Goal: Information Seeking & Learning: Learn about a topic

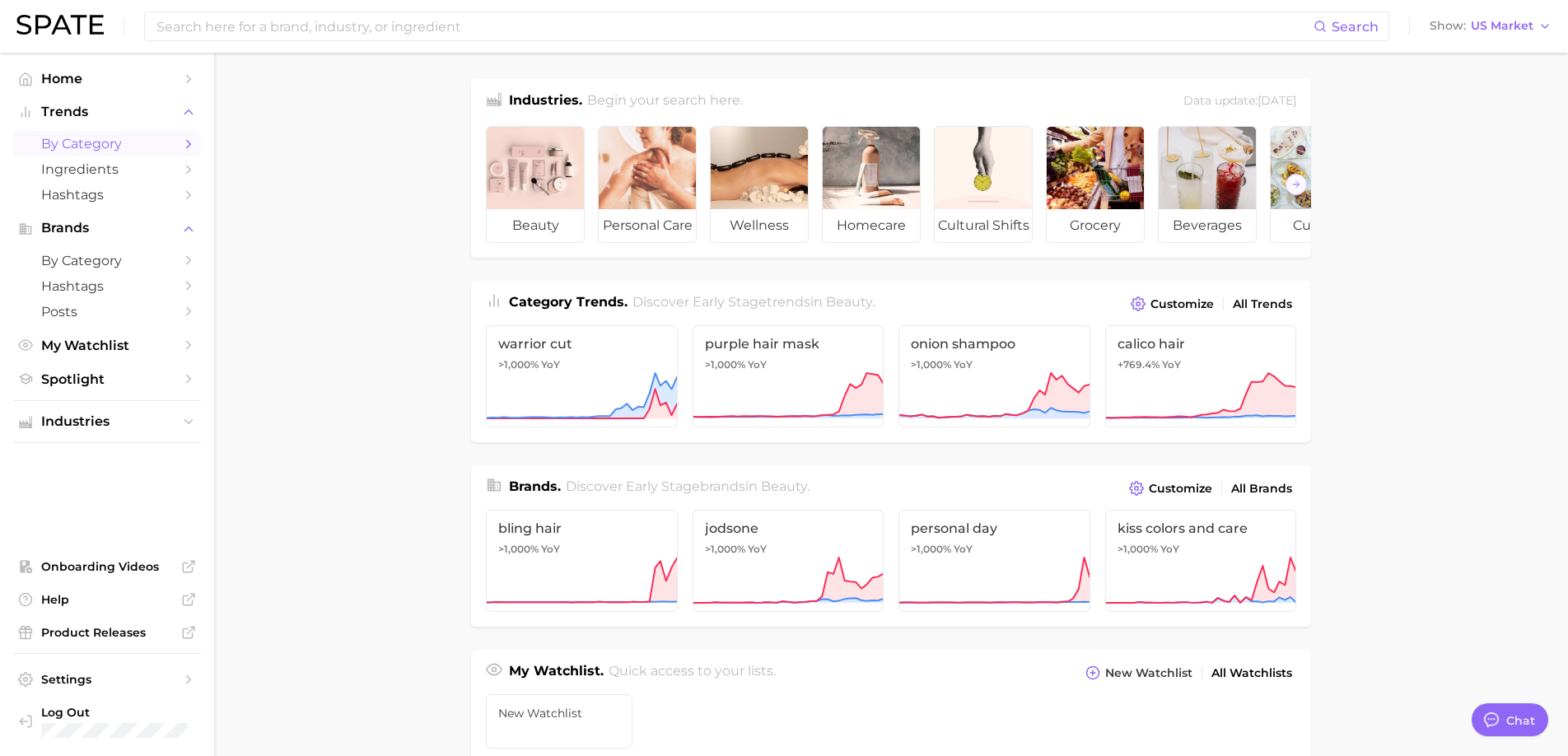
click at [135, 150] on span "by Category" at bounding box center [106, 143] width 132 height 16
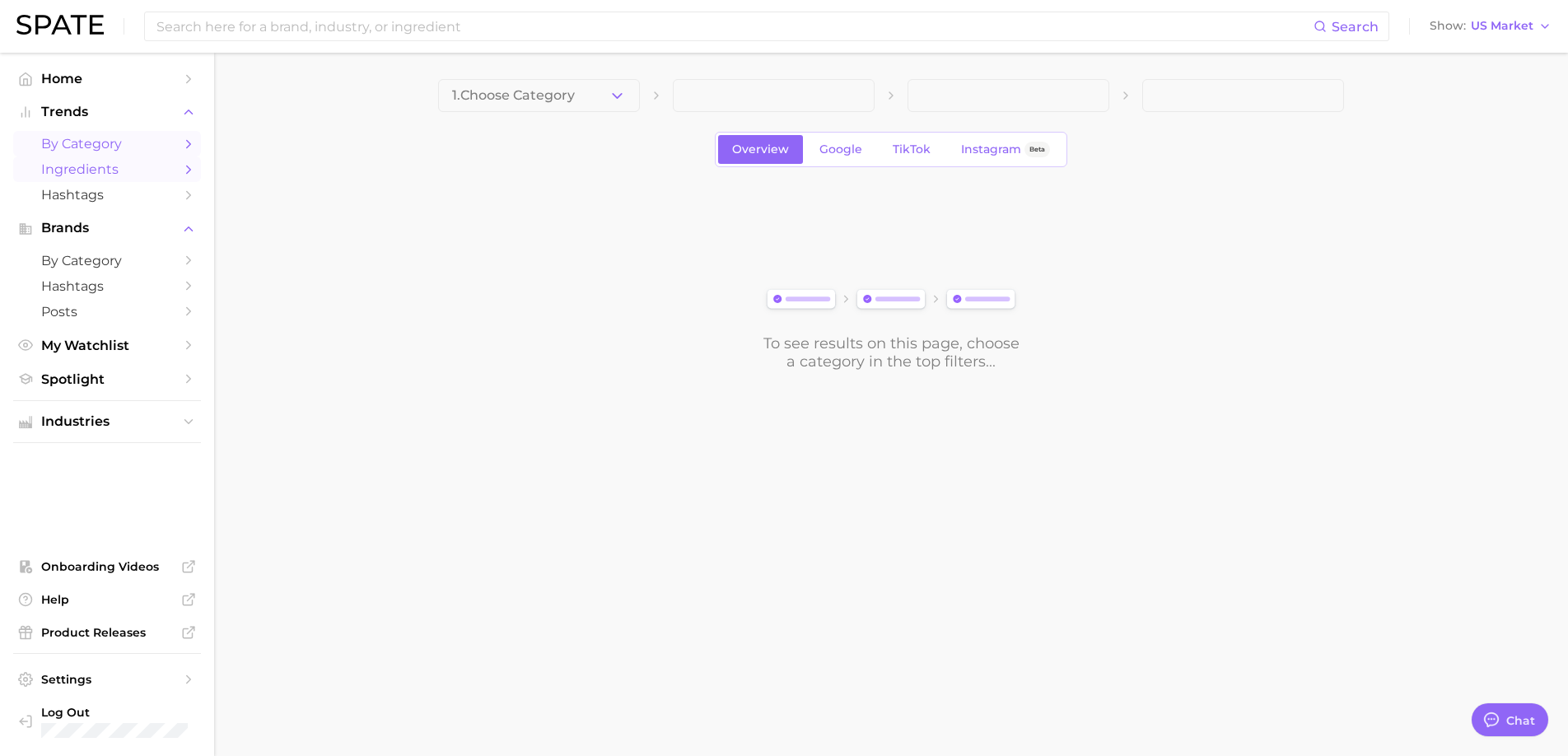
click at [129, 169] on span "Ingredients" at bounding box center [106, 169] width 132 height 16
click at [112, 149] on span "by Category" at bounding box center [106, 143] width 132 height 16
click at [626, 93] on button "1. Choose Category" at bounding box center [539, 96] width 202 height 33
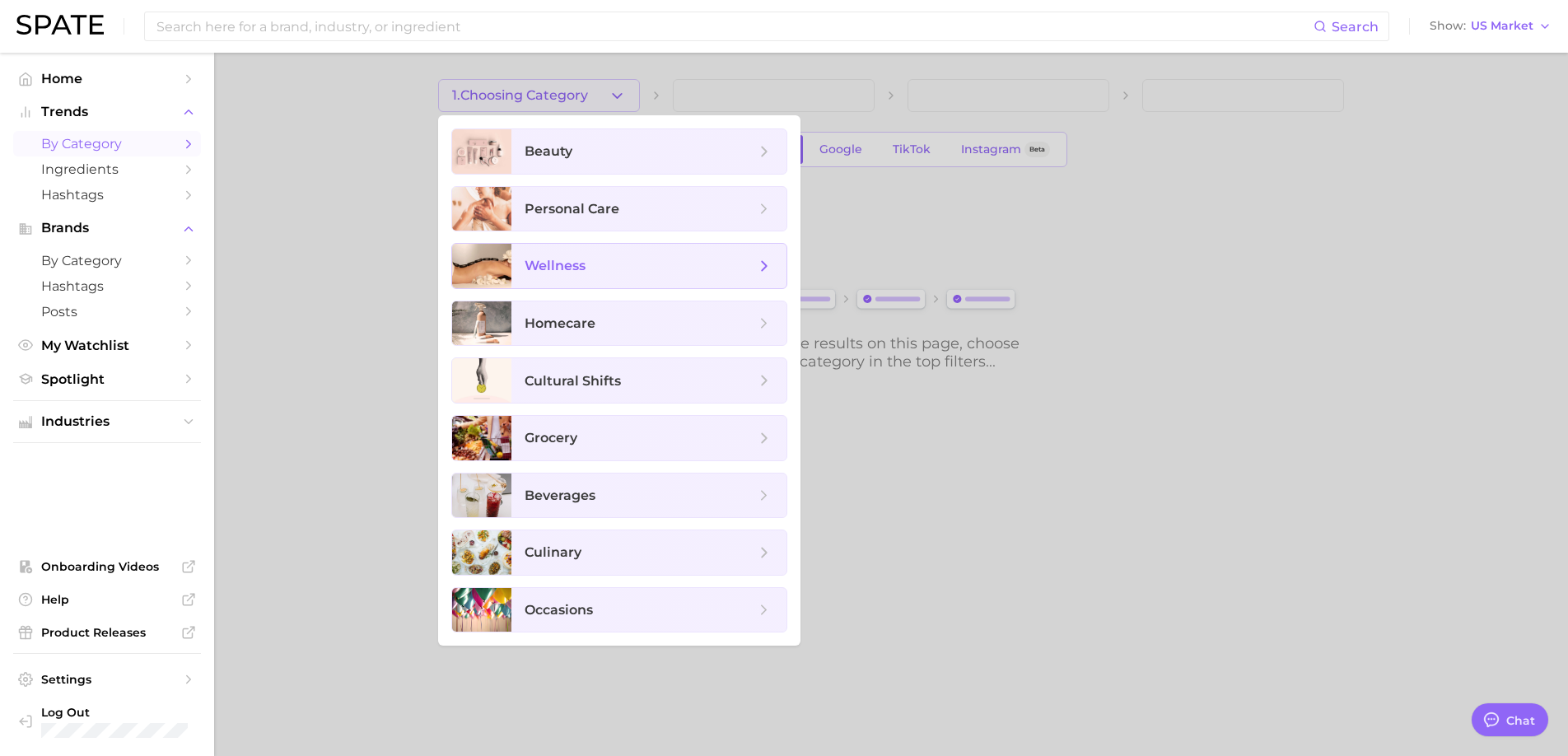
click at [627, 262] on span "wellness" at bounding box center [639, 265] width 230 height 19
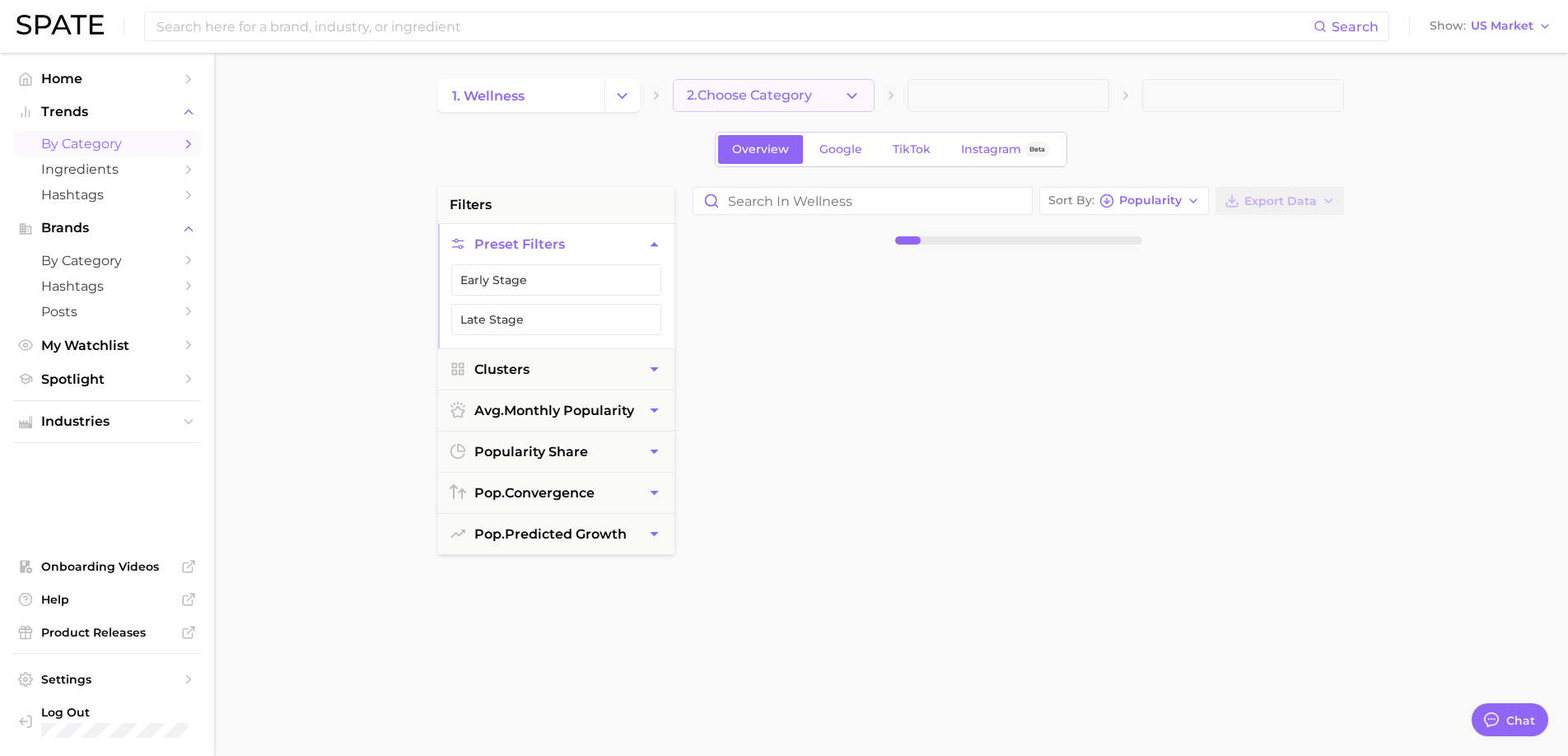
click at [813, 102] on button "2. Choose Category" at bounding box center [773, 96] width 202 height 33
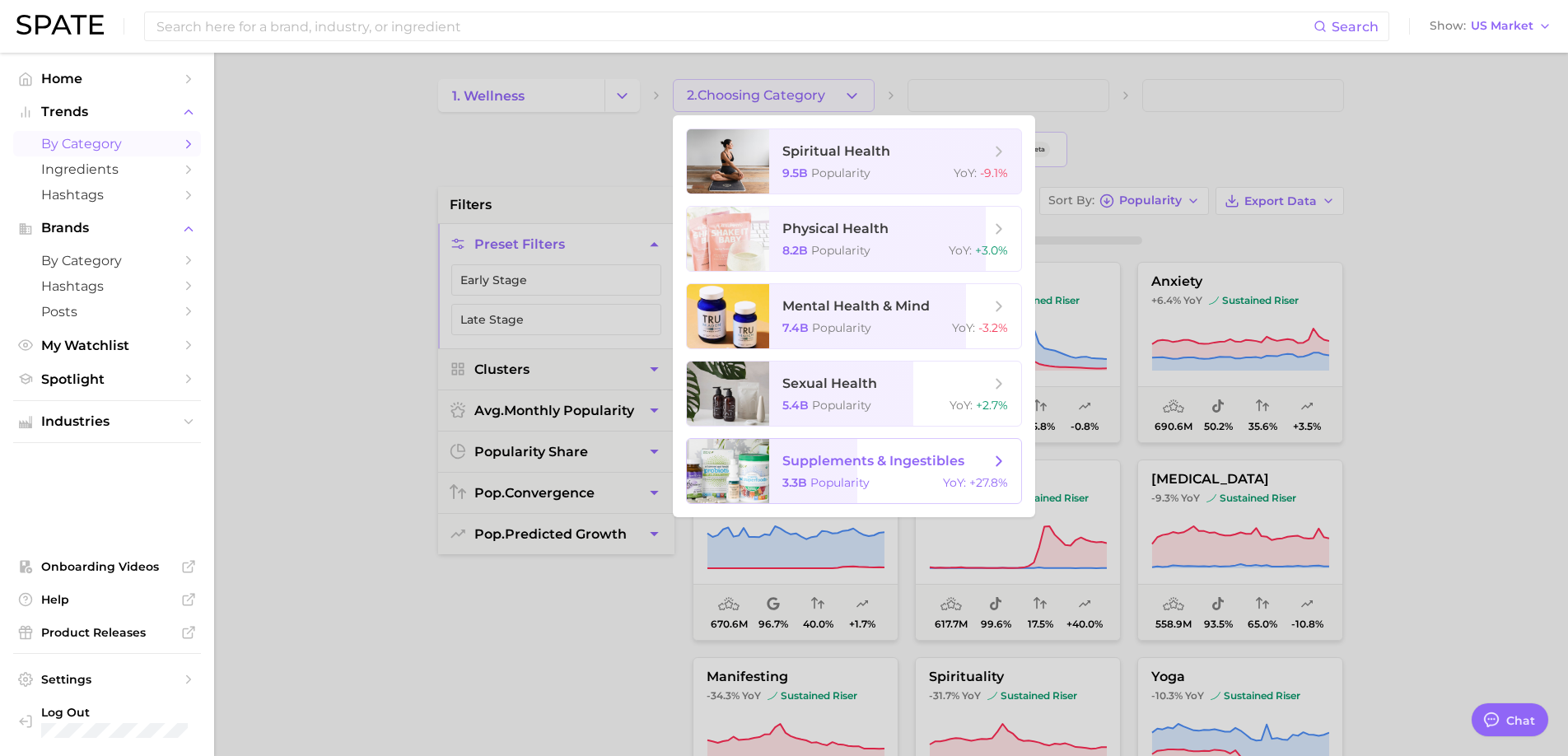
click at [877, 456] on span "supplements & ingestibles" at bounding box center [873, 460] width 181 height 16
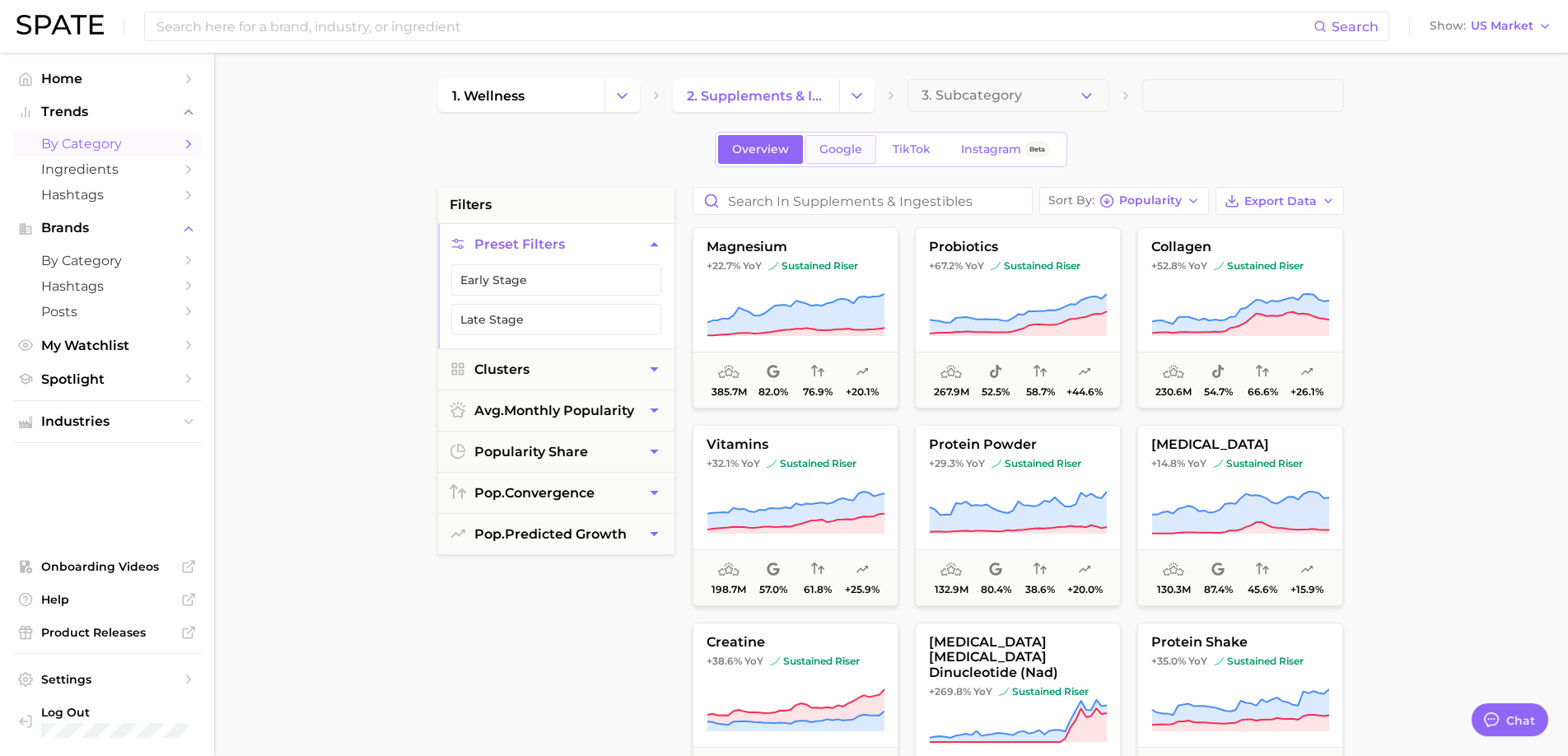
click at [830, 157] on link "Google" at bounding box center [840, 149] width 71 height 29
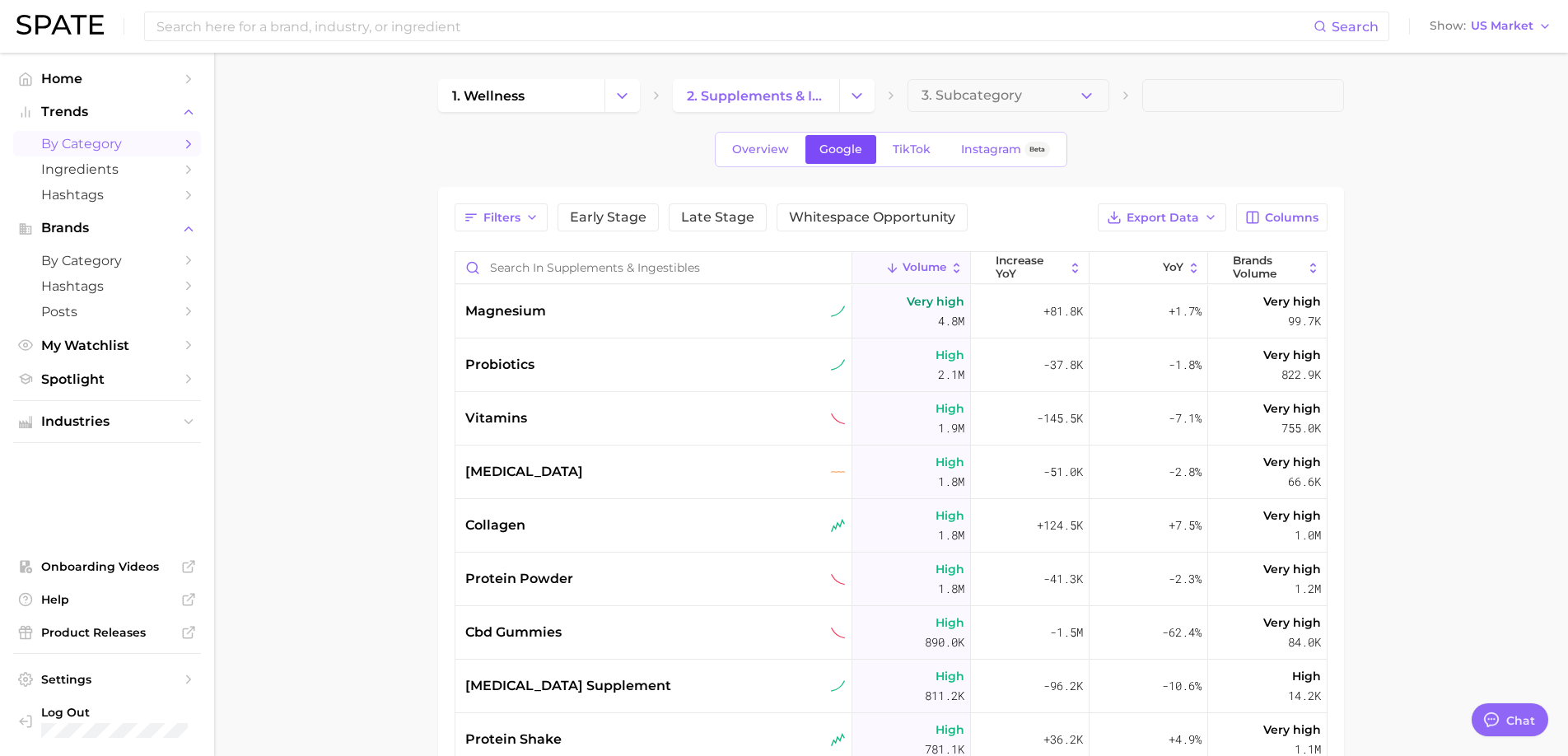
type textarea "x"
click at [519, 228] on button "Filters" at bounding box center [501, 217] width 93 height 28
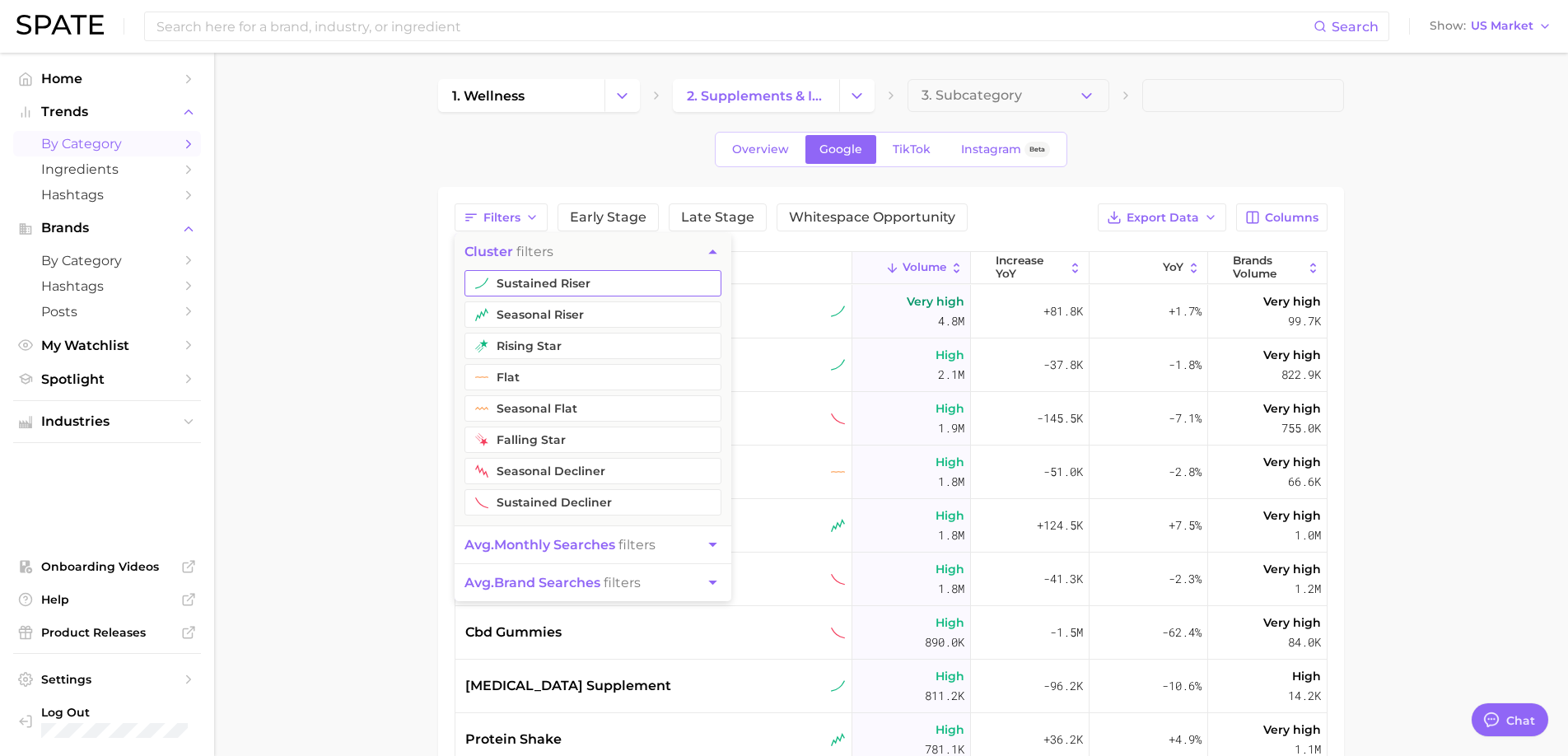
click at [554, 287] on button "sustained riser" at bounding box center [592, 283] width 257 height 26
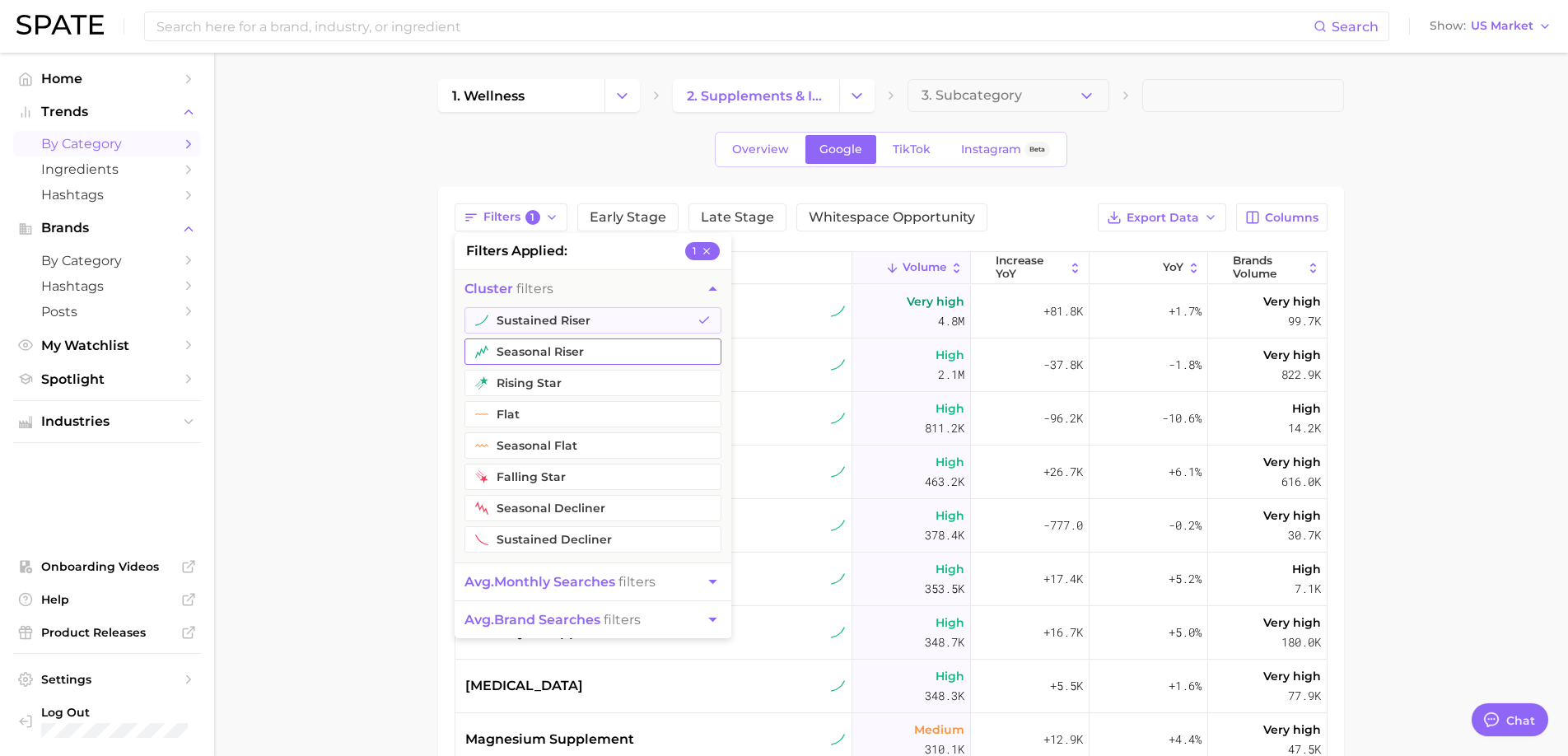
click at [530, 344] on button "seasonal riser" at bounding box center [592, 351] width 257 height 26
click at [539, 390] on button "rising star" at bounding box center [592, 382] width 257 height 26
click at [605, 582] on span "avg. monthly searches" at bounding box center [540, 581] width 150 height 16
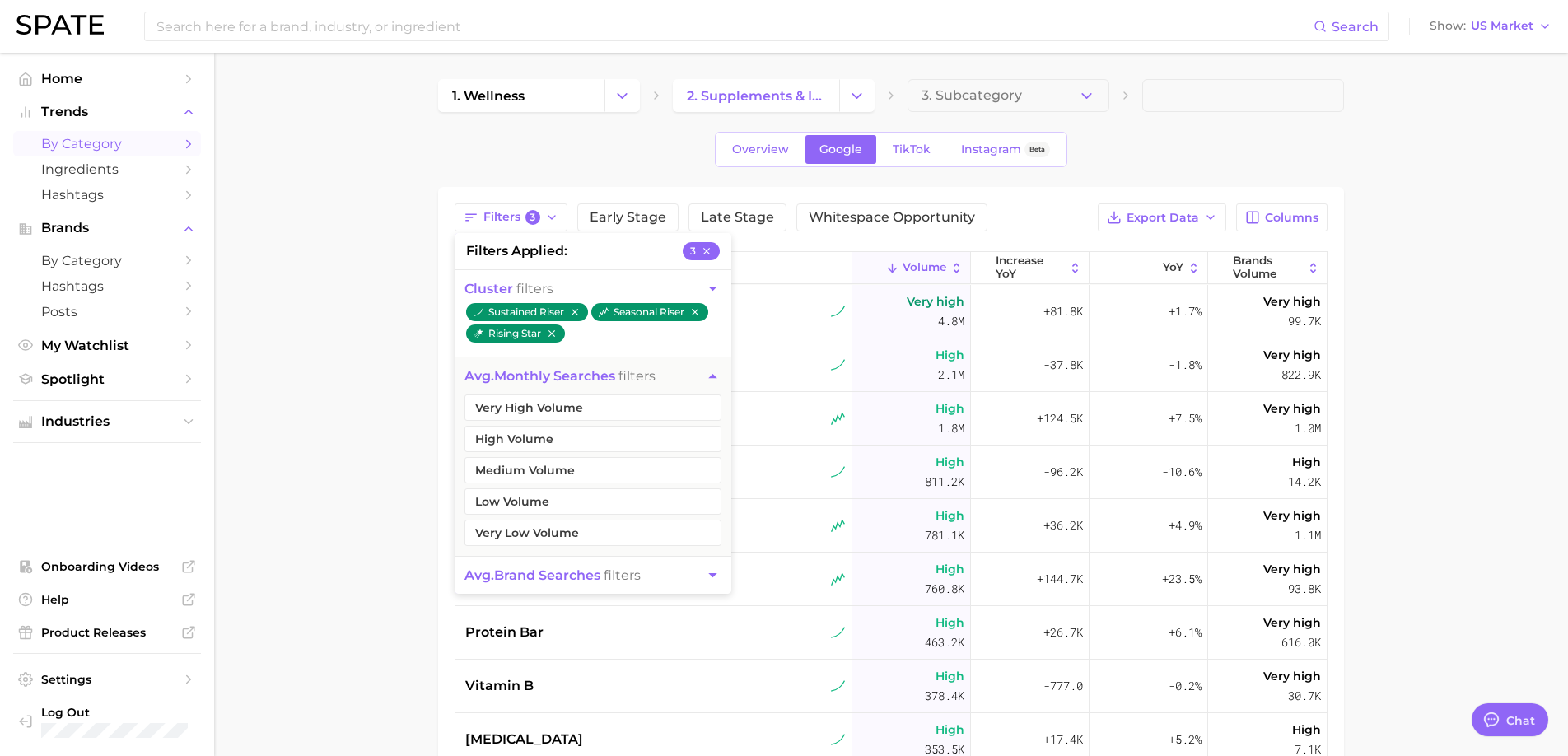
click at [659, 381] on button "avg. monthly searches filters" at bounding box center [593, 376] width 277 height 37
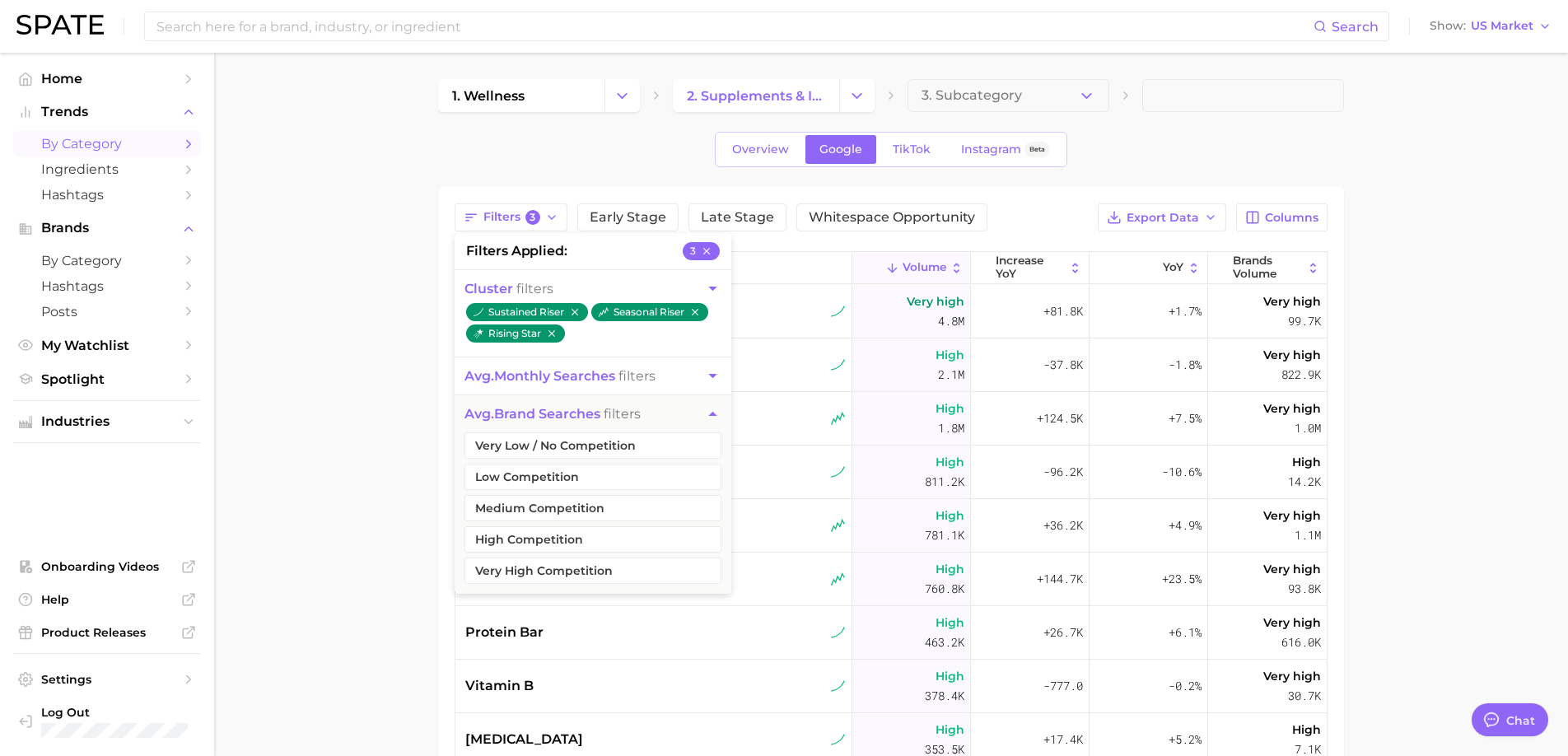
click at [1387, 336] on main "1. wellness 2. supplements & ingestibles 3. Subcategory Overview Google TikTok …" at bounding box center [890, 578] width 1353 height 1053
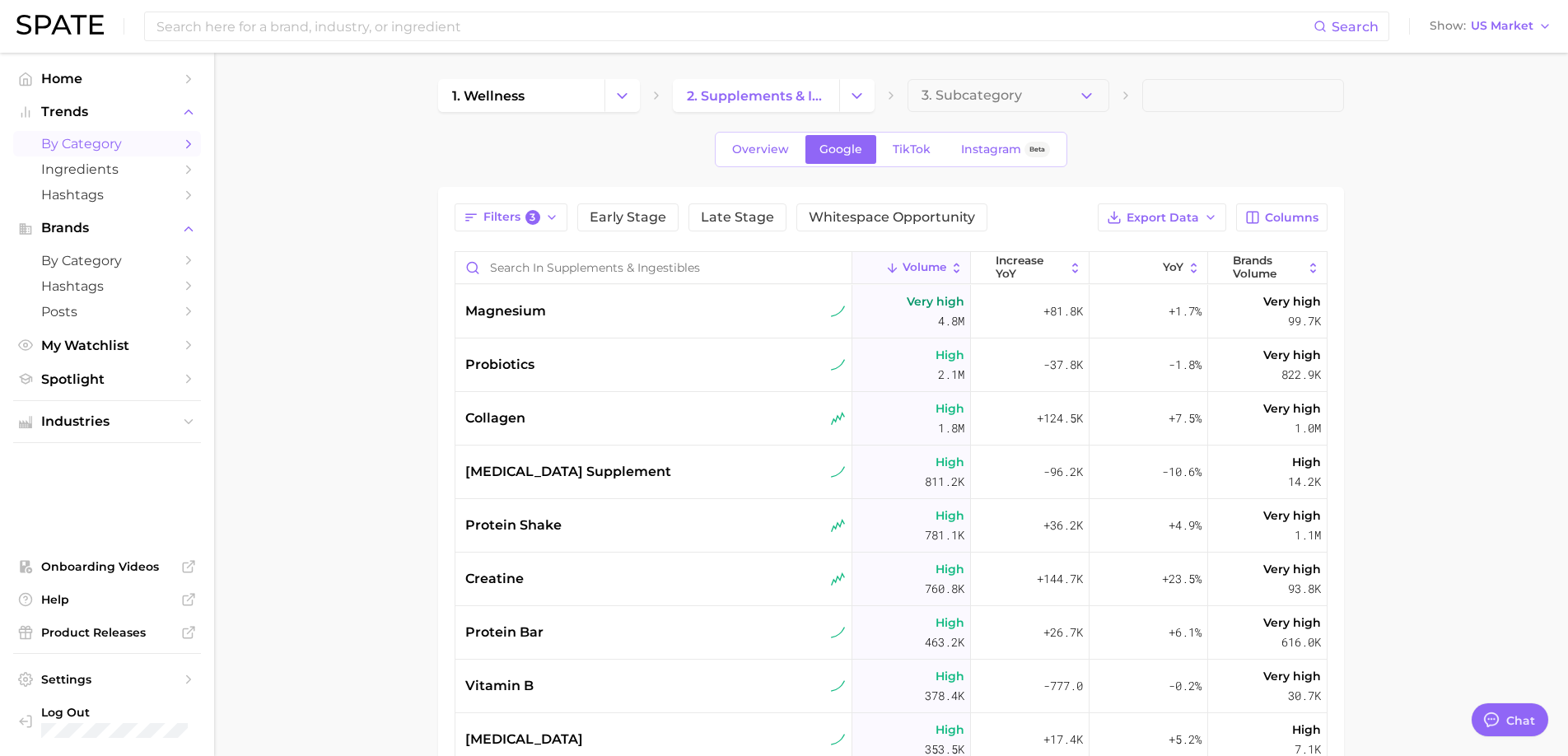
click at [1284, 234] on div "Filters 3 Early Stage Late Stage Whitespace Opportunity Export Data Columns Vol…" at bounding box center [891, 605] width 872 height 804
click at [1278, 219] on span "Columns" at bounding box center [1291, 218] width 54 height 14
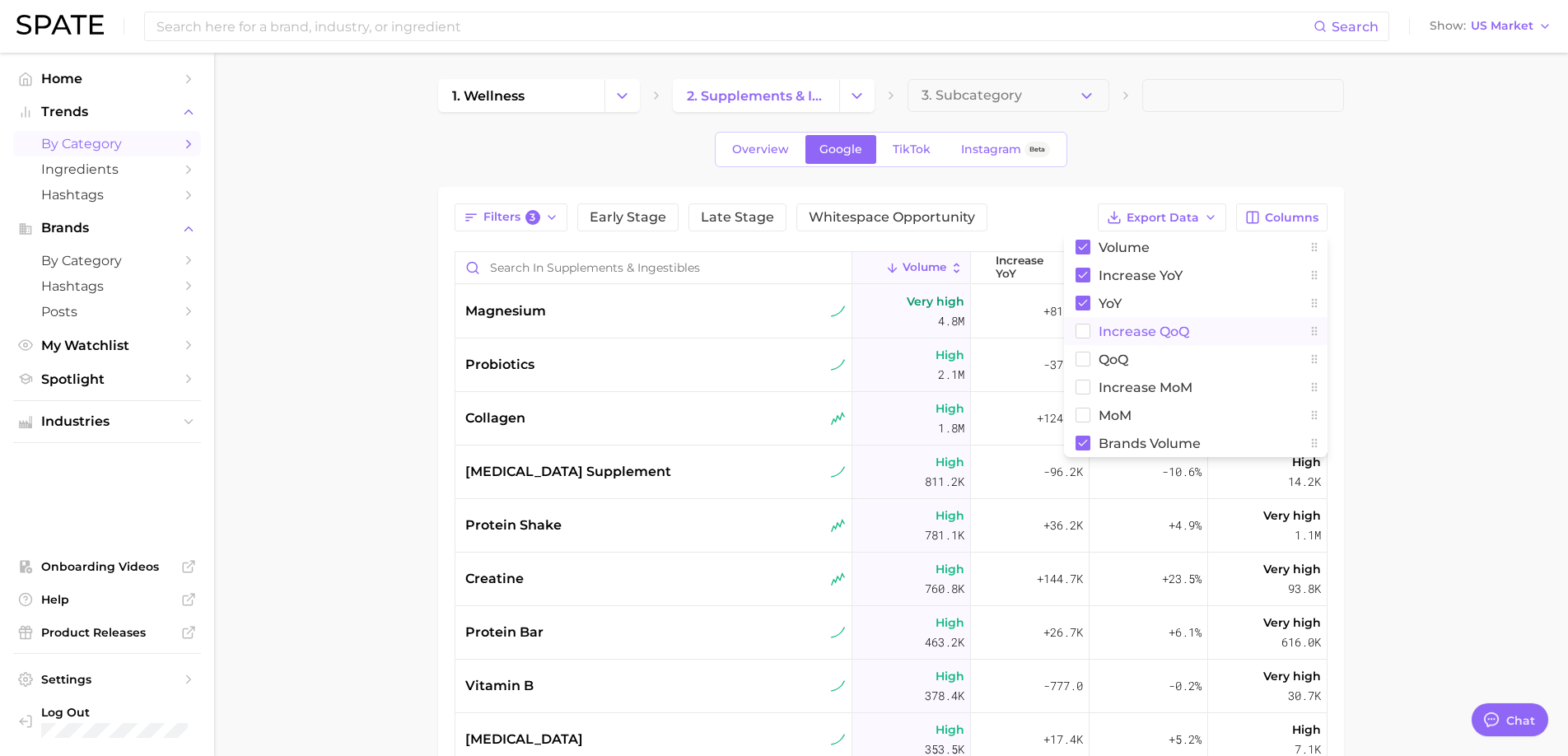
click at [1126, 338] on span "increase QoQ" at bounding box center [1144, 331] width 91 height 14
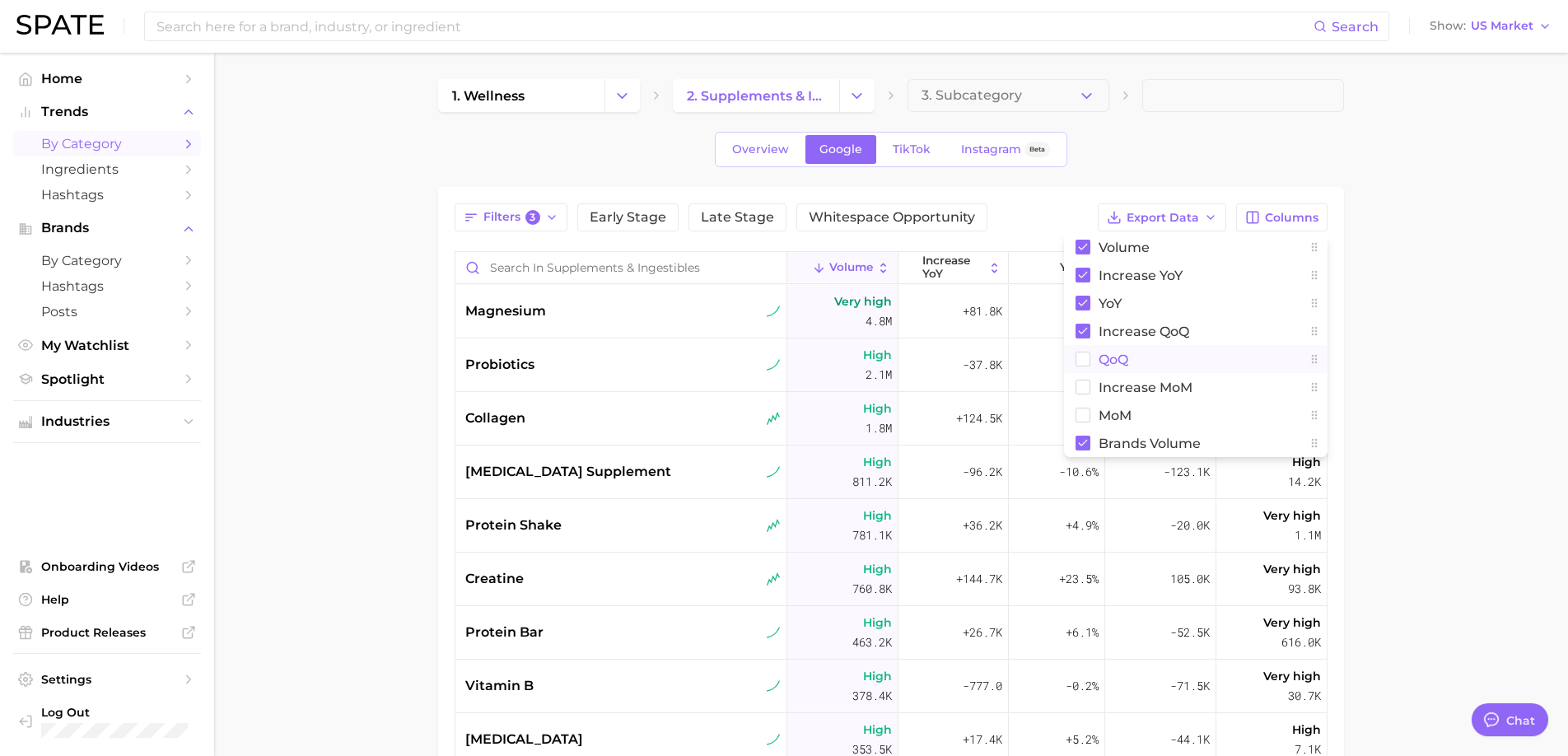
click at [1110, 357] on span "QoQ" at bounding box center [1113, 359] width 29 height 14
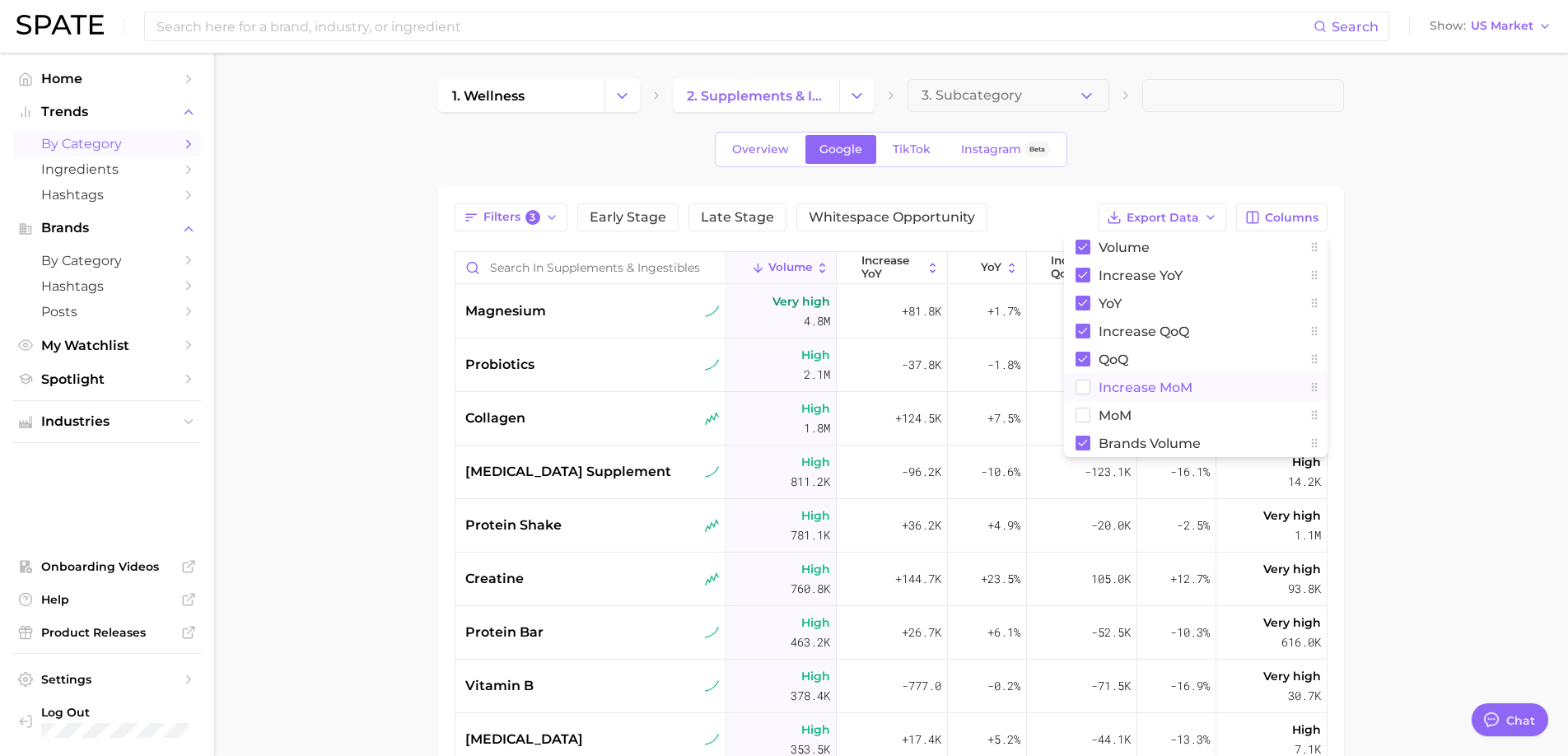
click at [1109, 385] on span "increase MoM" at bounding box center [1146, 387] width 94 height 14
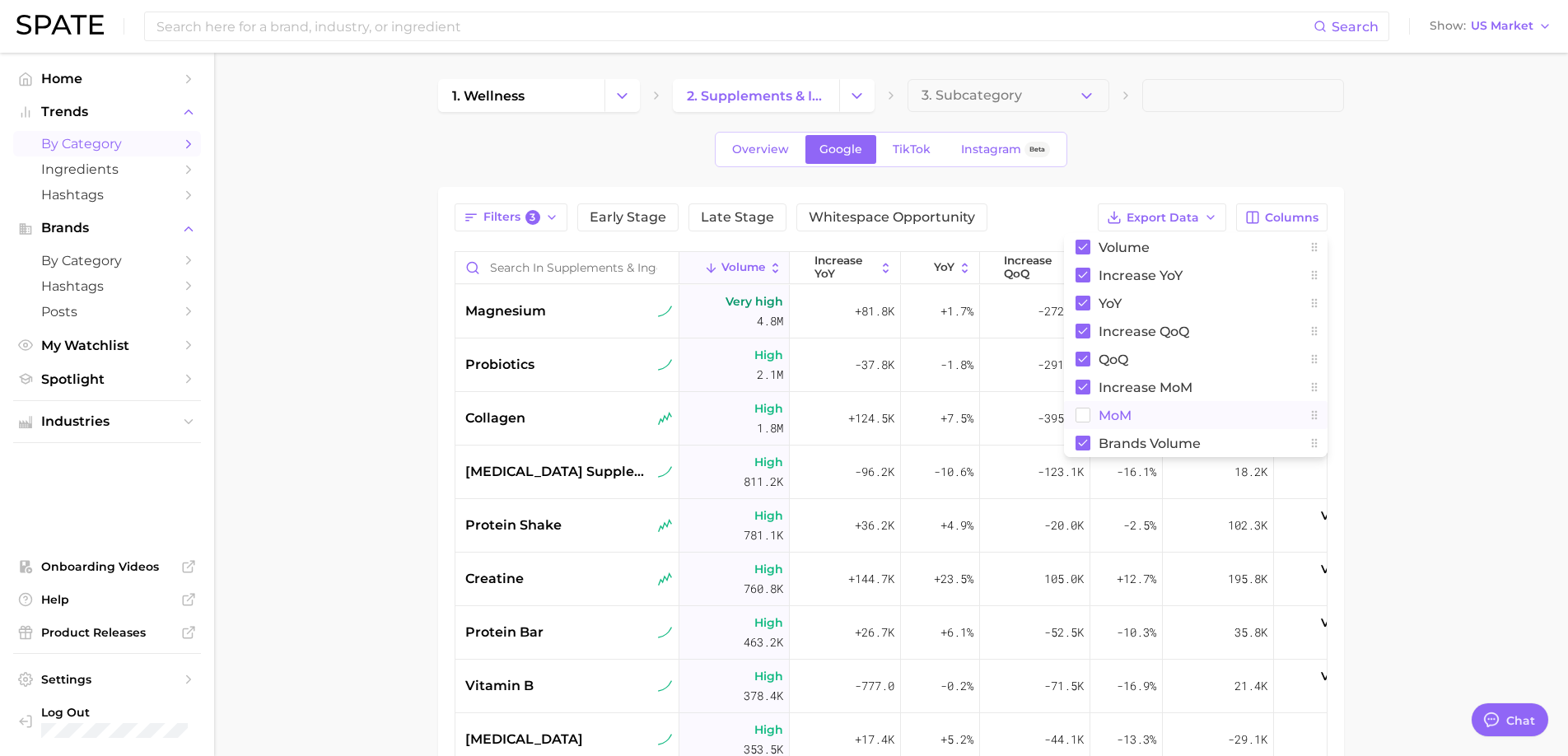
click at [1103, 410] on span "MoM" at bounding box center [1115, 416] width 33 height 14
click at [1418, 344] on main "1. wellness 2. supplements & ingestibles 3. Subcategory Overview Google TikTok …" at bounding box center [890, 578] width 1353 height 1053
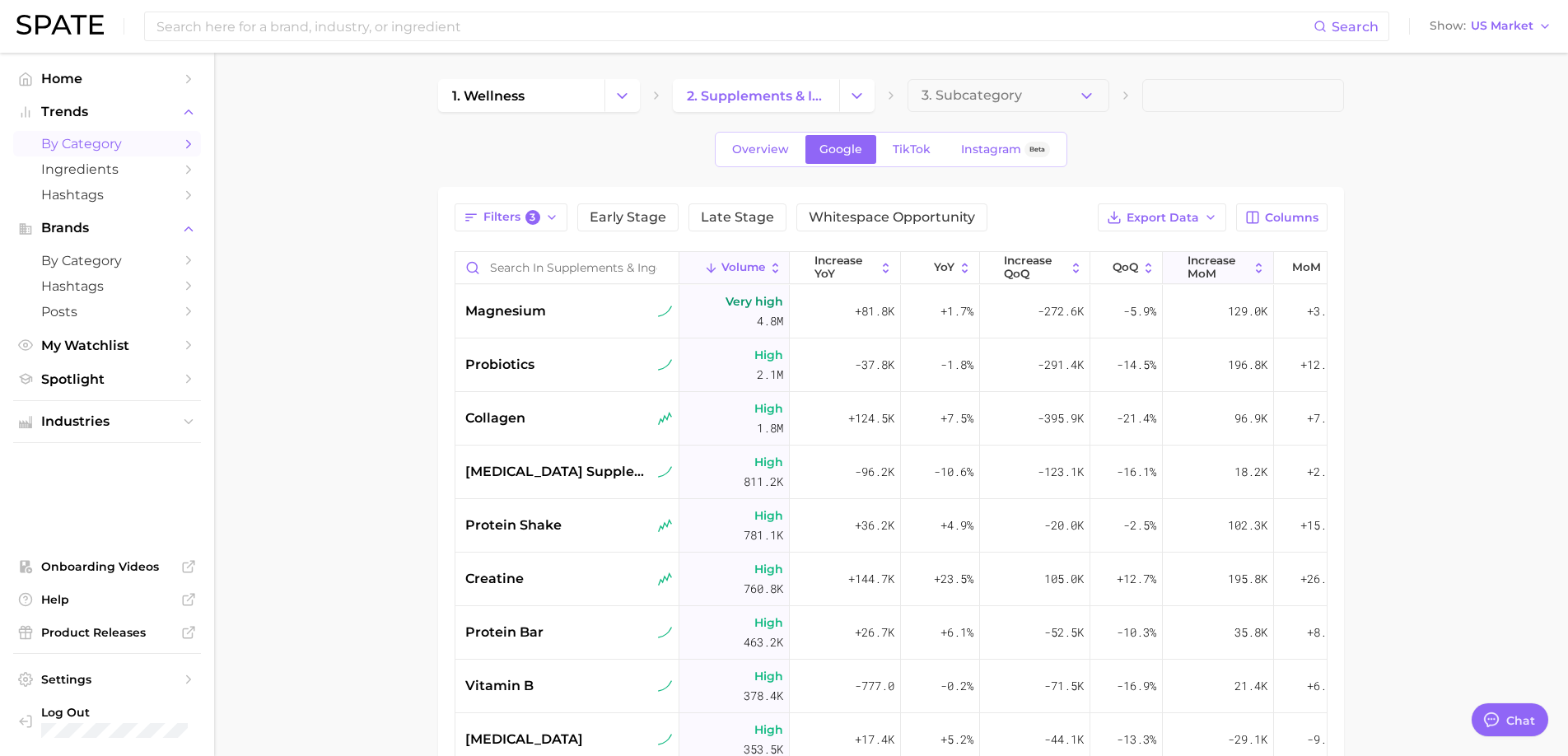
click at [1204, 261] on span "increase MoM" at bounding box center [1218, 267] width 60 height 25
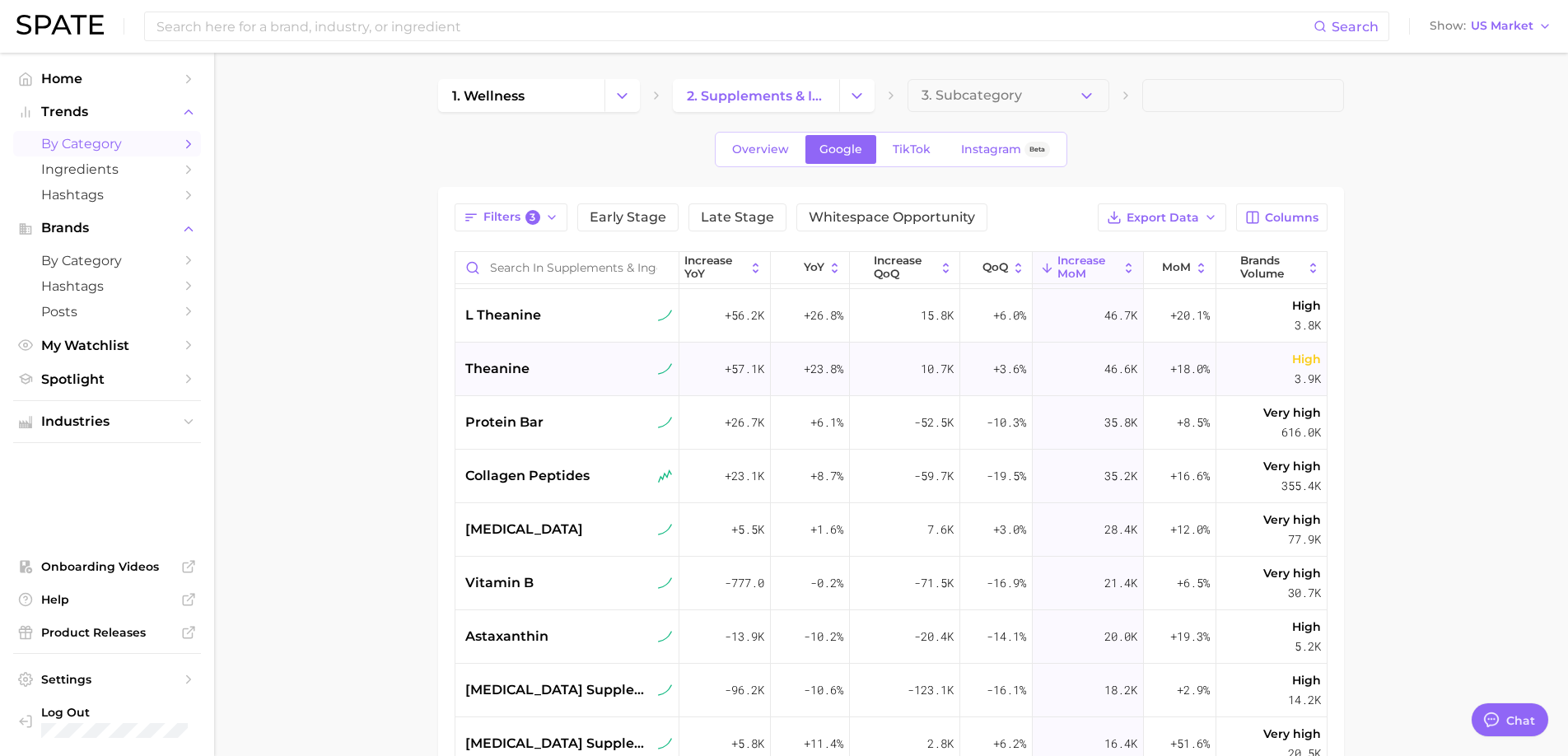
scroll to position [372, 130]
click at [914, 153] on span "TikTok" at bounding box center [911, 149] width 38 height 14
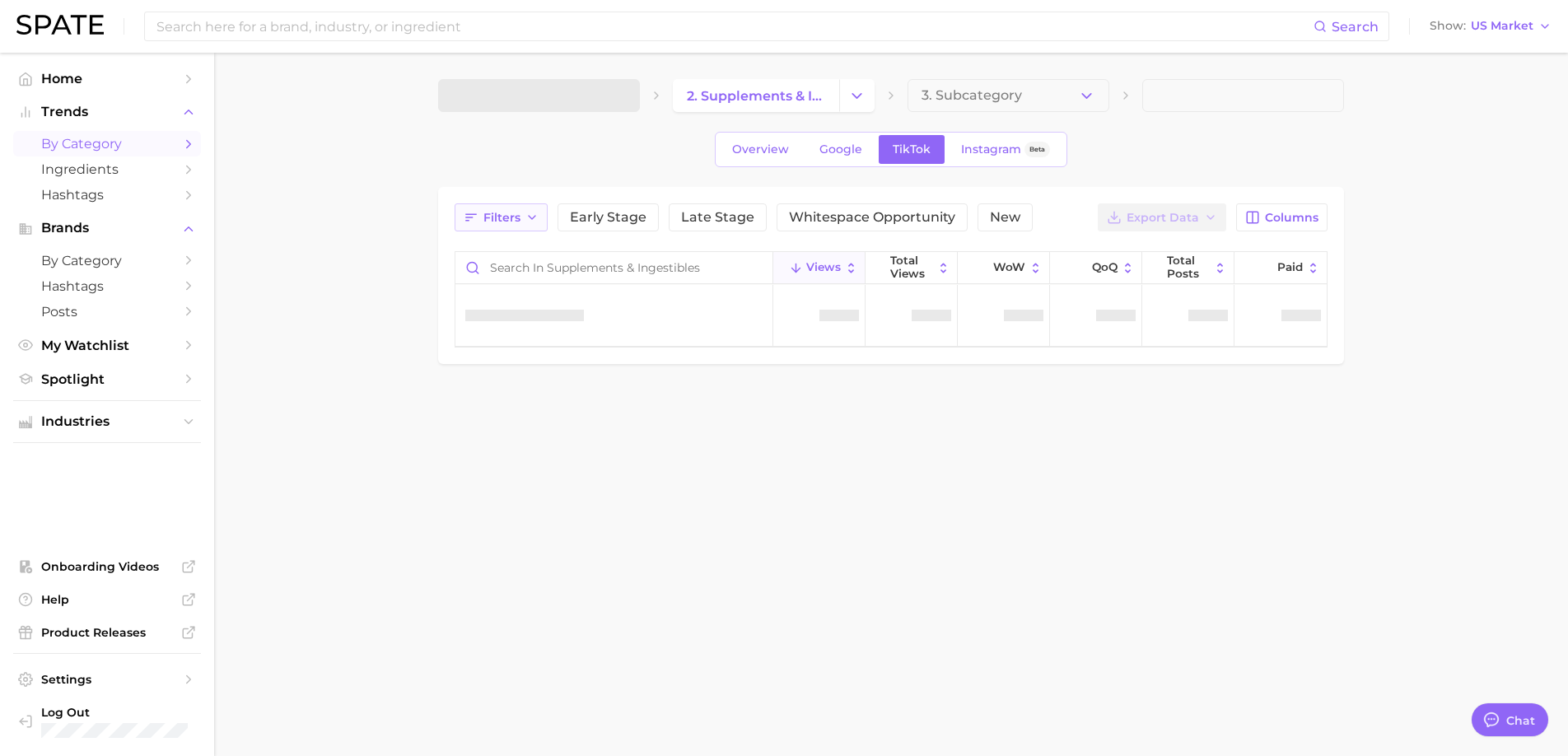
click at [500, 215] on span "Filters" at bounding box center [502, 218] width 37 height 14
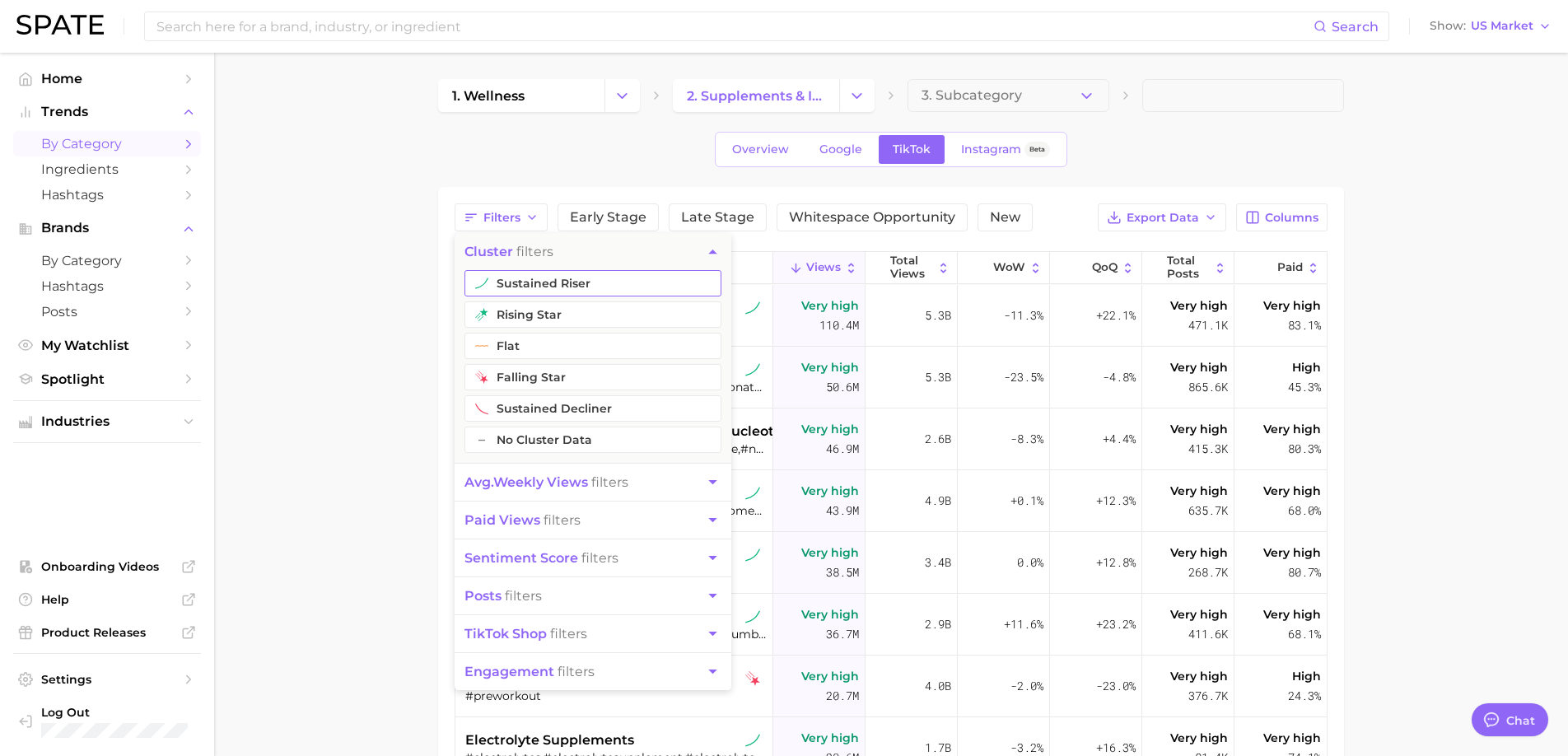
click at [524, 287] on button "sustained riser" at bounding box center [592, 283] width 257 height 26
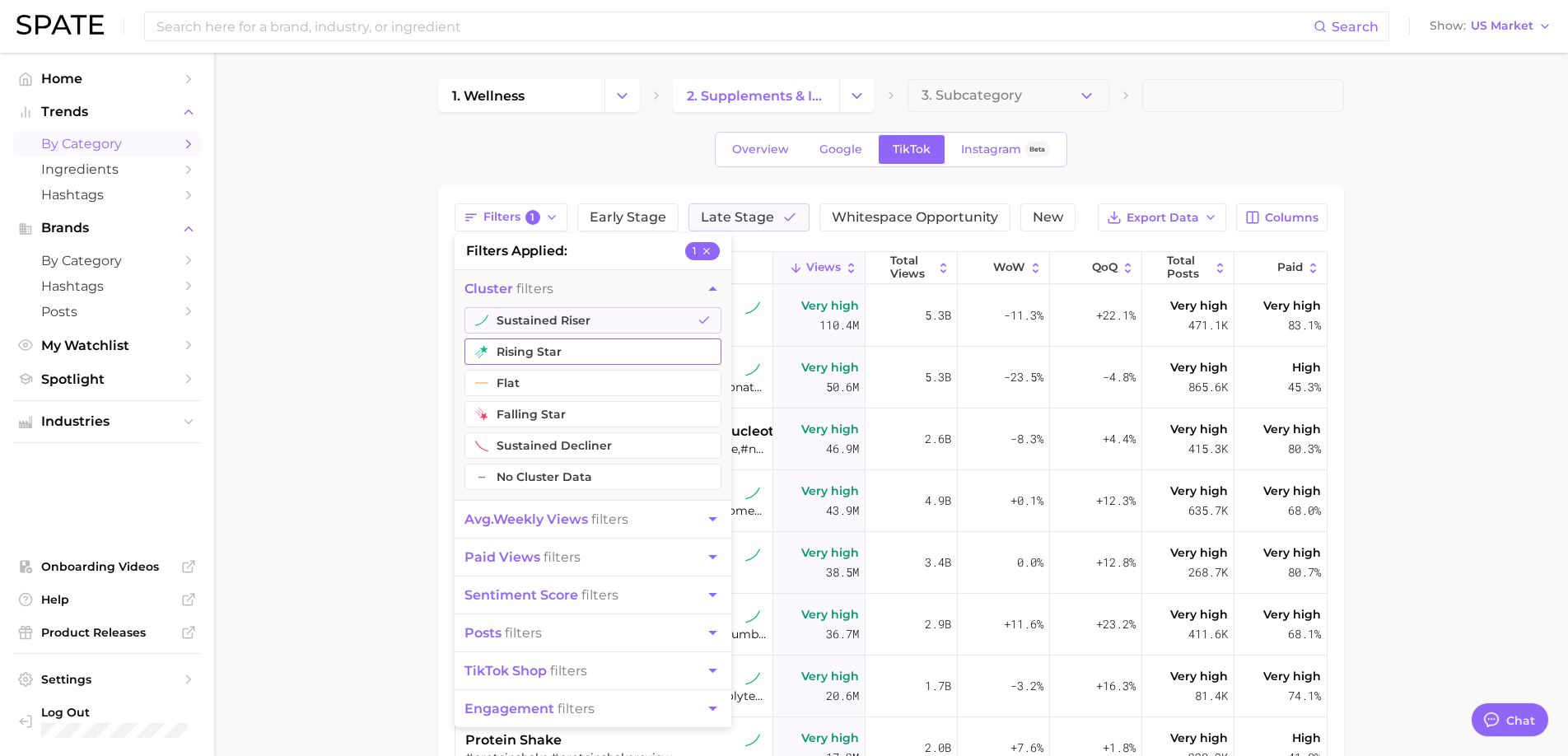
click at [511, 350] on button "rising star" at bounding box center [592, 351] width 257 height 26
click at [365, 503] on main "1. wellness 2. supplements & ingestibles 3. Subcategory Overview Google TikTok …" at bounding box center [890, 578] width 1353 height 1053
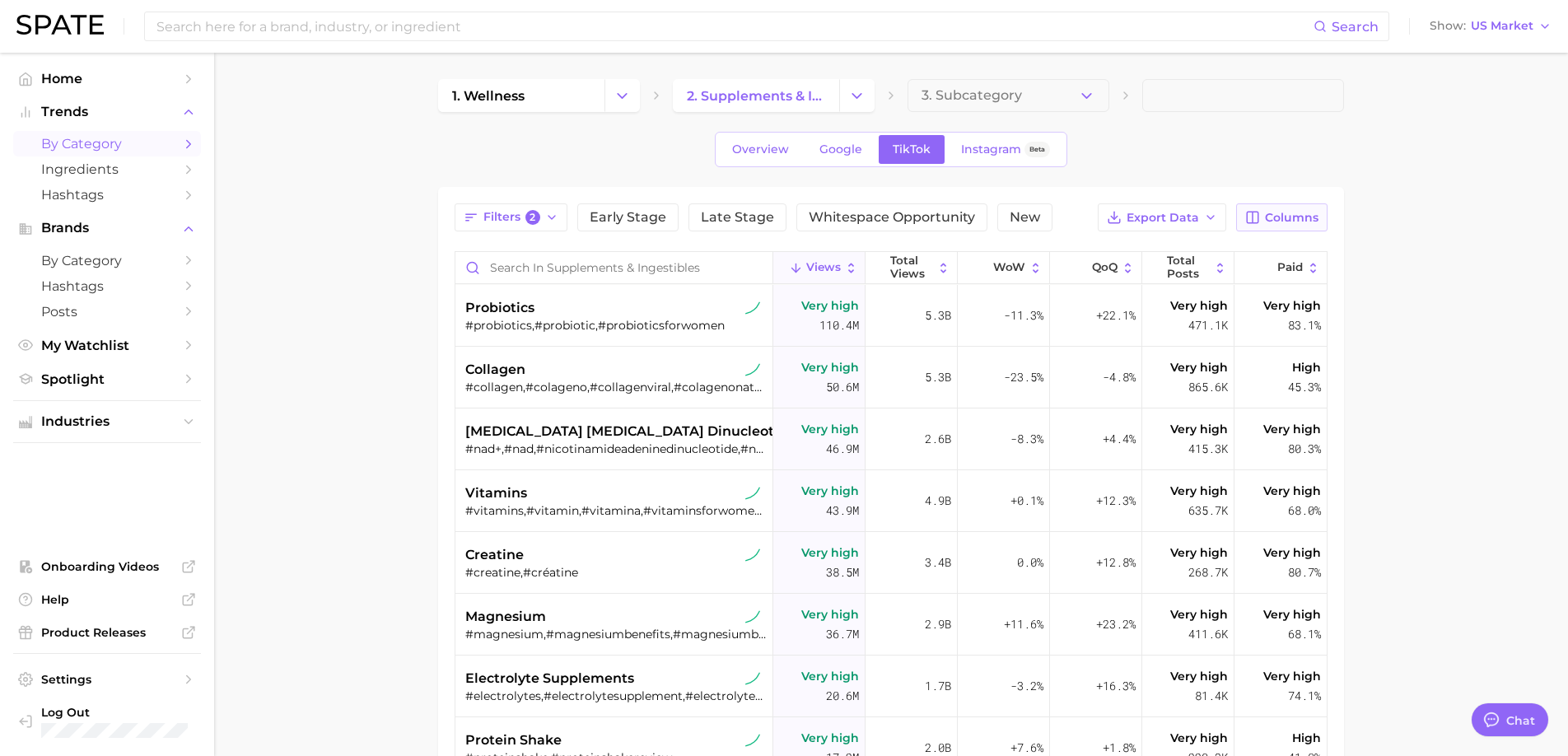
click at [1277, 211] on span "Columns" at bounding box center [1291, 218] width 54 height 14
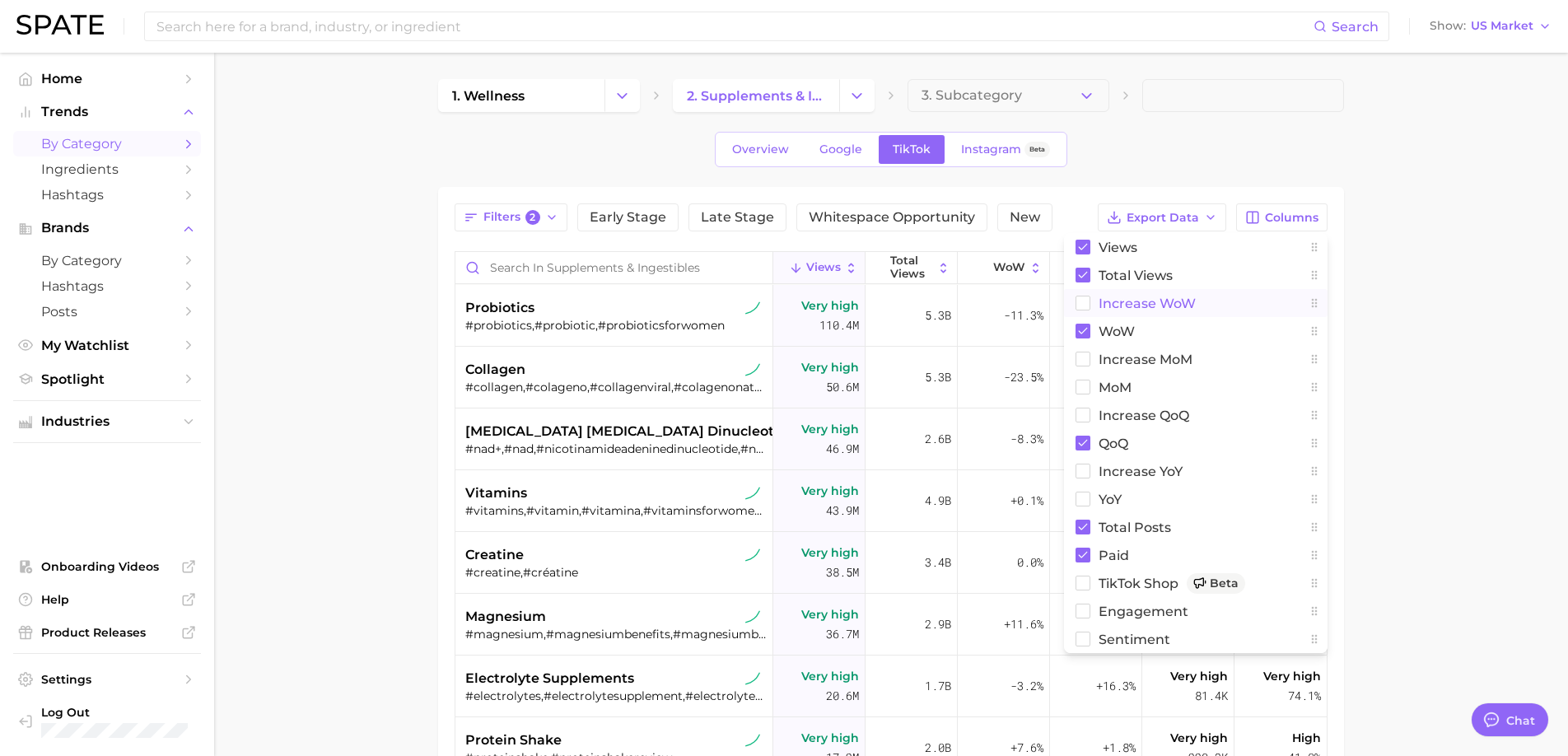
click at [1140, 297] on span "Increase WoW" at bounding box center [1147, 303] width 98 height 14
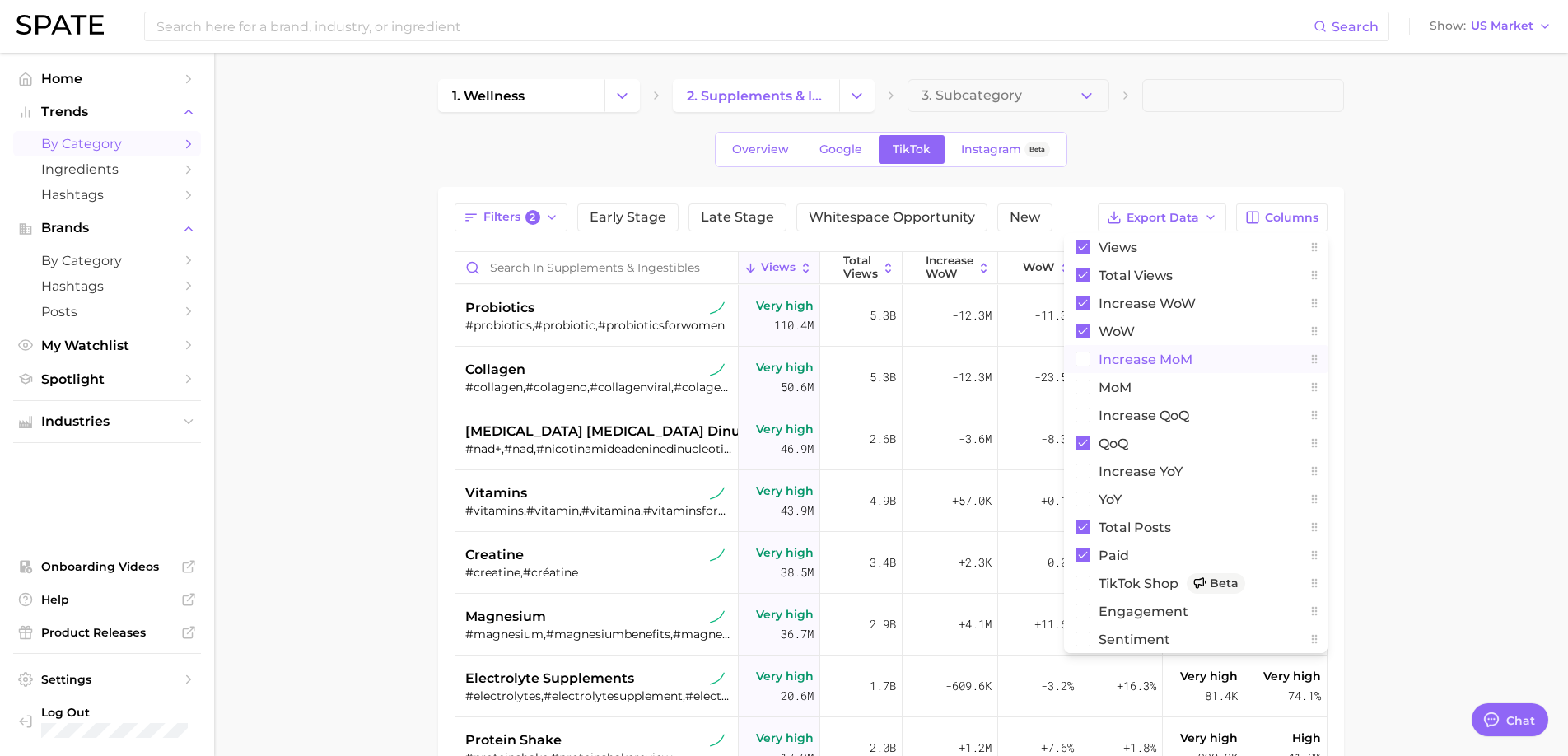
click at [1114, 361] on span "increase MoM" at bounding box center [1146, 359] width 94 height 14
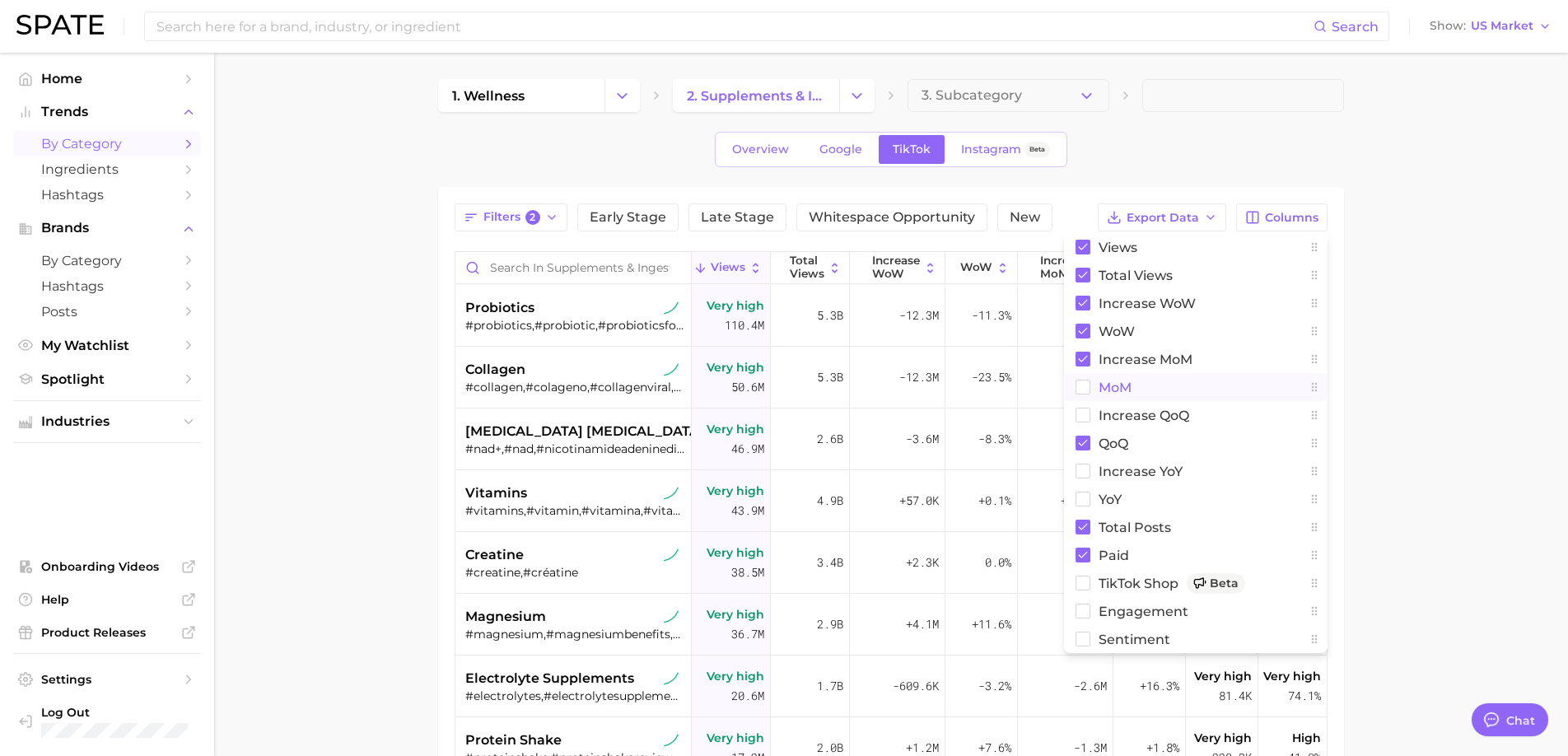
click at [1104, 390] on span "MoM" at bounding box center [1115, 387] width 33 height 14
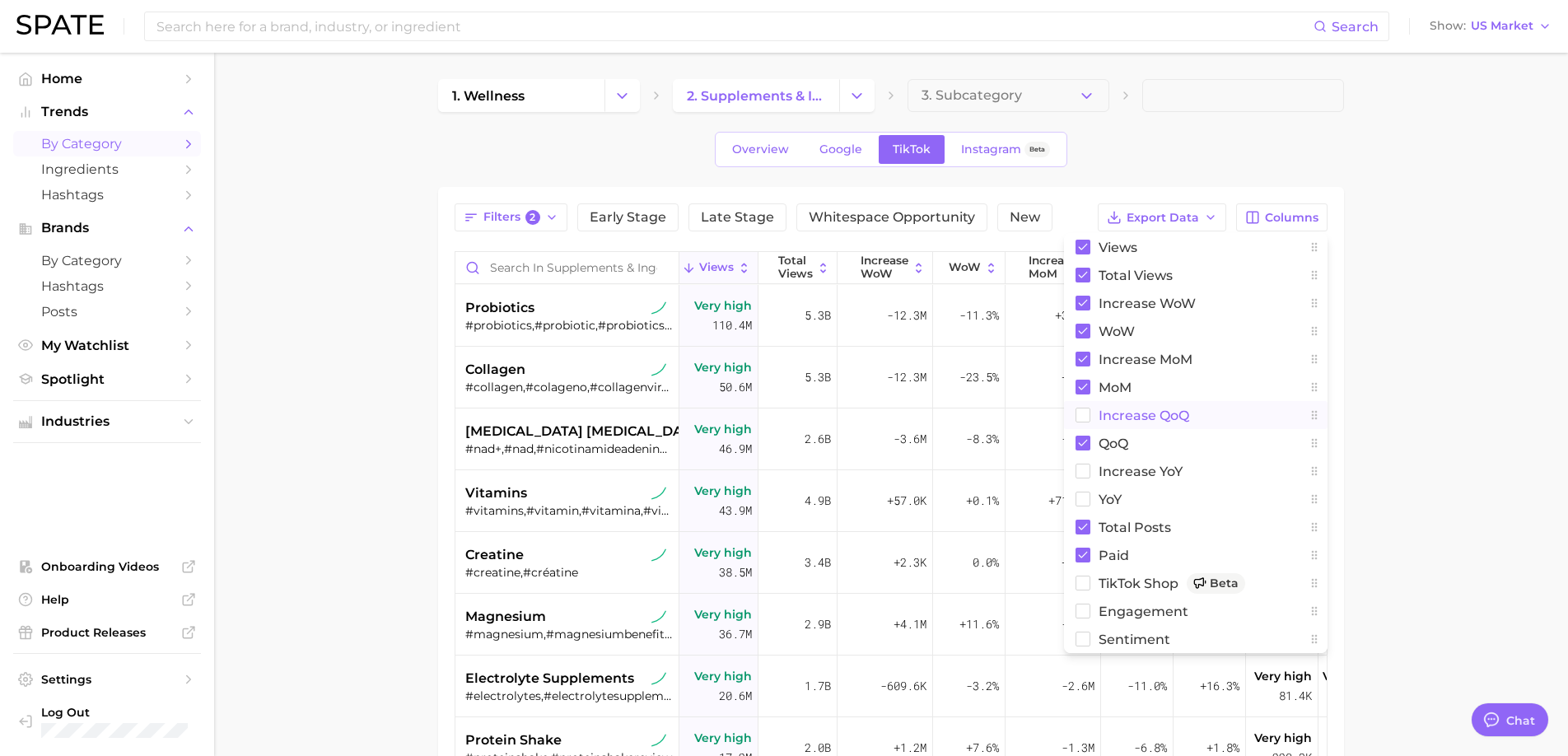
click at [1106, 422] on span "increase QoQ" at bounding box center [1144, 416] width 91 height 14
click at [1105, 474] on span "increase YoY" at bounding box center [1141, 471] width 84 height 14
click at [1095, 494] on button "YoY" at bounding box center [1195, 498] width 263 height 28
click at [1084, 608] on rect at bounding box center [1083, 611] width 14 height 14
click at [1084, 649] on button "Sentiment" at bounding box center [1195, 638] width 263 height 28
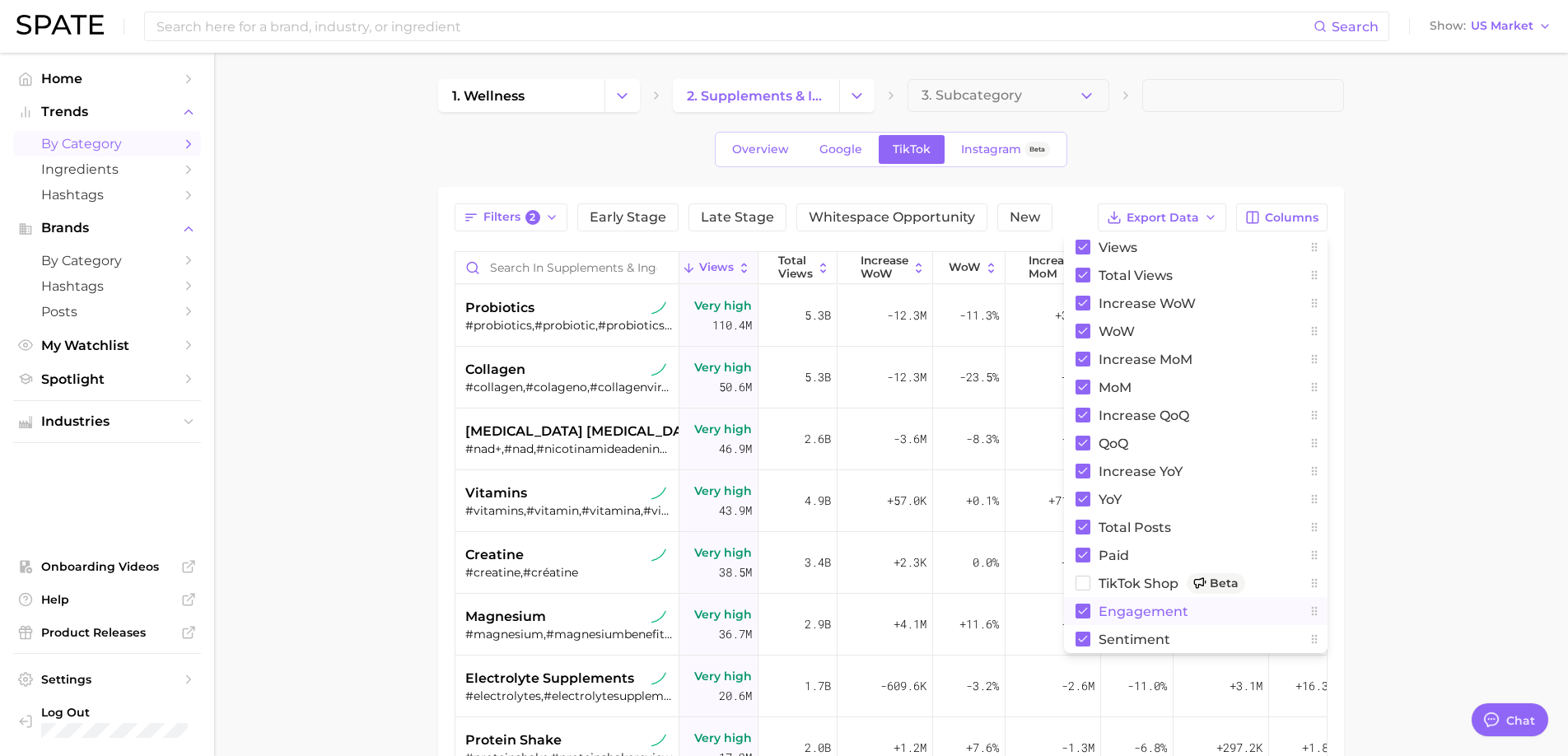
click at [1452, 301] on main "1. wellness 2. supplements & ingestibles 3. Subcategory Overview Google TikTok …" at bounding box center [890, 578] width 1353 height 1053
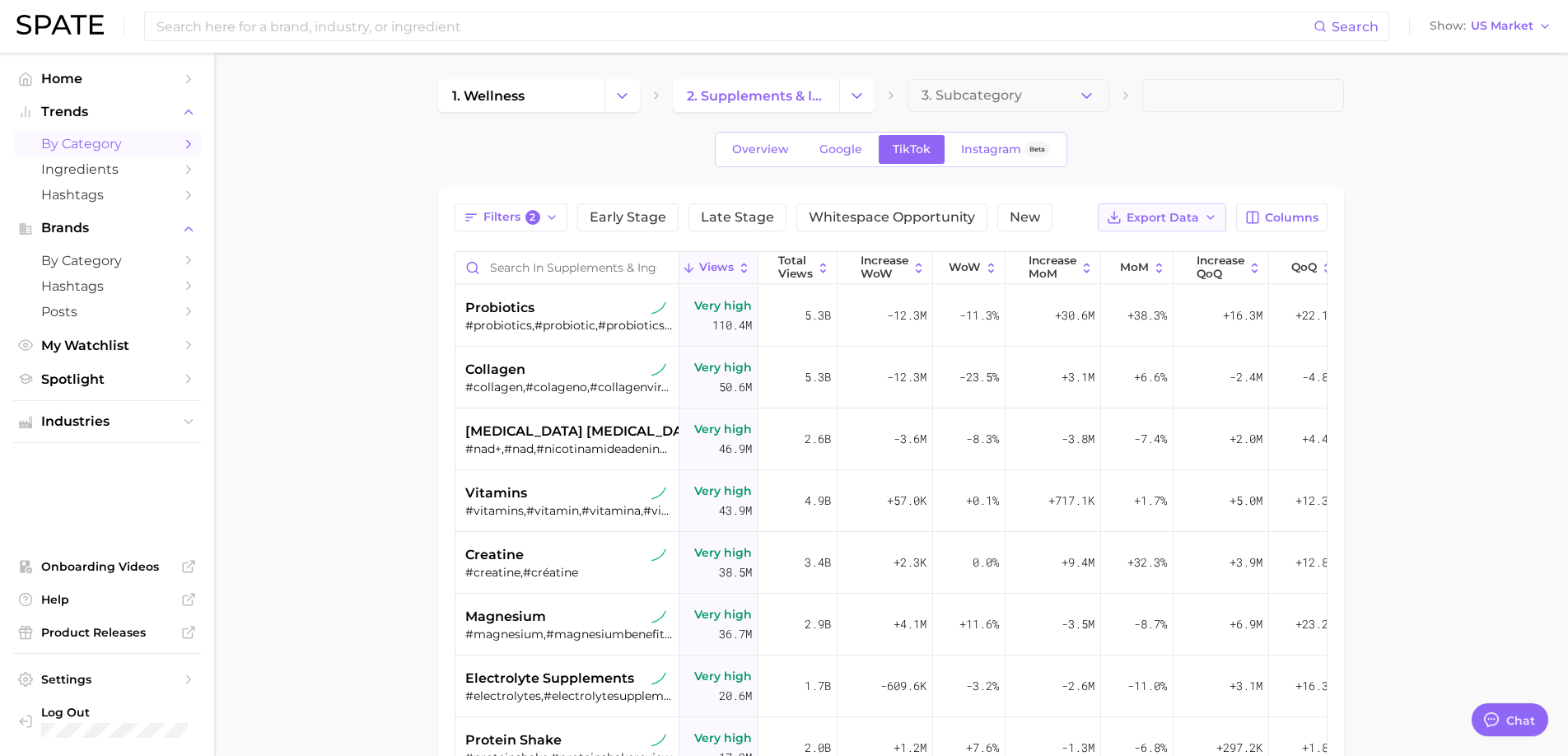
click at [1200, 219] on button "Export Data" at bounding box center [1162, 217] width 129 height 28
click at [1167, 245] on button "Table Data CSV" at bounding box center [1136, 248] width 181 height 29
click at [526, 27] on input at bounding box center [734, 26] width 1158 height 28
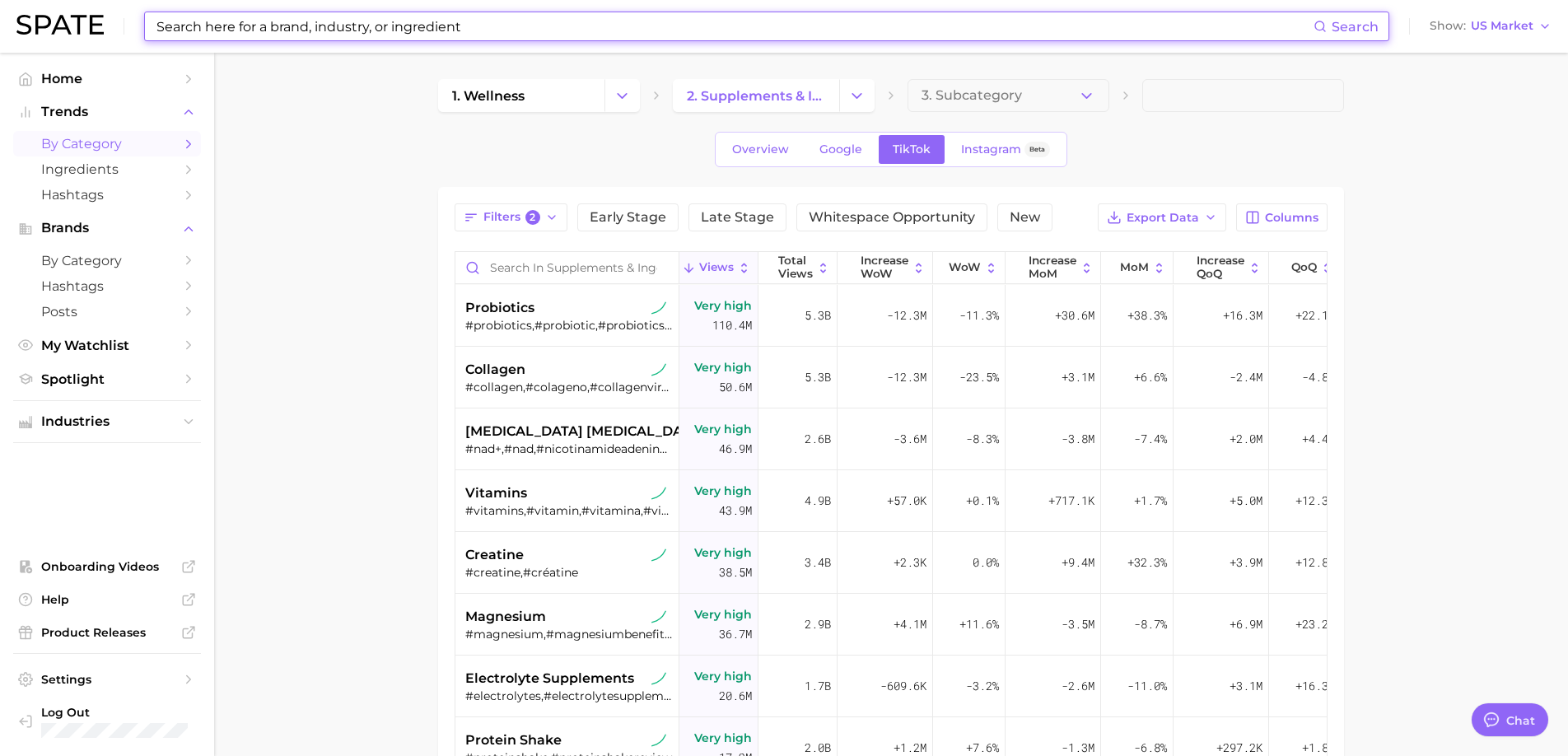
paste input "mineral"
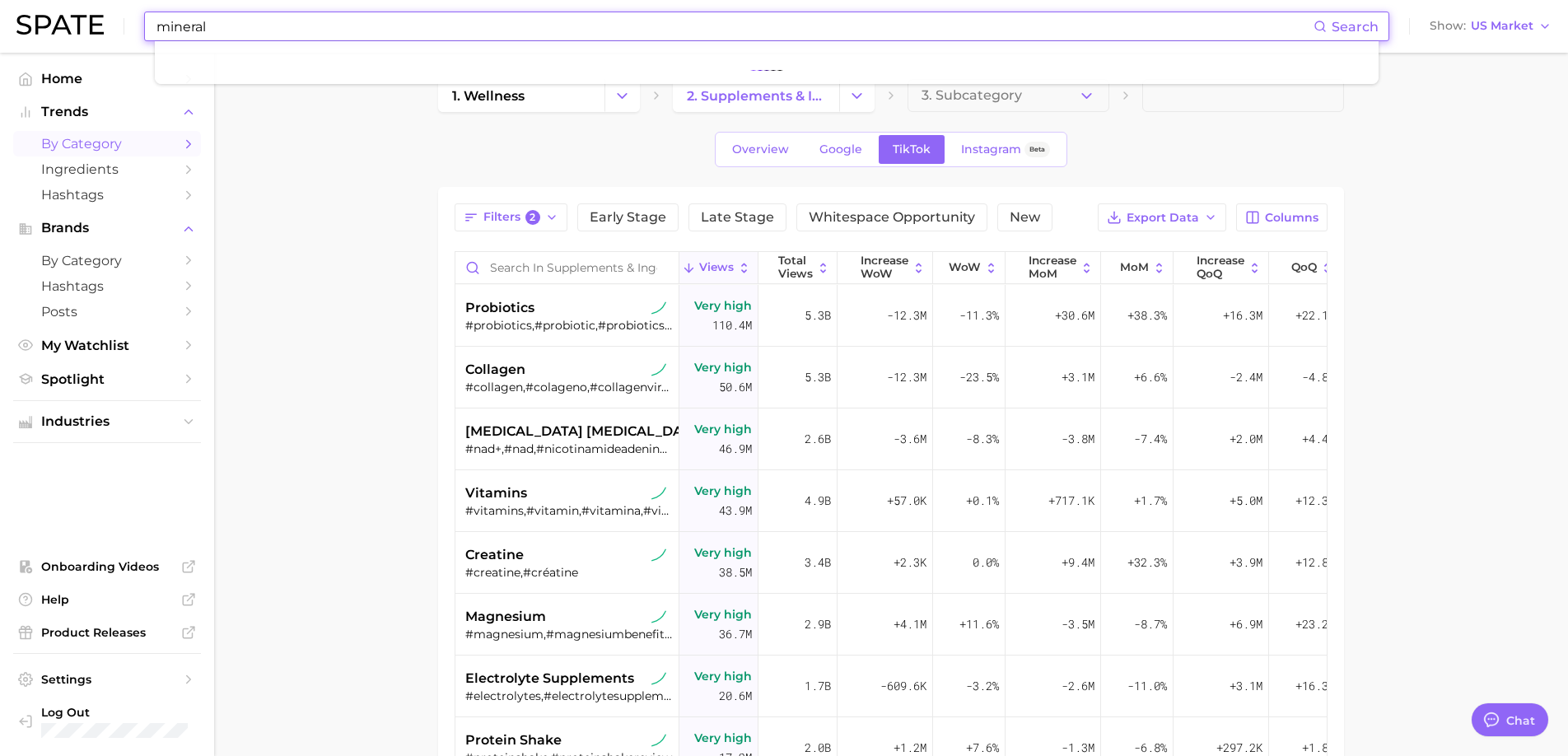
type input "mineral"
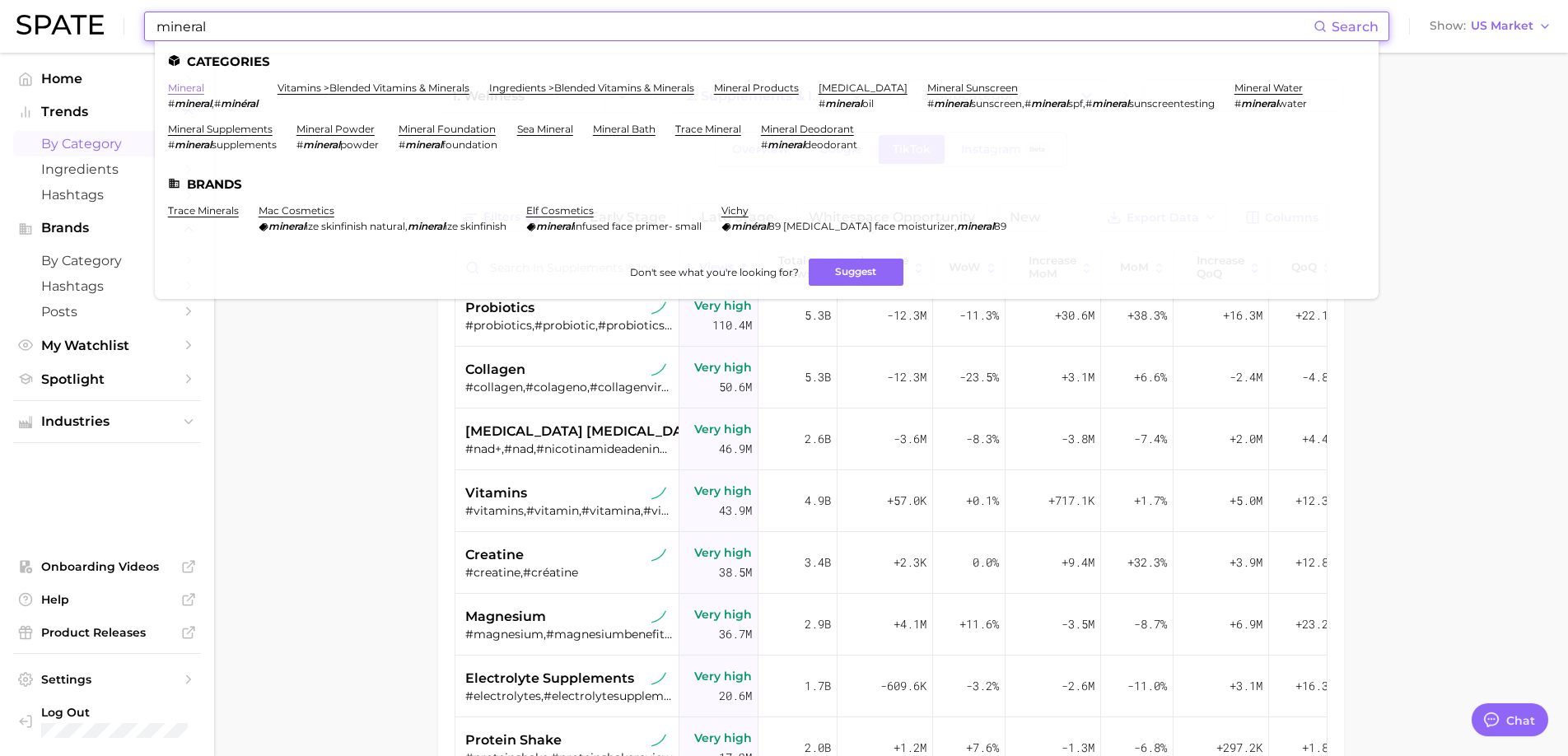
click at [189, 88] on link "mineral" at bounding box center [185, 88] width 36 height 13
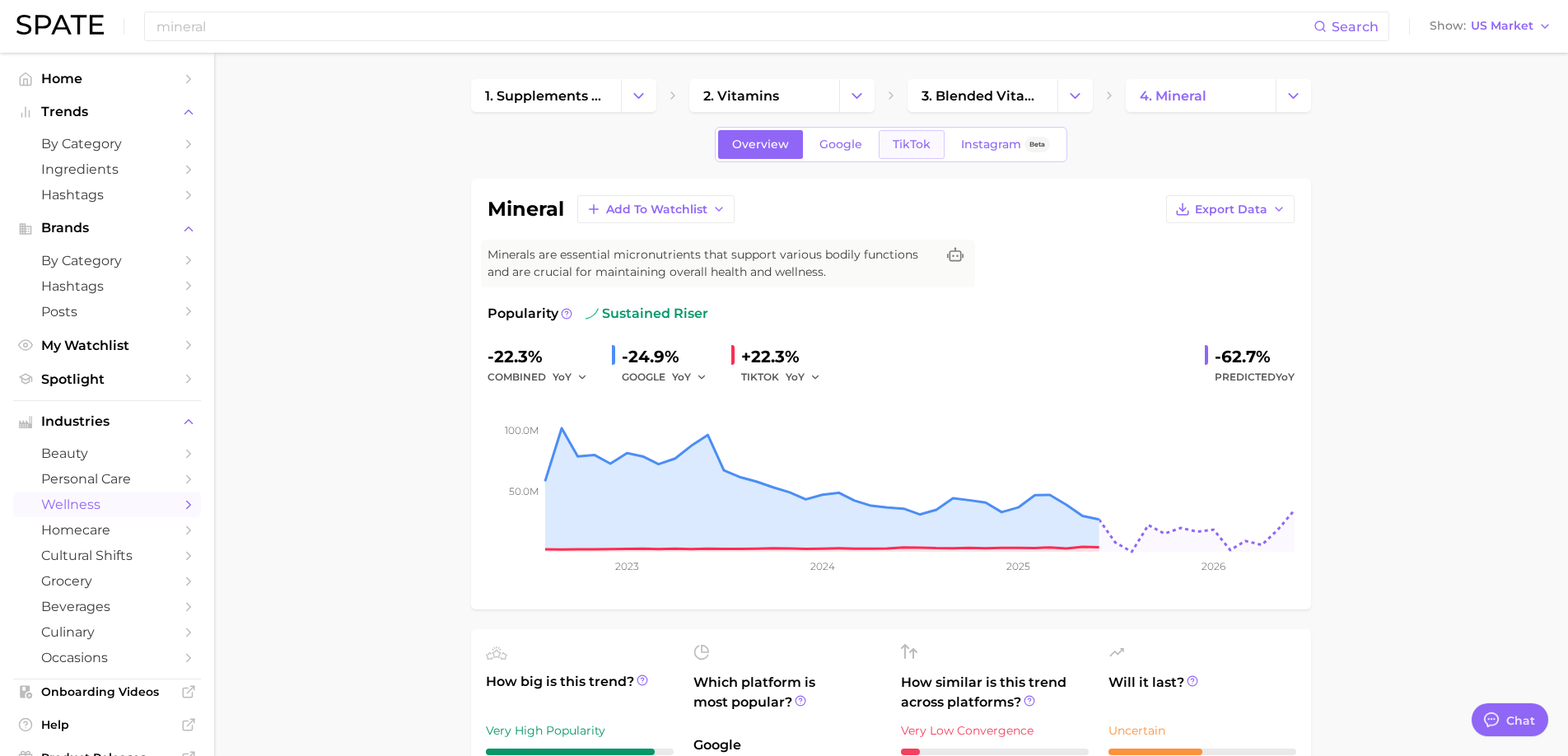
click at [906, 150] on span "TikTok" at bounding box center [911, 144] width 38 height 14
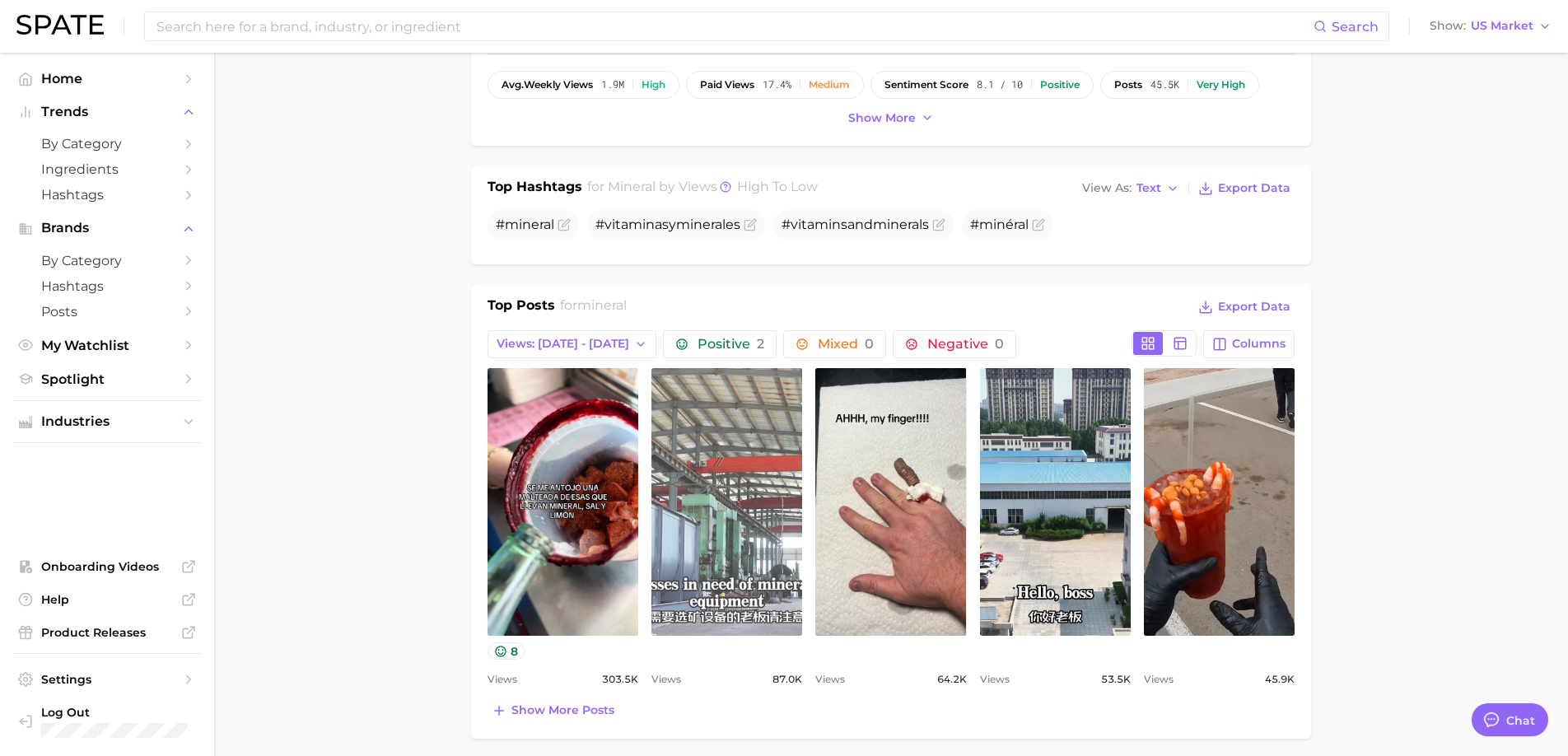
scroll to position [550, 0]
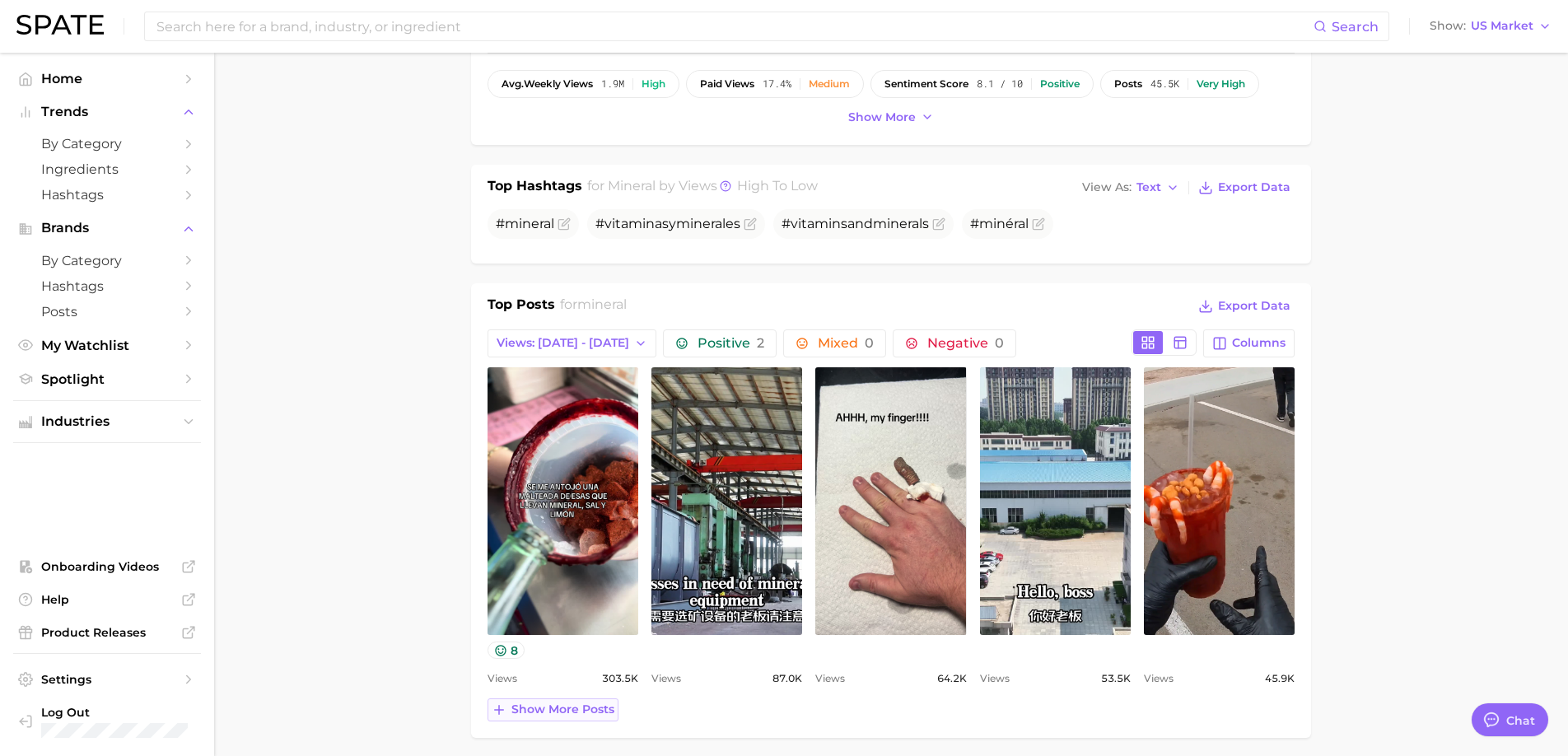
click at [532, 702] on span "Show more posts" at bounding box center [562, 709] width 102 height 14
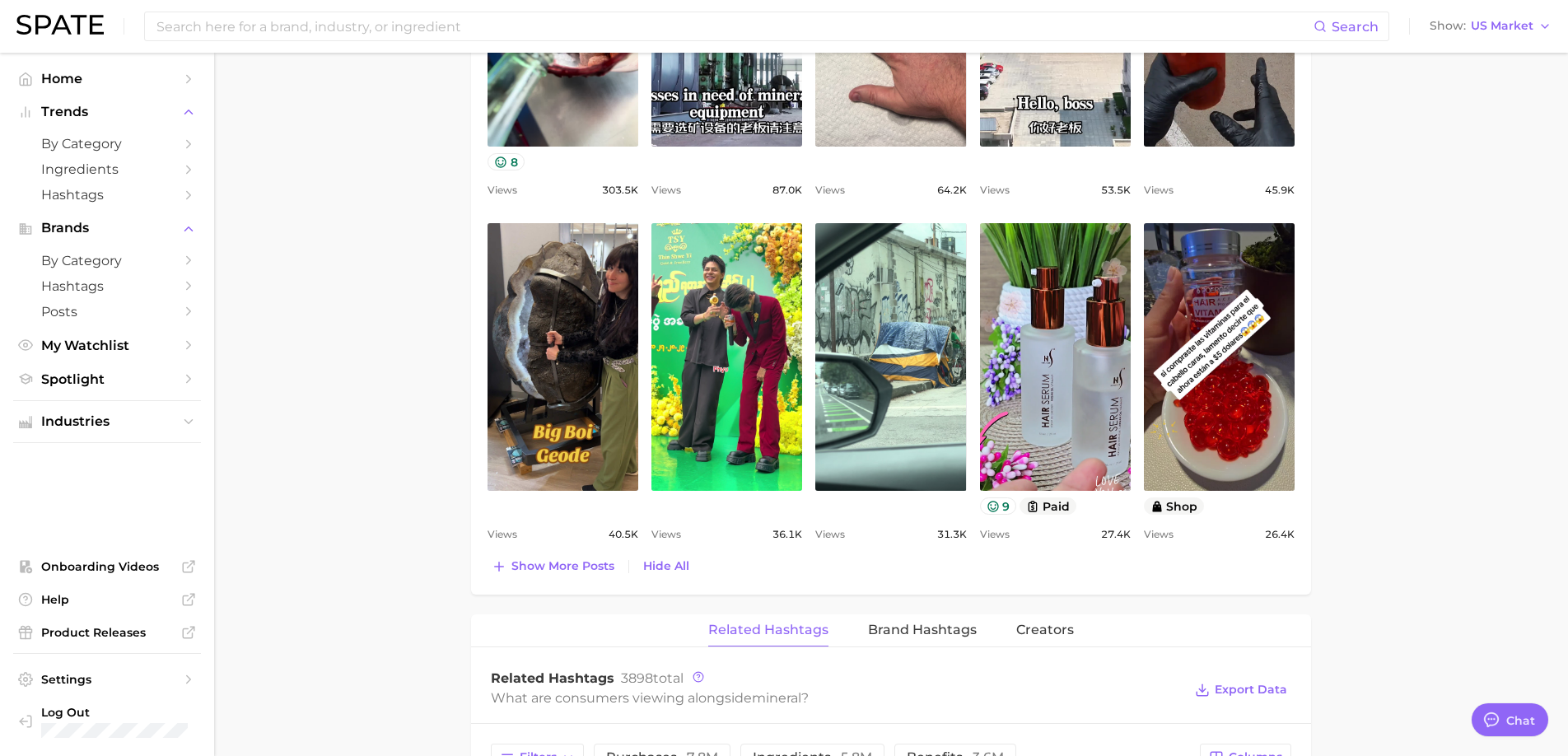
scroll to position [1041, 0]
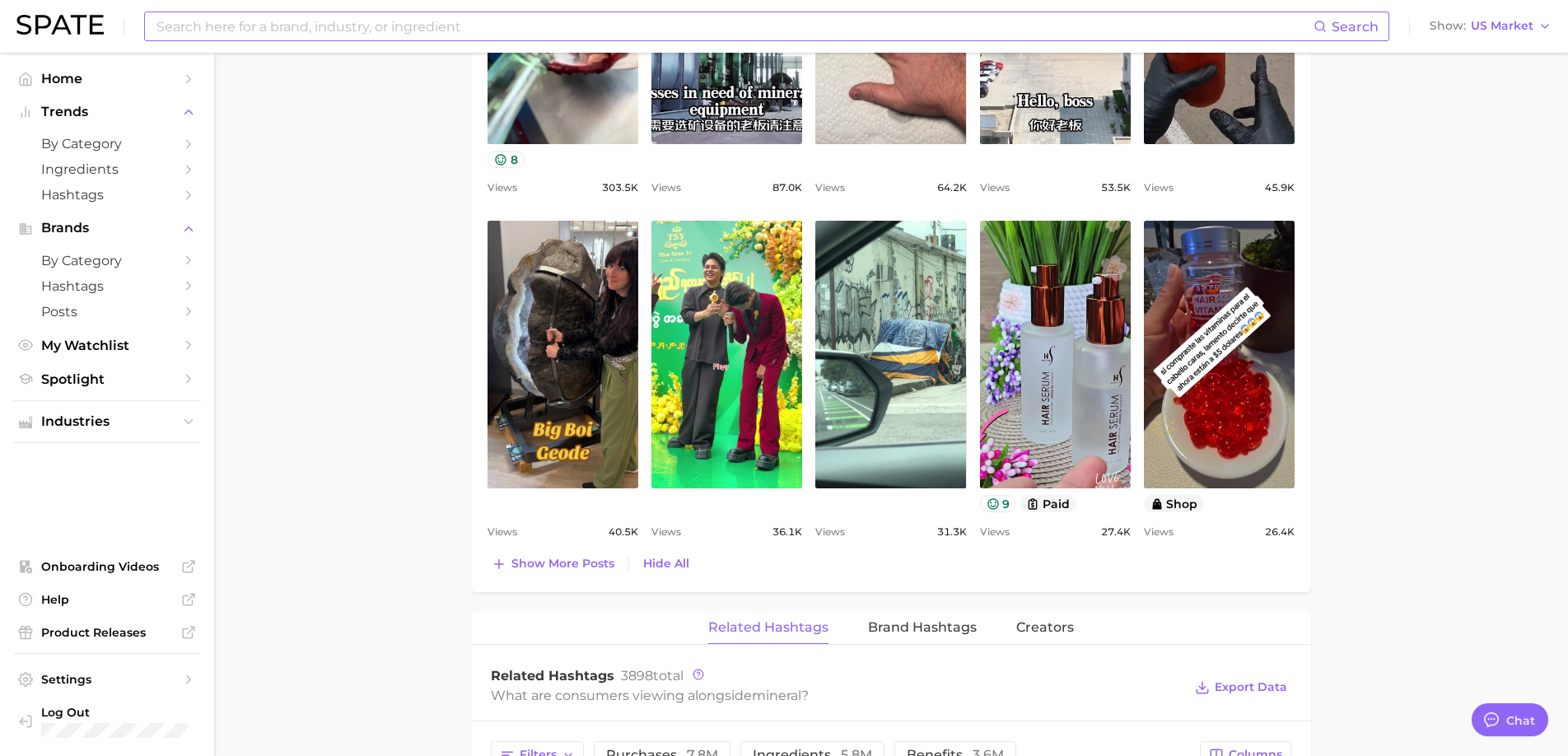
click at [473, 23] on input at bounding box center [734, 26] width 1158 height 28
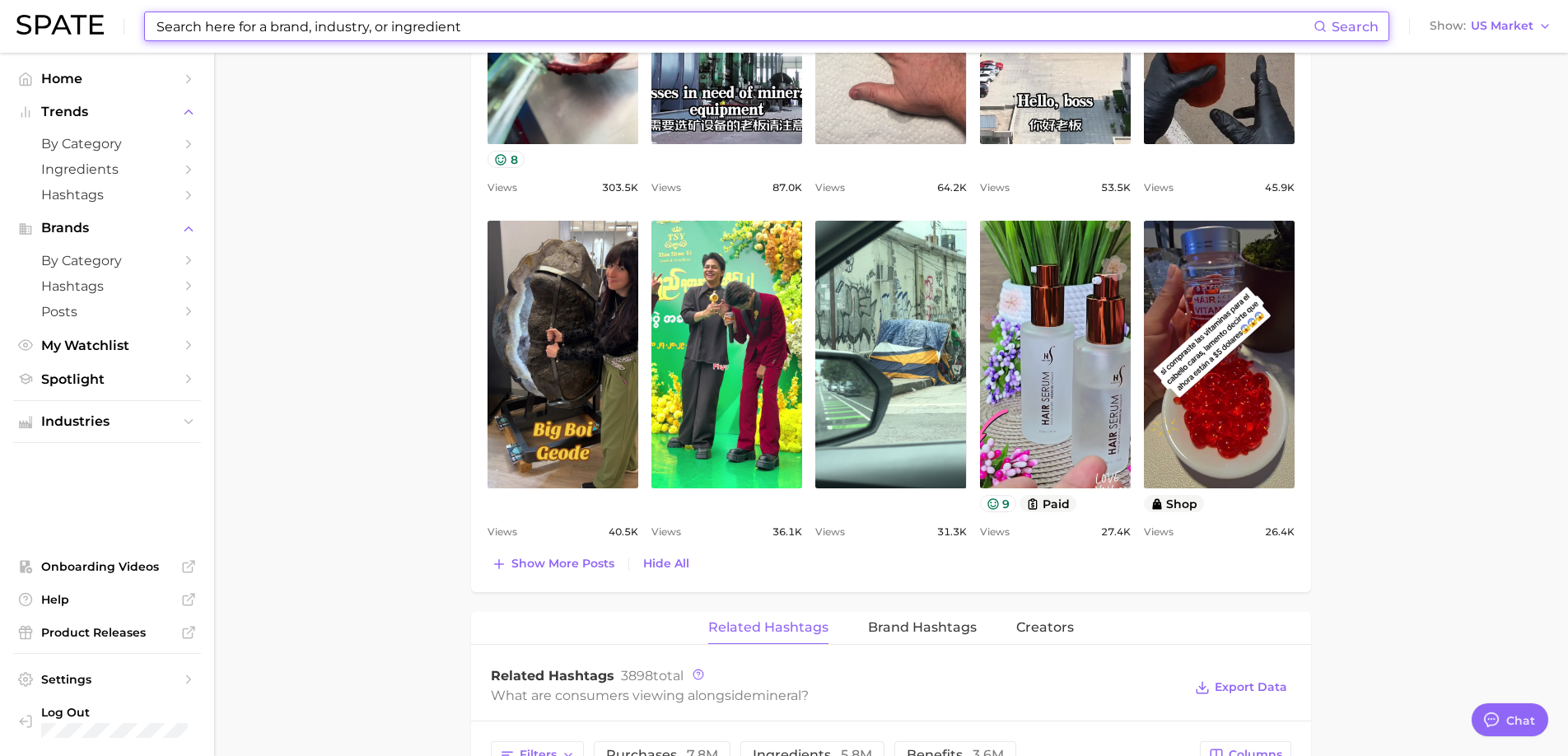
paste input "vitamin patches"
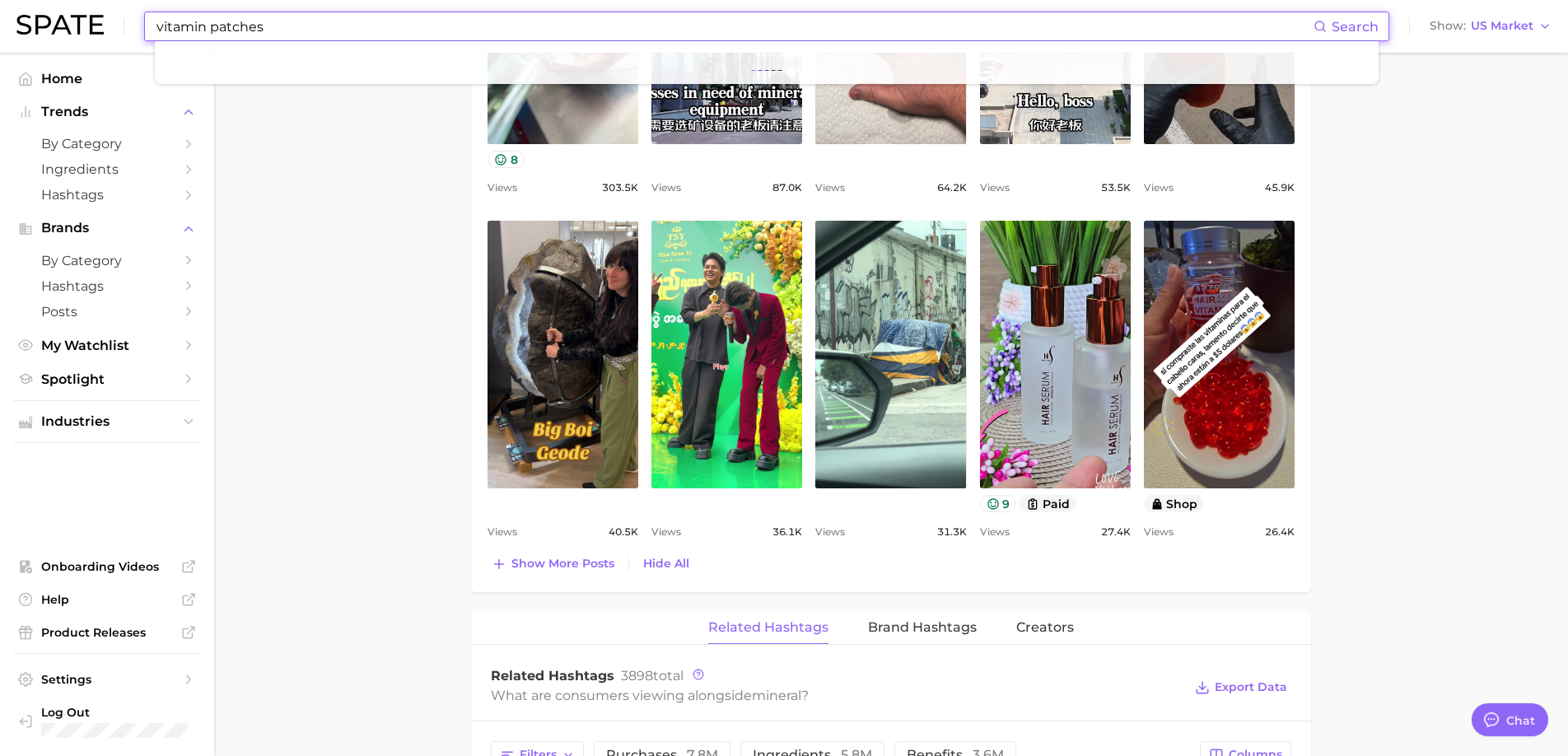
type input "vitamin patches"
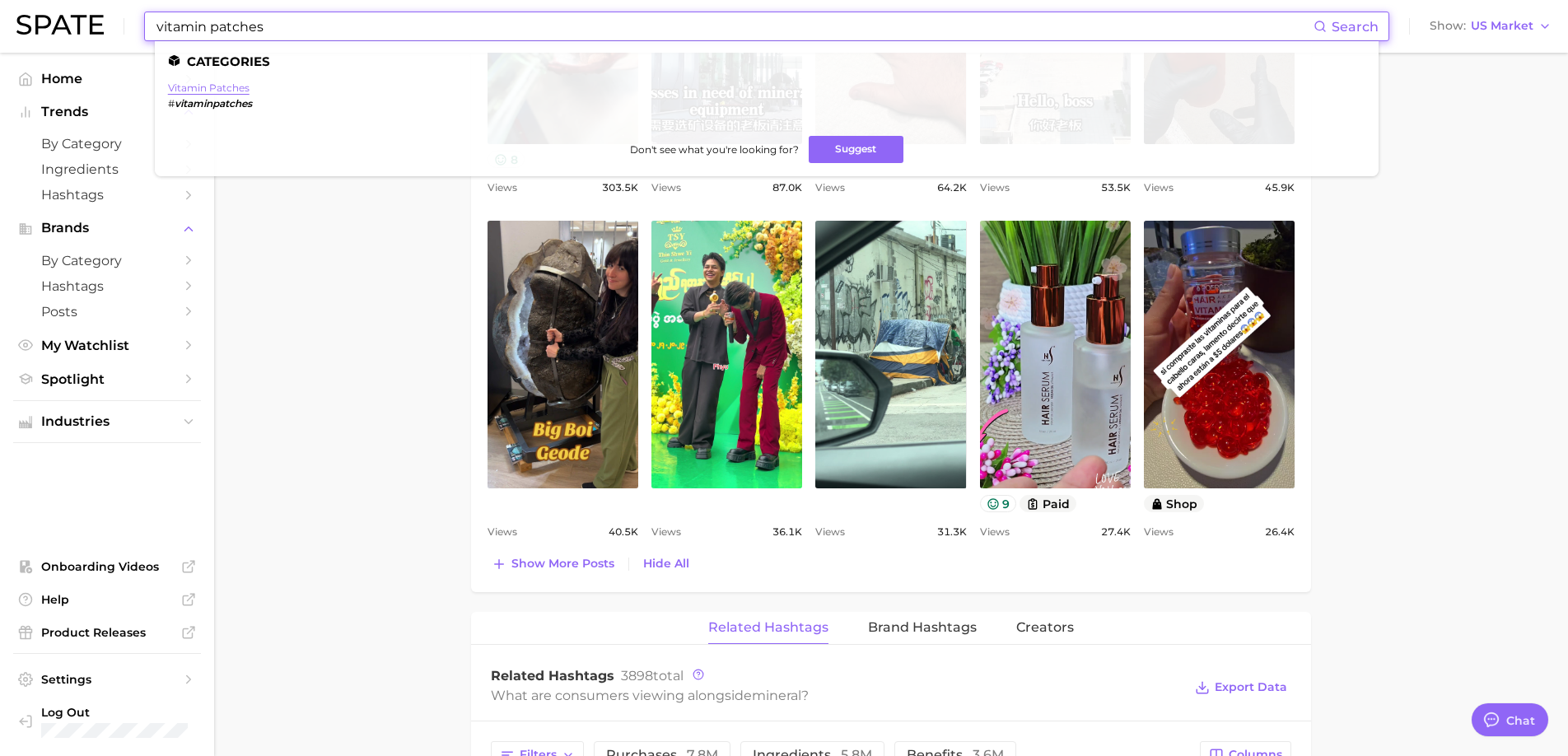
click at [219, 85] on link "vitamin patches" at bounding box center [209, 88] width 82 height 13
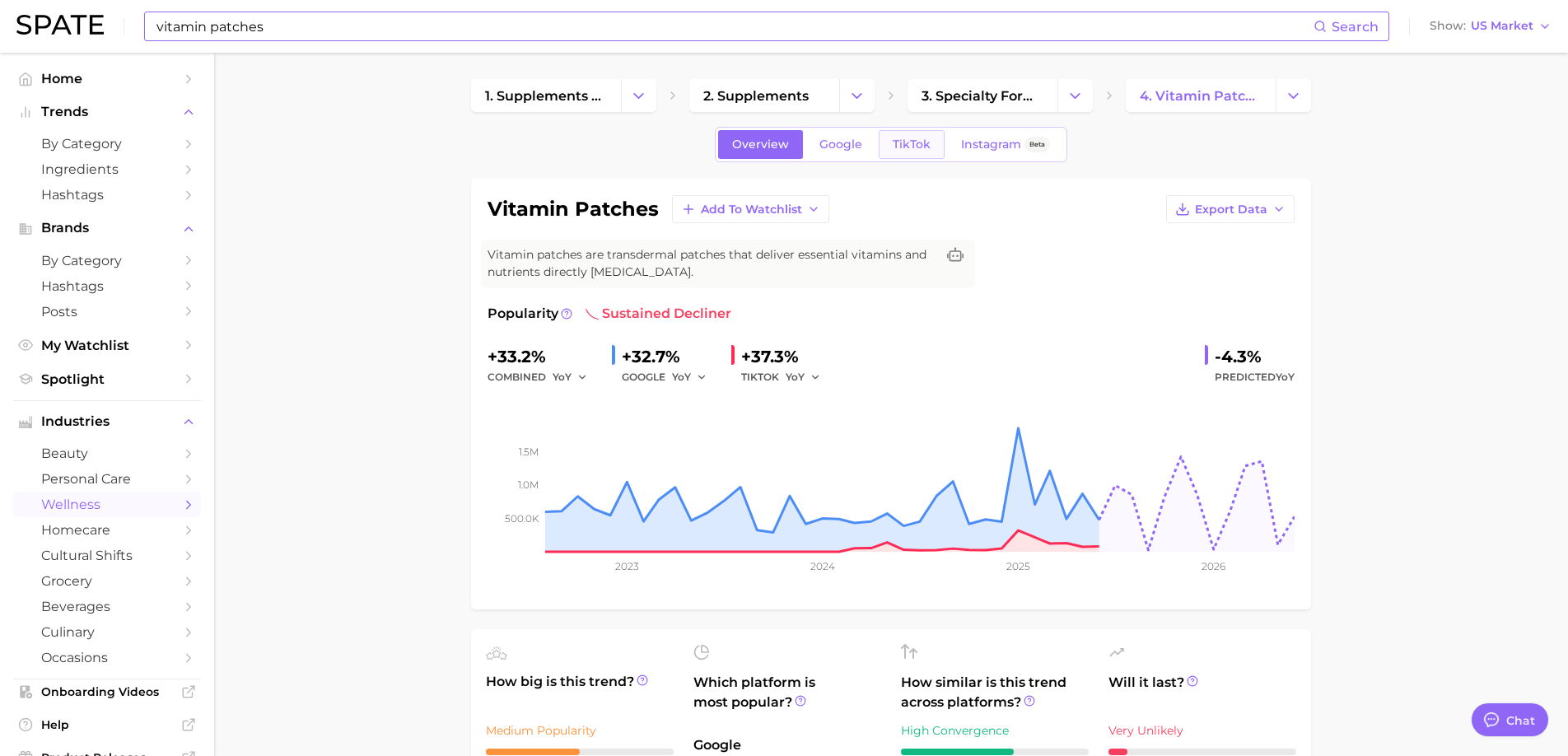
click at [907, 145] on span "TikTok" at bounding box center [911, 144] width 38 height 14
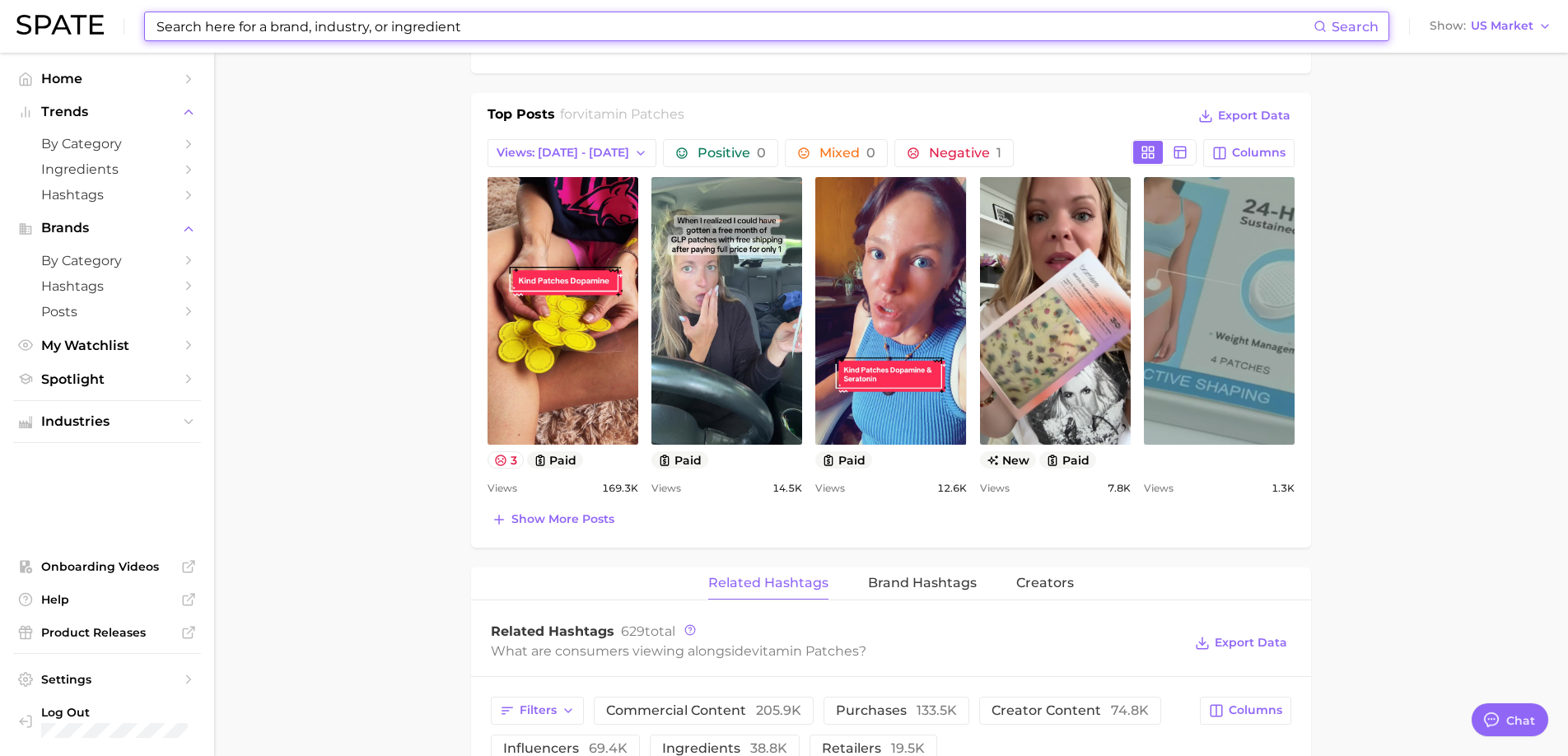
scroll to position [778, 0]
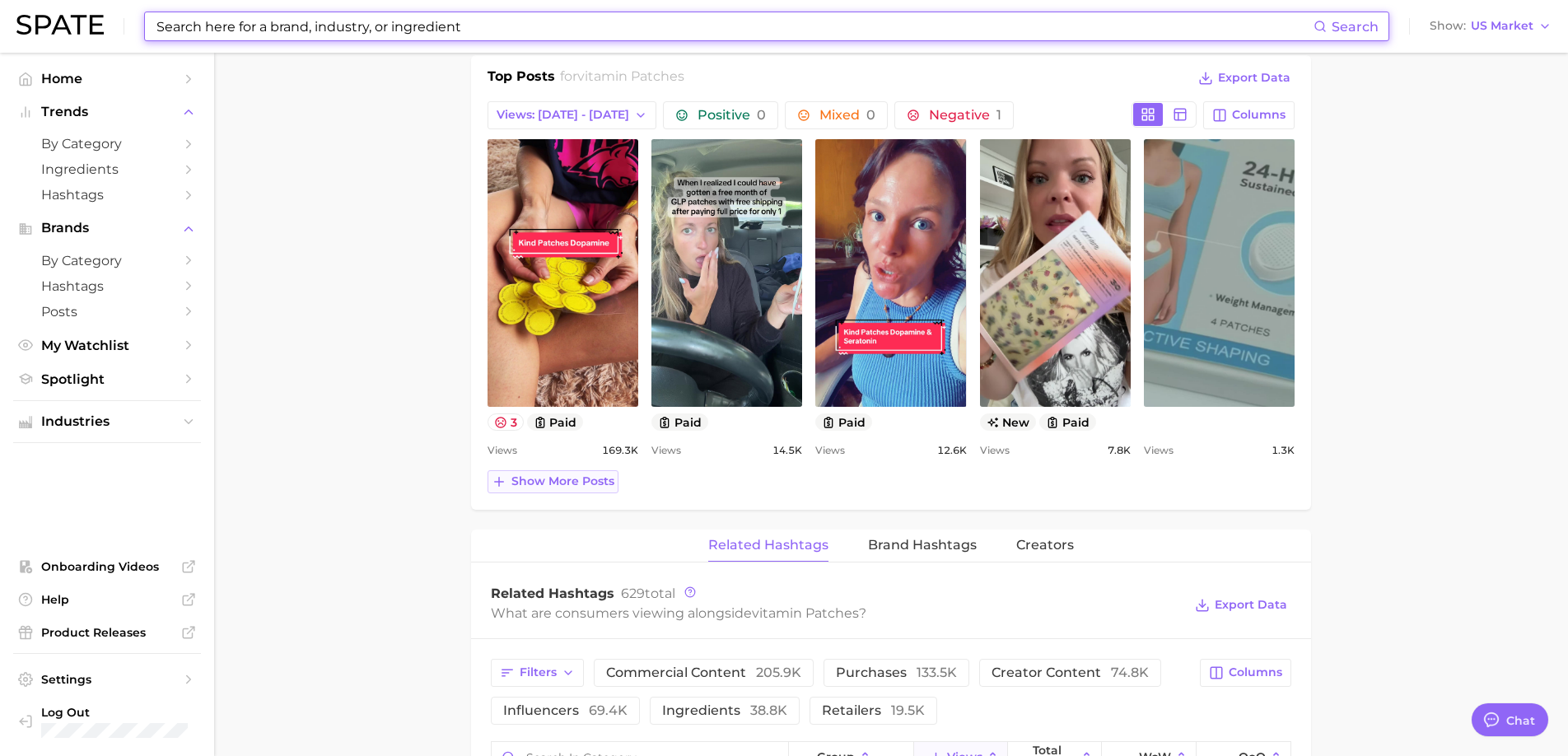
click at [583, 484] on span "Show more posts" at bounding box center [562, 481] width 102 height 14
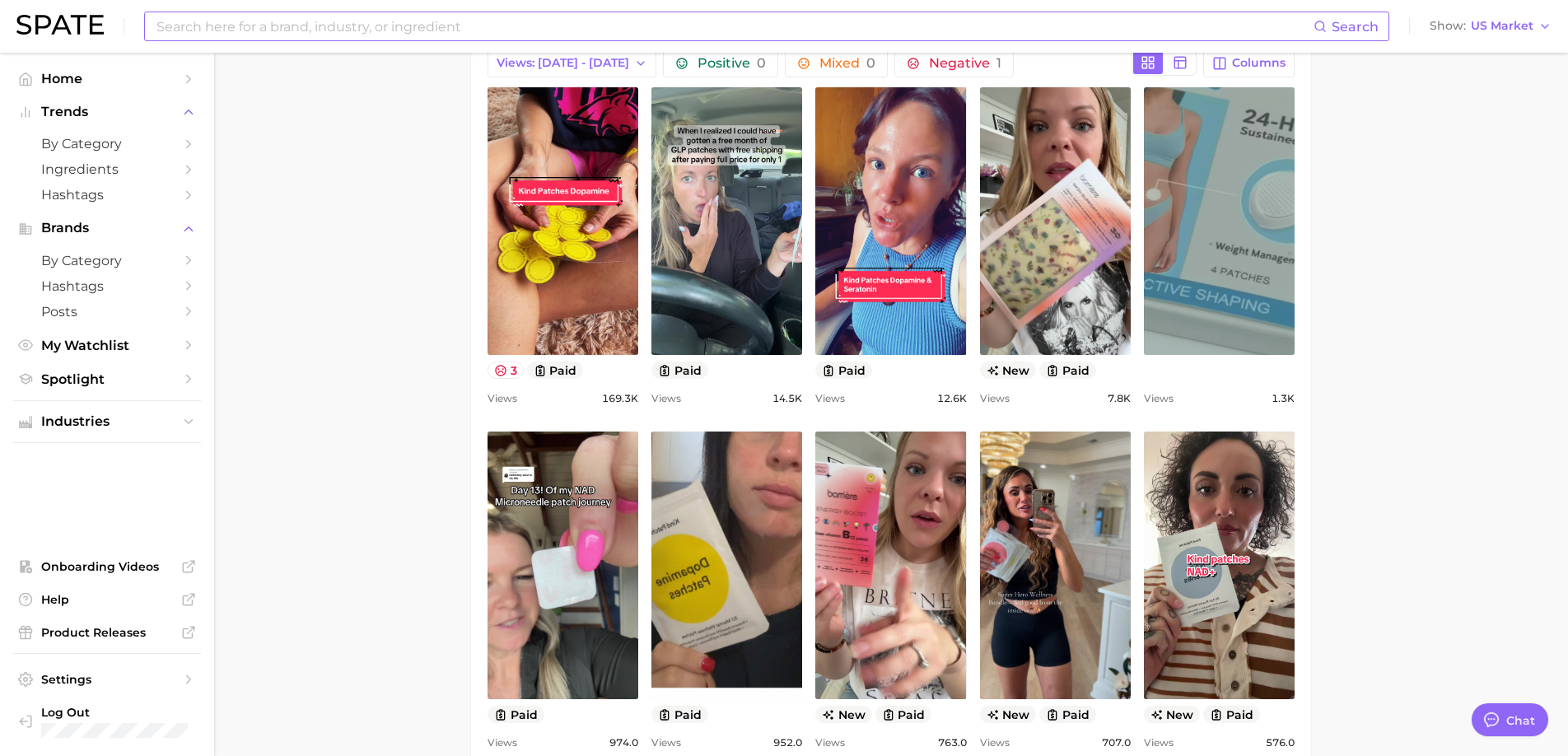
scroll to position [828, 0]
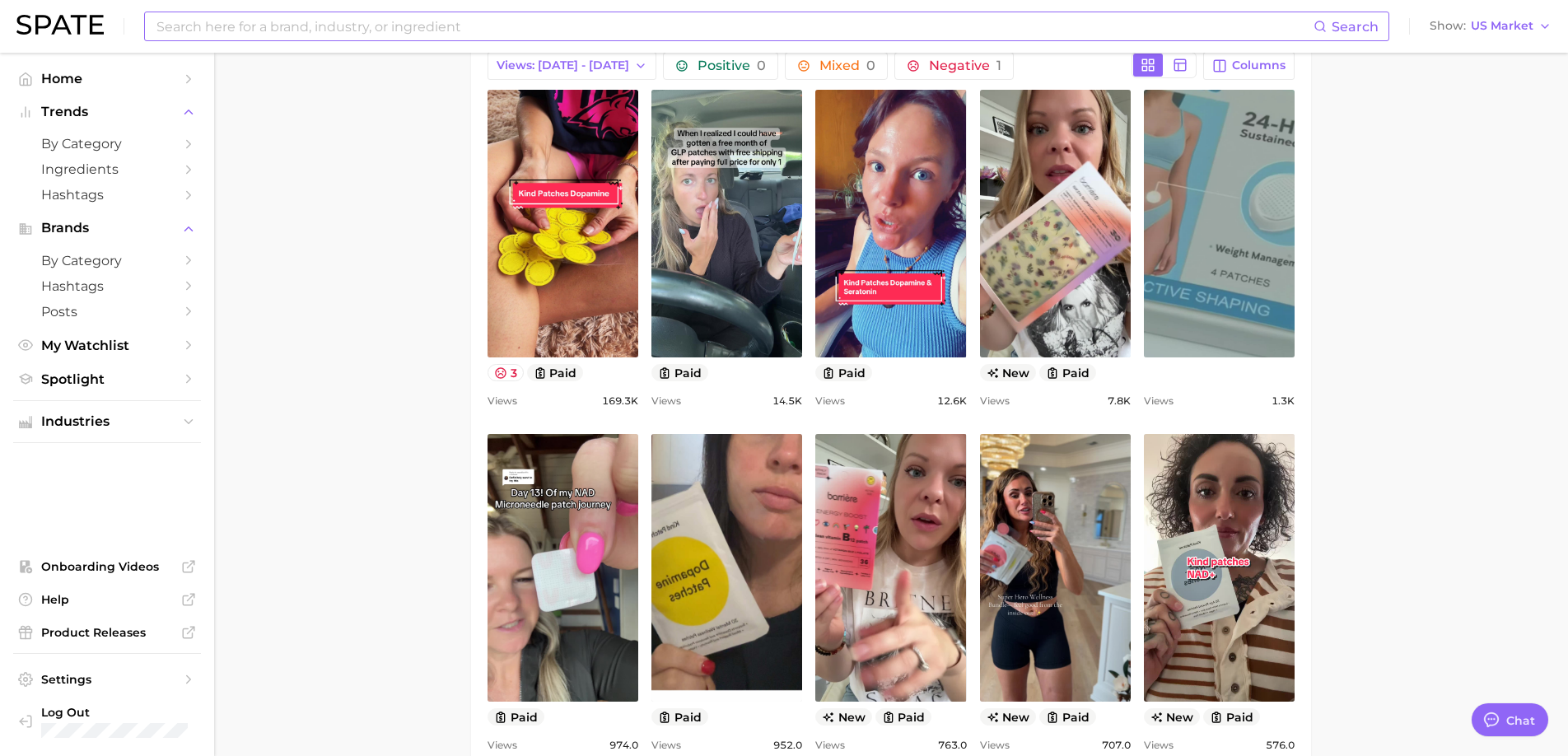
click at [354, 29] on input at bounding box center [734, 26] width 1158 height 28
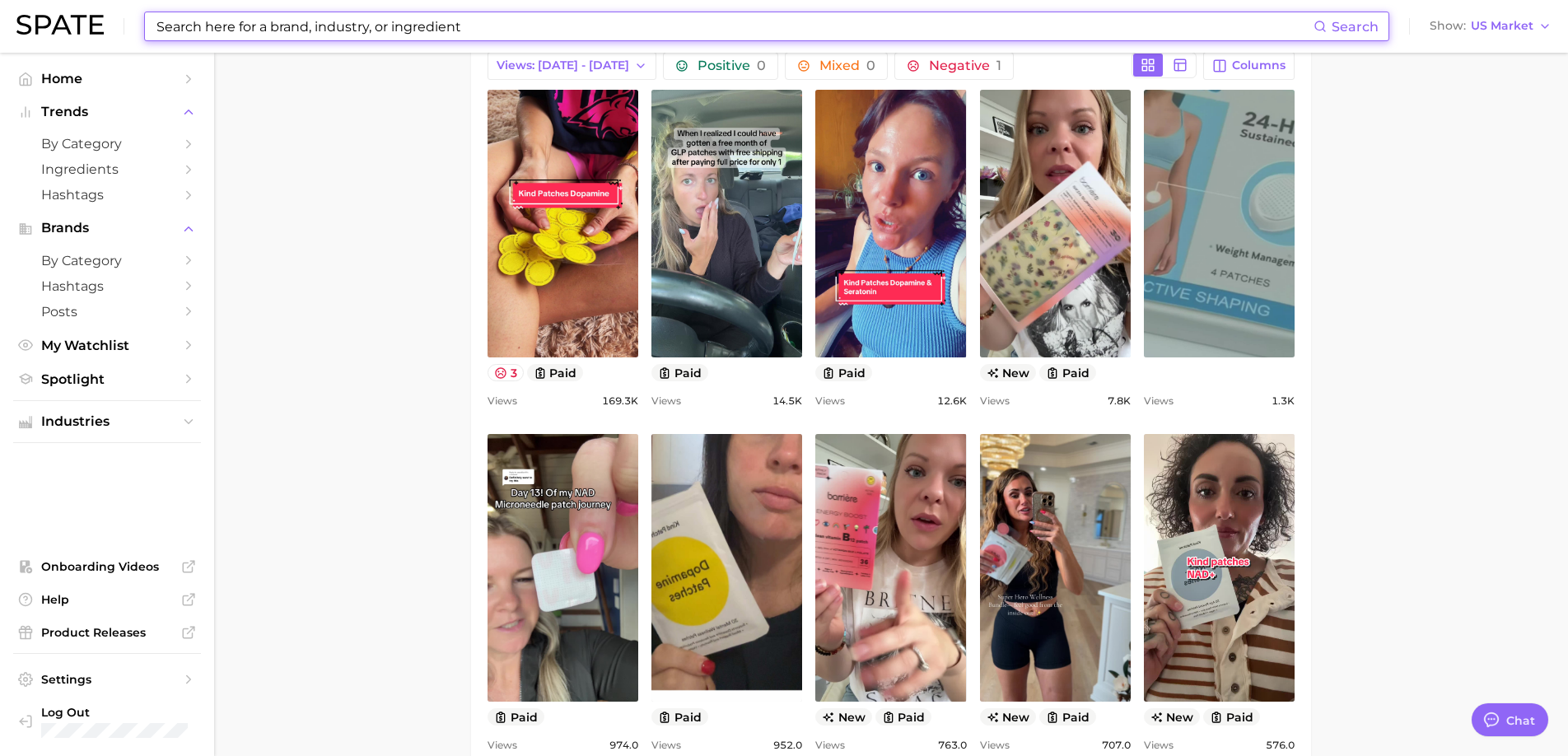
paste input "dietary fibers"
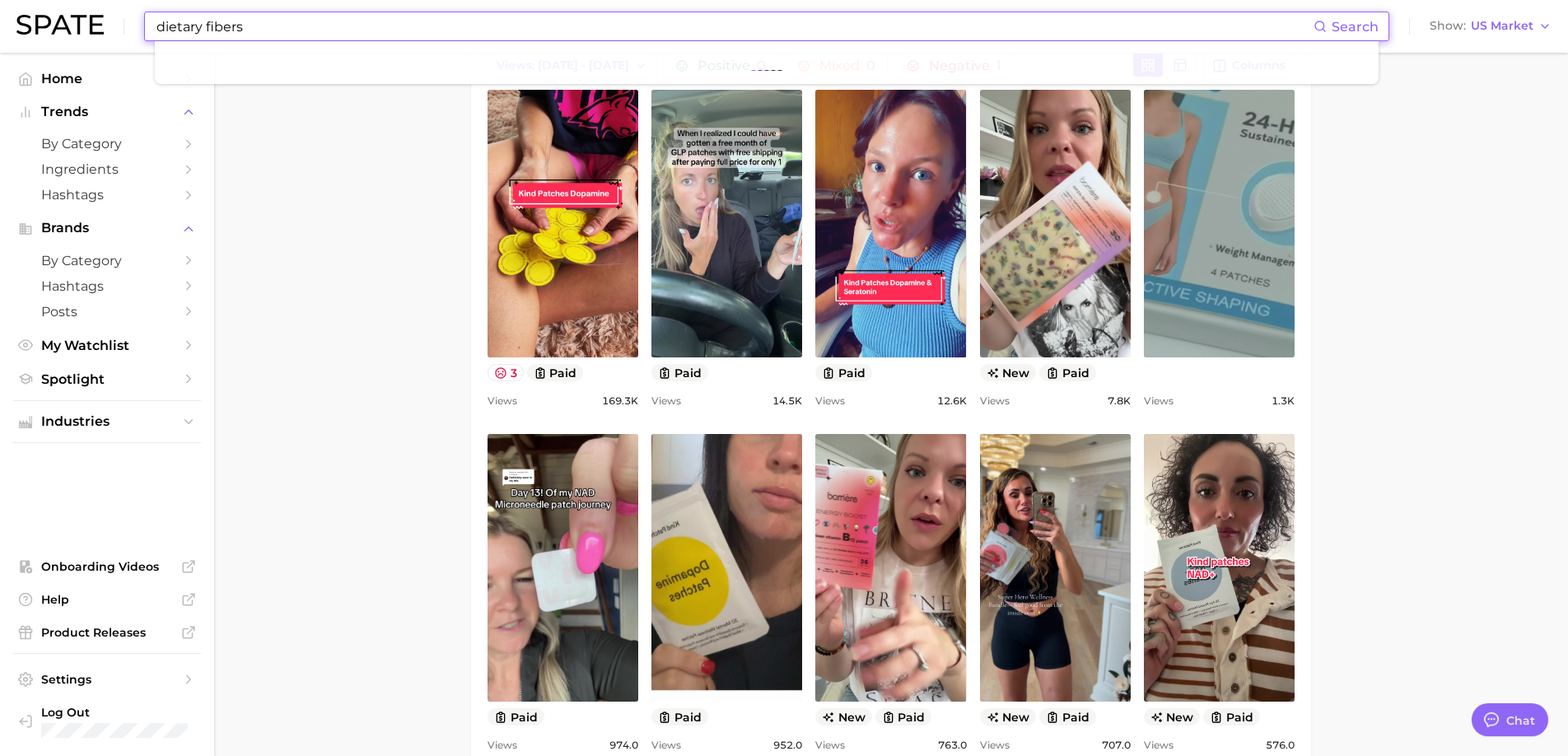
type input "dietary fibers"
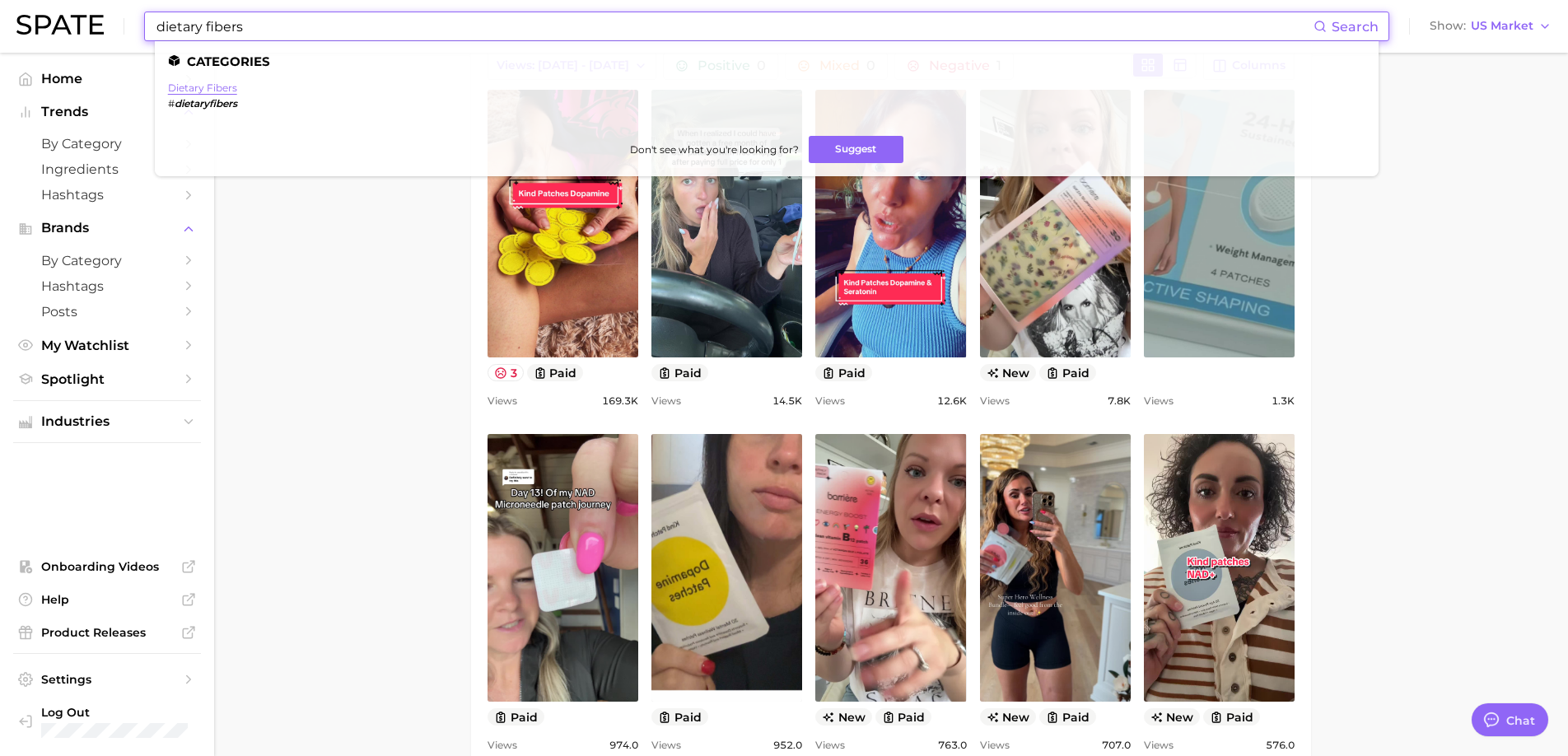
click at [228, 92] on link "dietary fibers" at bounding box center [202, 88] width 69 height 13
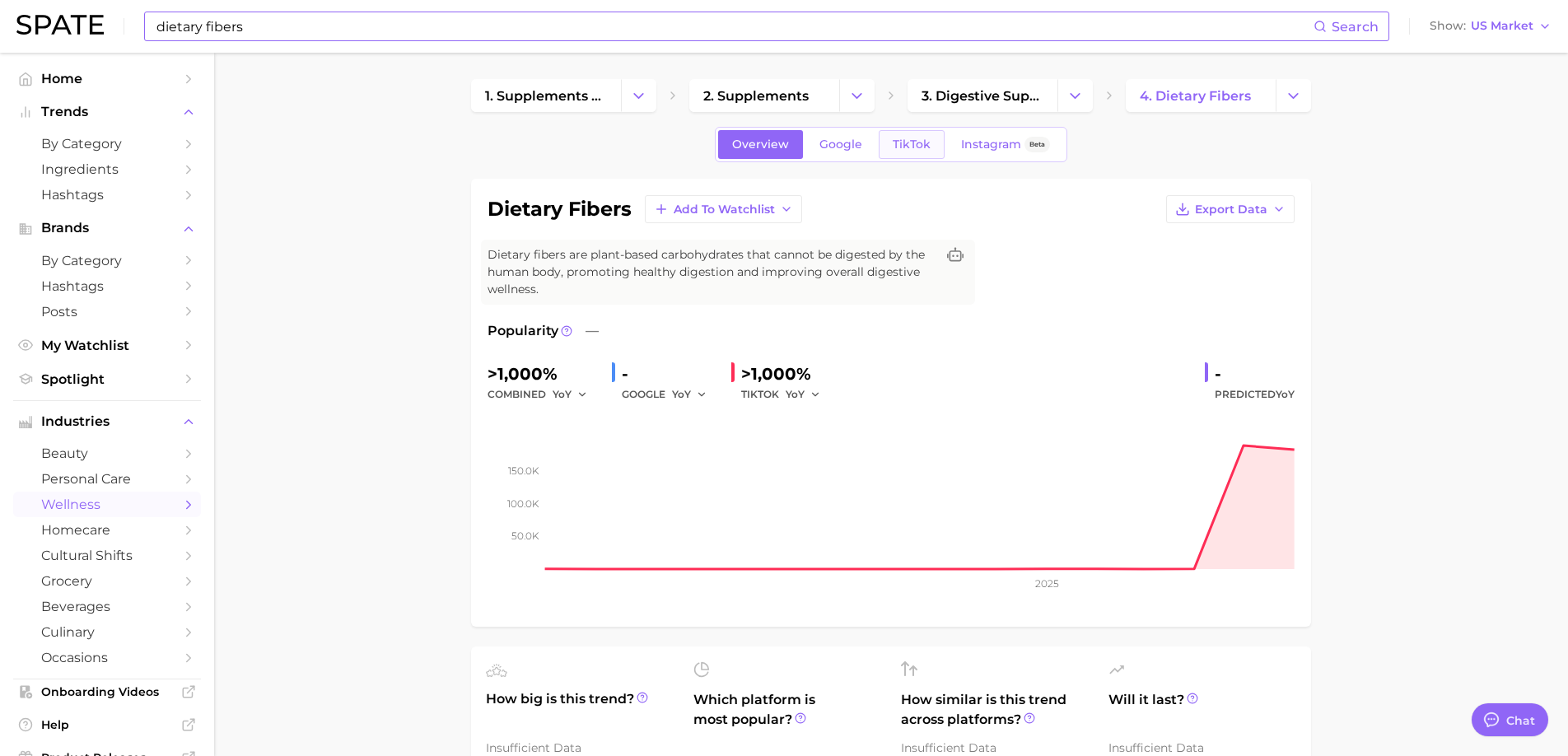
click at [905, 144] on span "TikTok" at bounding box center [911, 144] width 38 height 14
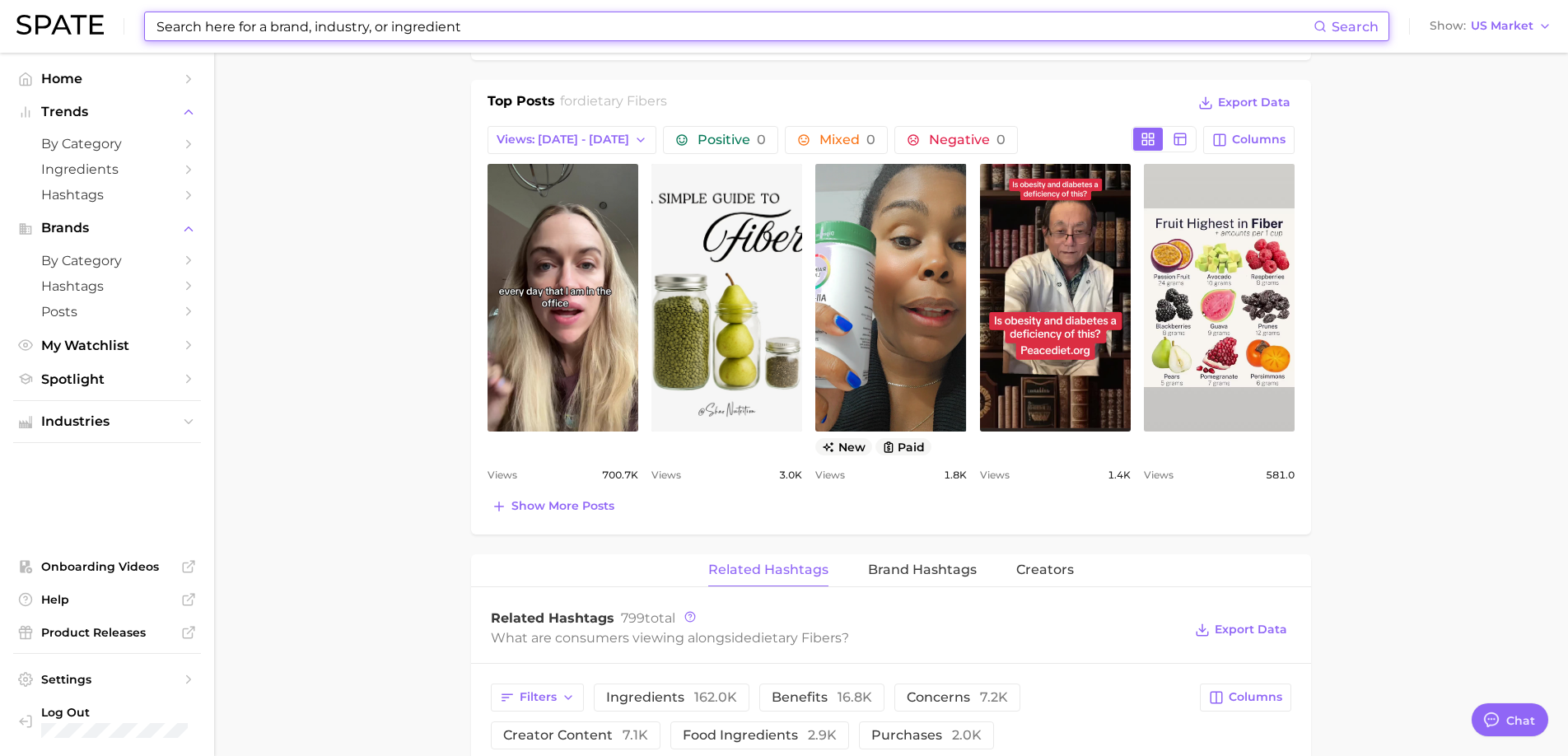
scroll to position [765, 0]
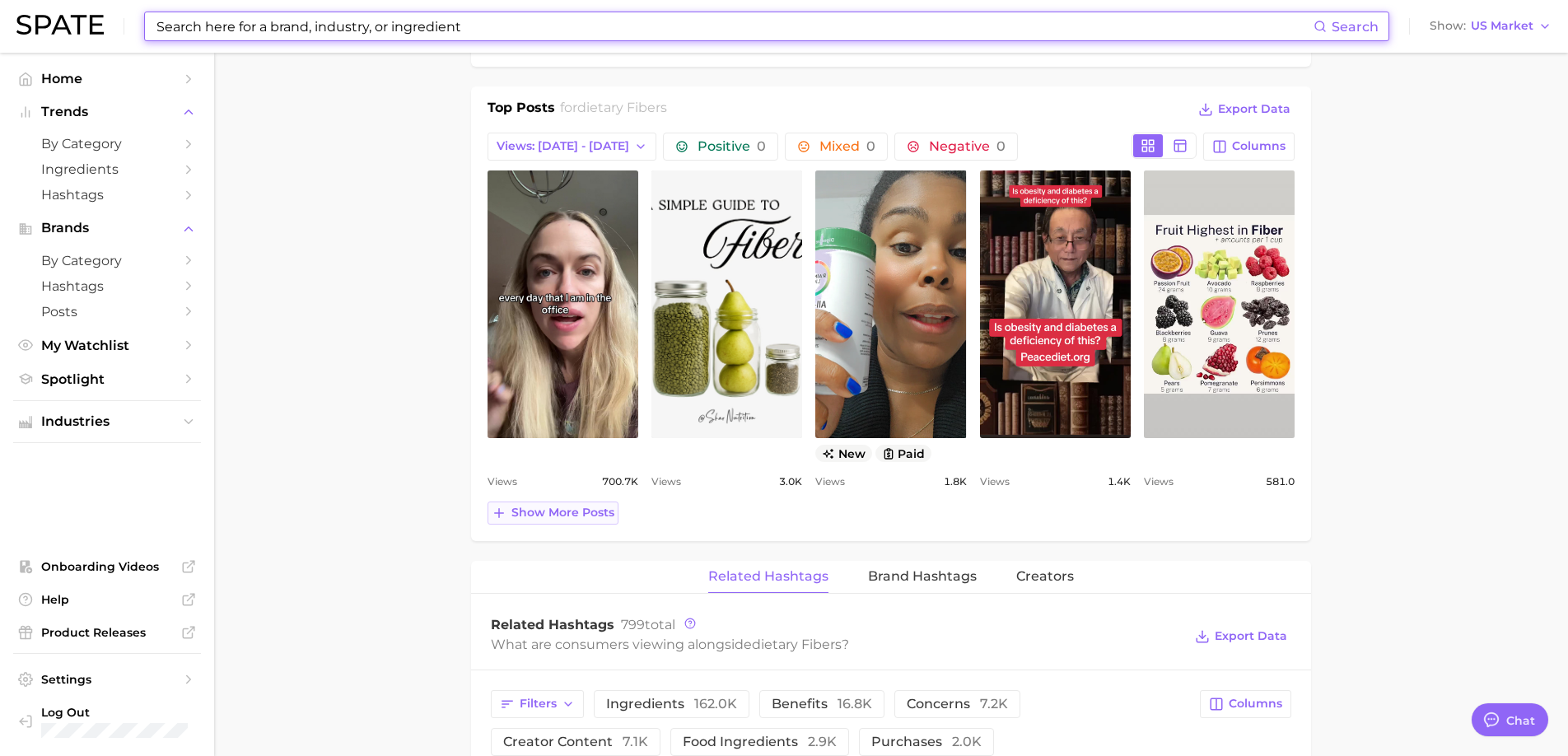
click at [567, 514] on span "Show more posts" at bounding box center [562, 512] width 102 height 14
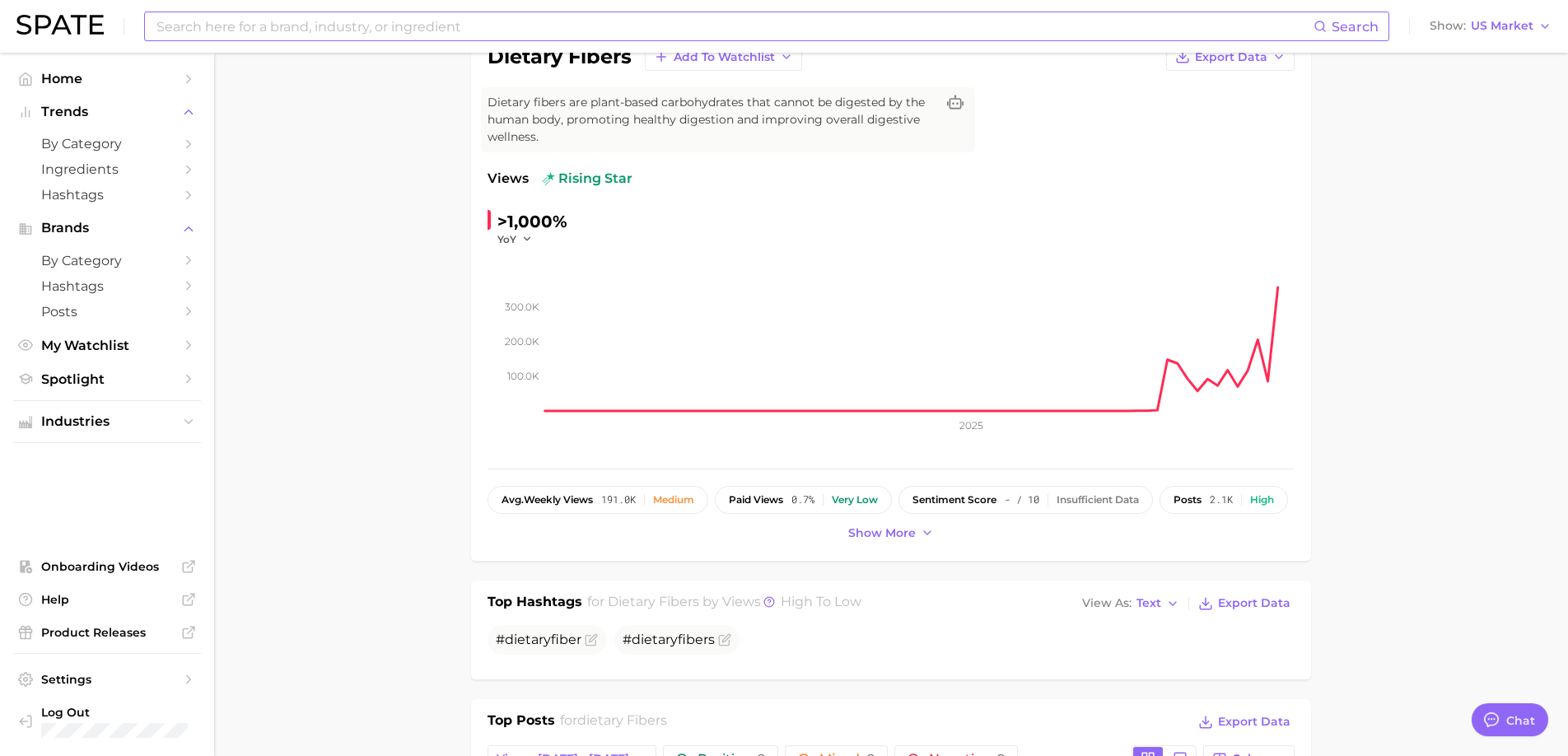
scroll to position [0, 0]
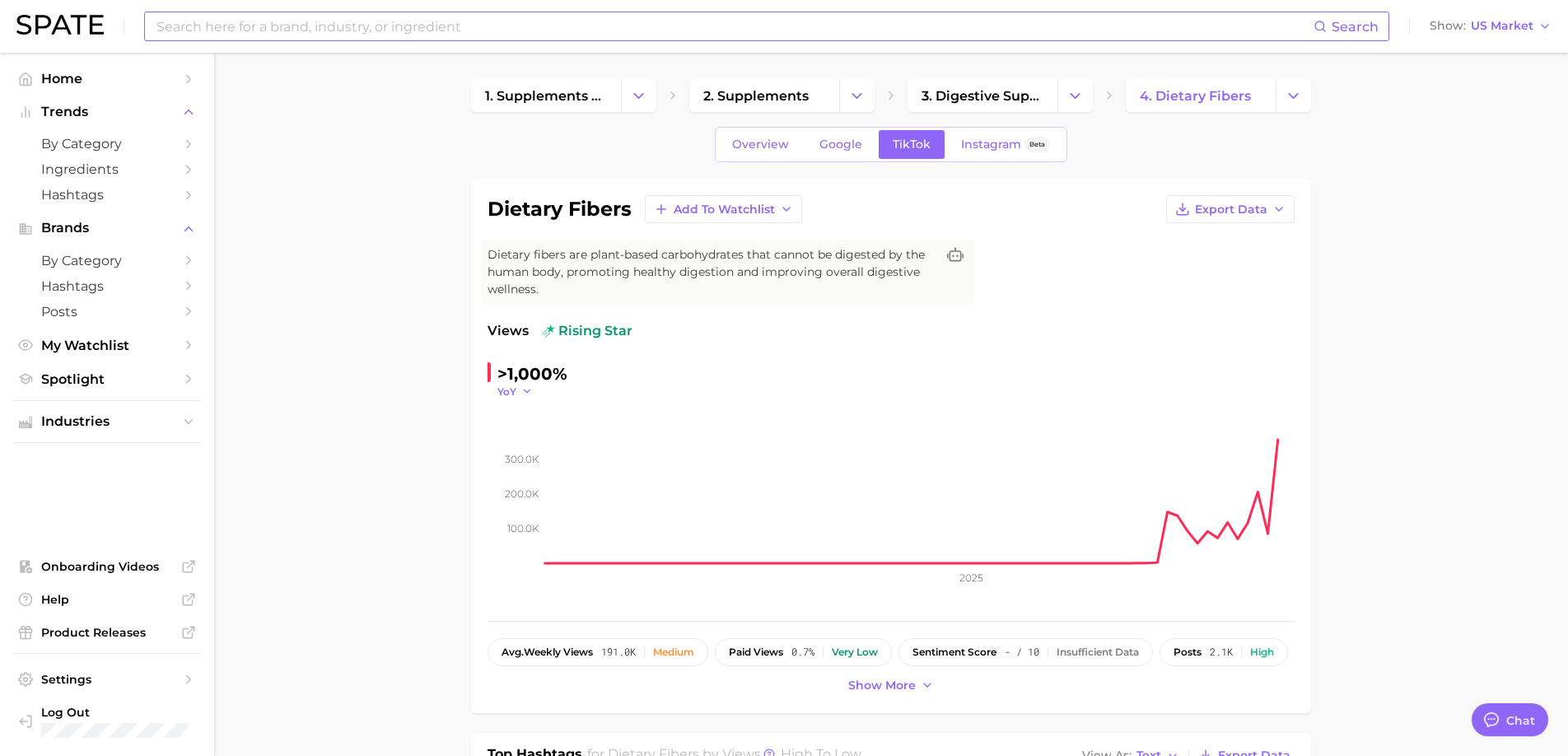
click at [522, 393] on icon "button" at bounding box center [527, 391] width 12 height 12
click at [539, 468] on button "MoM" at bounding box center [588, 474] width 181 height 29
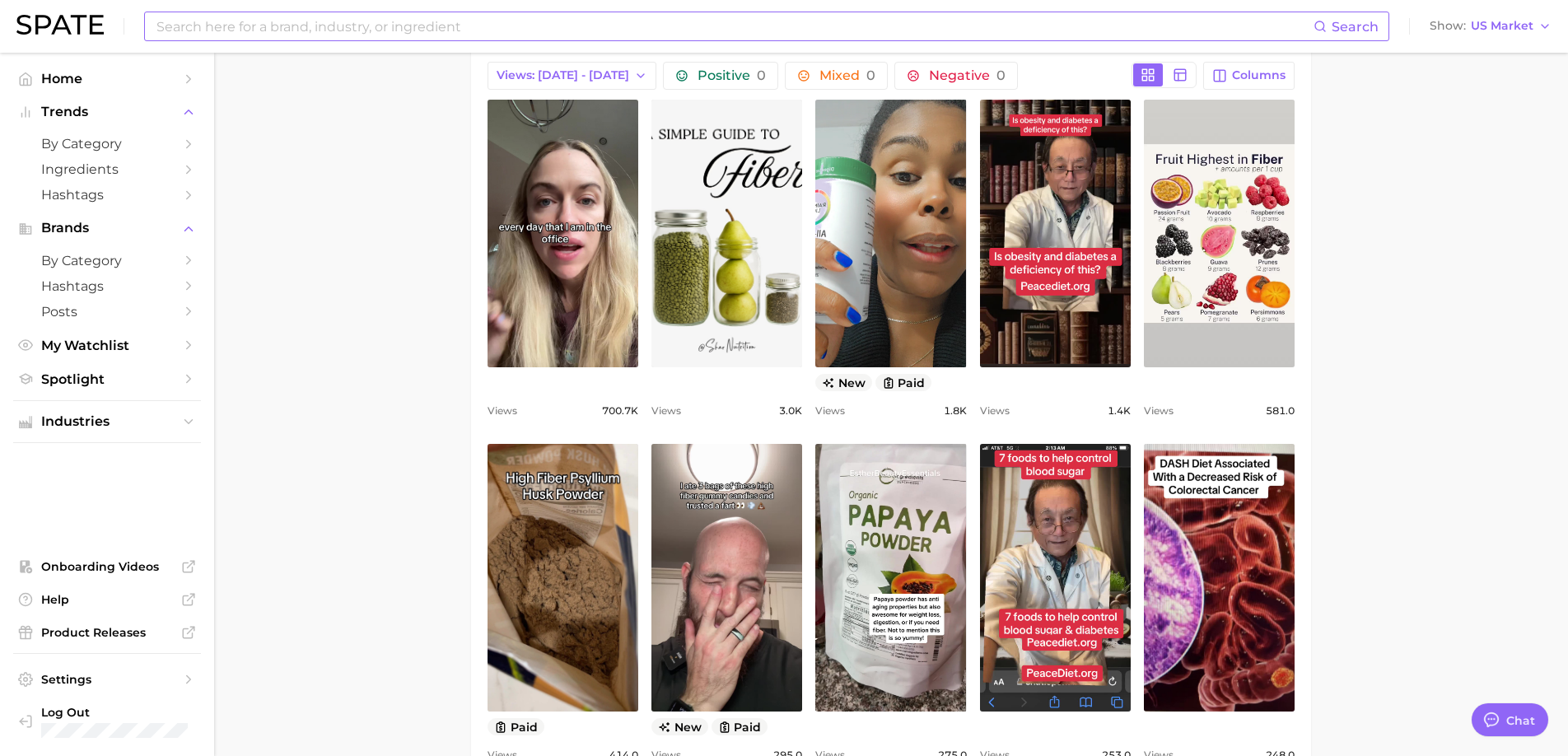
scroll to position [634, 0]
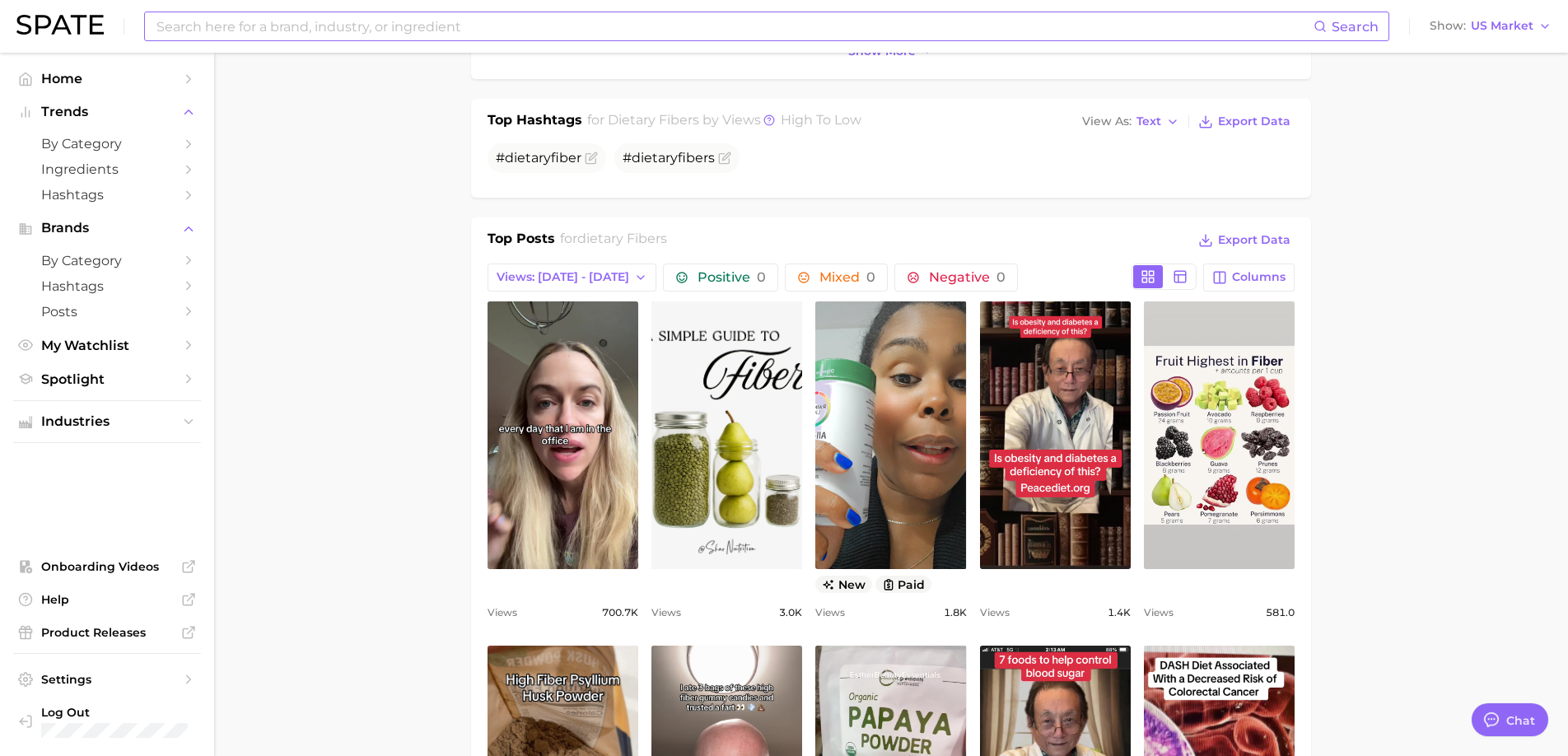
click at [471, 32] on input at bounding box center [734, 26] width 1158 height 28
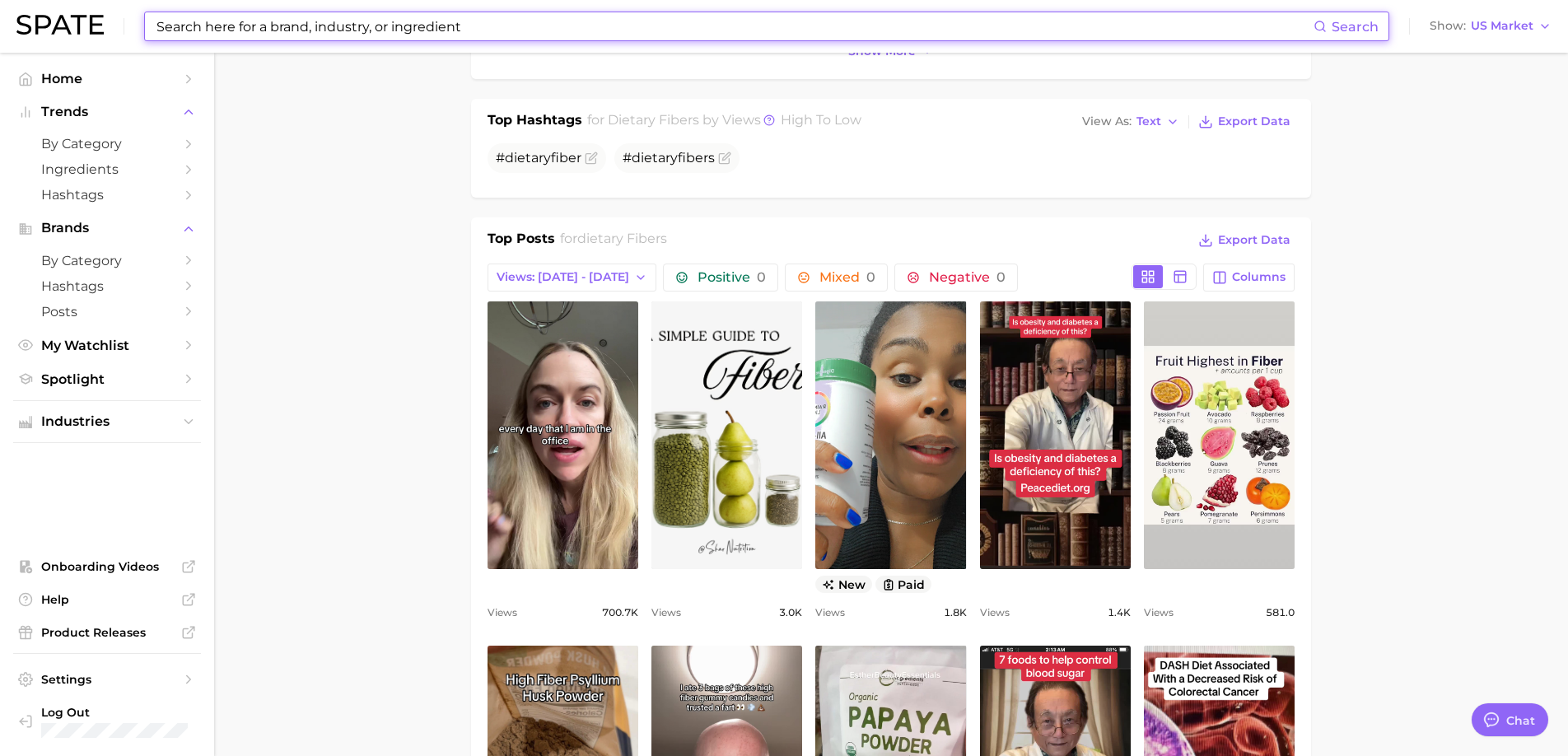
paste input "prebiotic bar"
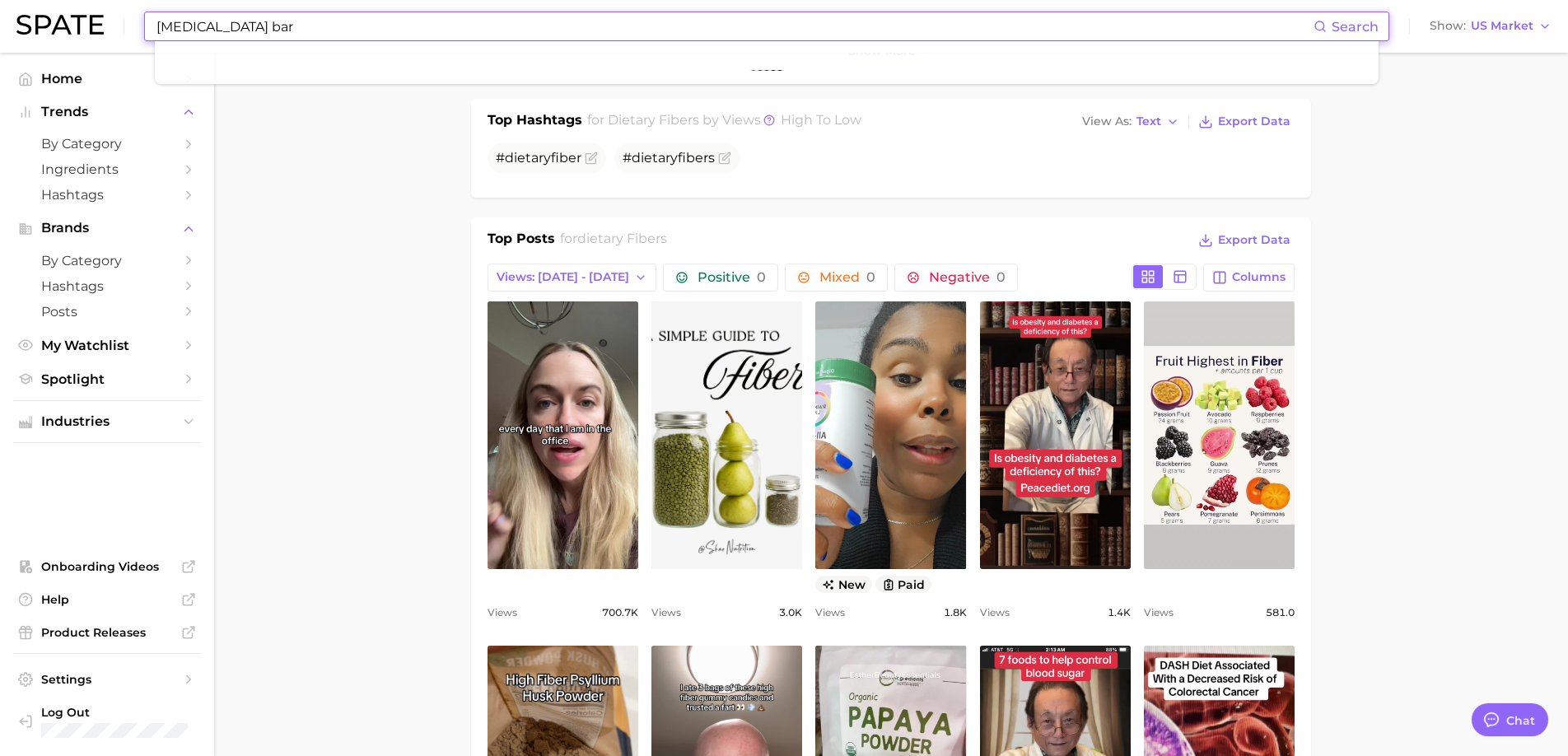
type input "prebiotic bar"
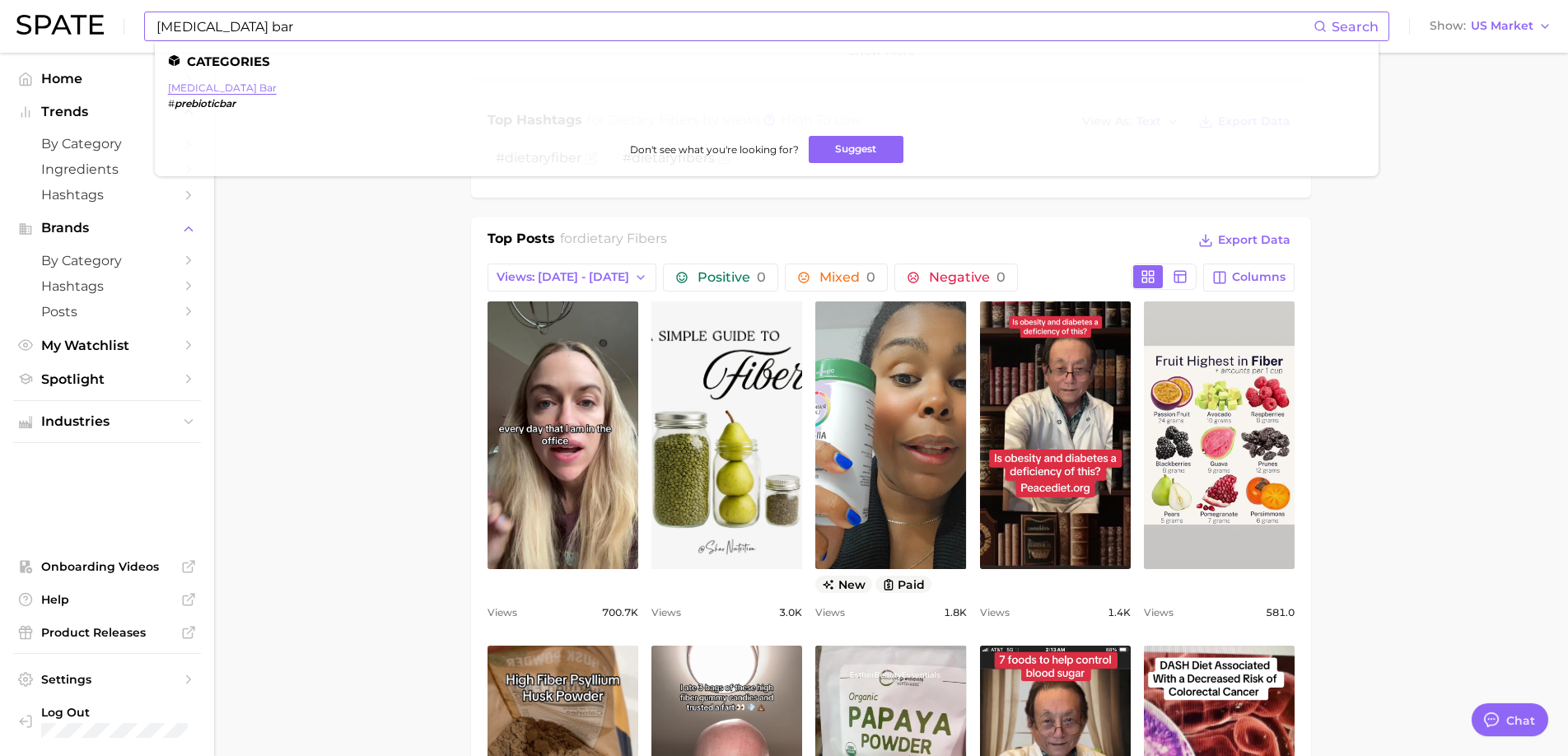
click at [222, 82] on link "prebiotic bar" at bounding box center [221, 88] width 108 height 13
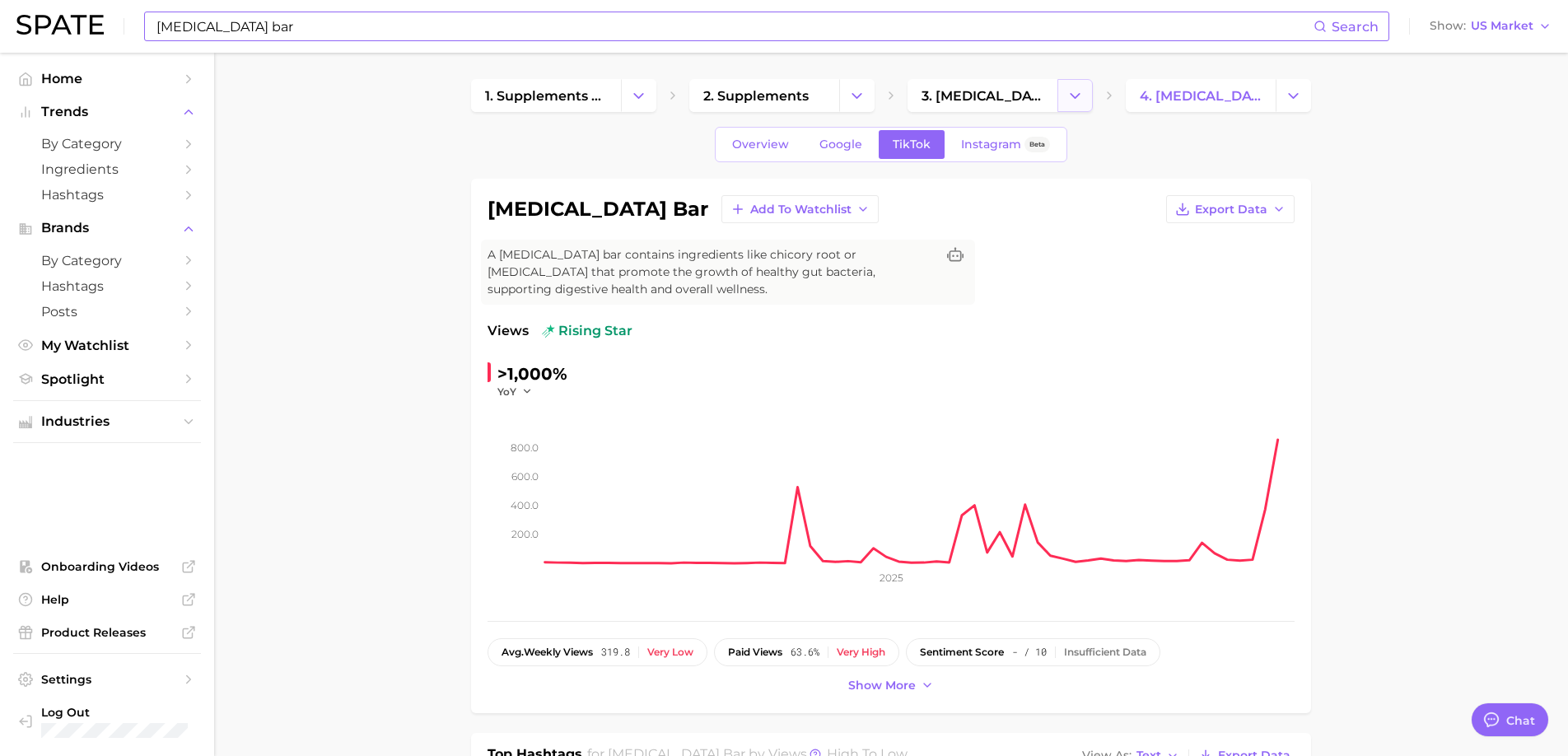
click at [1071, 100] on icon "Change Category" at bounding box center [1075, 96] width 18 height 18
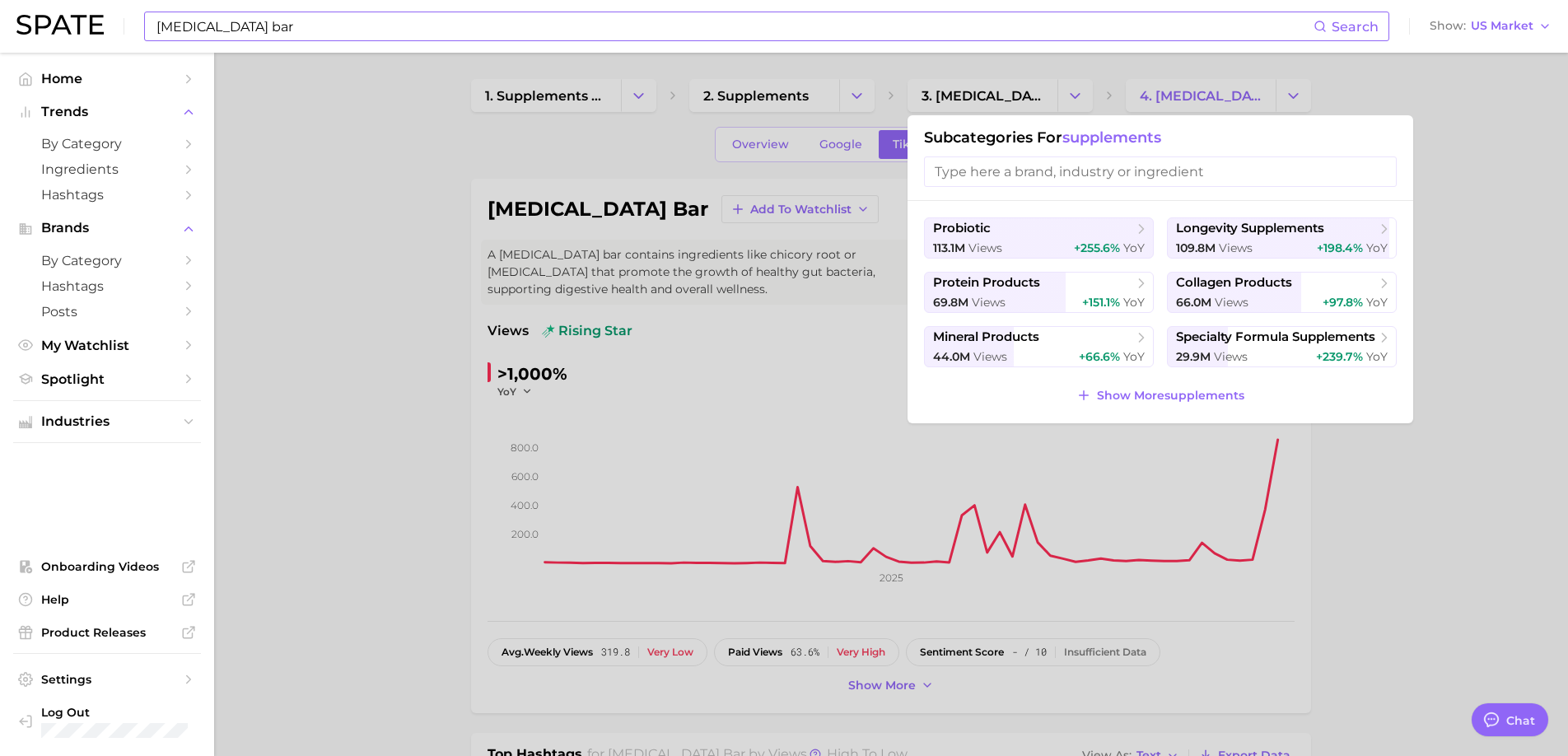
click at [832, 87] on div at bounding box center [784, 378] width 1568 height 756
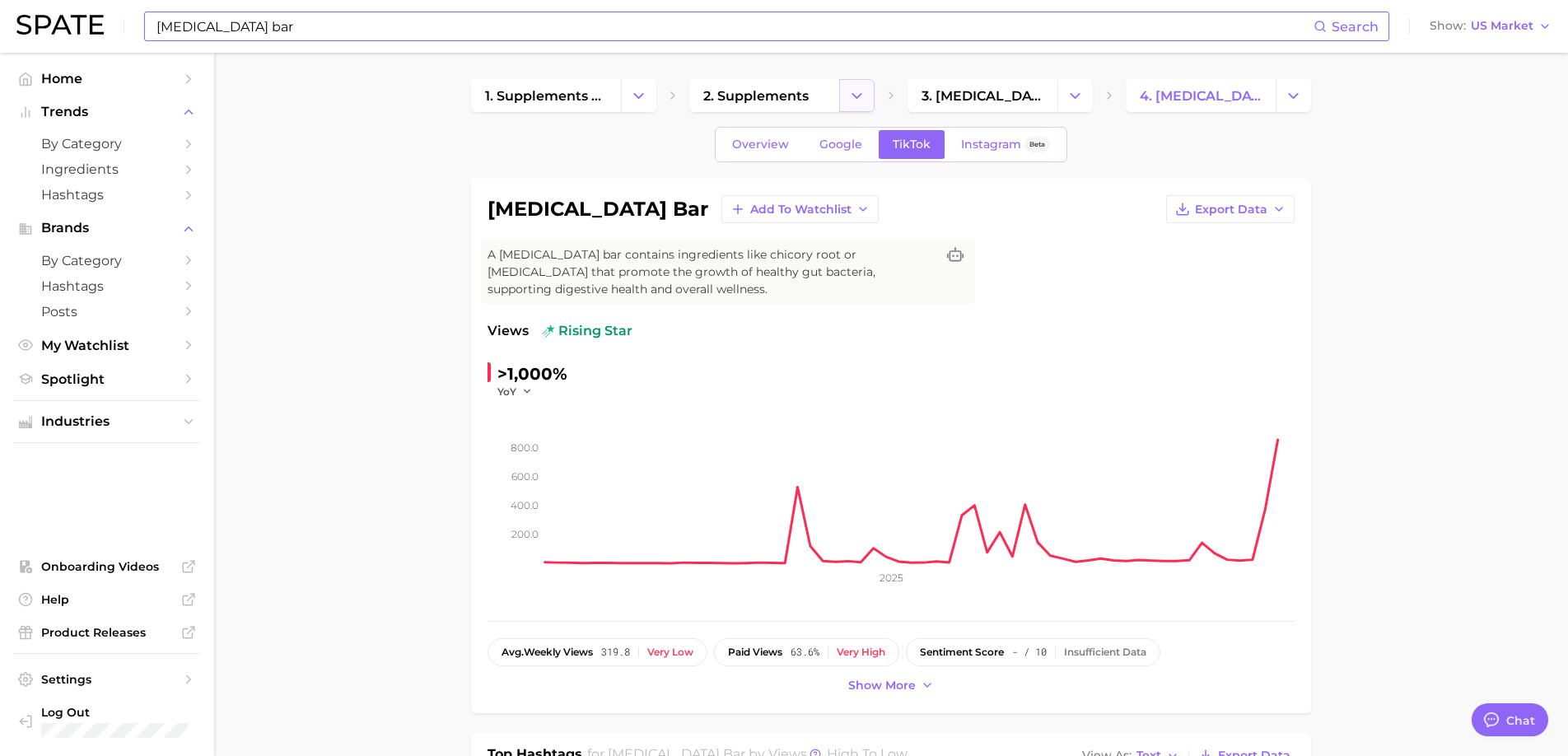
click at [859, 88] on icon "Change Category" at bounding box center [857, 96] width 18 height 18
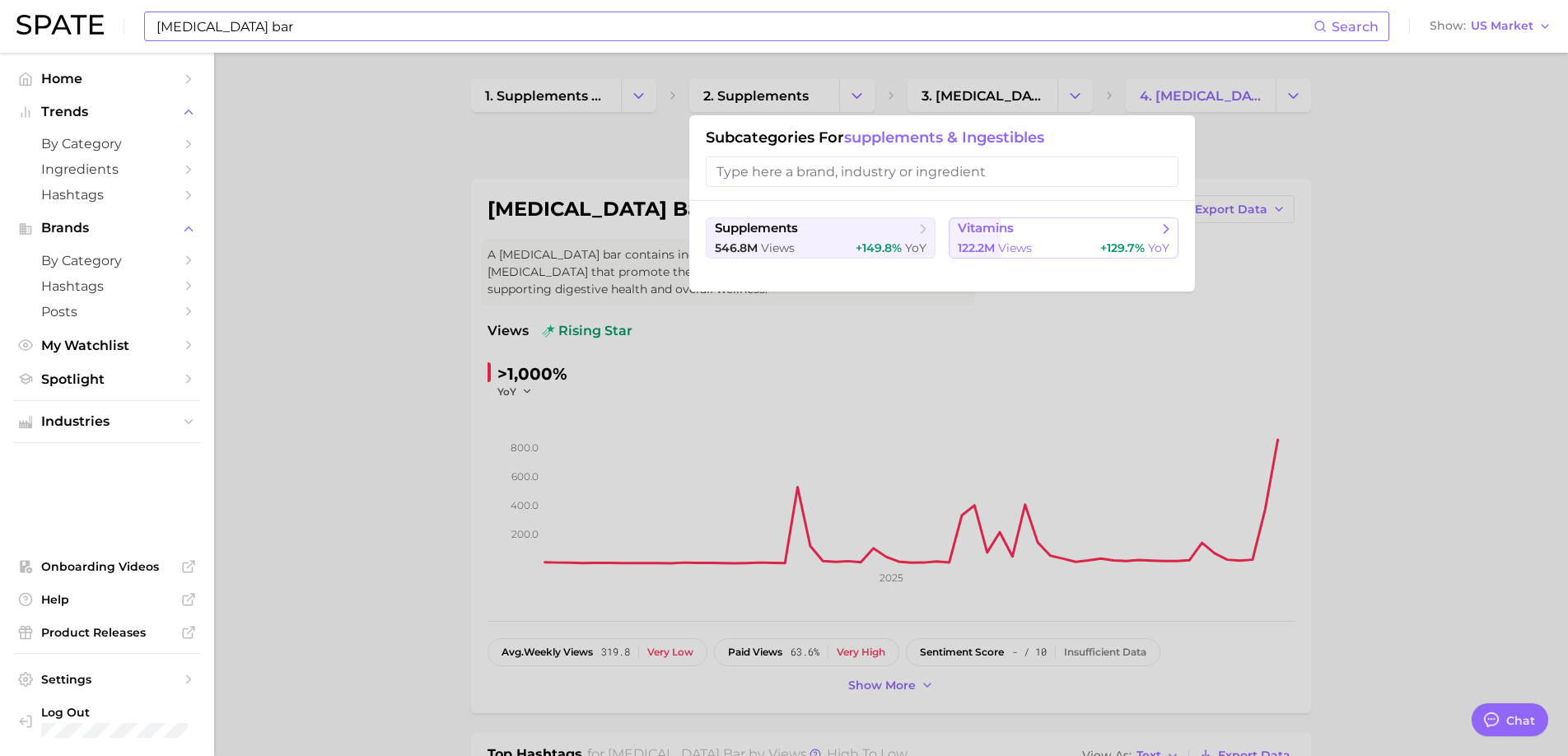
click at [987, 231] on span "vitamins" at bounding box center [985, 228] width 56 height 16
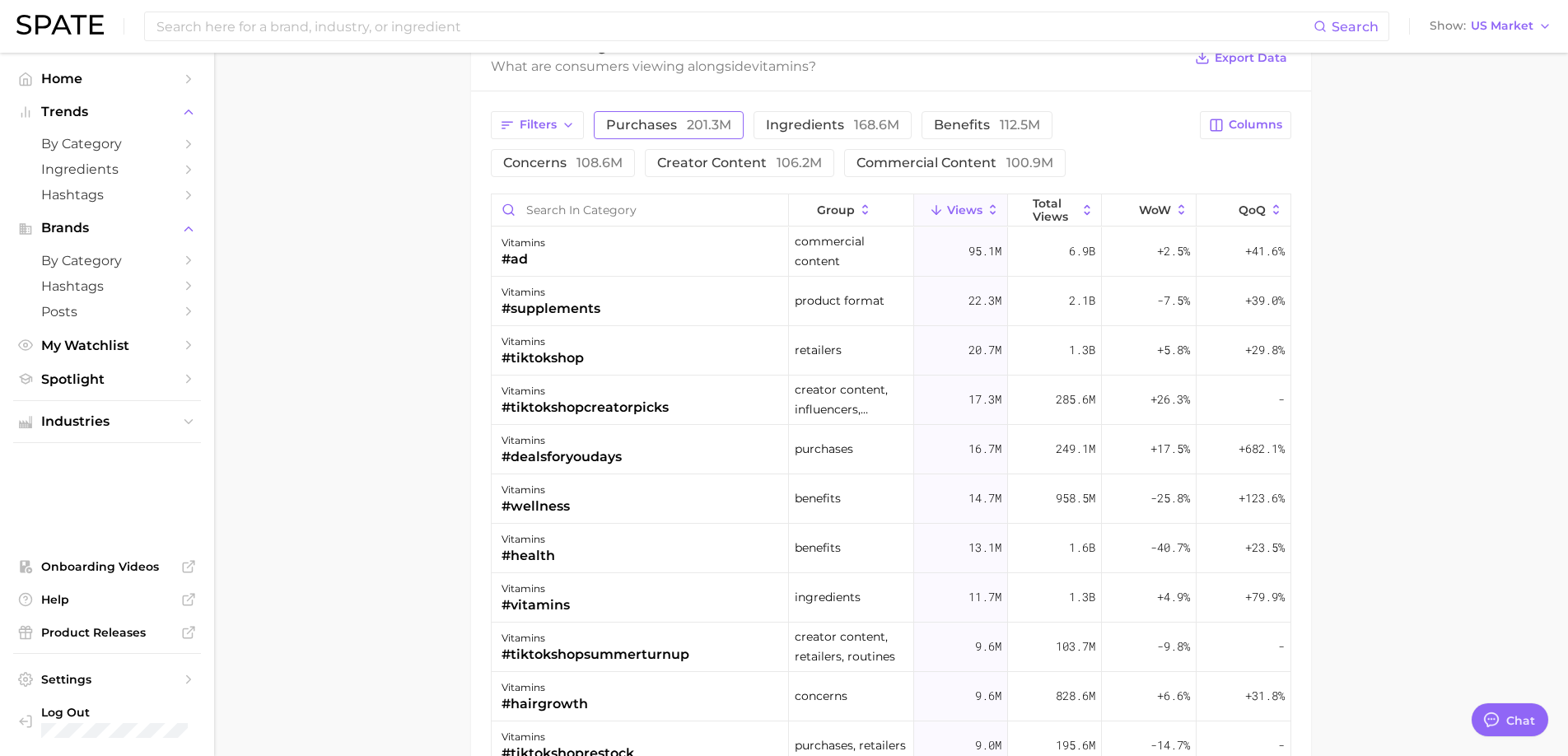
click at [675, 127] on span "purchases 201.3m" at bounding box center [668, 126] width 125 height 14
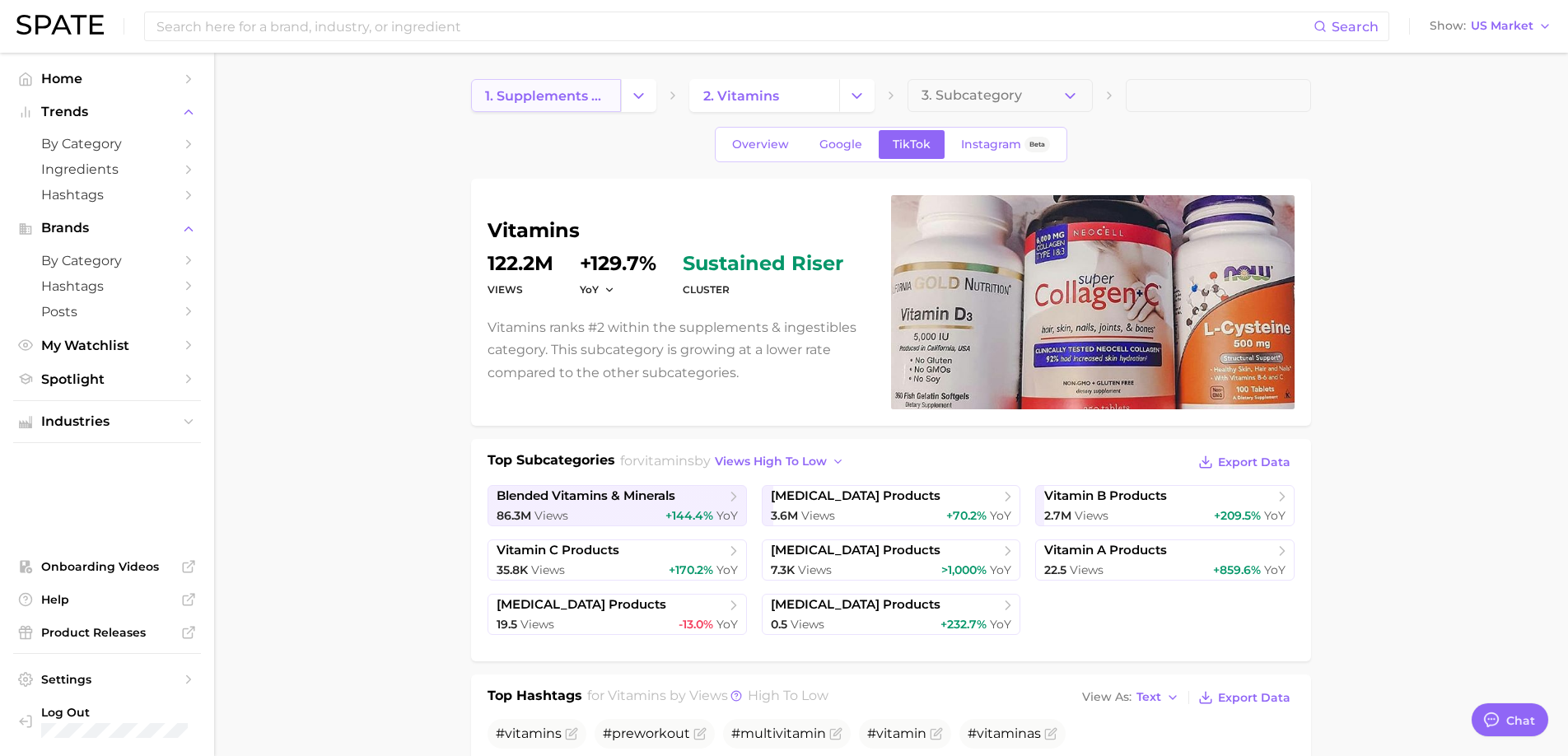
click at [615, 101] on link "1. supplements & ingestibles" at bounding box center [546, 96] width 150 height 33
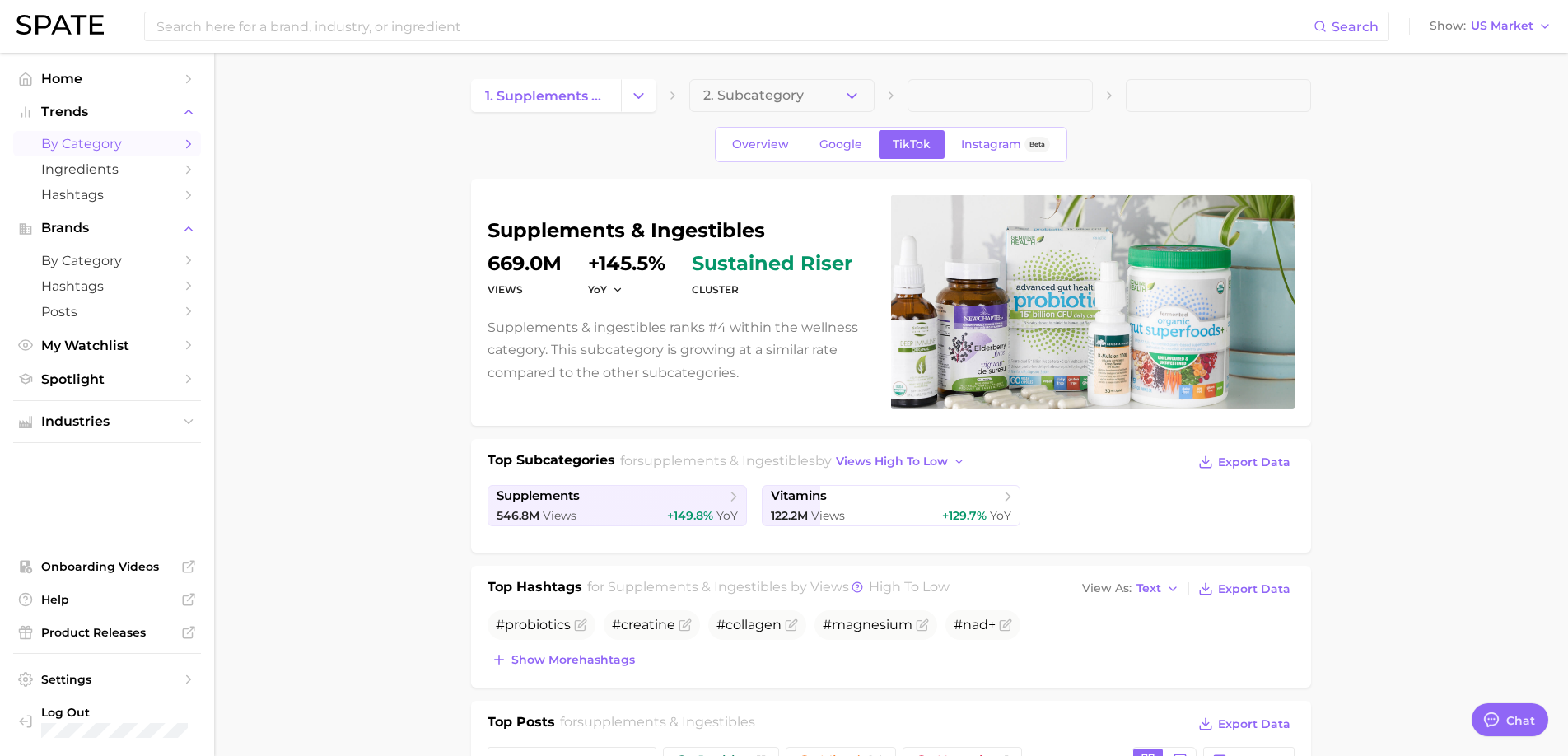
click at [166, 135] on link "by Category" at bounding box center [107, 143] width 187 height 25
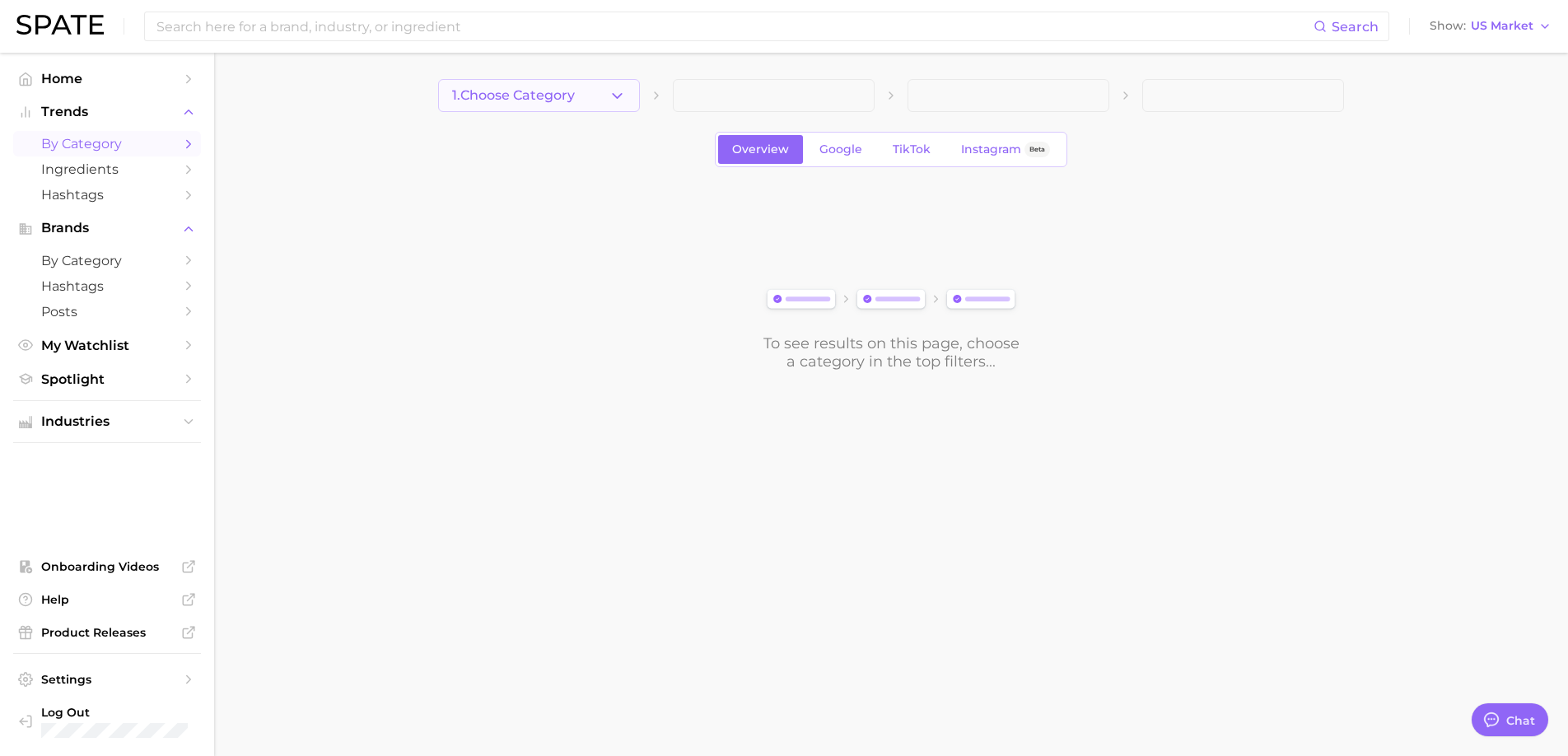
click at [620, 84] on button "1. Choose Category" at bounding box center [539, 96] width 202 height 33
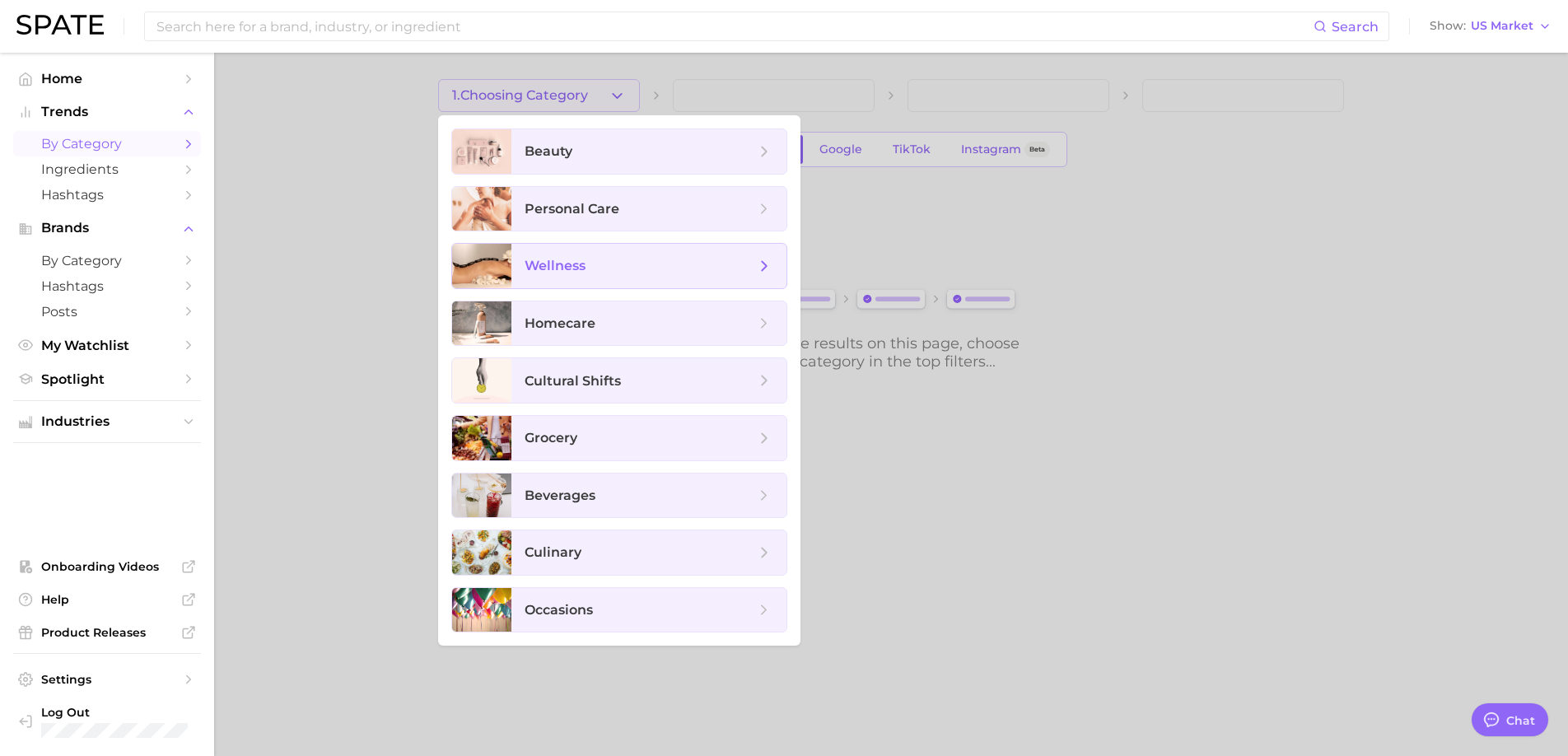
click at [626, 253] on span "wellness" at bounding box center [649, 266] width 275 height 45
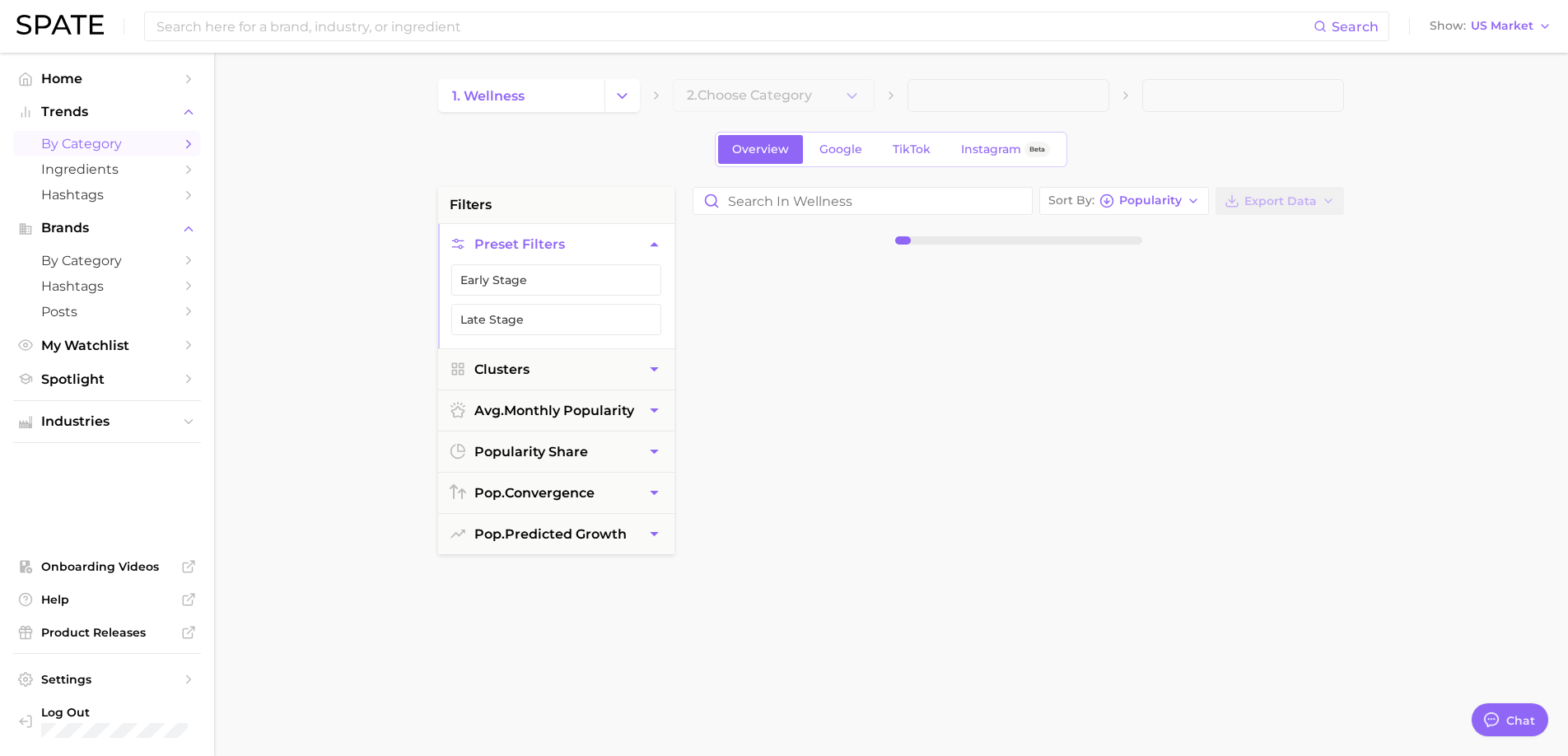
click at [787, 72] on main "1. wellness 2. Choose Category Overview Google TikTok Instagram Beta filters Pr…" at bounding box center [890, 677] width 1353 height 1249
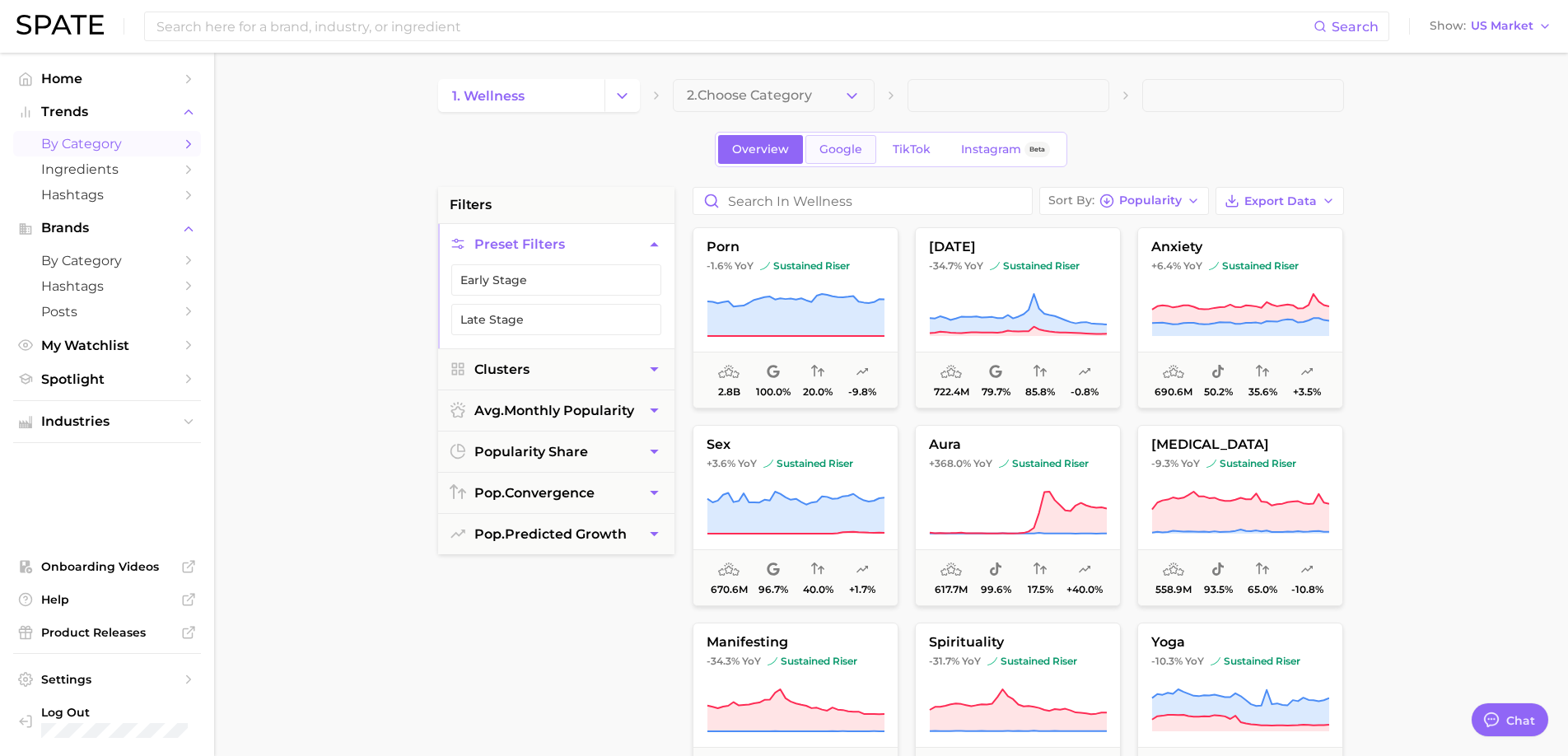
click at [854, 157] on link "Google" at bounding box center [840, 149] width 71 height 29
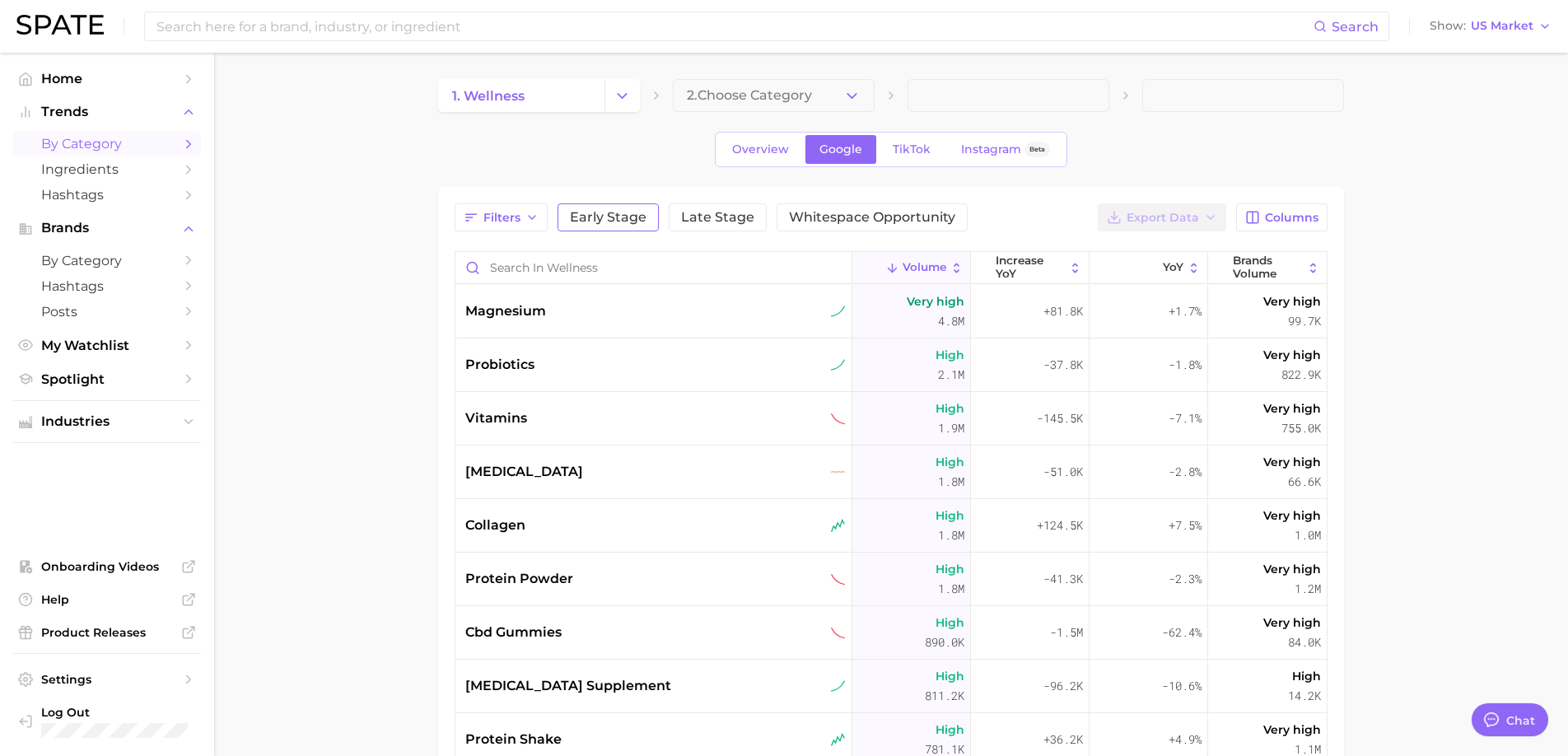
click at [613, 218] on span "Early Stage" at bounding box center [608, 218] width 76 height 14
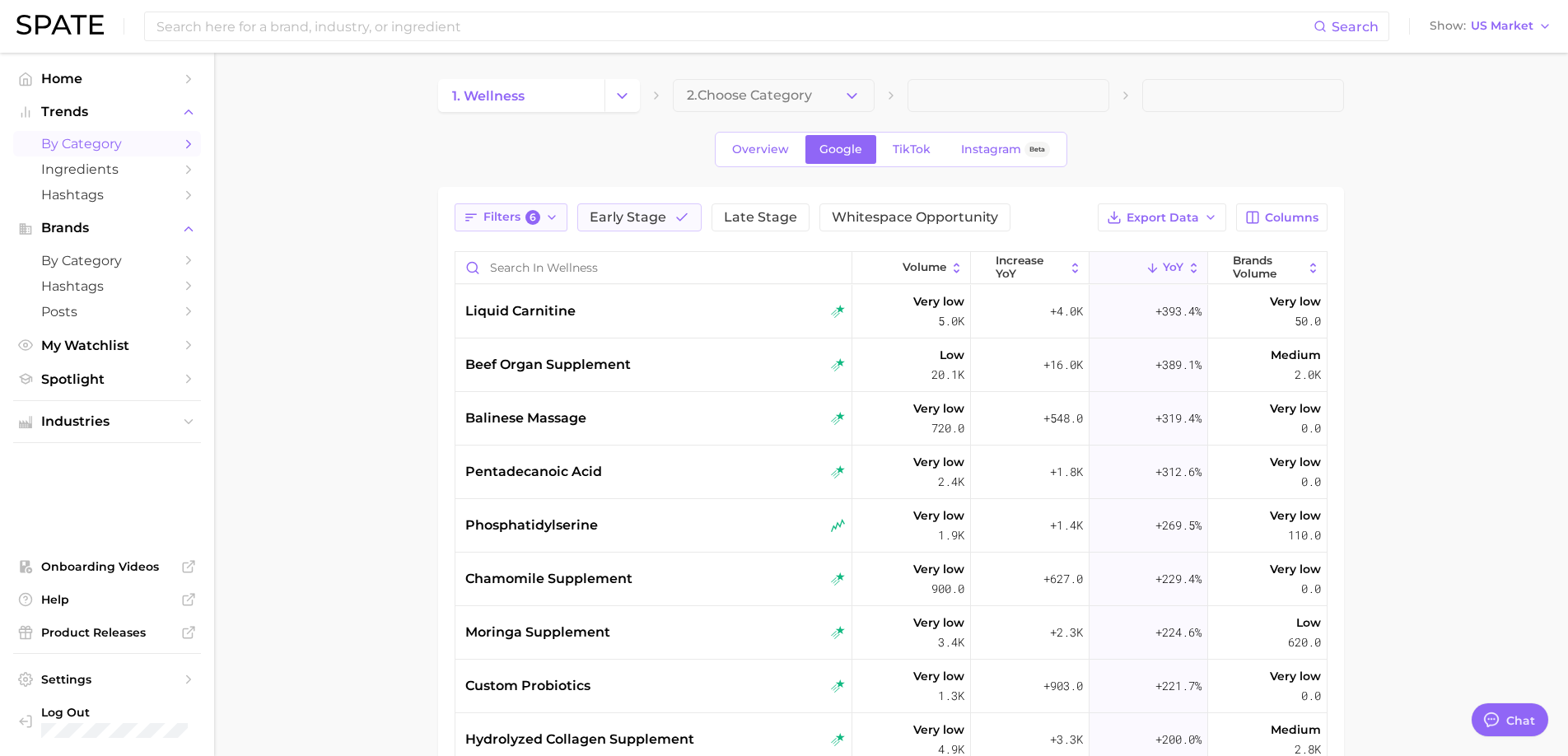
click at [517, 214] on span "Filters 6" at bounding box center [511, 217] width 57 height 15
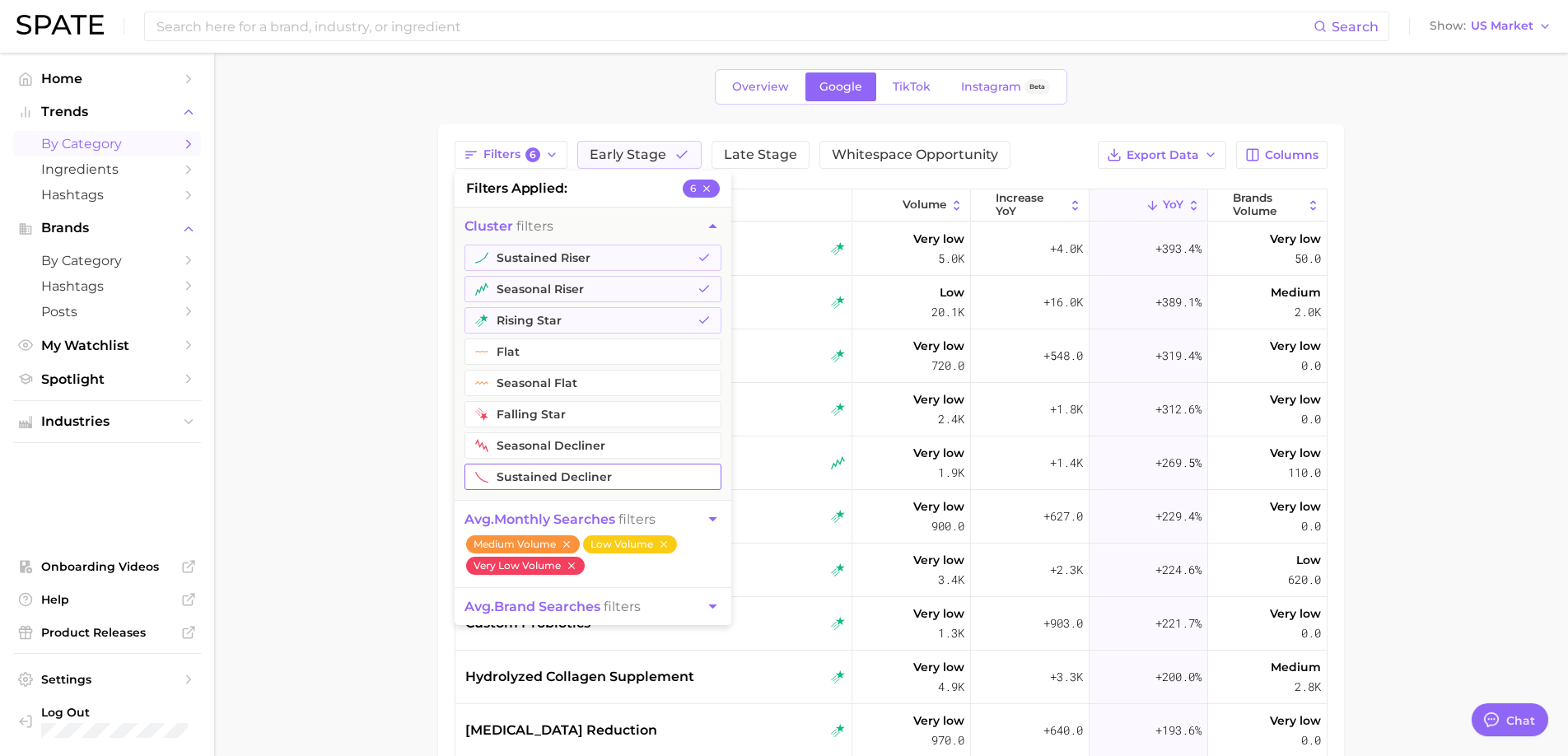
scroll to position [59, 0]
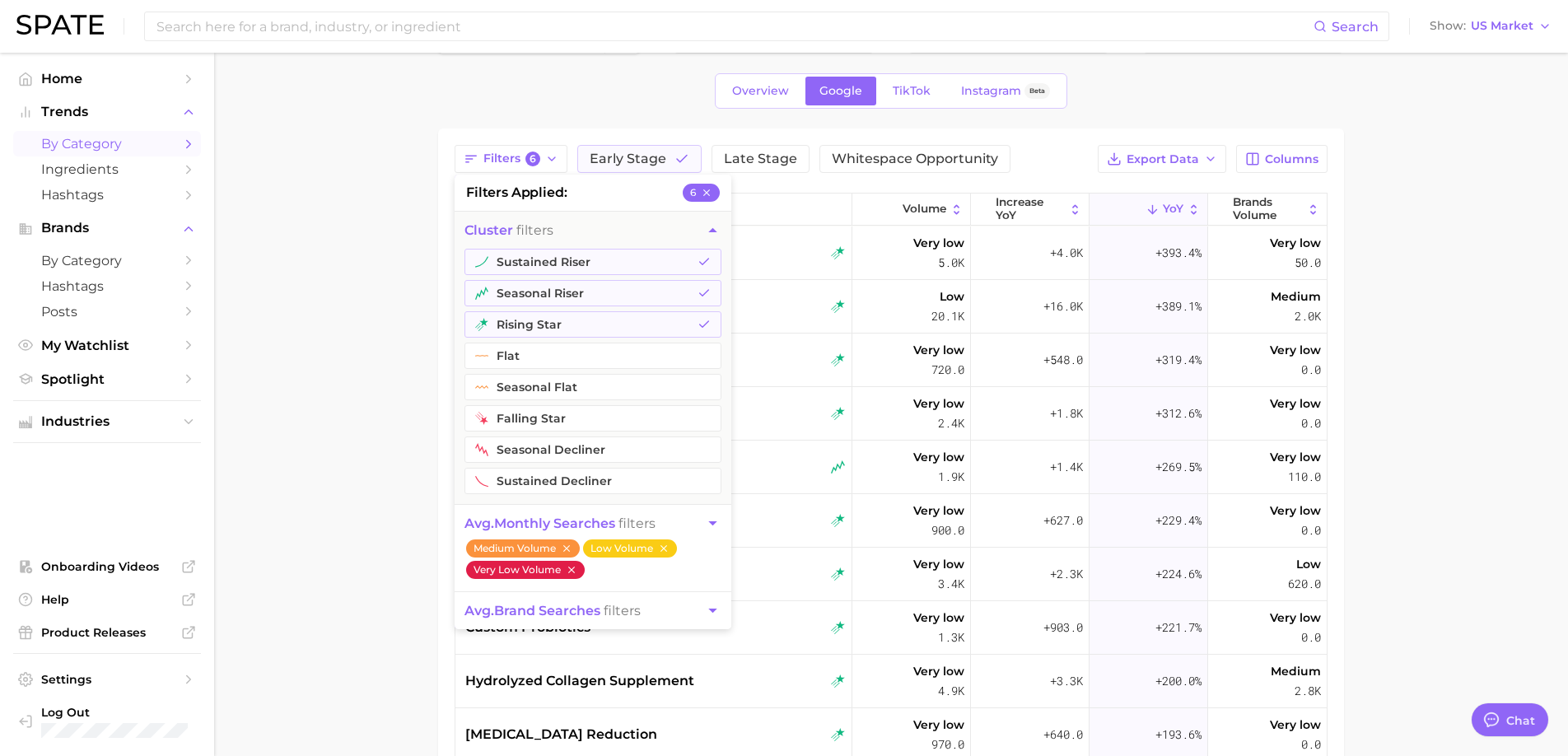
click at [577, 572] on icon "button" at bounding box center [572, 570] width 12 height 12
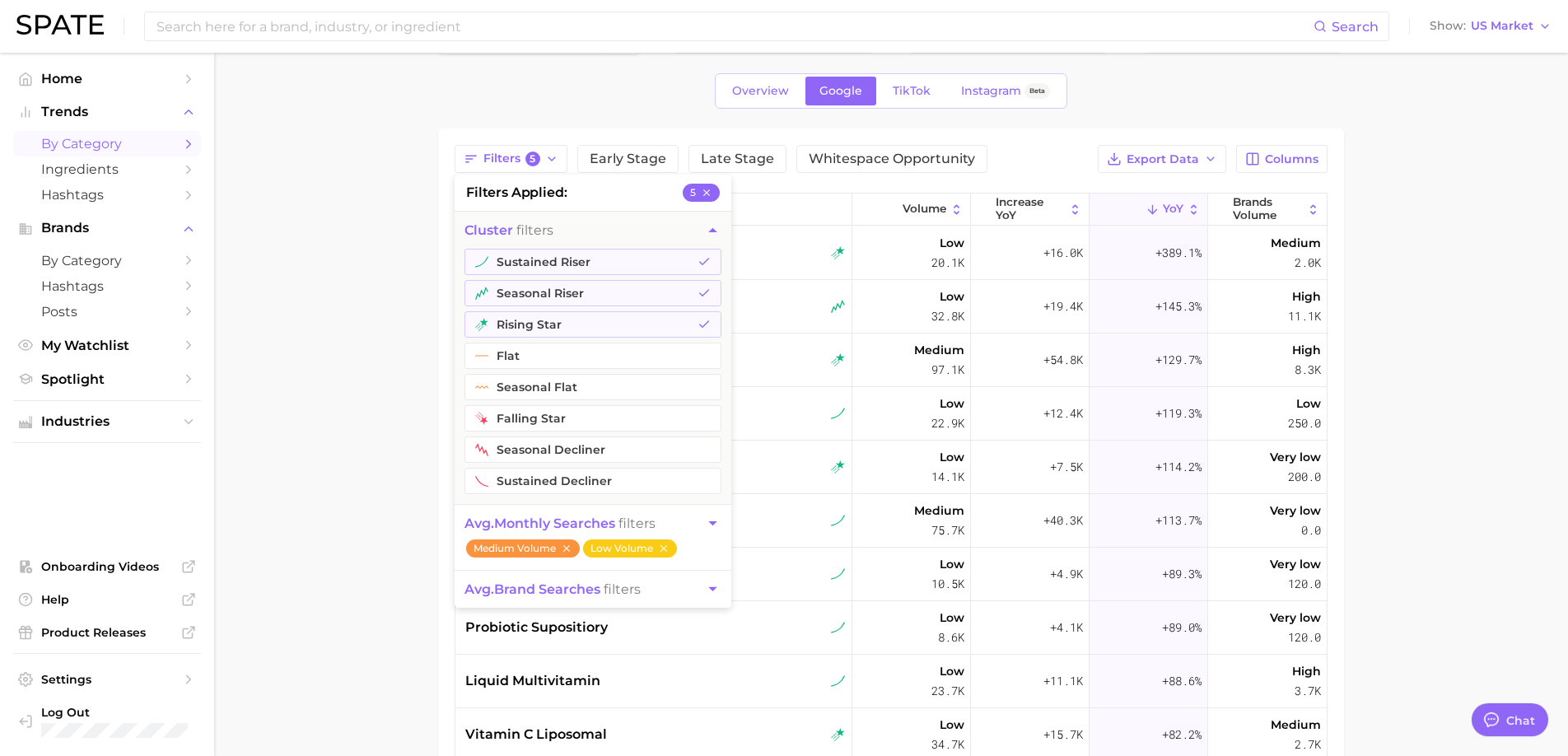
click at [706, 520] on icon "button" at bounding box center [712, 523] width 18 height 18
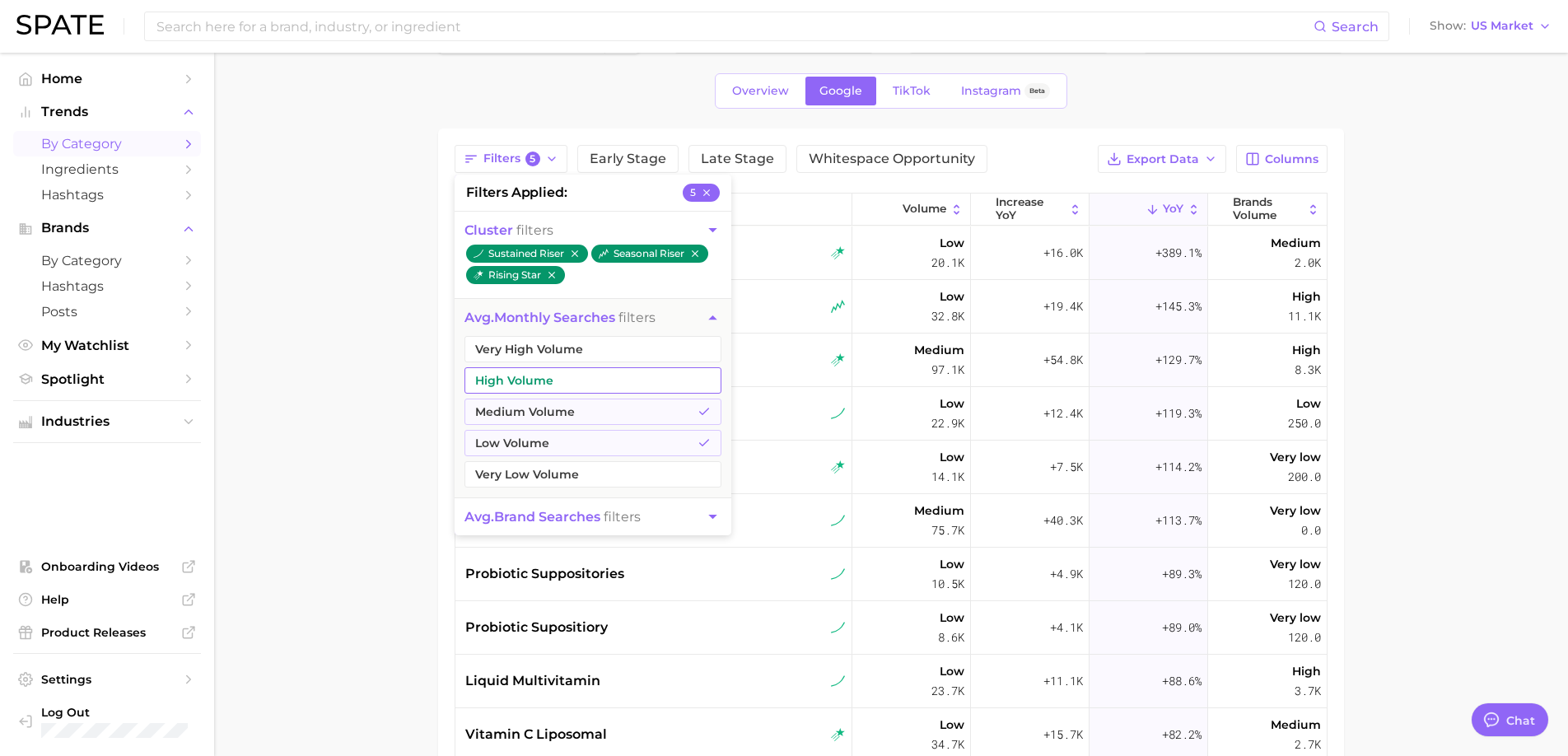
click at [648, 375] on button "High Volume" at bounding box center [592, 379] width 257 height 26
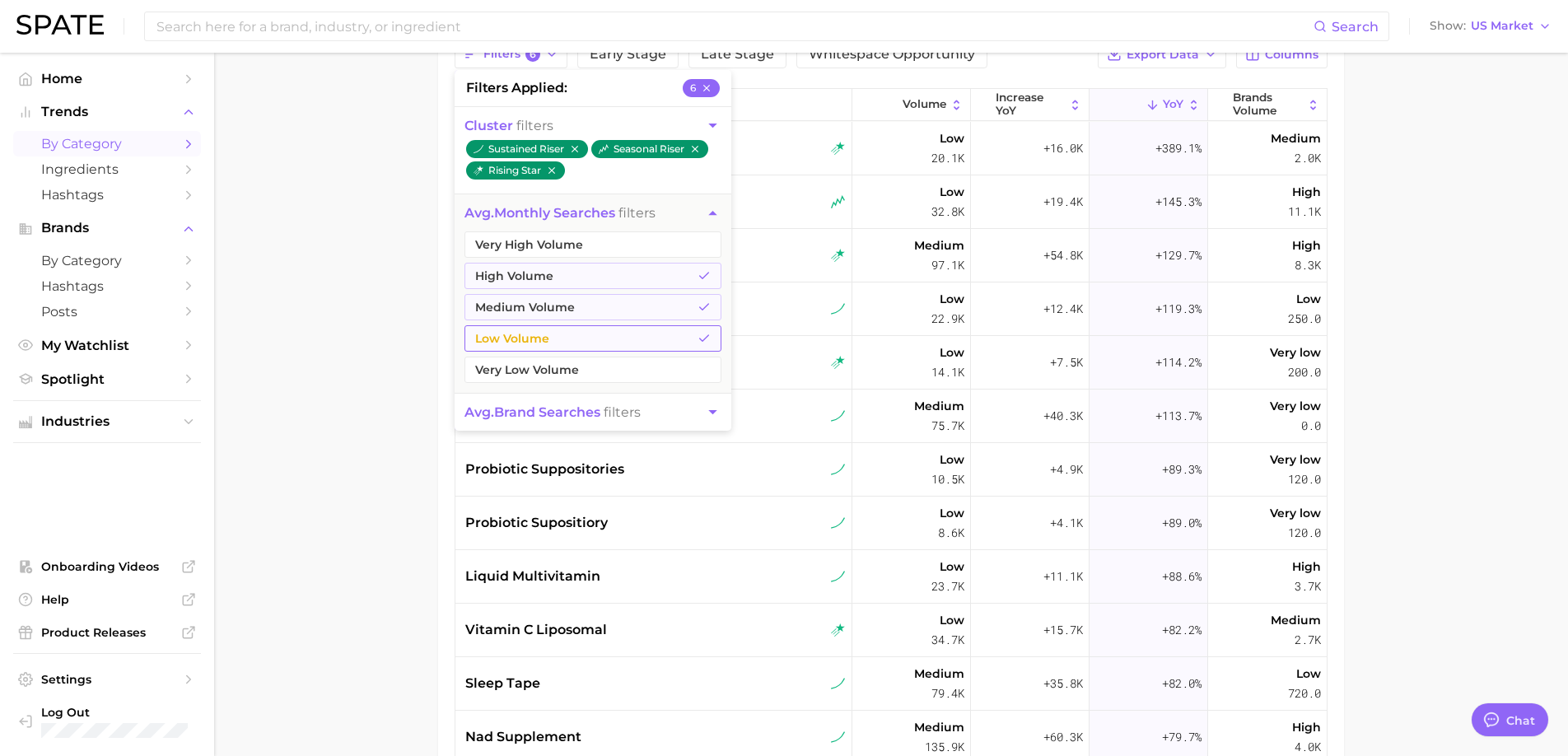
scroll to position [203, 0]
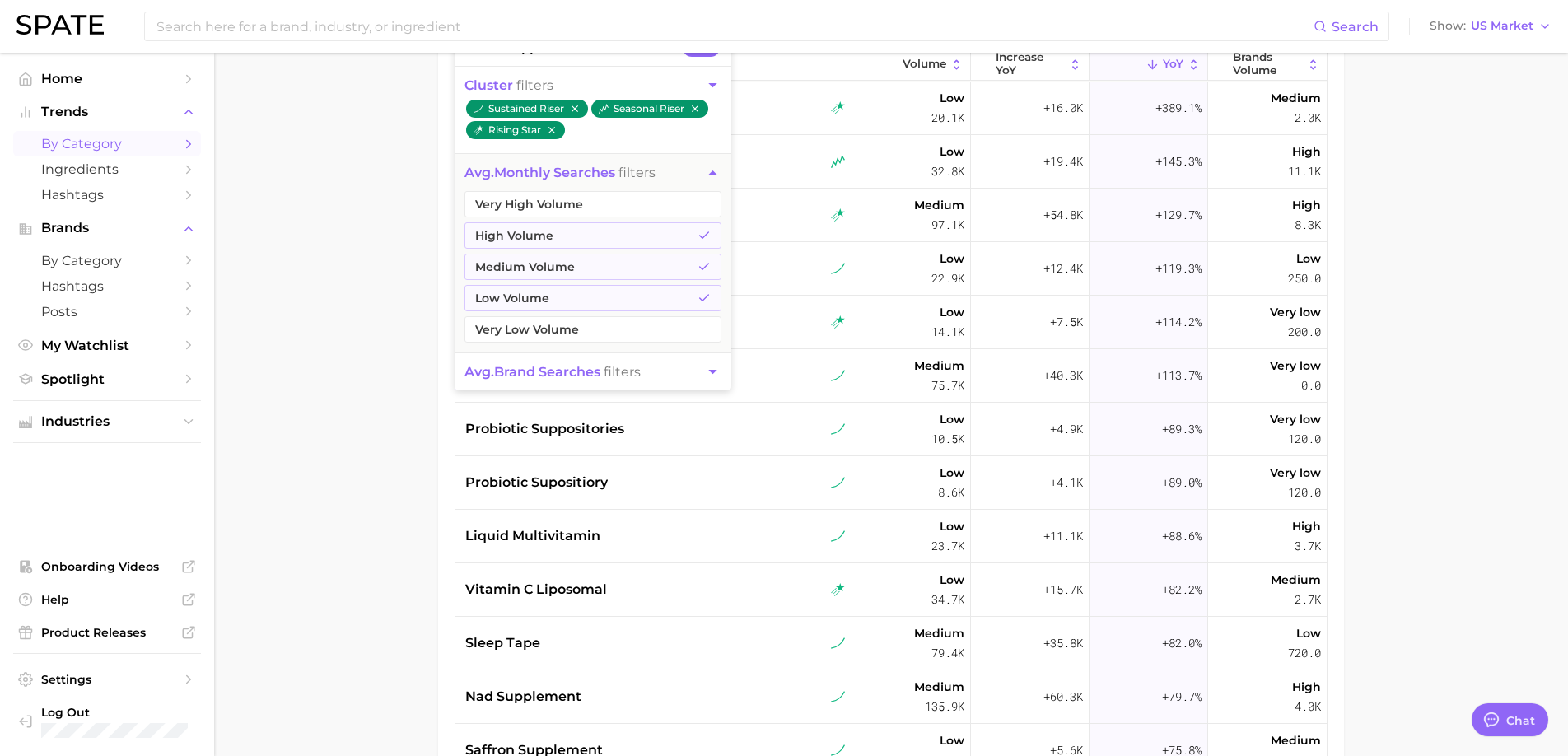
click at [330, 497] on main "1. wellness 2. Choose Category Overview Google TikTok Instagram Beta Filters 6 …" at bounding box center [890, 376] width 1353 height 1053
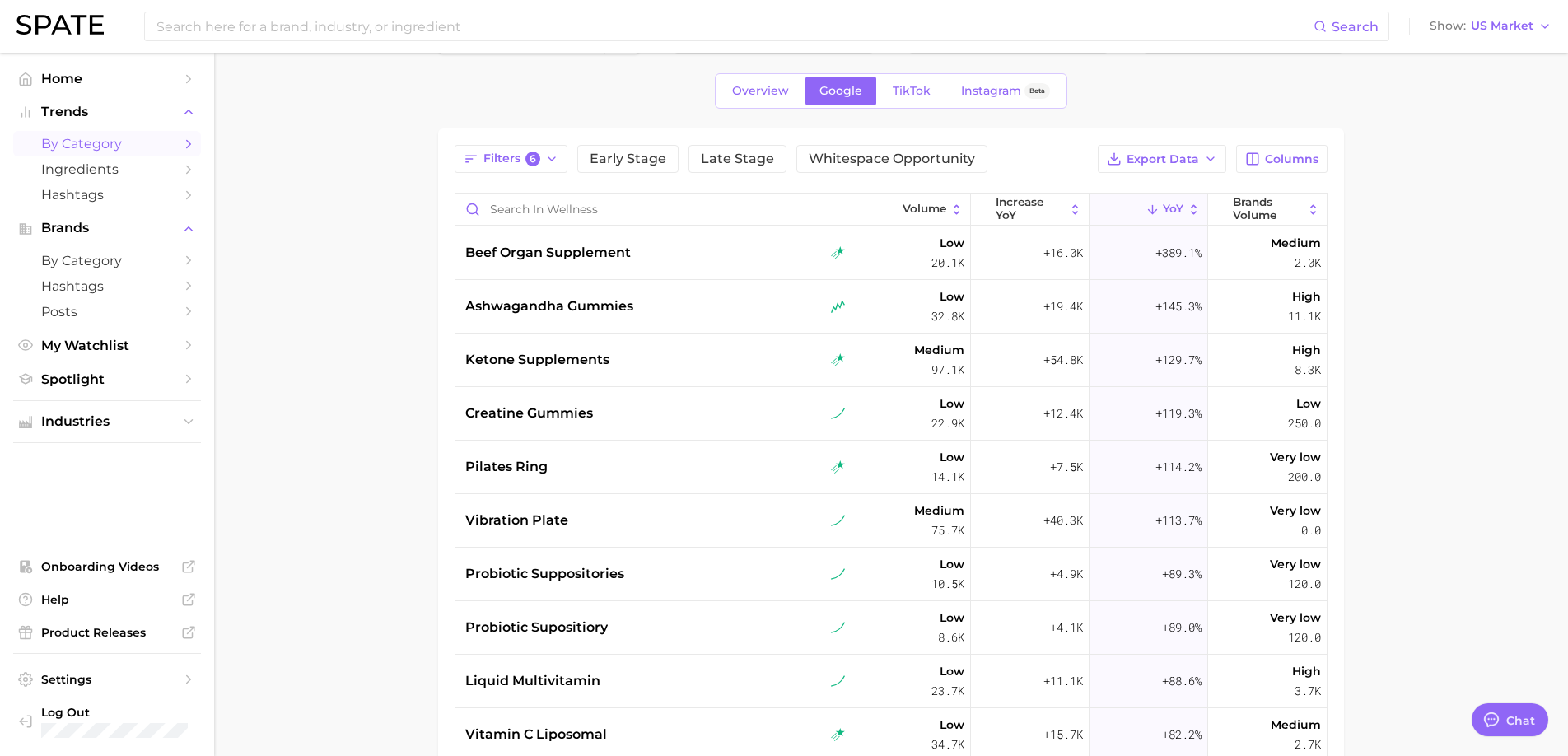
scroll to position [0, 0]
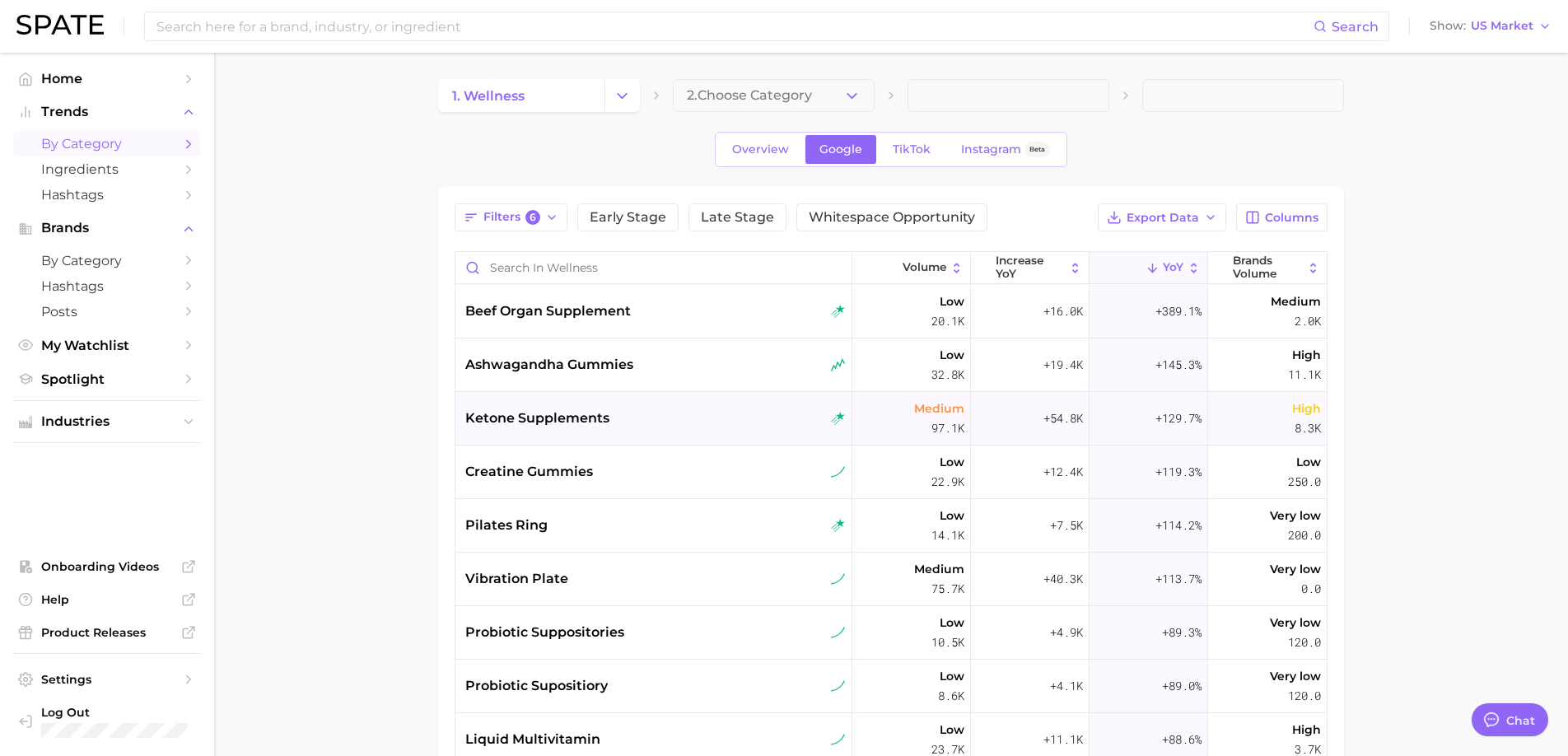
click at [706, 417] on div "ketone supplements" at bounding box center [656, 418] width 381 height 20
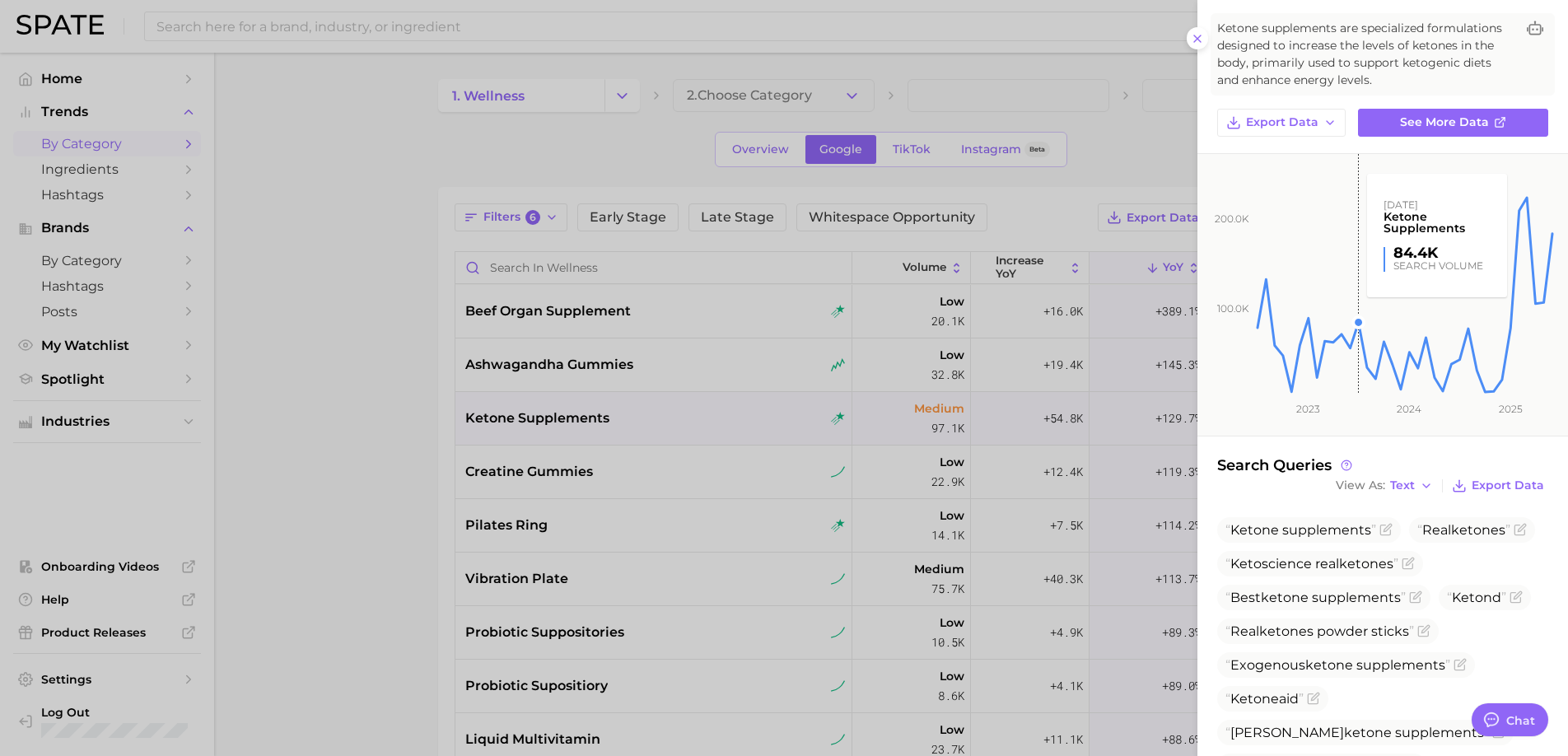
scroll to position [166, 0]
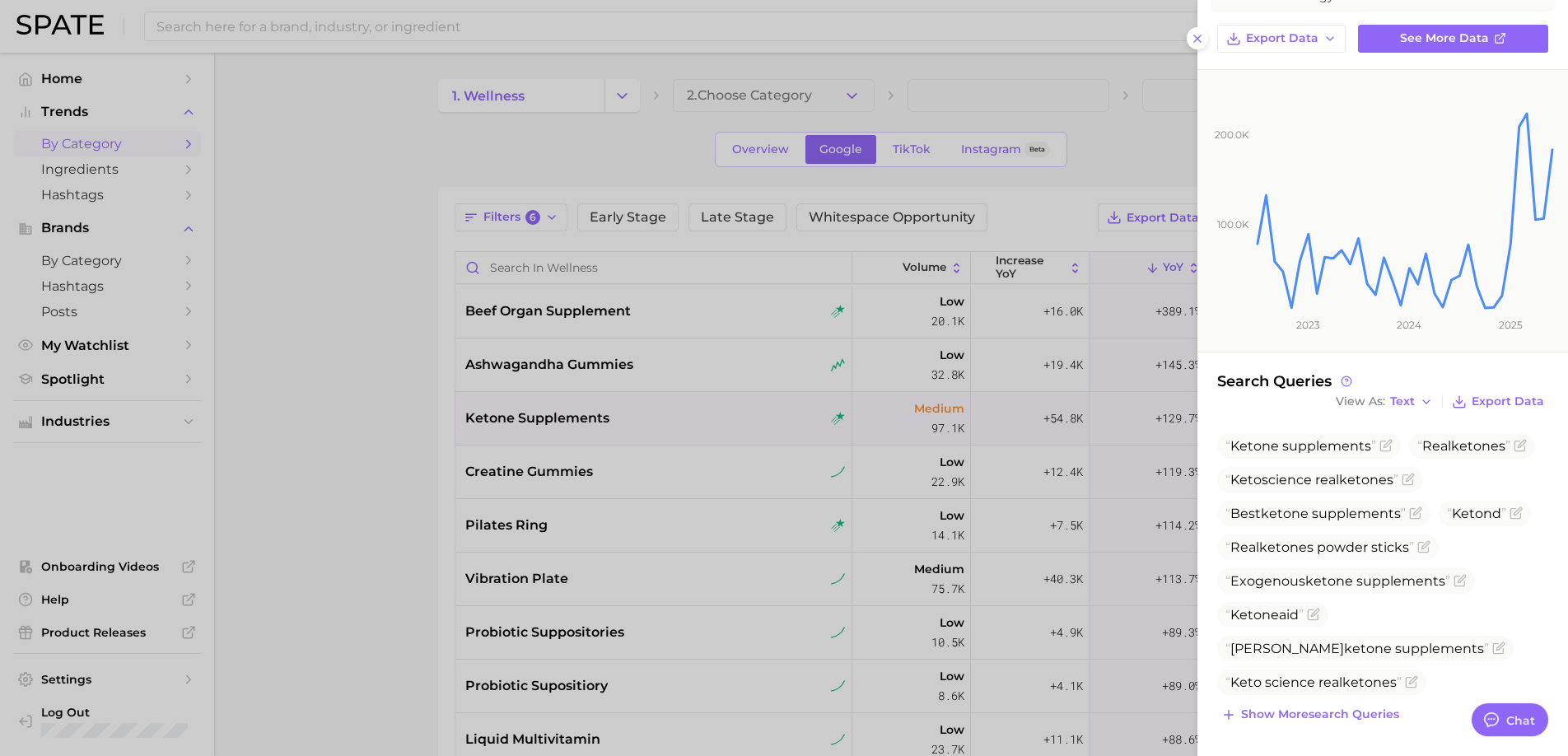
click at [419, 533] on div at bounding box center [784, 378] width 1568 height 756
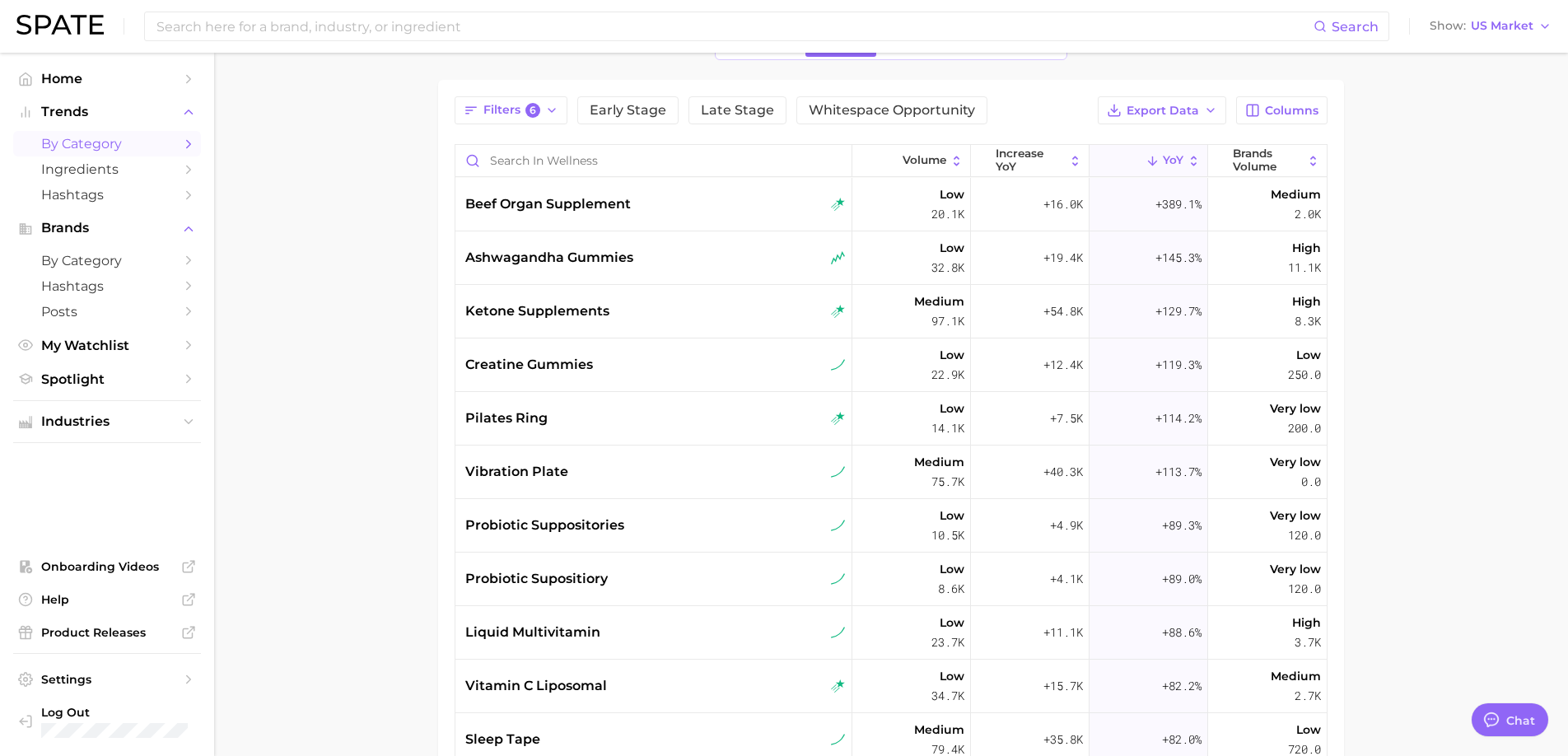
scroll to position [153, 0]
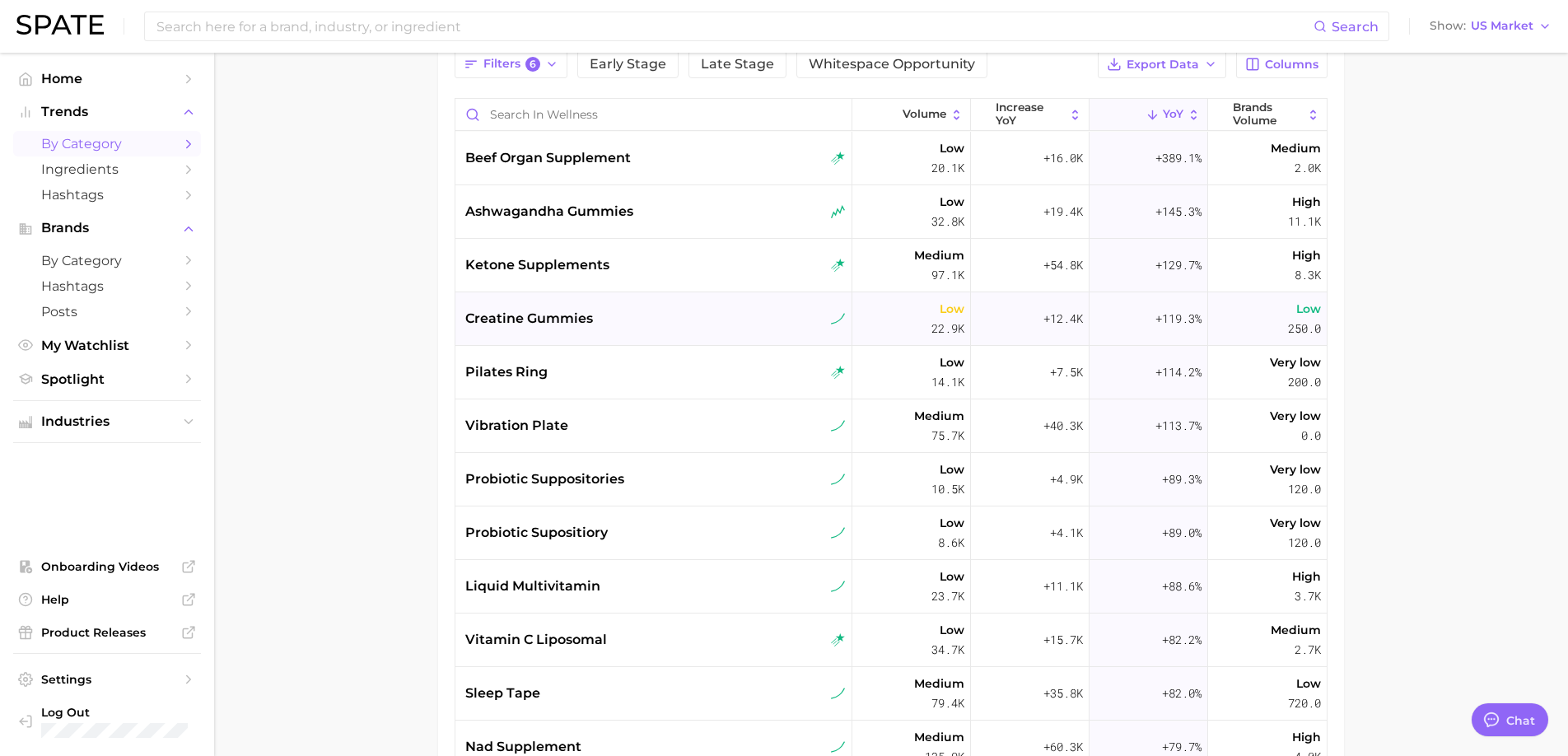
click at [690, 329] on div "creatine gummies" at bounding box center [654, 319] width 397 height 54
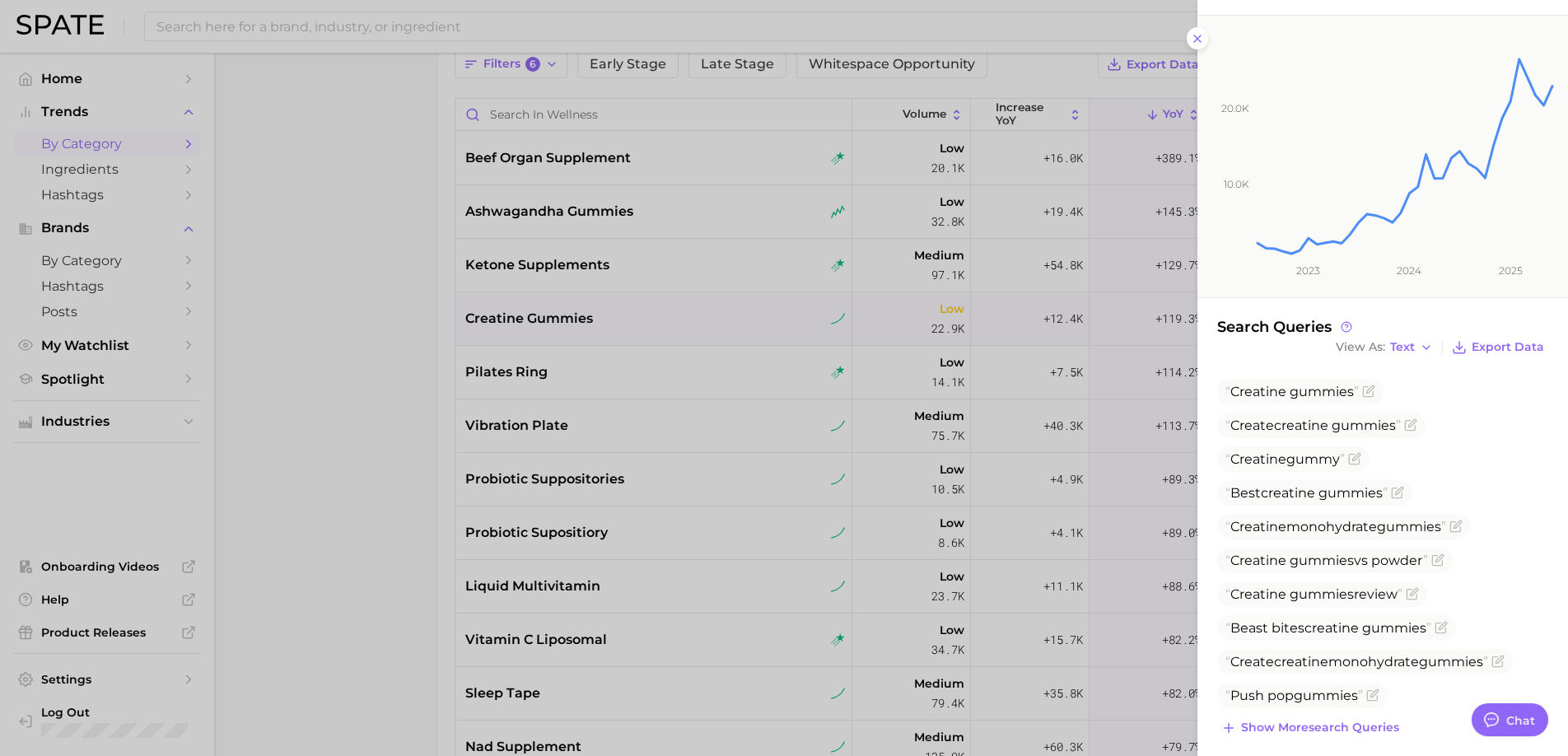
scroll to position [205, 0]
click at [587, 435] on div at bounding box center [784, 378] width 1568 height 756
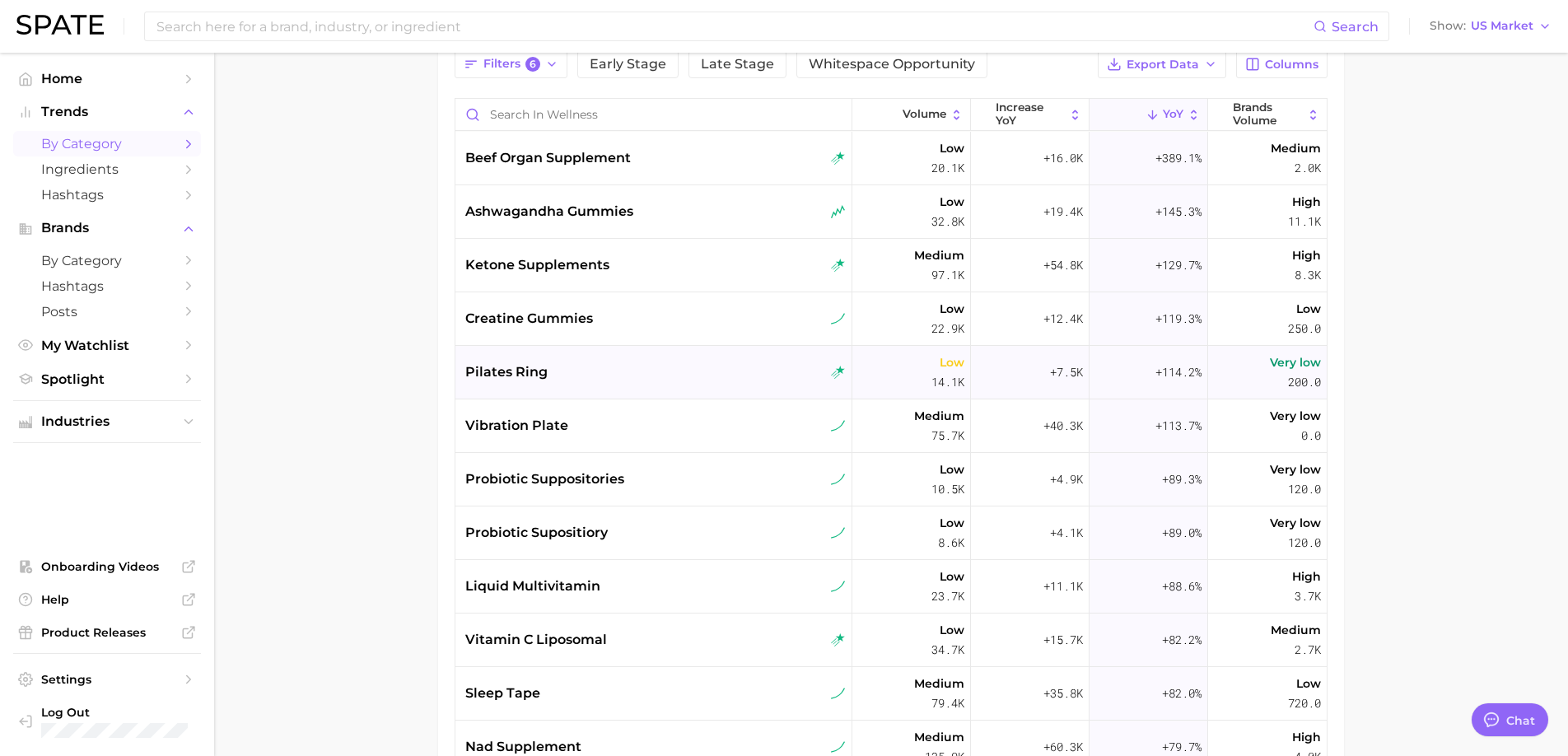
click at [643, 367] on div "pilates ring" at bounding box center [656, 372] width 381 height 20
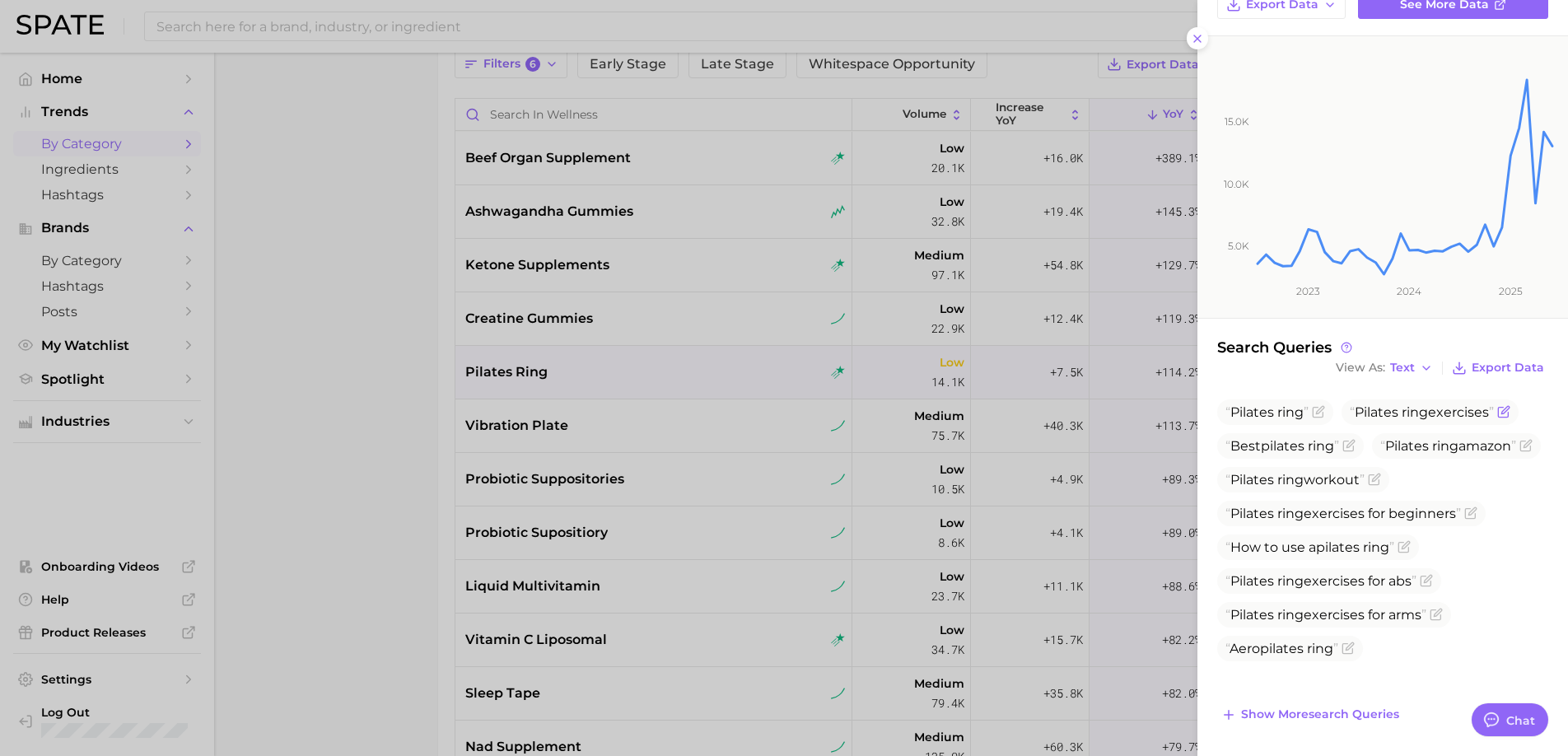
scroll to position [0, 0]
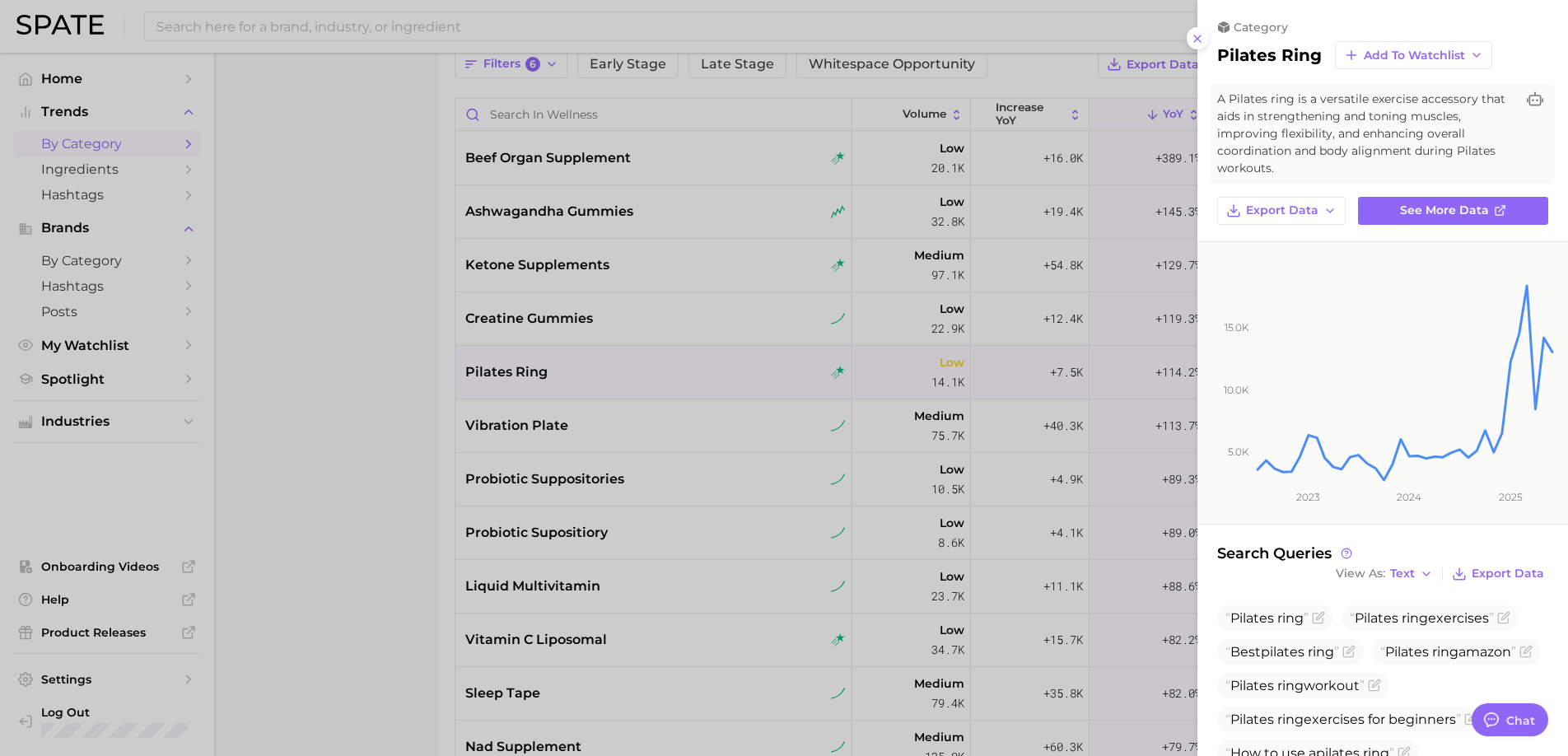
click at [331, 490] on div at bounding box center [784, 378] width 1568 height 756
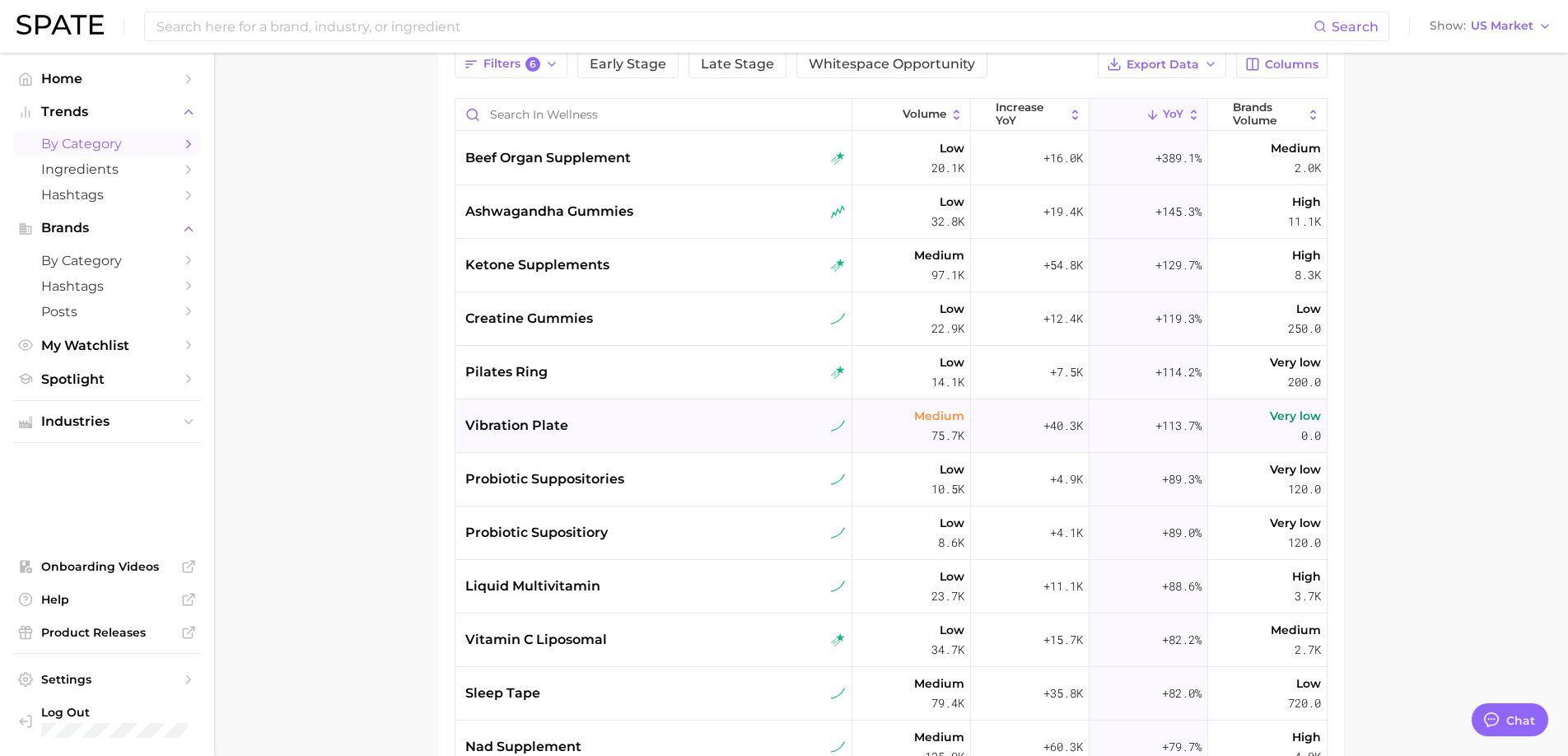
click at [678, 429] on div "vibration plate" at bounding box center [656, 425] width 381 height 20
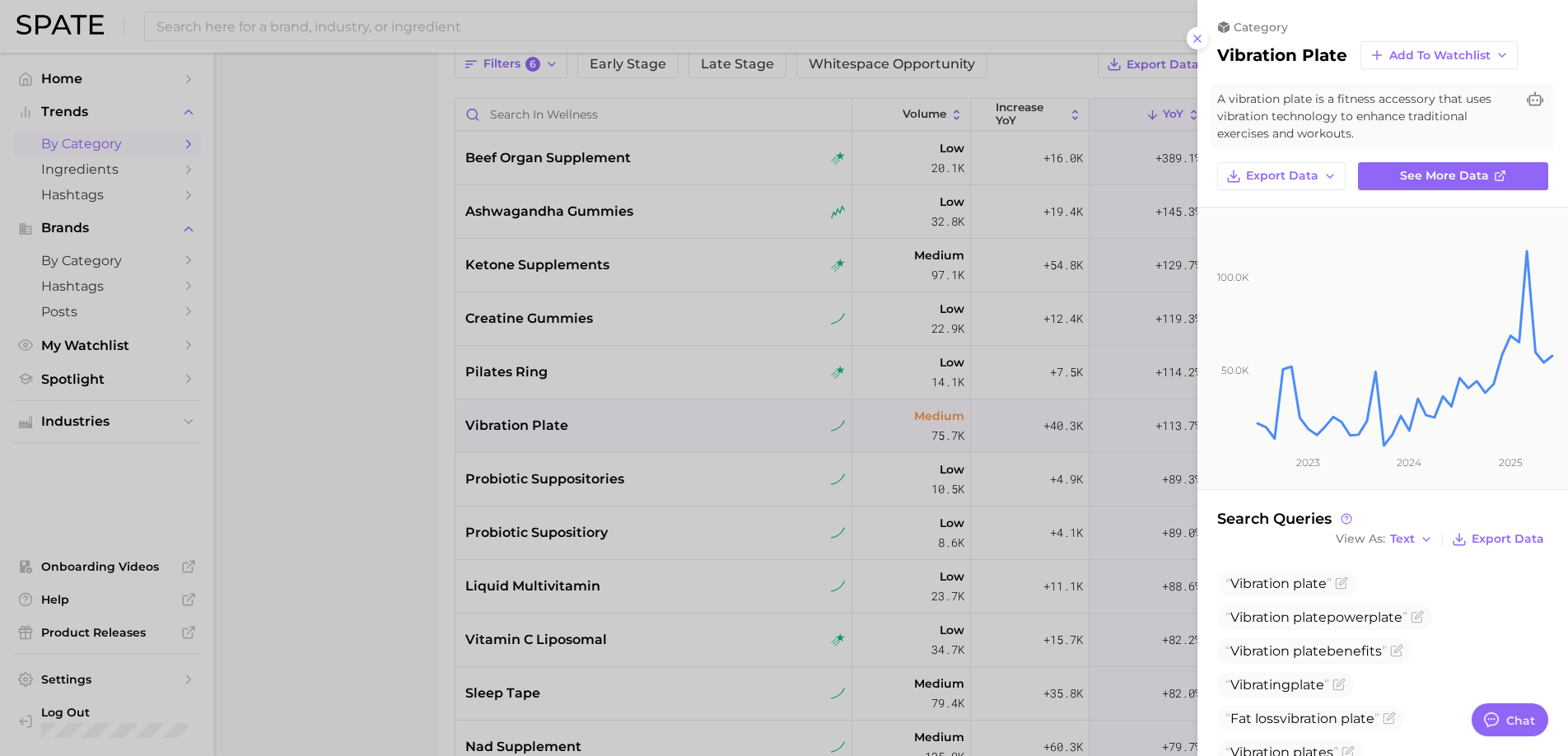
click at [726, 519] on div at bounding box center [784, 378] width 1568 height 756
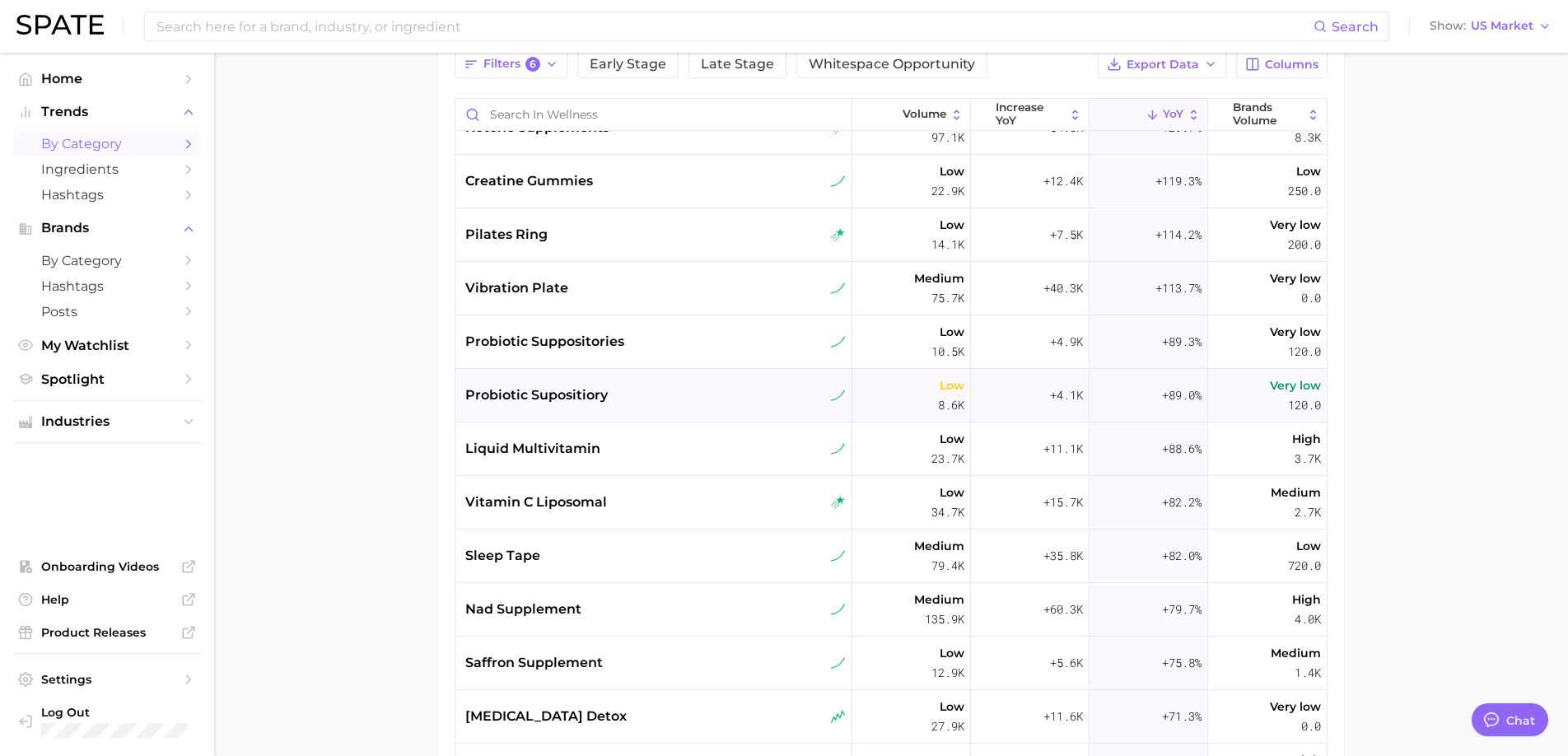
scroll to position [145, 0]
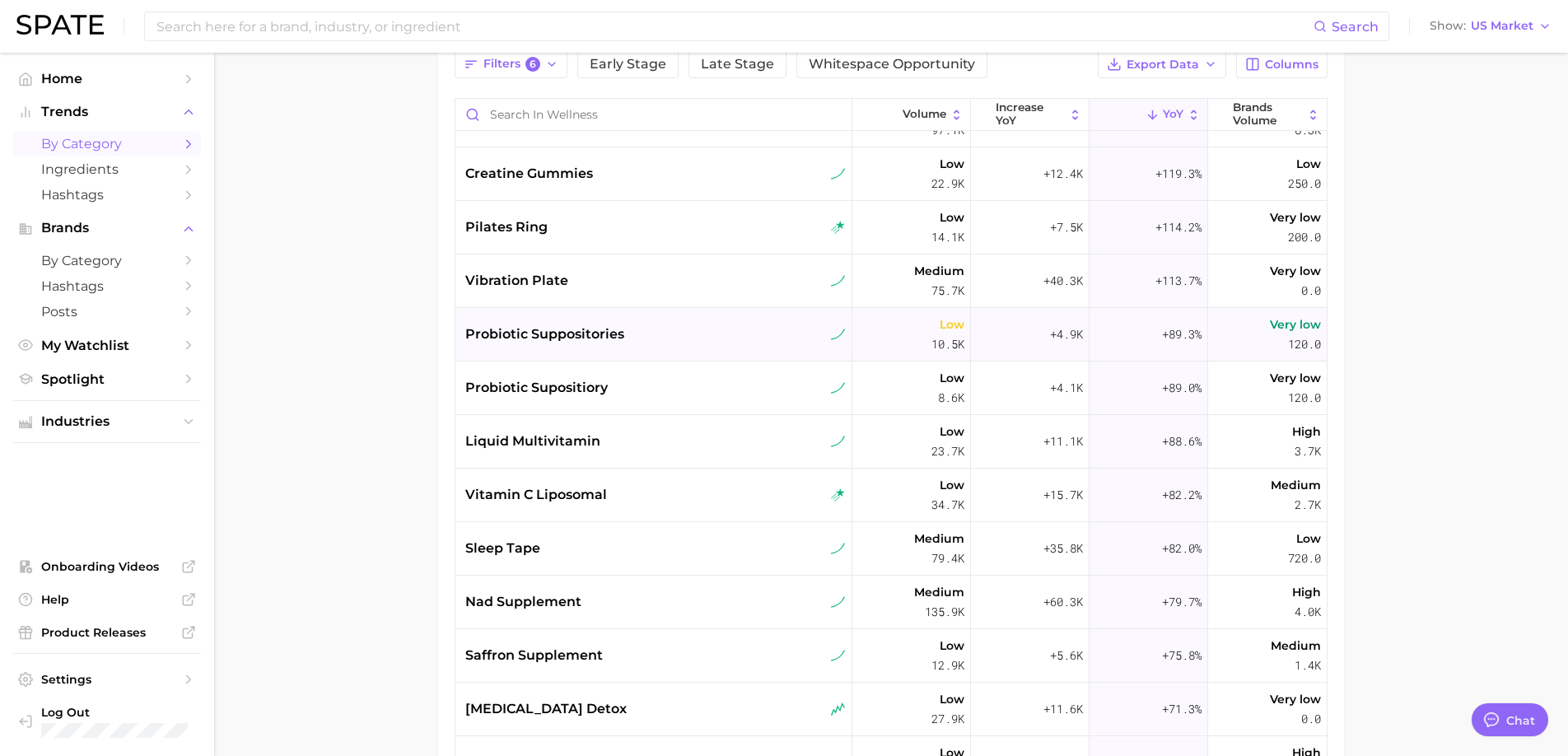
click at [692, 332] on div "probiotic suppositories" at bounding box center [656, 334] width 381 height 20
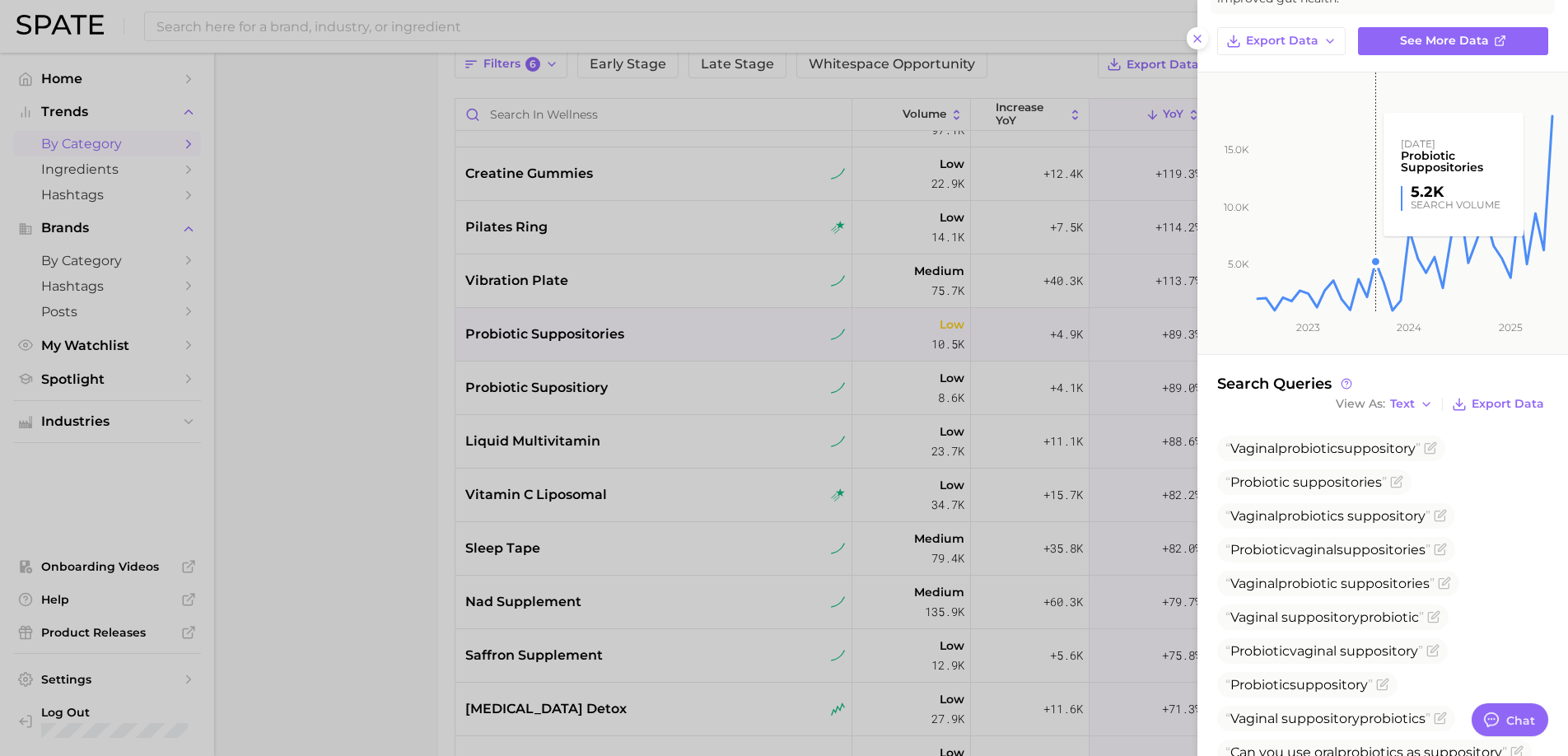
scroll to position [217, 0]
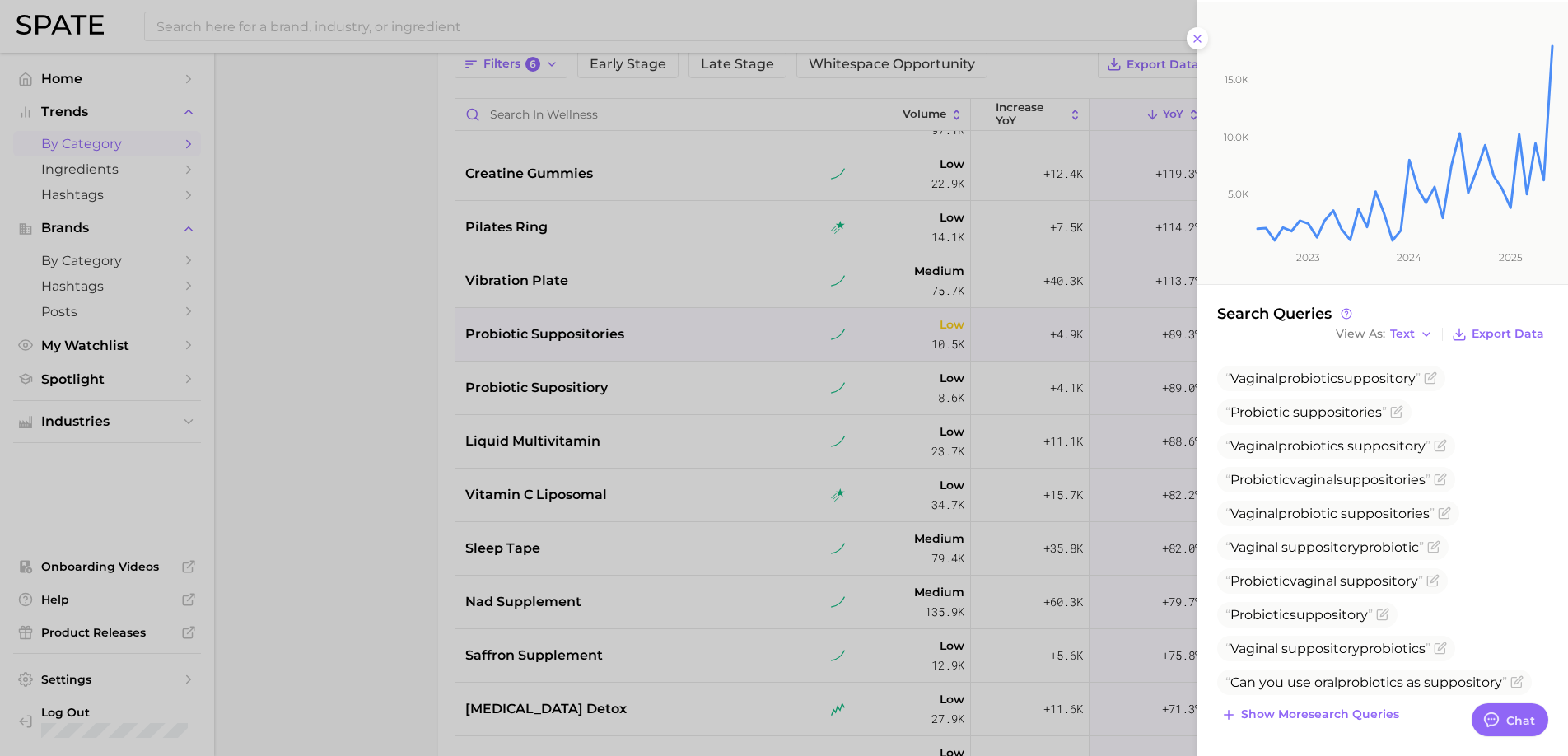
click at [576, 443] on div at bounding box center [784, 378] width 1568 height 756
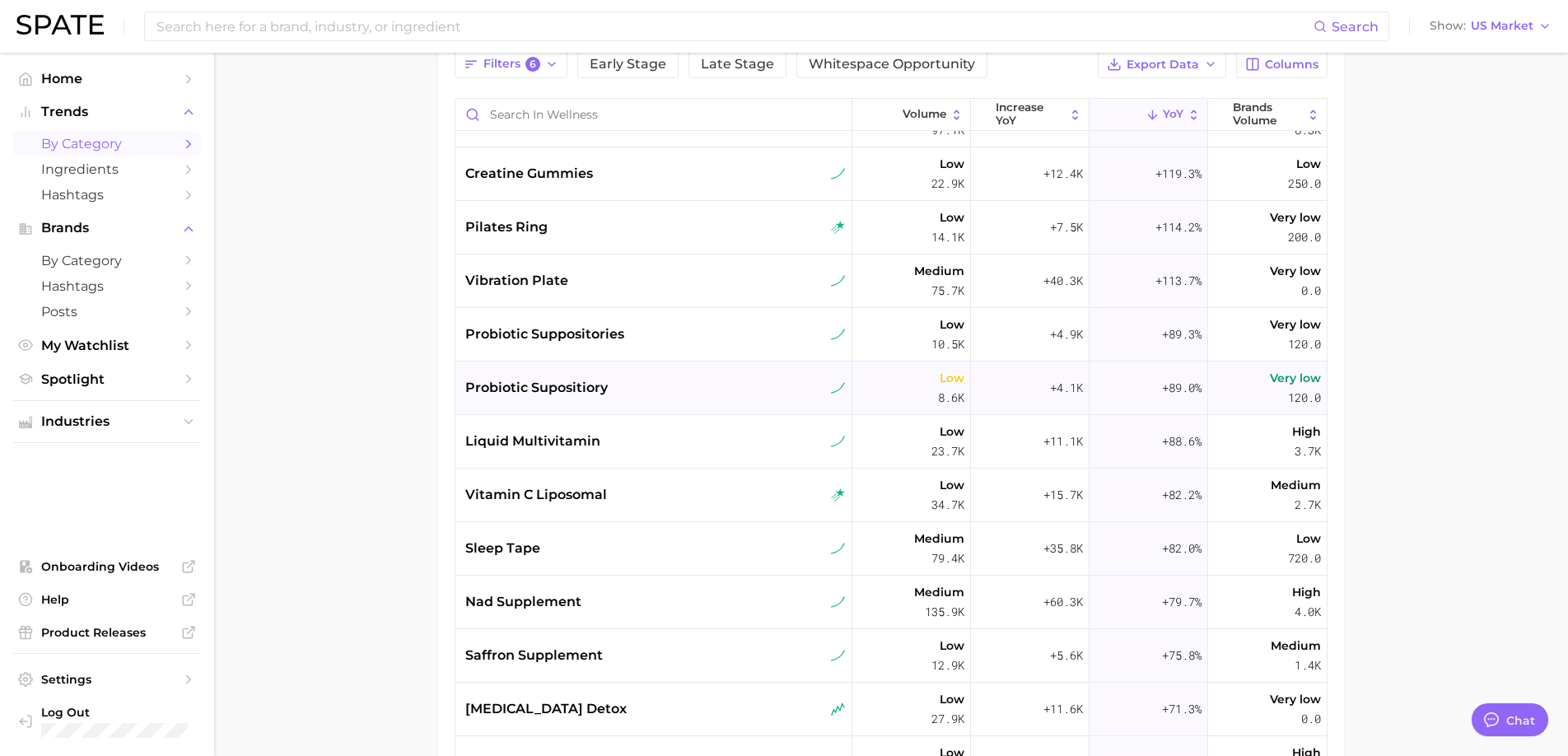
click at [643, 393] on div "probiotic supositiory" at bounding box center [656, 387] width 381 height 20
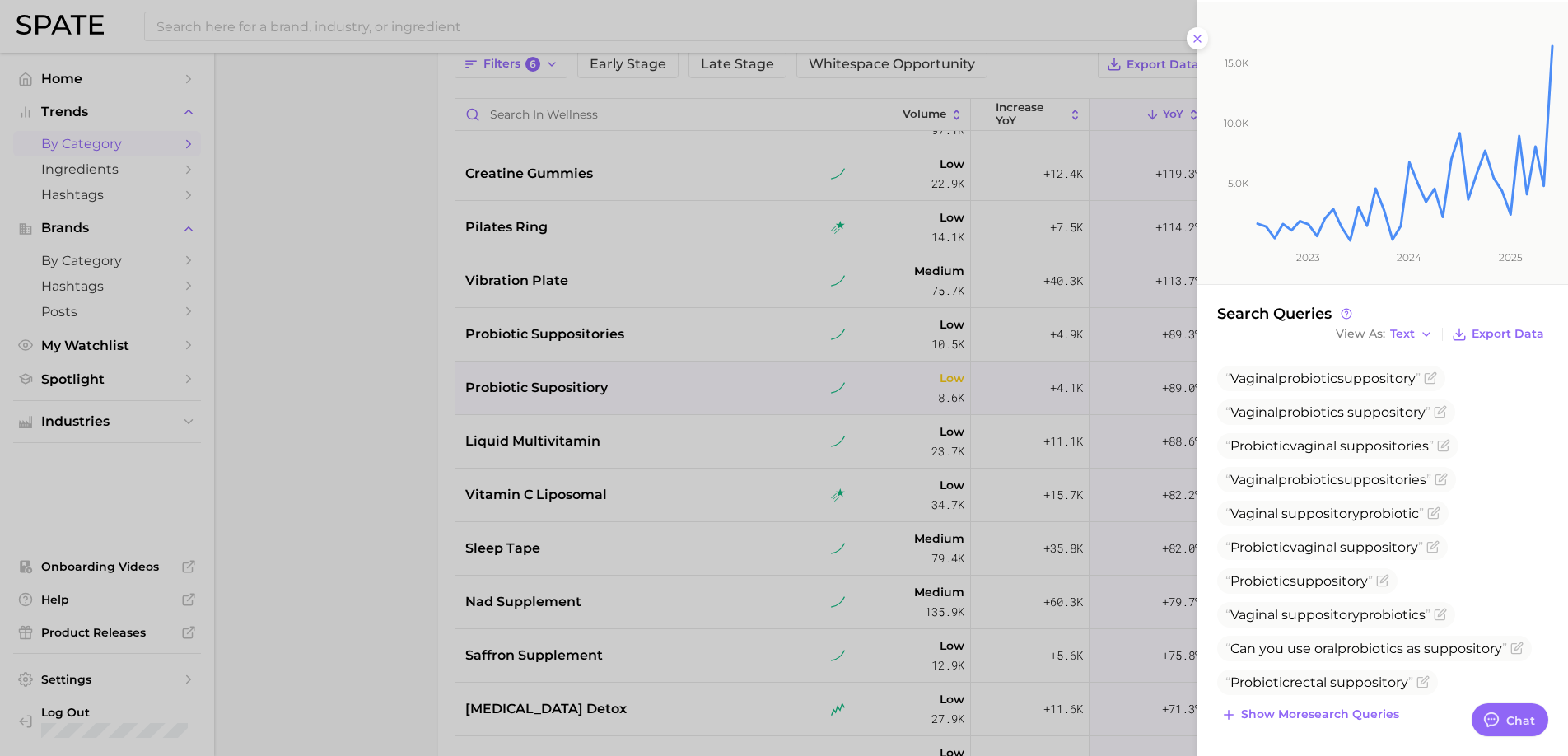
click at [681, 524] on div at bounding box center [784, 378] width 1568 height 756
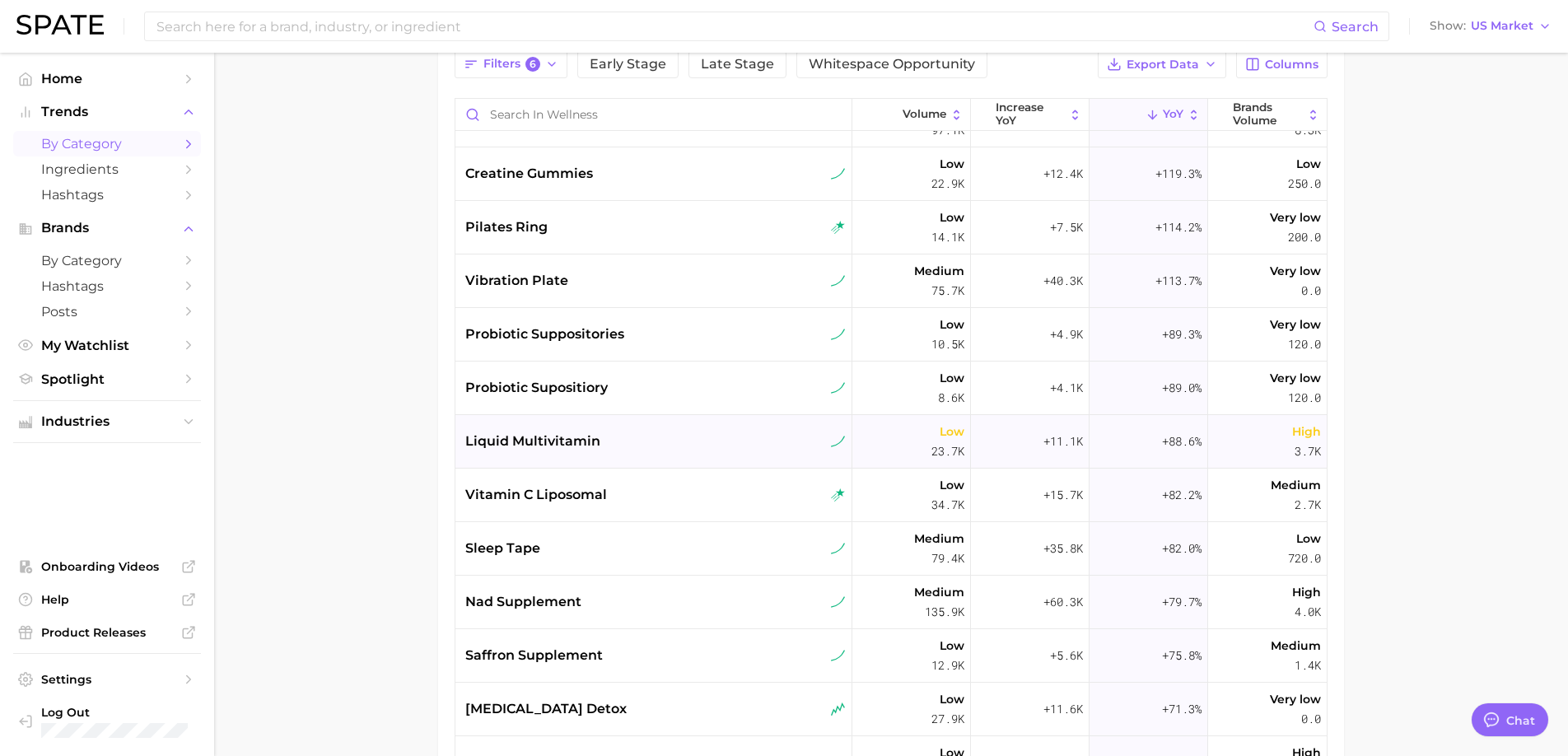
click at [692, 439] on div "liquid multivitamin" at bounding box center [656, 441] width 381 height 20
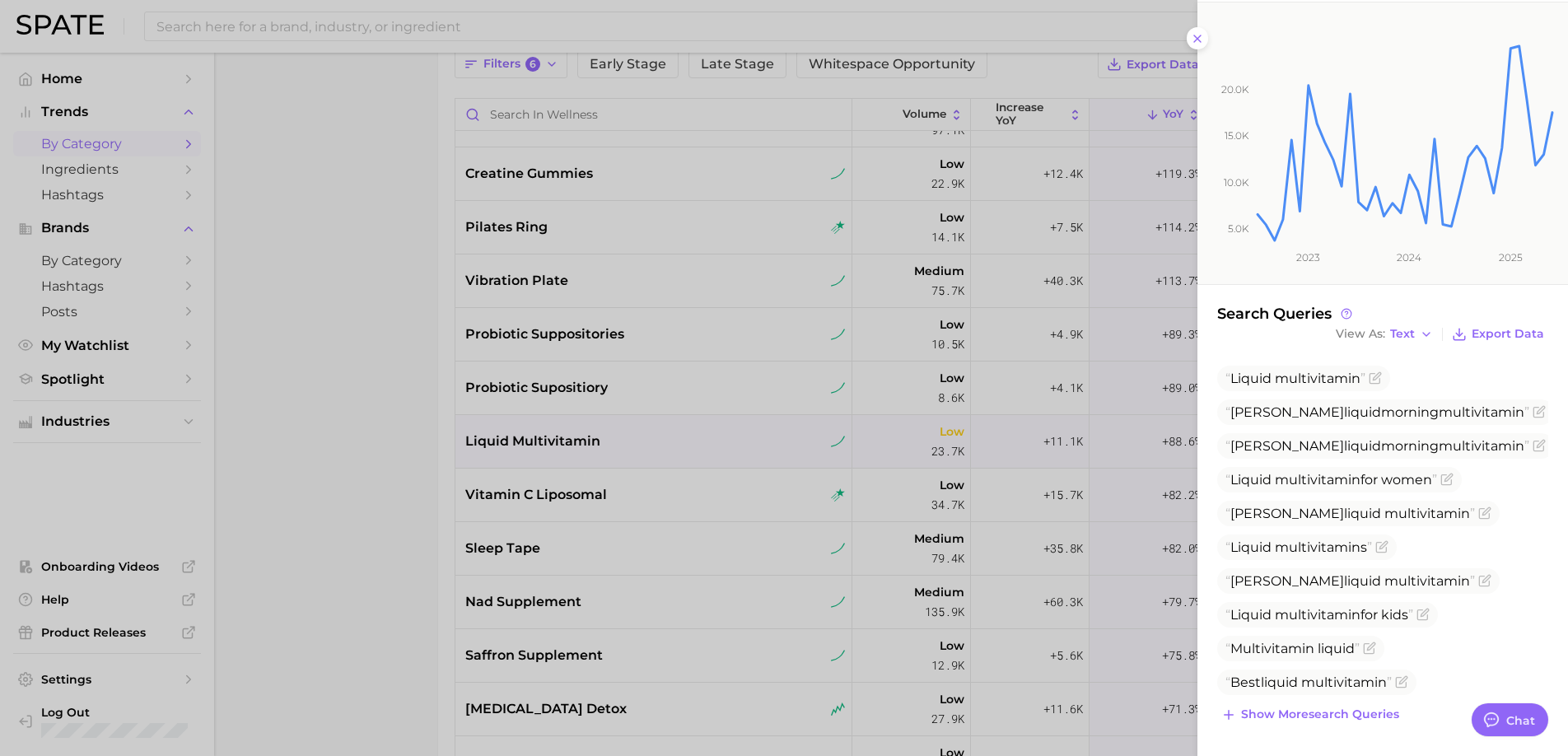
click at [736, 555] on div at bounding box center [784, 378] width 1568 height 756
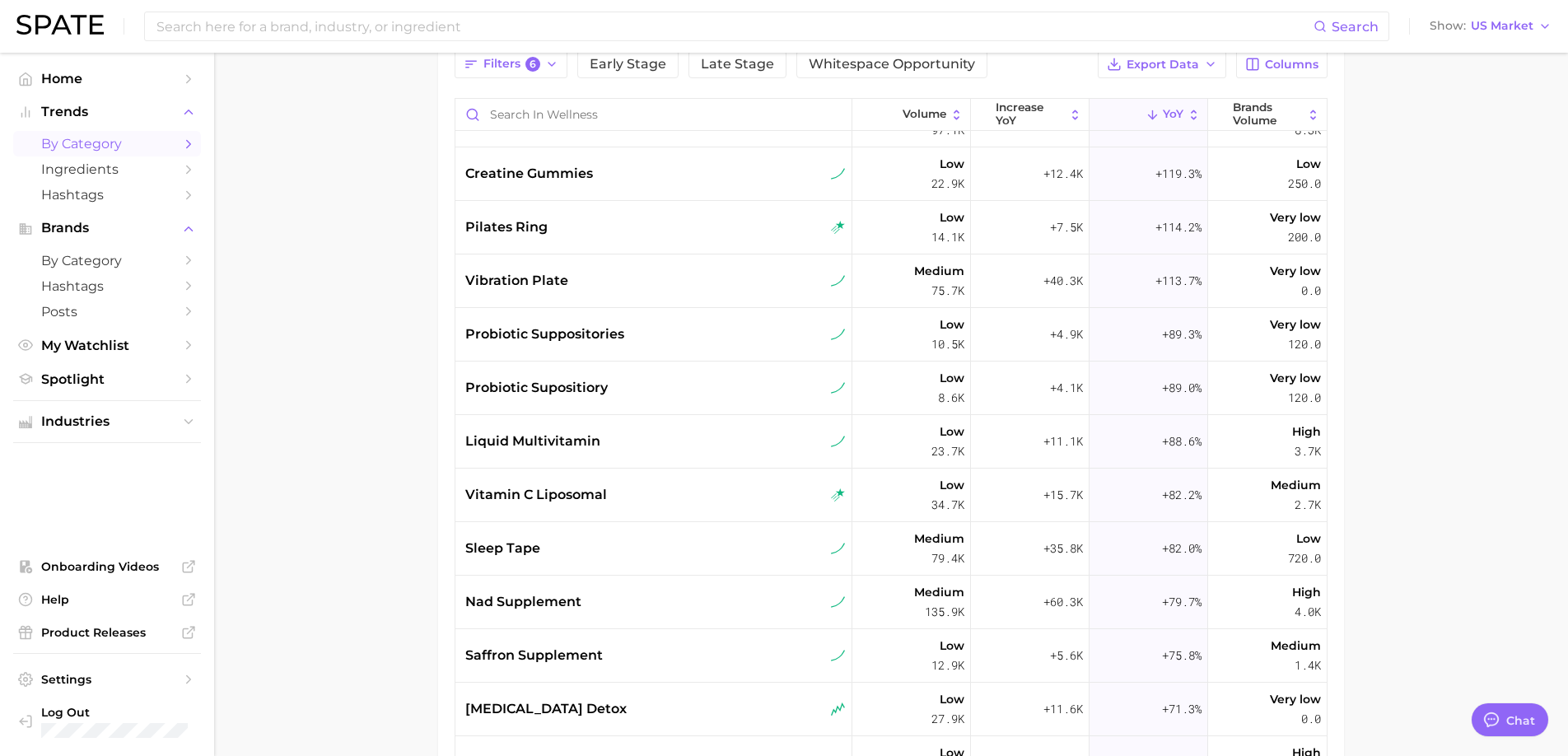
click at [736, 555] on div "sleep tape" at bounding box center [656, 548] width 381 height 20
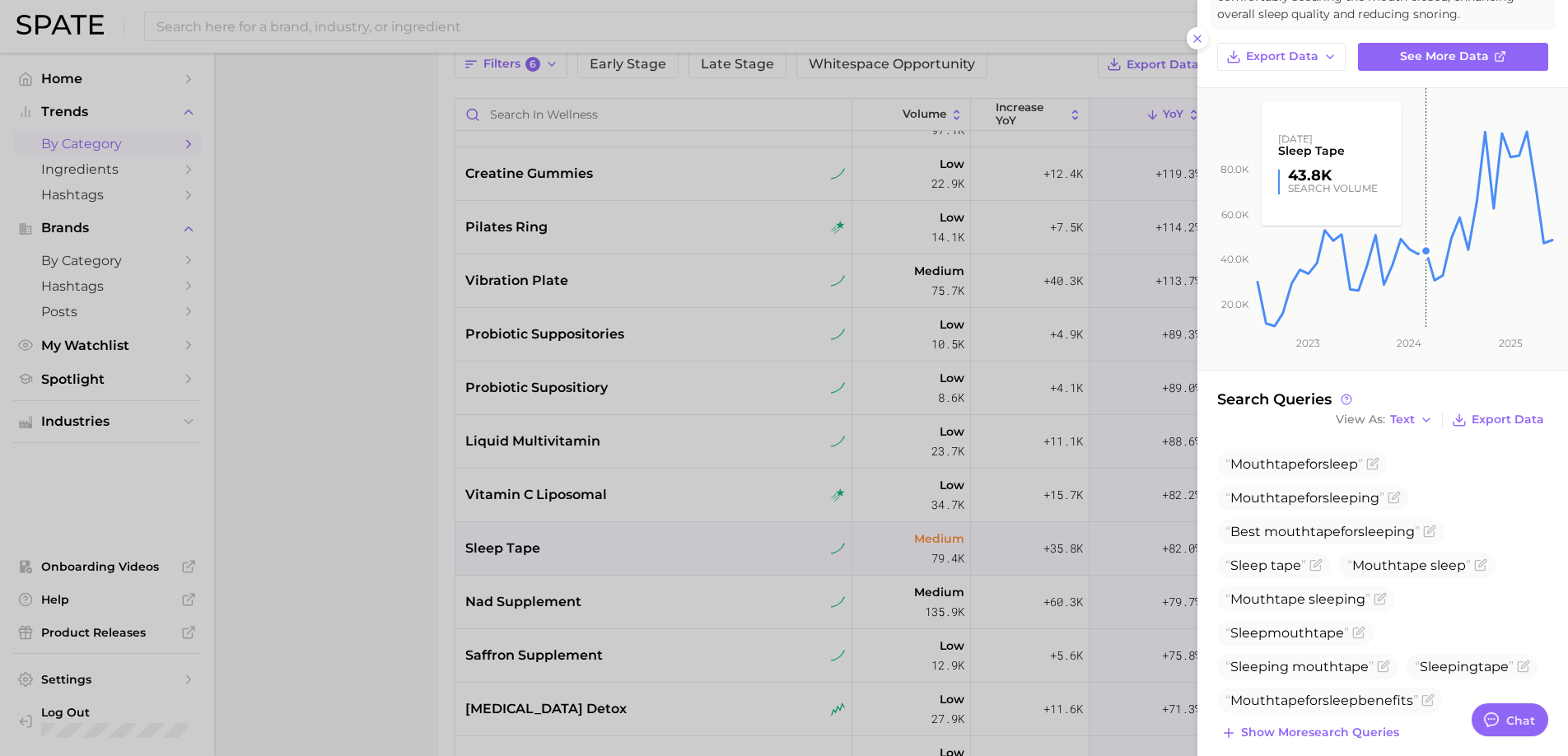
scroll to position [155, 0]
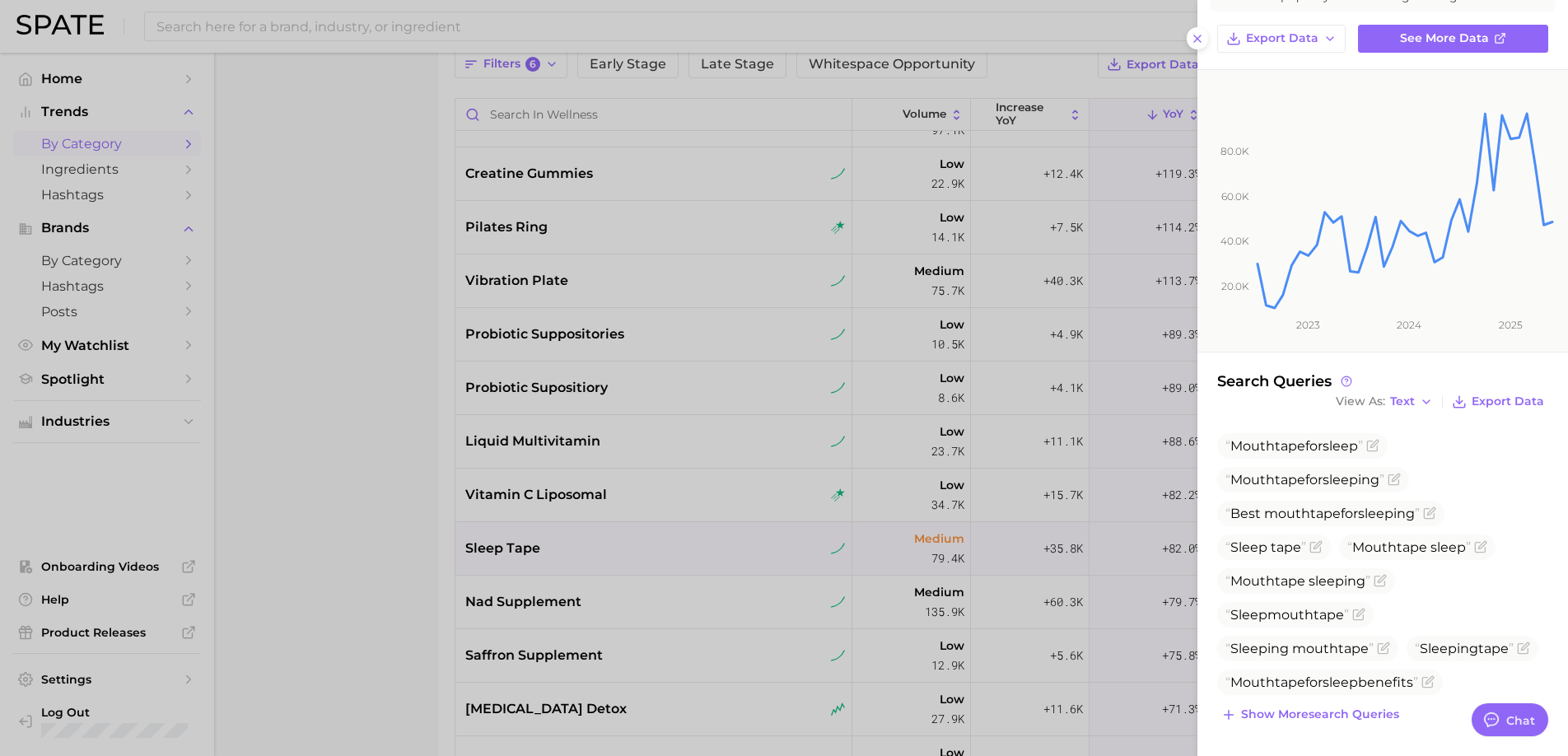
click at [373, 527] on div at bounding box center [784, 378] width 1568 height 756
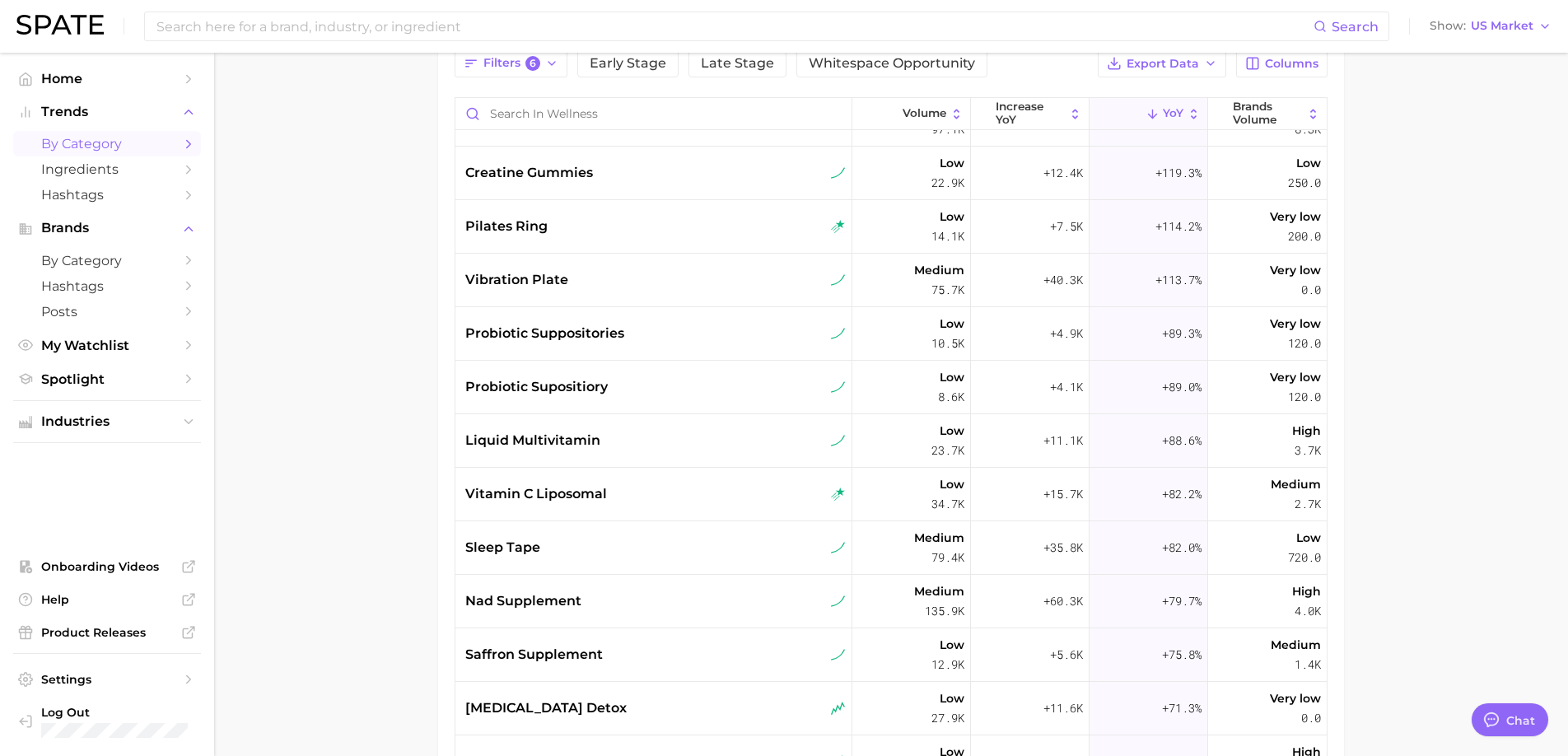
scroll to position [0, 0]
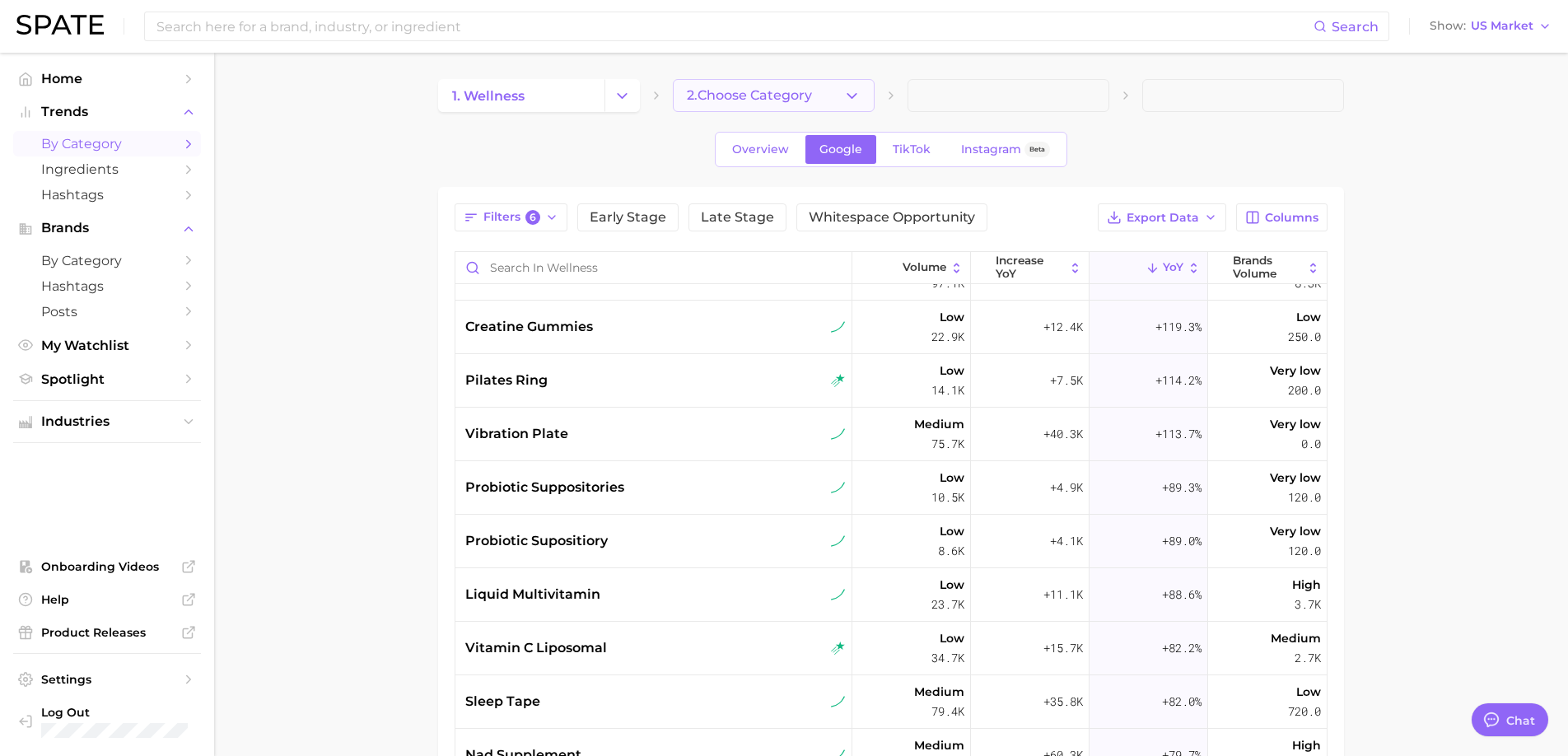
click at [824, 83] on button "2. Choose Category" at bounding box center [773, 96] width 202 height 33
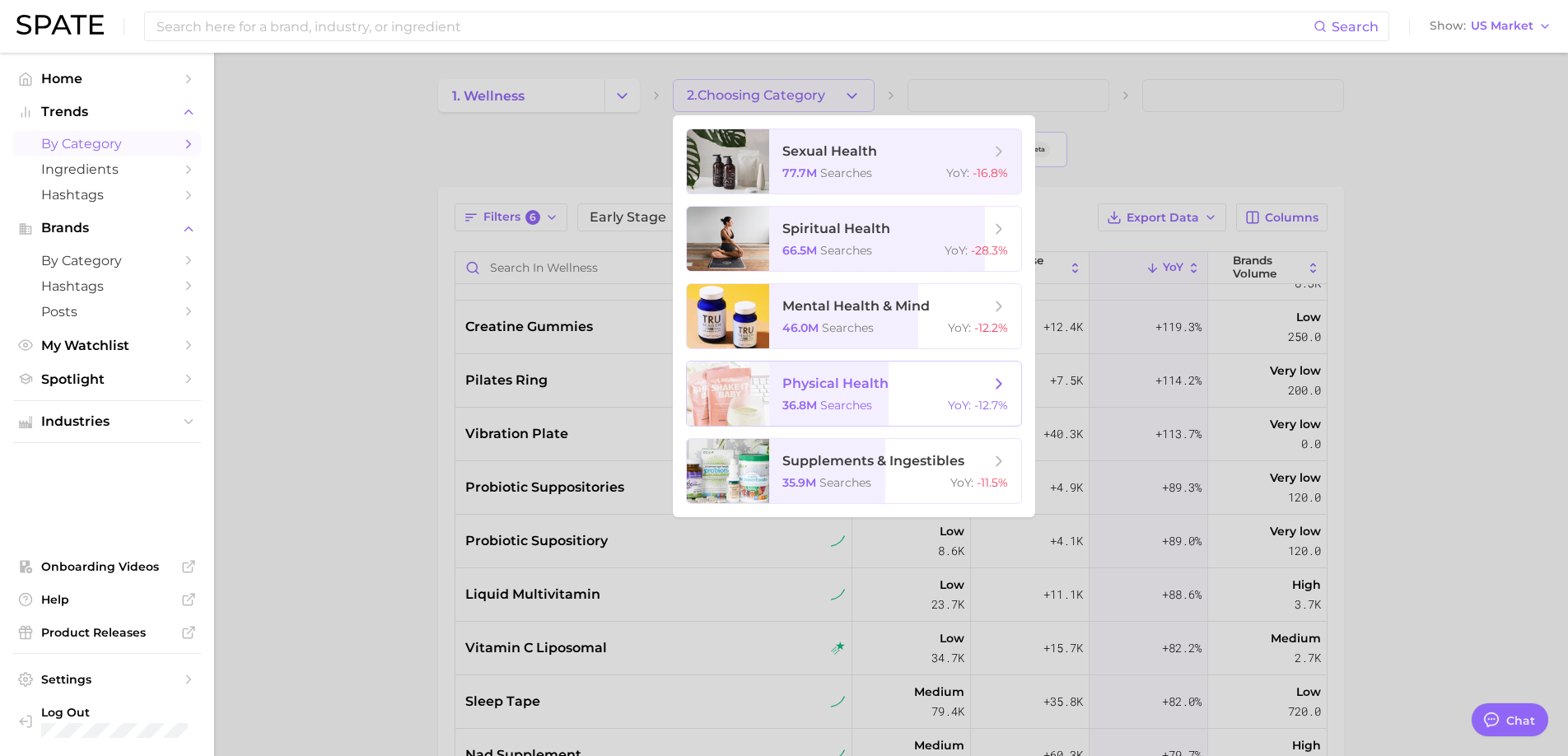
click at [830, 400] on span "searches" at bounding box center [845, 405] width 52 height 15
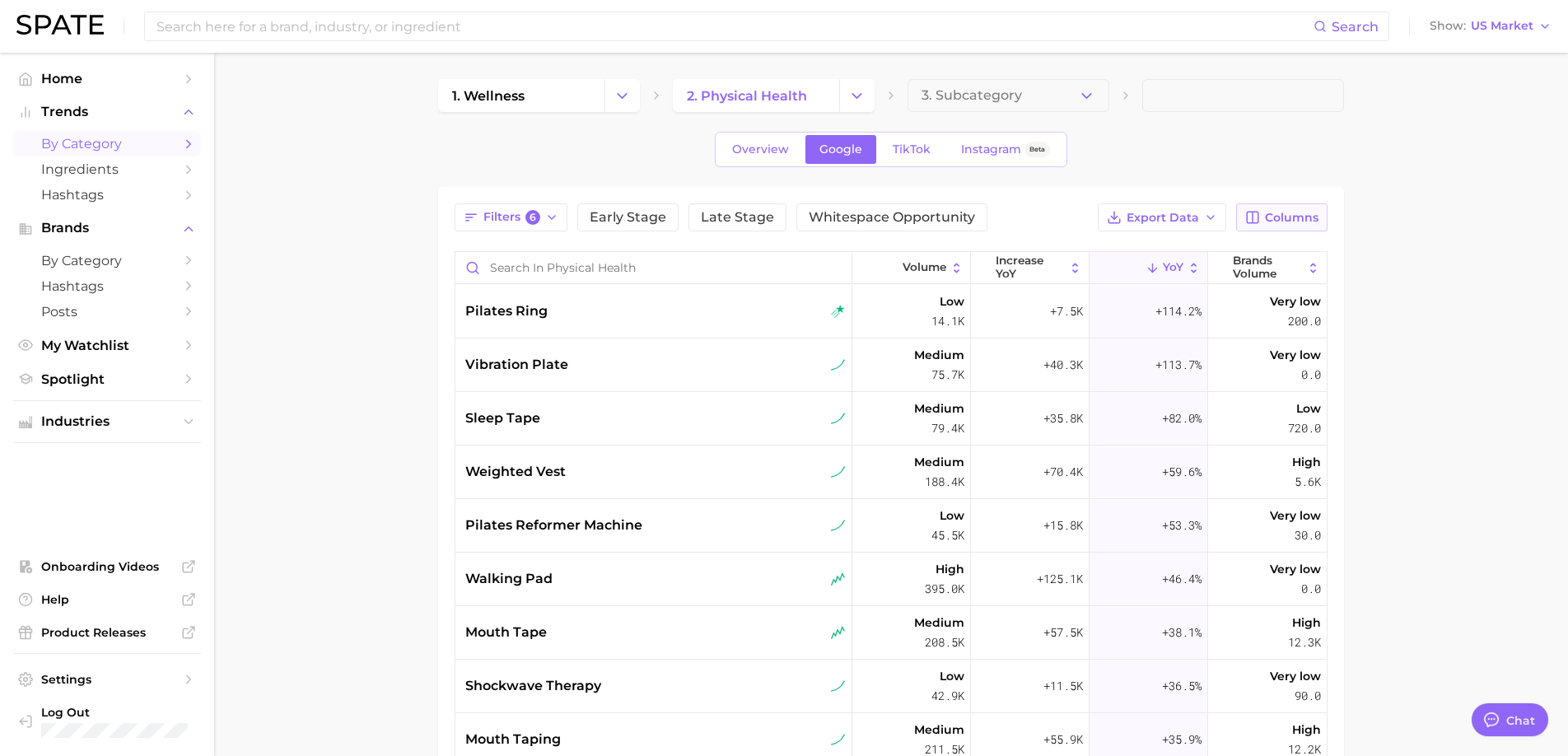
click at [1275, 208] on button "Columns" at bounding box center [1281, 217] width 92 height 28
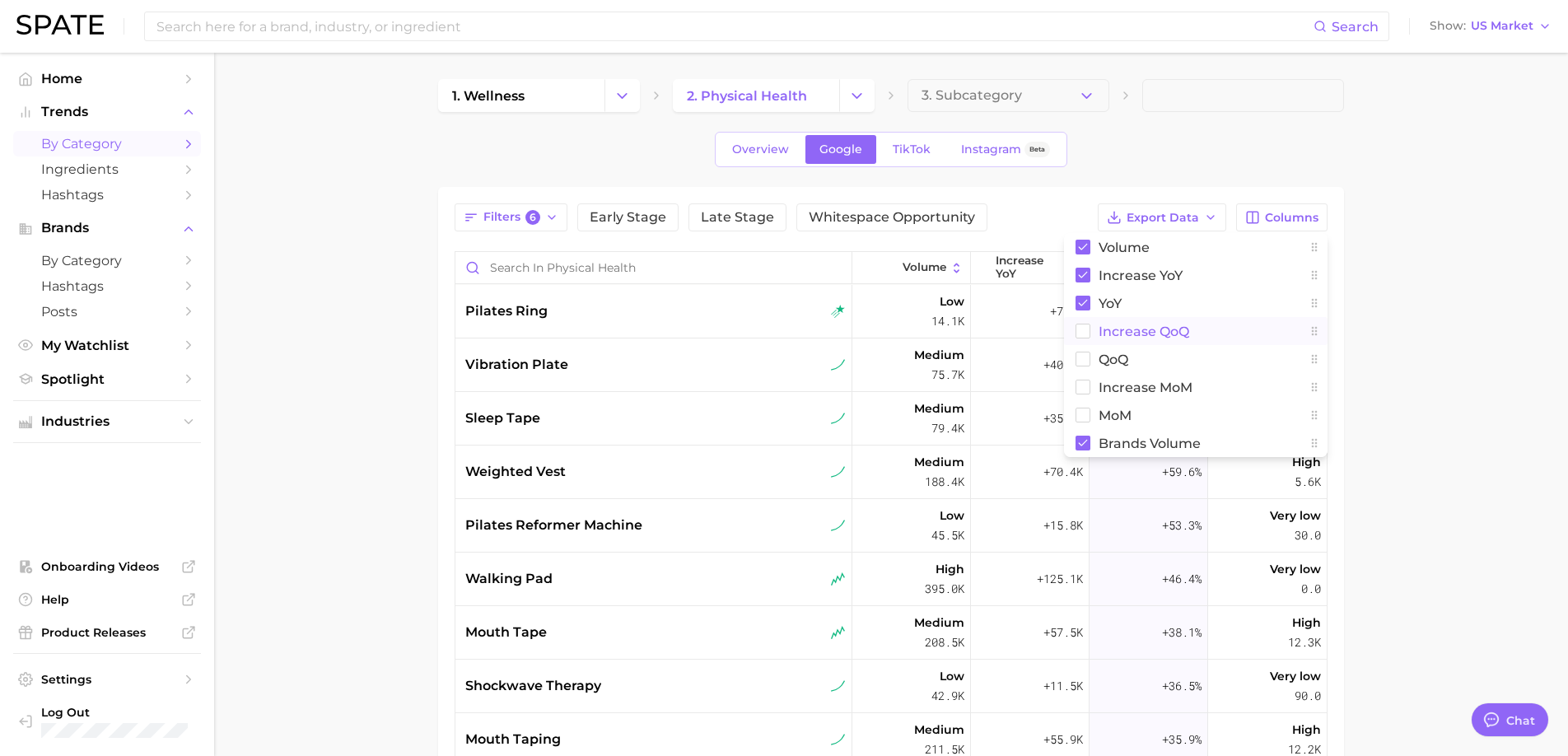
click at [1103, 333] on span "increase QoQ" at bounding box center [1144, 331] width 91 height 14
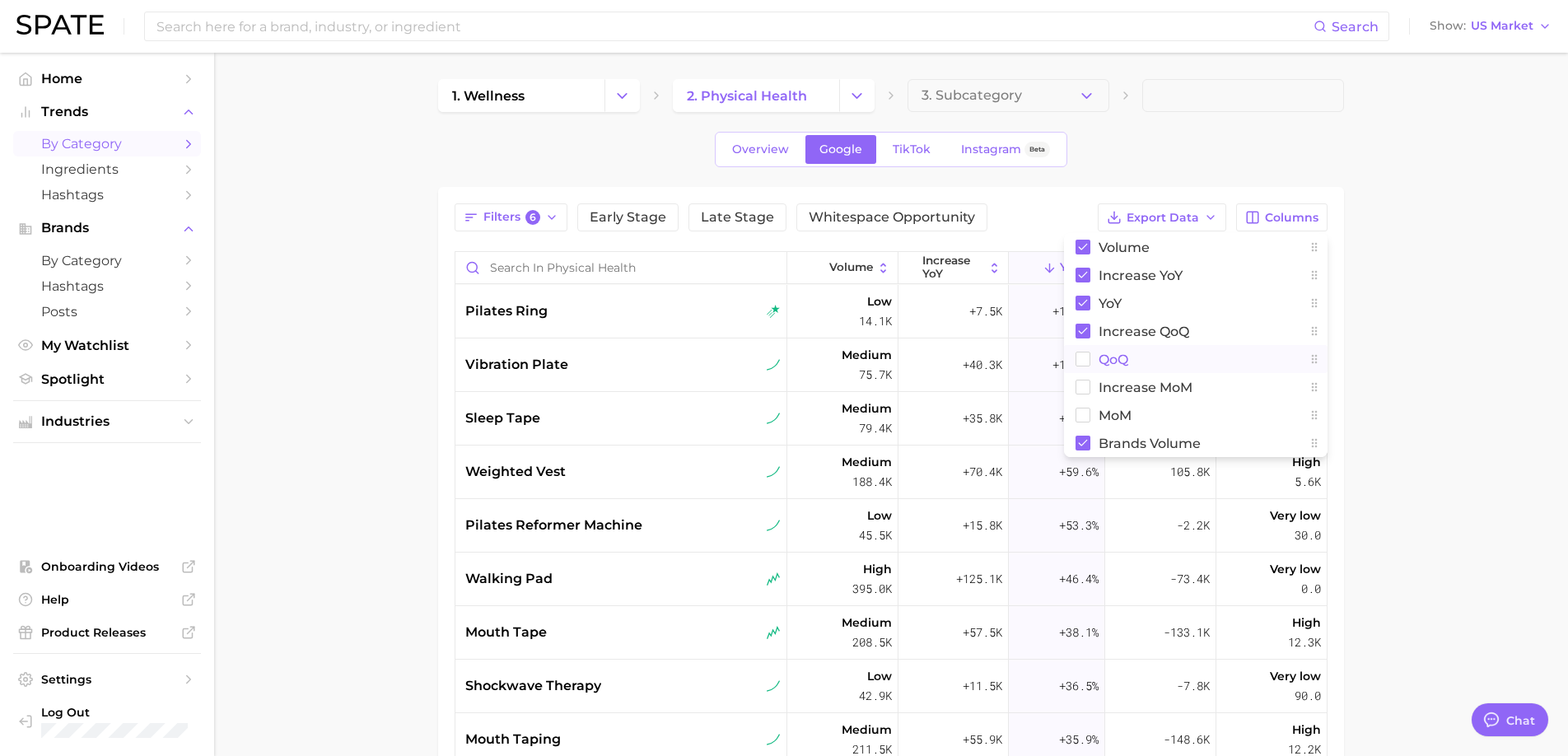
click at [1091, 356] on button "QoQ" at bounding box center [1195, 359] width 263 height 28
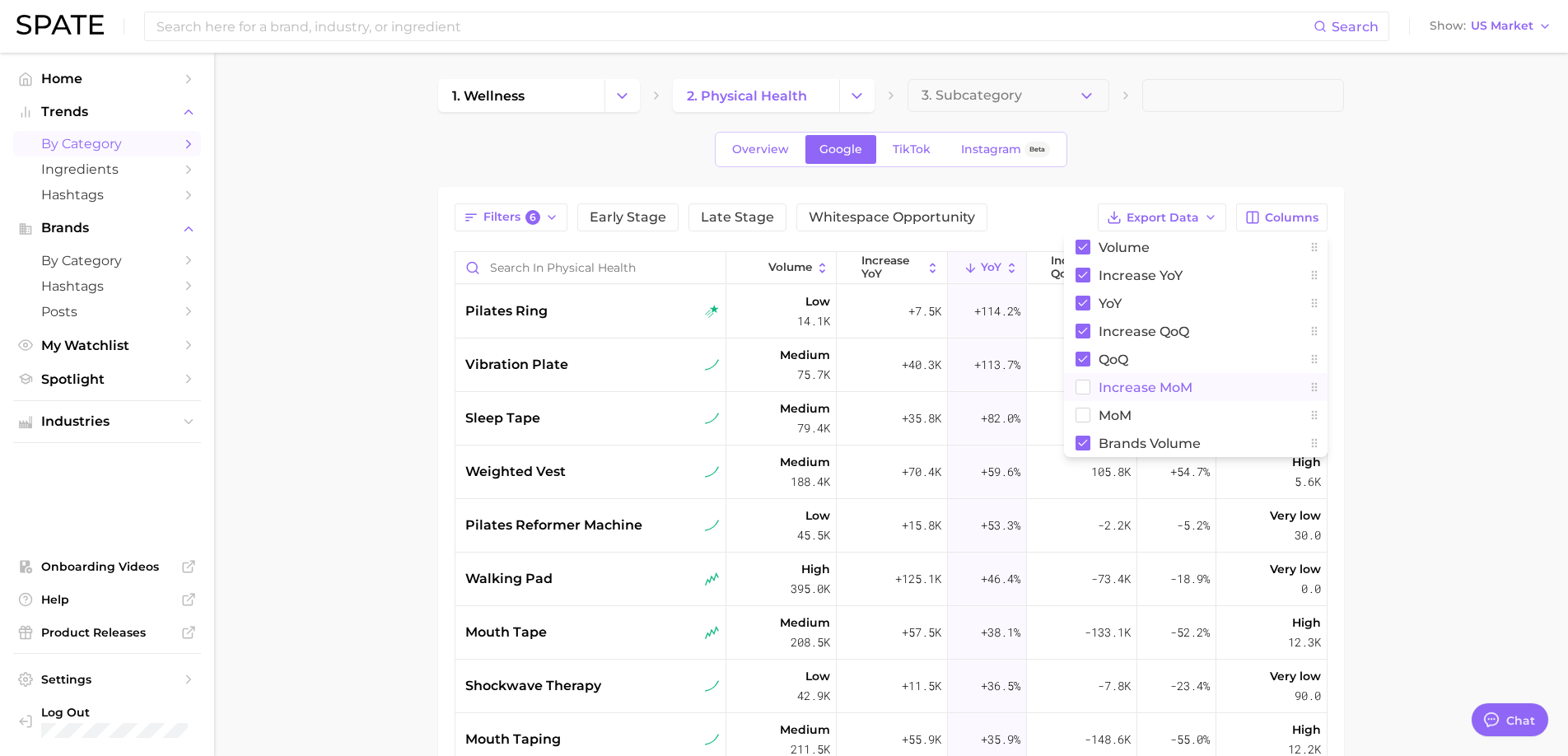
click at [1090, 390] on button "increase MoM" at bounding box center [1195, 386] width 263 height 28
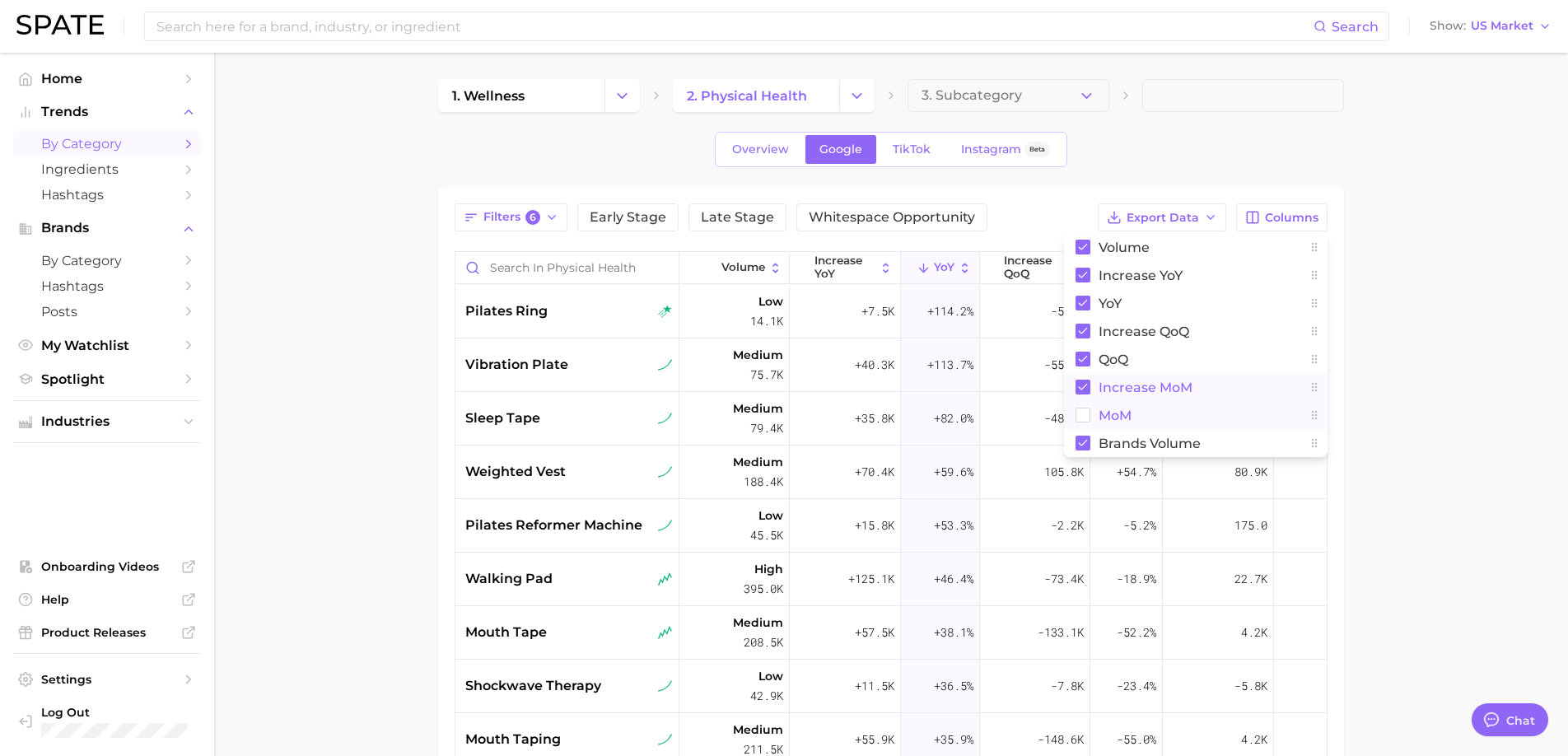
click at [1090, 409] on button "MoM" at bounding box center [1195, 415] width 263 height 28
click at [1493, 277] on main "1. wellness 2. physical health 3. Subcategory Overview Google TikTok Instagram …" at bounding box center [890, 578] width 1353 height 1053
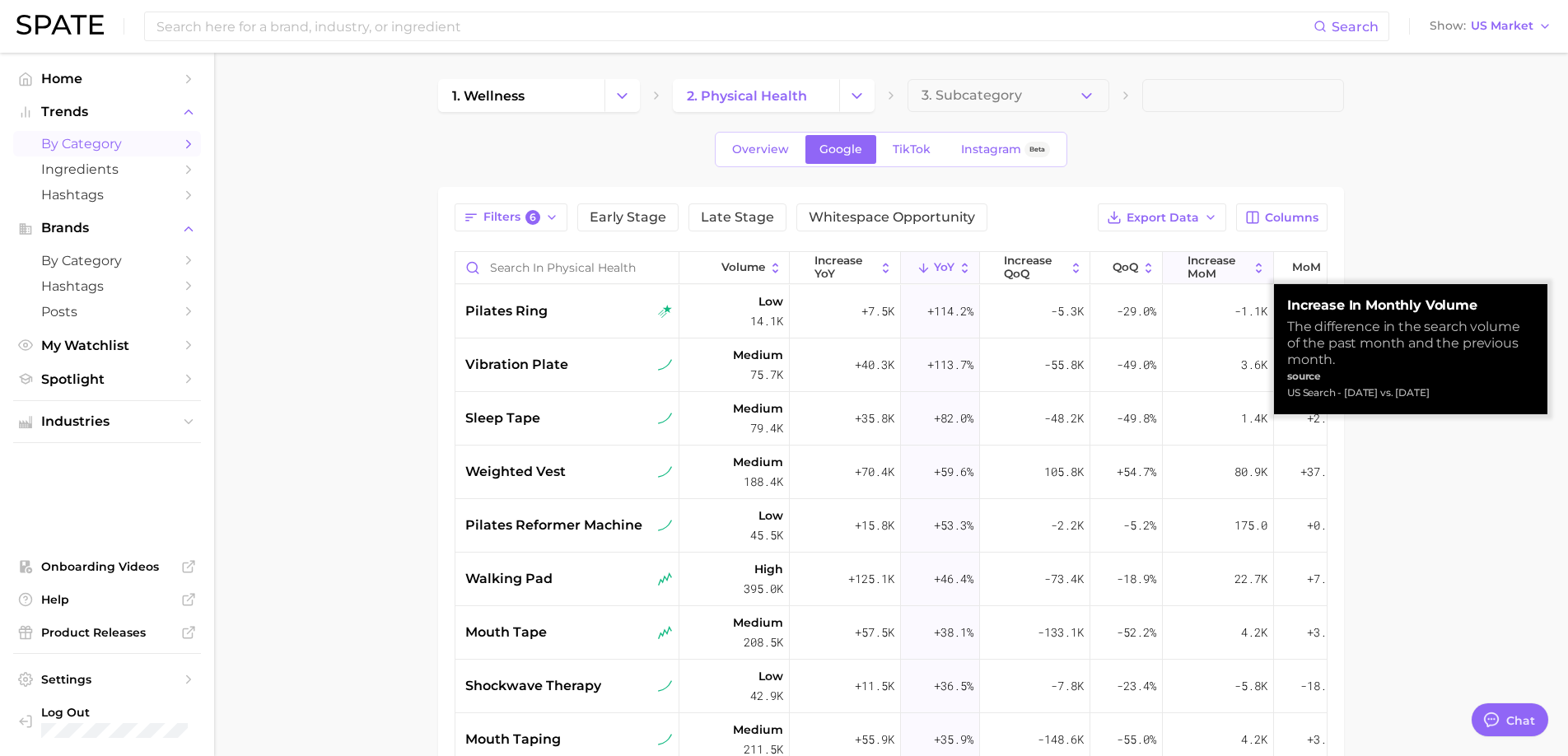
click at [1219, 265] on span "increase MoM" at bounding box center [1218, 267] width 60 height 25
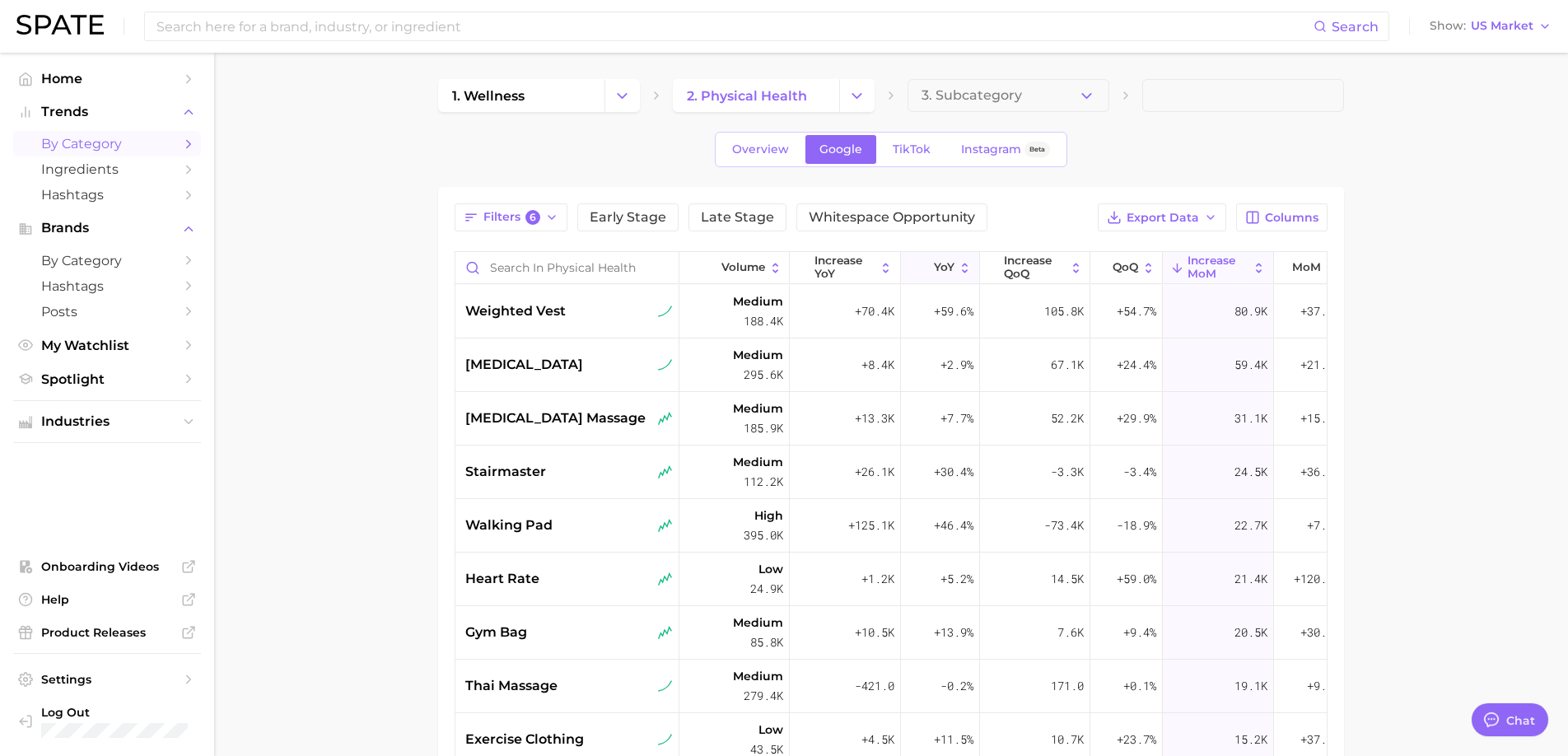
click at [934, 263] on span "YoY" at bounding box center [944, 267] width 20 height 14
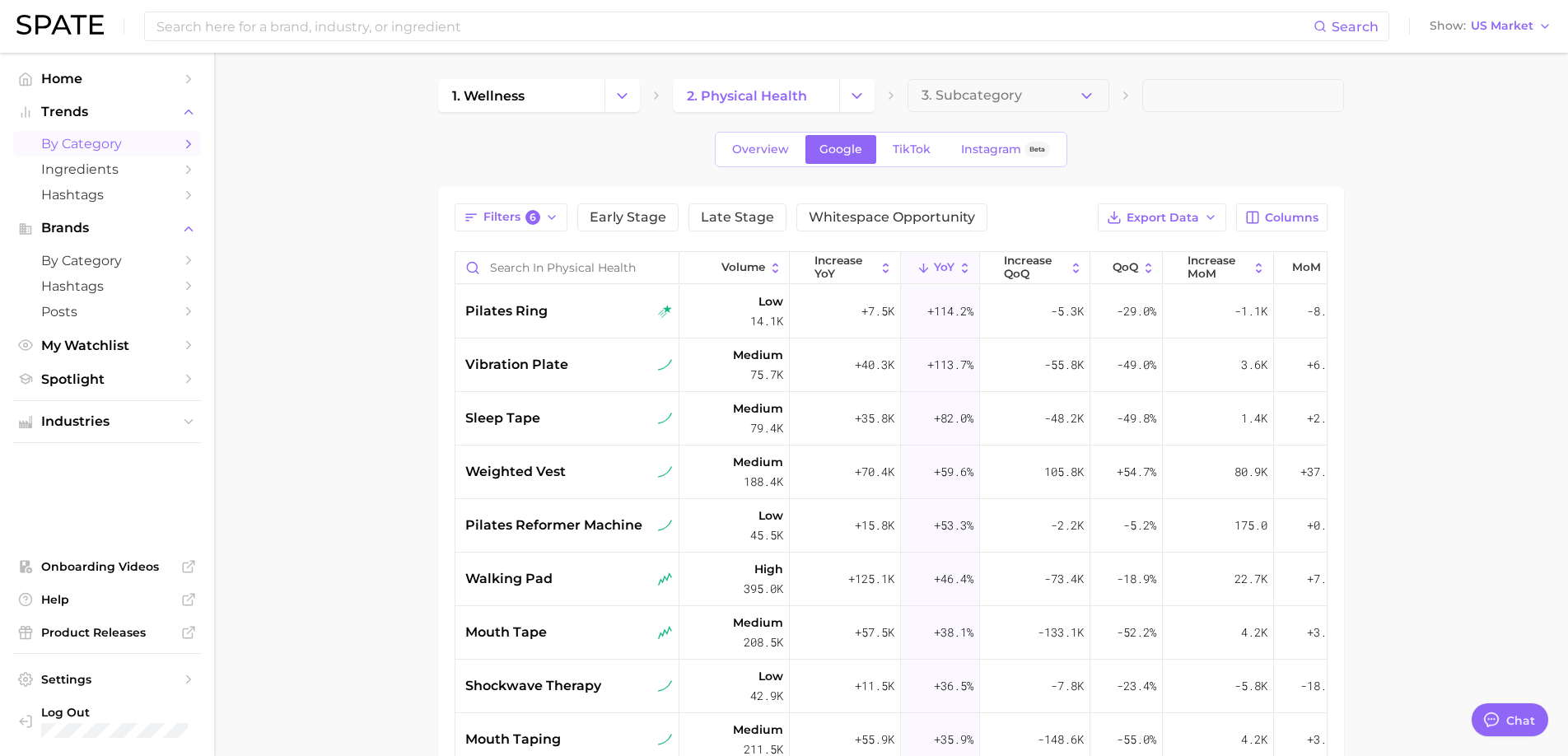
click at [306, 577] on main "1. wellness 2. physical health 3. Subcategory Overview Google TikTok Instagram …" at bounding box center [890, 578] width 1353 height 1053
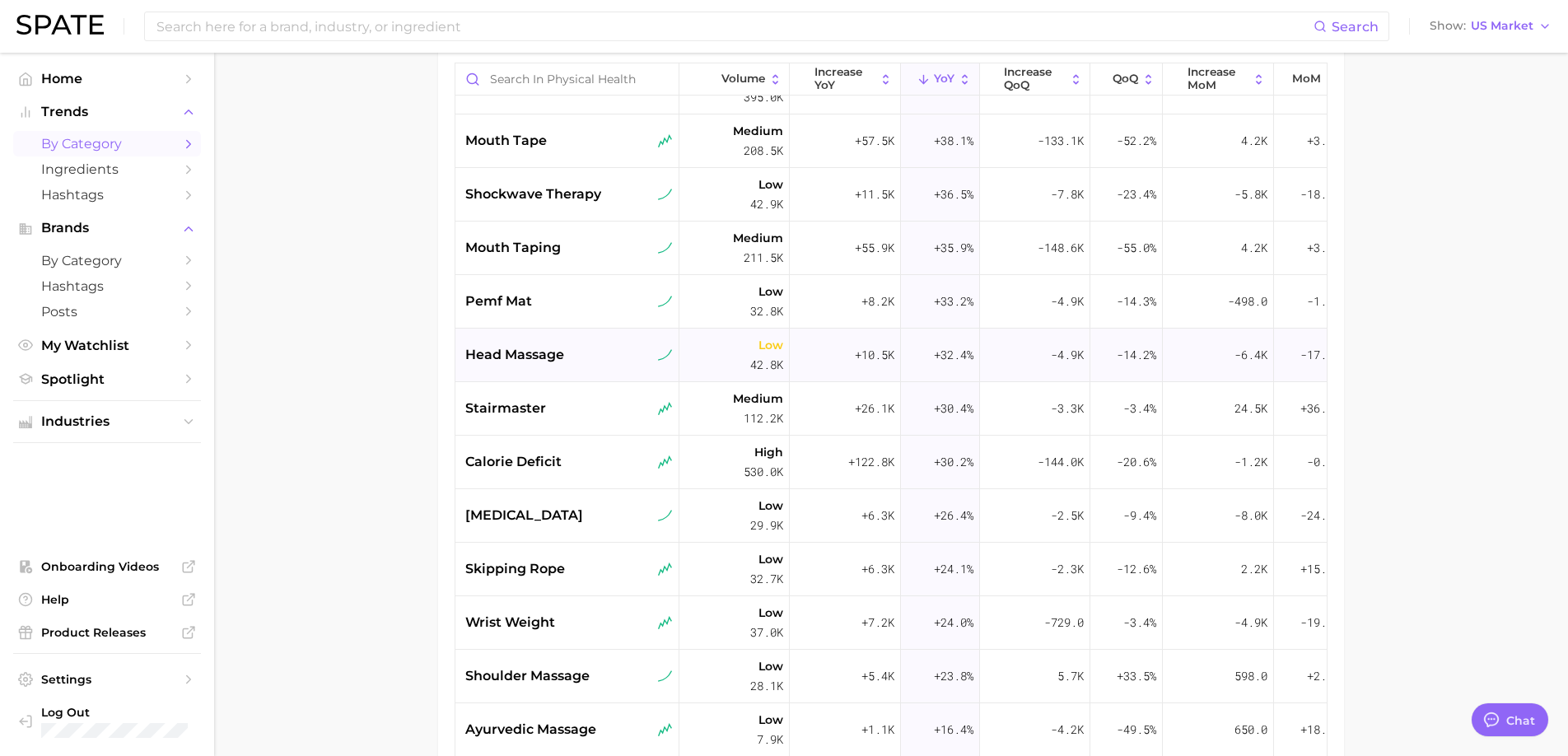
scroll to position [329, 0]
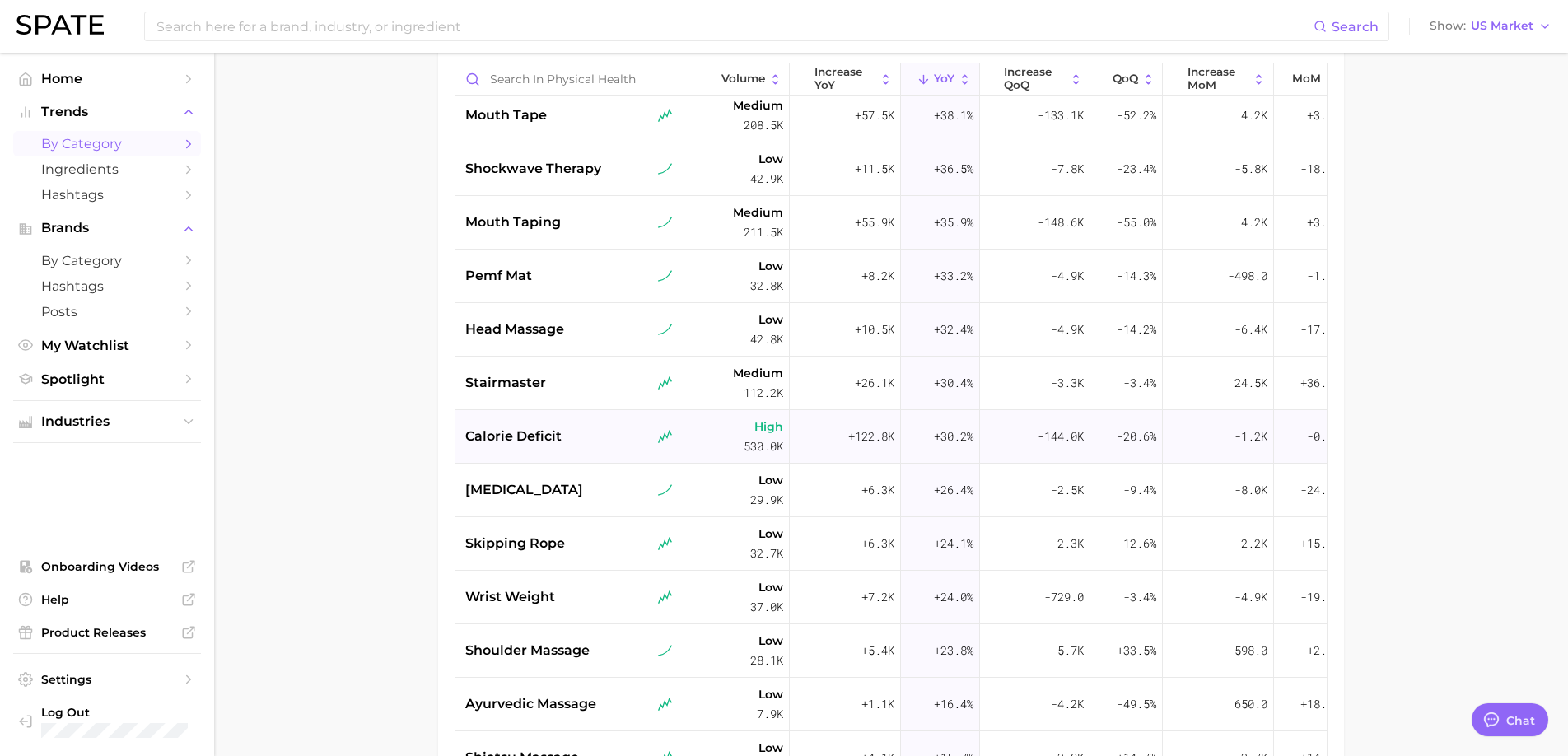
click at [610, 432] on div "calorie deficit" at bounding box center [569, 436] width 208 height 20
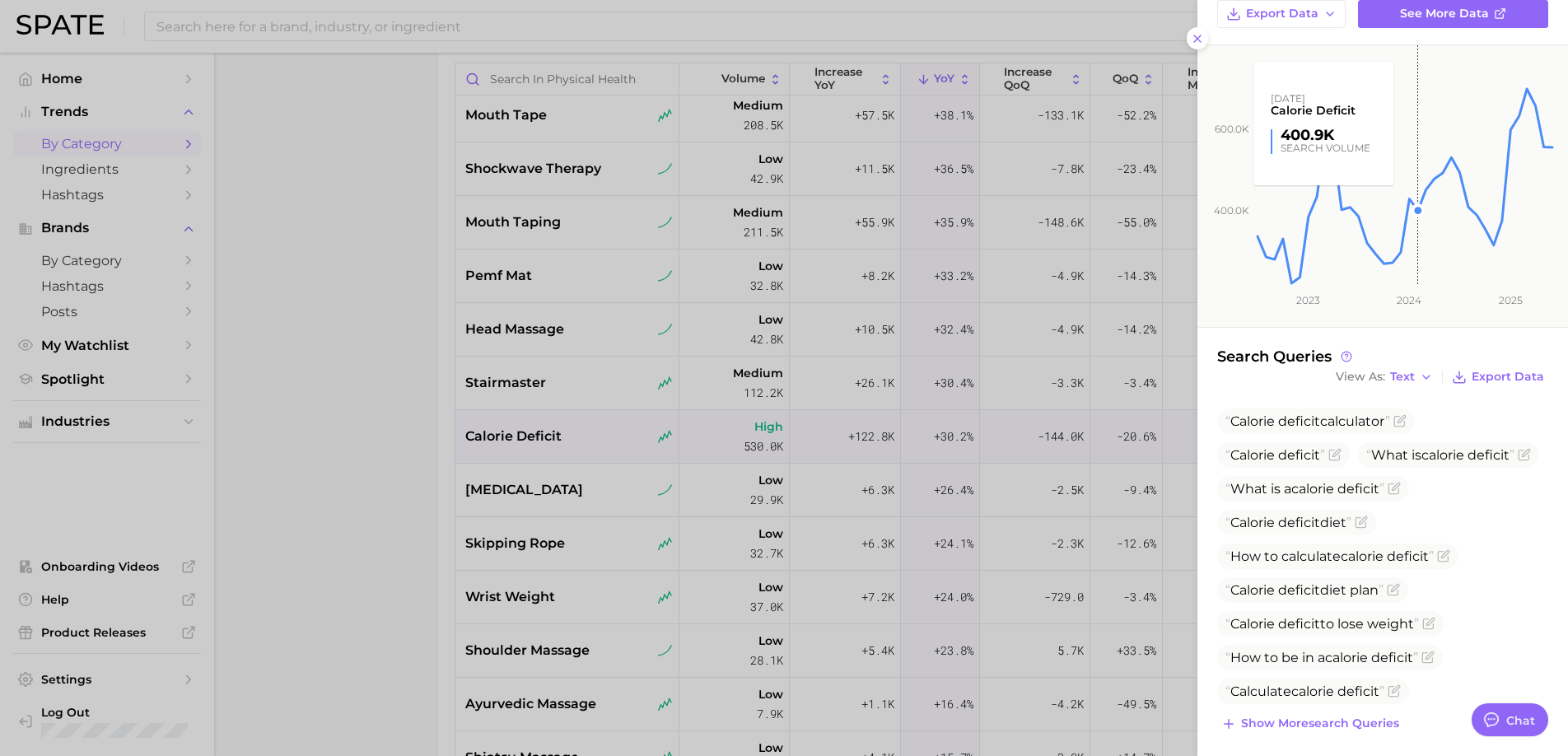
scroll to position [188, 0]
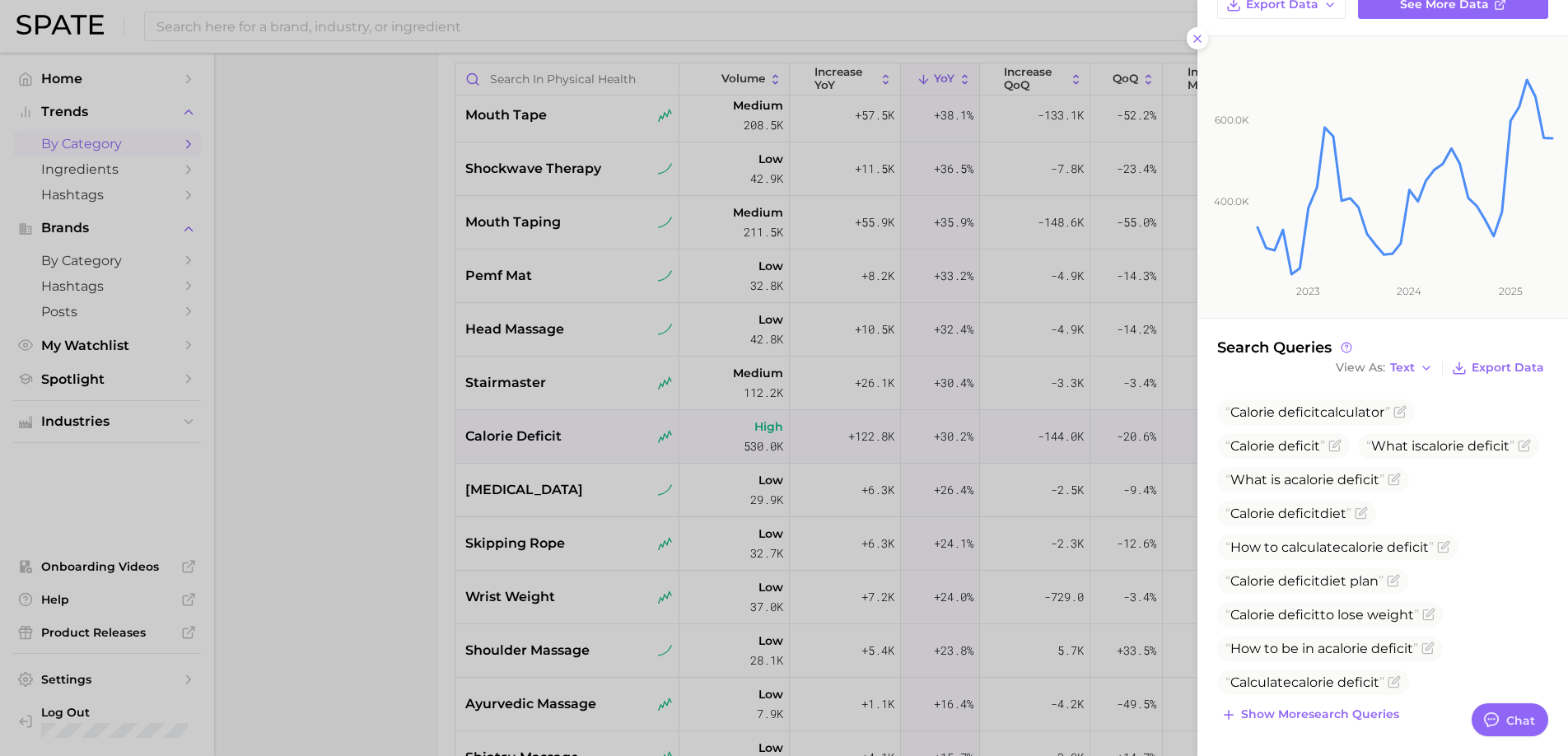
click at [542, 458] on div at bounding box center [784, 378] width 1568 height 756
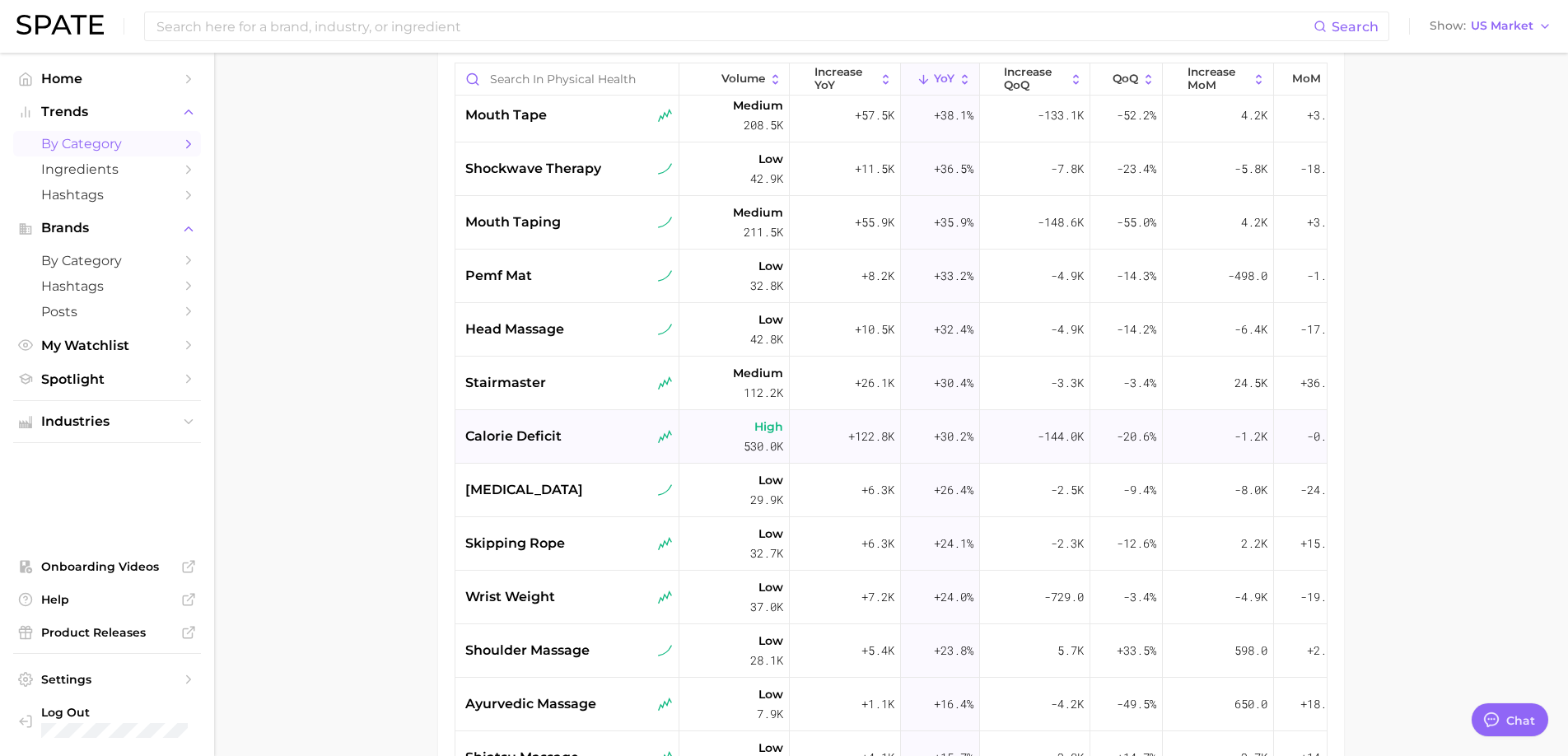
click at [568, 437] on div "calorie deficit" at bounding box center [569, 436] width 208 height 20
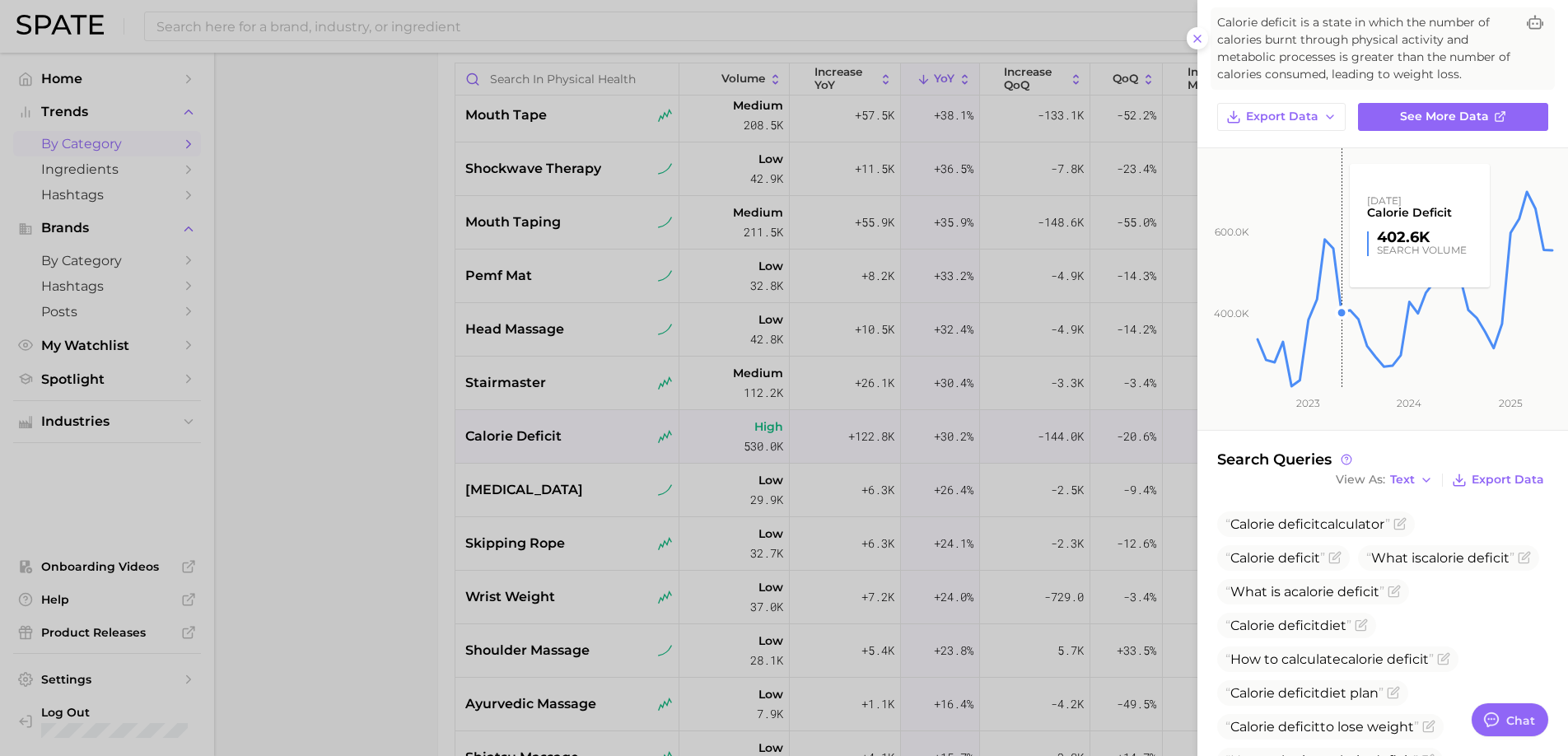
scroll to position [0, 0]
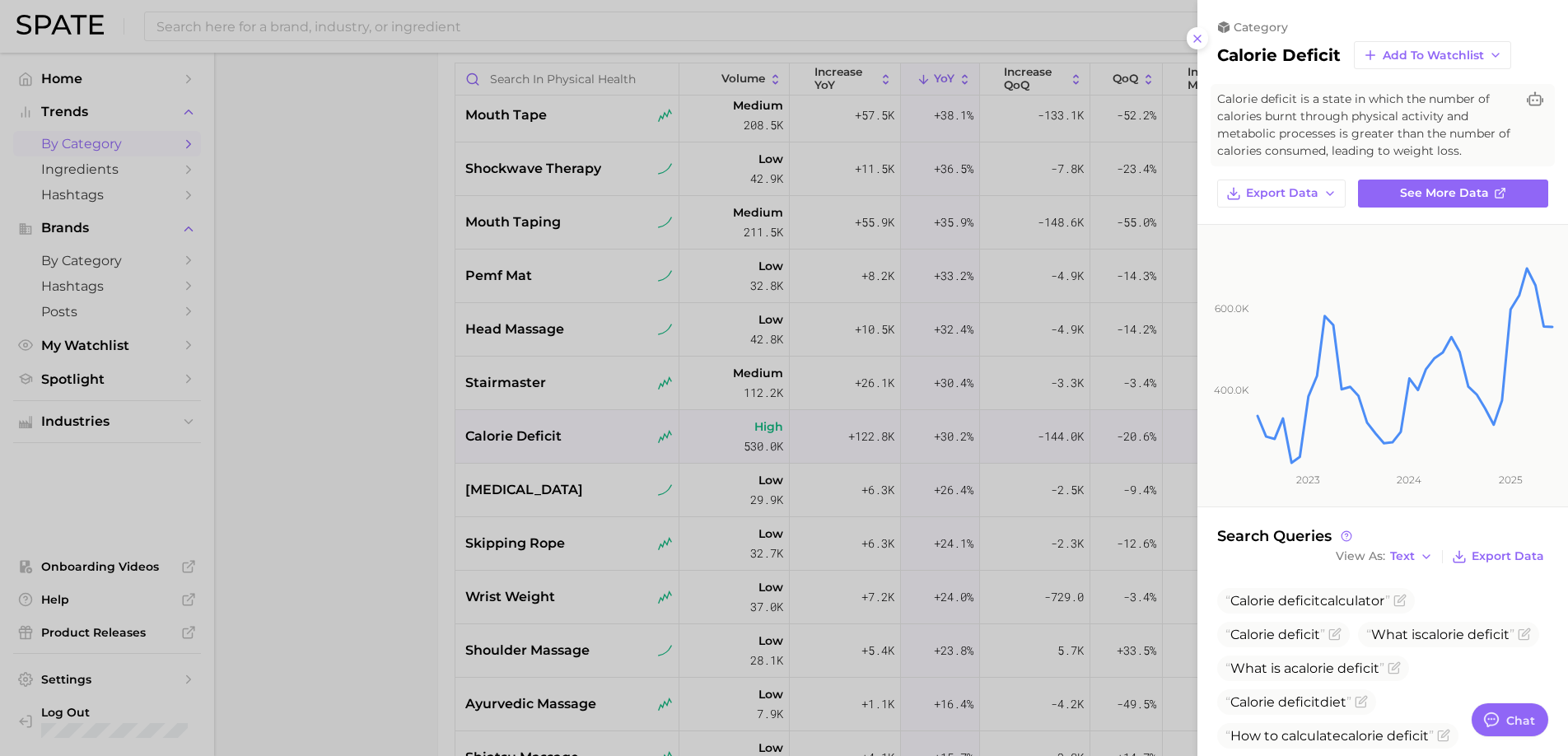
click at [1264, 58] on h2 "calorie deficit" at bounding box center [1278, 55] width 124 height 20
copy div "calorie deficit Add to Watchlist"
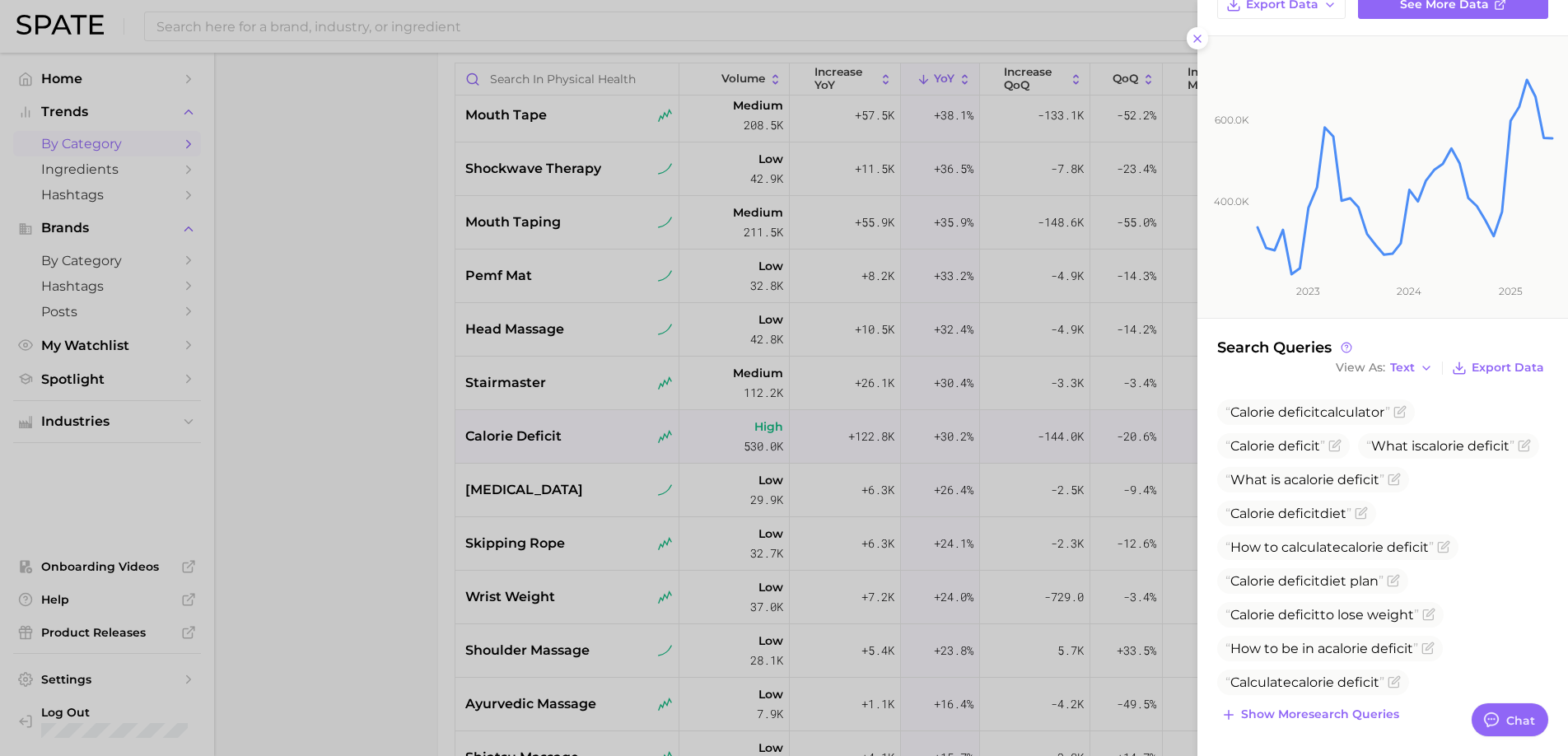
click at [526, 535] on div at bounding box center [784, 378] width 1568 height 756
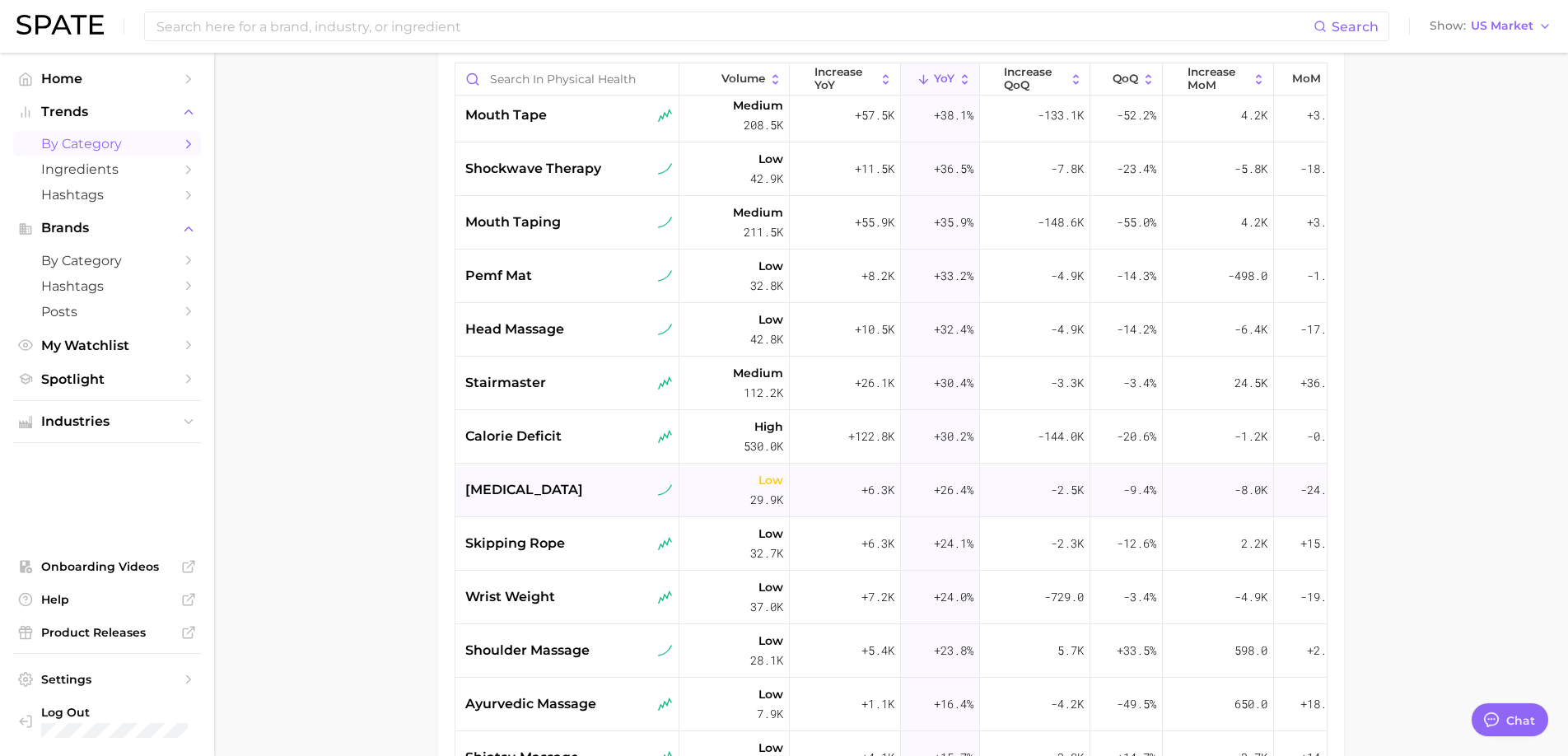
click at [586, 488] on div "sleep hygiene" at bounding box center [569, 490] width 208 height 20
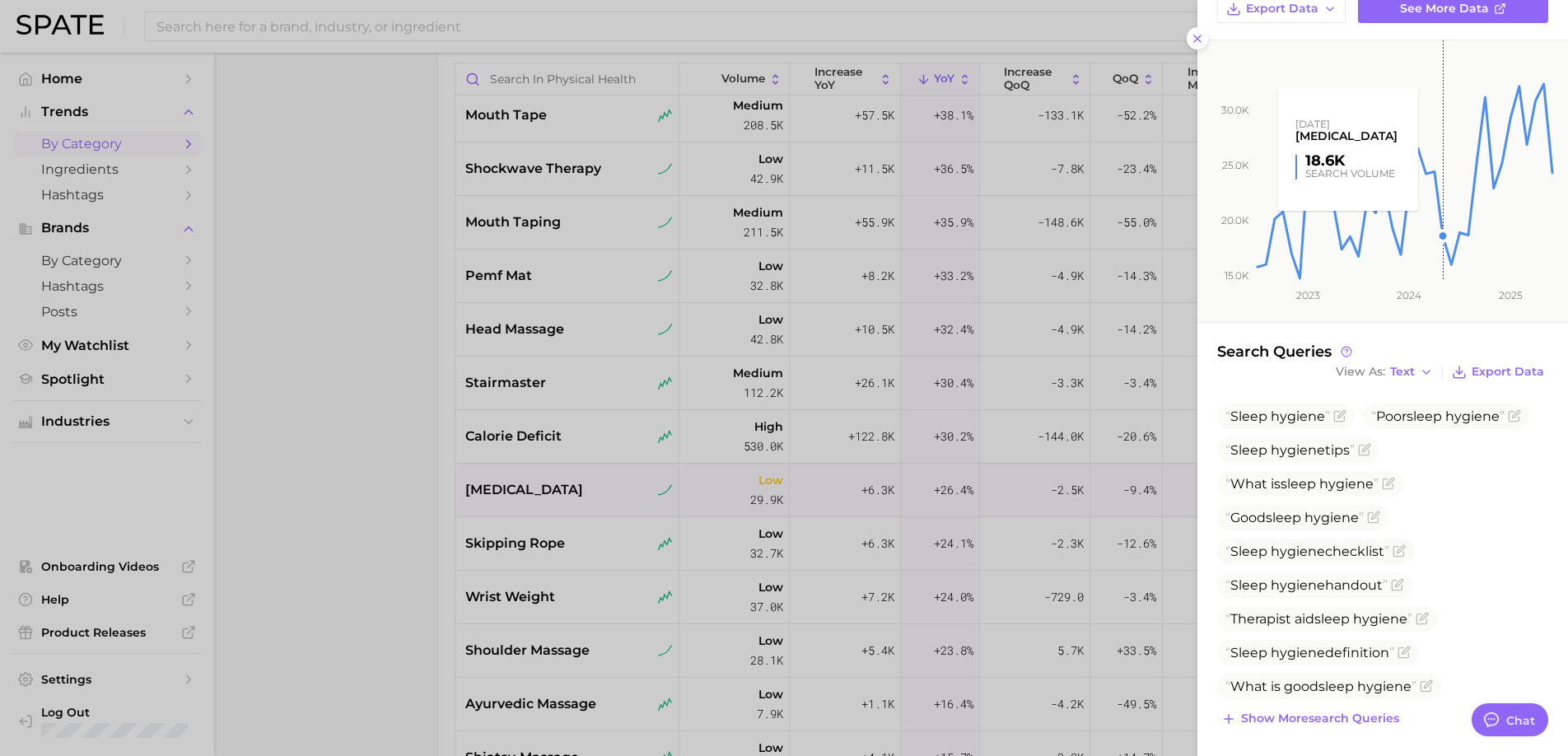
scroll to position [172, 0]
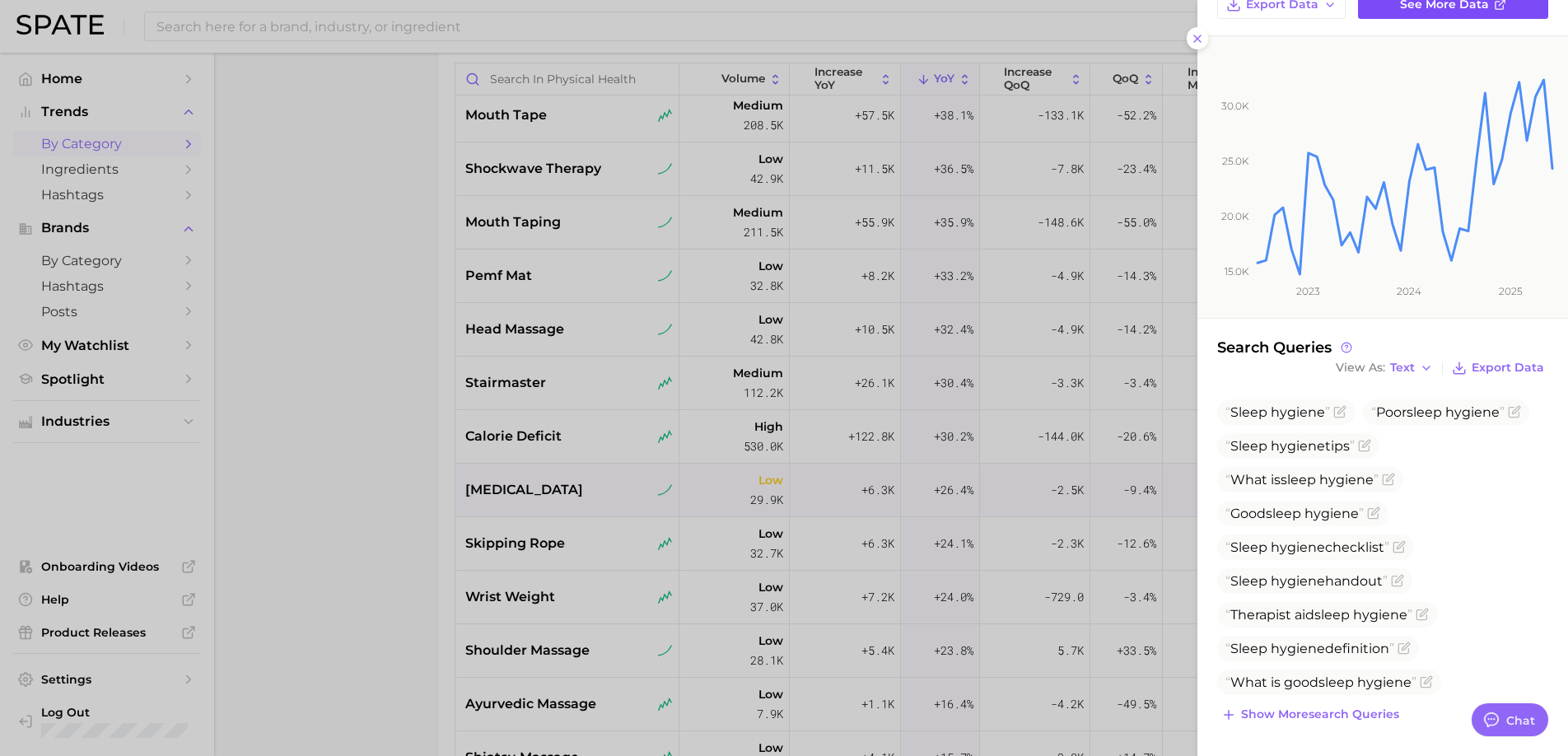
click at [1433, 8] on span "See more data" at bounding box center [1443, 4] width 89 height 14
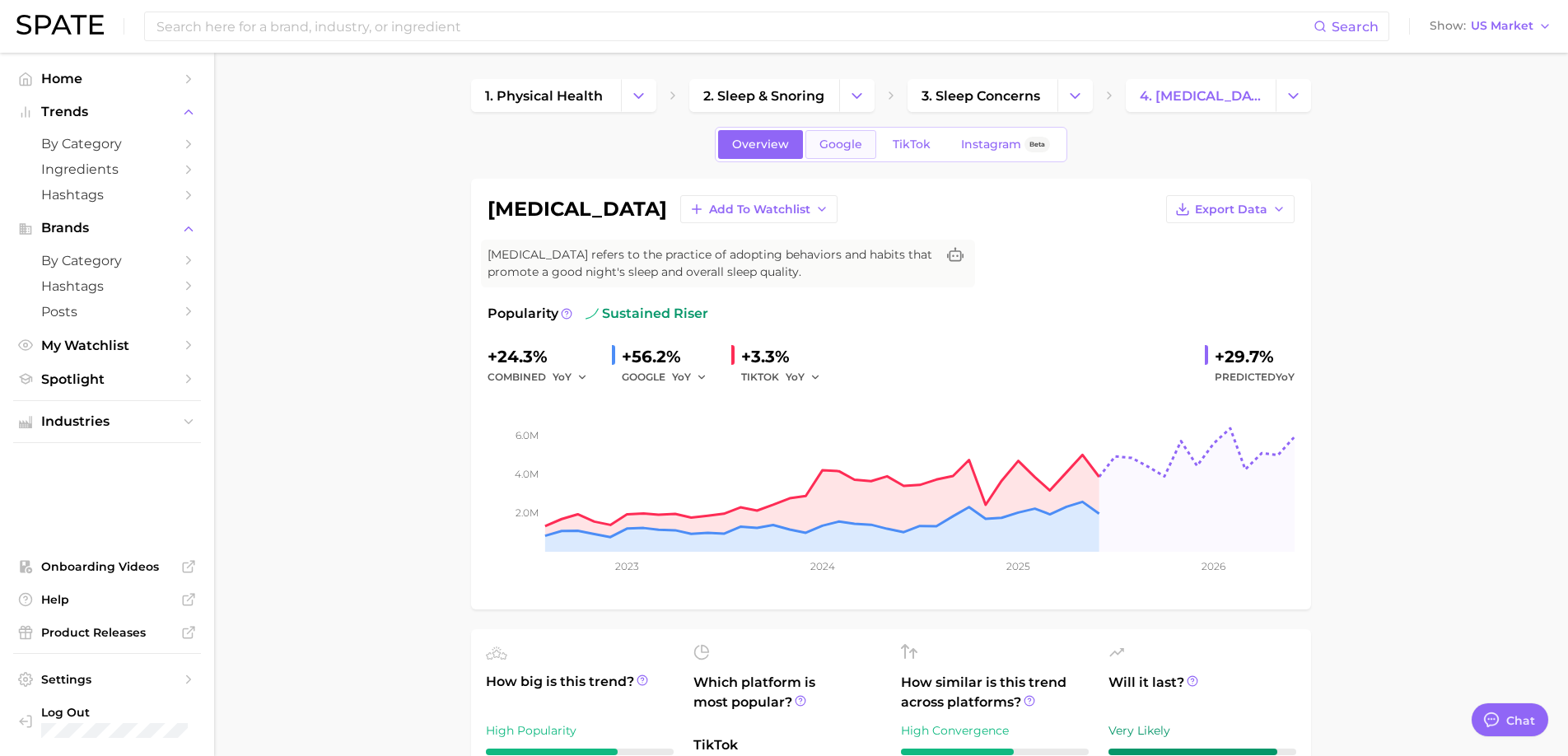
click at [845, 147] on span "Google" at bounding box center [841, 144] width 43 height 14
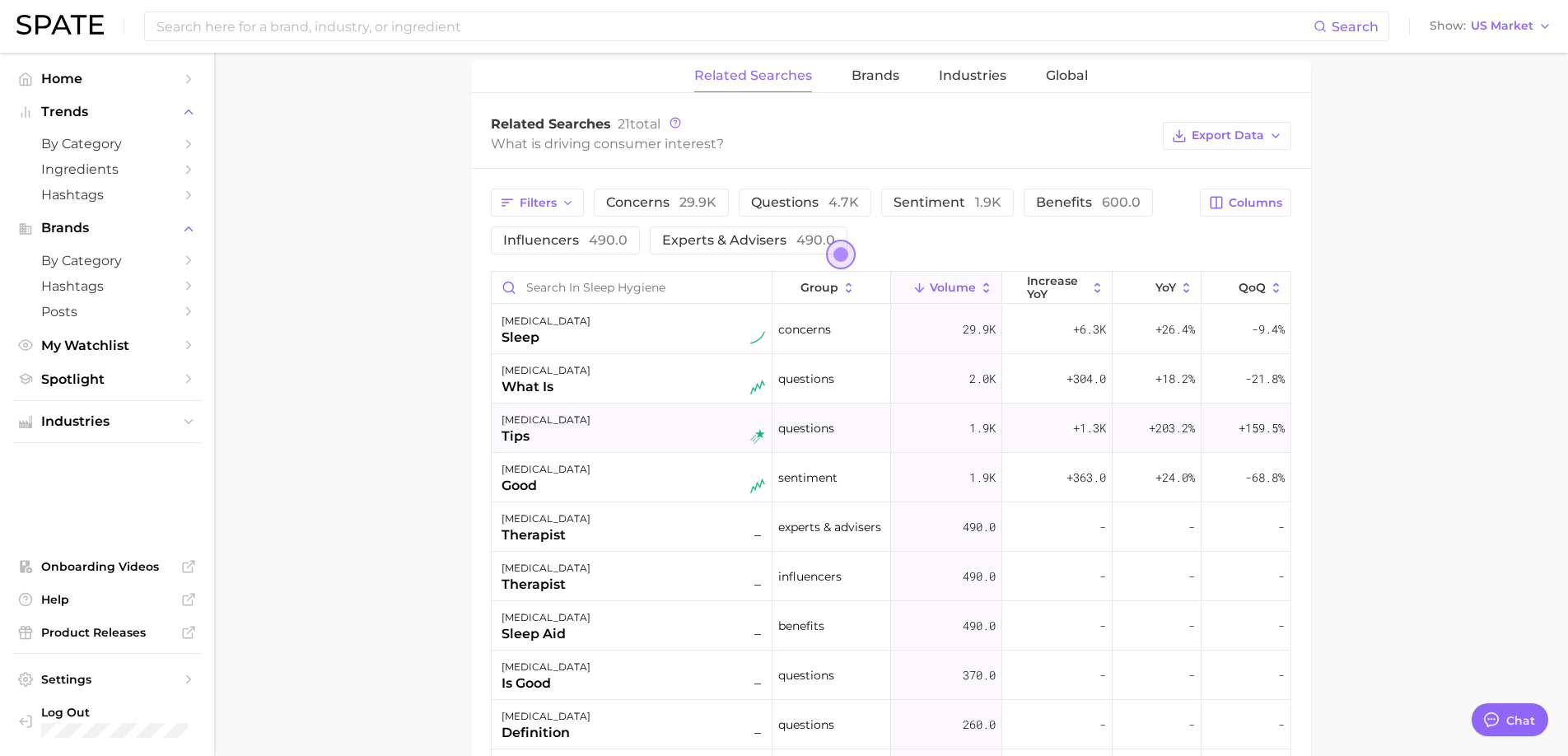
scroll to position [797, 0]
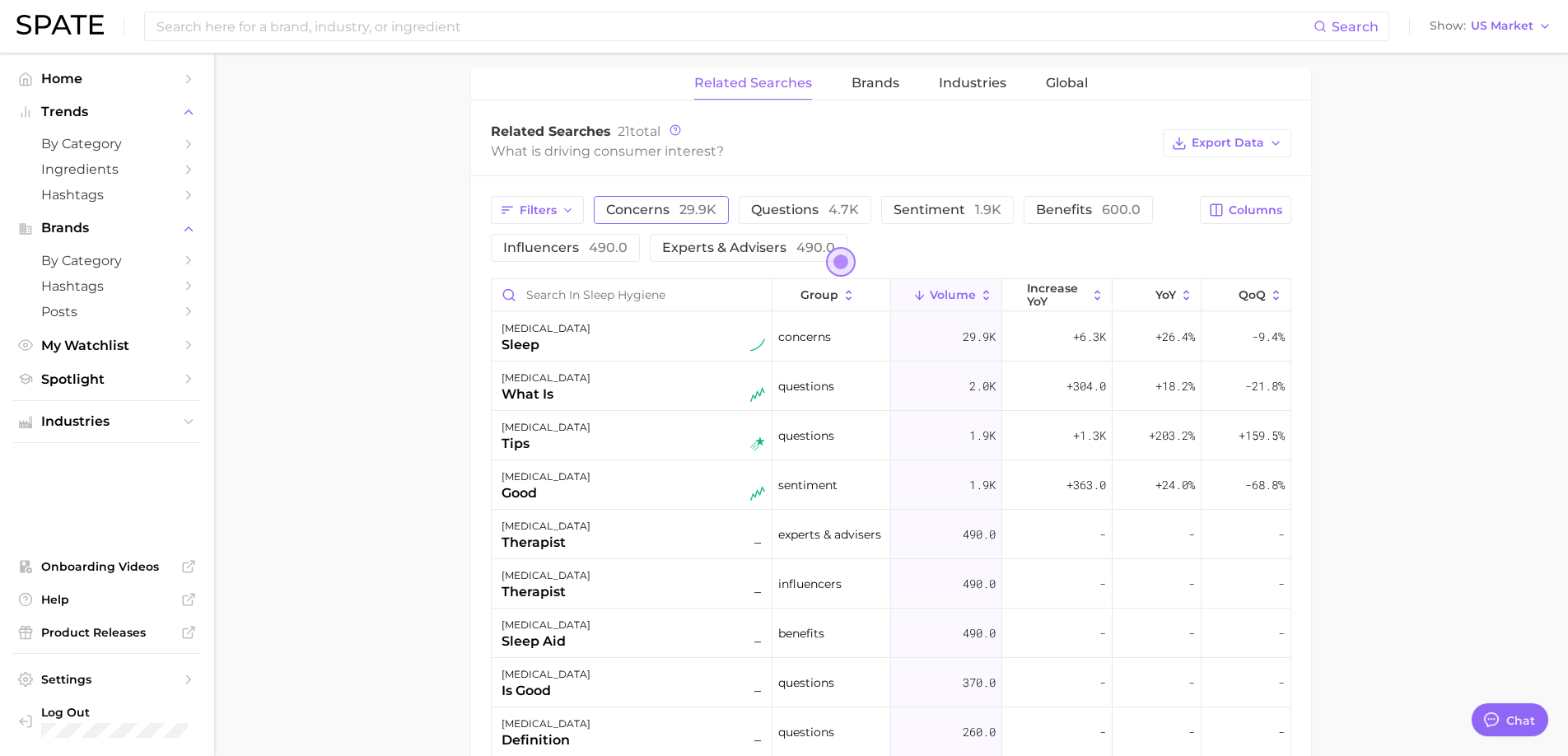
click at [672, 214] on span "concerns 29.9k" at bounding box center [661, 210] width 110 height 16
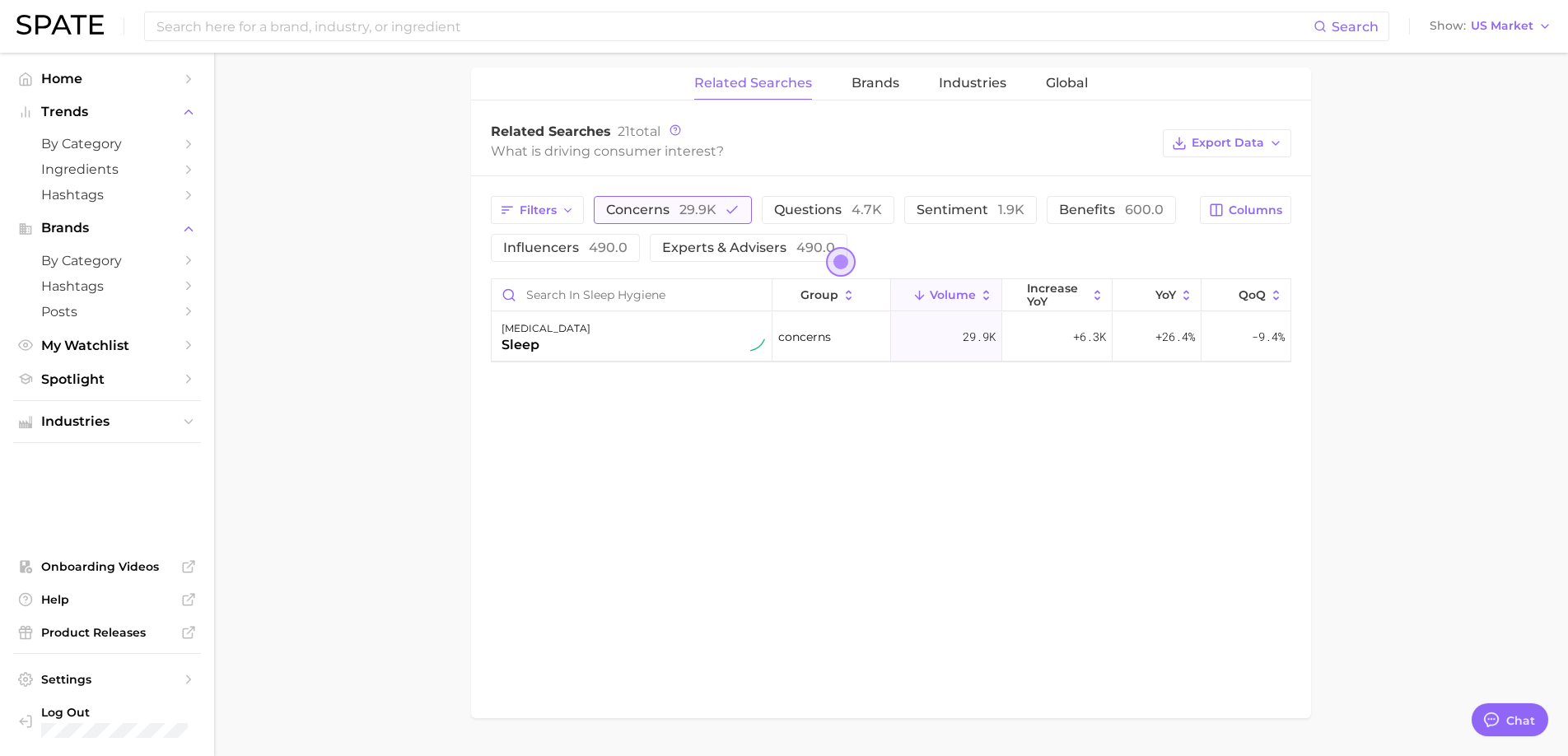
click at [672, 214] on span "concerns 29.9k" at bounding box center [661, 210] width 110 height 16
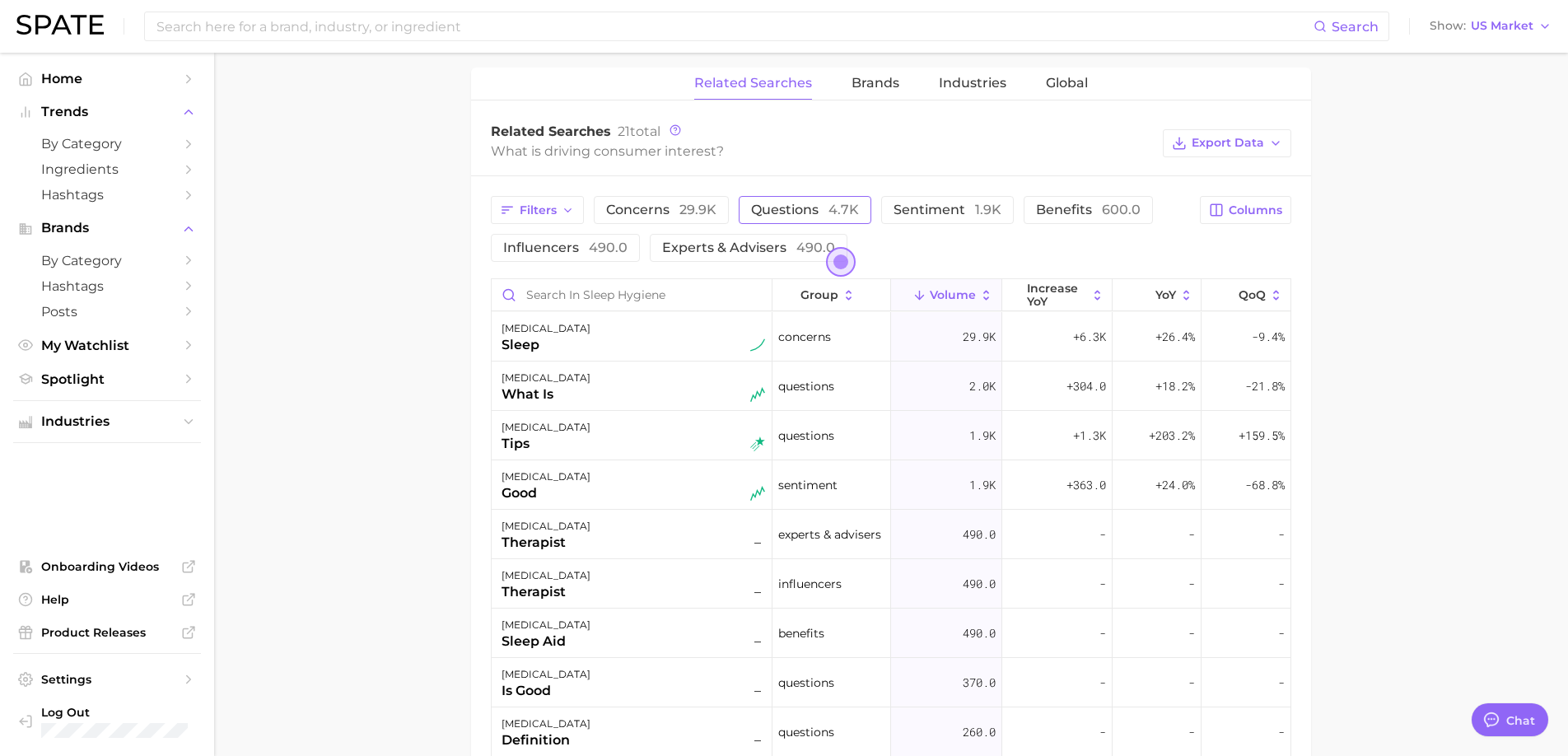
click at [814, 210] on span "questions 4.7k" at bounding box center [805, 210] width 108 height 16
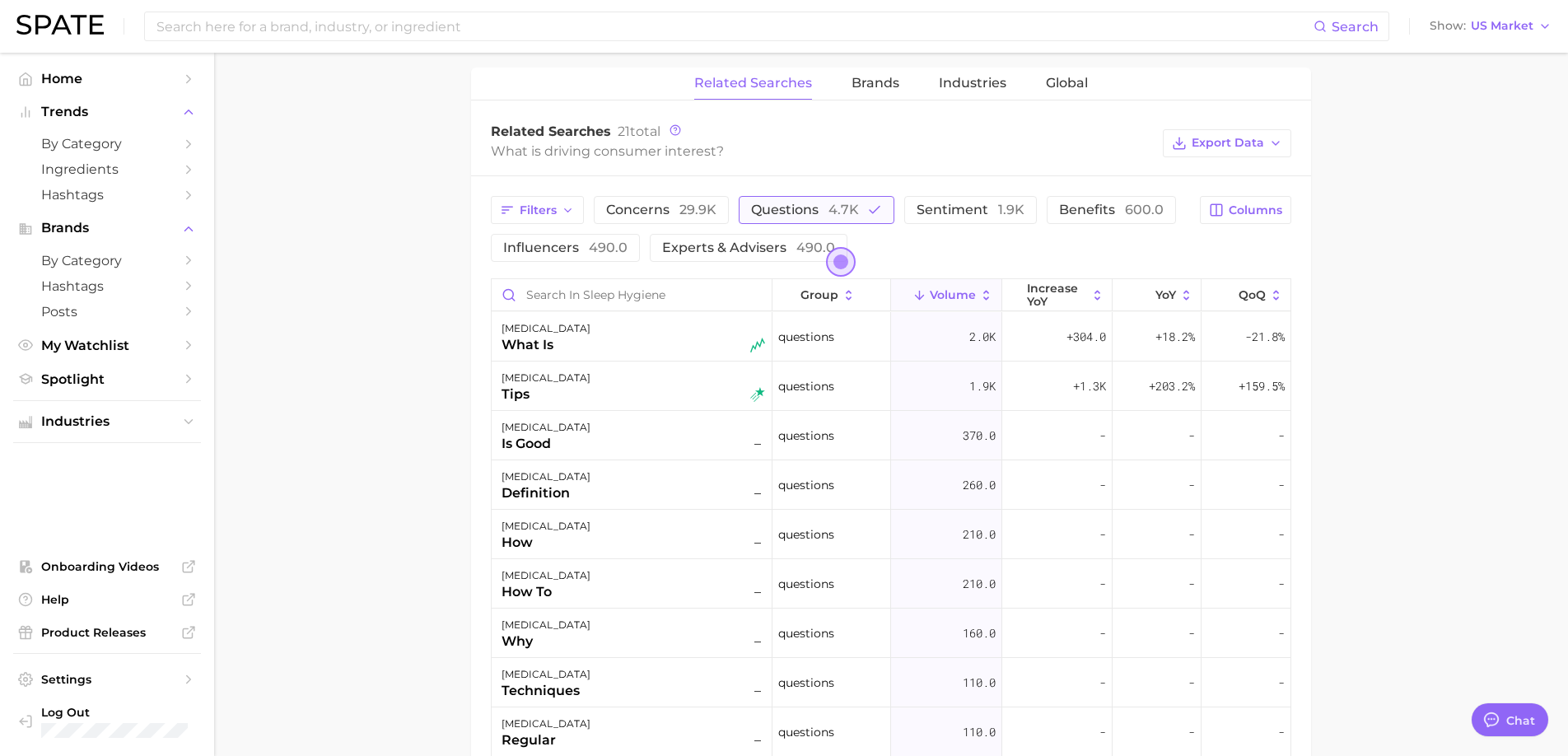
click at [814, 210] on span "questions 4.7k" at bounding box center [805, 210] width 108 height 16
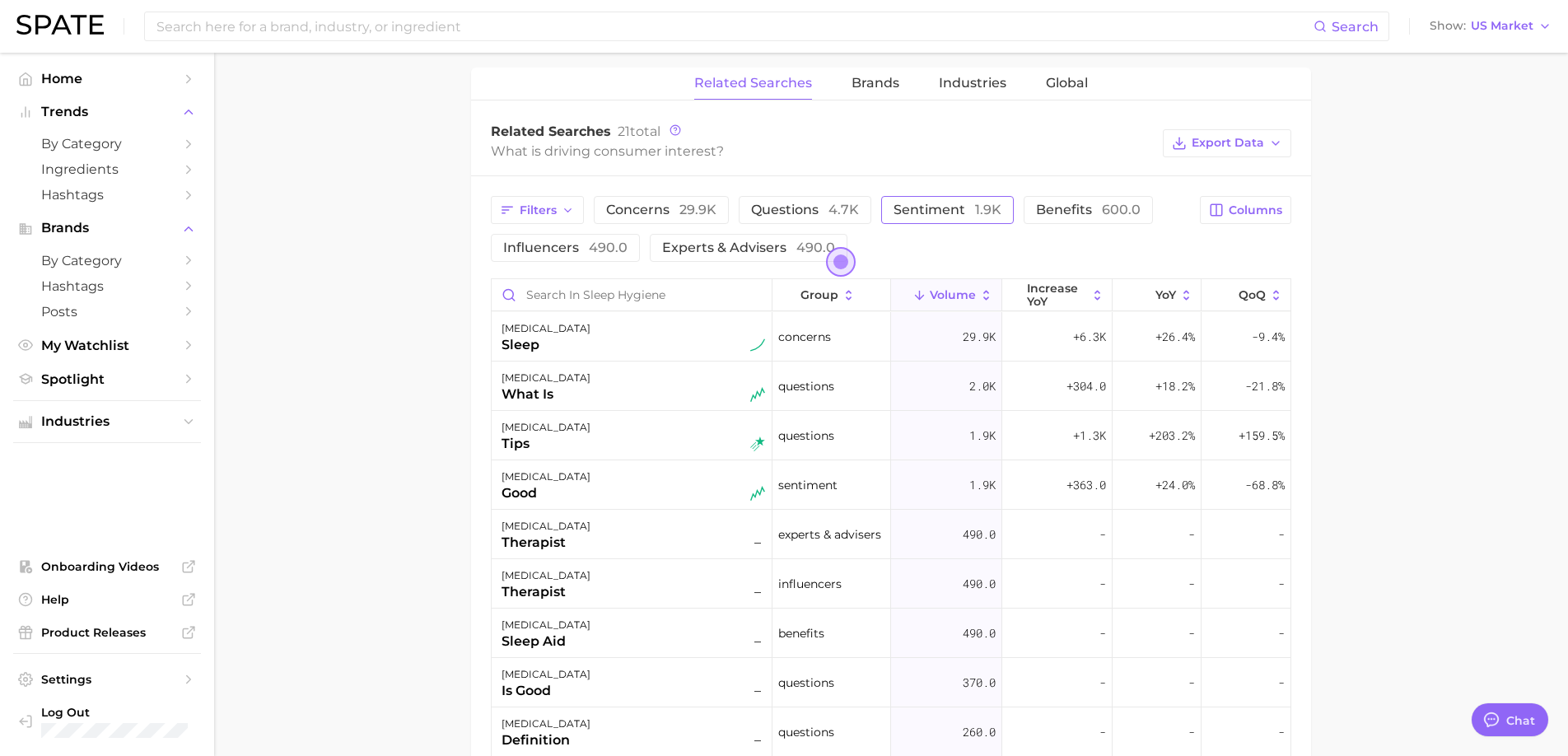
click at [919, 210] on span "sentiment 1.9k" at bounding box center [946, 210] width 108 height 16
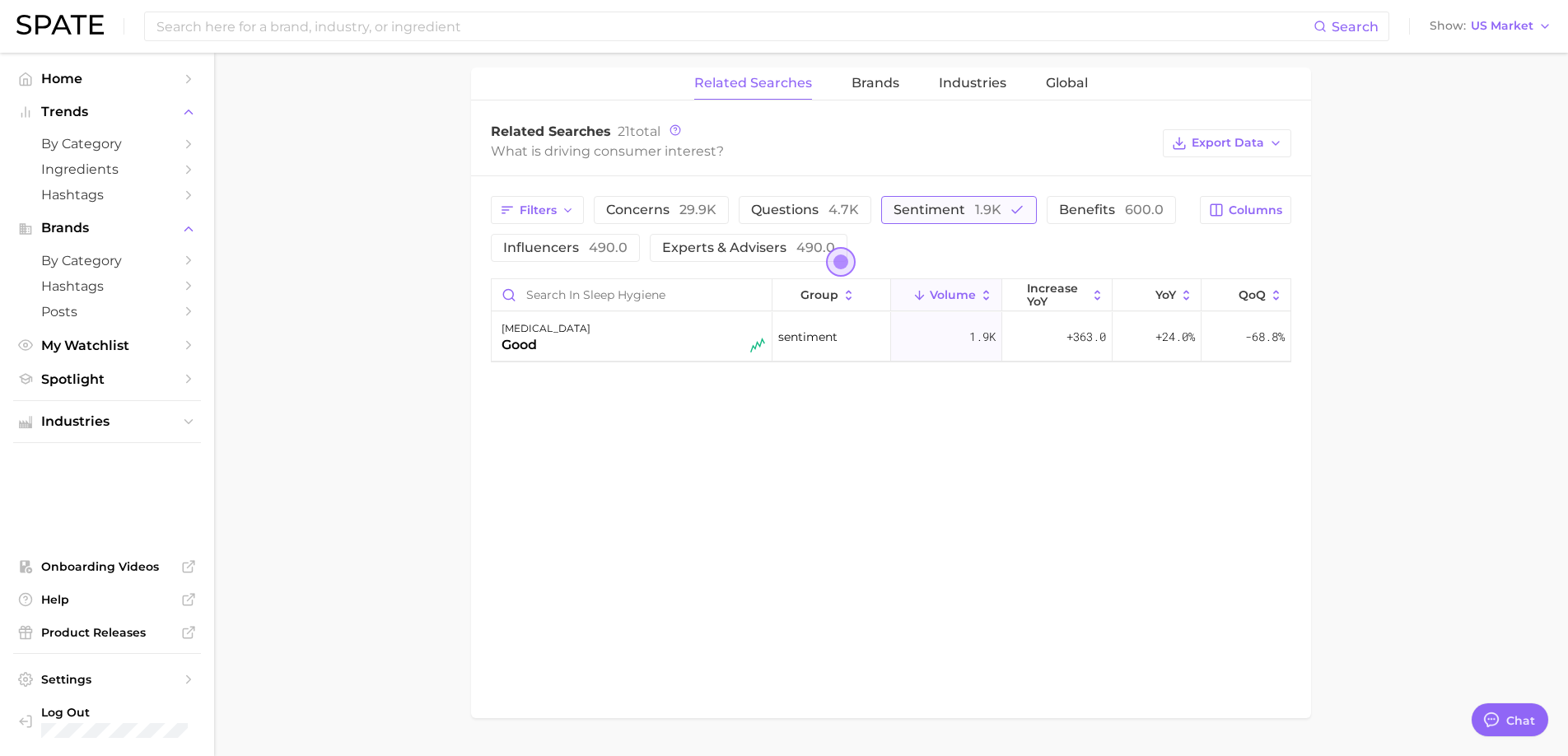
click at [919, 210] on span "sentiment 1.9k" at bounding box center [946, 210] width 108 height 16
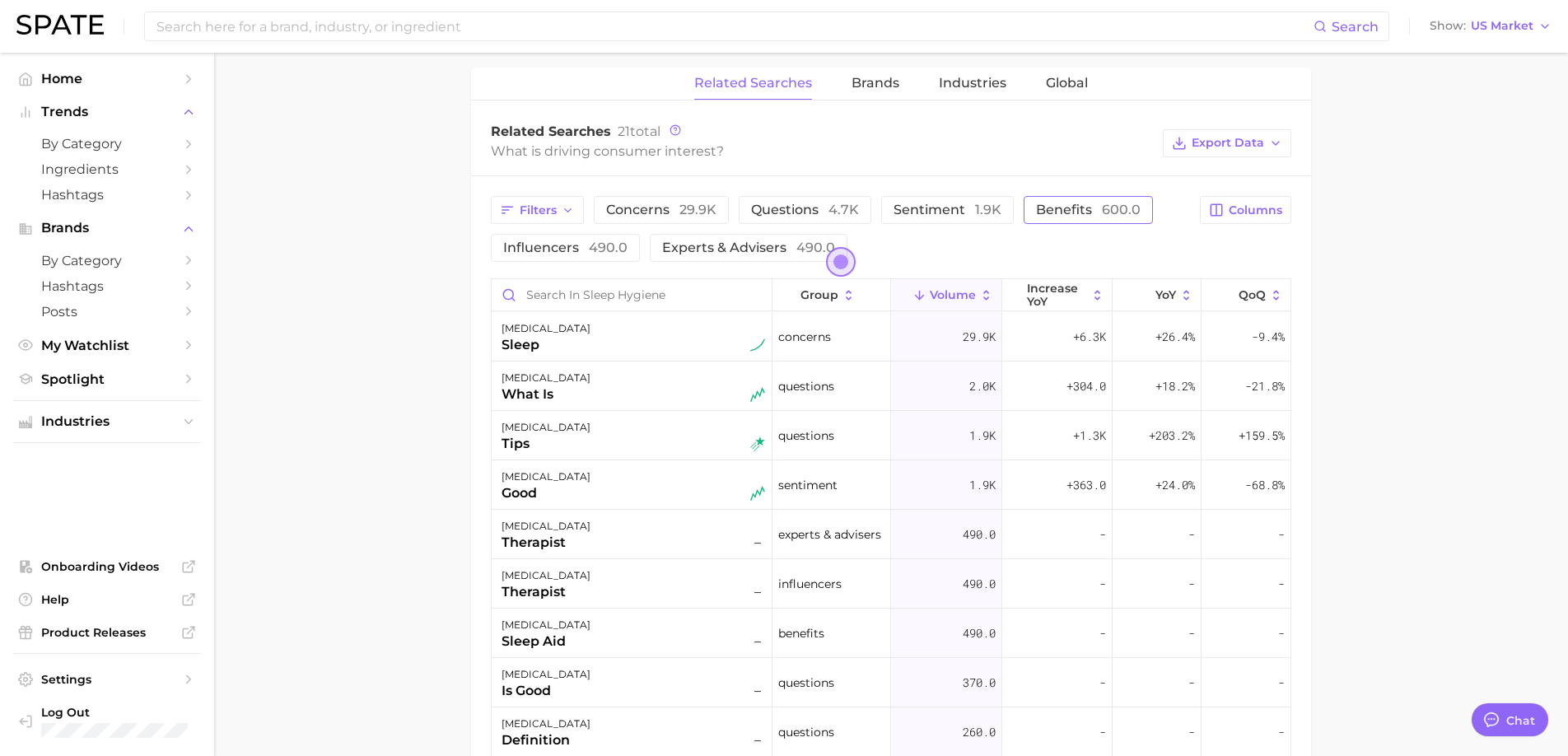
click at [1077, 206] on span "benefits 600.0" at bounding box center [1087, 210] width 104 height 16
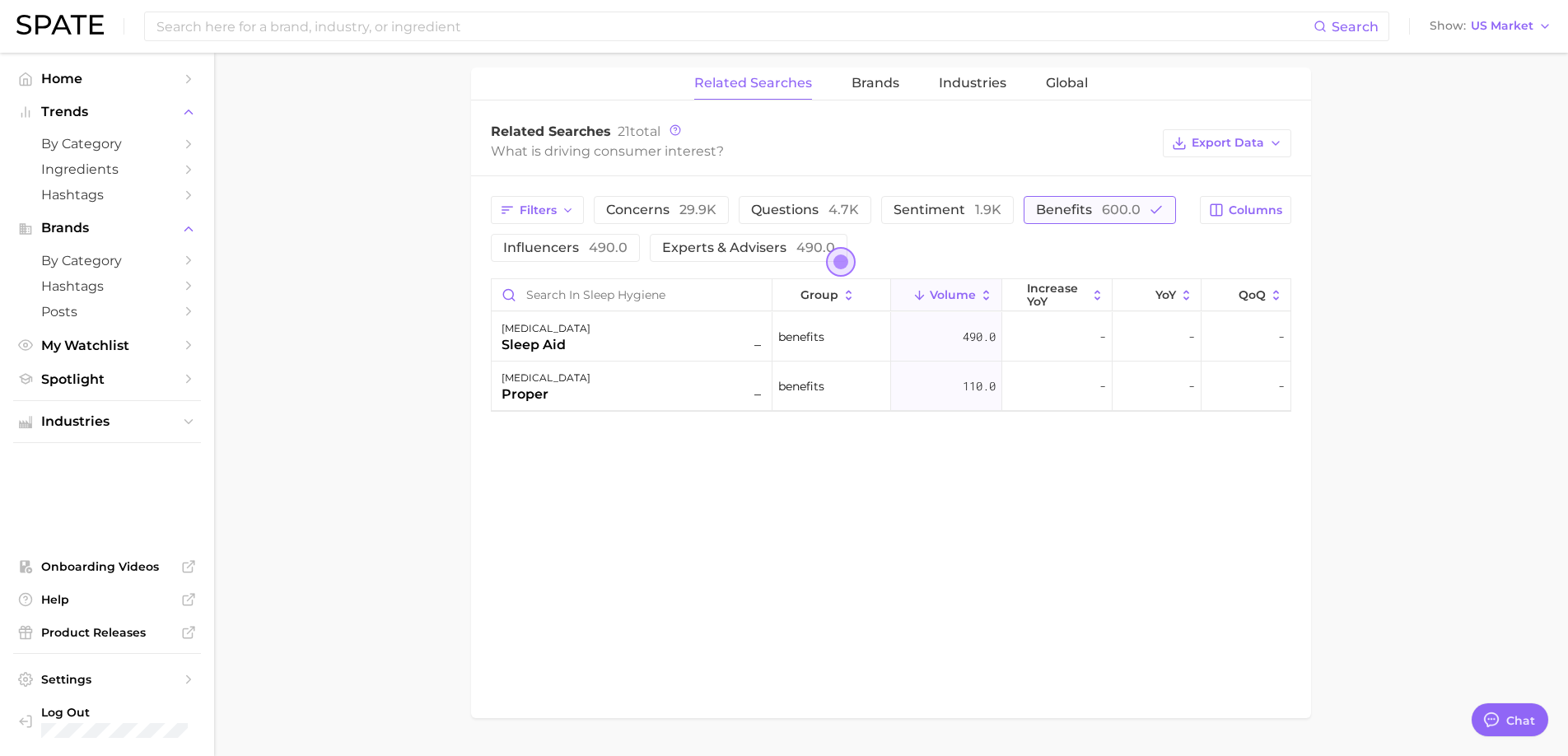
click at [1077, 206] on span "benefits 600.0" at bounding box center [1087, 210] width 104 height 16
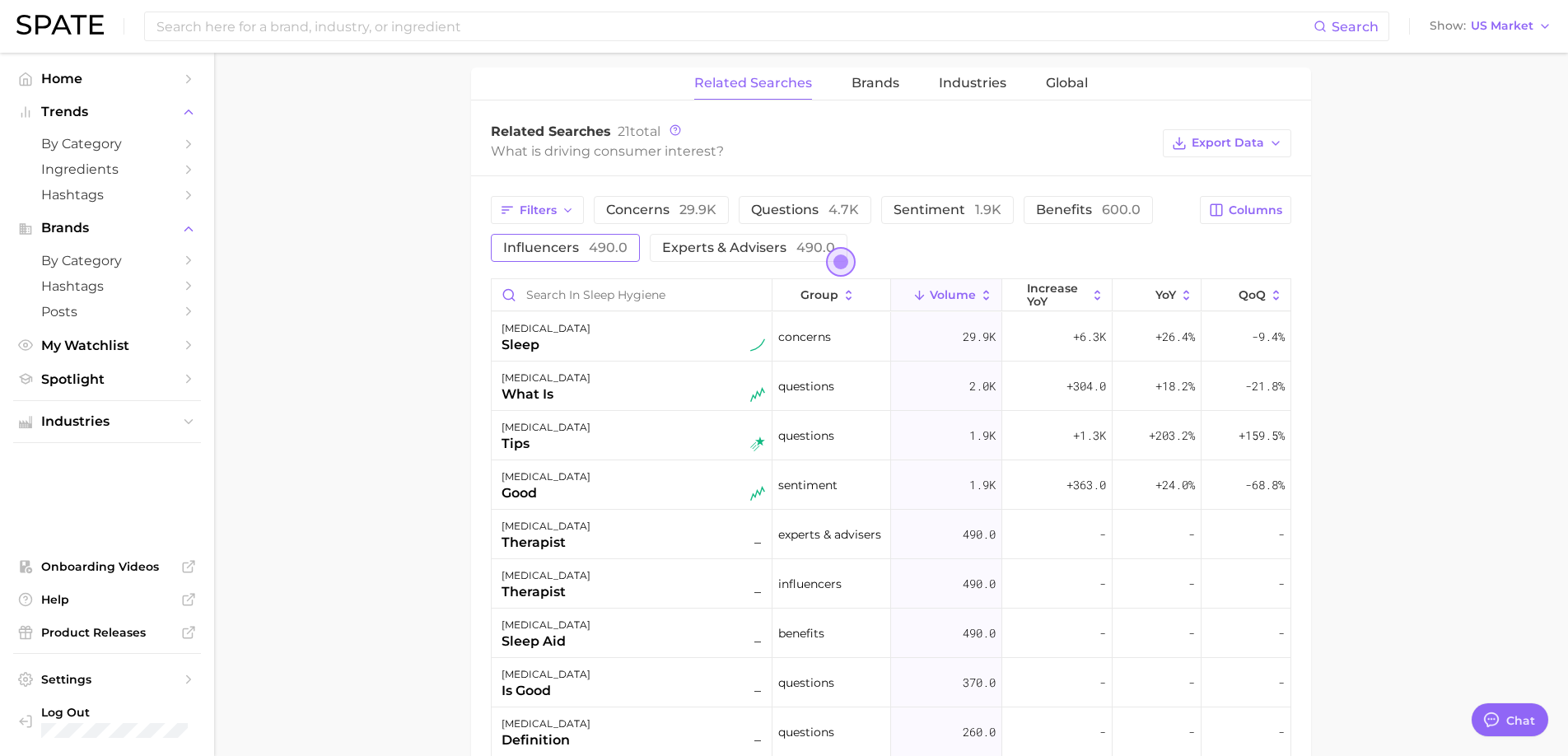
click at [597, 259] on button "influencers 490.0" at bounding box center [565, 248] width 149 height 28
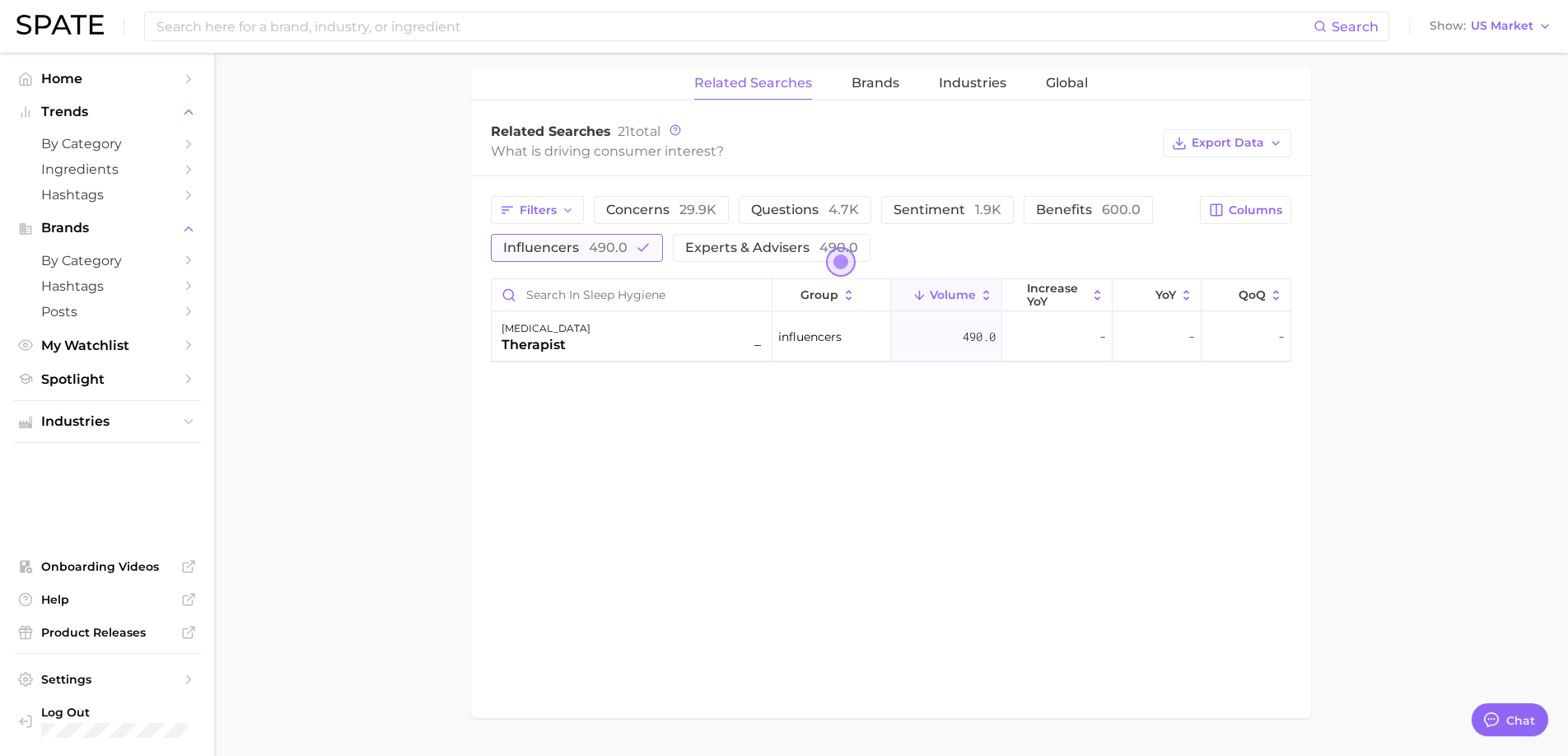
click at [597, 259] on button "influencers 490.0" at bounding box center [577, 248] width 172 height 28
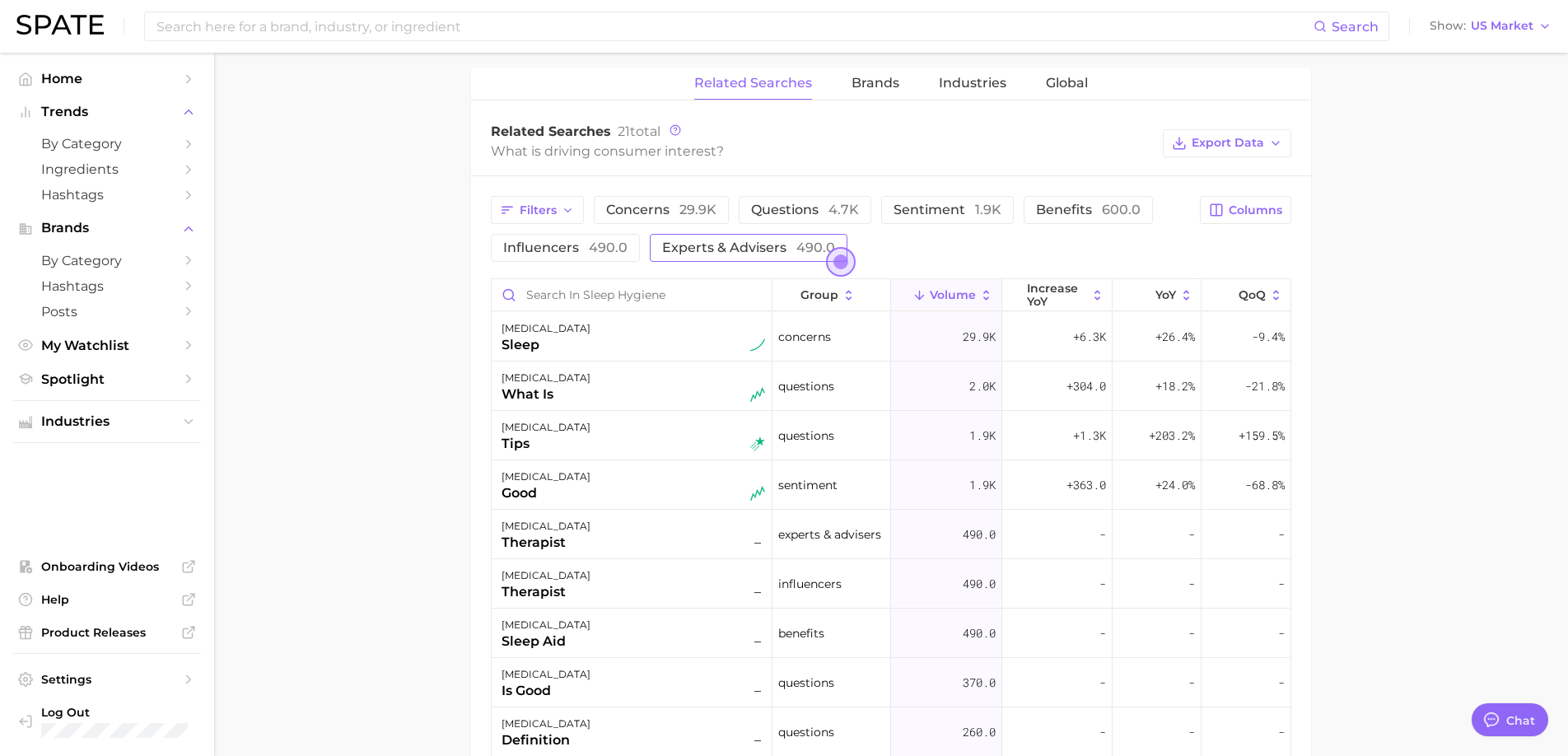
click at [677, 259] on button "experts & advisers 490.0" at bounding box center [748, 248] width 198 height 28
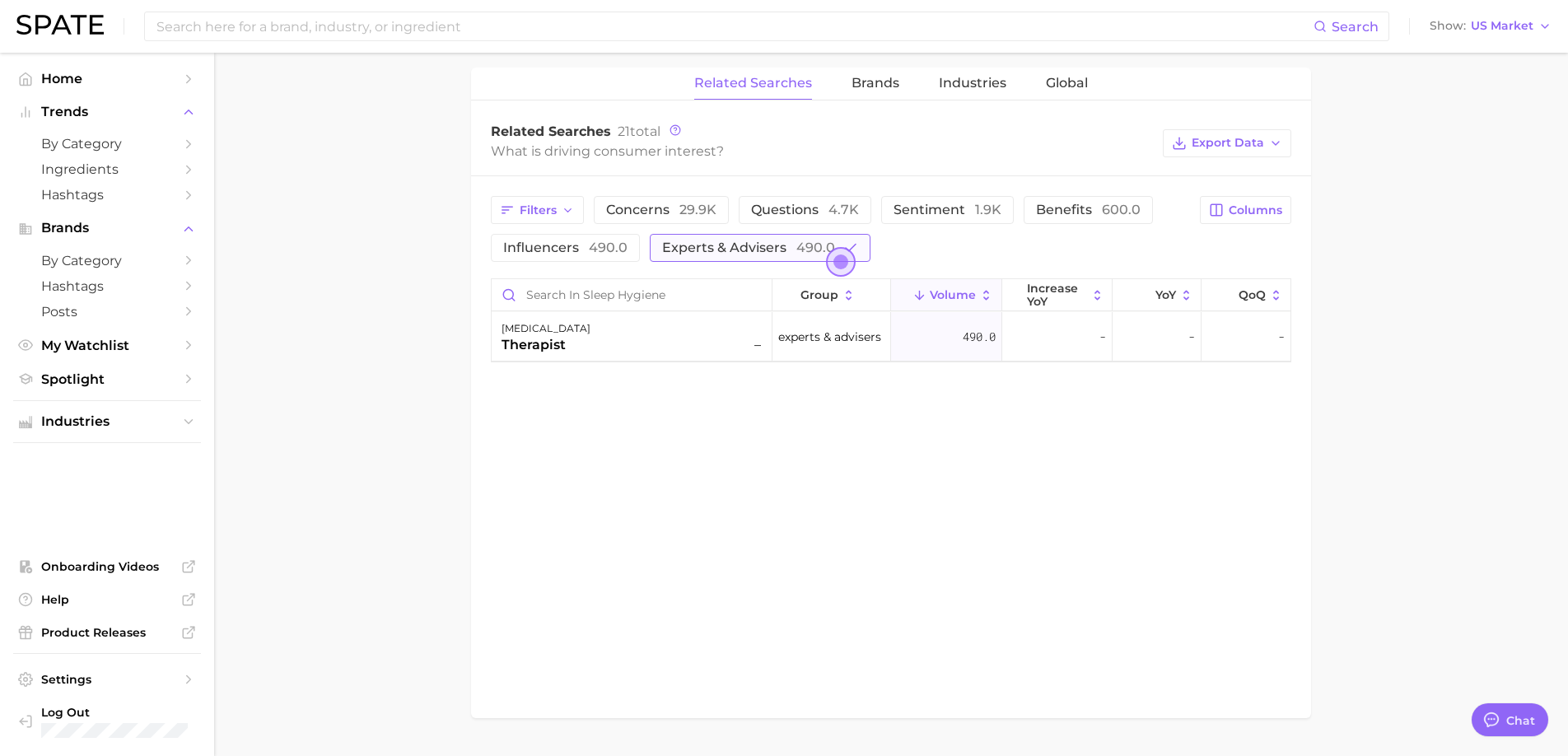
click at [719, 253] on span "experts & advisers 490.0" at bounding box center [747, 248] width 173 height 16
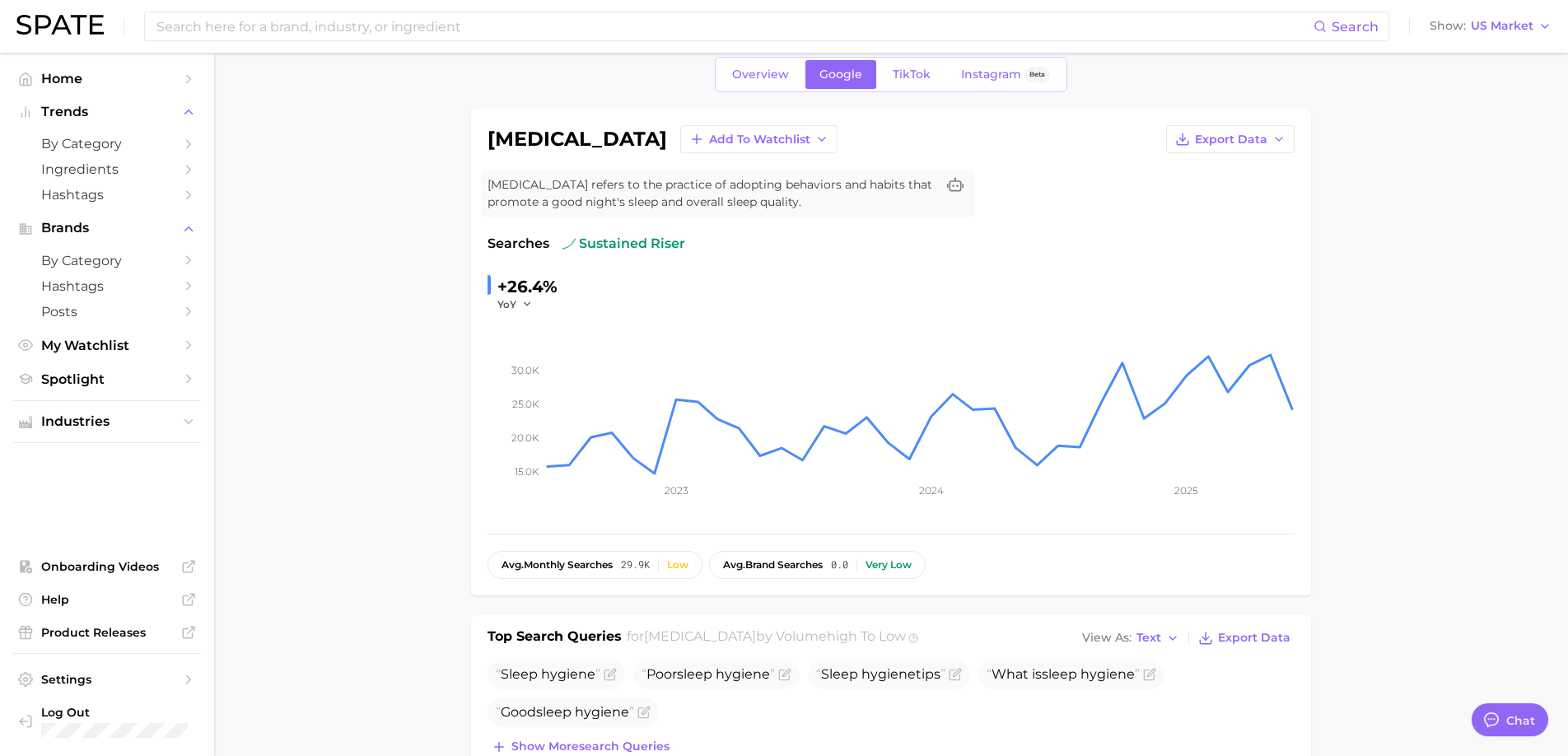
scroll to position [0, 0]
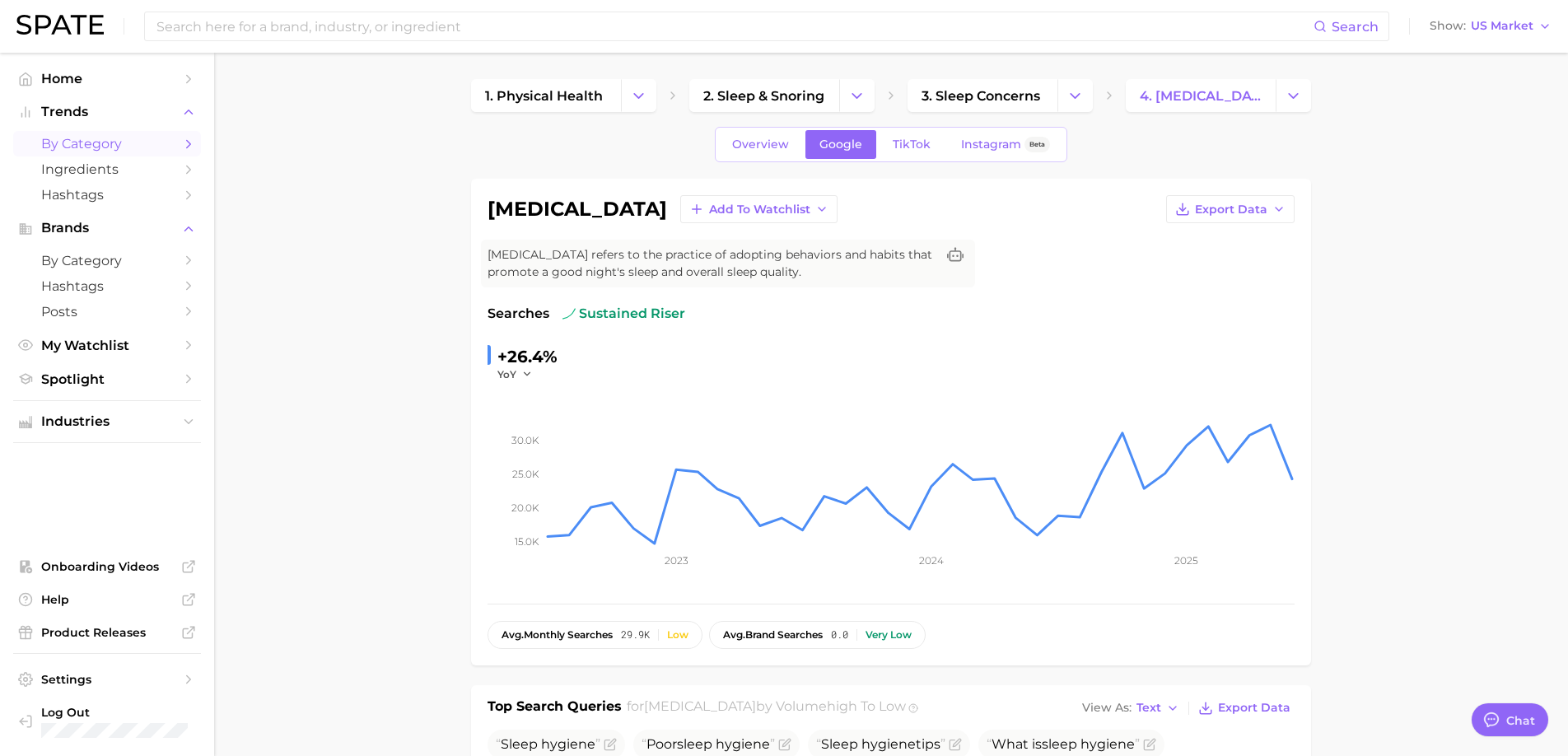
click at [66, 140] on span "by Category" at bounding box center [106, 143] width 132 height 16
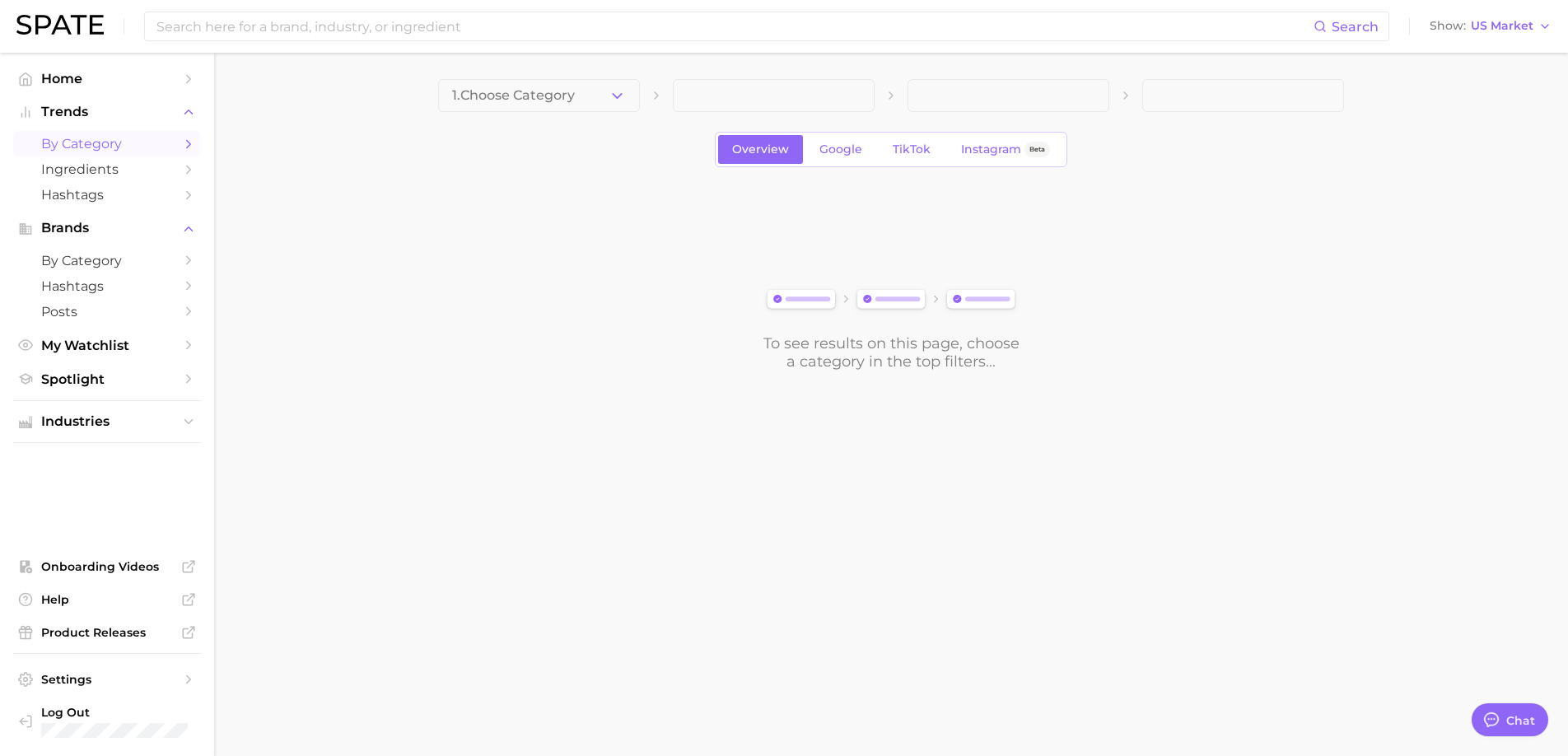
click at [848, 94] on span at bounding box center [773, 96] width 202 height 33
click at [546, 98] on span "1. Choose Category" at bounding box center [513, 95] width 123 height 15
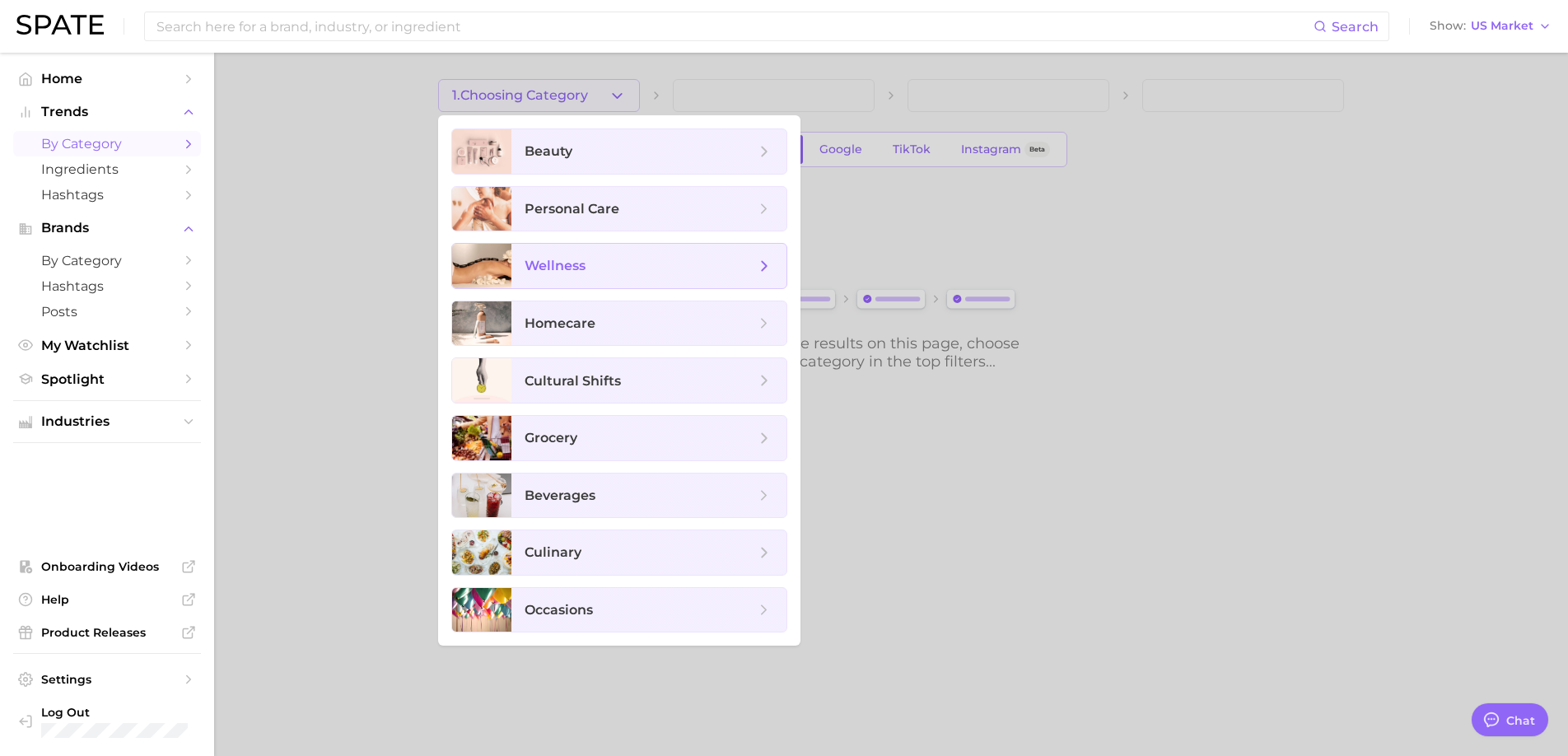
click at [583, 282] on span "wellness" at bounding box center [649, 266] width 275 height 45
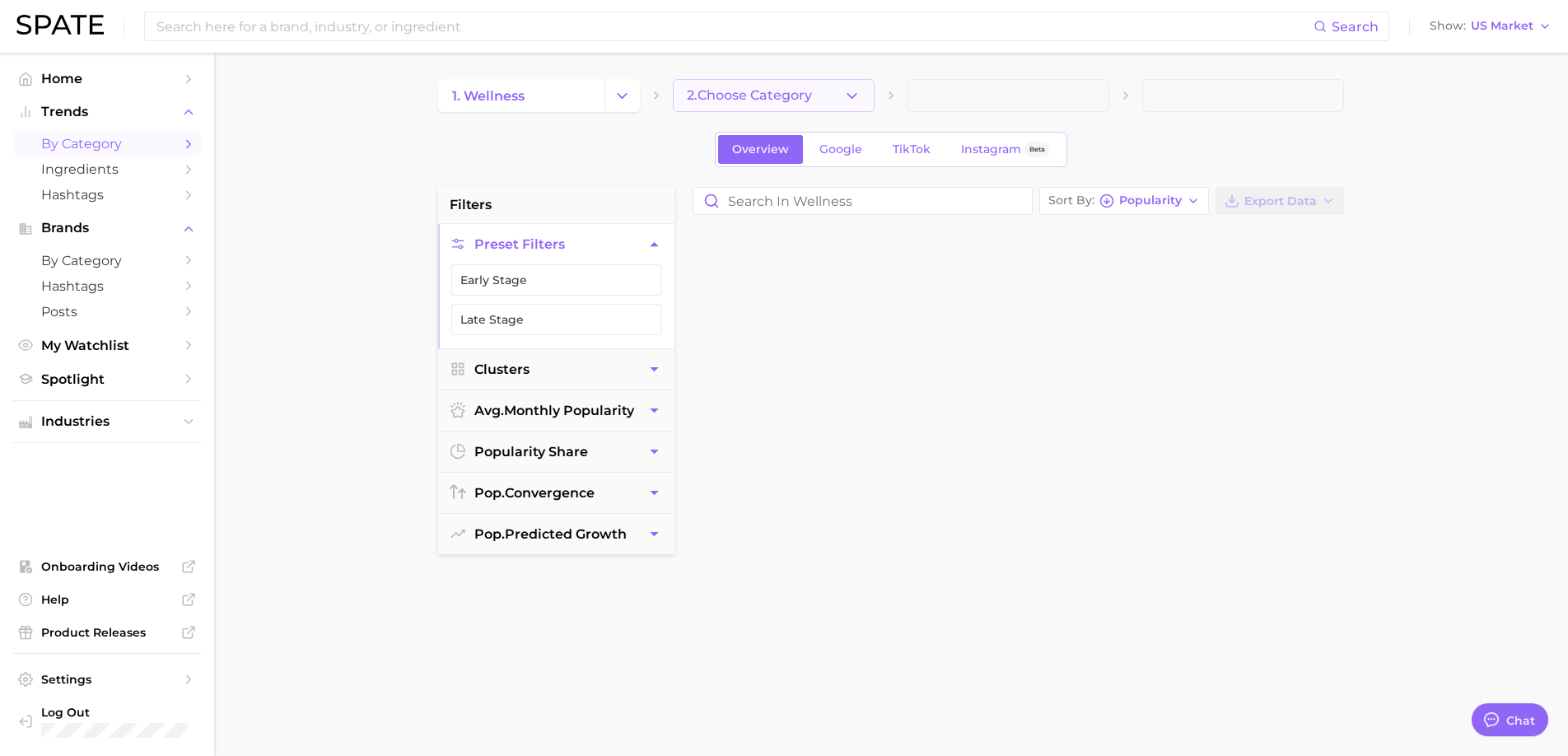
click at [839, 110] on button "2. Choose Category" at bounding box center [773, 96] width 202 height 33
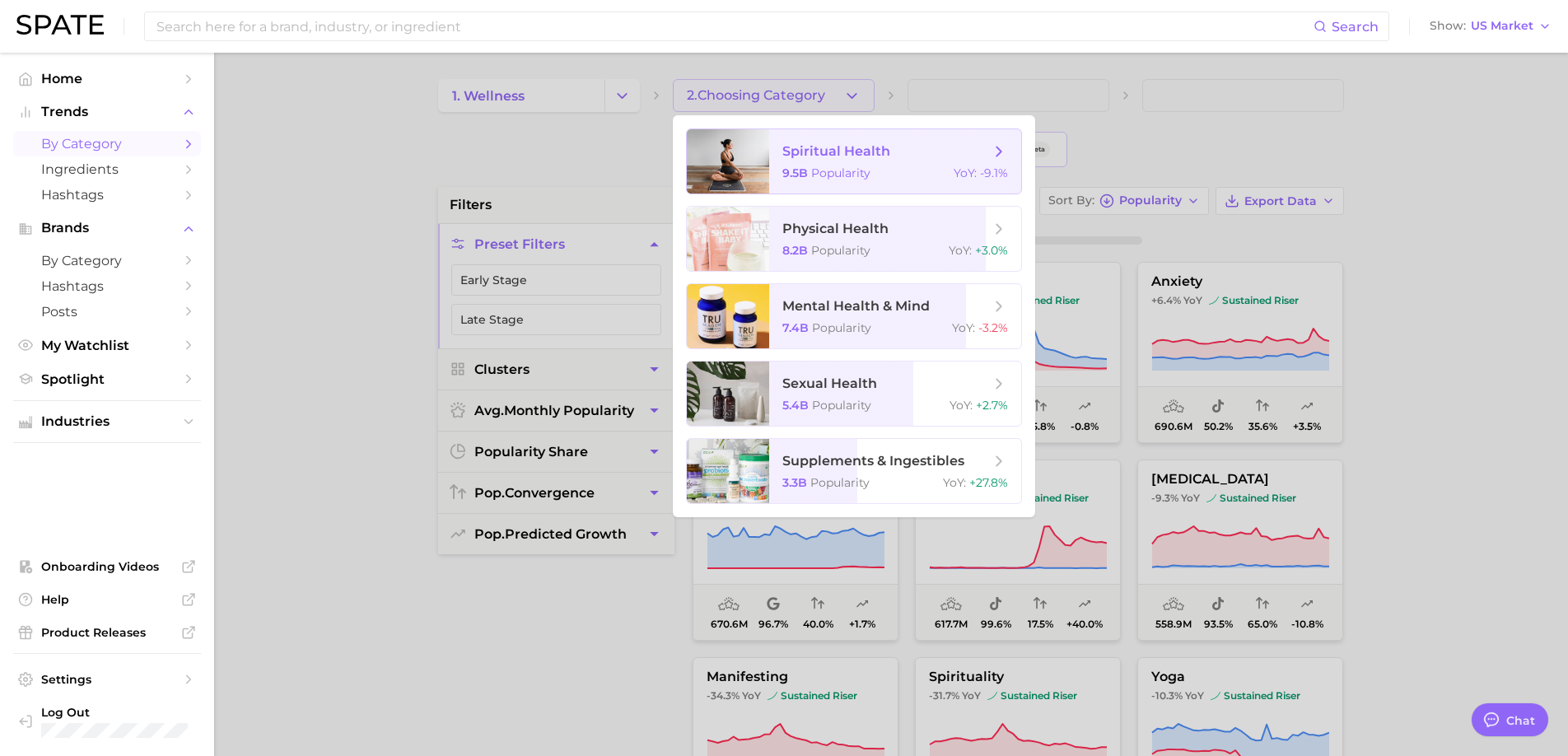
click at [864, 160] on span "spiritual health 9.5b Popularity YoY : -9.1%" at bounding box center [895, 161] width 252 height 64
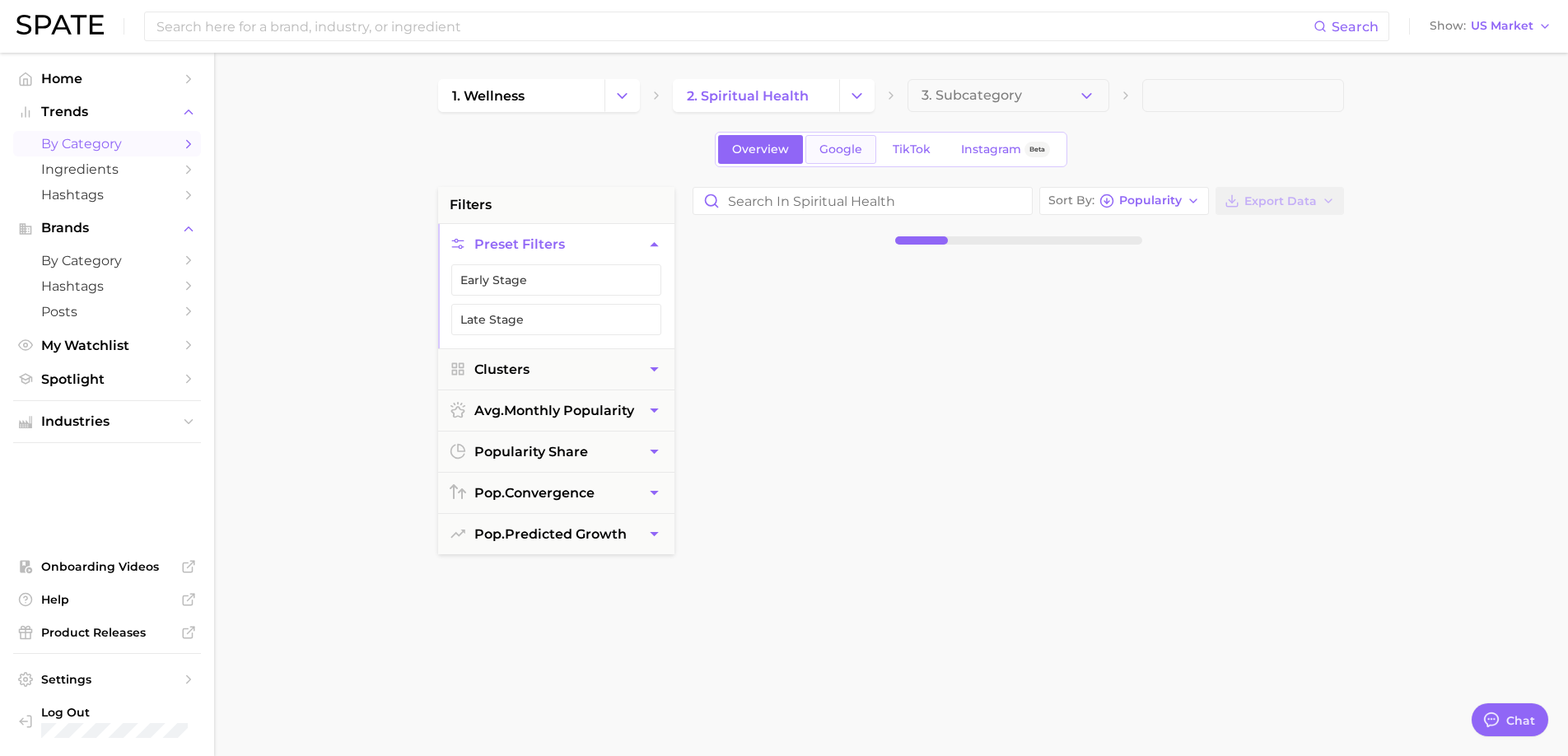
click at [847, 150] on span "Google" at bounding box center [841, 149] width 43 height 14
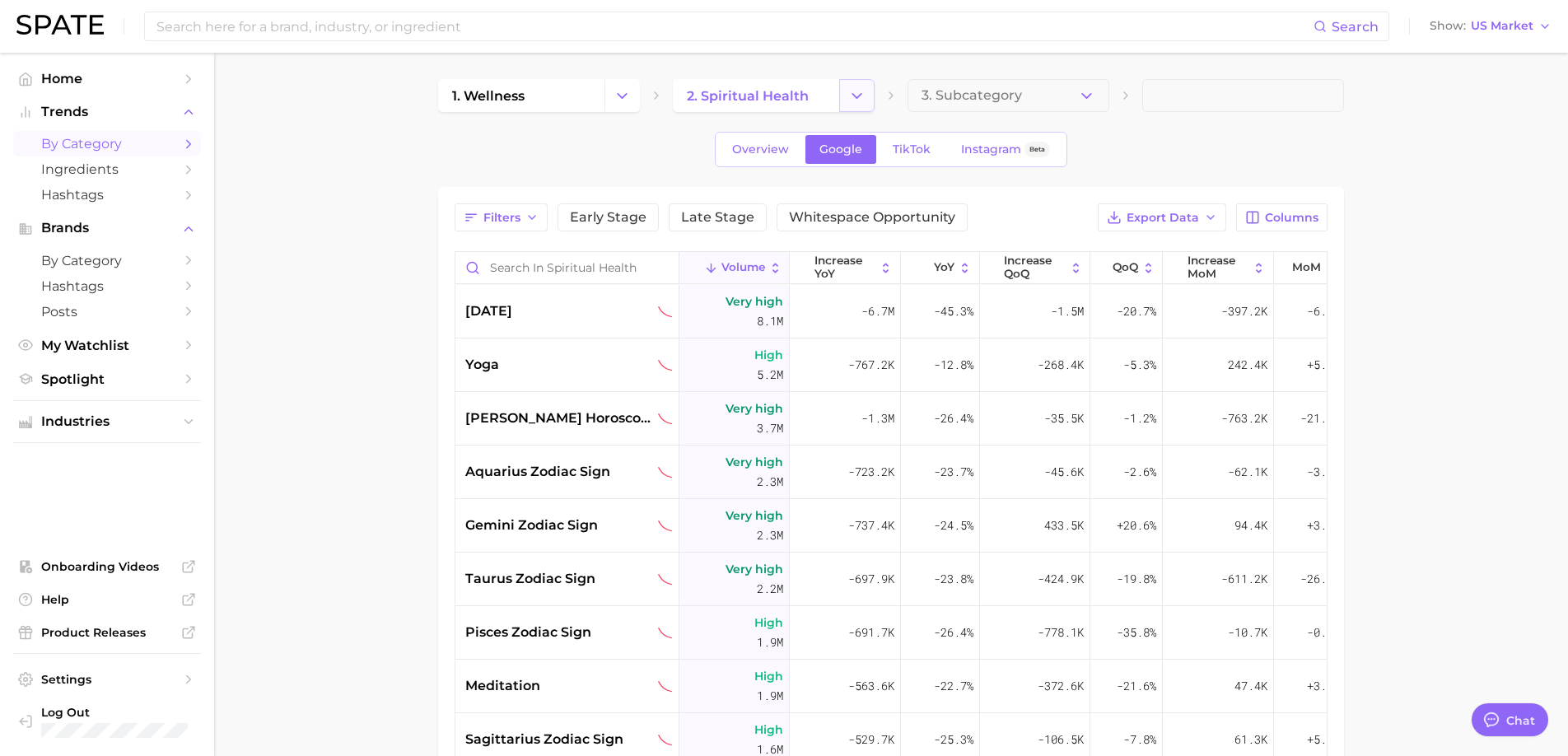
click at [844, 94] on button "Change Category" at bounding box center [857, 96] width 35 height 33
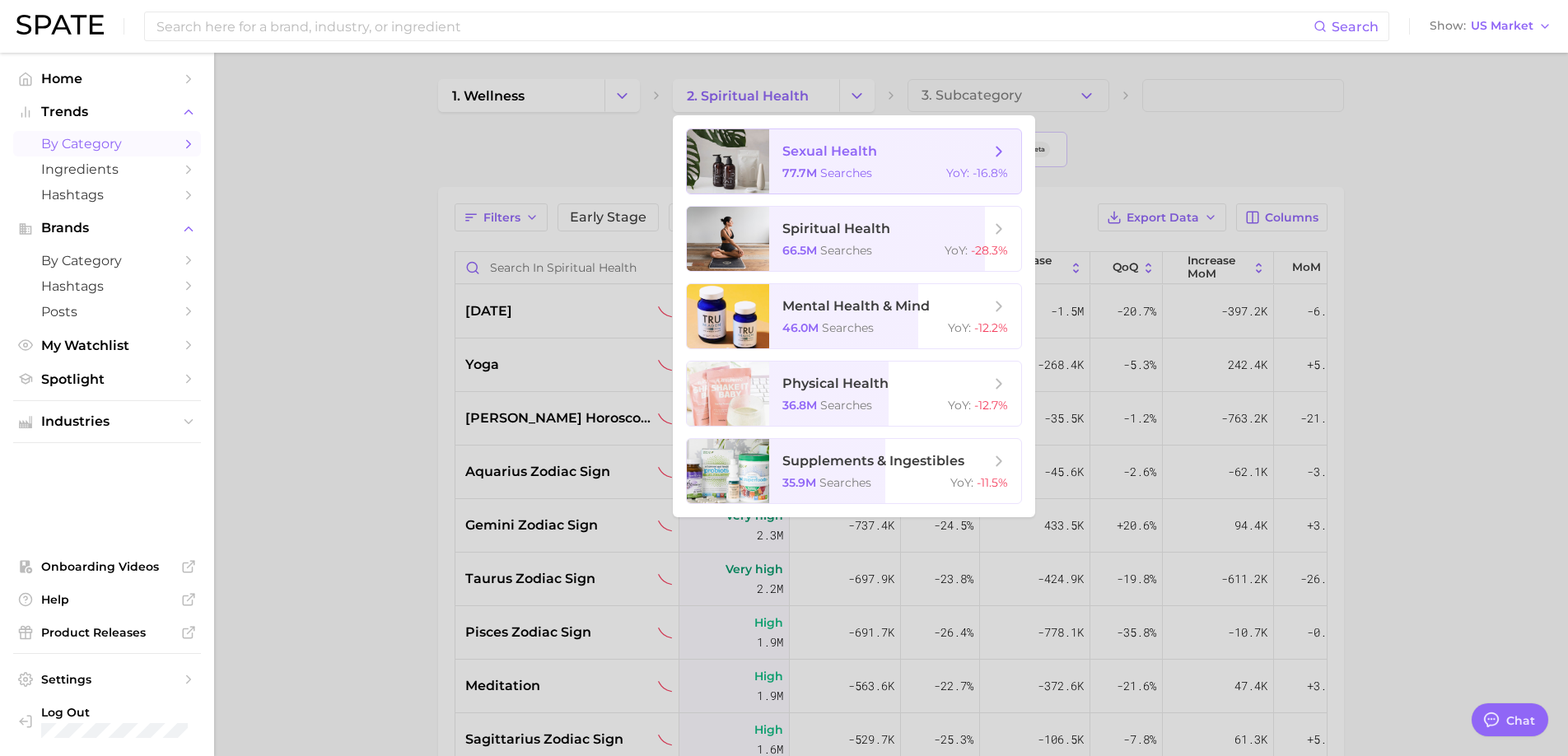
click at [851, 166] on span "searches" at bounding box center [845, 173] width 52 height 15
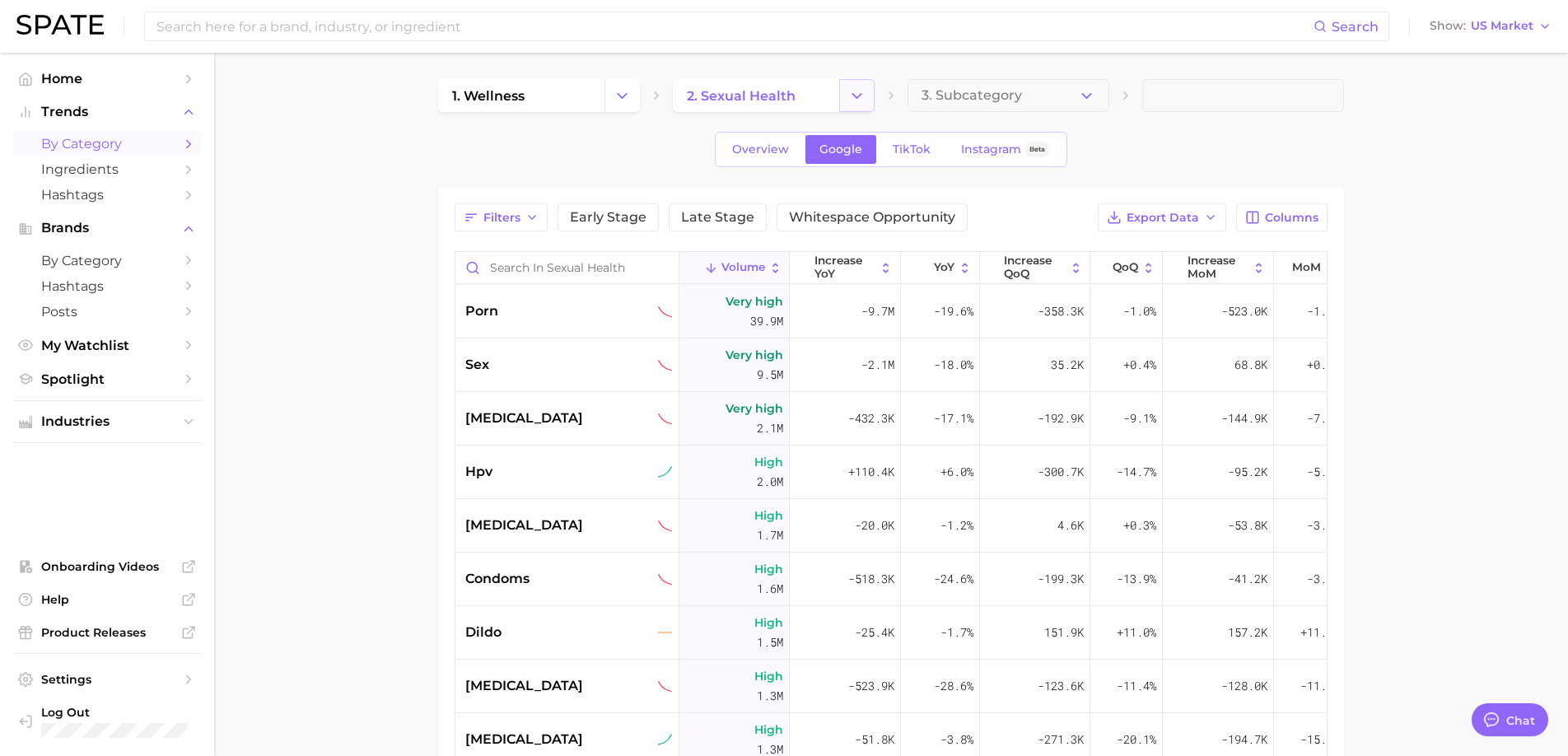
click at [850, 93] on icon "Change Category" at bounding box center [857, 96] width 18 height 18
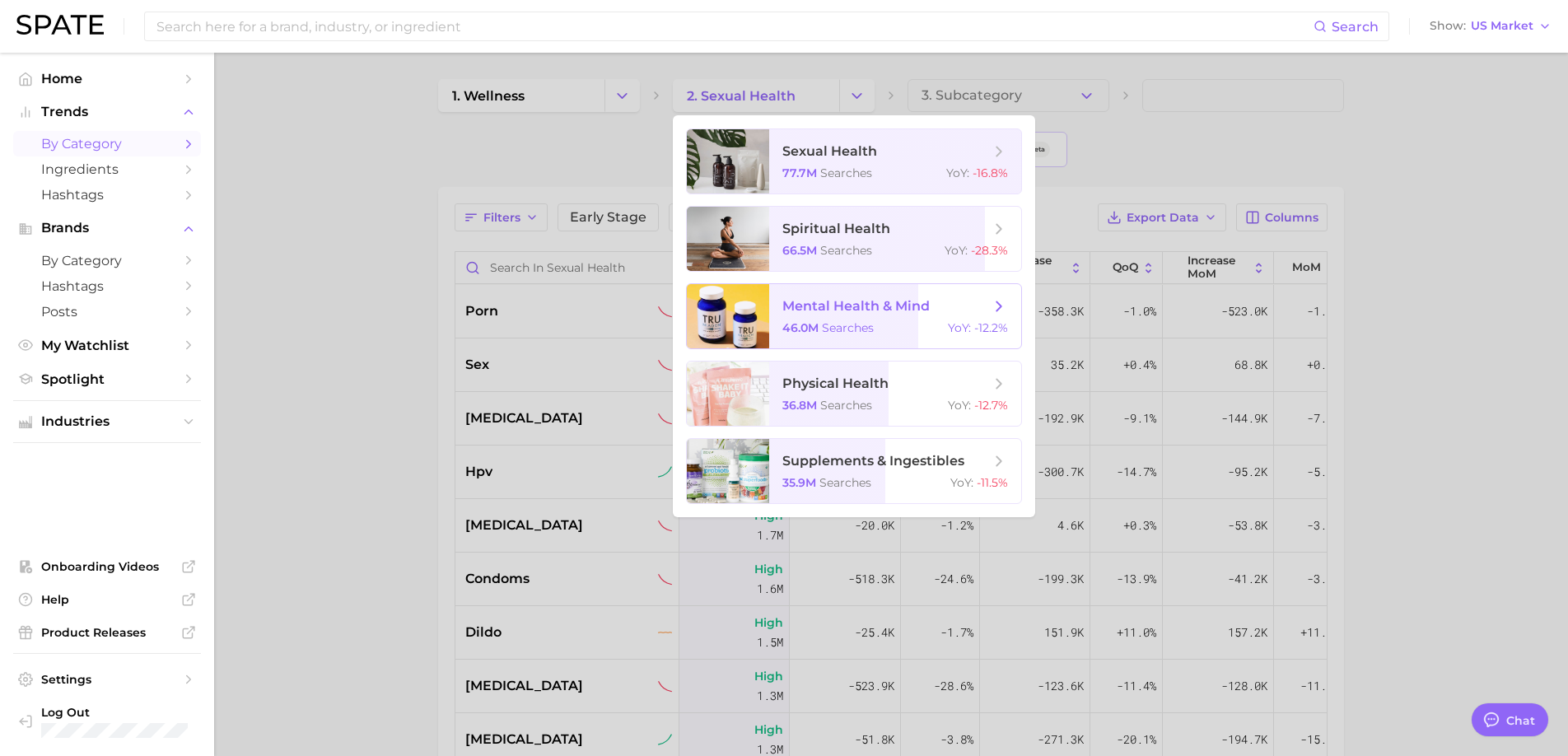
click at [847, 324] on span "searches" at bounding box center [847, 327] width 52 height 15
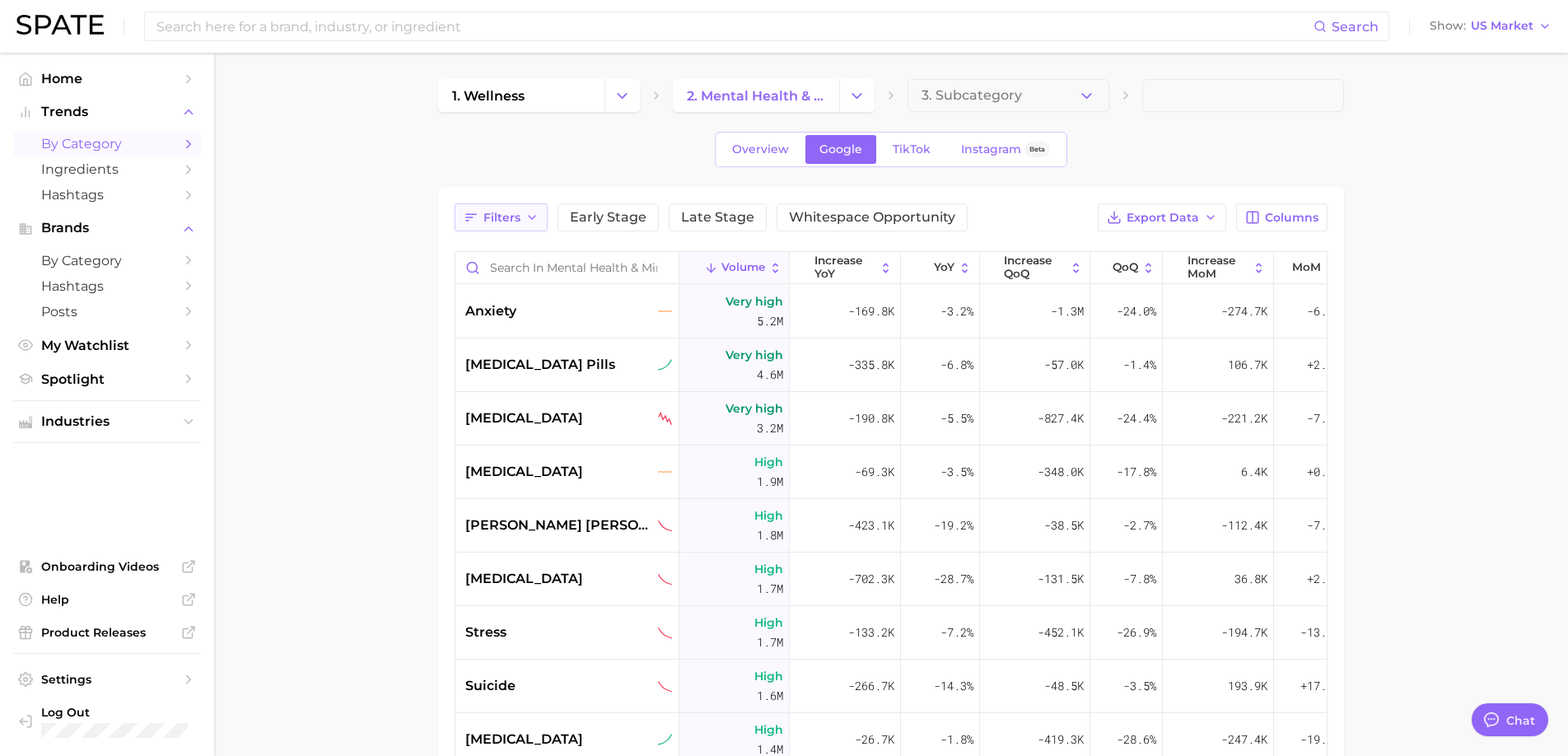
click at [519, 221] on span "Filters" at bounding box center [502, 218] width 37 height 14
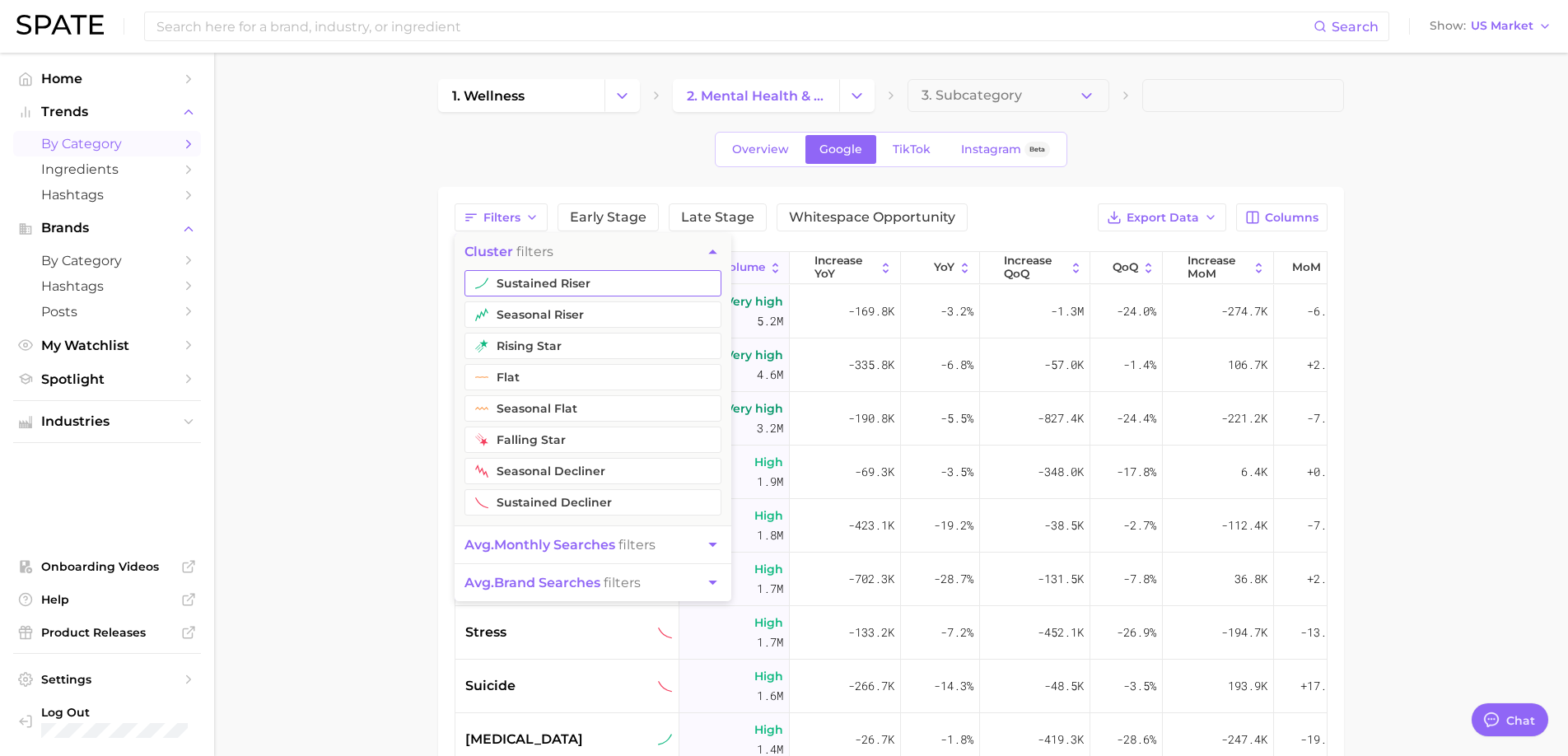
click at [535, 288] on button "sustained riser" at bounding box center [592, 283] width 257 height 26
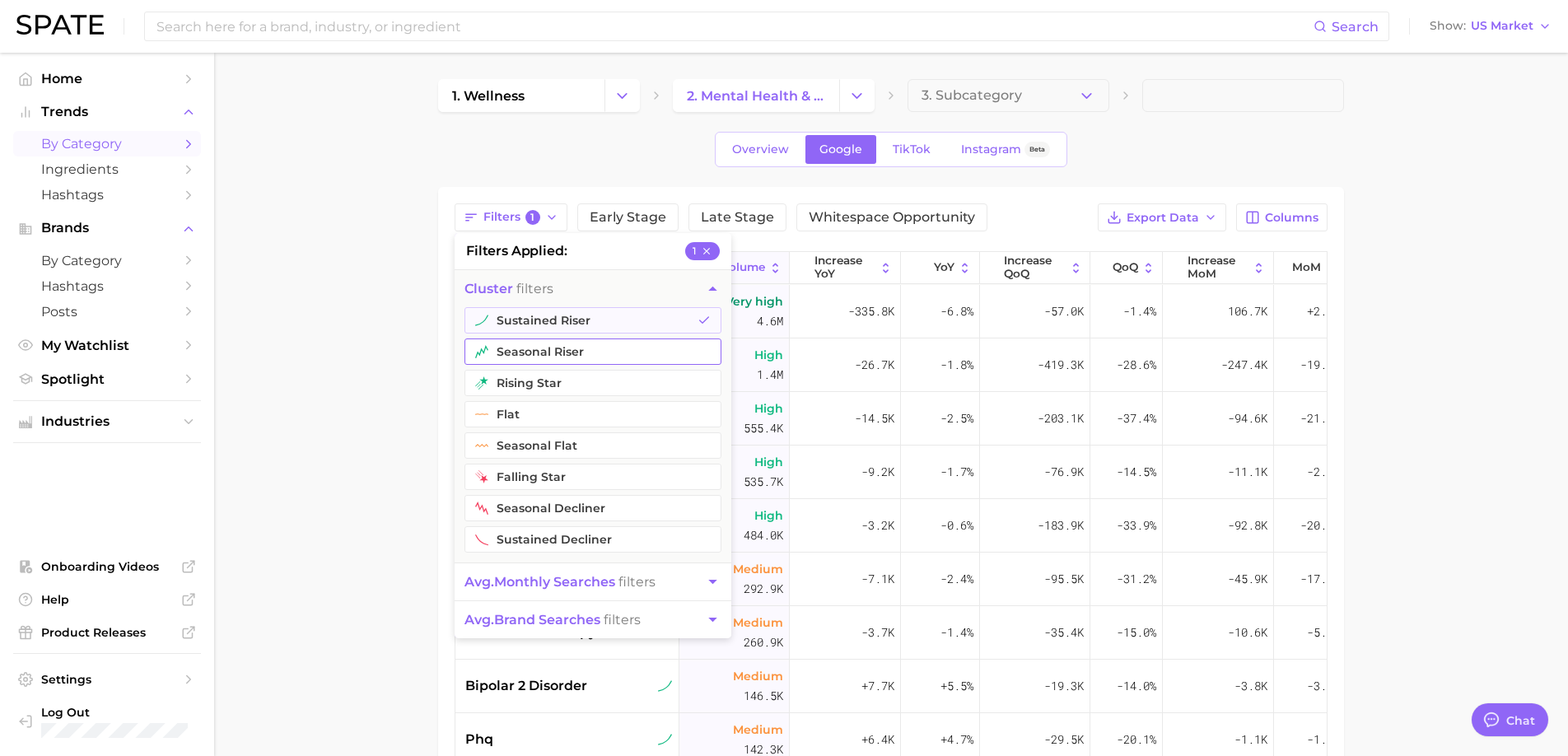
click at [518, 349] on button "seasonal riser" at bounding box center [592, 351] width 257 height 26
click at [516, 387] on button "rising star" at bounding box center [592, 382] width 257 height 26
click at [564, 616] on span "avg. brand searches" at bounding box center [532, 619] width 136 height 16
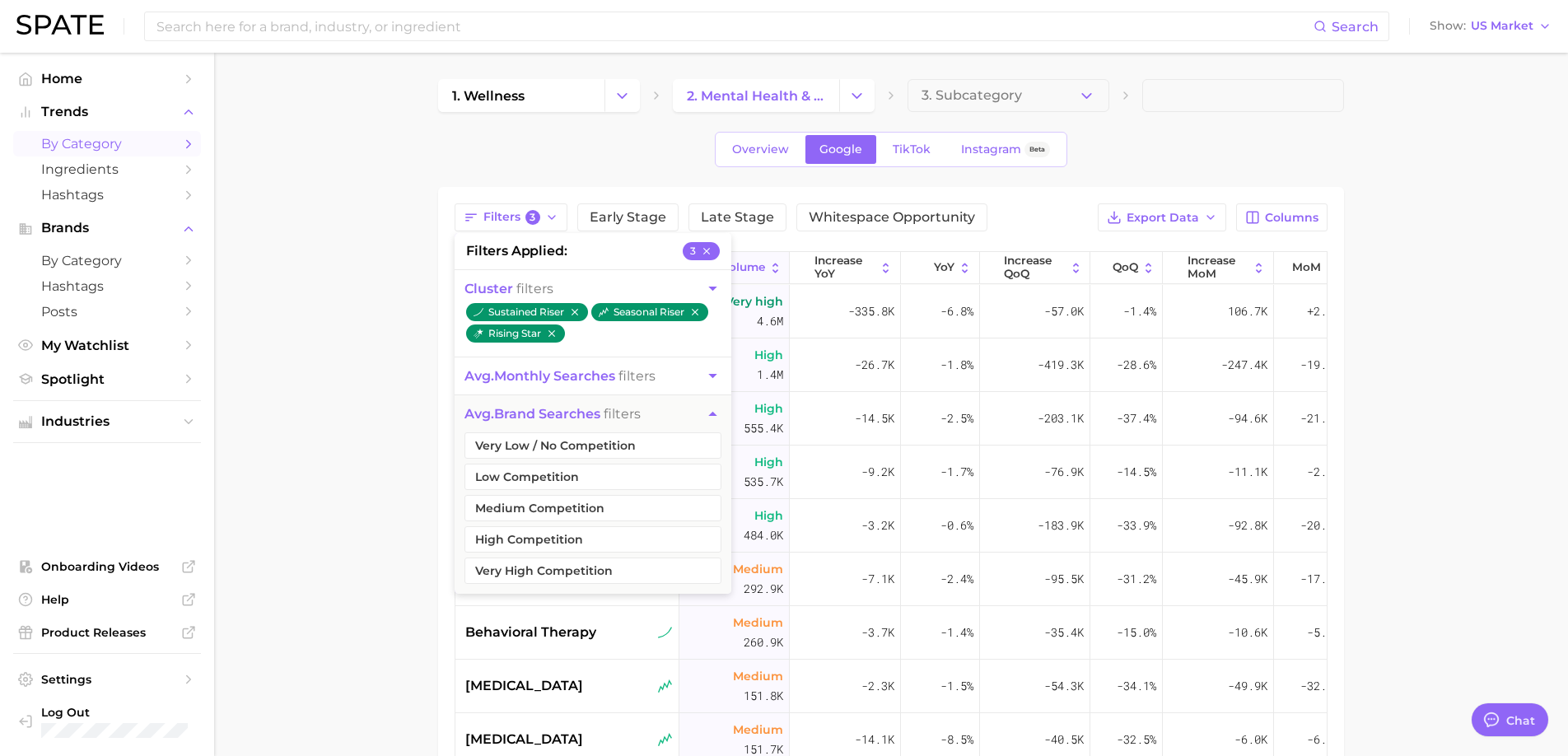
click at [603, 377] on span "avg. monthly searches" at bounding box center [540, 376] width 150 height 16
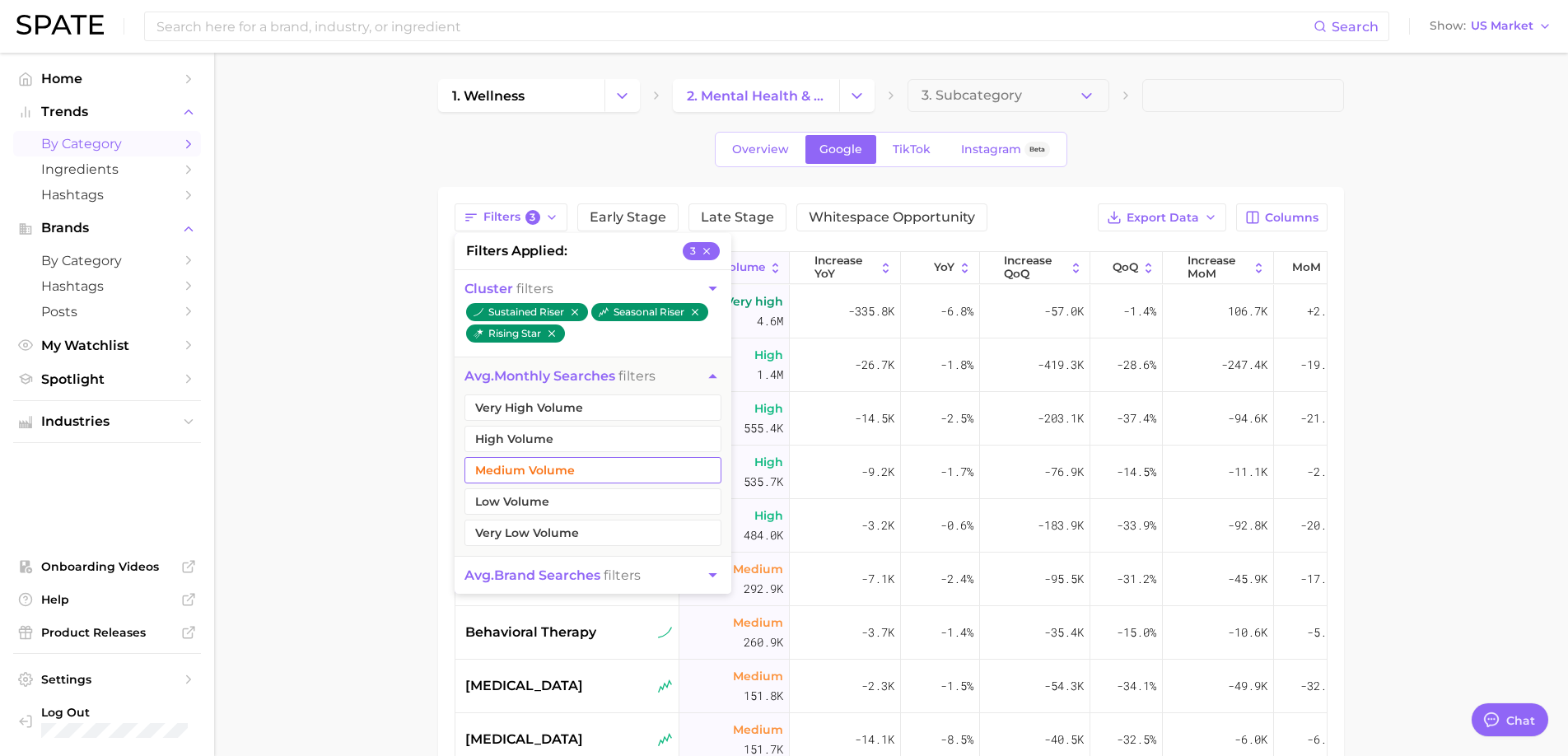
click at [564, 467] on button "Medium Volume" at bounding box center [592, 469] width 257 height 26
click at [556, 498] on button "Low Volume" at bounding box center [592, 500] width 257 height 26
click at [558, 440] on button "High Volume" at bounding box center [592, 438] width 257 height 26
click at [422, 468] on main "1. wellness 2. mental health & mind 3. Subcategory Overview Google TikTok Insta…" at bounding box center [890, 578] width 1353 height 1053
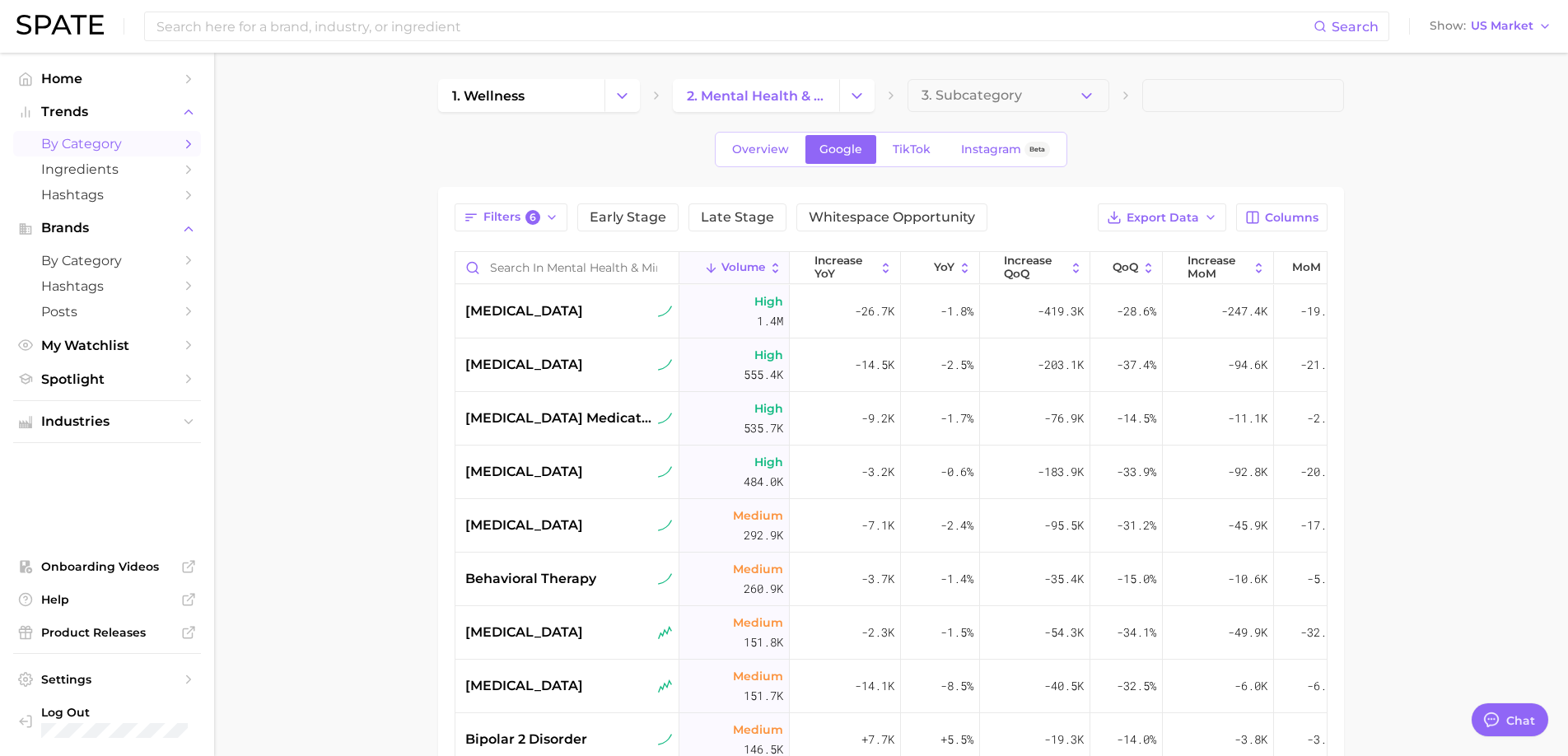
click at [1366, 308] on main "1. wellness 2. mental health & mind 3. Subcategory Overview Google TikTok Insta…" at bounding box center [890, 578] width 1353 height 1053
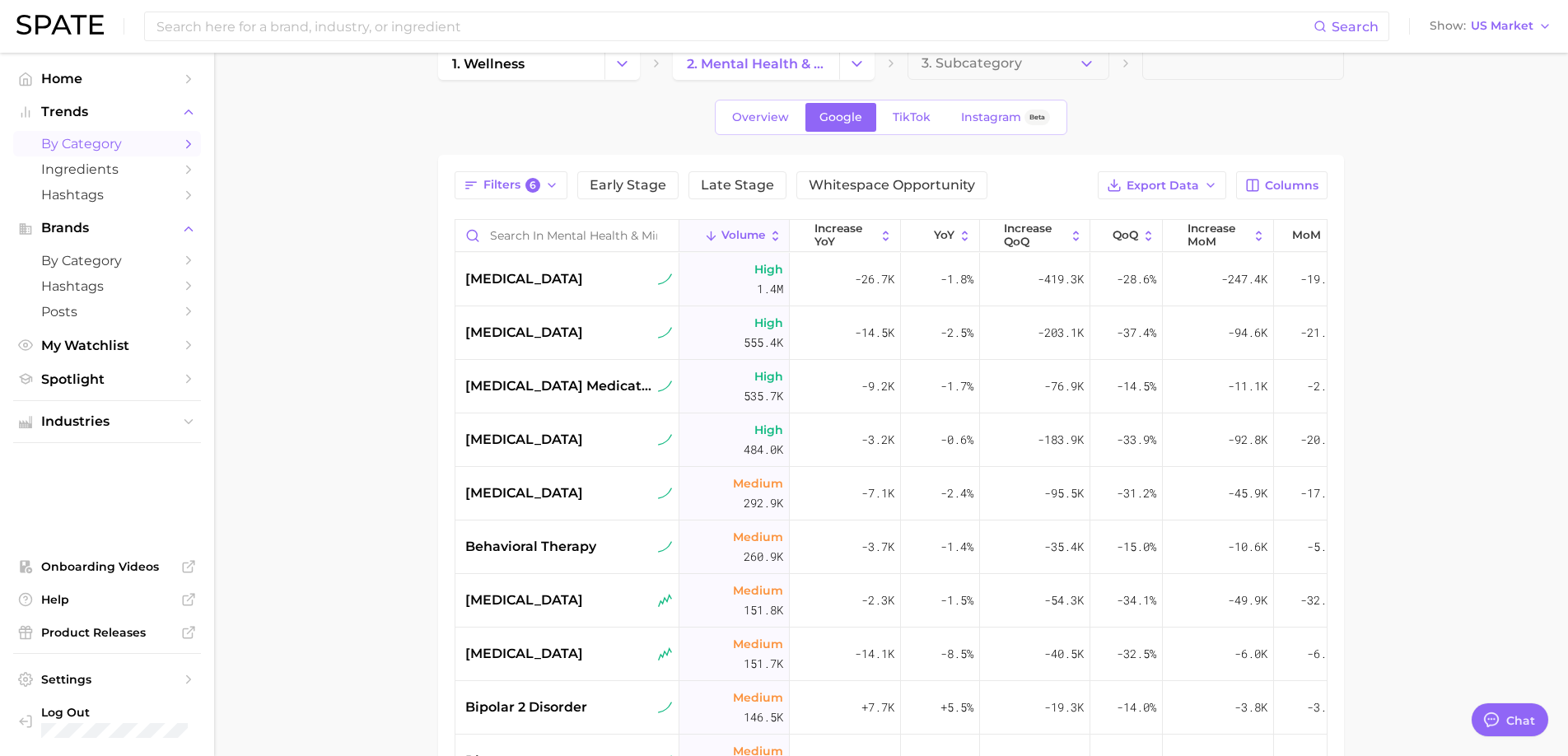
scroll to position [33, 0]
click at [944, 221] on button "YoY" at bounding box center [940, 234] width 79 height 32
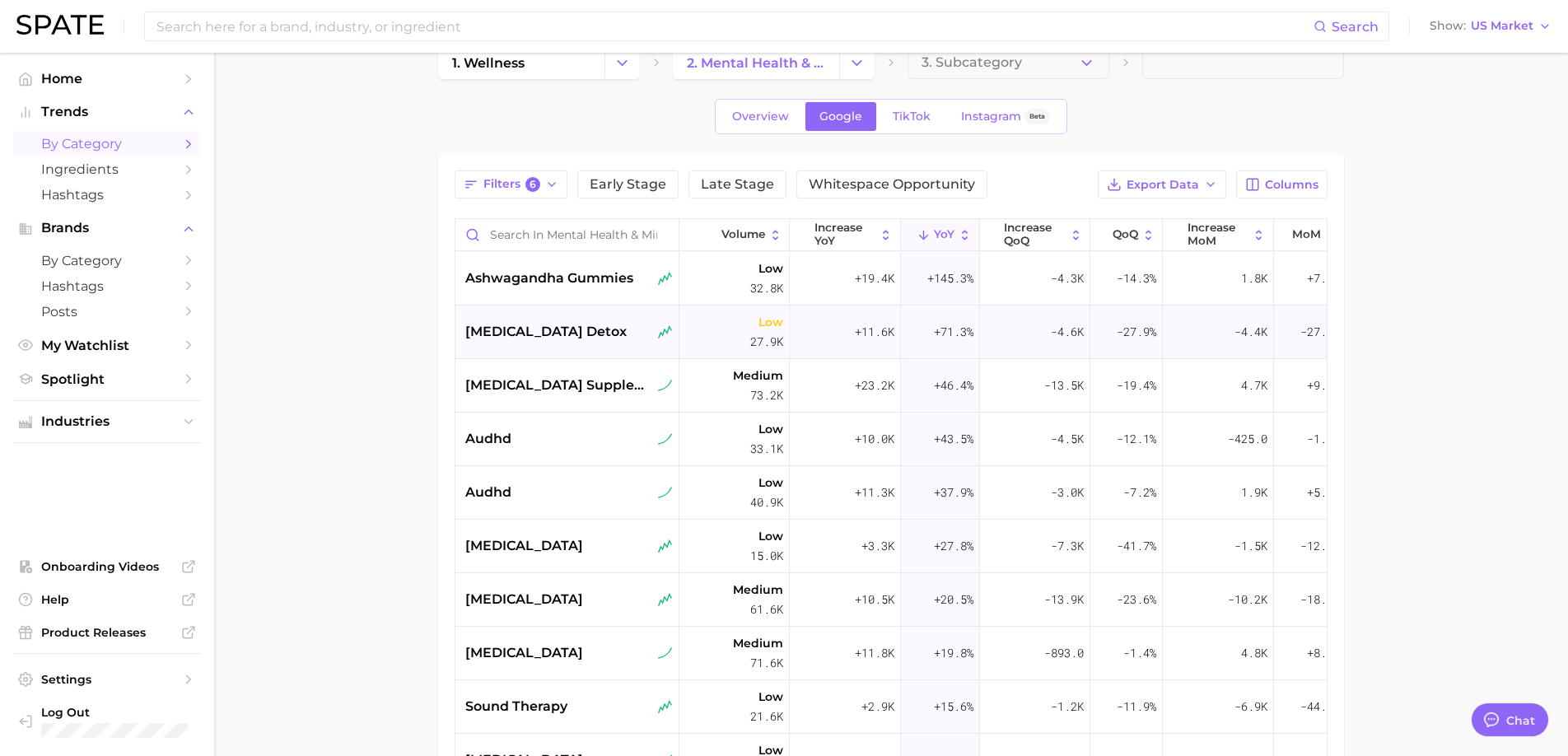
click at [577, 326] on span "dopamine detox" at bounding box center [545, 332] width 161 height 20
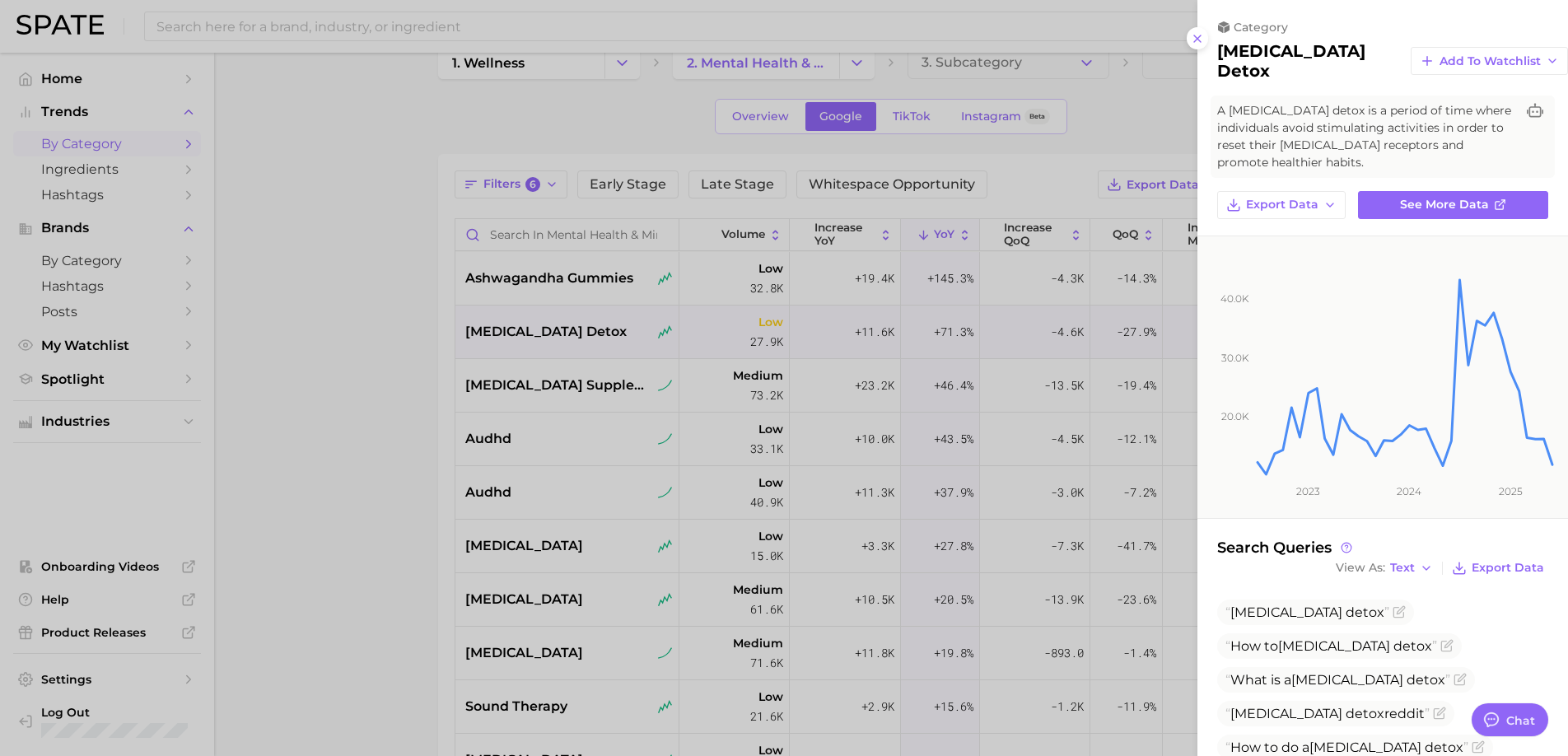
click at [686, 509] on div at bounding box center [784, 378] width 1568 height 756
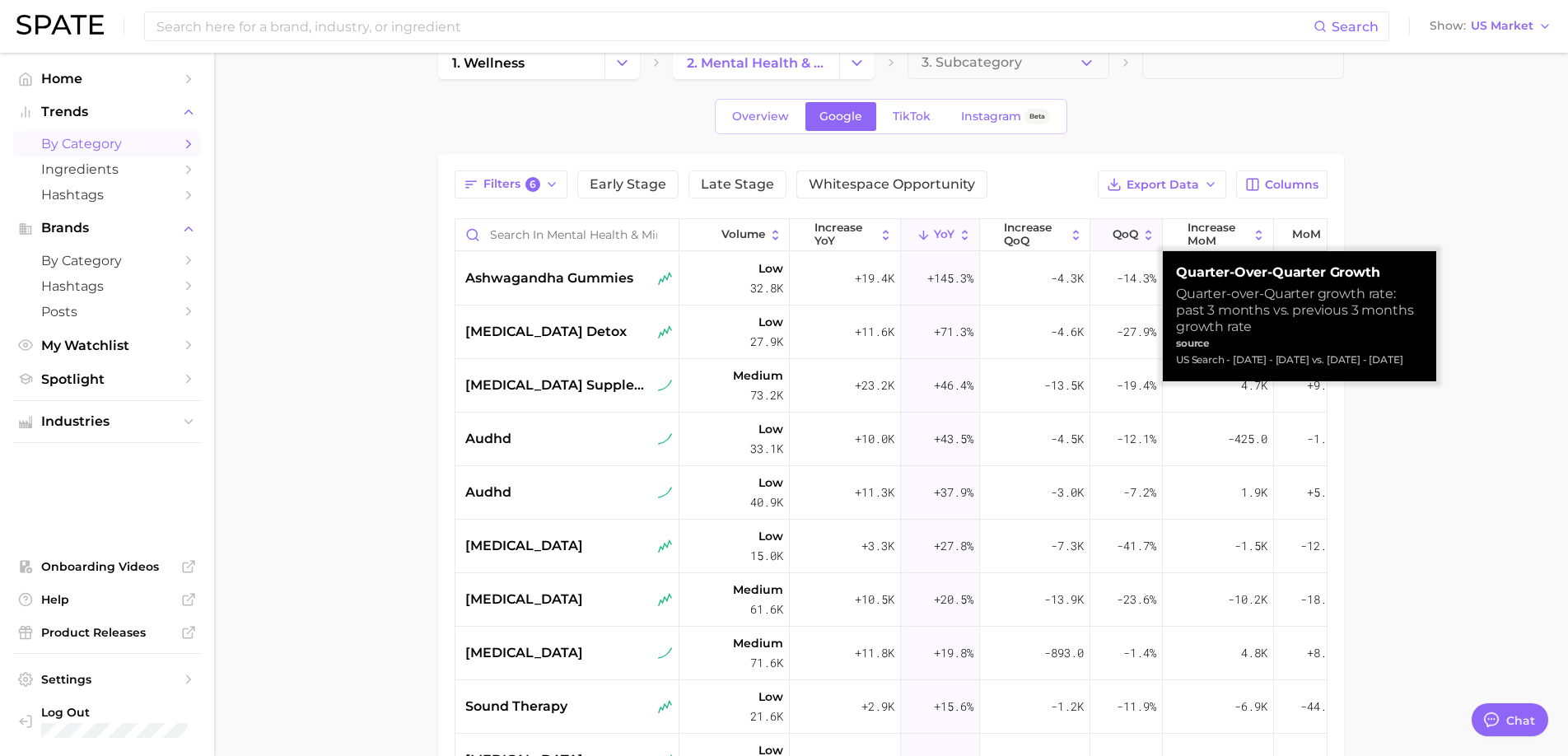
click at [1121, 237] on span "QoQ" at bounding box center [1125, 235] width 25 height 14
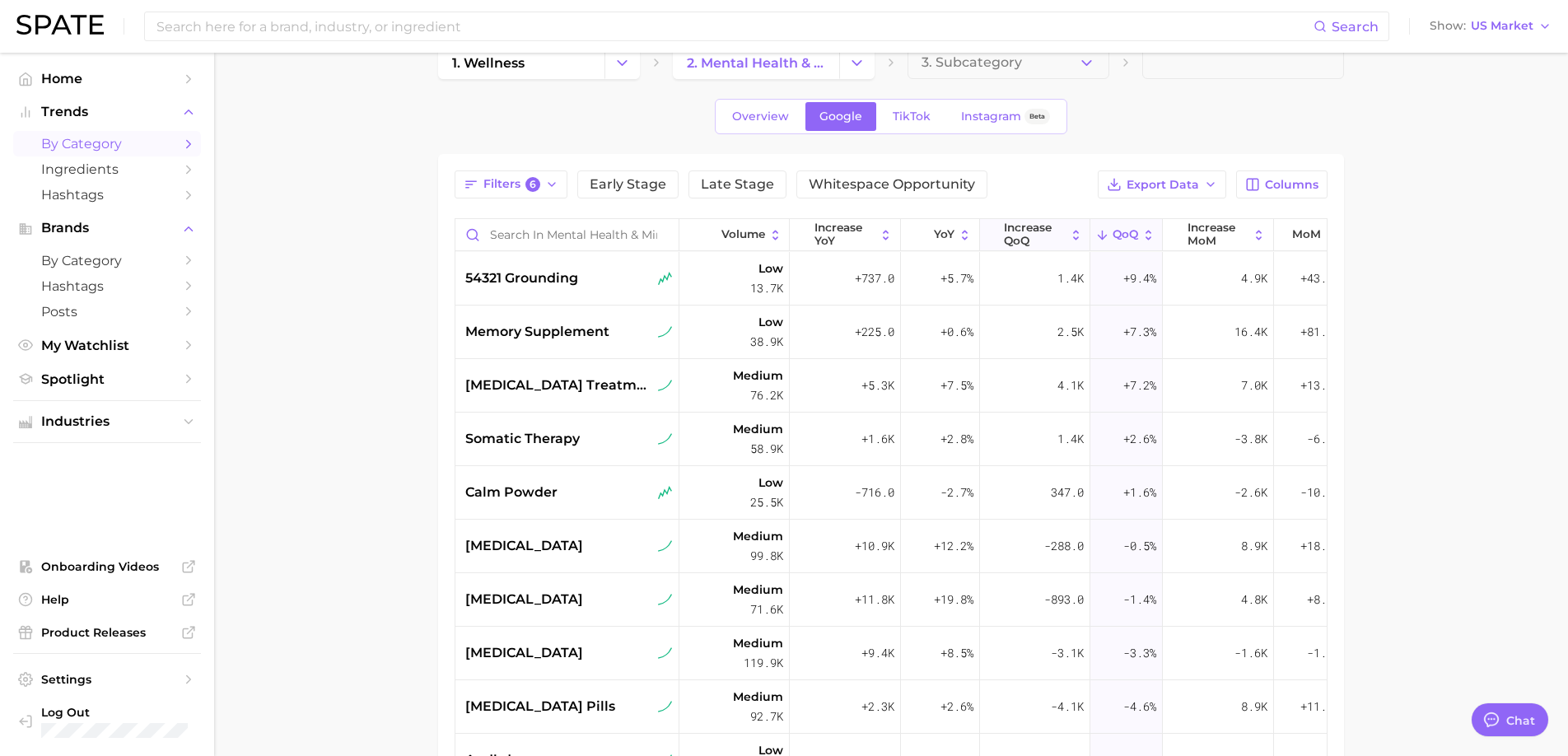
click at [1032, 233] on span "increase QoQ" at bounding box center [1034, 234] width 60 height 25
click at [1207, 229] on span "increase MoM" at bounding box center [1218, 234] width 60 height 25
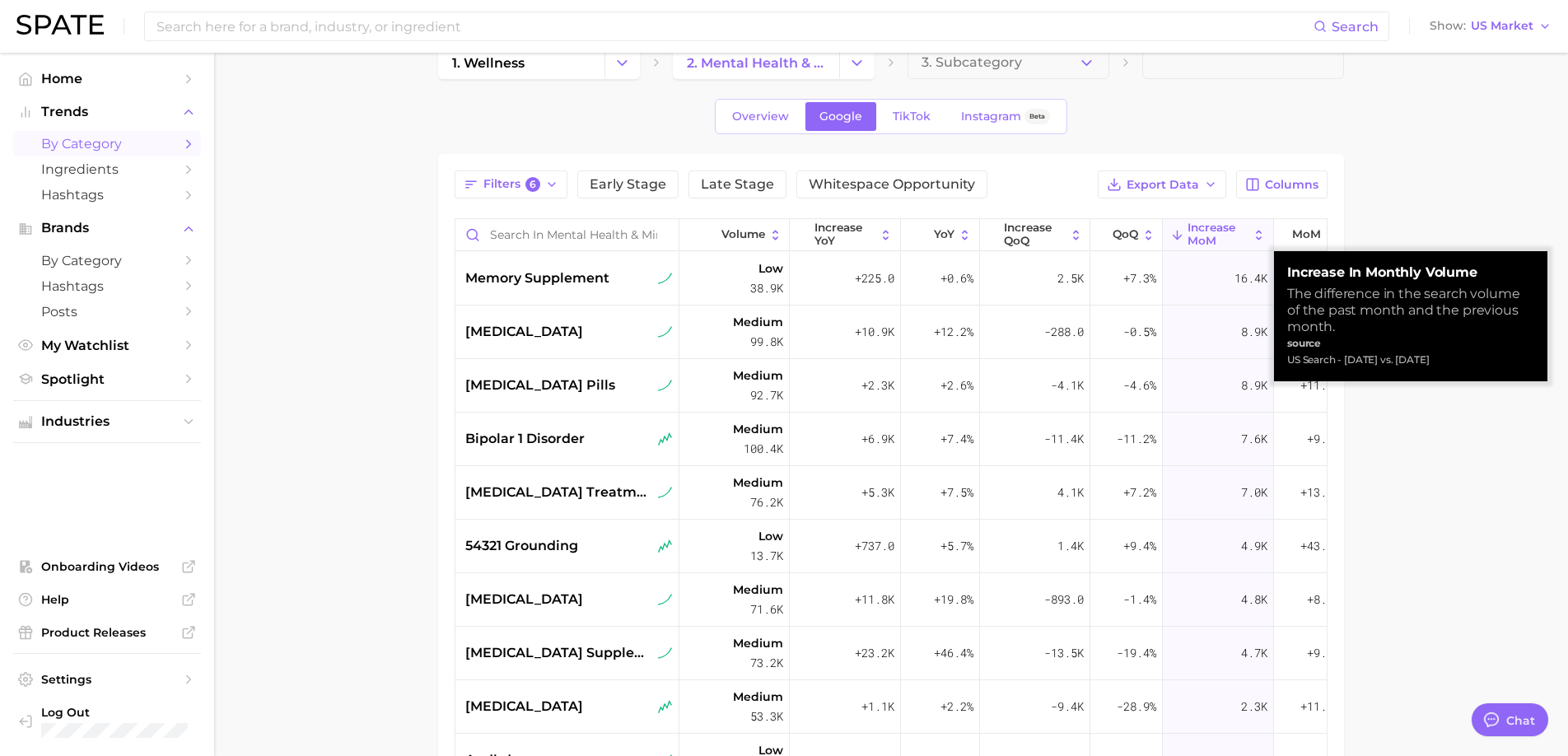
click at [1436, 207] on main "1. wellness 2. mental health & mind 3. Subcategory Overview Google TikTok Insta…" at bounding box center [890, 545] width 1353 height 1053
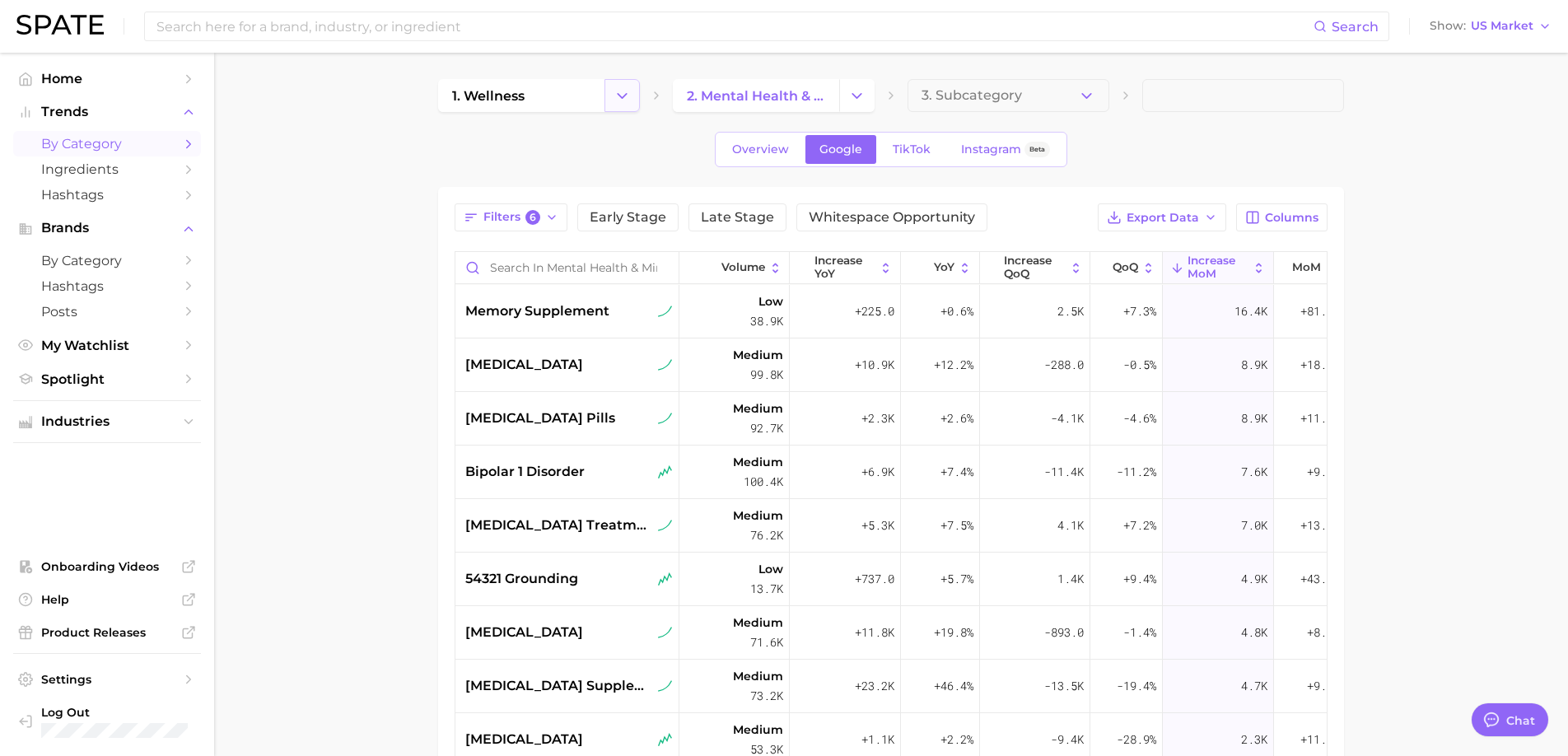
click at [612, 102] on button "Change Category" at bounding box center [622, 96] width 35 height 33
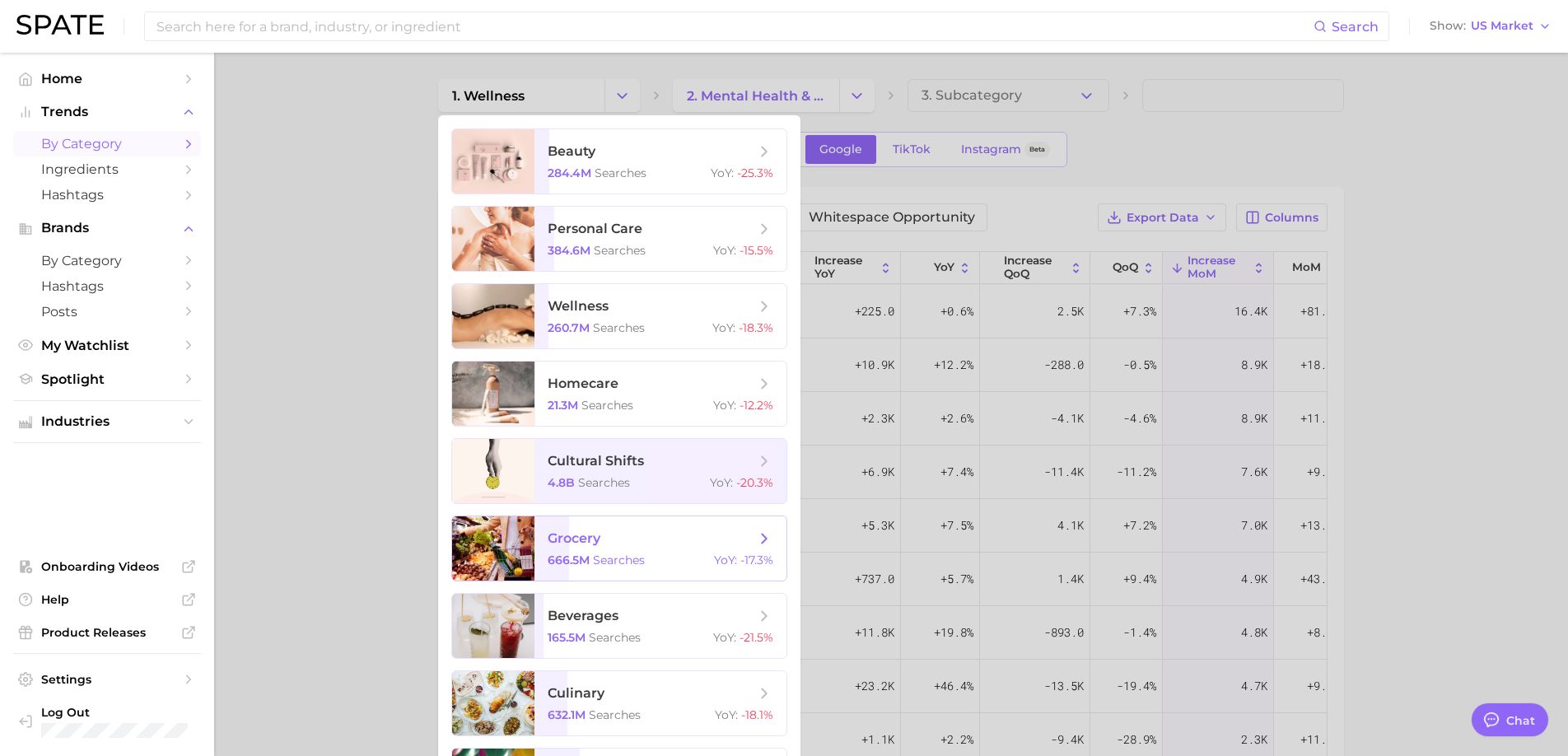
click at [671, 577] on span "grocery 666.5m searches YoY : -17.3%" at bounding box center [661, 548] width 252 height 64
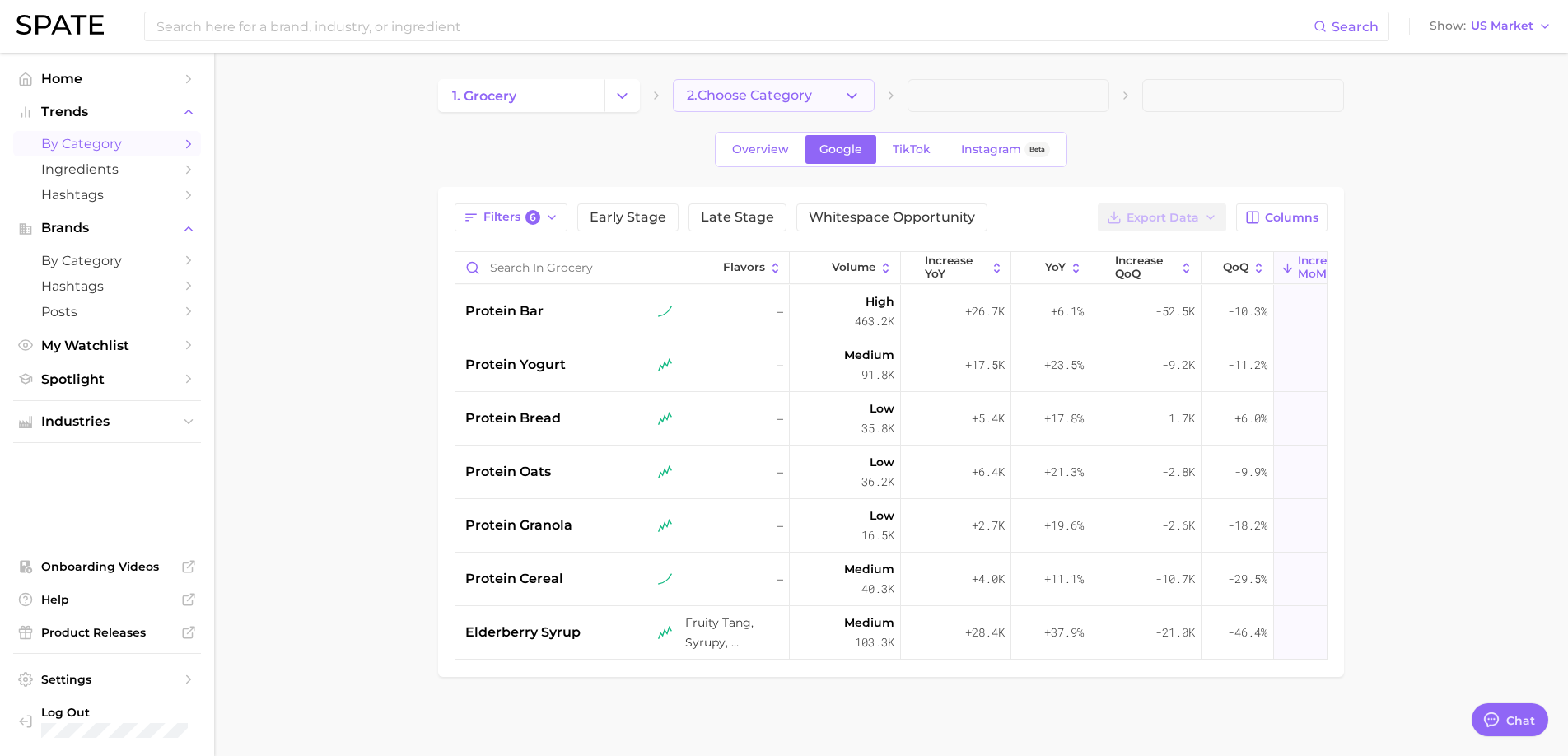
click at [851, 108] on button "2. Choose Category" at bounding box center [773, 96] width 202 height 33
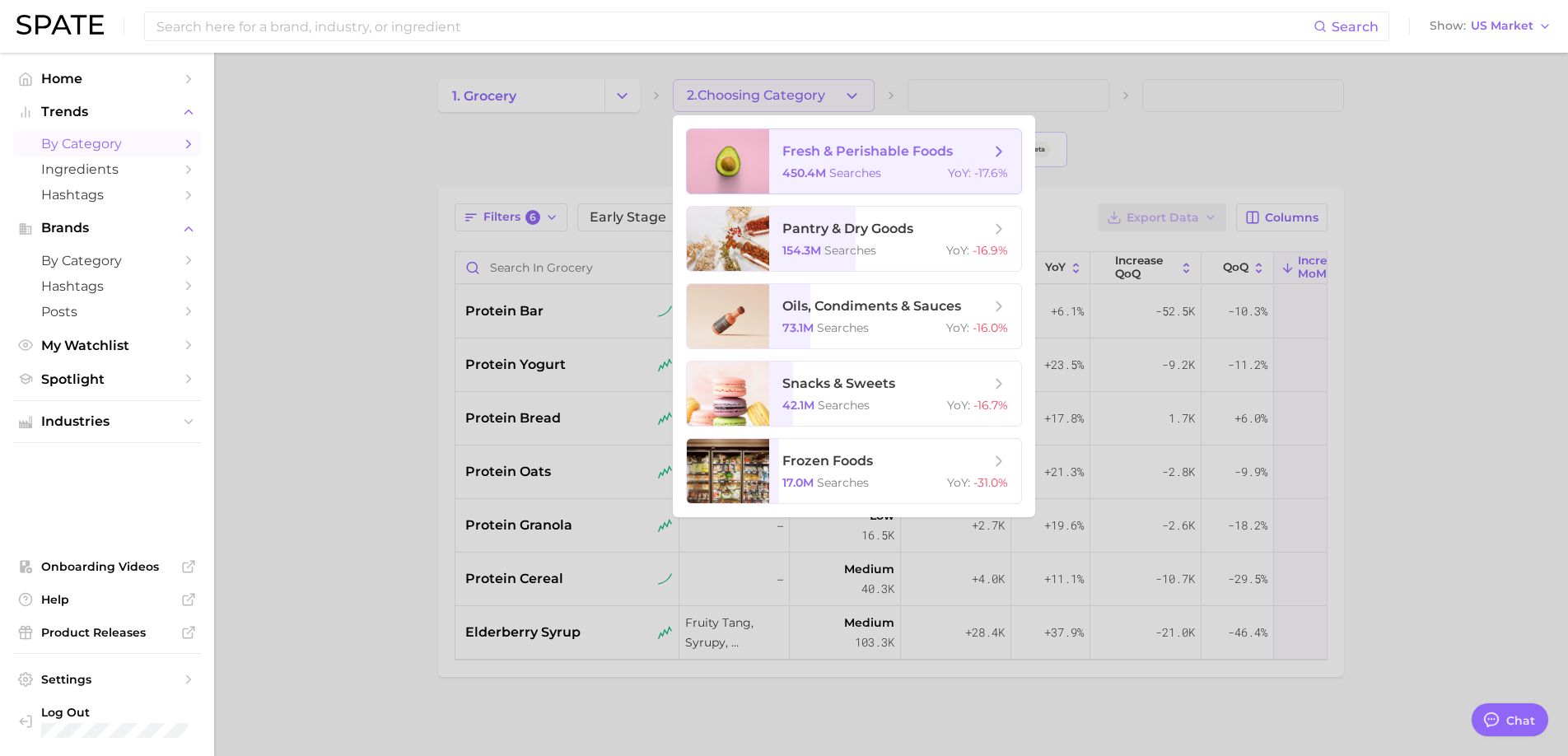
click at [870, 162] on span "fresh & perishable foods 450.4m searches YoY : -17.6%" at bounding box center [895, 161] width 252 height 64
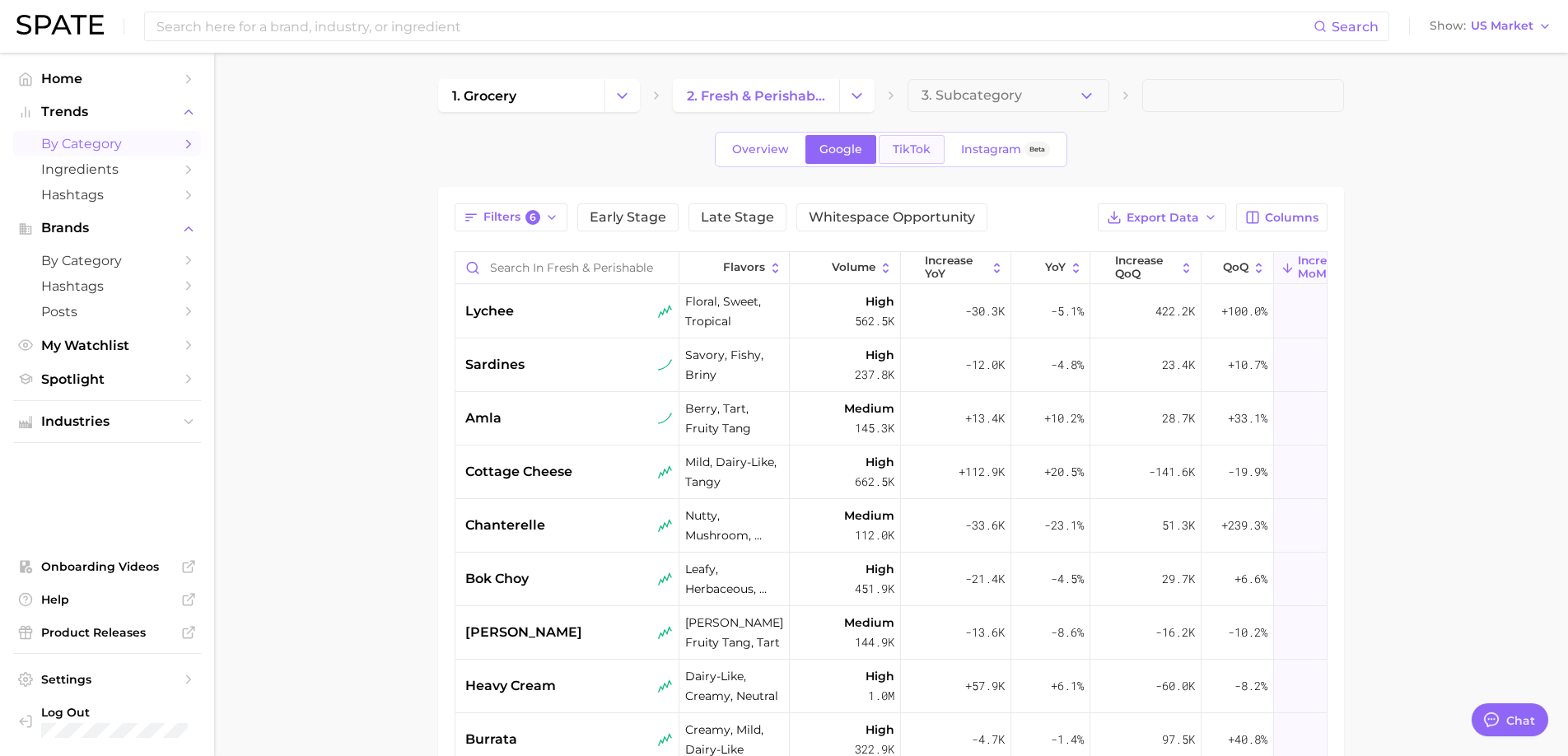
click at [908, 151] on span "TikTok" at bounding box center [911, 149] width 38 height 14
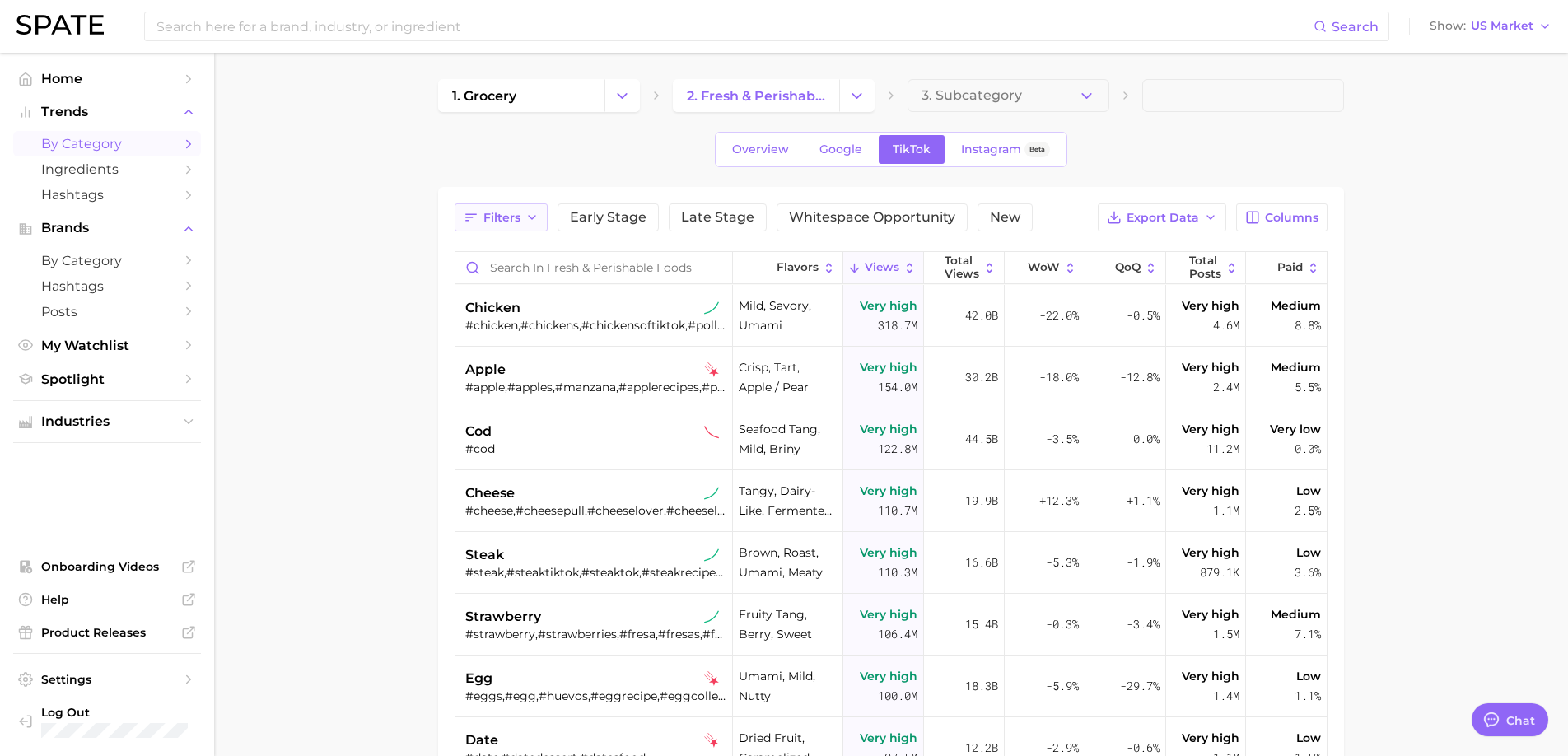
click at [516, 221] on span "Filters" at bounding box center [502, 218] width 37 height 14
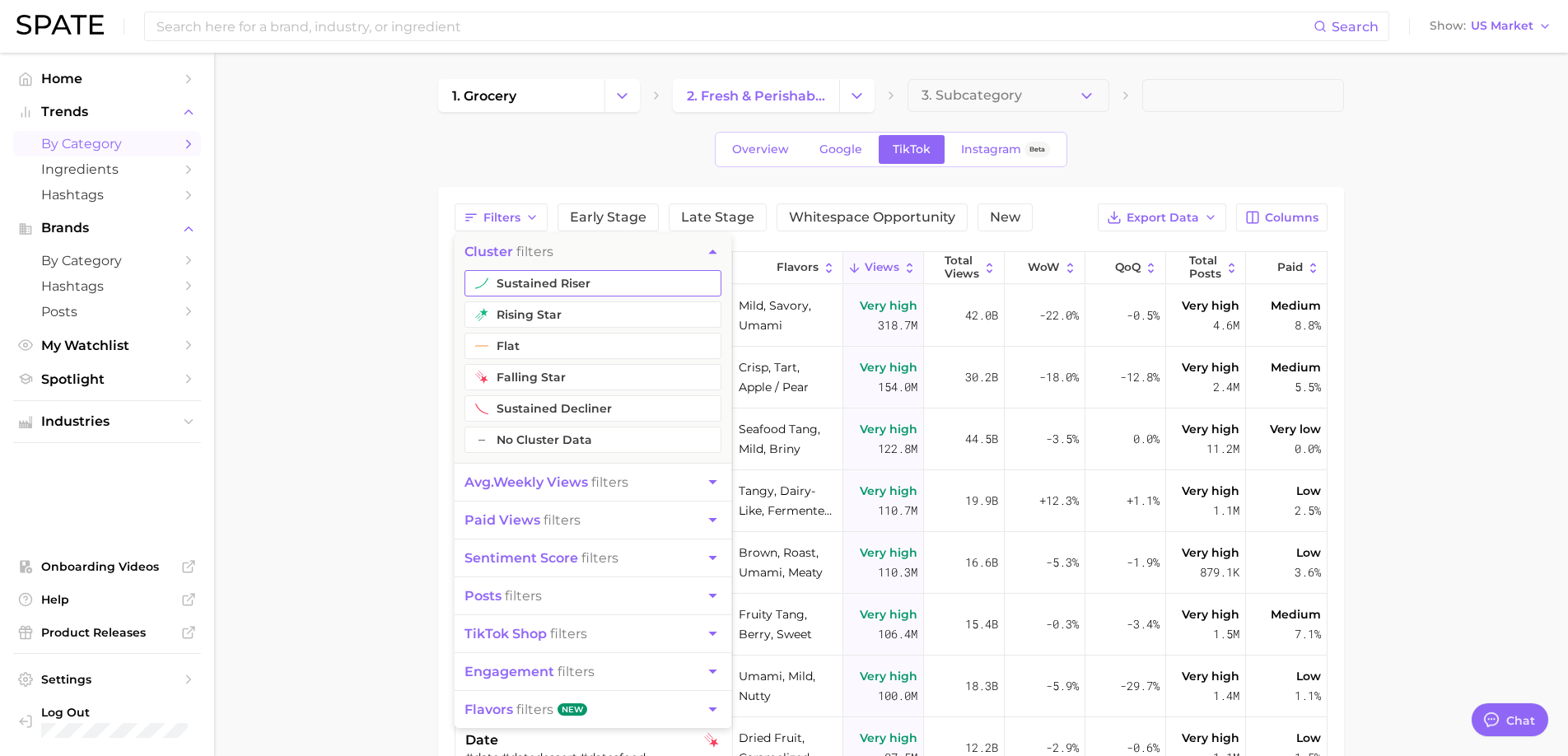
click at [577, 282] on button "sustained riser" at bounding box center [592, 283] width 257 height 26
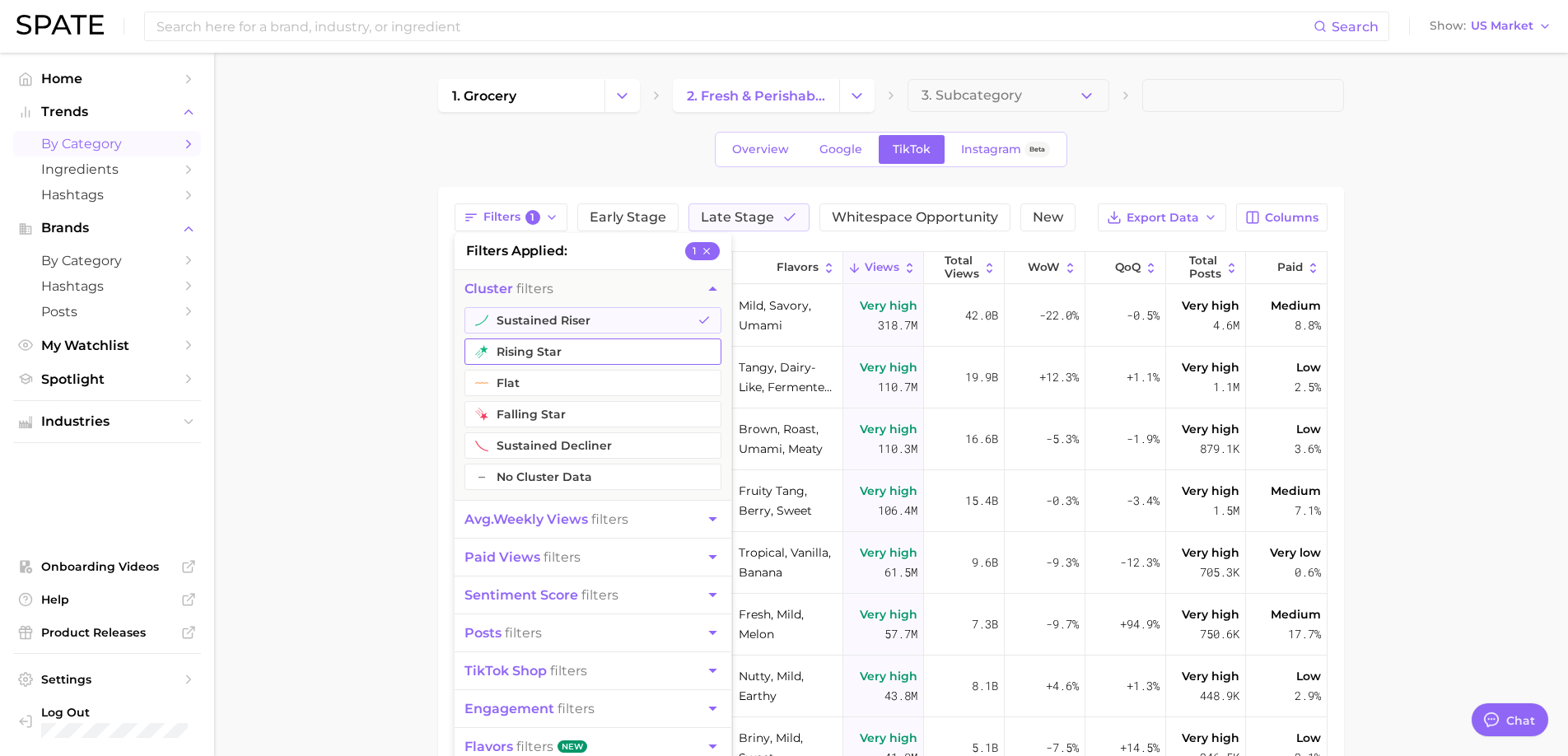
click at [570, 349] on button "rising star" at bounding box center [592, 351] width 257 height 26
click at [1200, 154] on div "Overview Google TikTok Instagram Beta" at bounding box center [891, 149] width 905 height 35
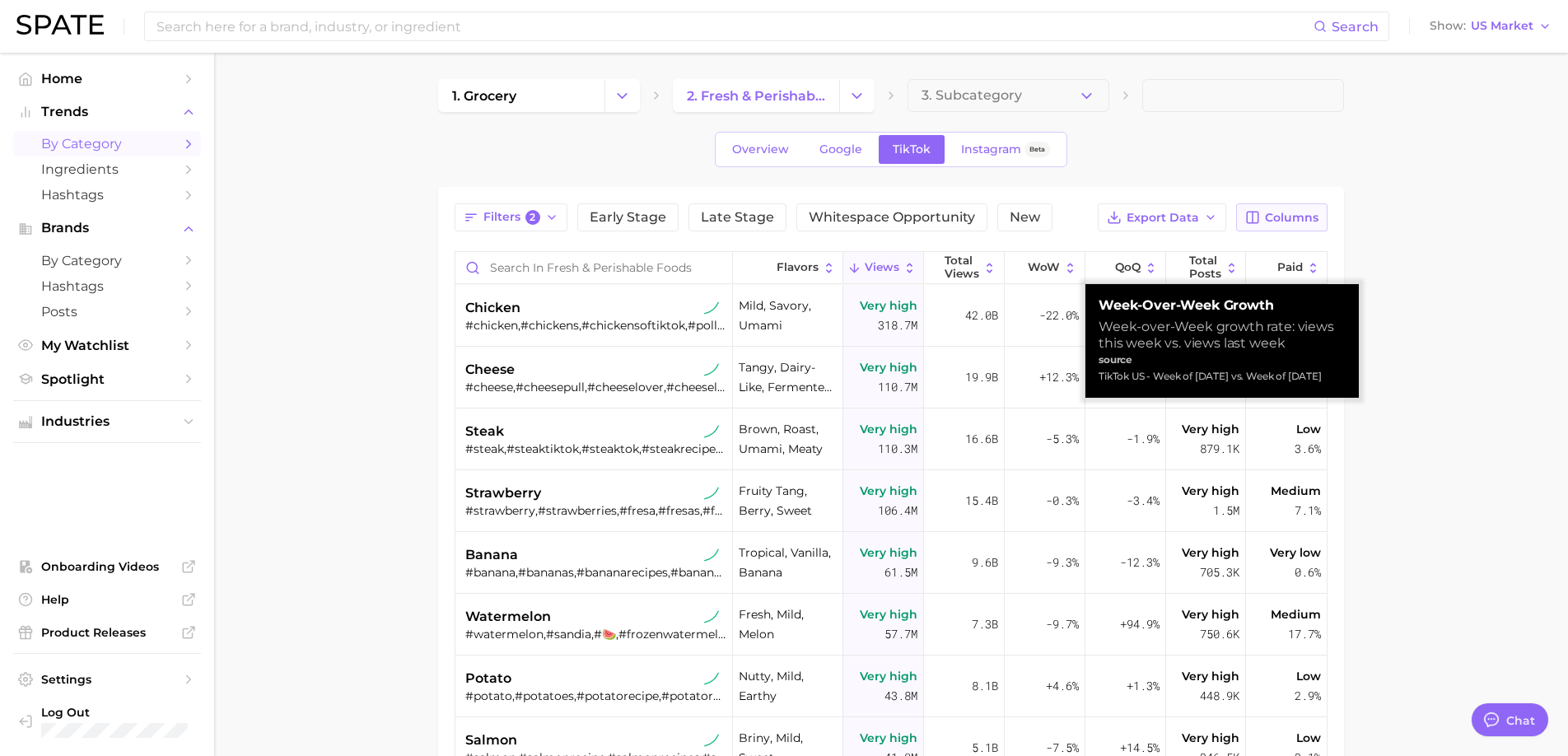
click at [1277, 219] on span "Columns" at bounding box center [1291, 218] width 54 height 14
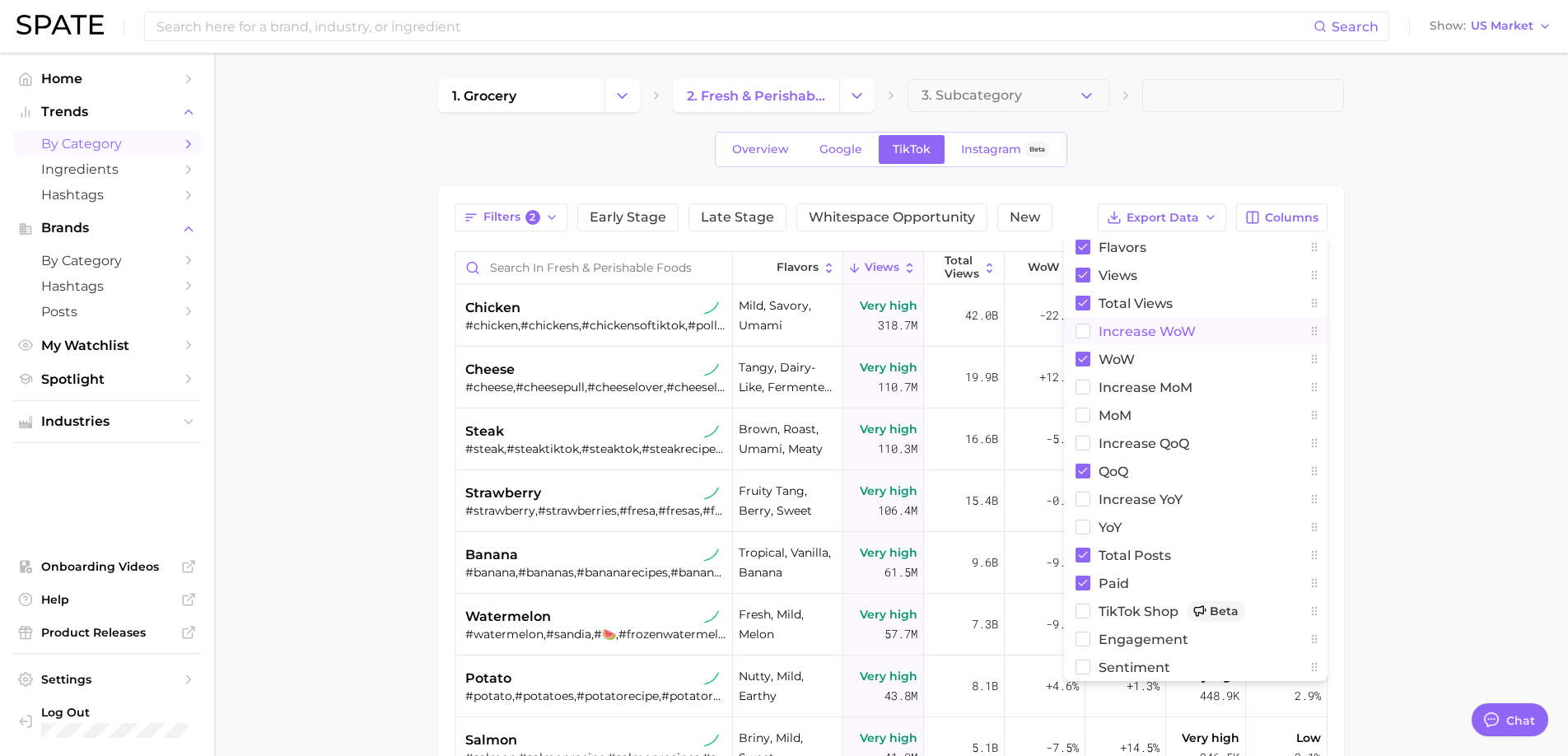
click at [1118, 324] on span "Increase WoW" at bounding box center [1147, 331] width 98 height 14
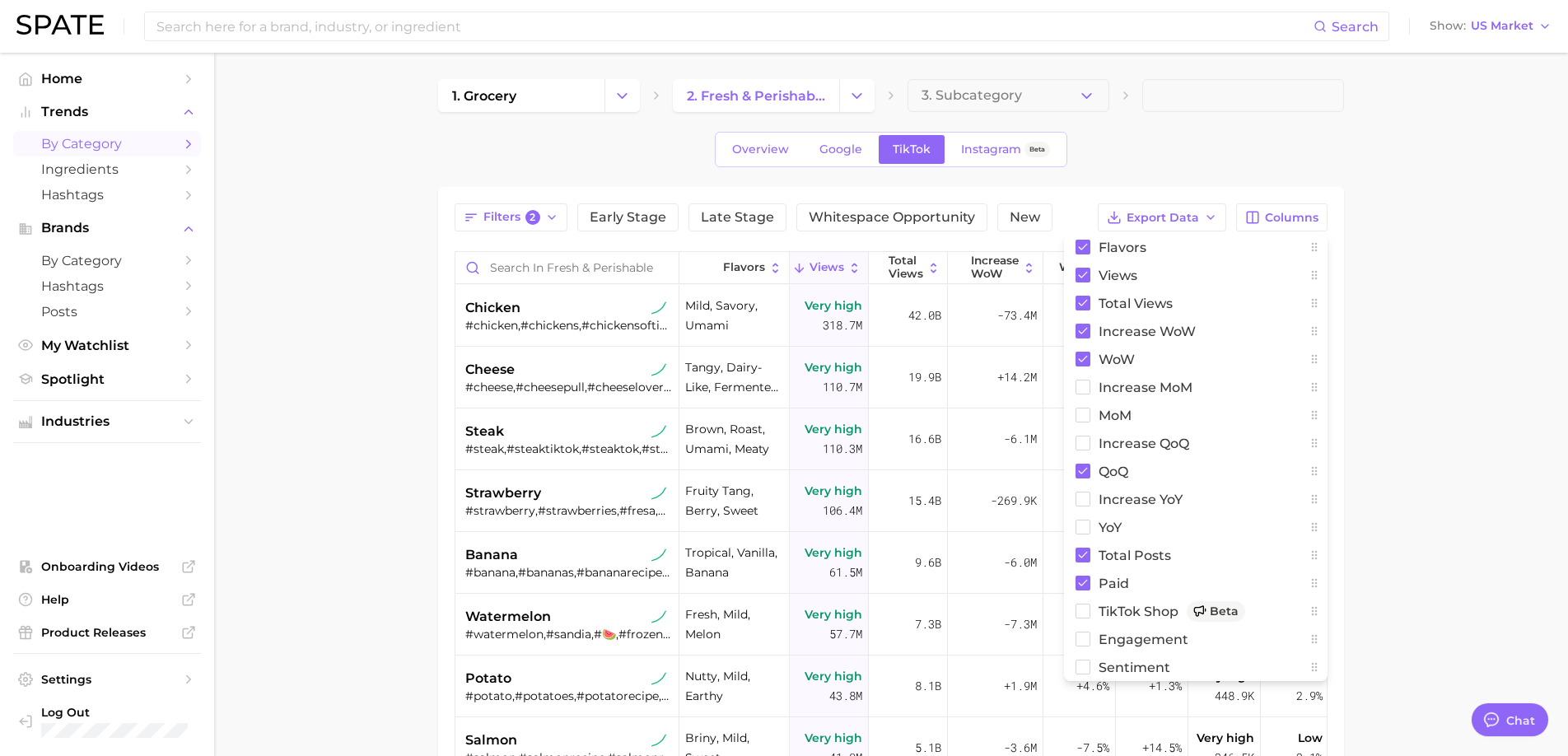
click at [1179, 82] on span at bounding box center [1242, 96] width 202 height 33
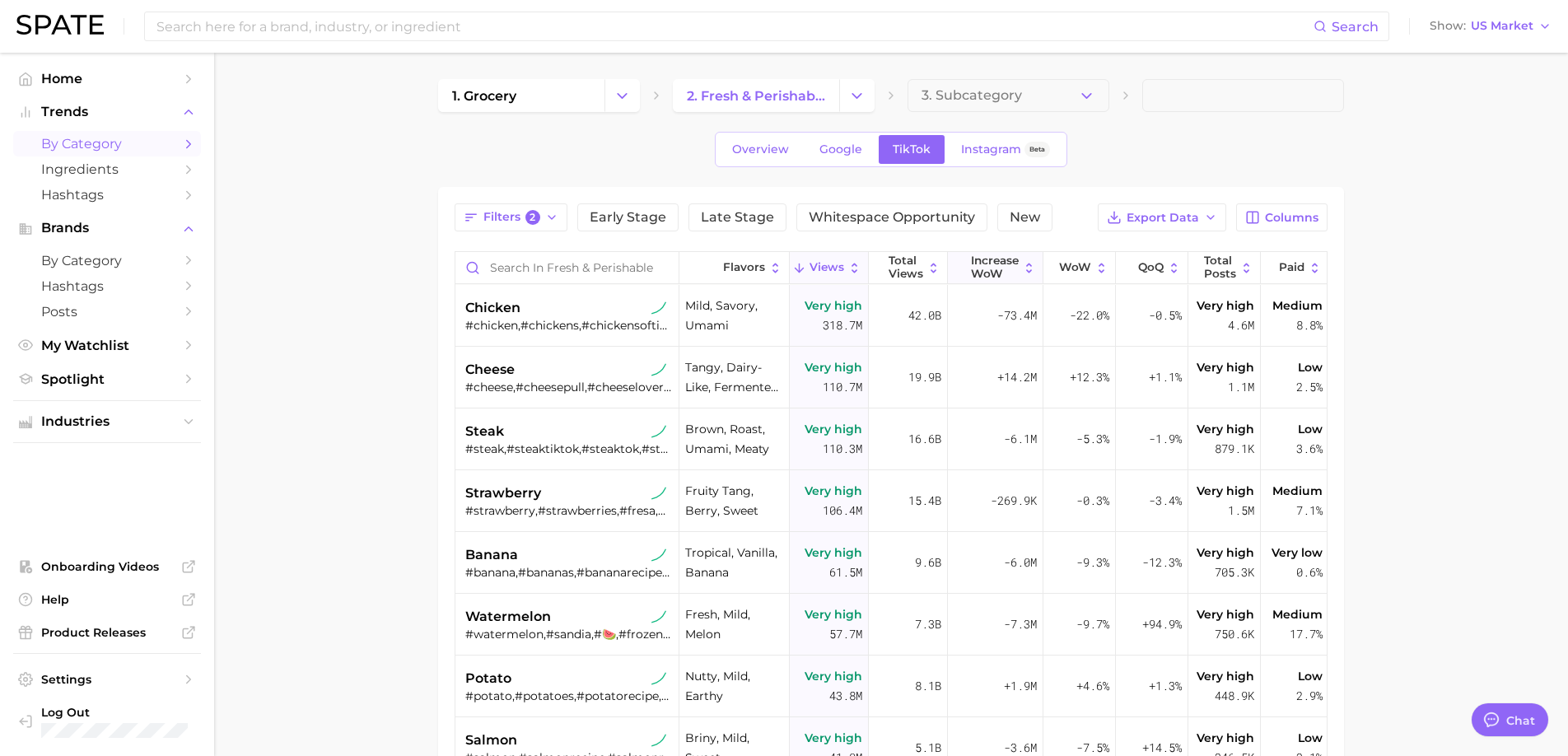
click at [990, 264] on span "Increase WoW" at bounding box center [994, 267] width 48 height 25
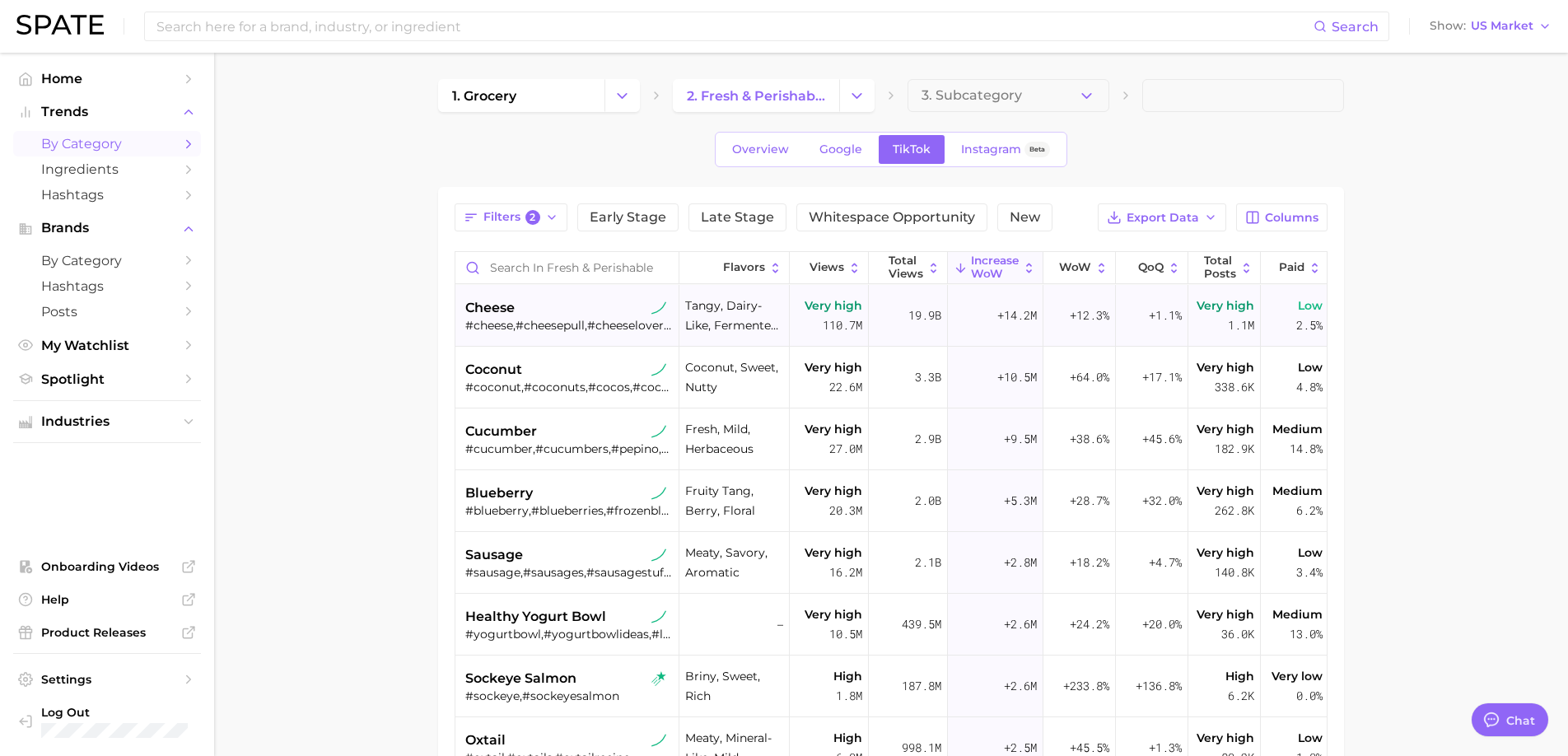
click at [488, 338] on div "cheese #cheese,#cheesepull,#cheeselover,#cheeselovers,#cheesetok,#hotcheetoswit…" at bounding box center [569, 315] width 208 height 61
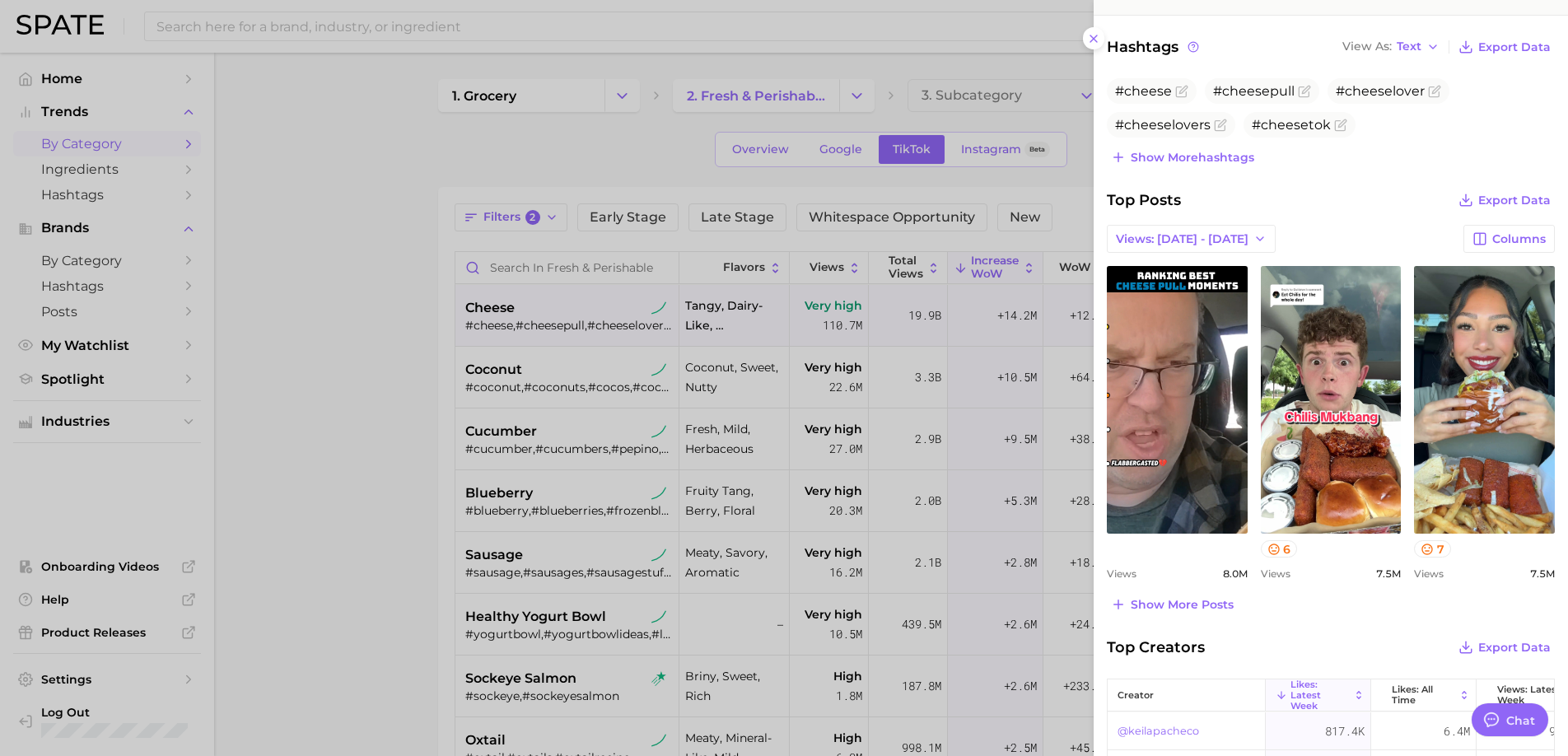
scroll to position [556, 0]
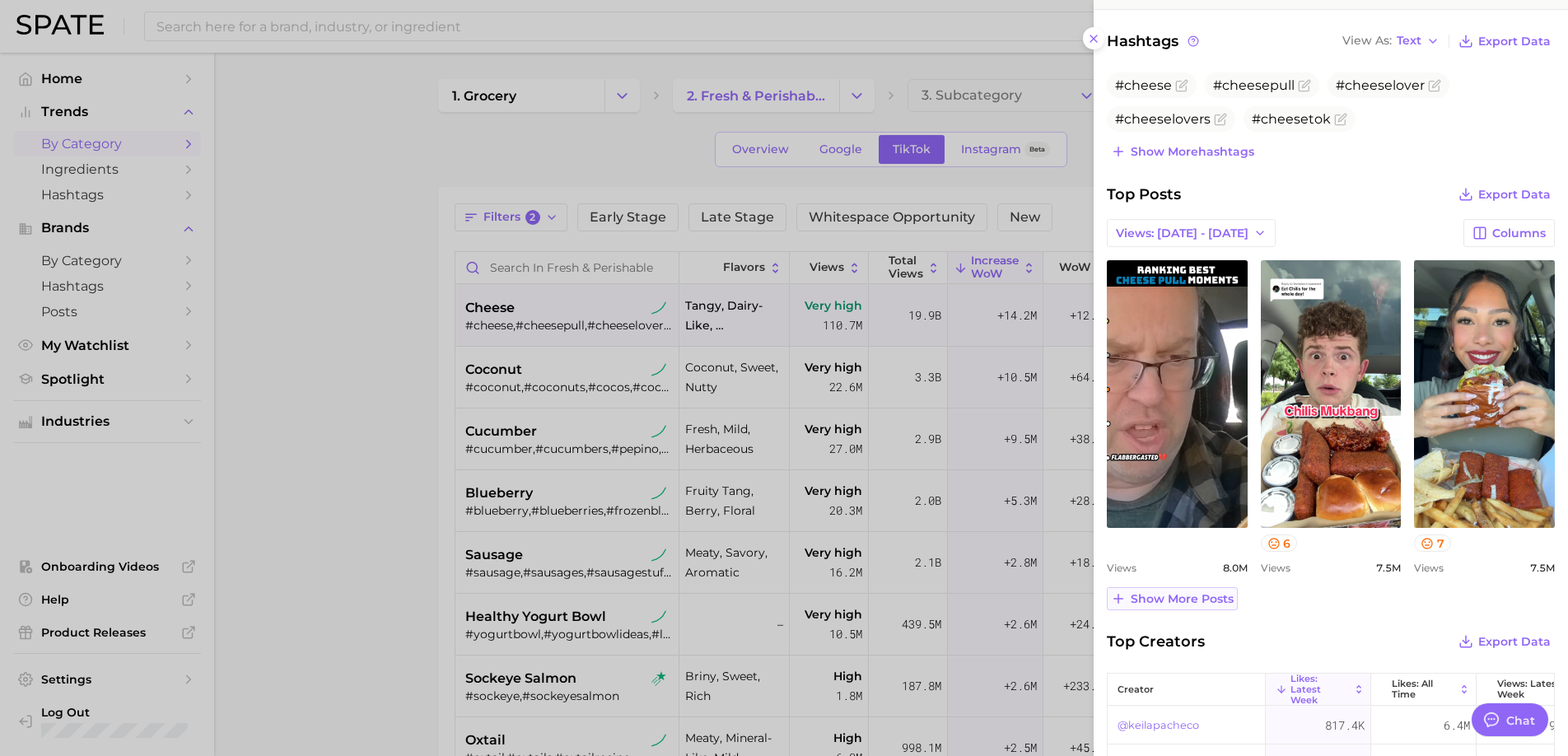
click at [1187, 603] on span "Show more posts" at bounding box center [1181, 599] width 102 height 14
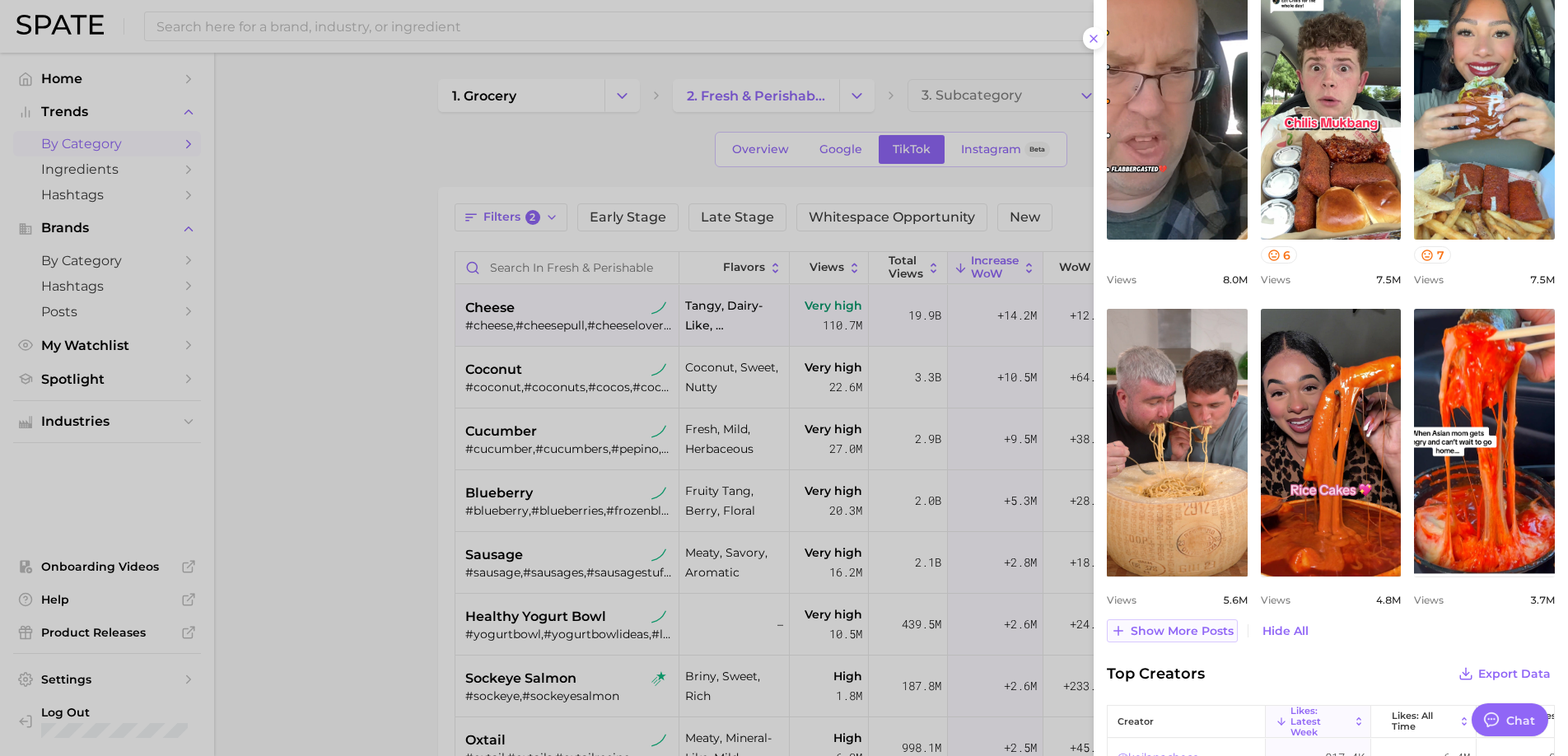
scroll to position [1061, 0]
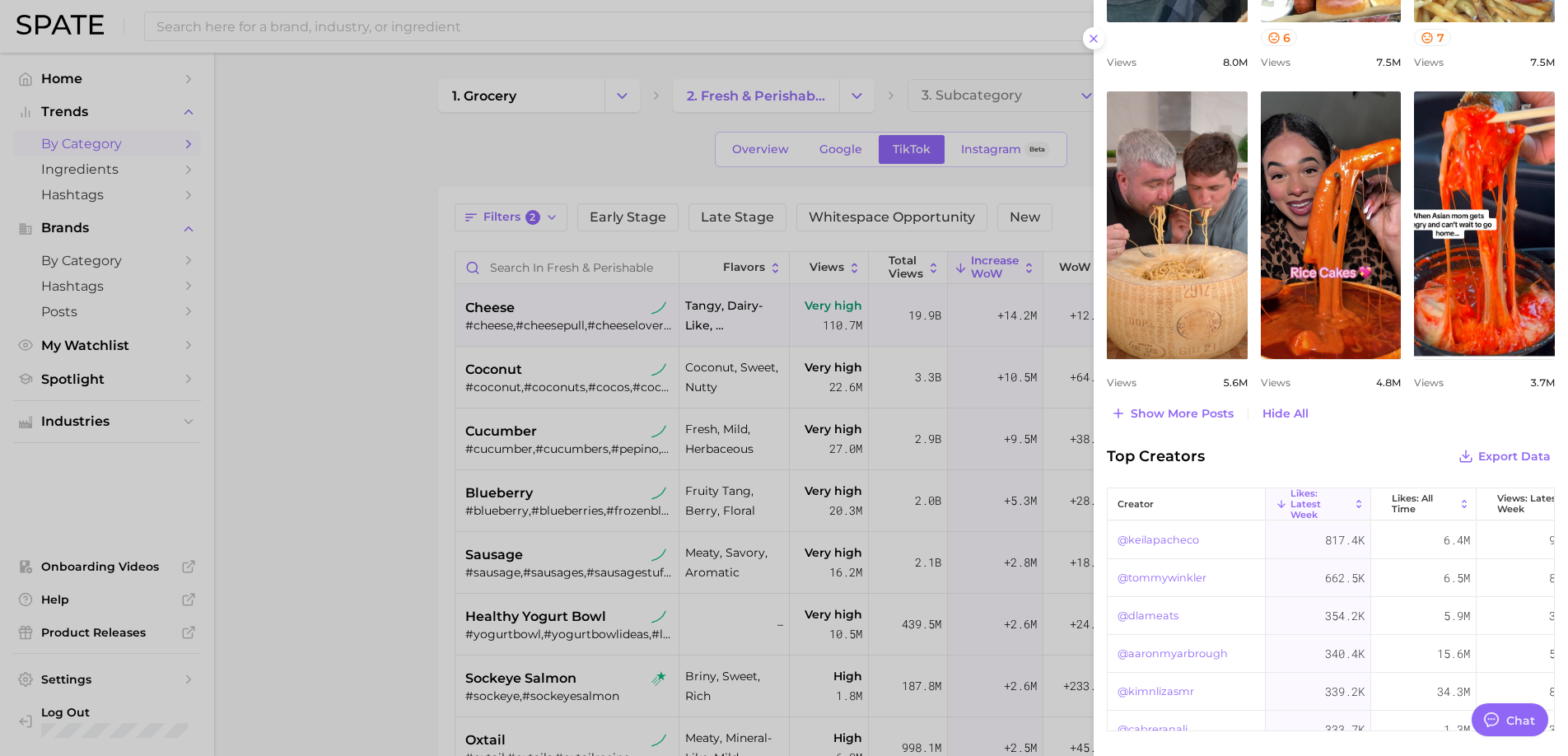
click at [557, 341] on div at bounding box center [784, 378] width 1568 height 756
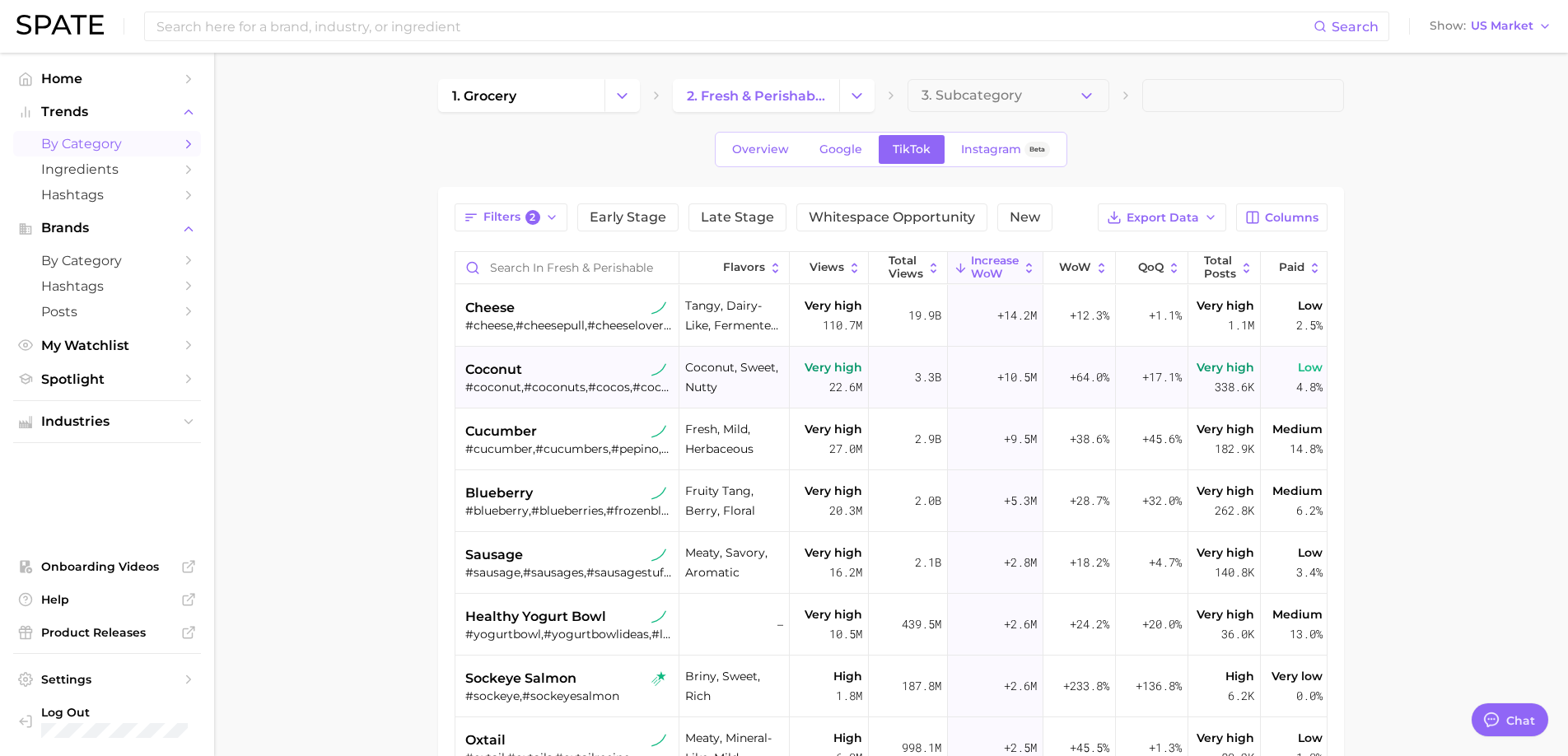
click at [561, 370] on div "coconut" at bounding box center [569, 370] width 208 height 20
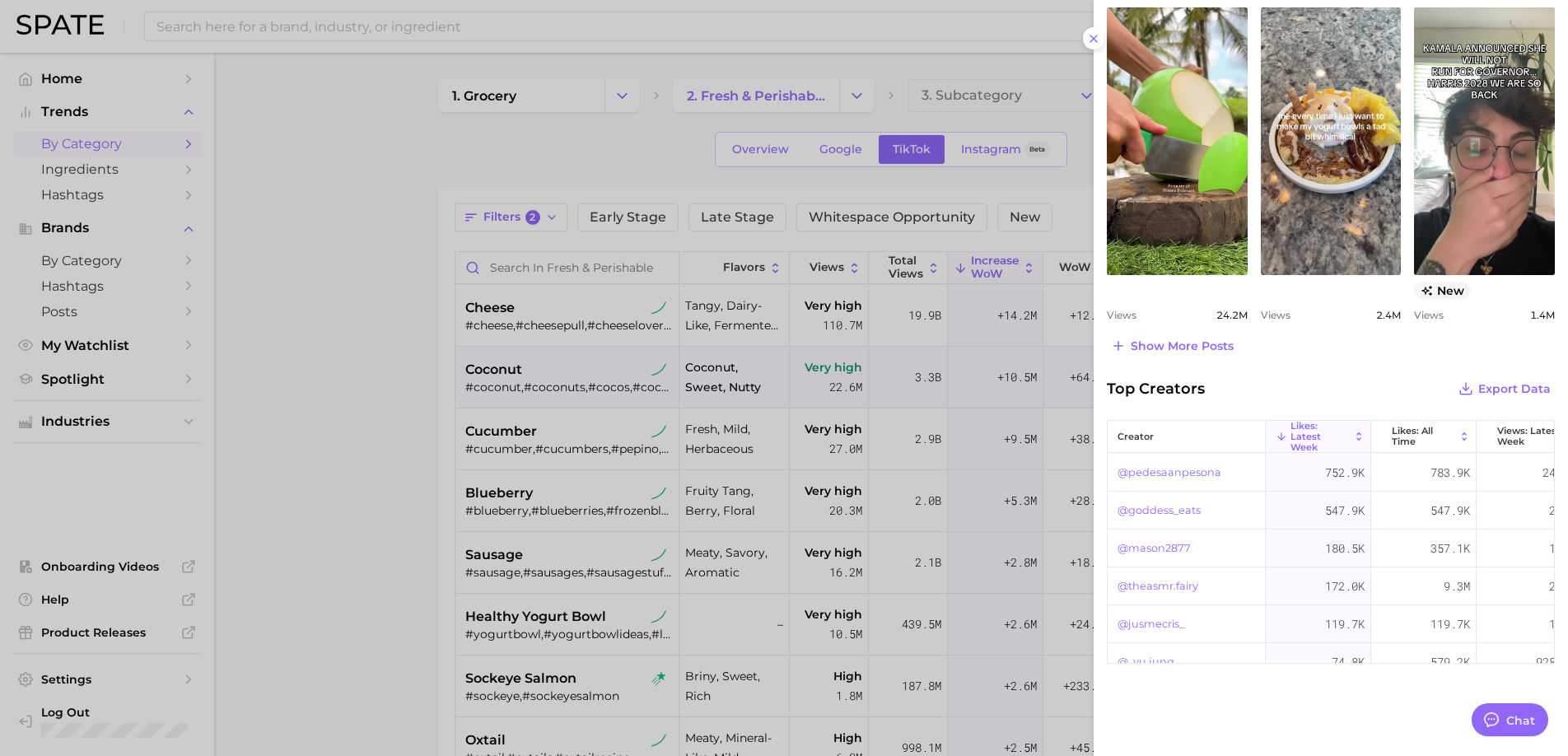
scroll to position [760, 0]
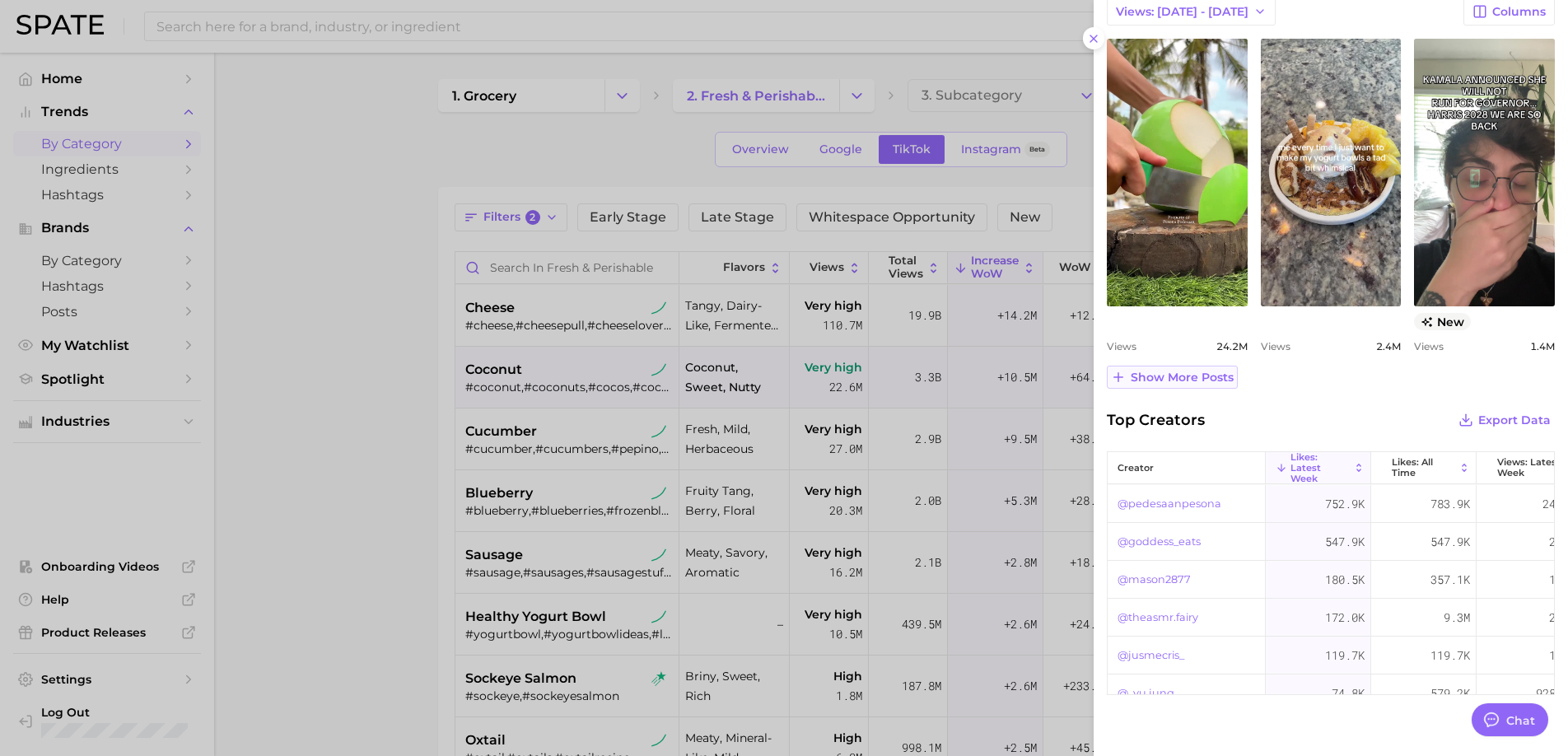
click at [1186, 379] on span "Show more posts" at bounding box center [1181, 378] width 102 height 14
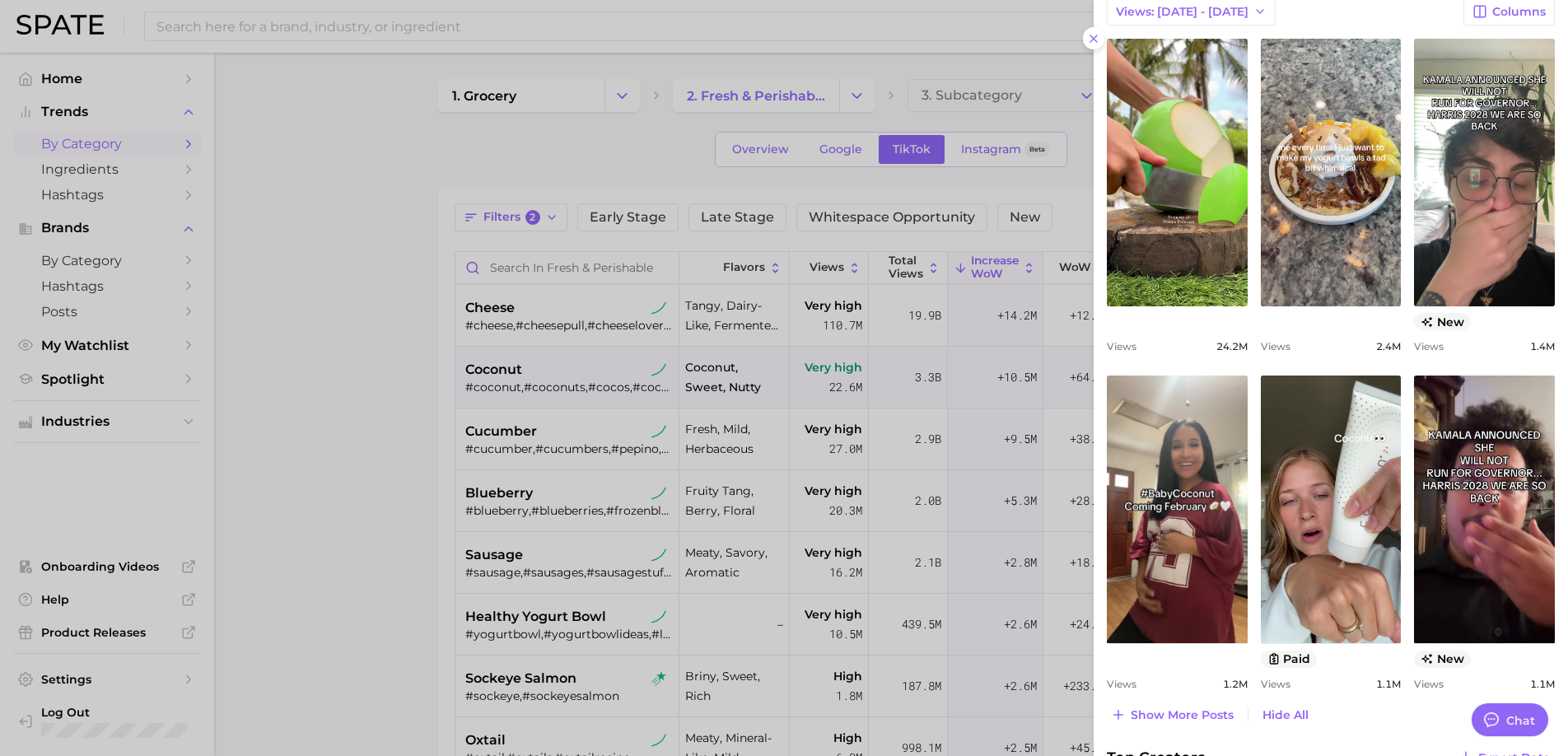
scroll to position [0, 0]
click at [601, 478] on div at bounding box center [784, 378] width 1568 height 756
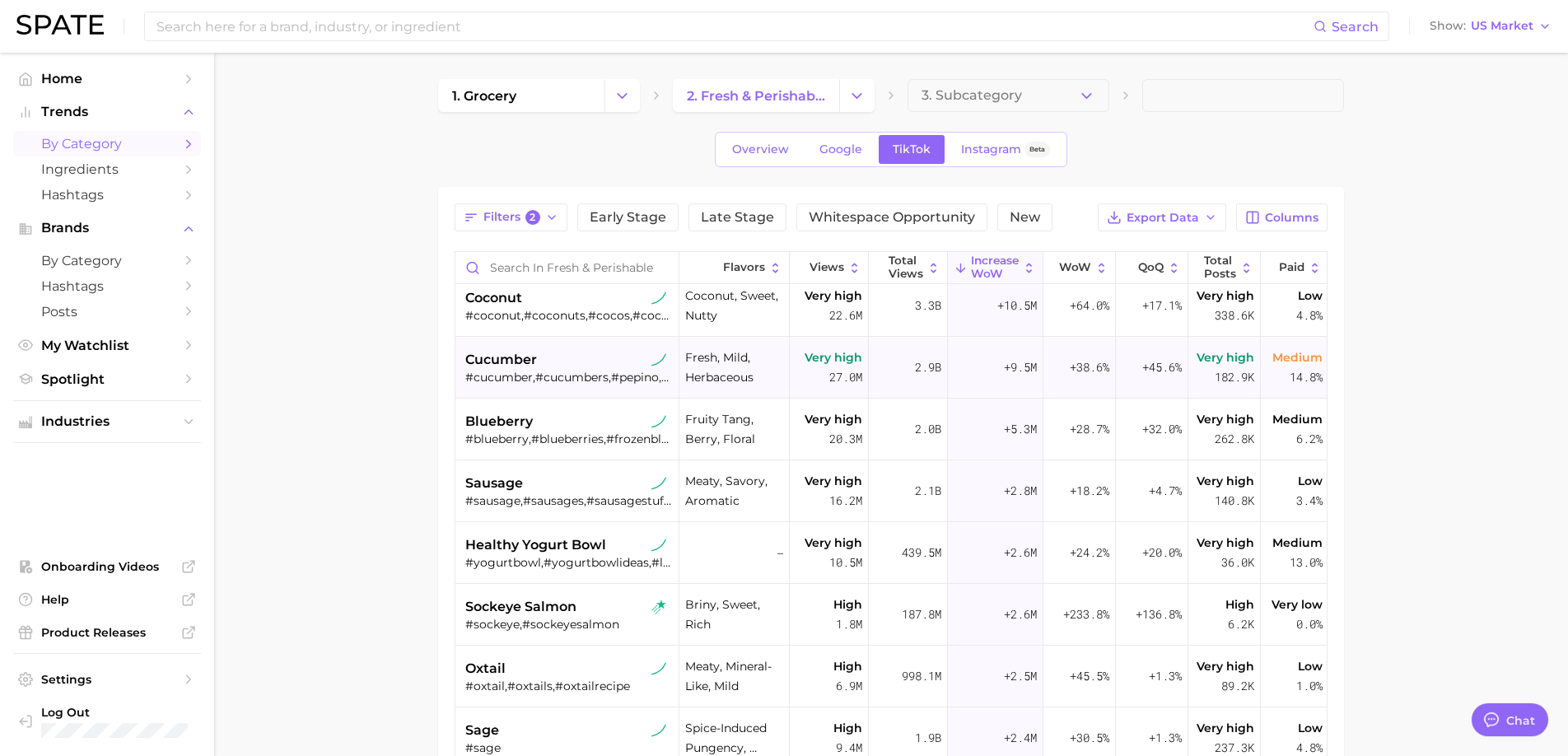
scroll to position [72, 0]
click at [854, 103] on icon "Change Category" at bounding box center [857, 96] width 18 height 18
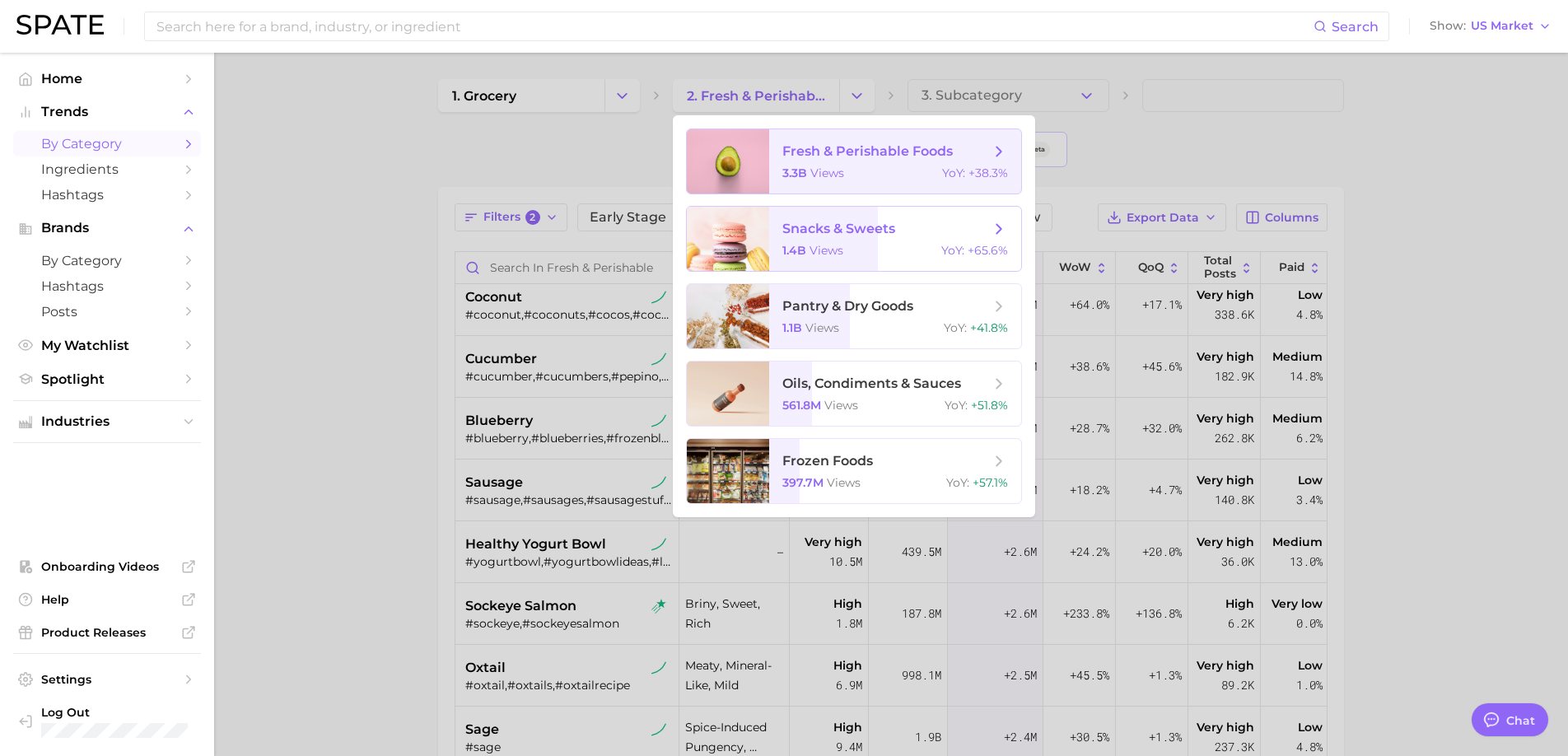
click at [862, 244] on div "1.4b views YoY : +65.6%" at bounding box center [895, 250] width 225 height 15
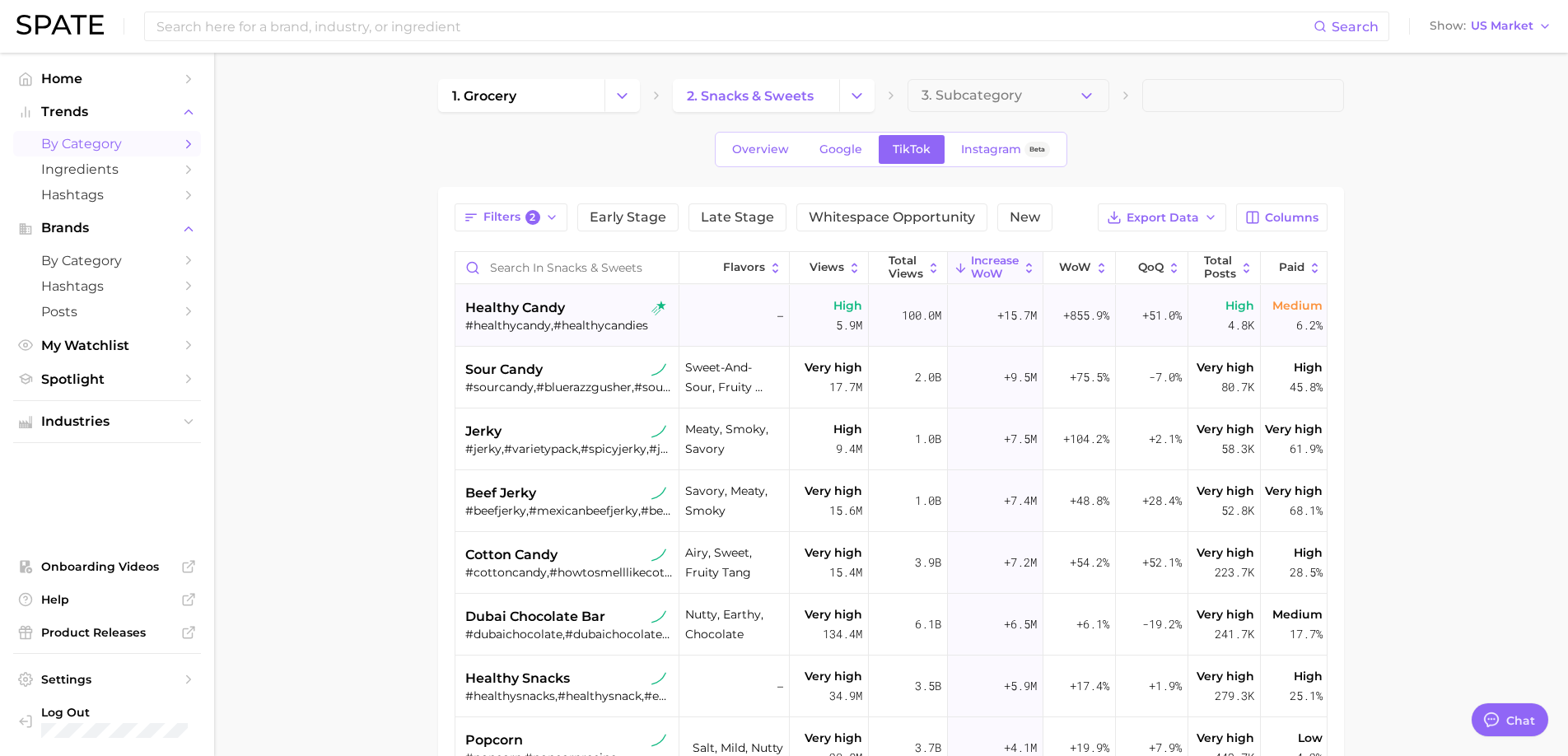
click at [558, 326] on div "#healthycandy,#healthycandies" at bounding box center [569, 325] width 208 height 15
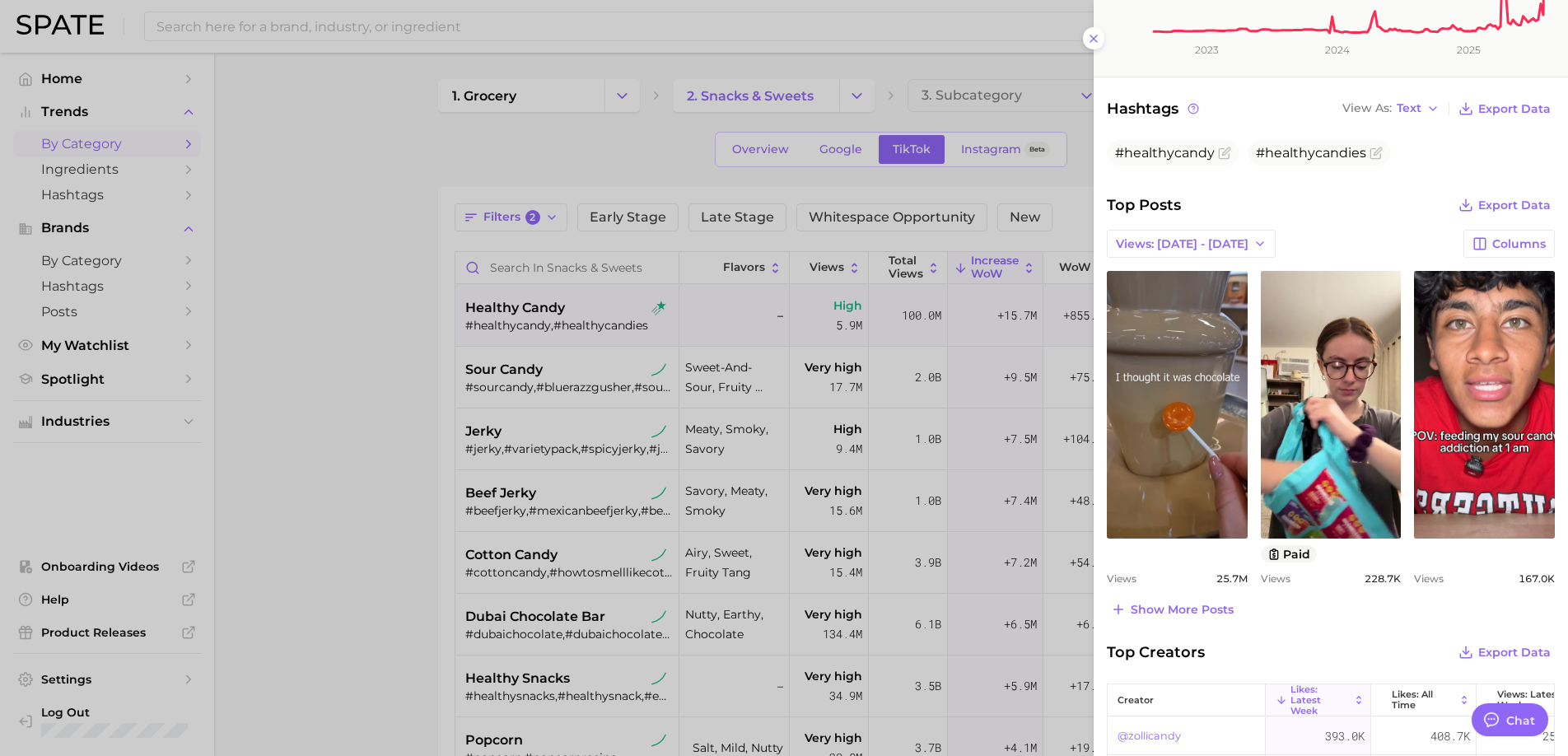
scroll to position [445, 0]
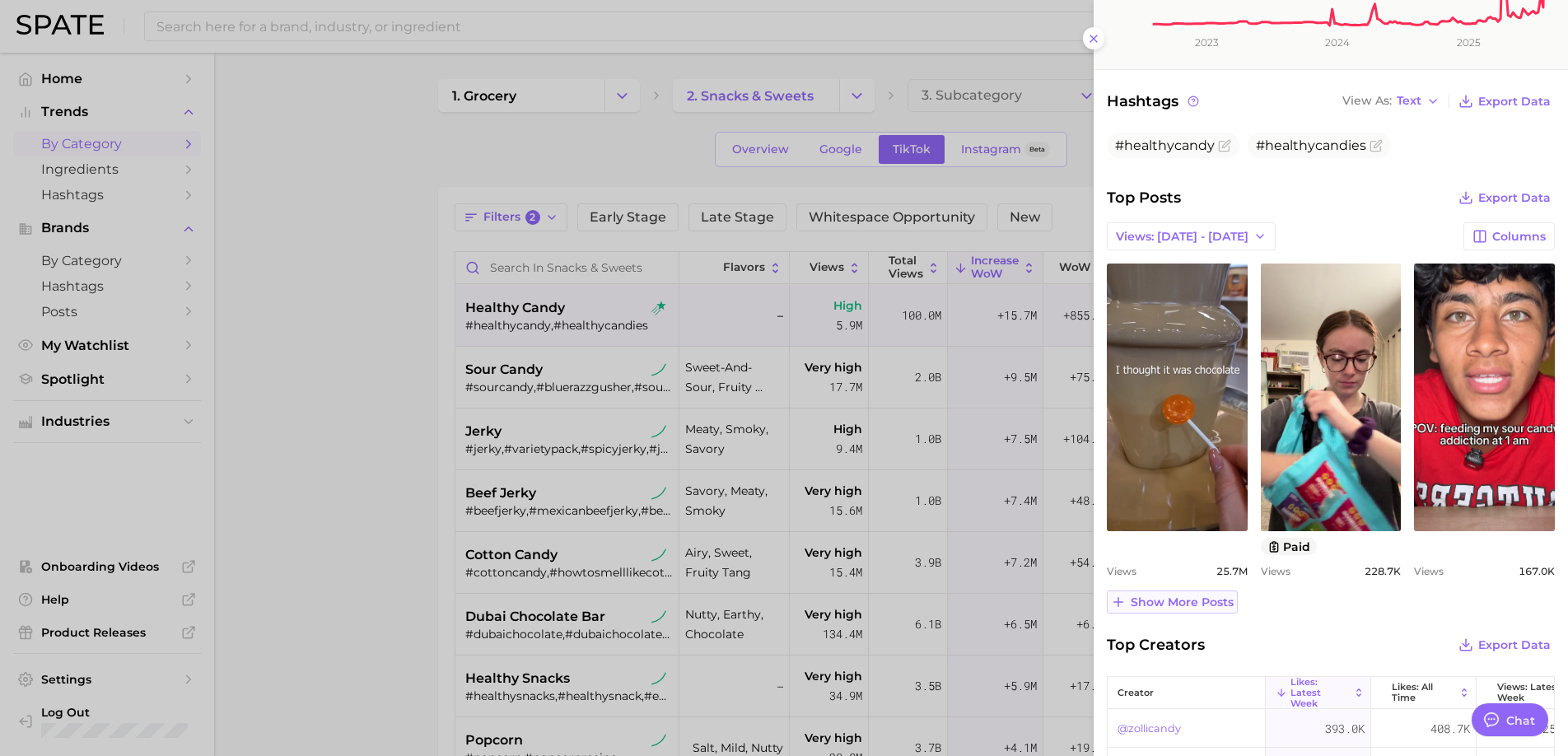
click at [1168, 603] on span "Show more posts" at bounding box center [1181, 602] width 102 height 14
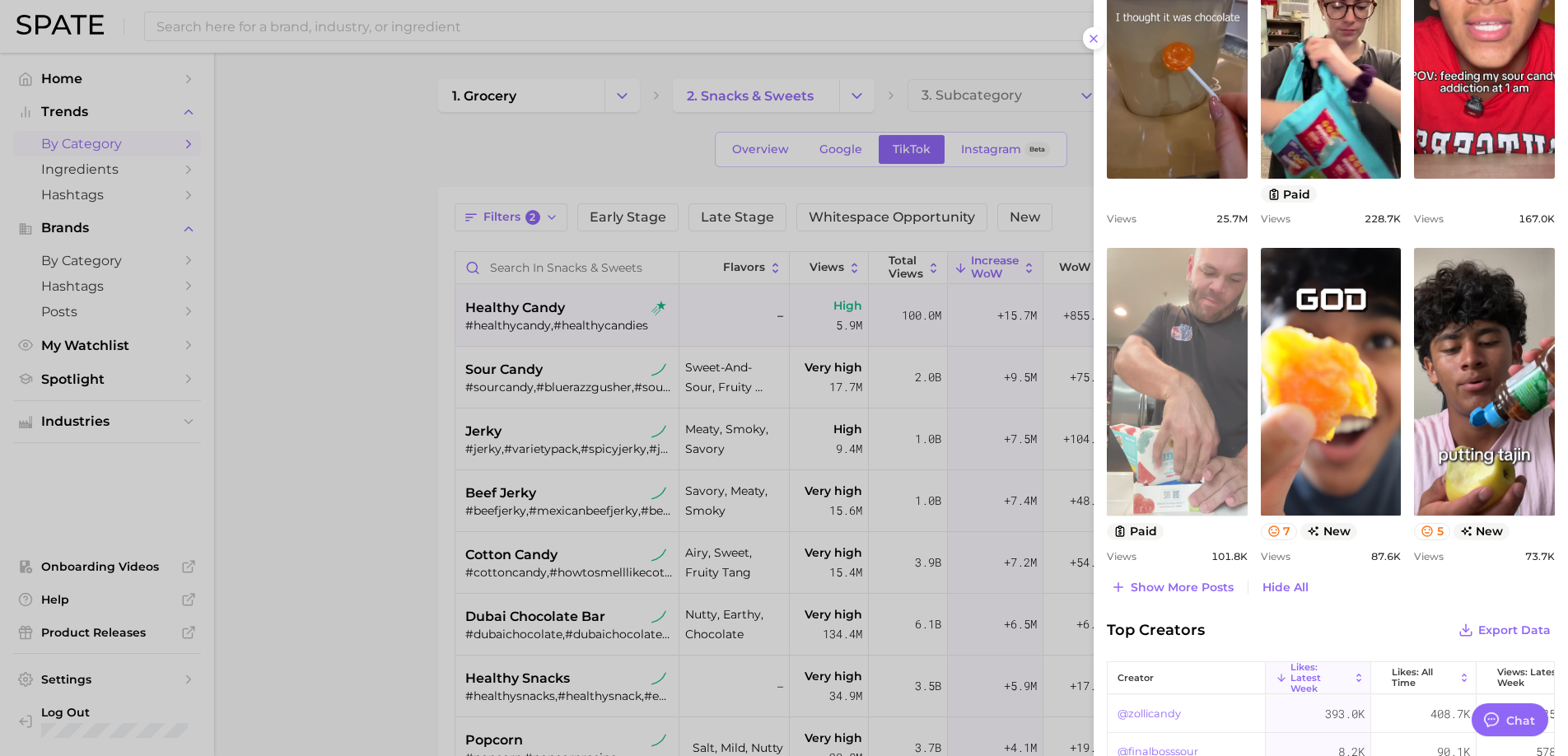
scroll to position [819, 0]
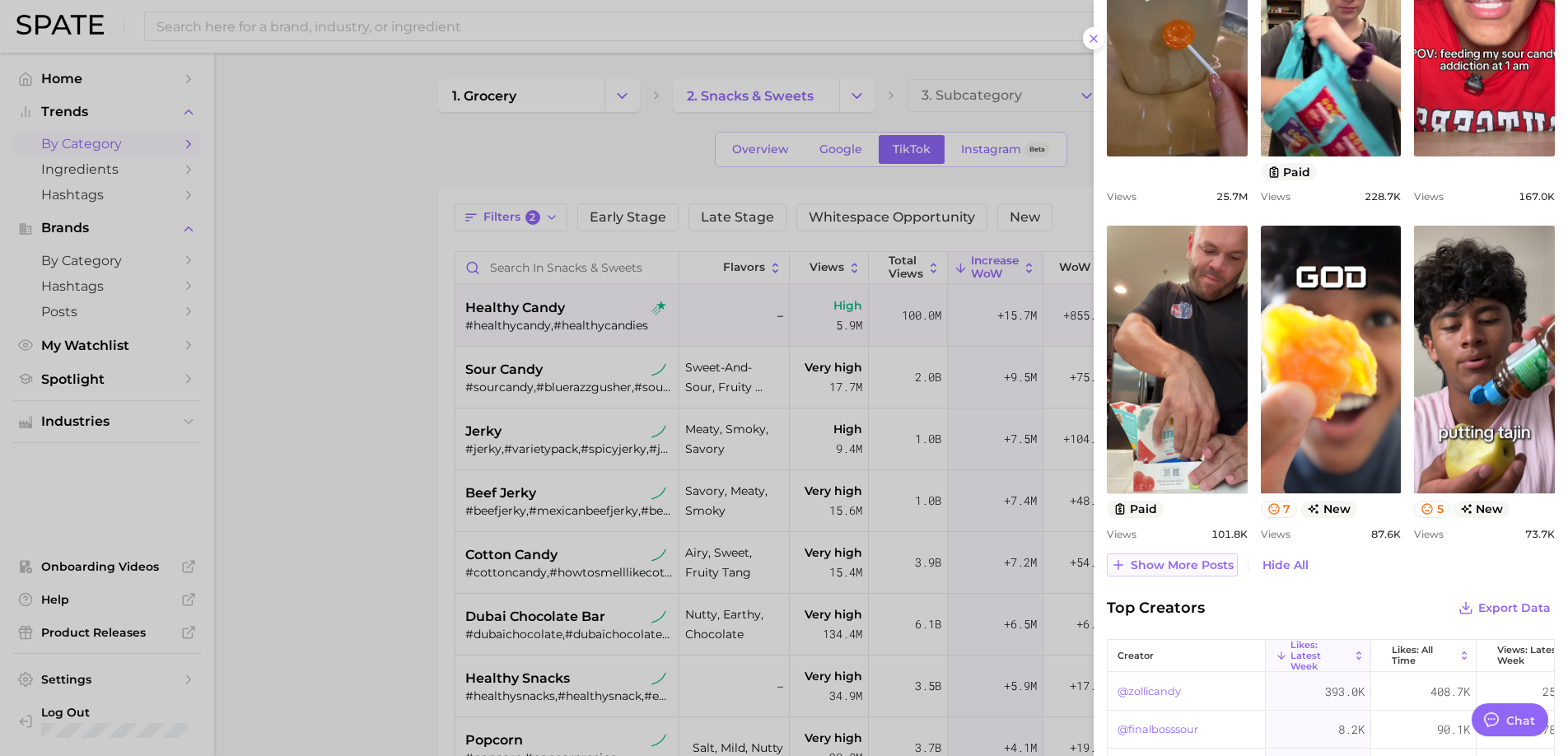
click at [1185, 575] on button "Show more posts" at bounding box center [1172, 565] width 131 height 23
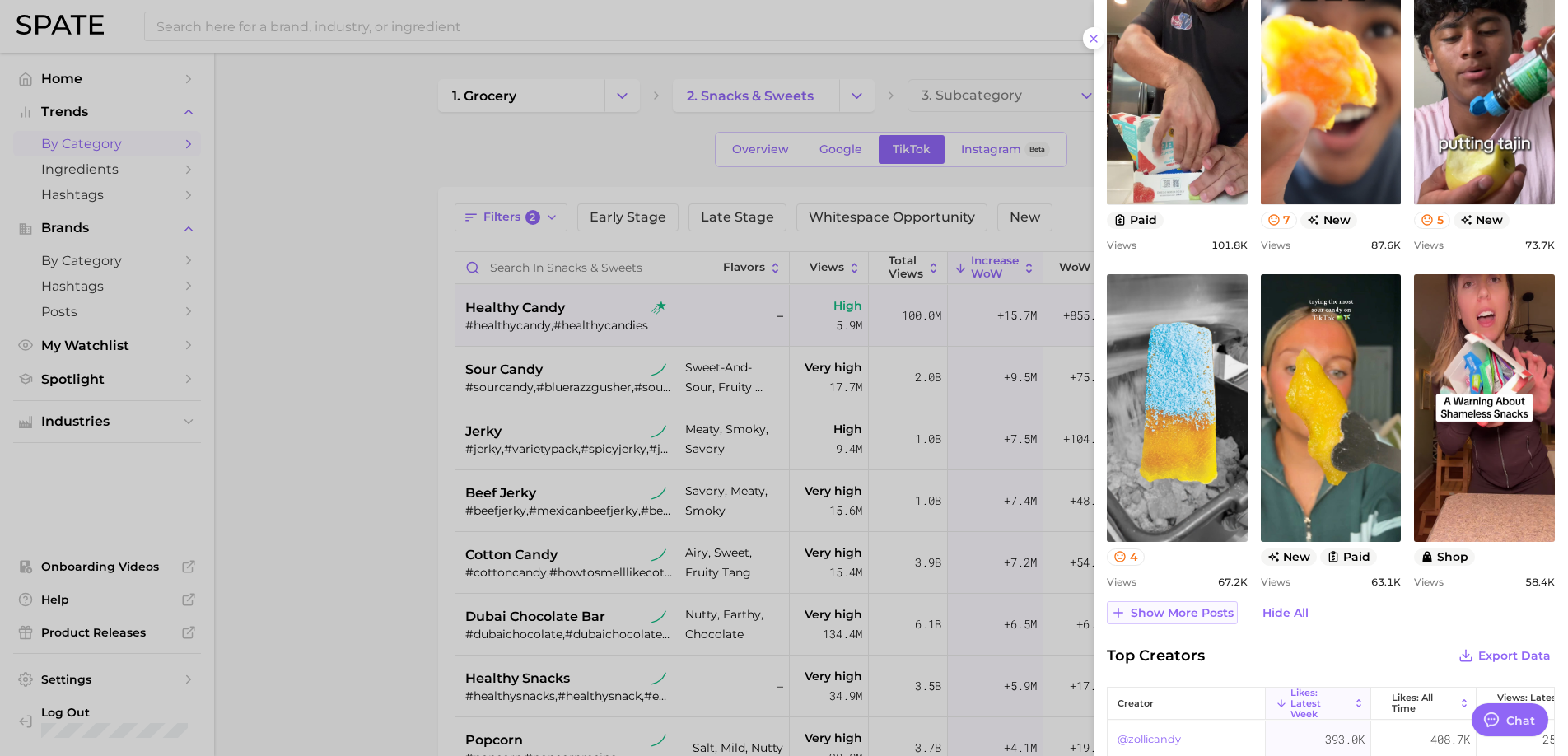
scroll to position [0, 0]
click at [696, 467] on div at bounding box center [784, 378] width 1568 height 756
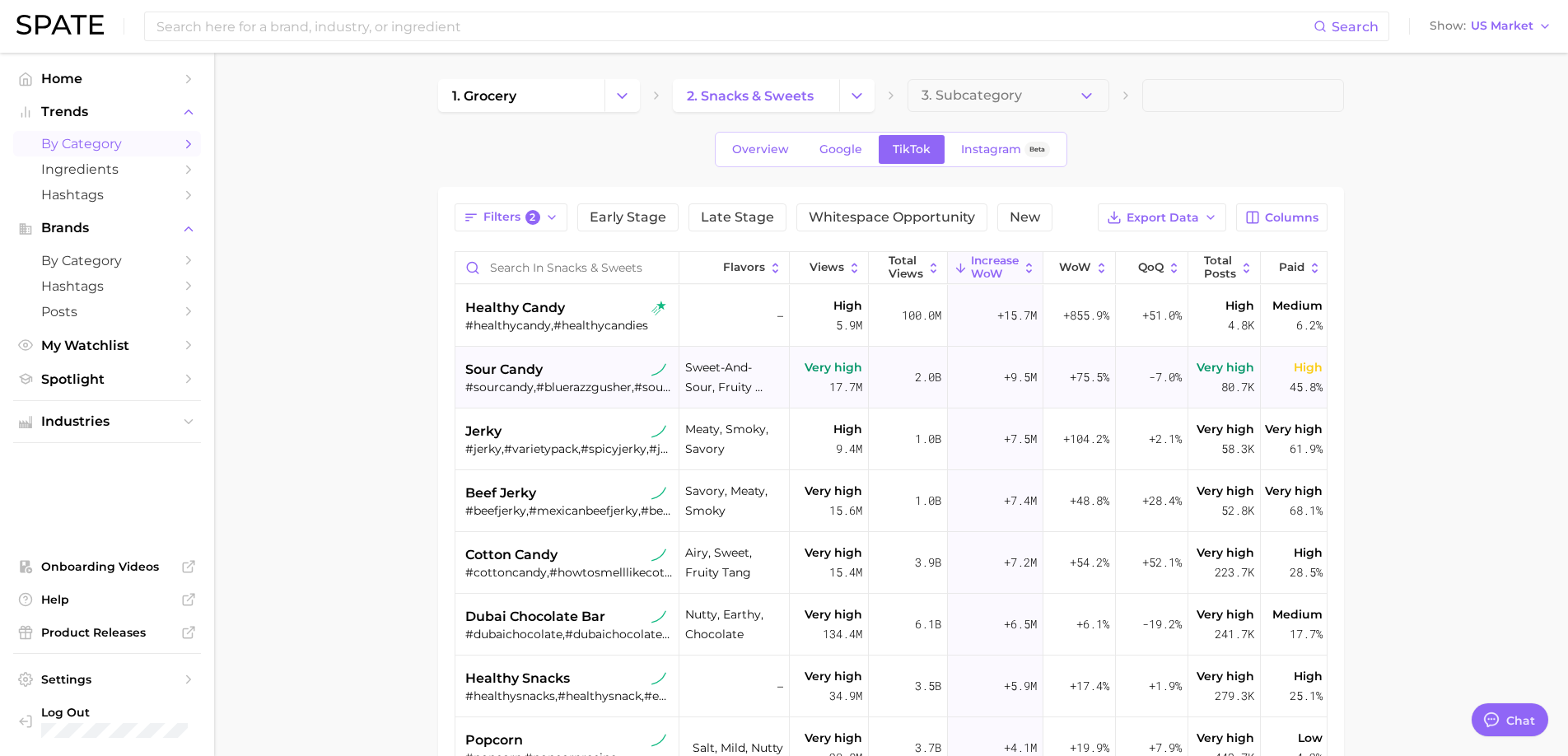
click at [547, 382] on div "#sourcandy,#bluerazzgusher,#sourcandyreview,#sourcandychallenge" at bounding box center [569, 386] width 208 height 15
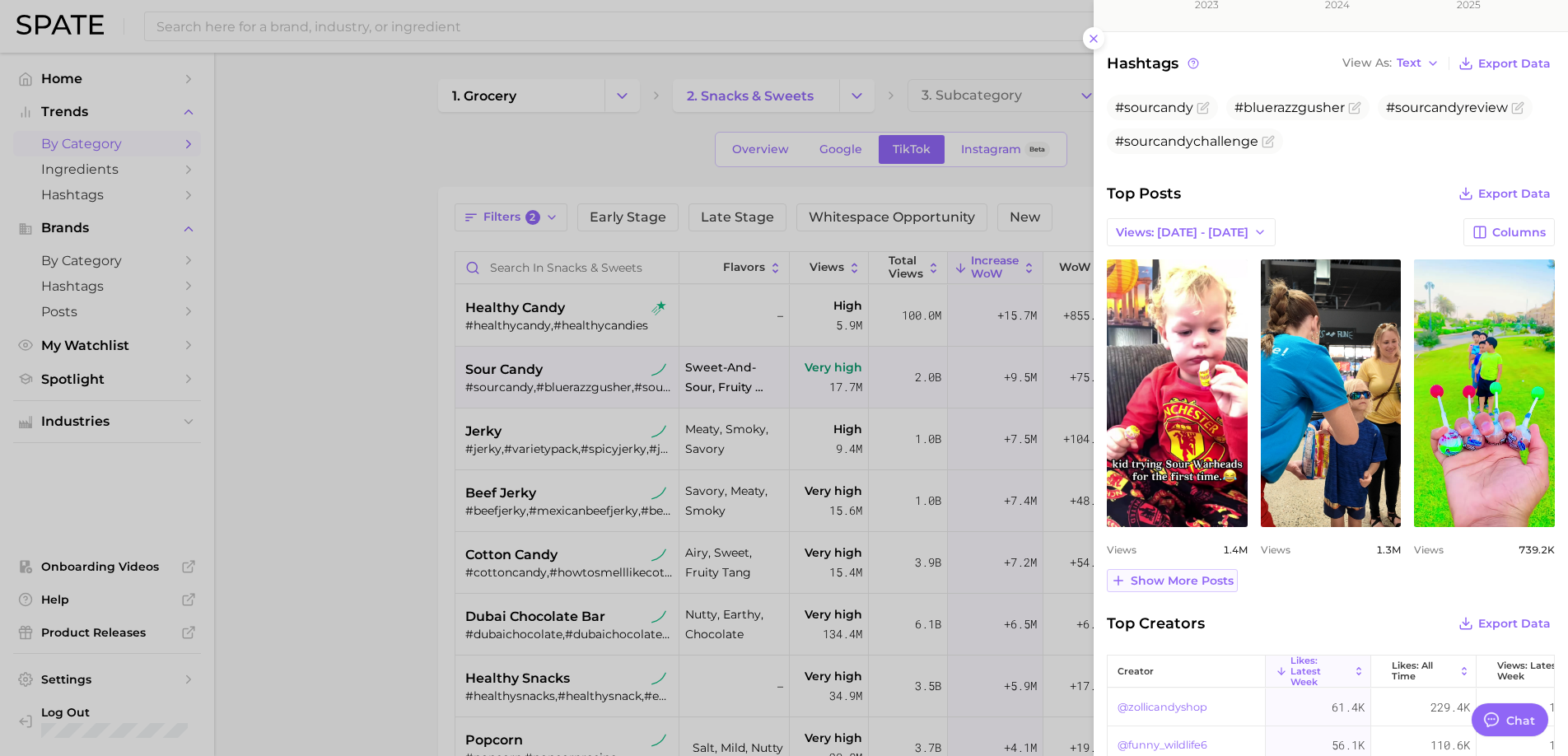
click at [1172, 588] on button "Show more posts" at bounding box center [1172, 580] width 131 height 23
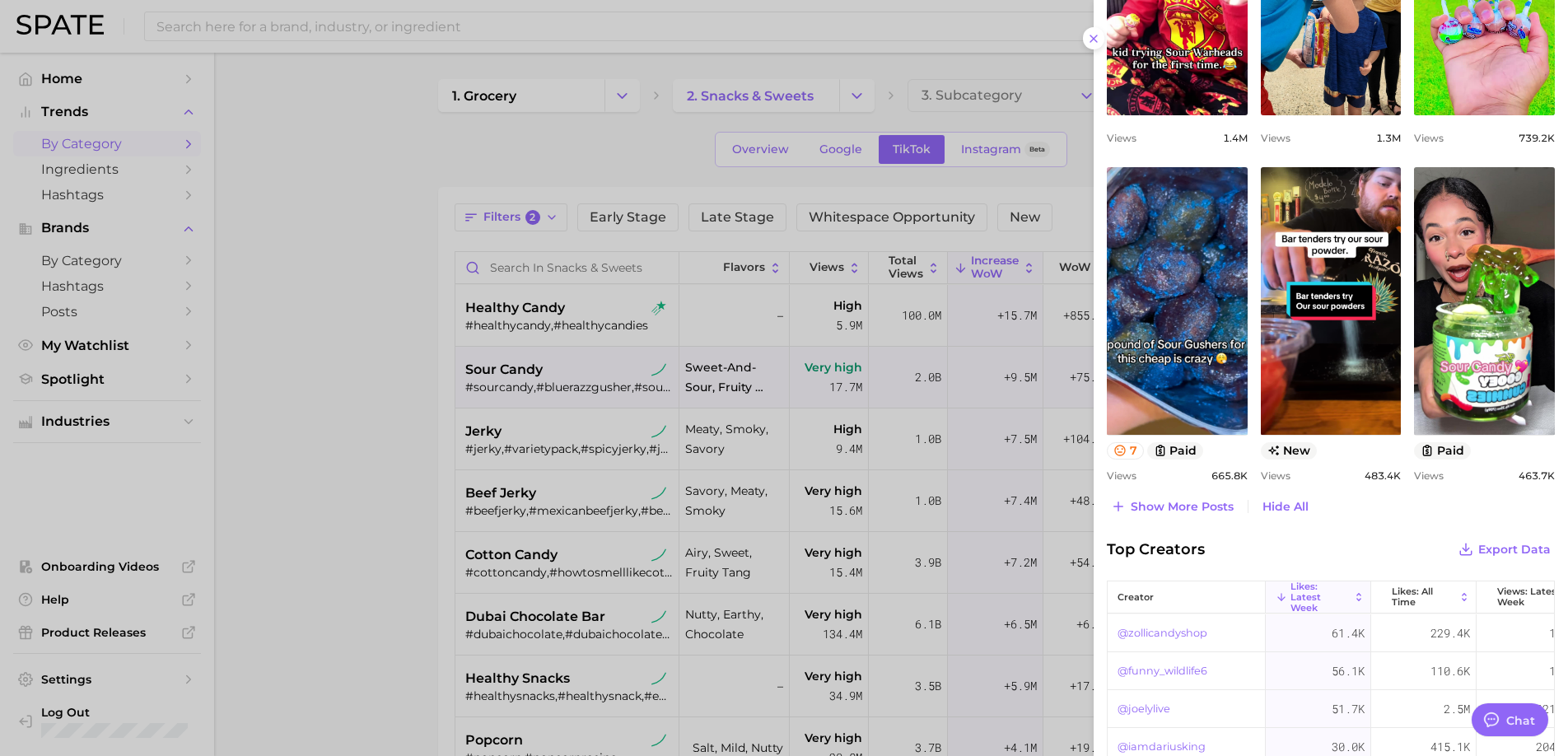
click at [726, 537] on div at bounding box center [784, 378] width 1568 height 756
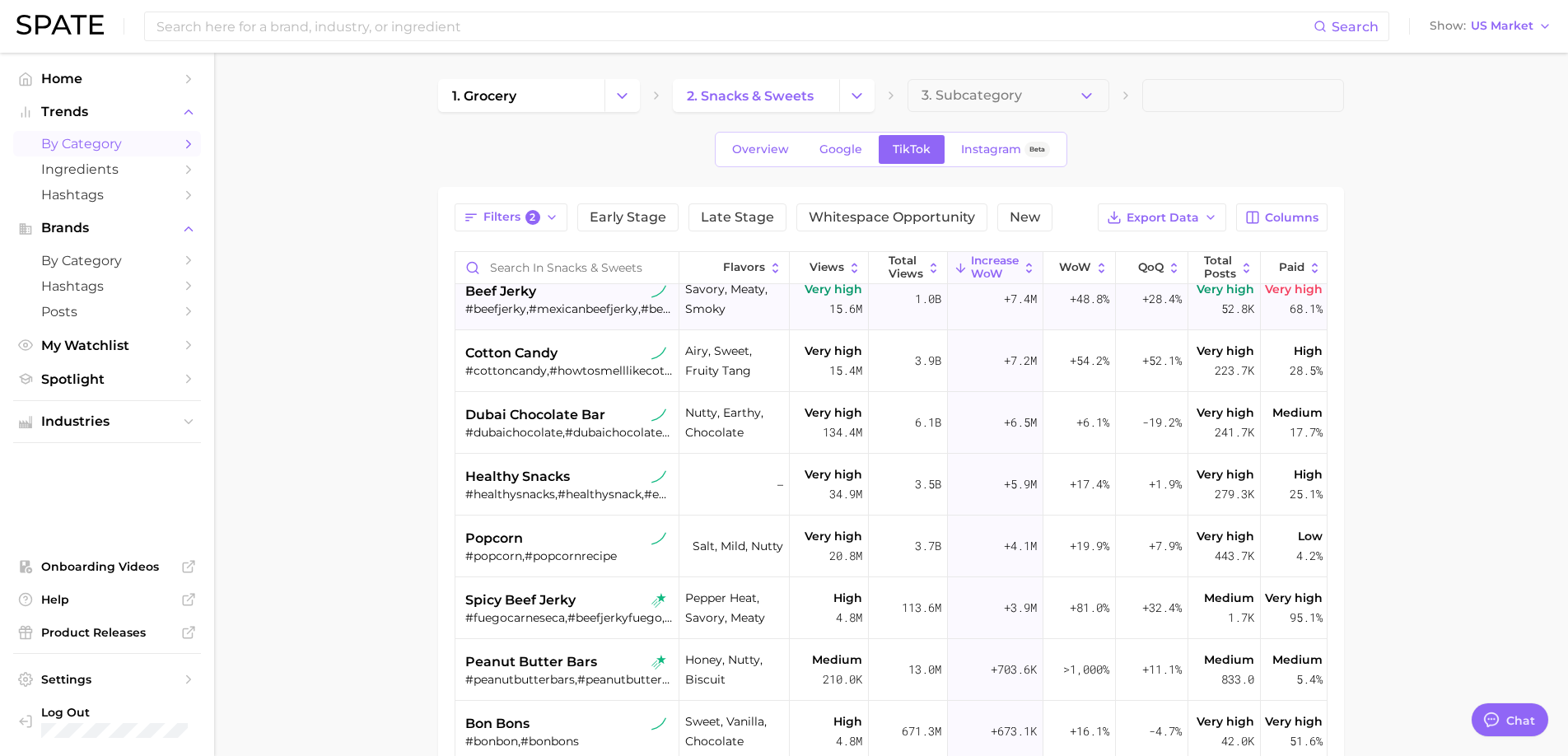
click at [567, 310] on div "#beefjerky,#mexicanbeefjerky,#beefjerkyrecipe,#crunchybeefjerky,#beefjercky,#ho…" at bounding box center [569, 308] width 208 height 15
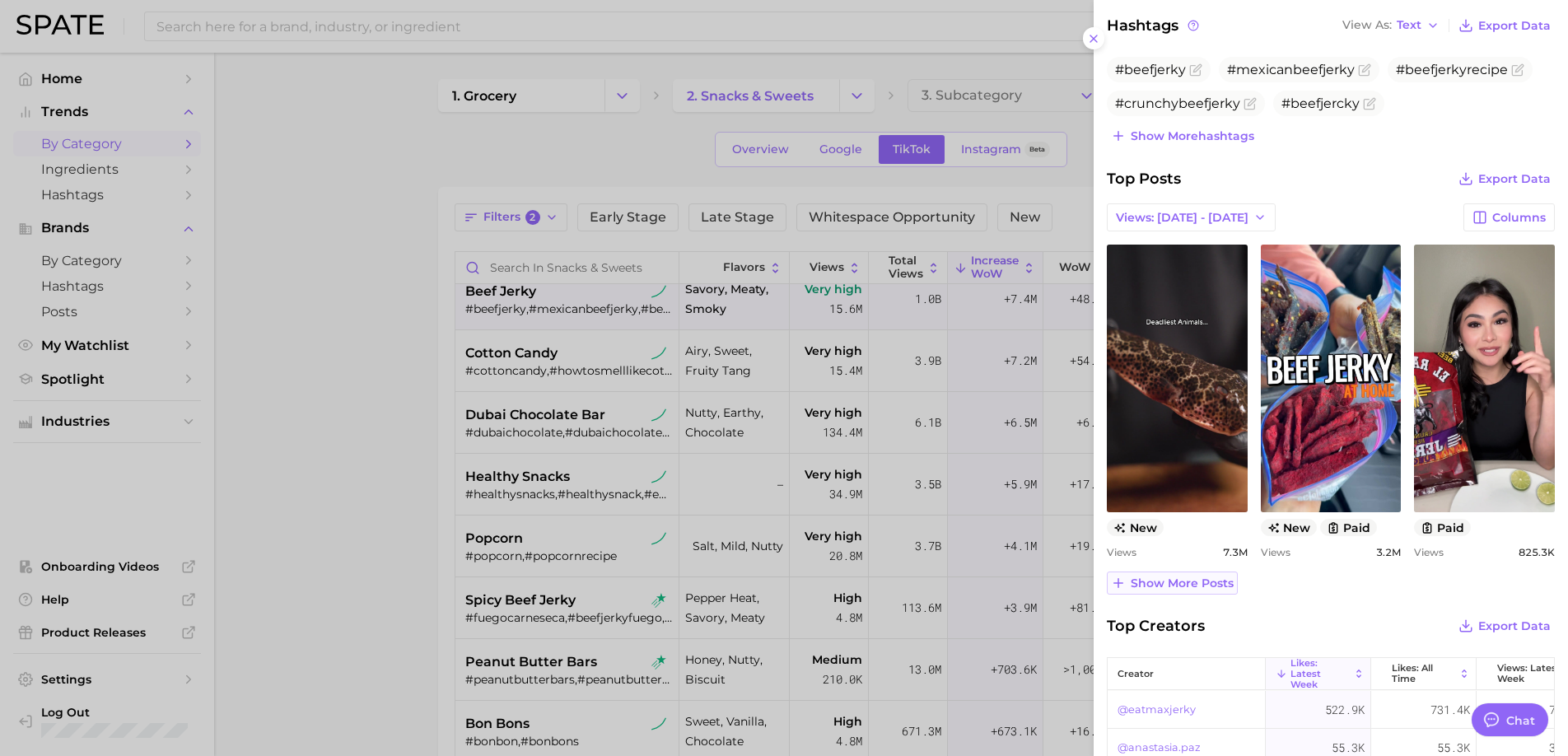
click at [1171, 593] on button "Show more posts" at bounding box center [1172, 583] width 131 height 23
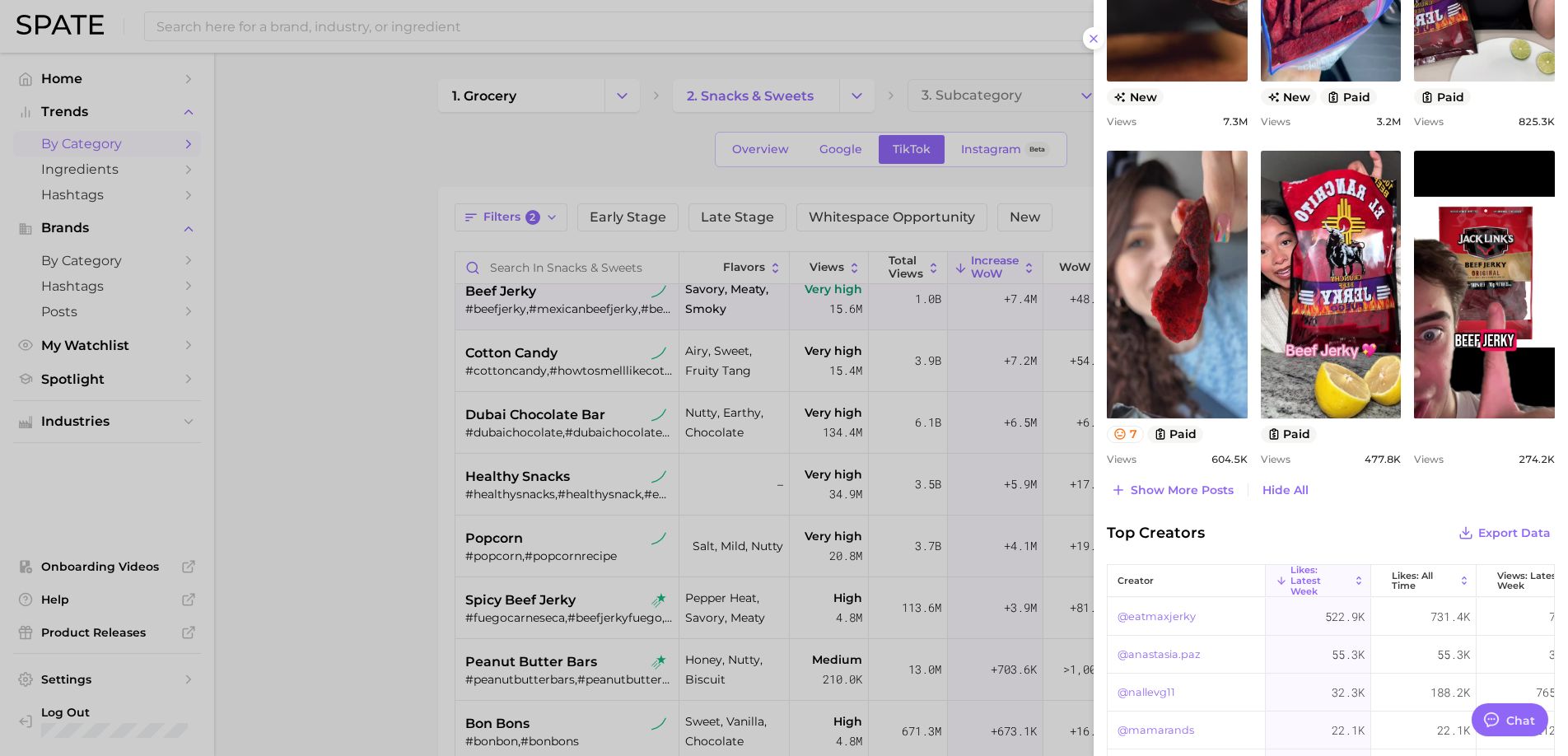
click at [440, 566] on div at bounding box center [784, 378] width 1568 height 756
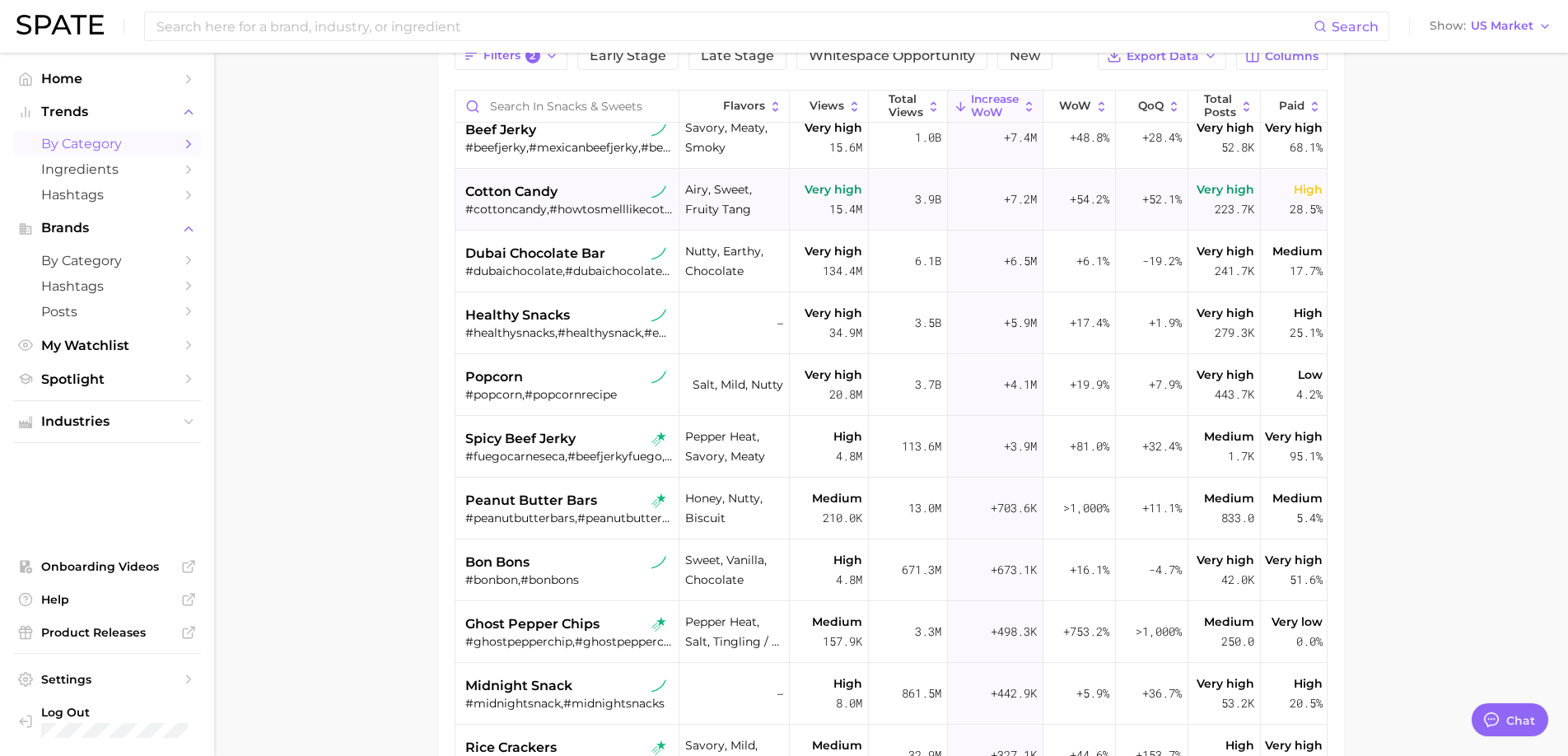
click at [620, 221] on div "cotton candy #cottoncandy,#howtosmelllikecottoncandy" at bounding box center [569, 199] width 208 height 61
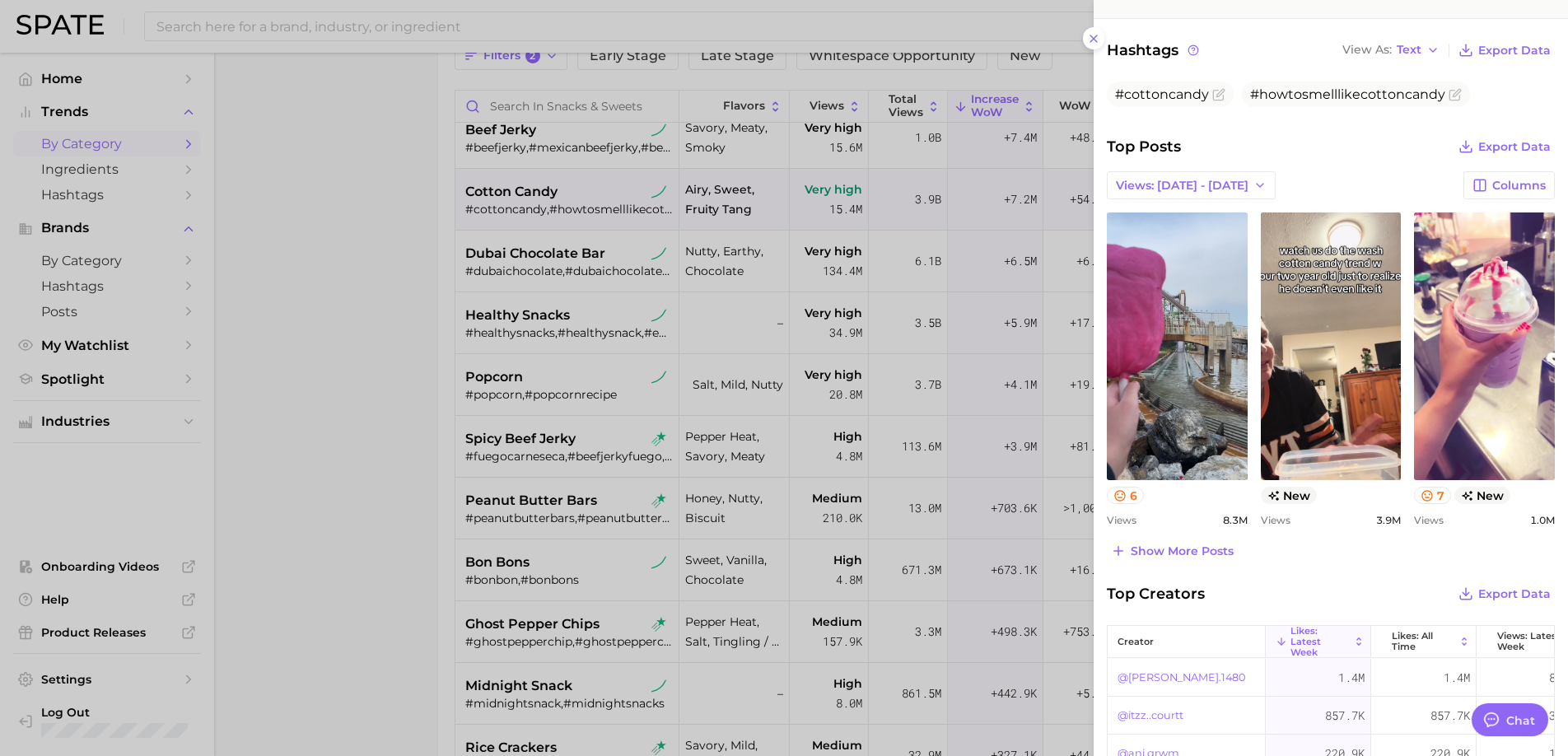
click at [585, 277] on div at bounding box center [784, 378] width 1568 height 756
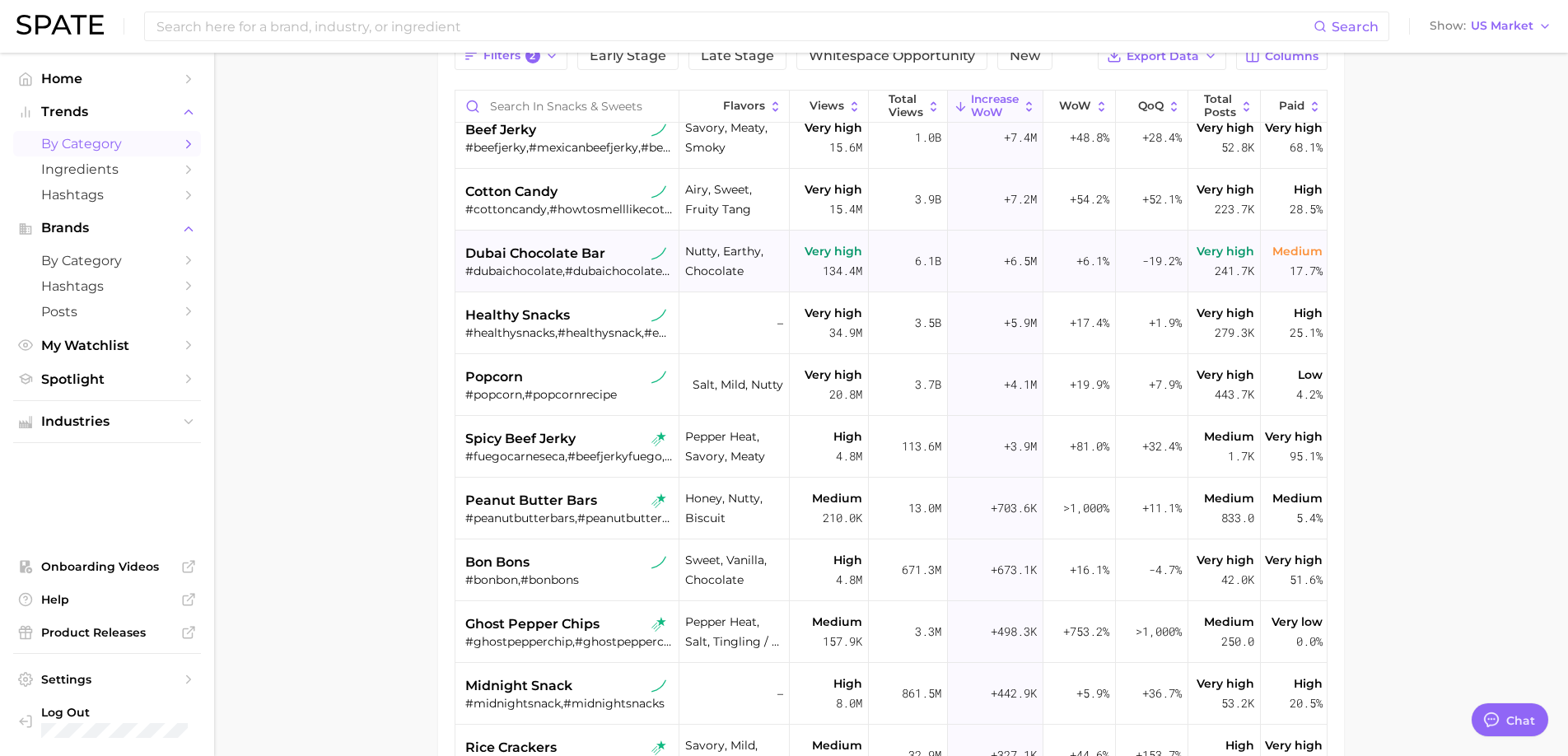
click at [561, 272] on div "#dubaichocolate,#dubaichocolatebar,#chocolatedubai,#dubaichocolatemukbang,#duba…" at bounding box center [569, 270] width 208 height 15
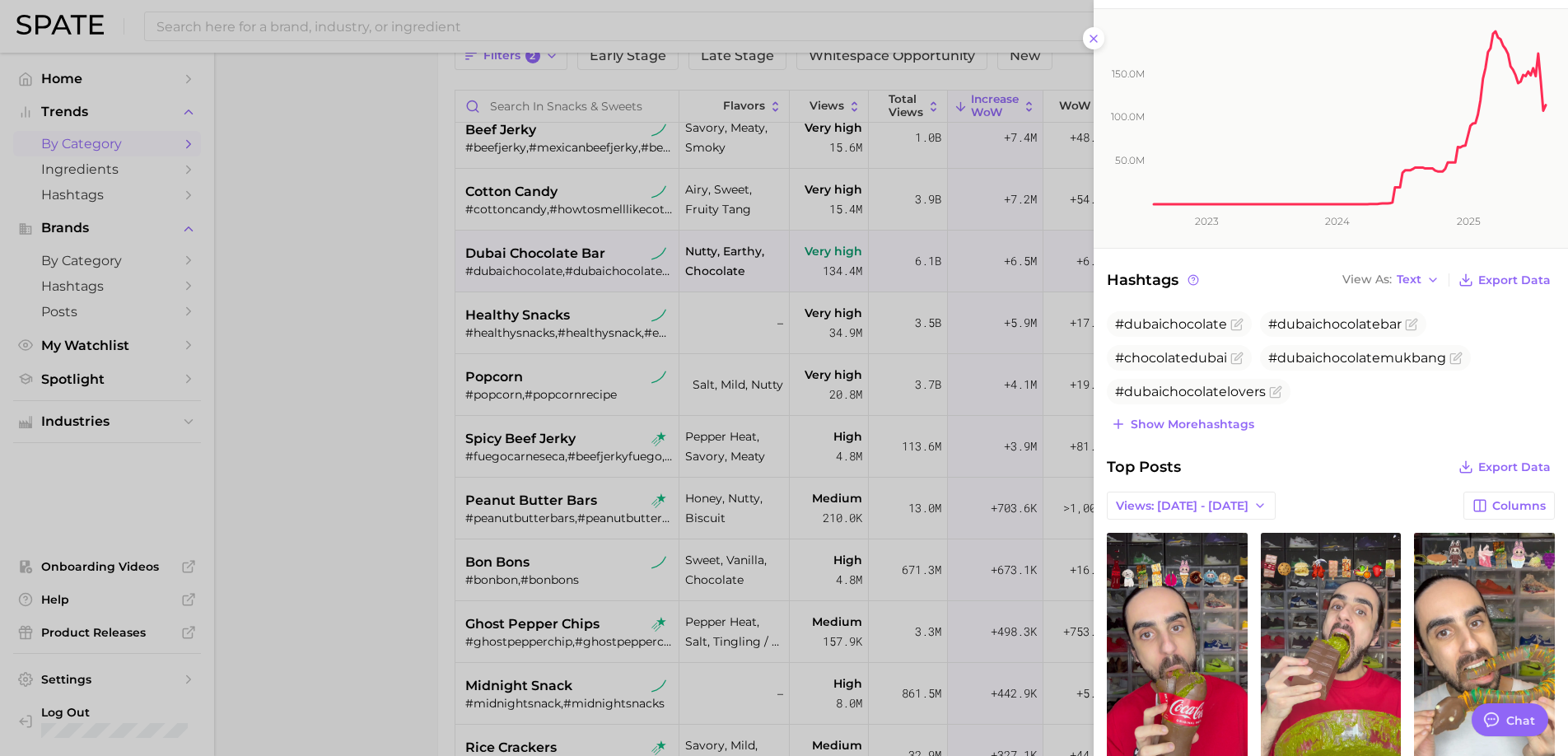
click at [560, 319] on div at bounding box center [784, 378] width 1568 height 756
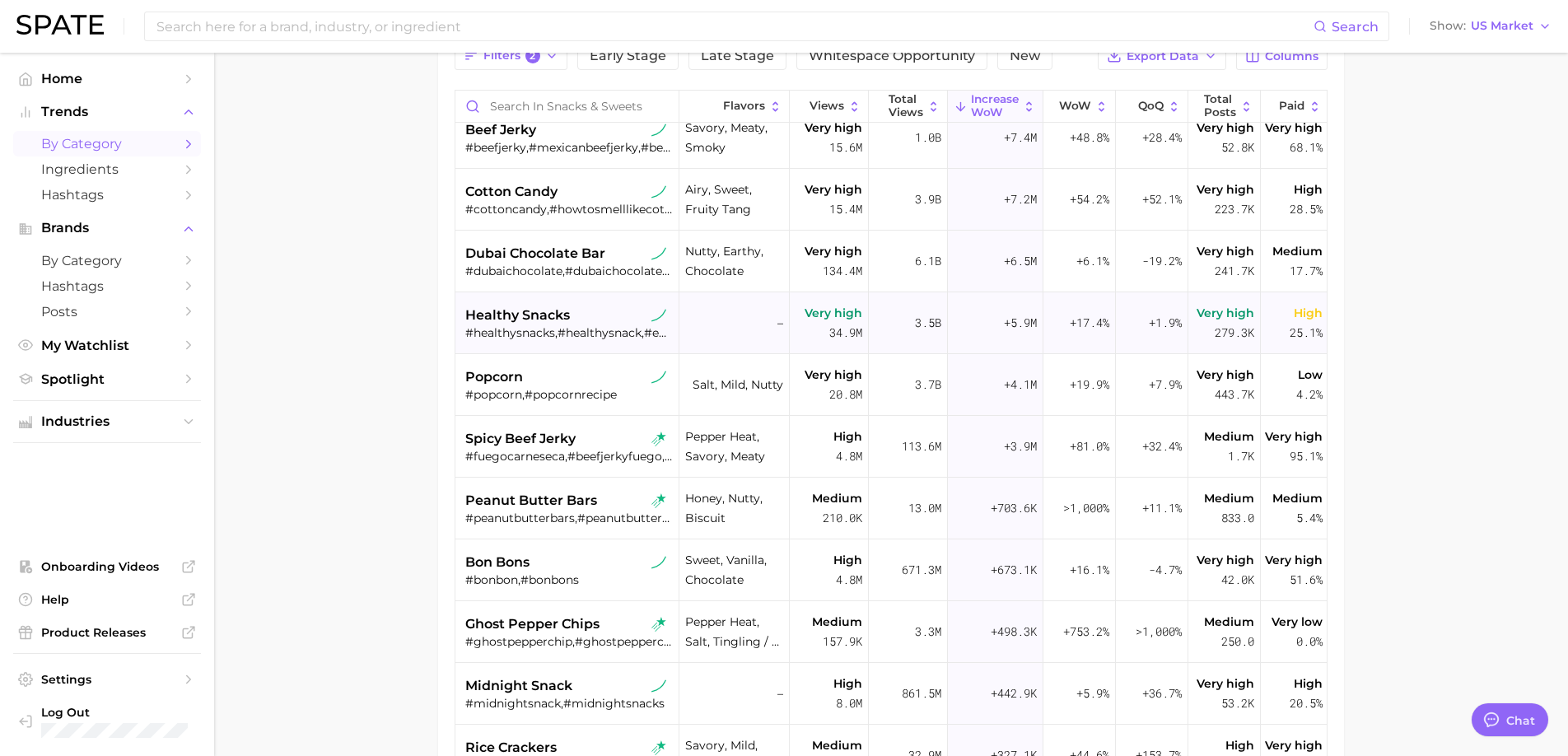
click at [522, 332] on div "#healthysnacks,#healthysnack,#easyhealthysnack,#healthysnacking,#healthysnackre…" at bounding box center [569, 332] width 208 height 15
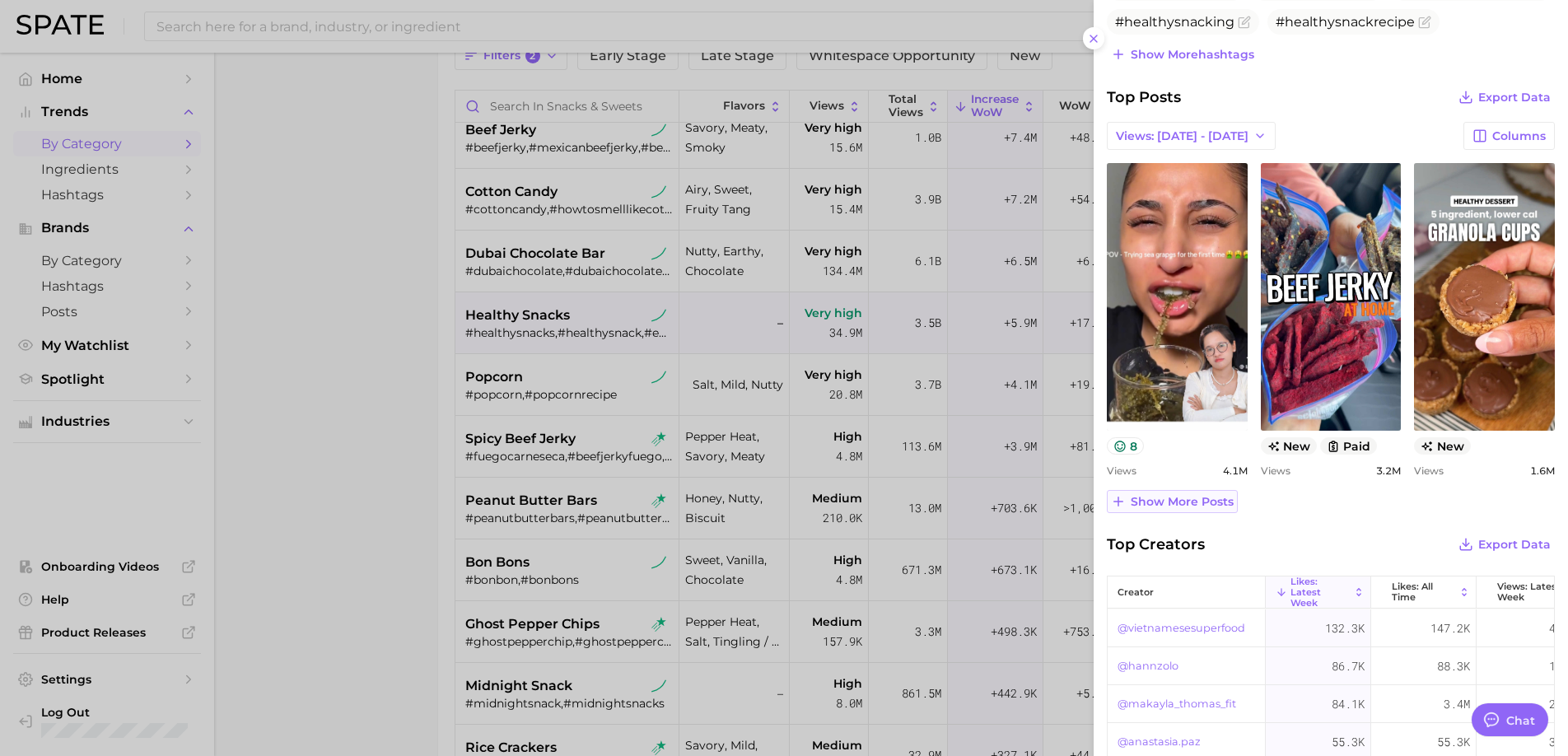
click at [1171, 505] on span "Show more posts" at bounding box center [1181, 501] width 102 height 14
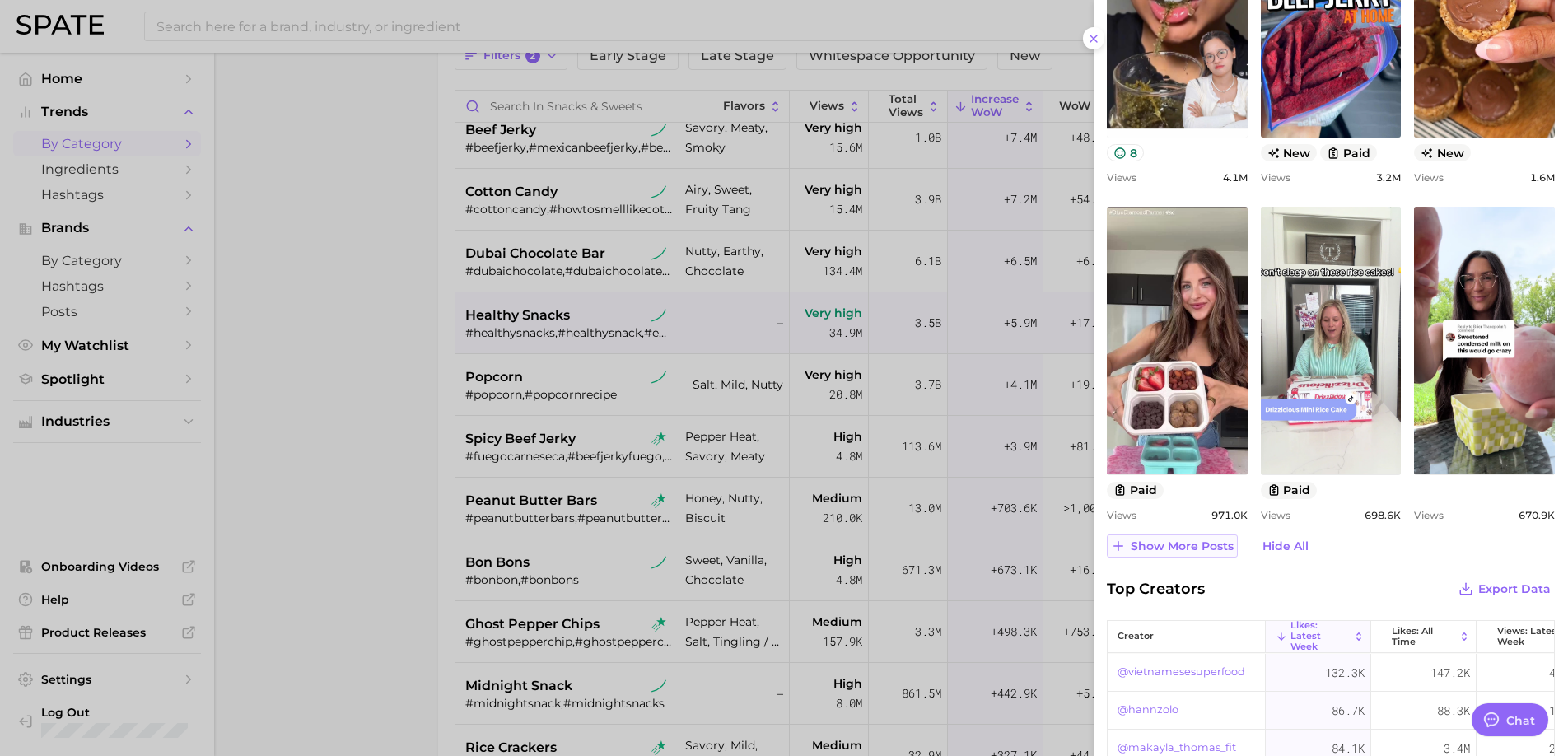
click at [1181, 543] on span "Show more posts" at bounding box center [1181, 546] width 102 height 14
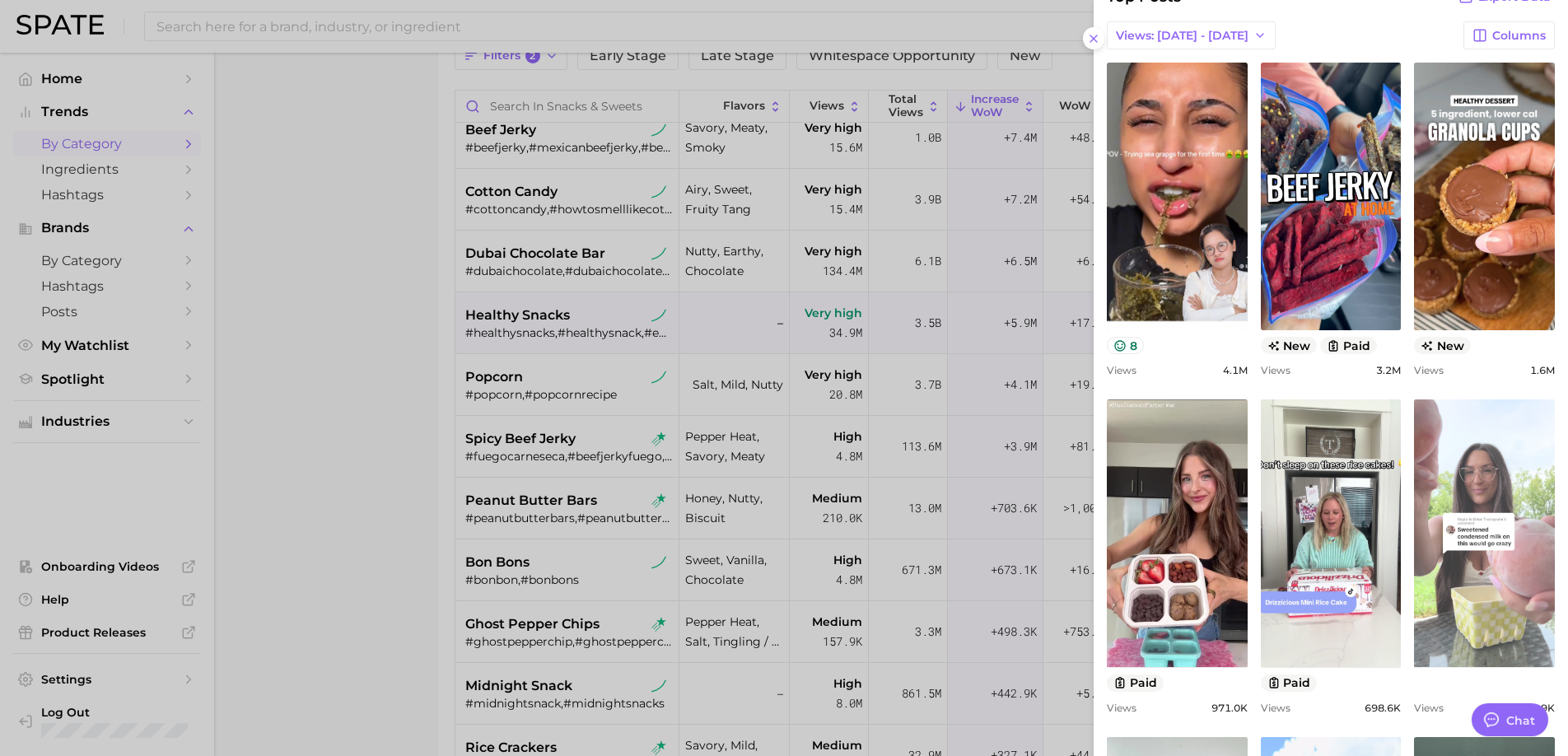
click at [1503, 471] on link "view post on TikTok" at bounding box center [1484, 533] width 141 height 267
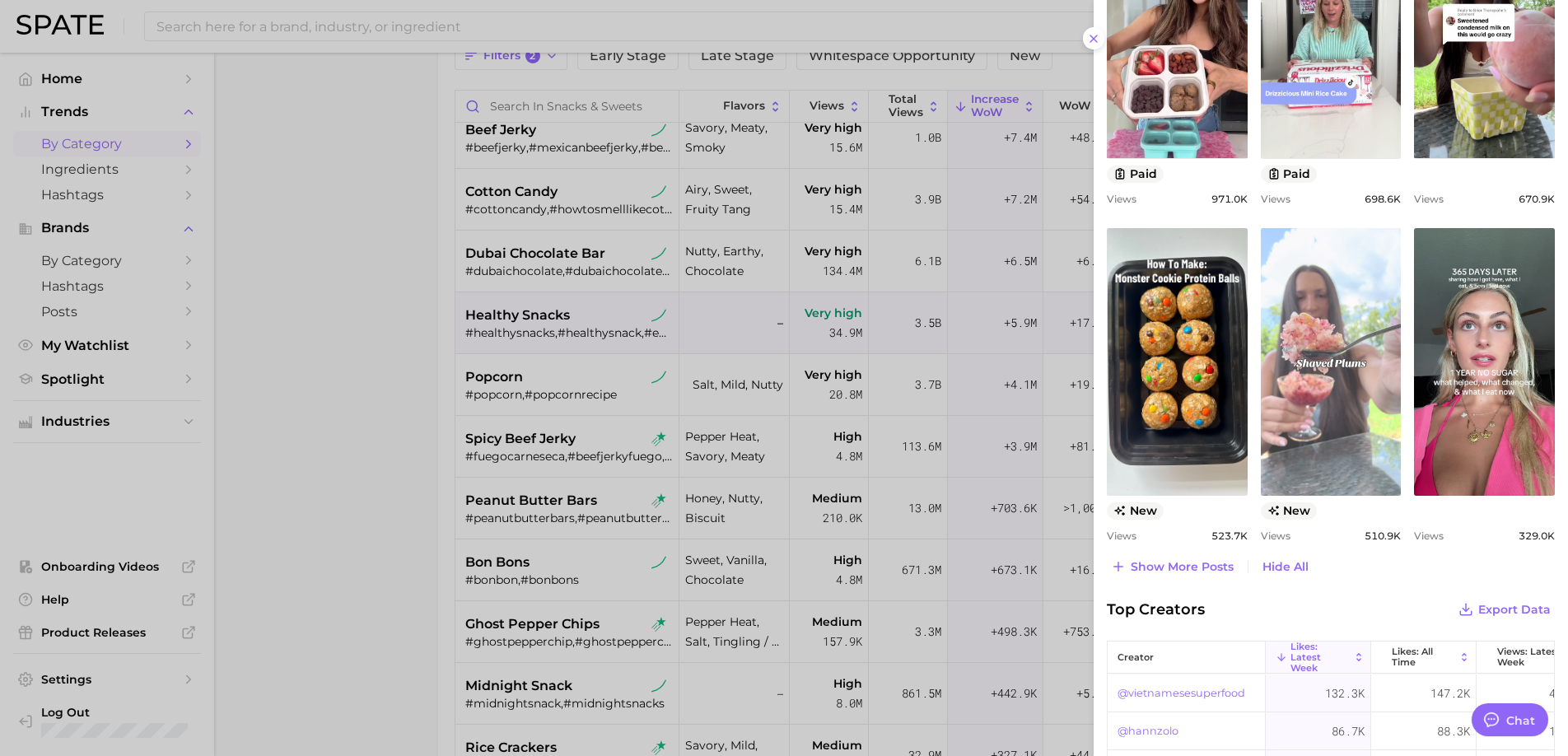
click at [1309, 403] on link "view post on TikTok" at bounding box center [1331, 362] width 141 height 267
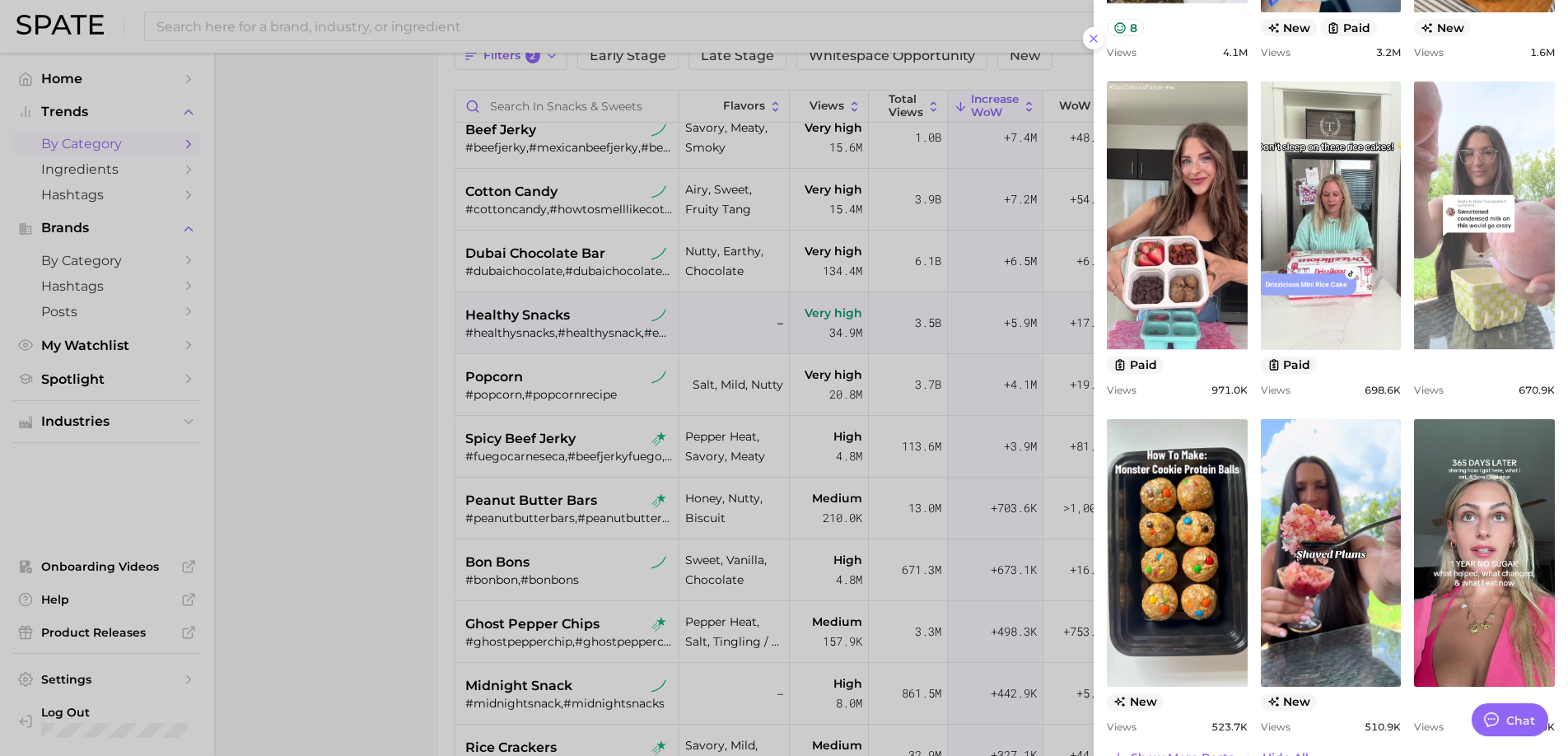
scroll to position [1007, 0]
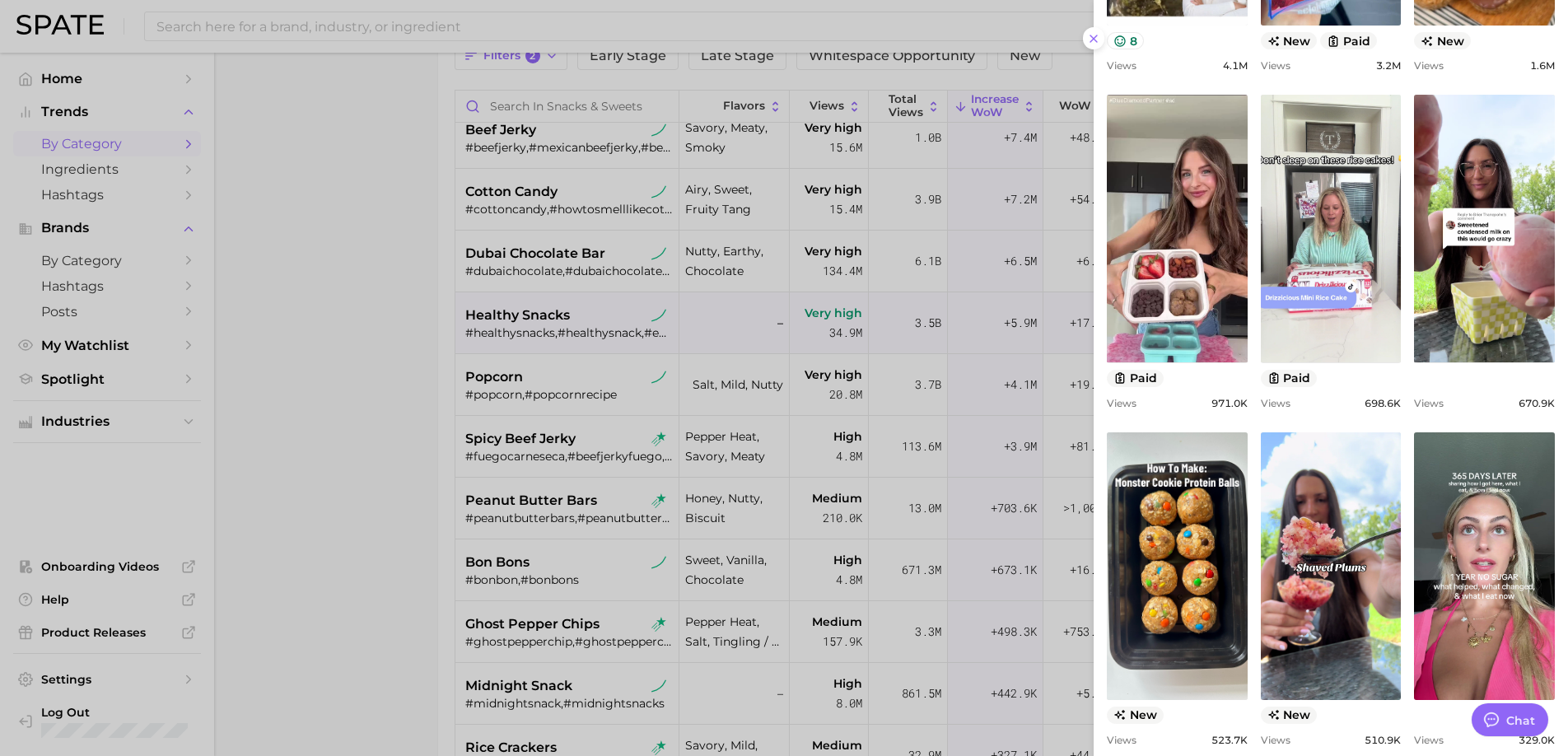
click at [519, 460] on div at bounding box center [784, 378] width 1568 height 756
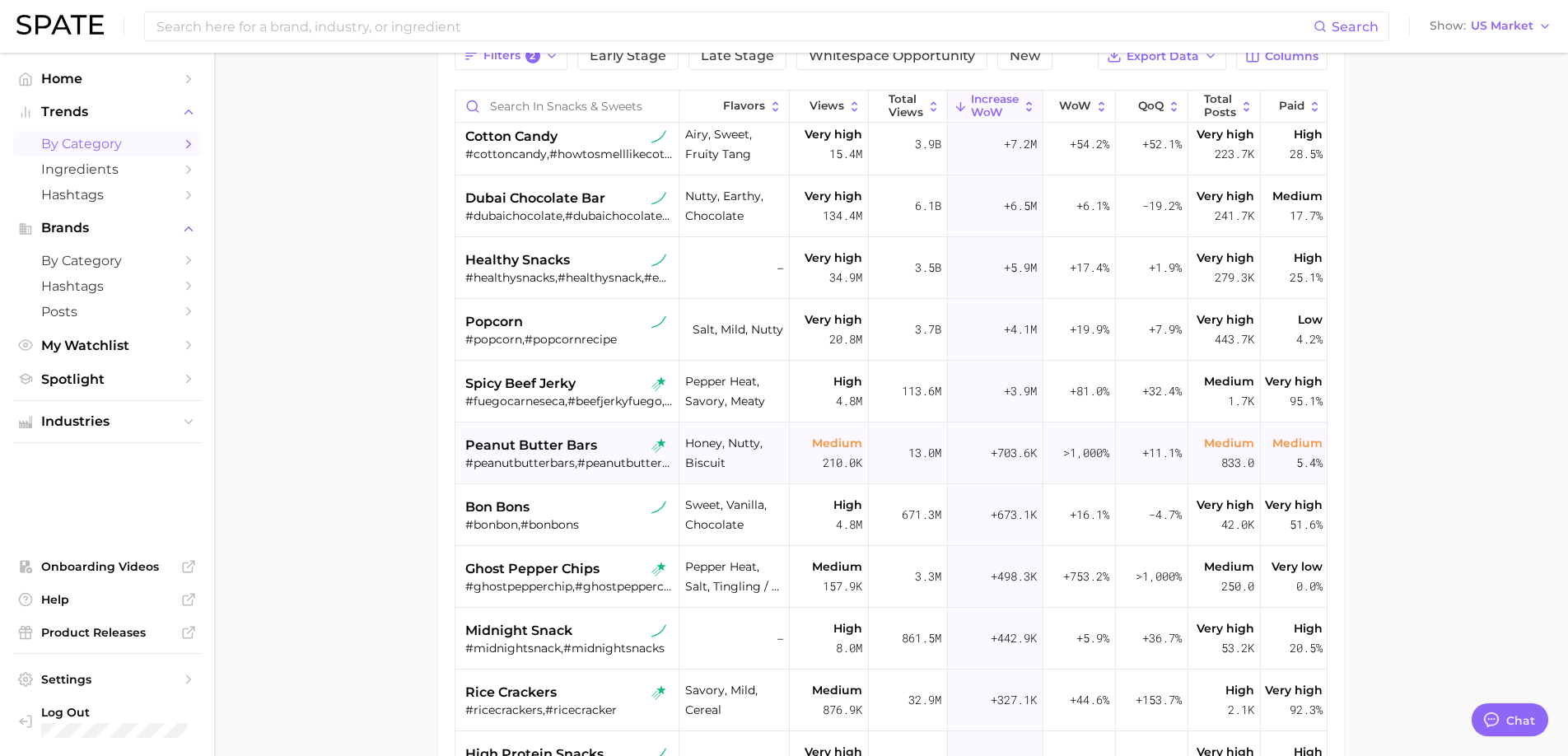
scroll to position [288, 0]
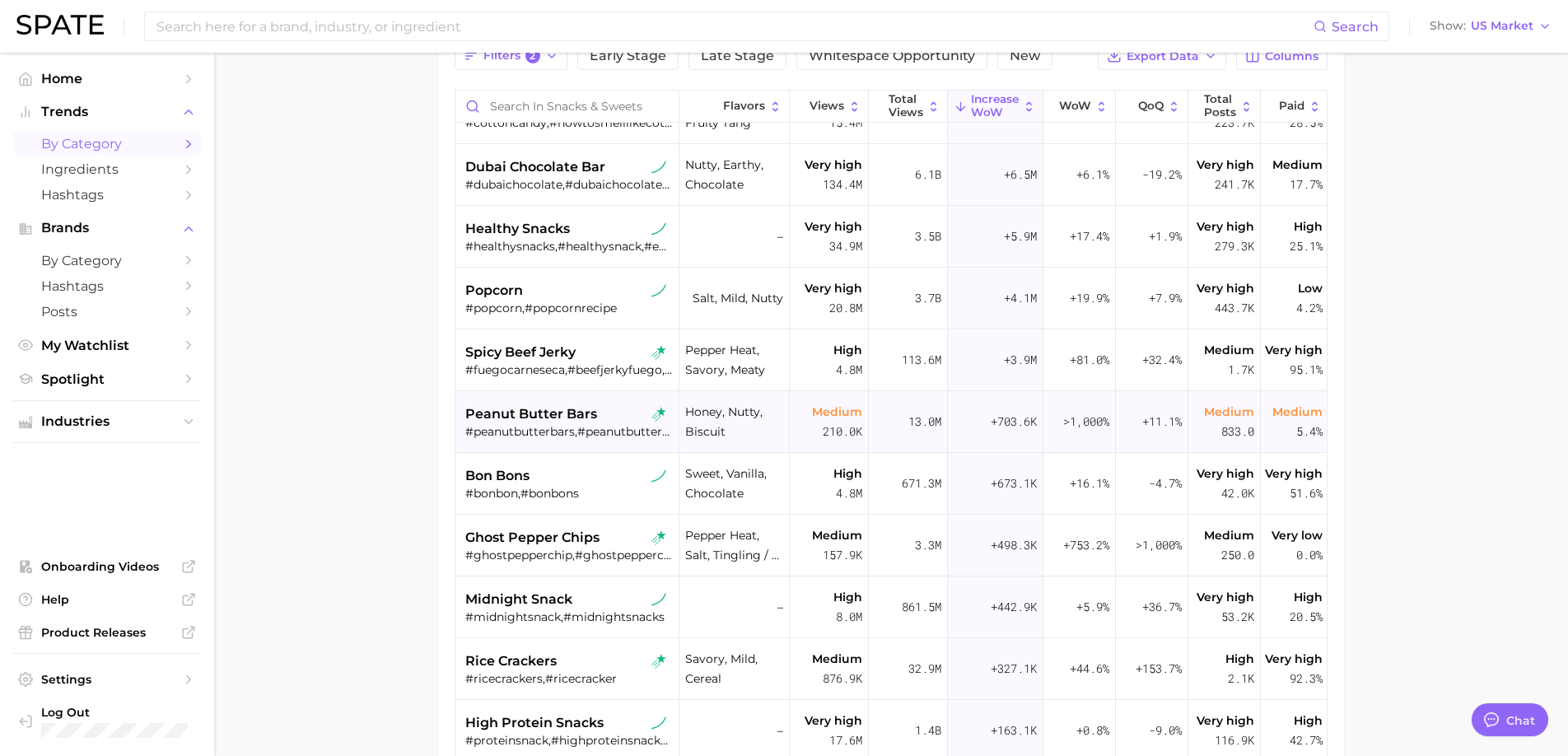
click at [580, 413] on span "peanut butter bars" at bounding box center [531, 414] width 132 height 20
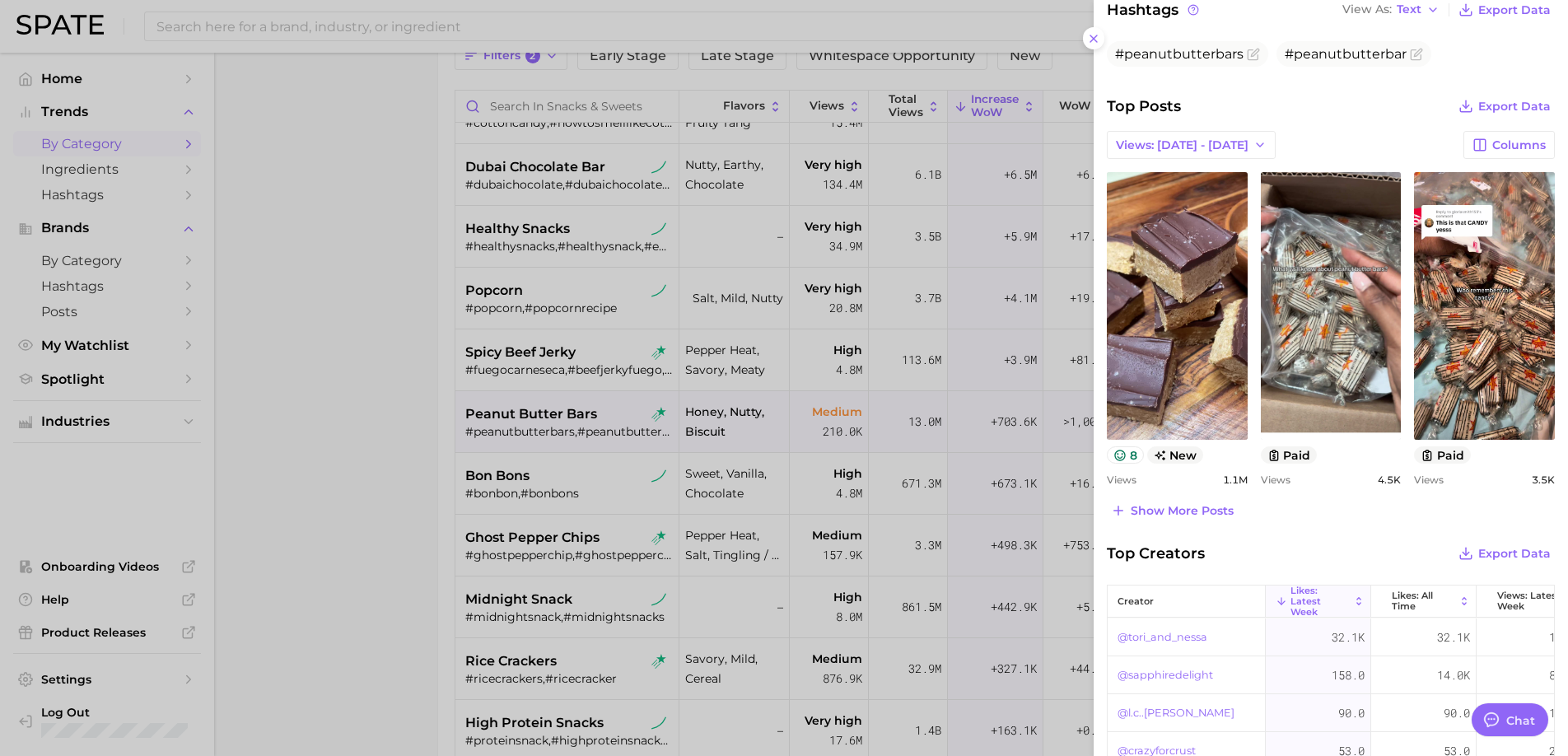
scroll to position [565, 0]
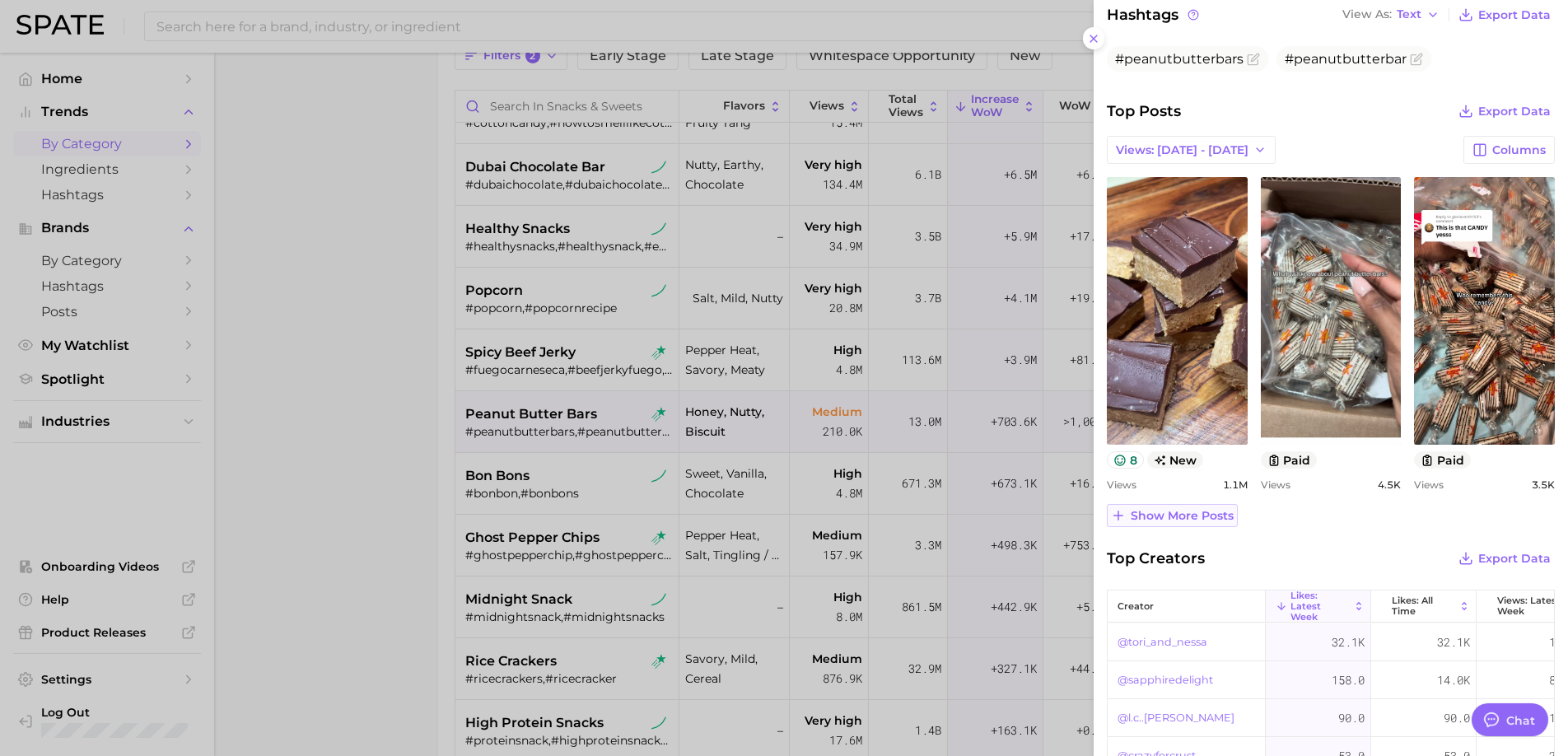
click at [1197, 517] on span "Show more posts" at bounding box center [1181, 515] width 102 height 14
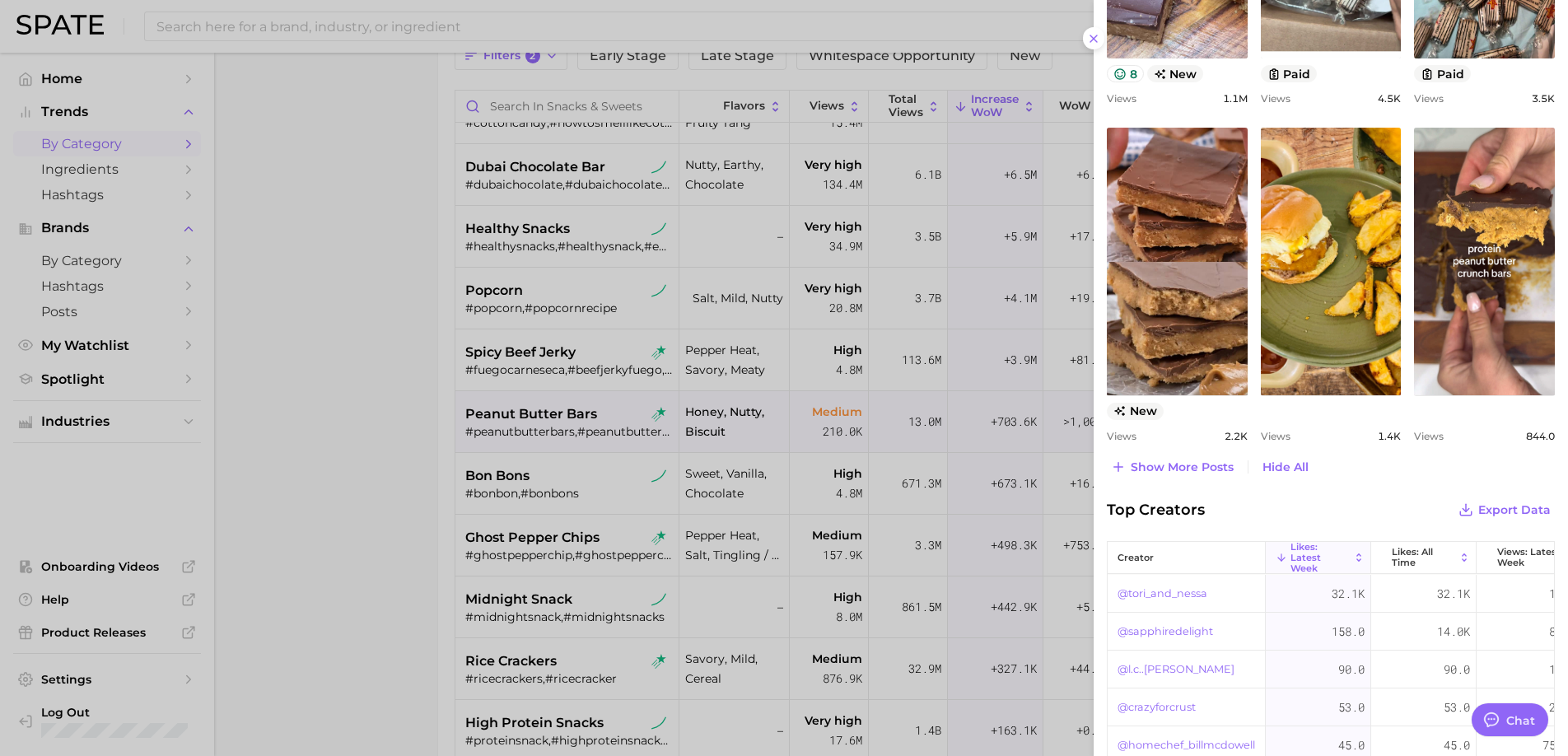
scroll to position [956, 0]
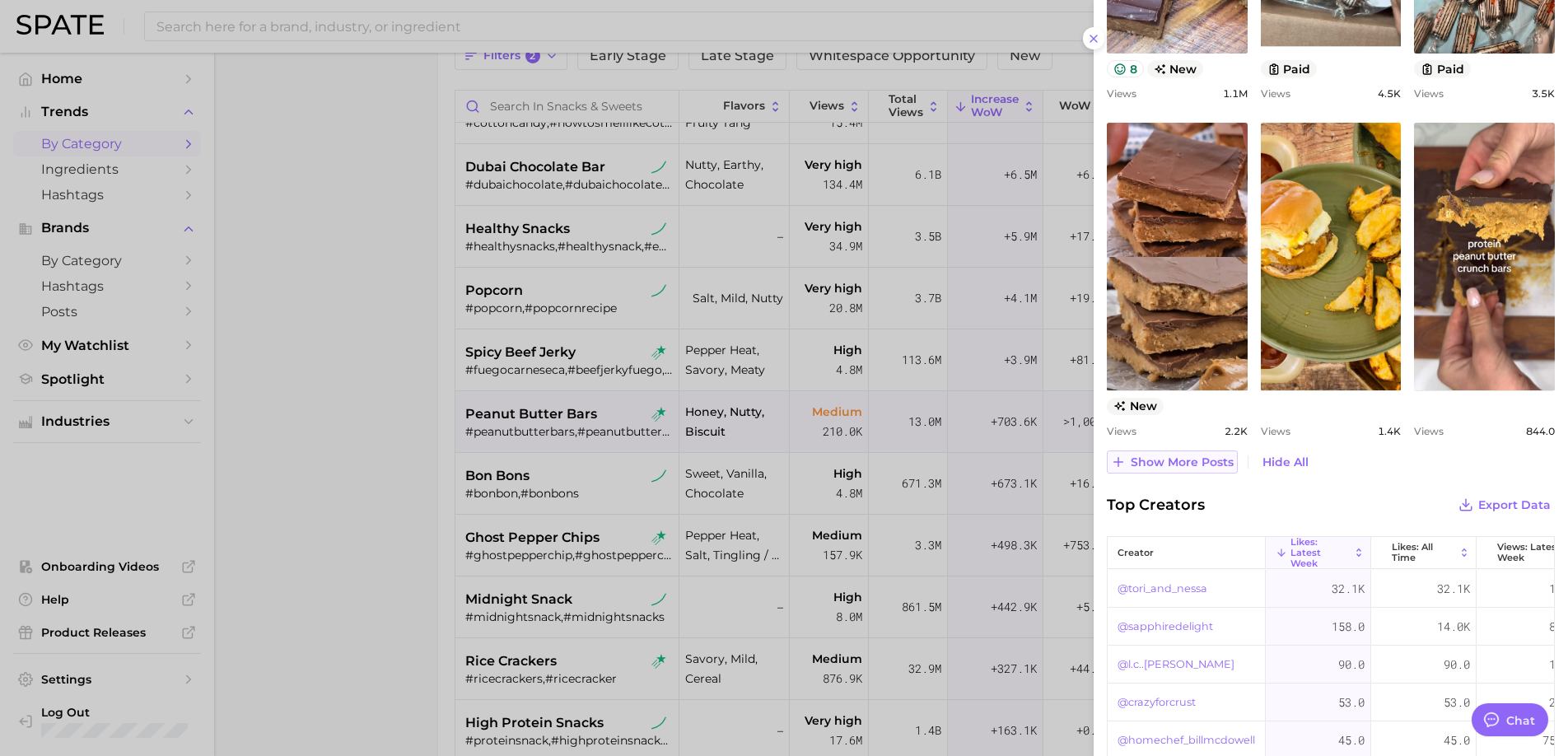
click at [1196, 456] on span "Show more posts" at bounding box center [1181, 462] width 102 height 14
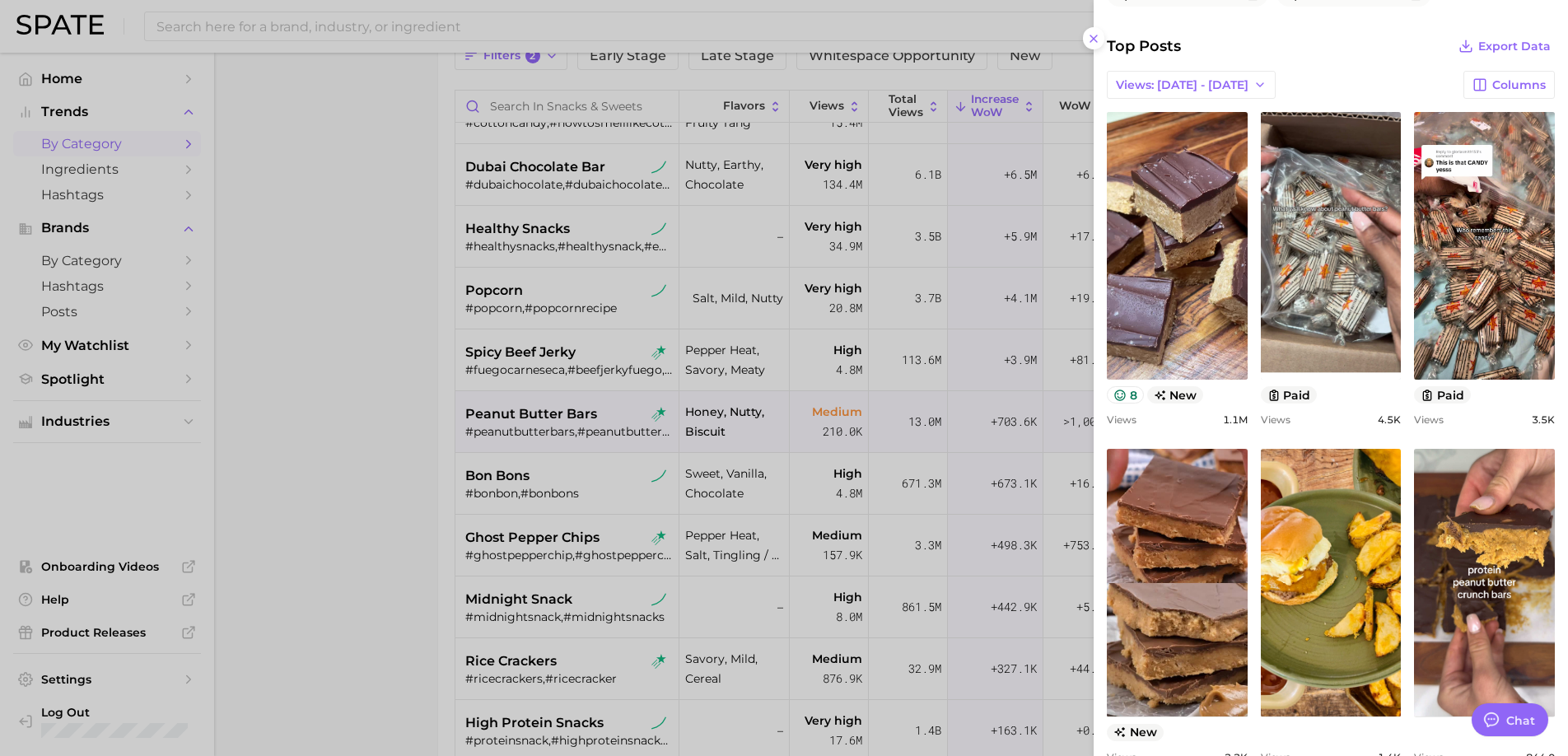
scroll to position [630, 0]
click at [443, 477] on div at bounding box center [784, 378] width 1568 height 756
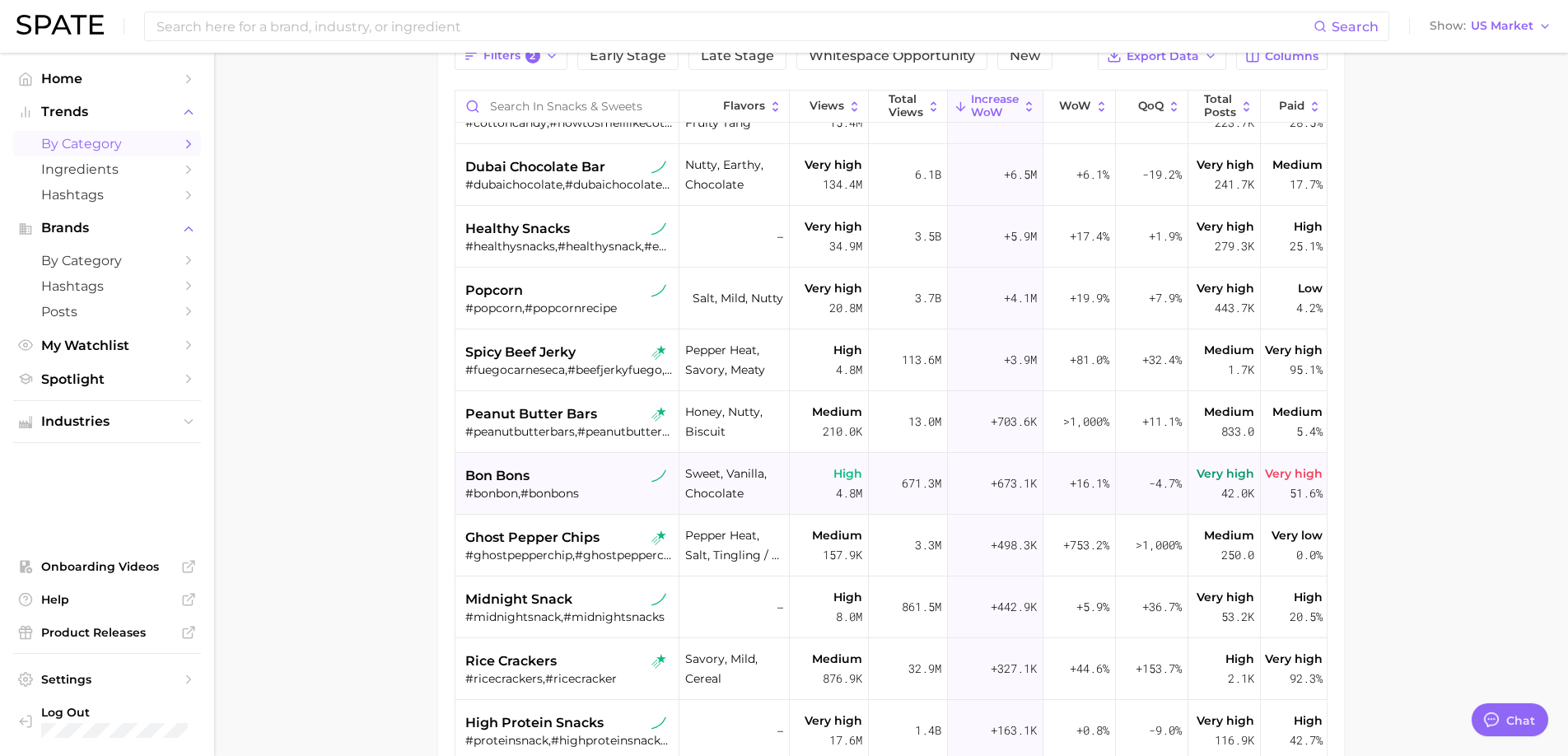
click at [573, 487] on div "#bonbon,#bonbons" at bounding box center [569, 493] width 208 height 15
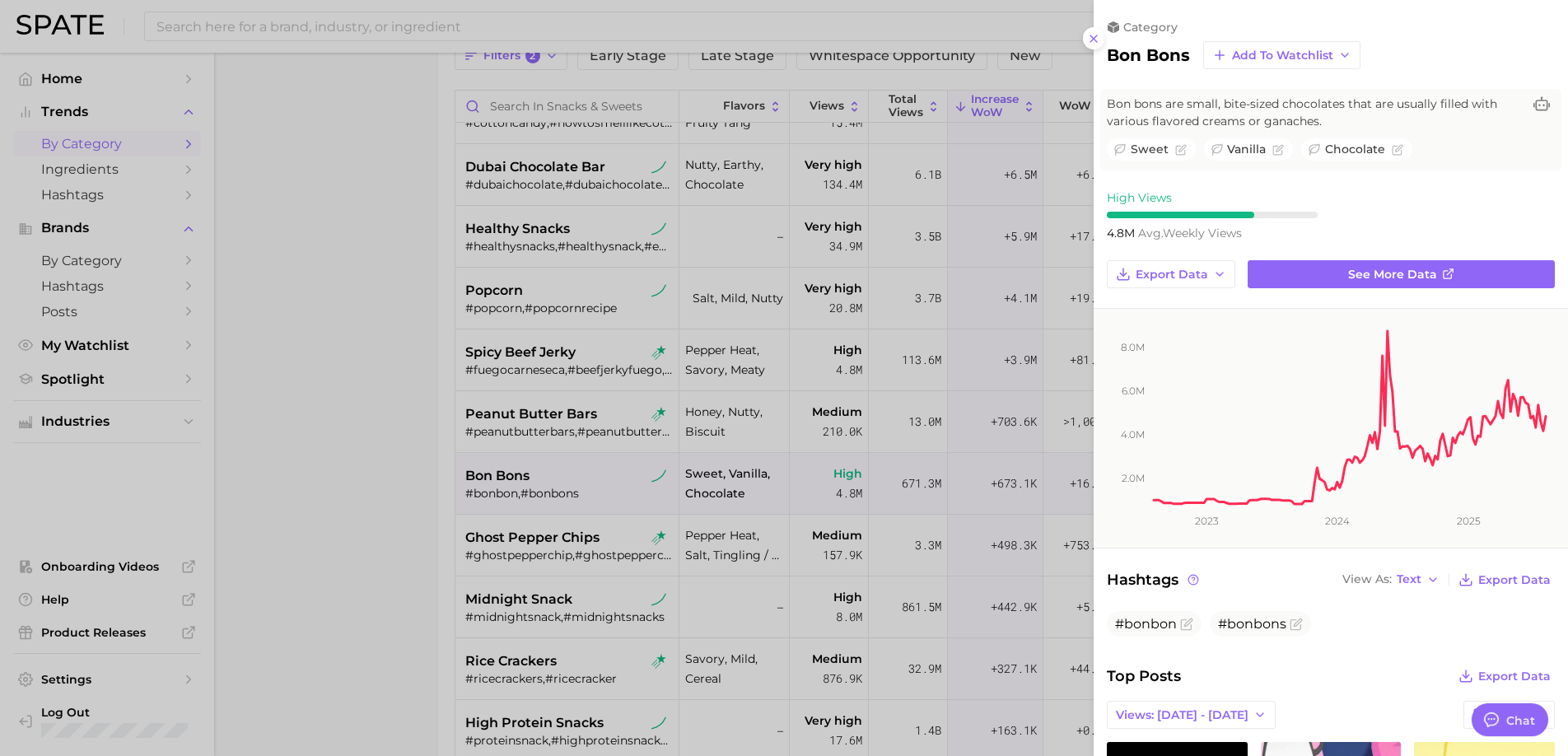
scroll to position [0, 0]
click at [608, 558] on div at bounding box center [784, 378] width 1568 height 756
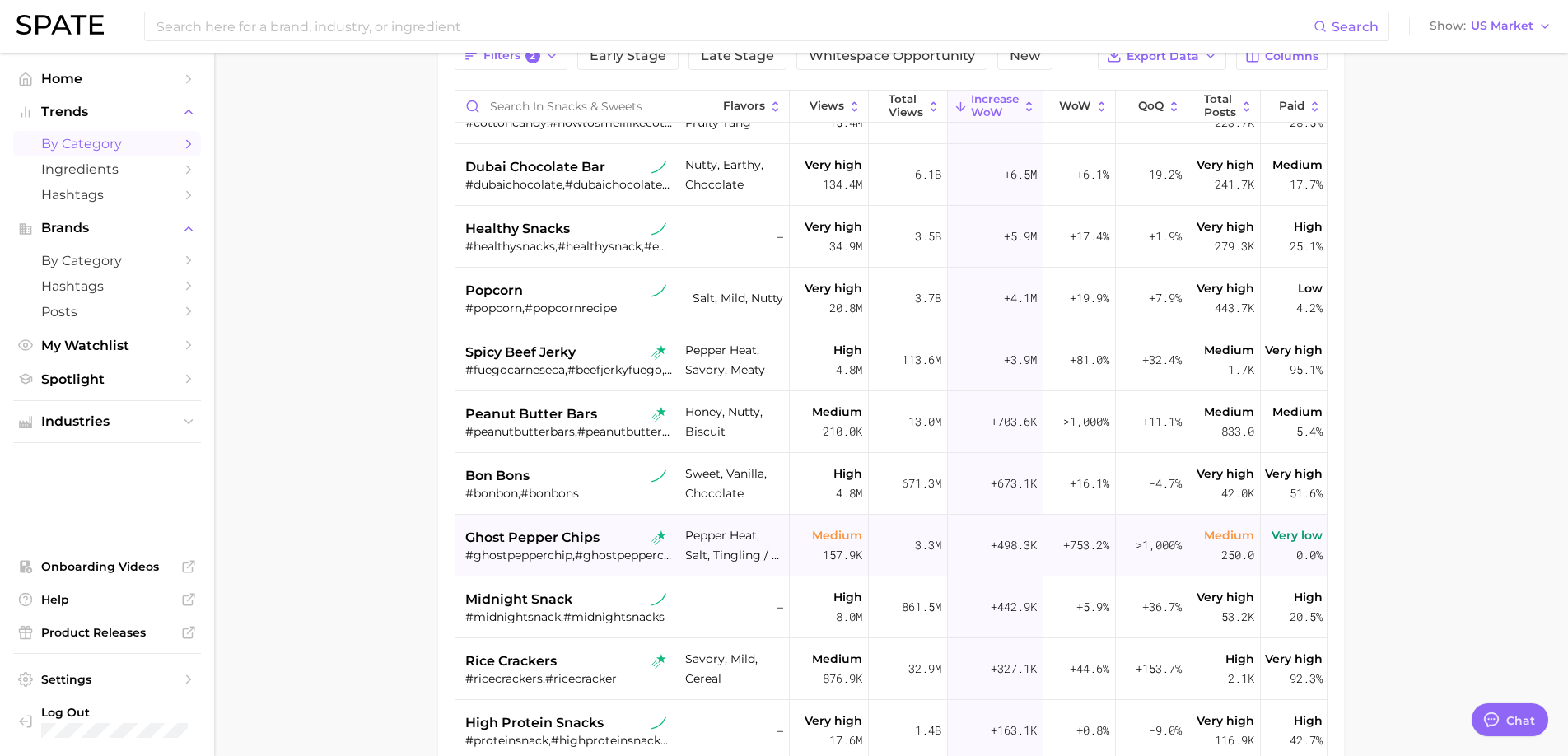
click at [567, 556] on div "#ghostpepperchip,#ghostpepperchips" at bounding box center [569, 554] width 208 height 15
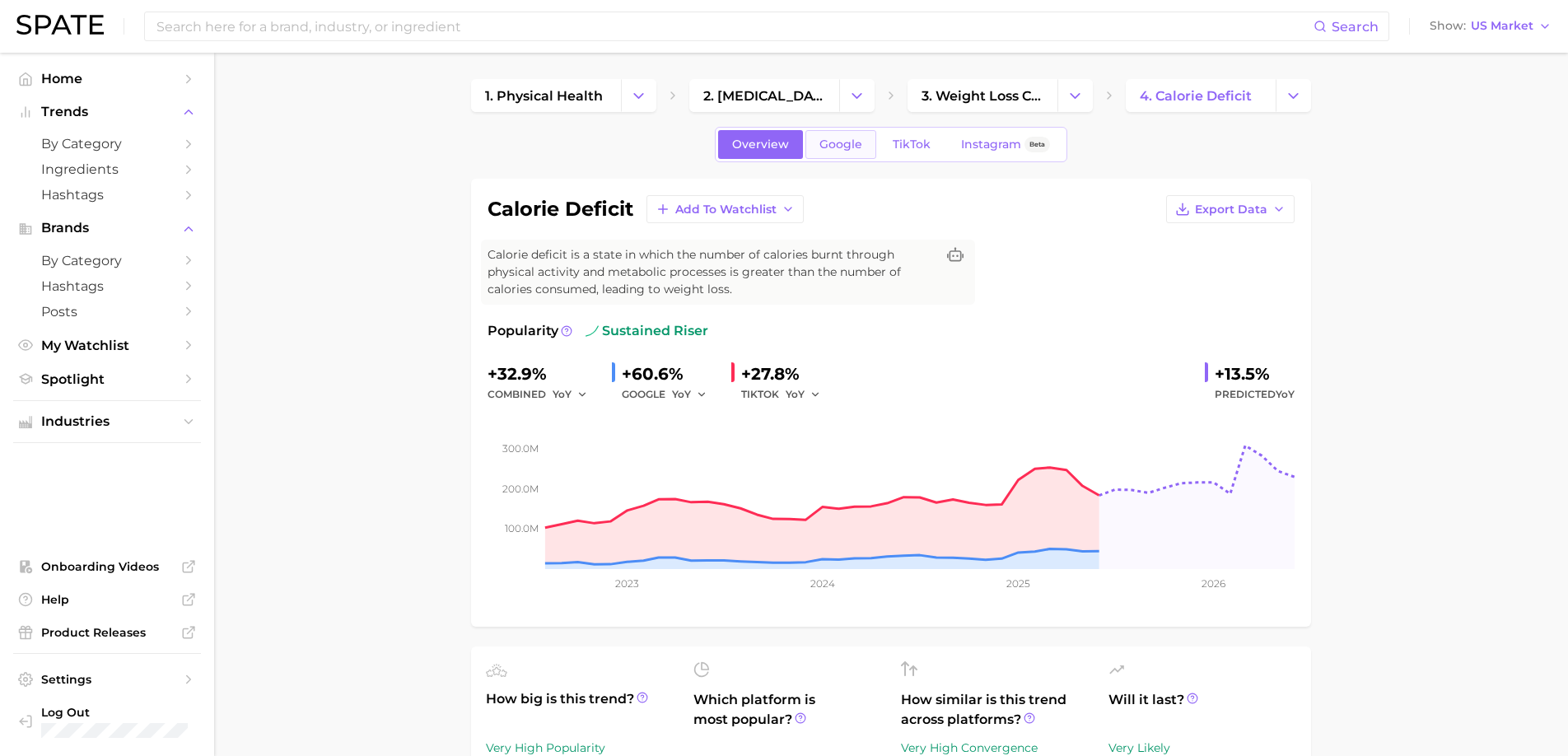
click at [836, 138] on span "Google" at bounding box center [841, 144] width 43 height 14
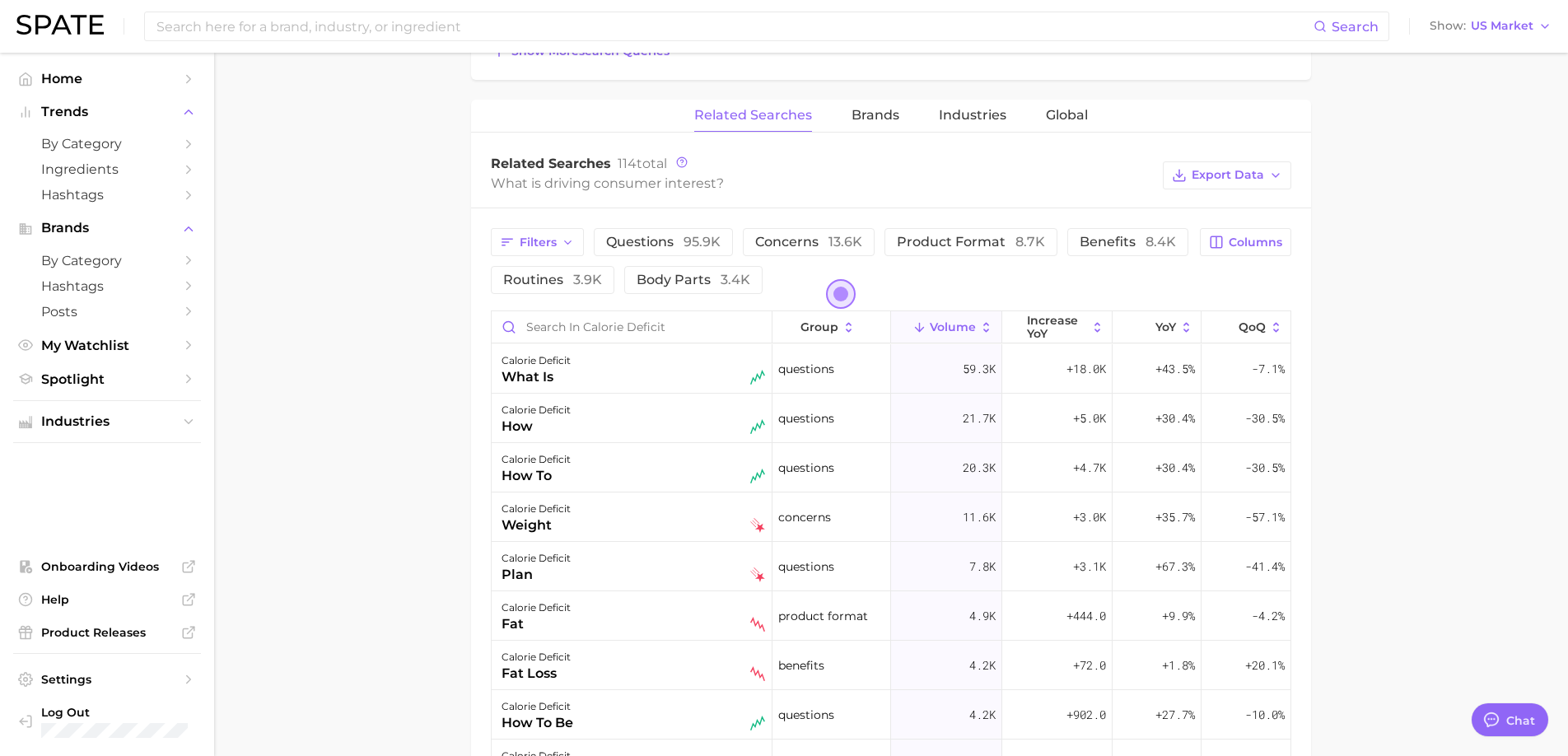
scroll to position [782, 0]
click at [688, 238] on span "95.9k" at bounding box center [702, 241] width 37 height 16
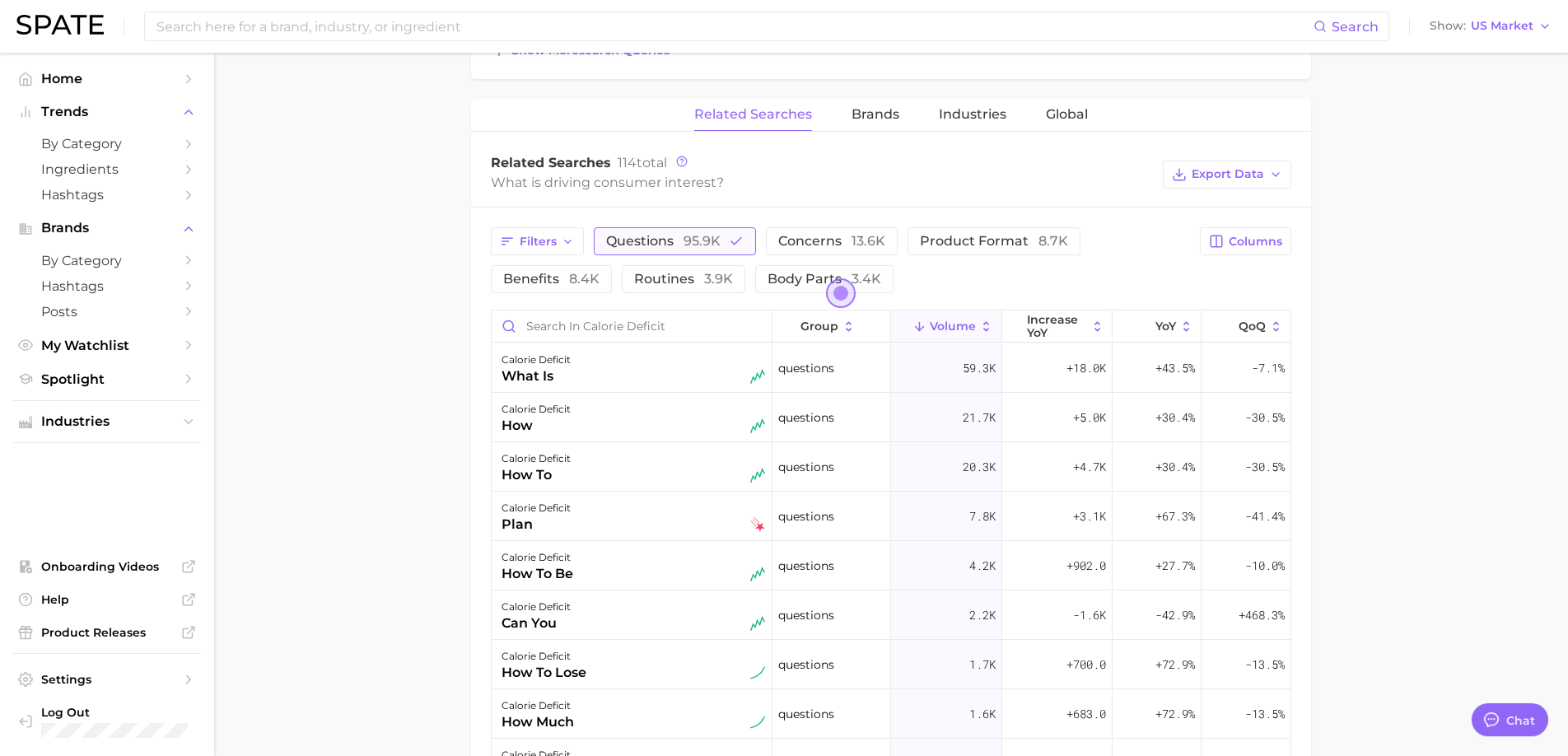
click at [688, 238] on span "95.9k" at bounding box center [702, 241] width 37 height 16
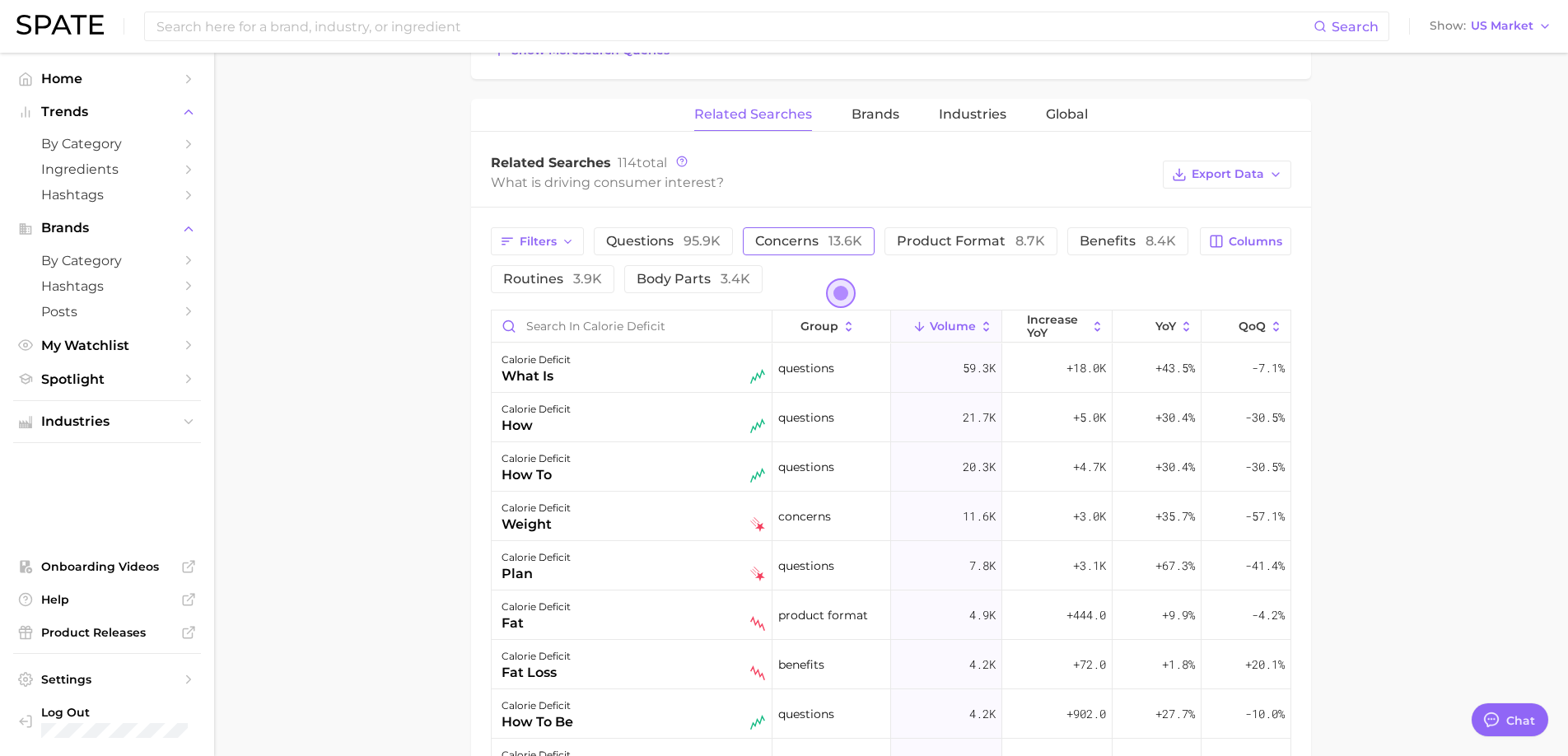
click at [812, 234] on span "concerns 13.6k" at bounding box center [809, 241] width 107 height 16
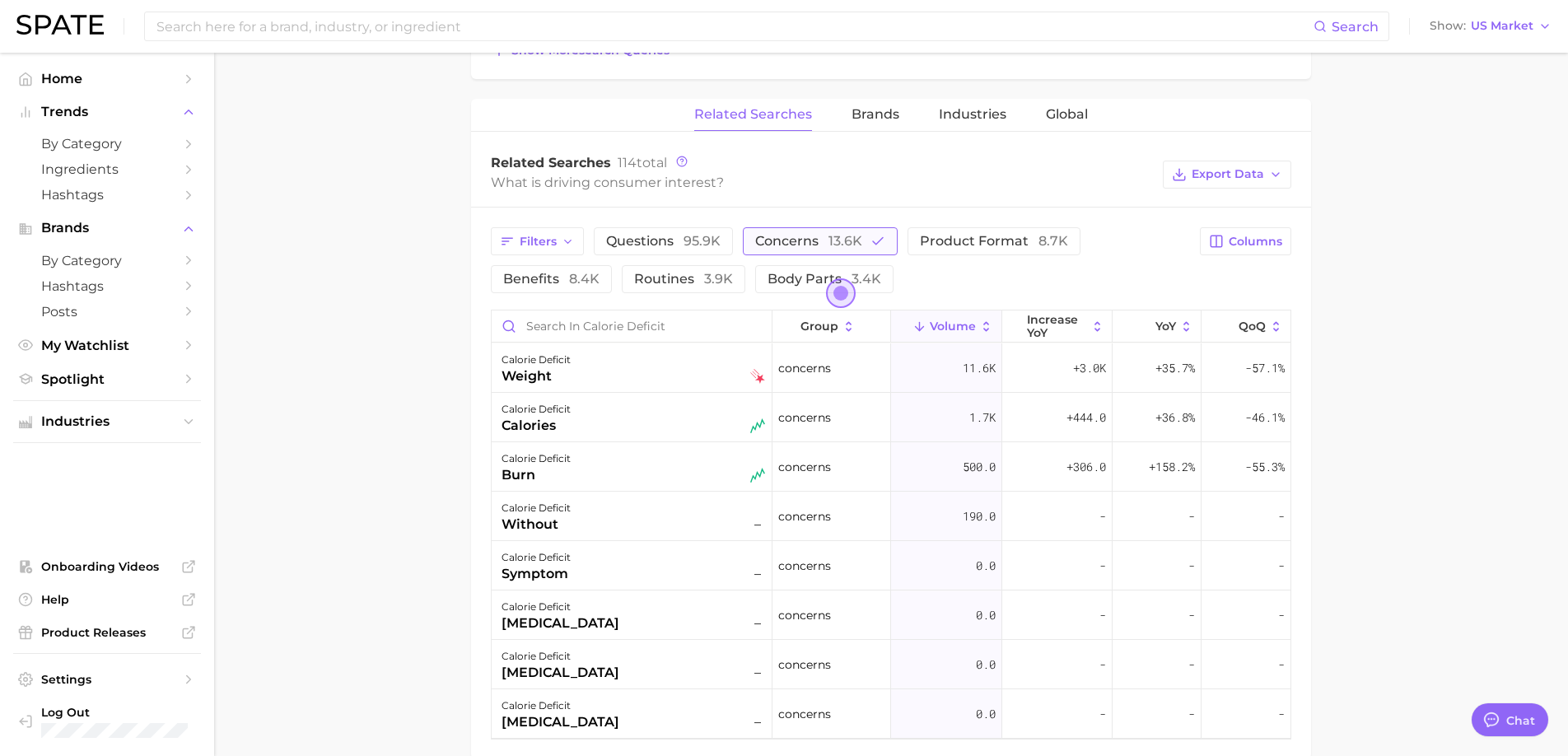
click at [812, 234] on span "concerns 13.6k" at bounding box center [809, 241] width 107 height 16
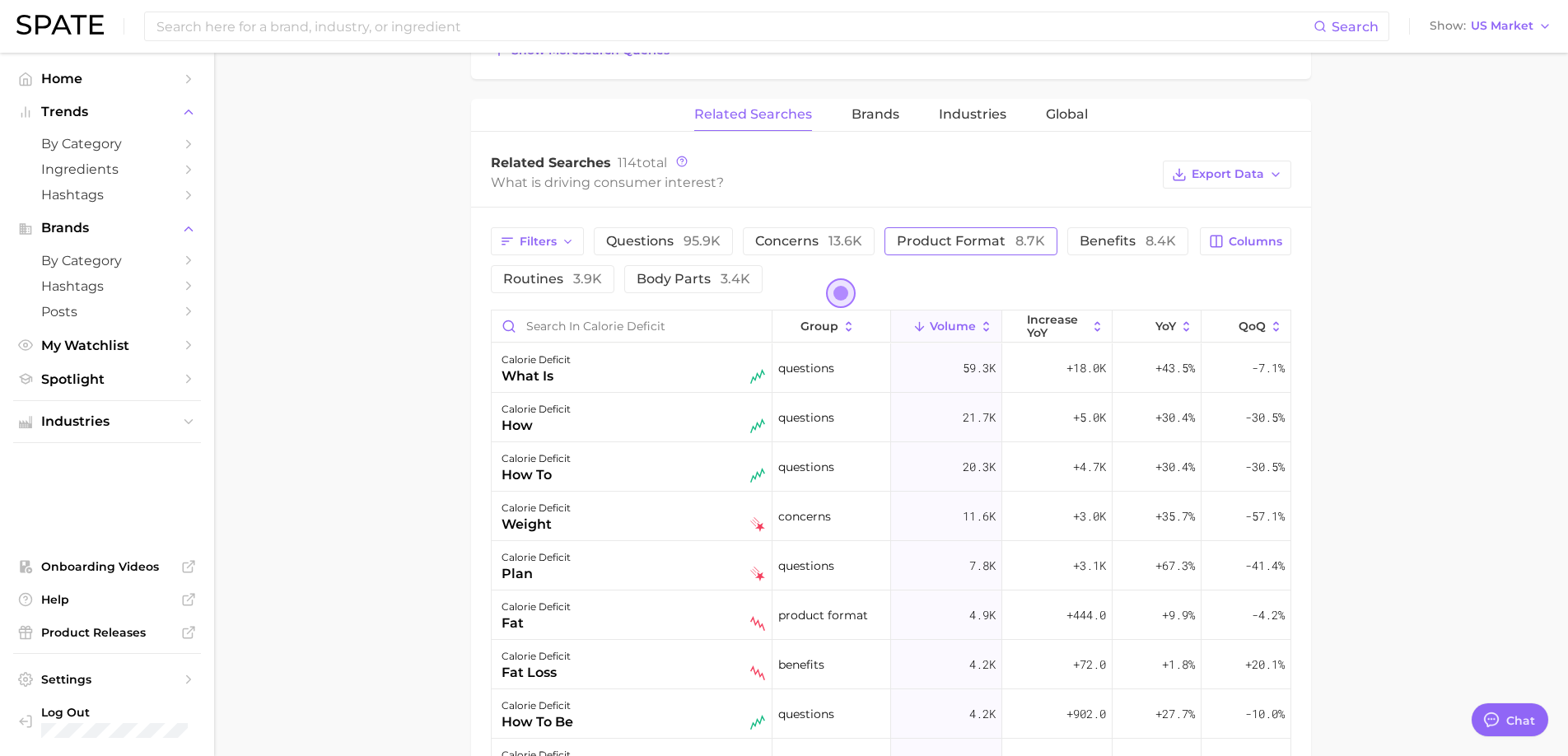
click at [983, 230] on button "product format 8.7k" at bounding box center [970, 241] width 173 height 28
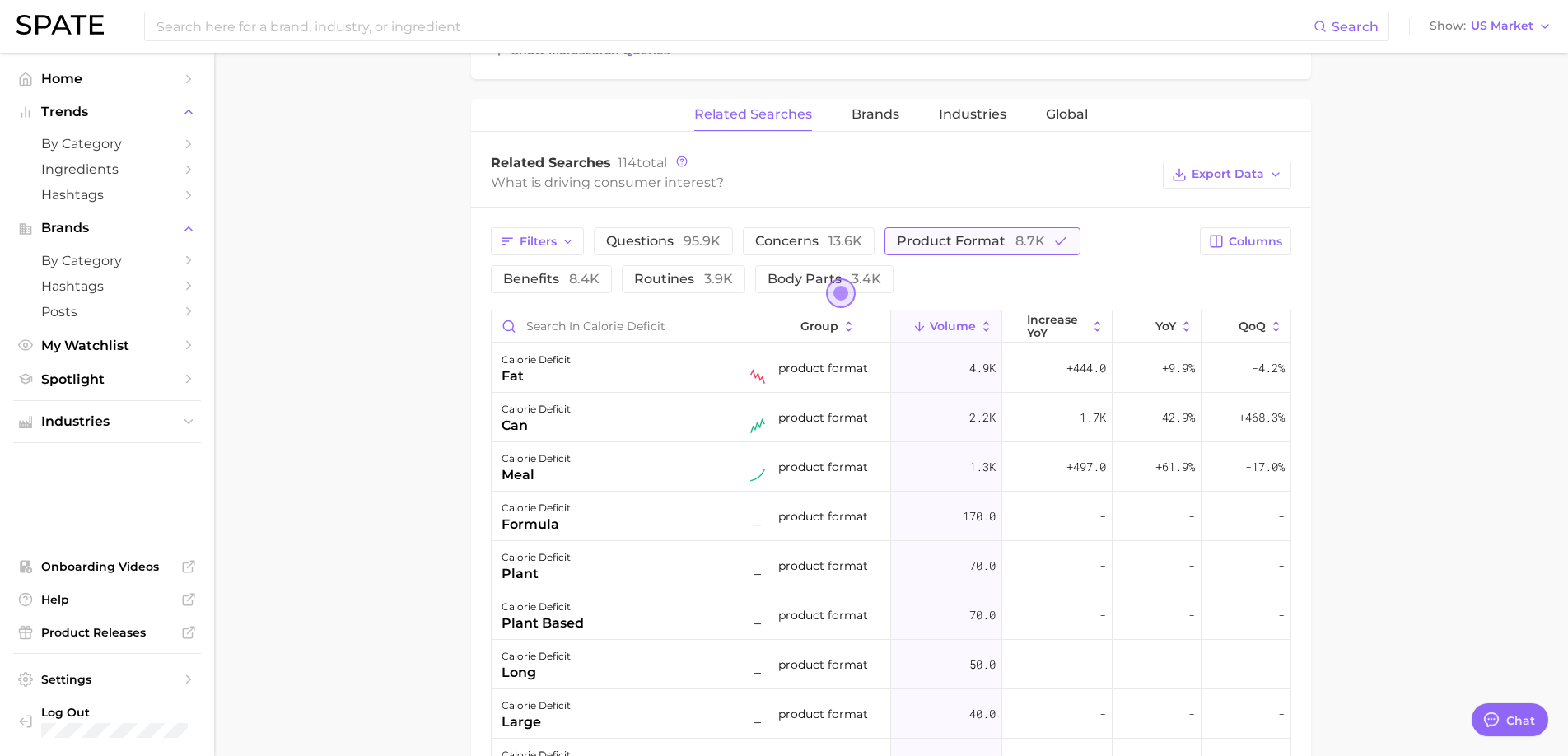
click at [983, 230] on button "product format 8.7k" at bounding box center [982, 241] width 196 height 28
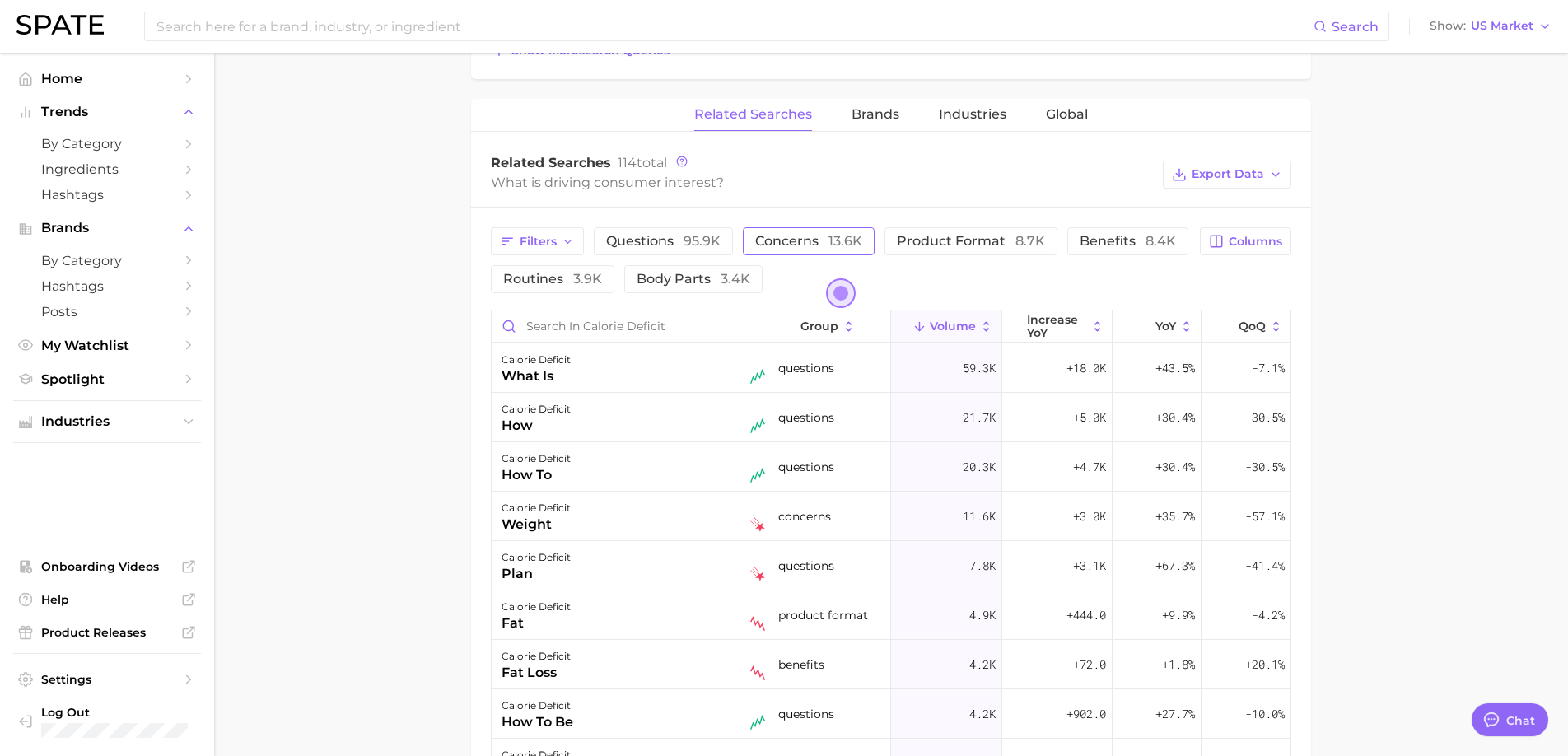
click at [815, 253] on button "concerns 13.6k" at bounding box center [808, 241] width 132 height 28
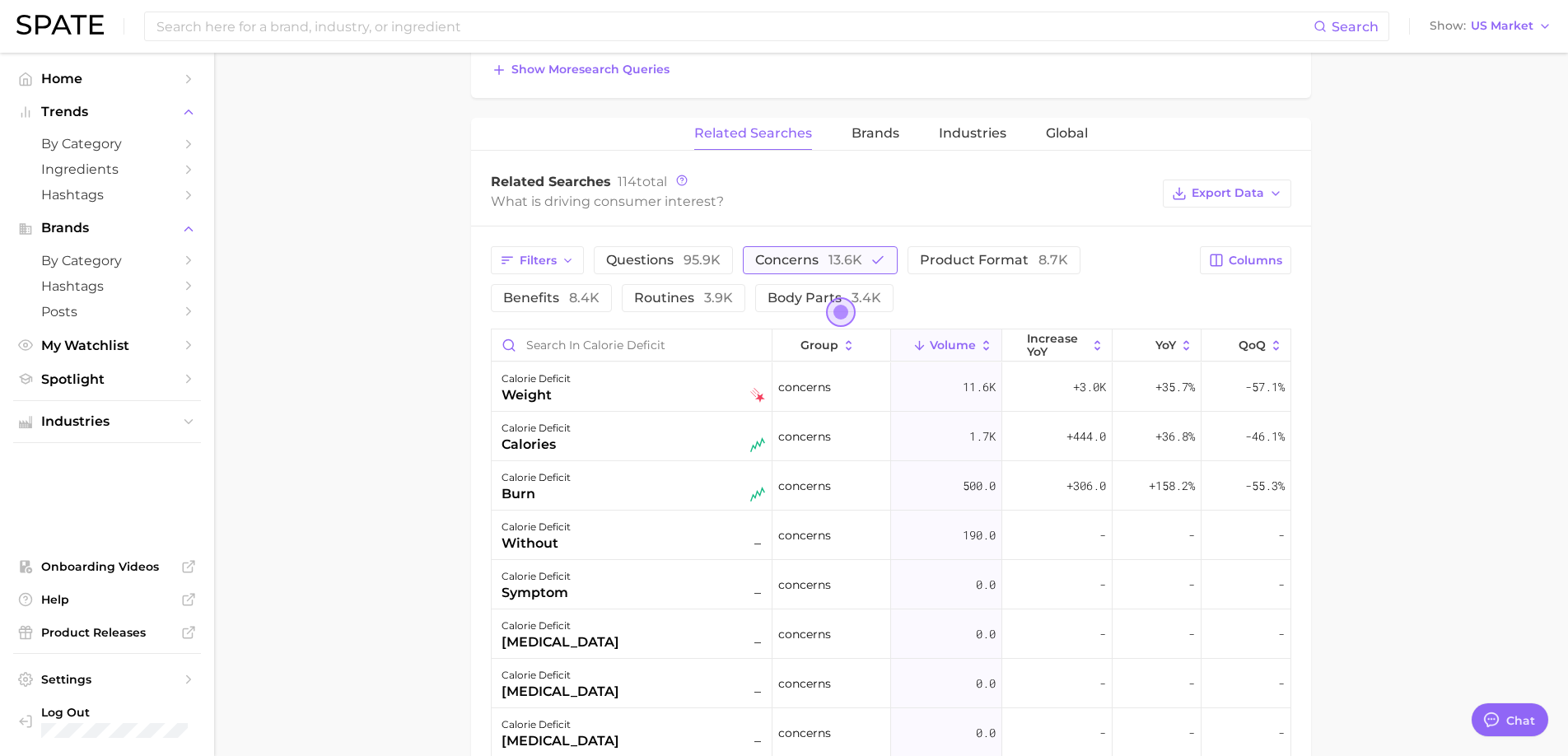
scroll to position [745, 0]
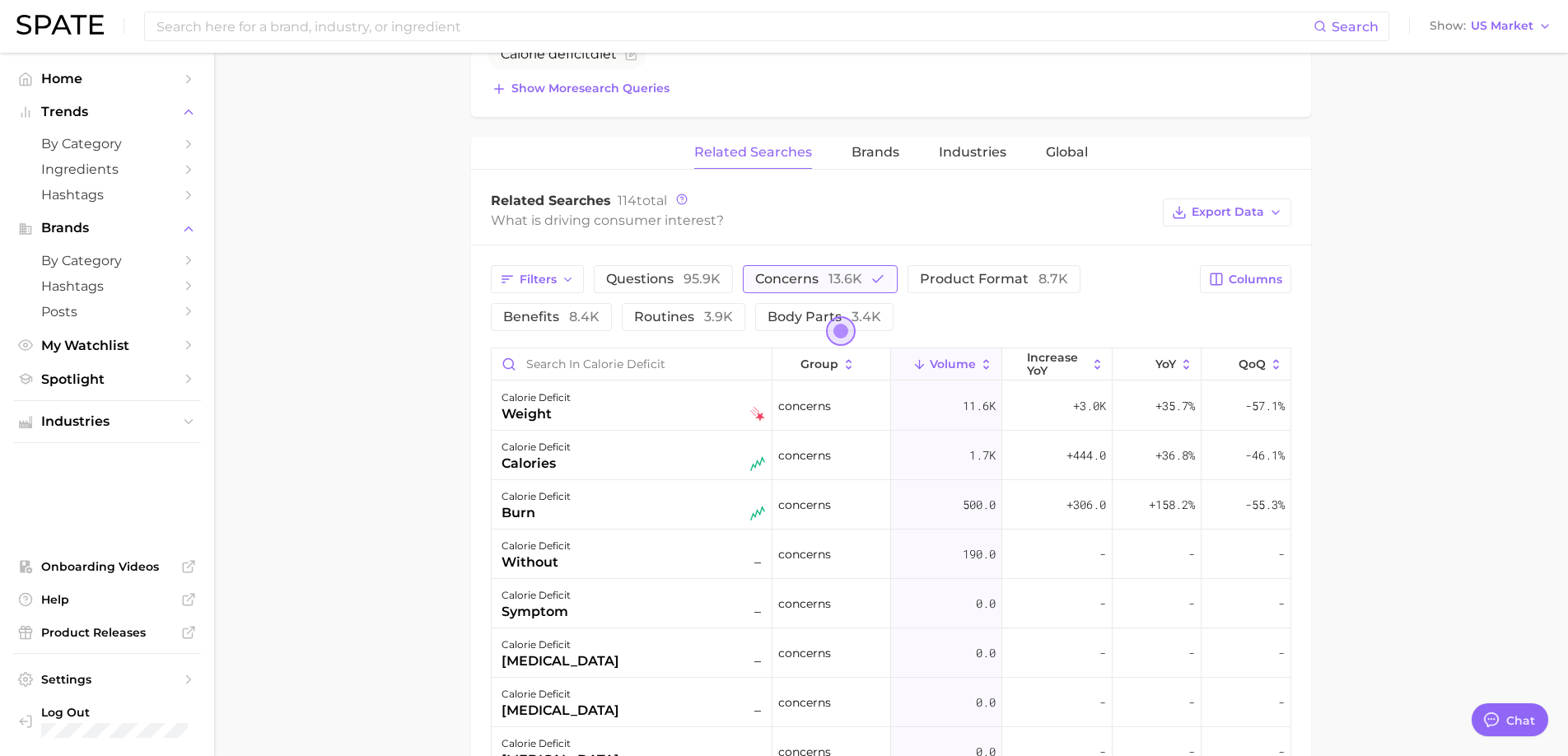
click at [852, 284] on span "13.6k" at bounding box center [845, 279] width 34 height 16
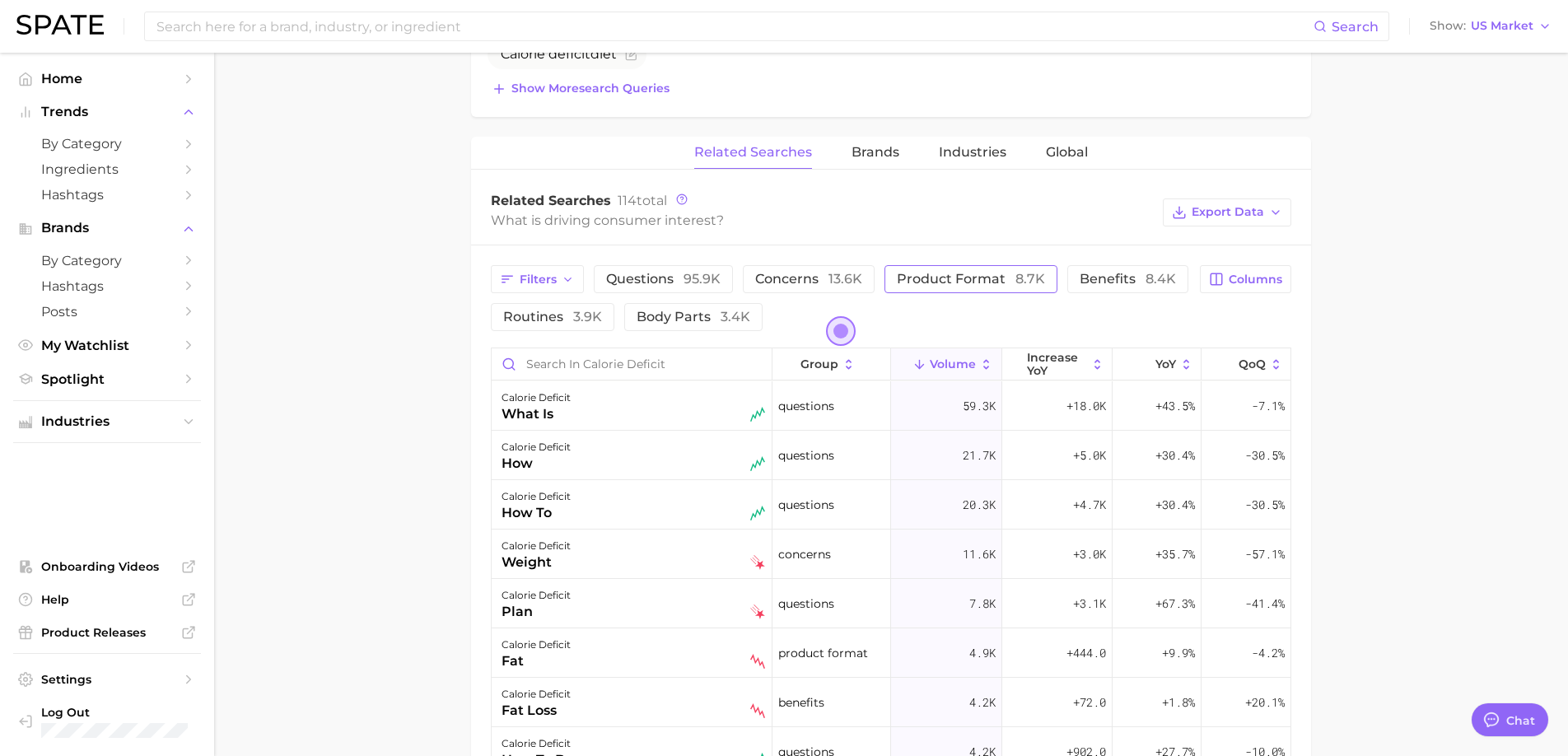
click at [936, 292] on button "product format 8.7k" at bounding box center [970, 279] width 173 height 28
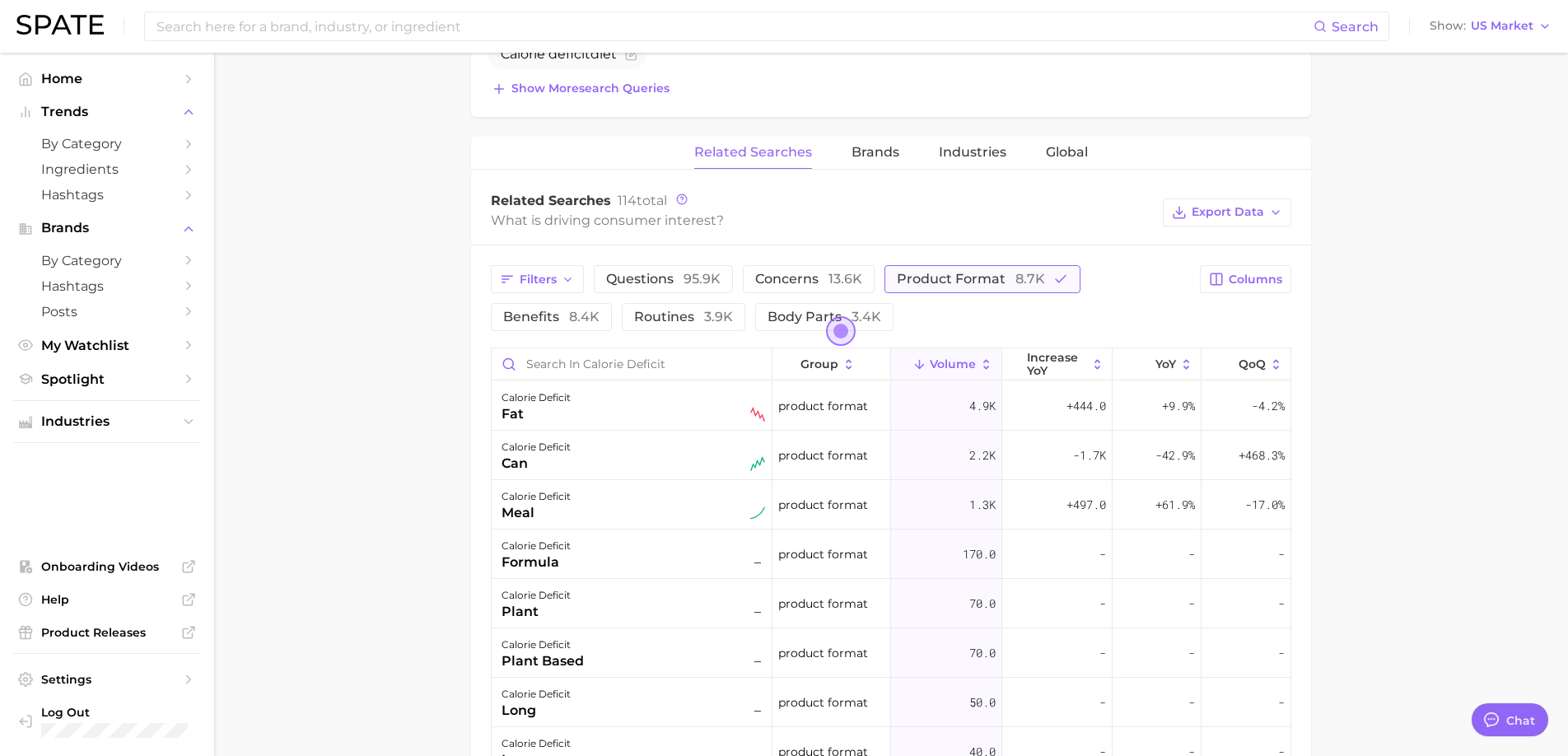
click at [962, 281] on span "product format 8.7k" at bounding box center [971, 279] width 148 height 16
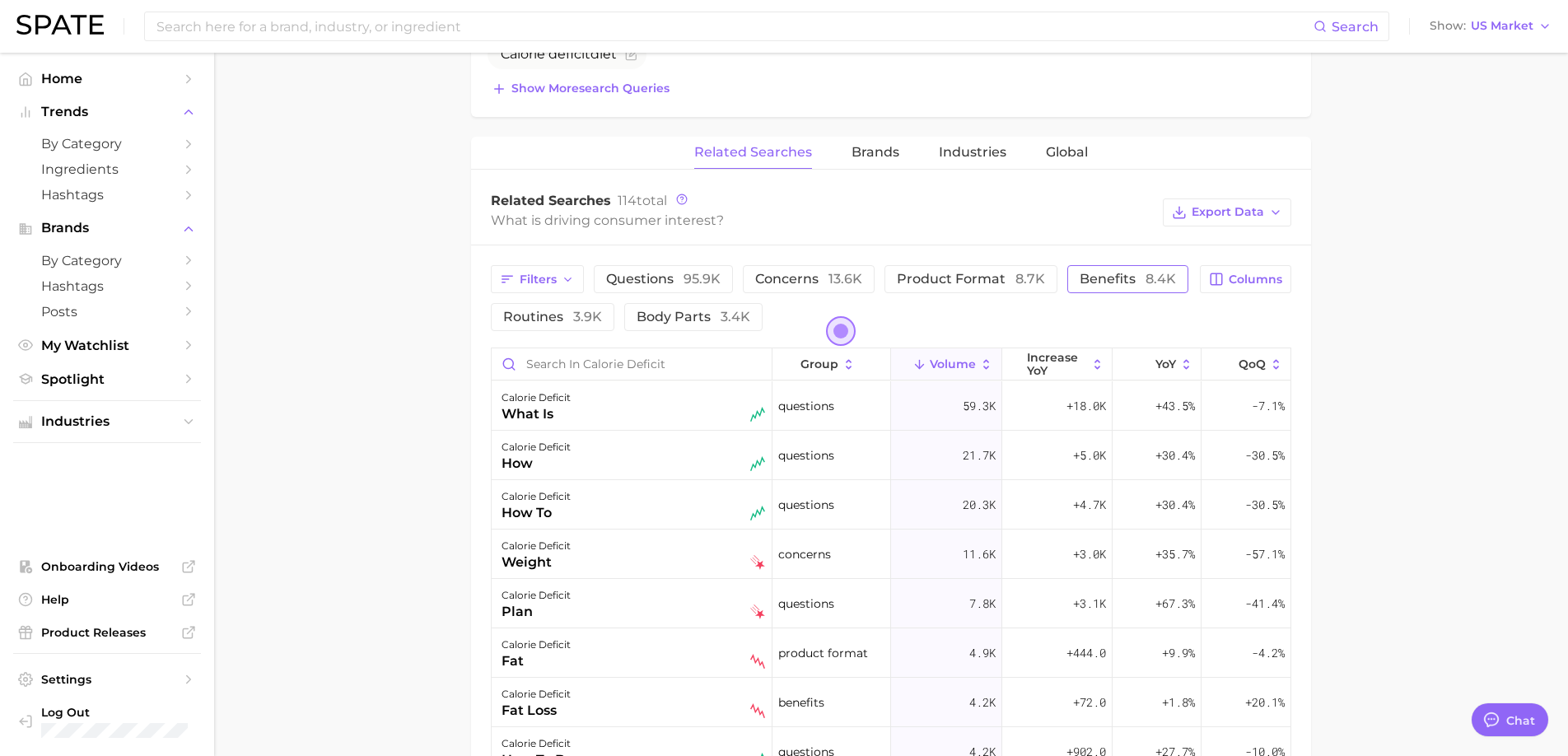
click at [1113, 266] on button "benefits 8.4k" at bounding box center [1128, 279] width 121 height 28
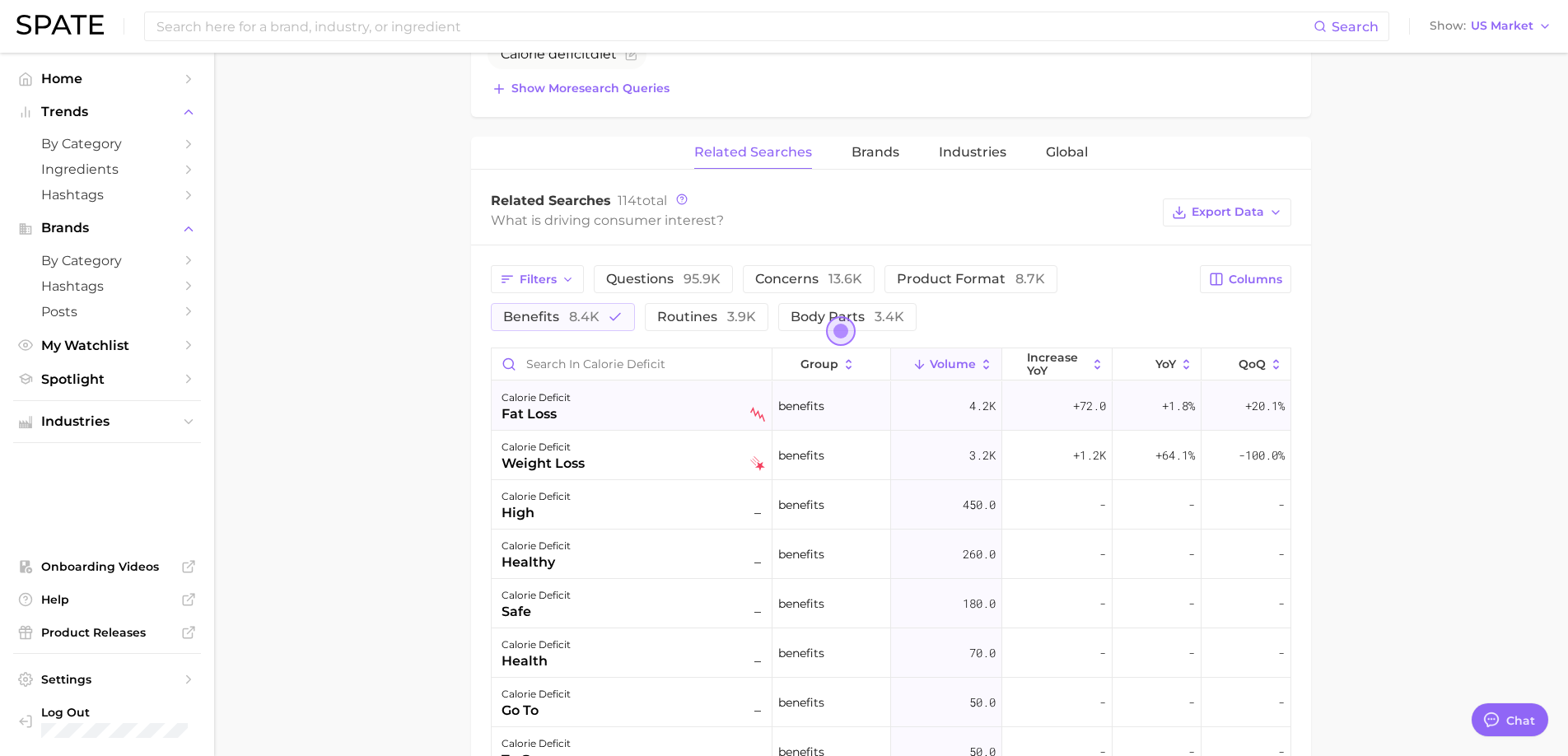
scroll to position [20, 0]
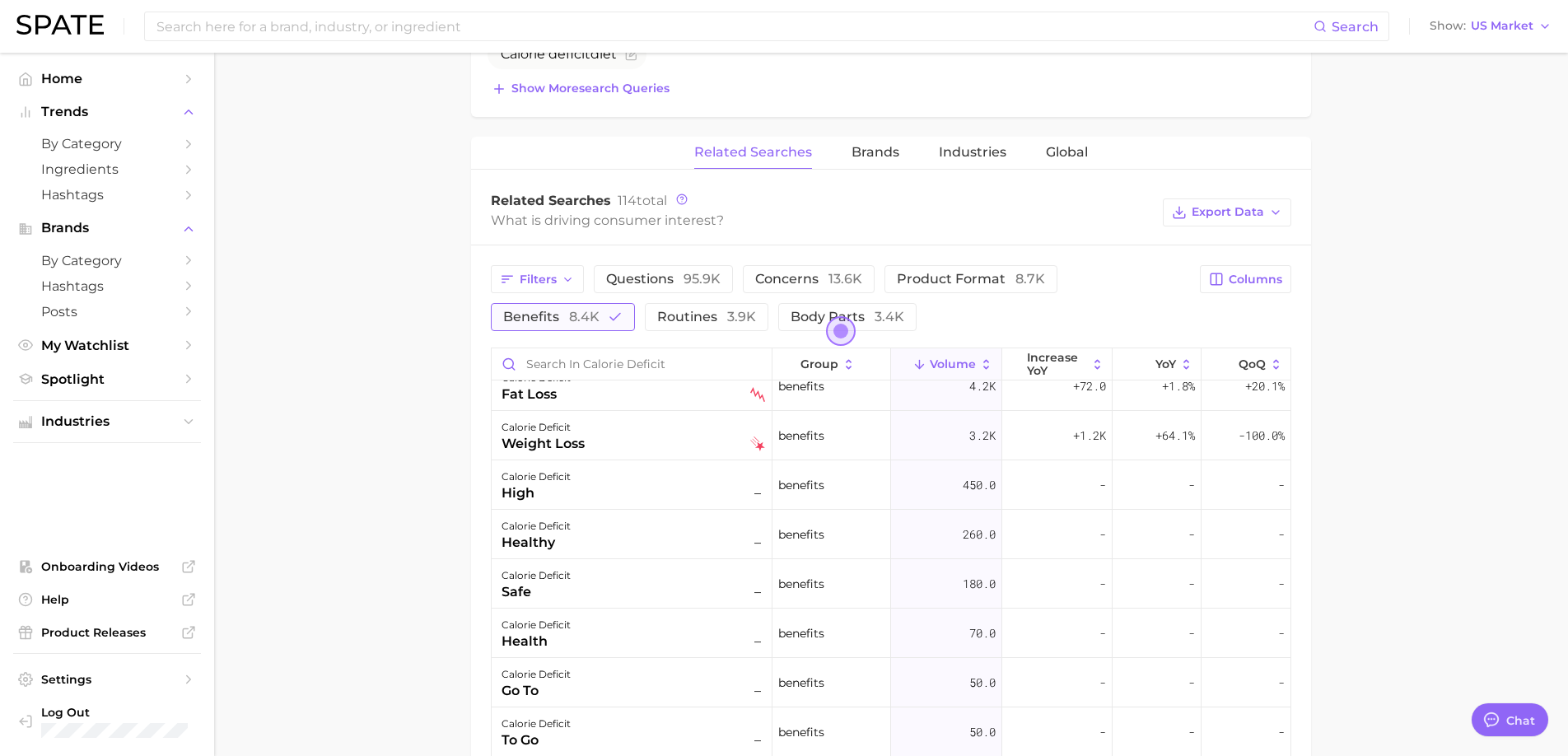
click at [592, 324] on span "8.4k" at bounding box center [583, 316] width 30 height 16
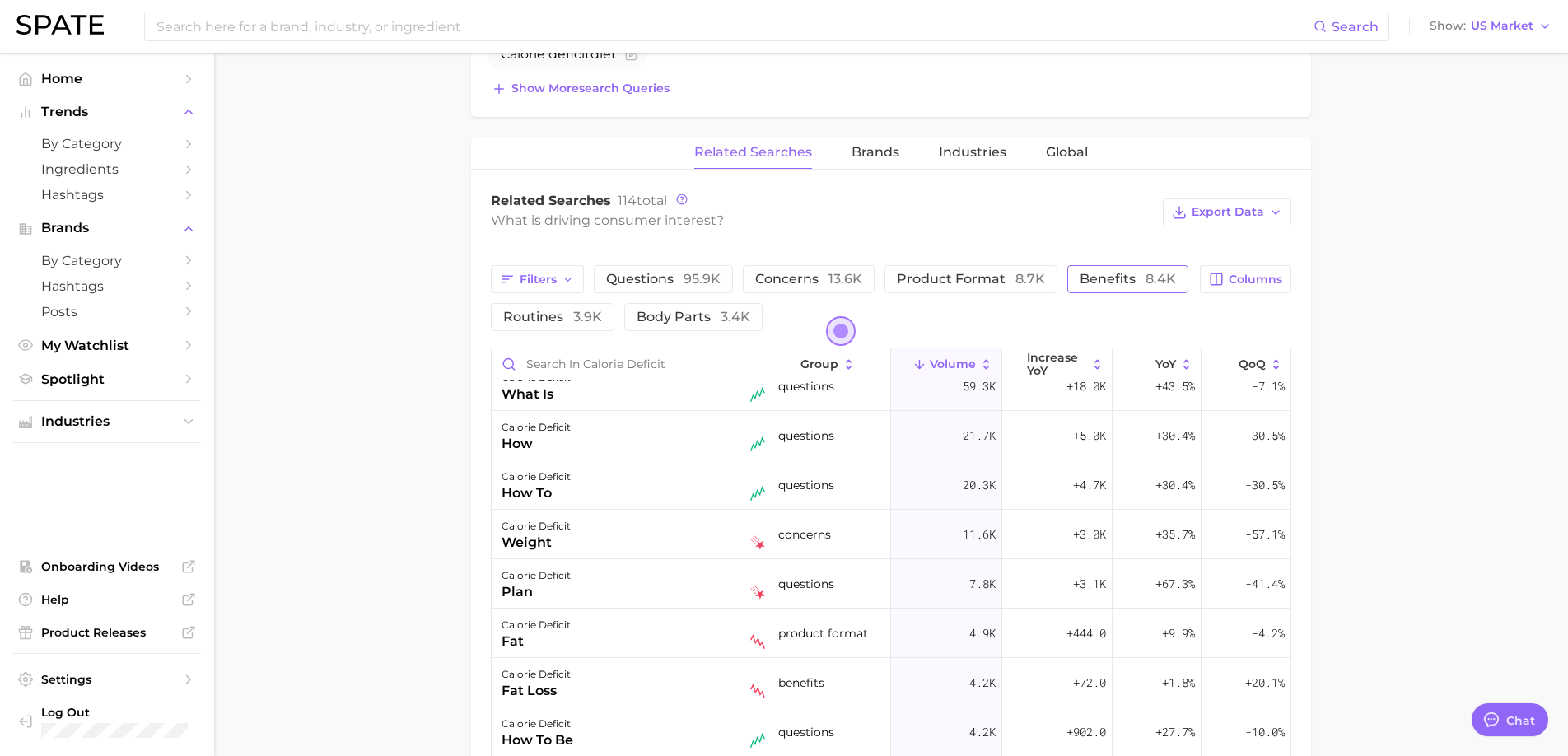
scroll to position [0, 0]
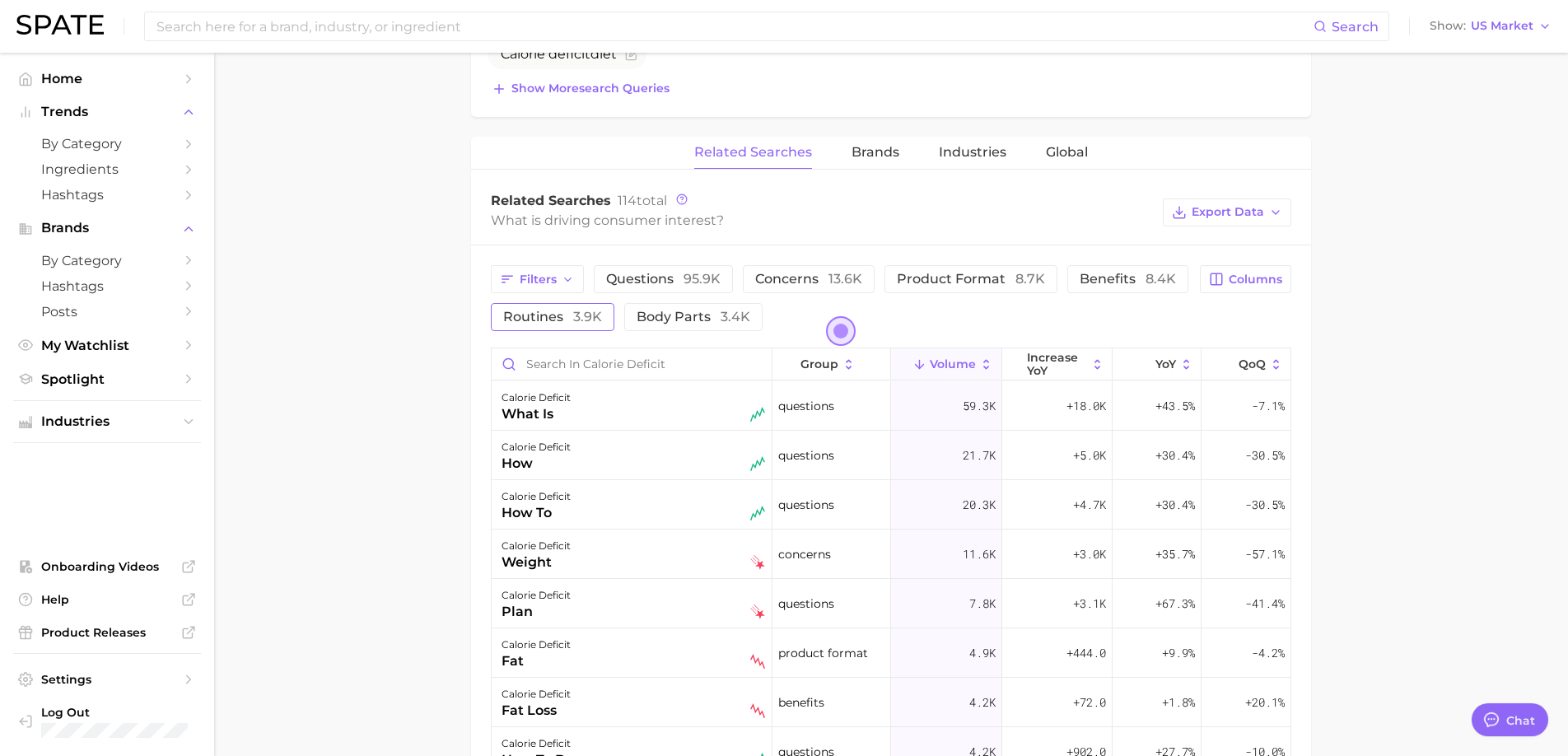
click at [565, 327] on button "routines 3.9k" at bounding box center [552, 317] width 124 height 28
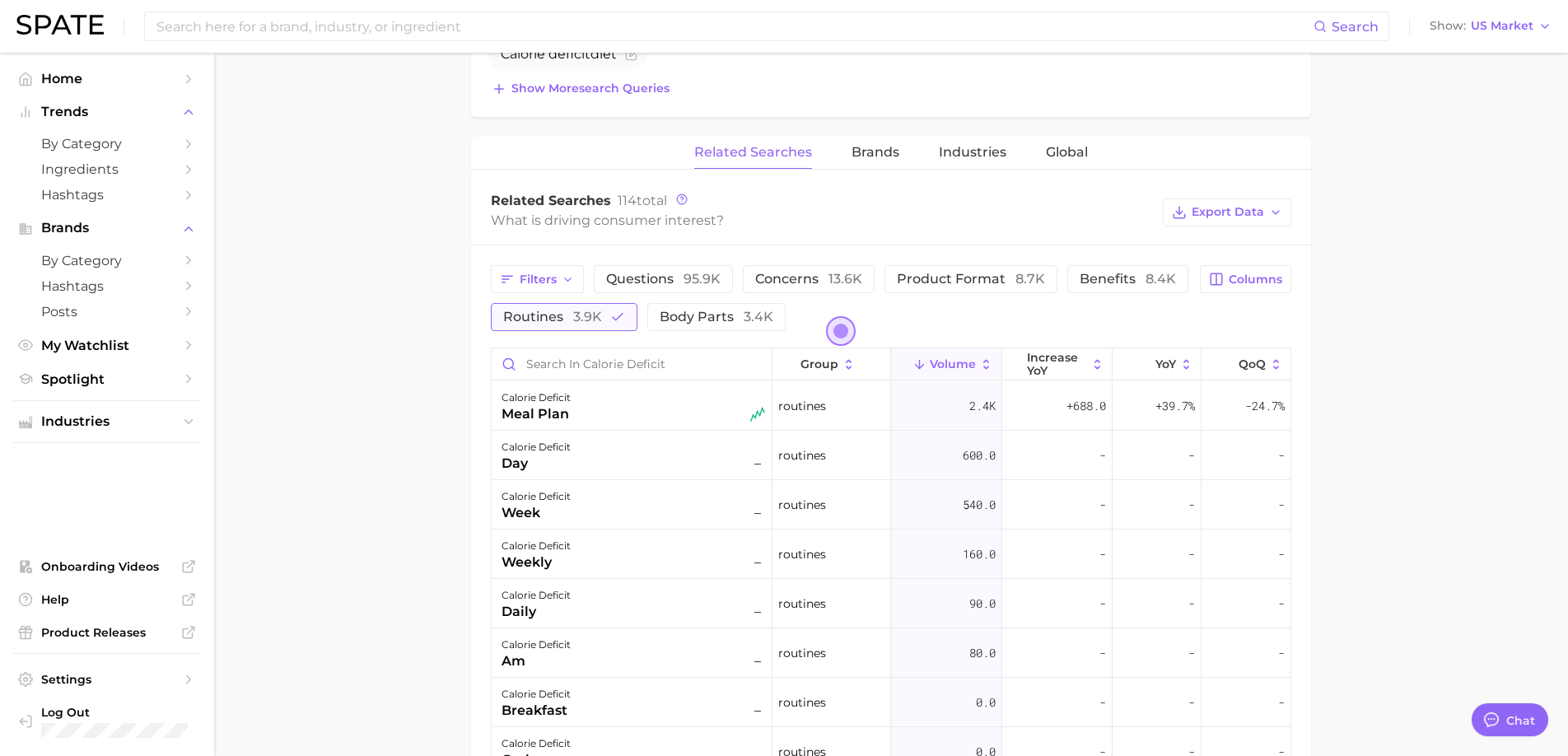
click at [565, 327] on button "routines 3.9k" at bounding box center [564, 317] width 146 height 28
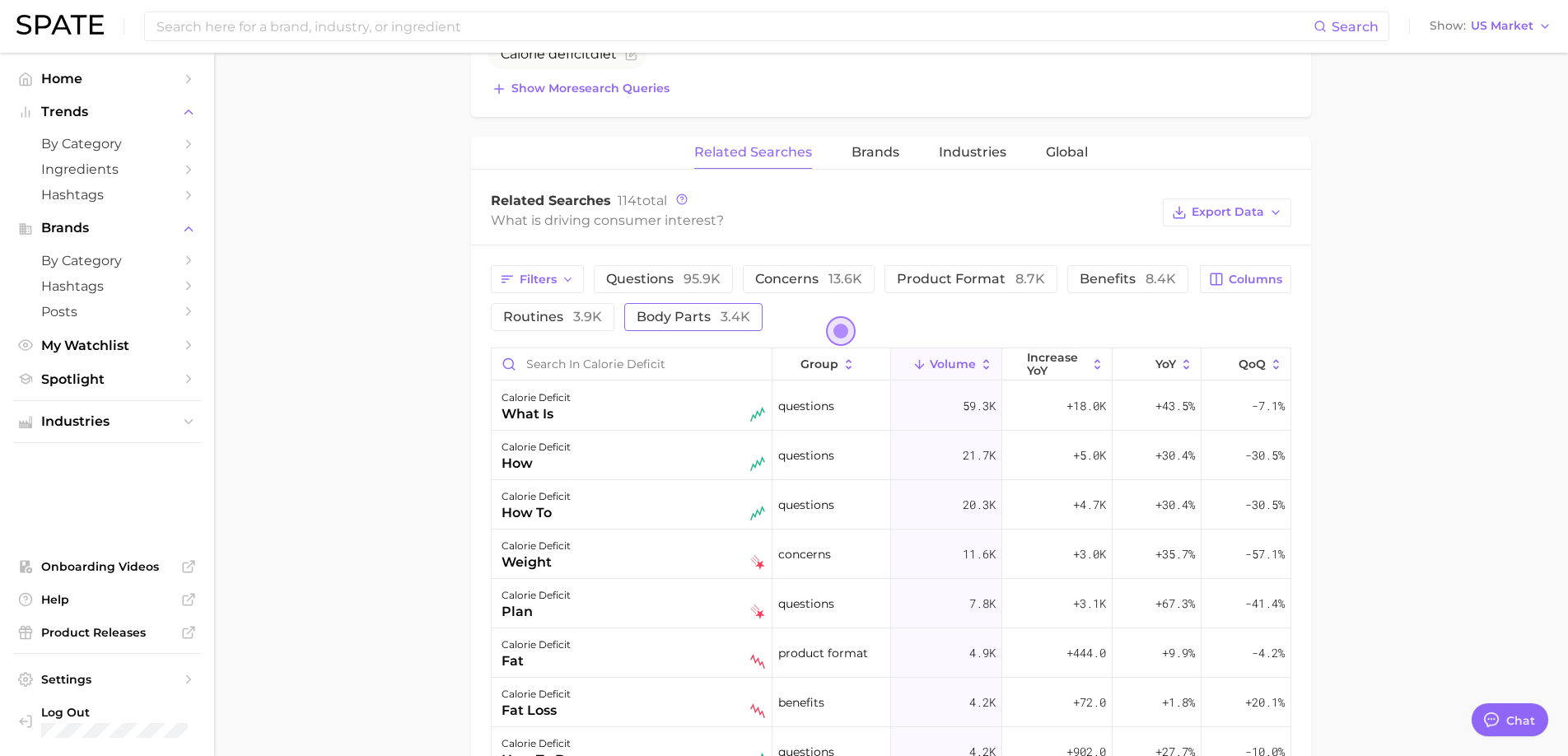
click at [685, 313] on span "body parts 3.4k" at bounding box center [693, 316] width 113 height 16
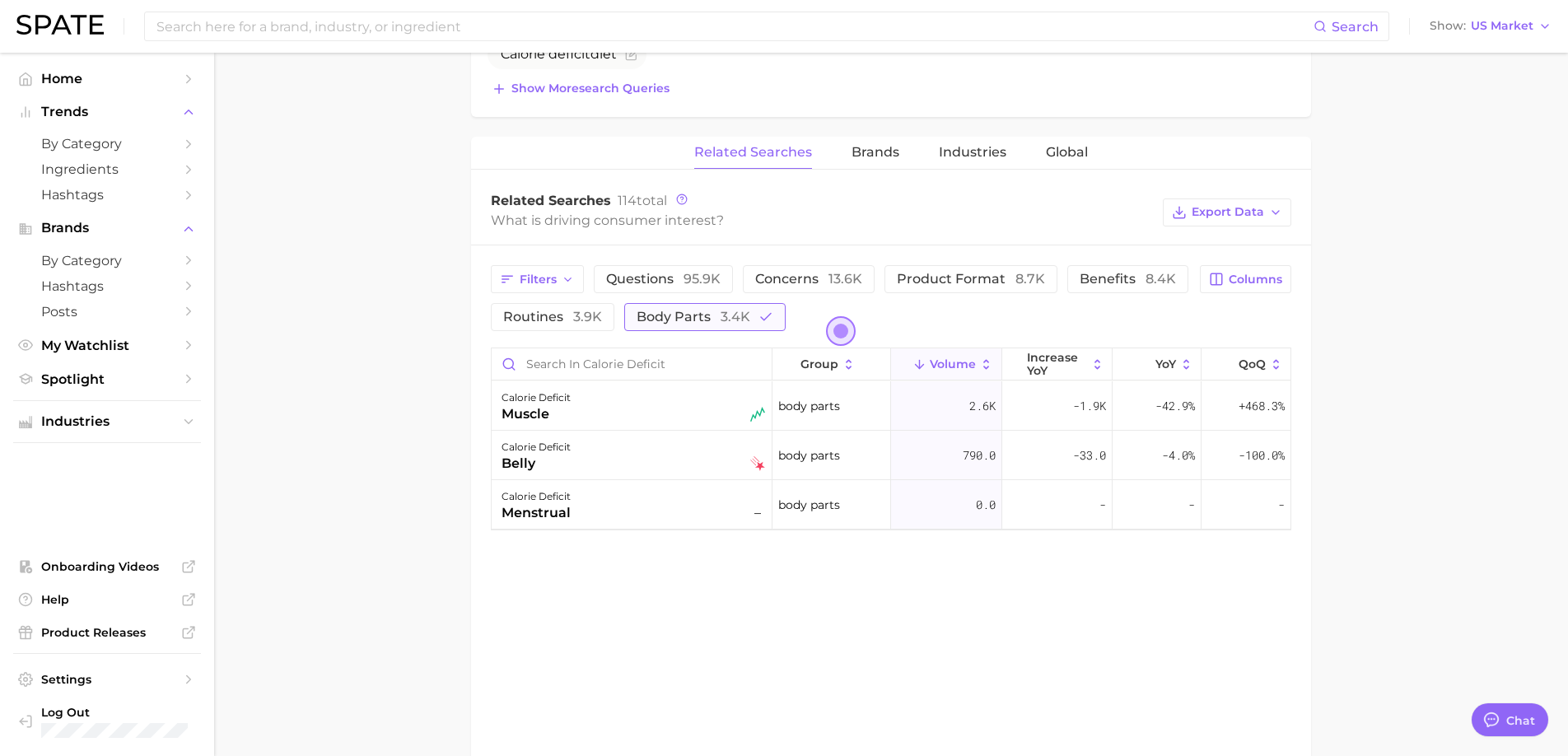
click at [685, 313] on span "body parts 3.4k" at bounding box center [693, 316] width 113 height 16
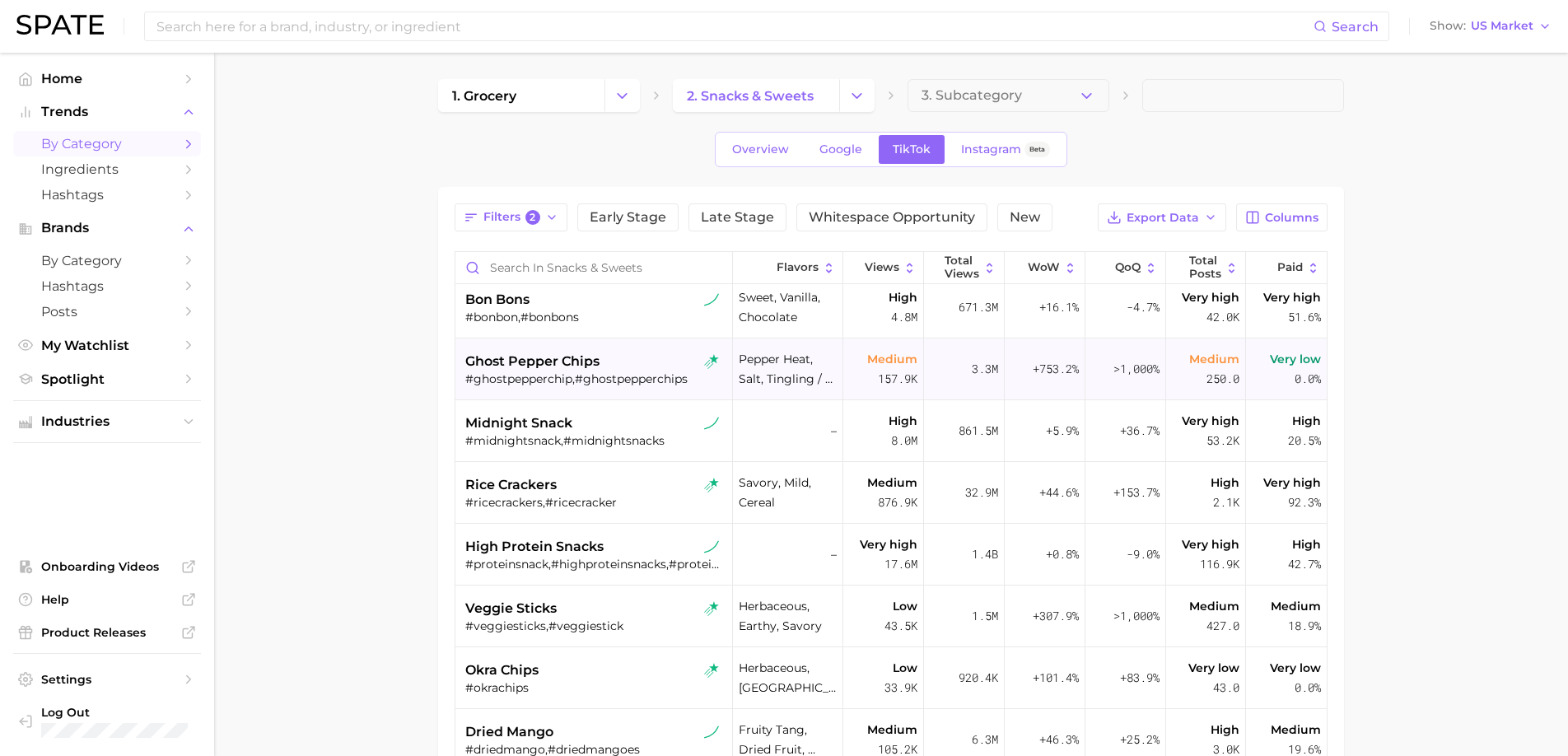
scroll to position [648, 0]
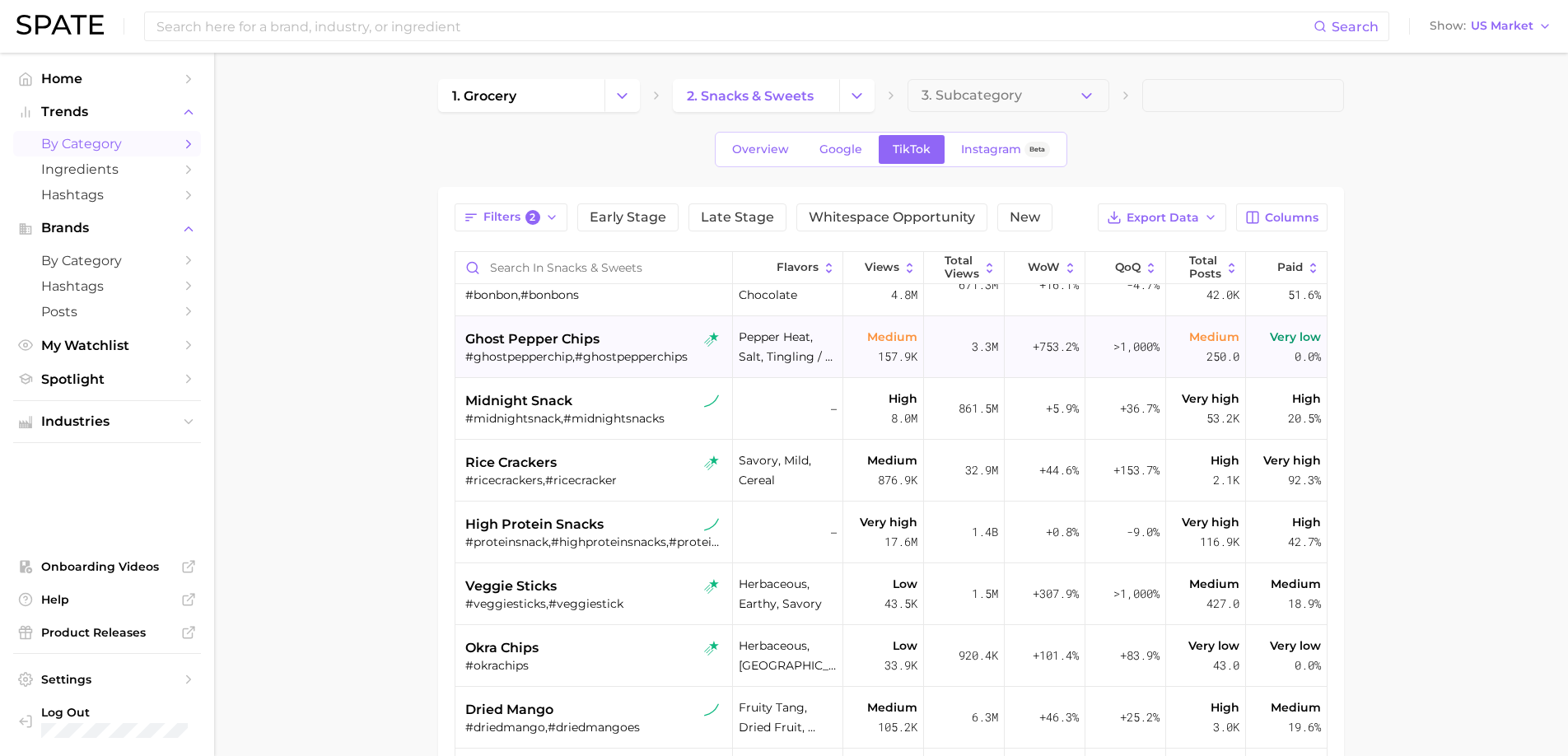
click at [631, 345] on div "ghost pepper chips" at bounding box center [595, 339] width 261 height 20
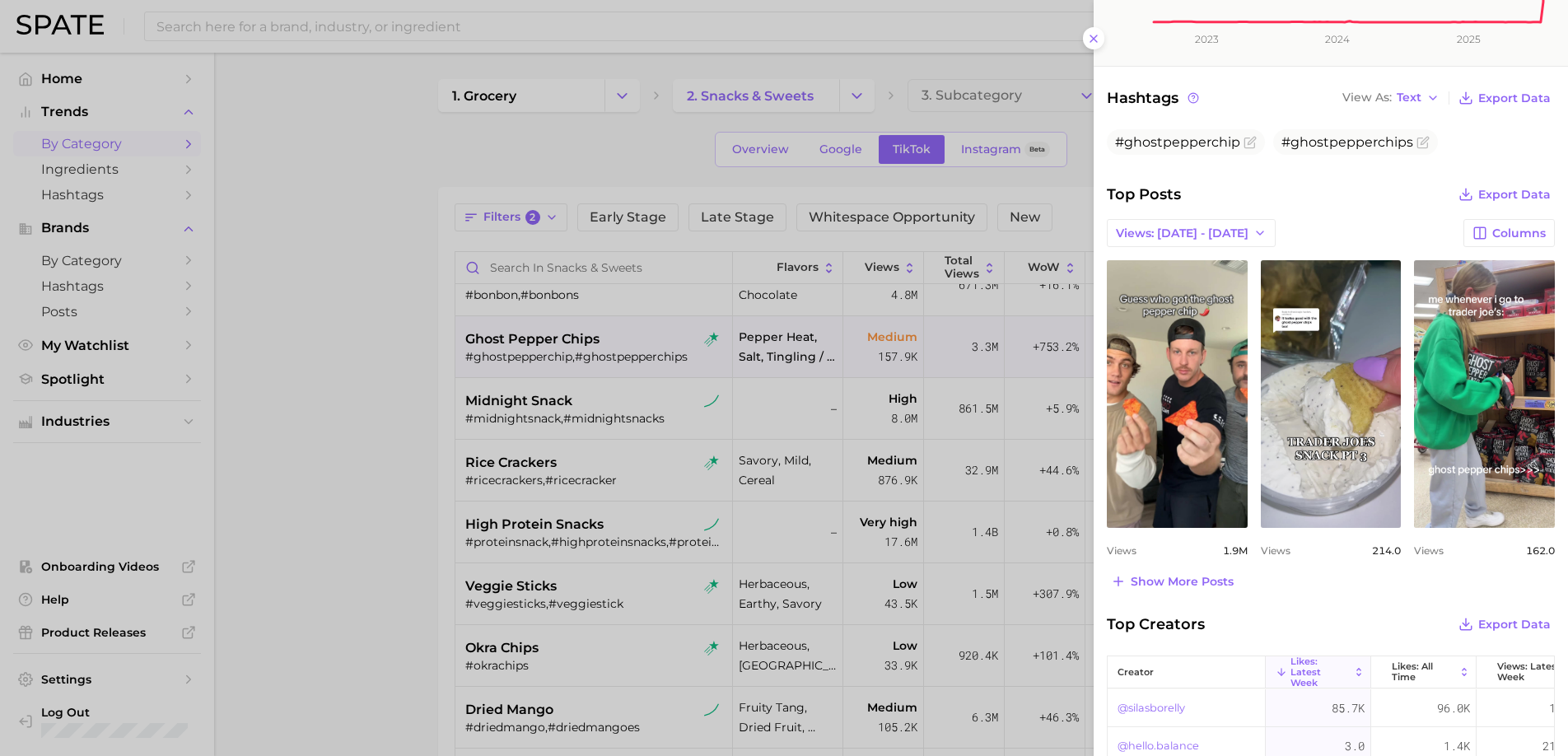
scroll to position [495, 0]
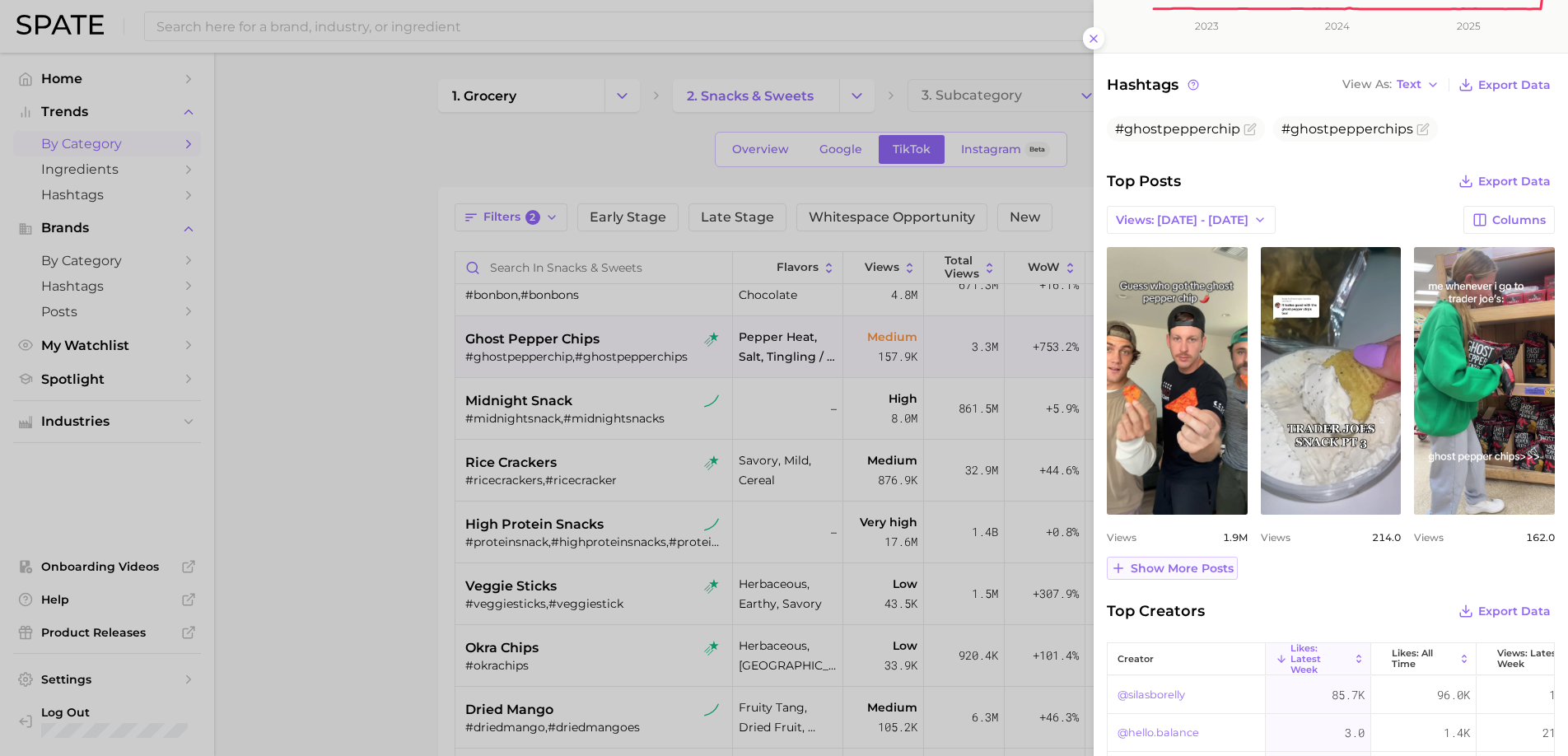
click at [1201, 570] on span "Show more posts" at bounding box center [1181, 568] width 102 height 14
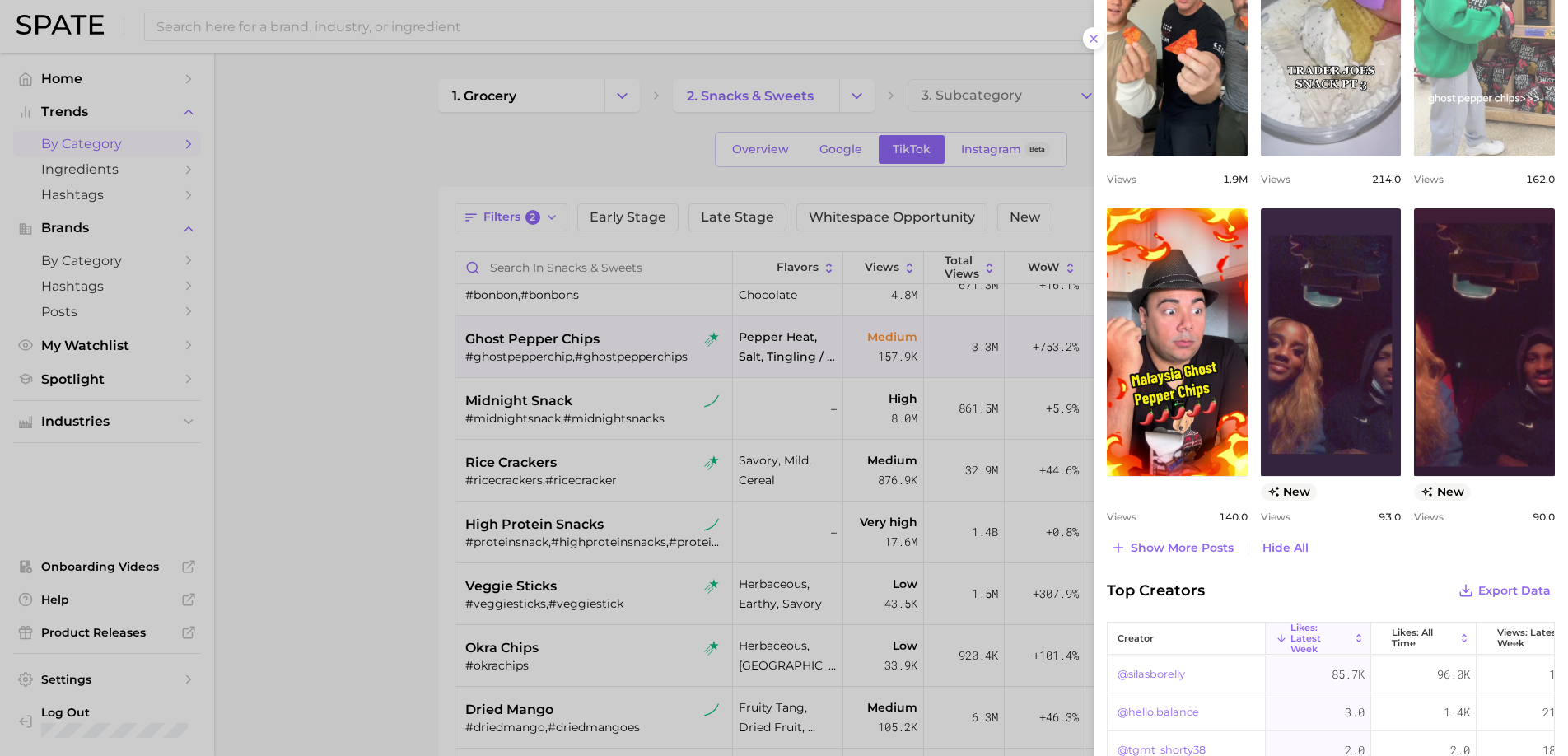
scroll to position [854, 0]
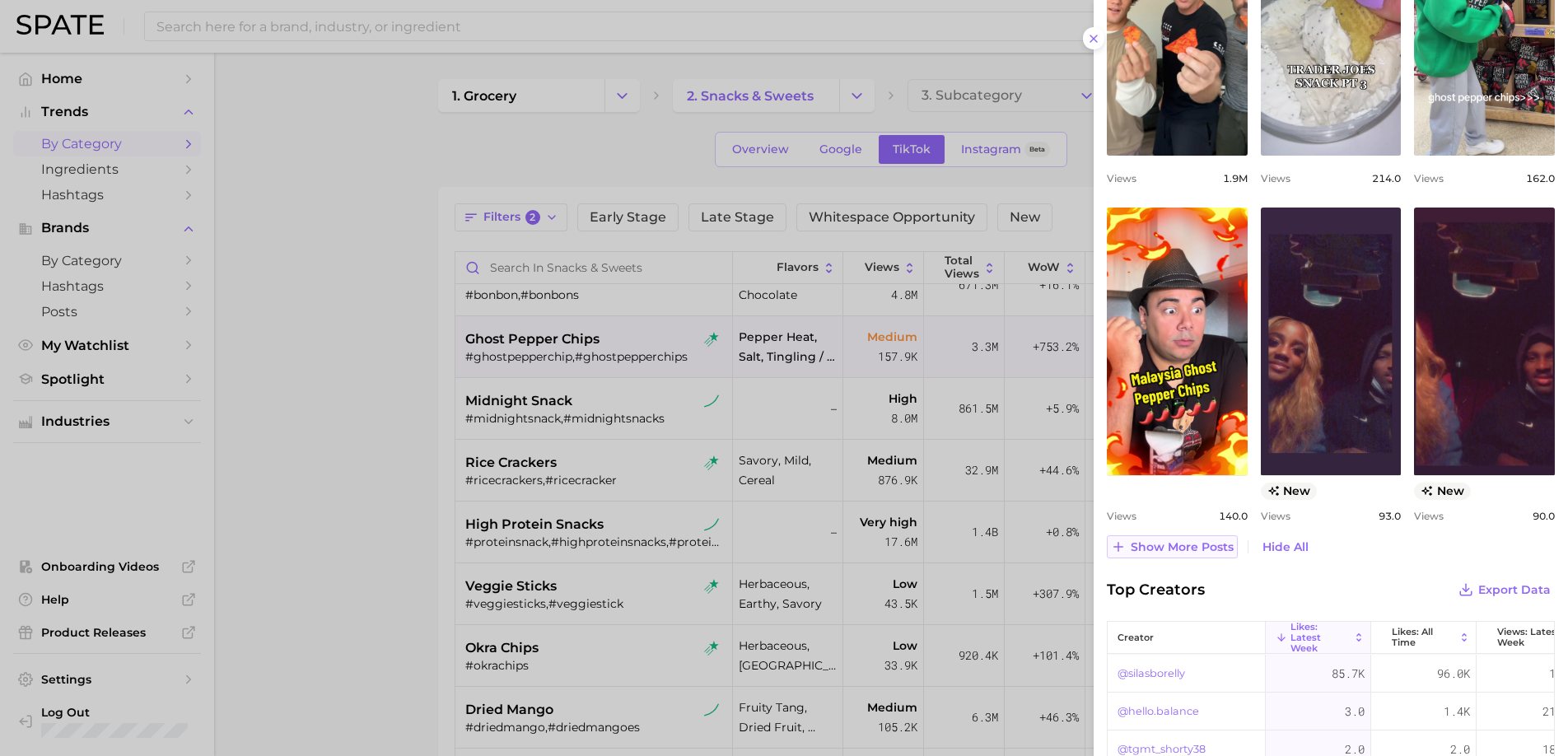
click at [1211, 544] on span "Show more posts" at bounding box center [1181, 547] width 102 height 14
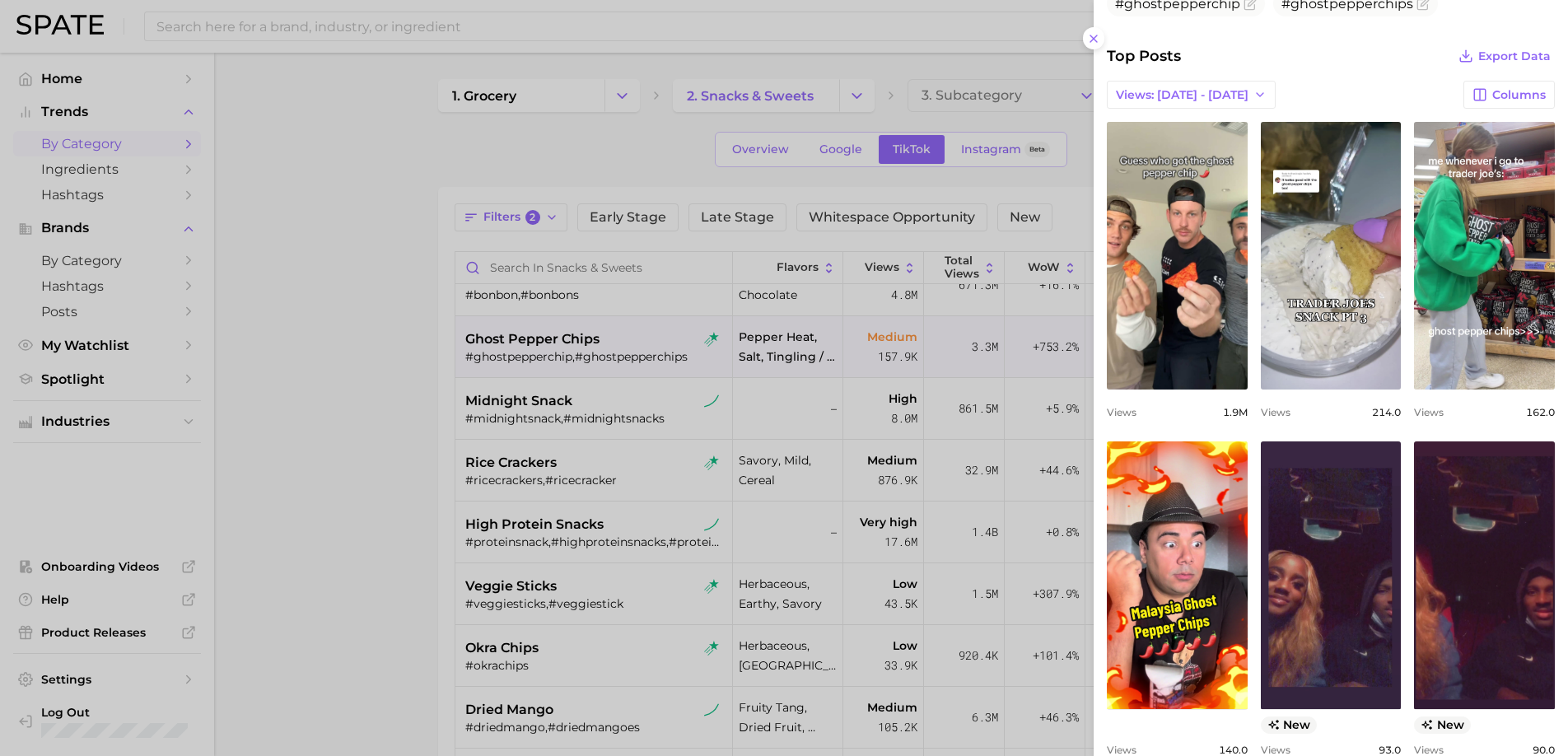
scroll to position [619, 0]
click at [438, 530] on div at bounding box center [784, 378] width 1568 height 756
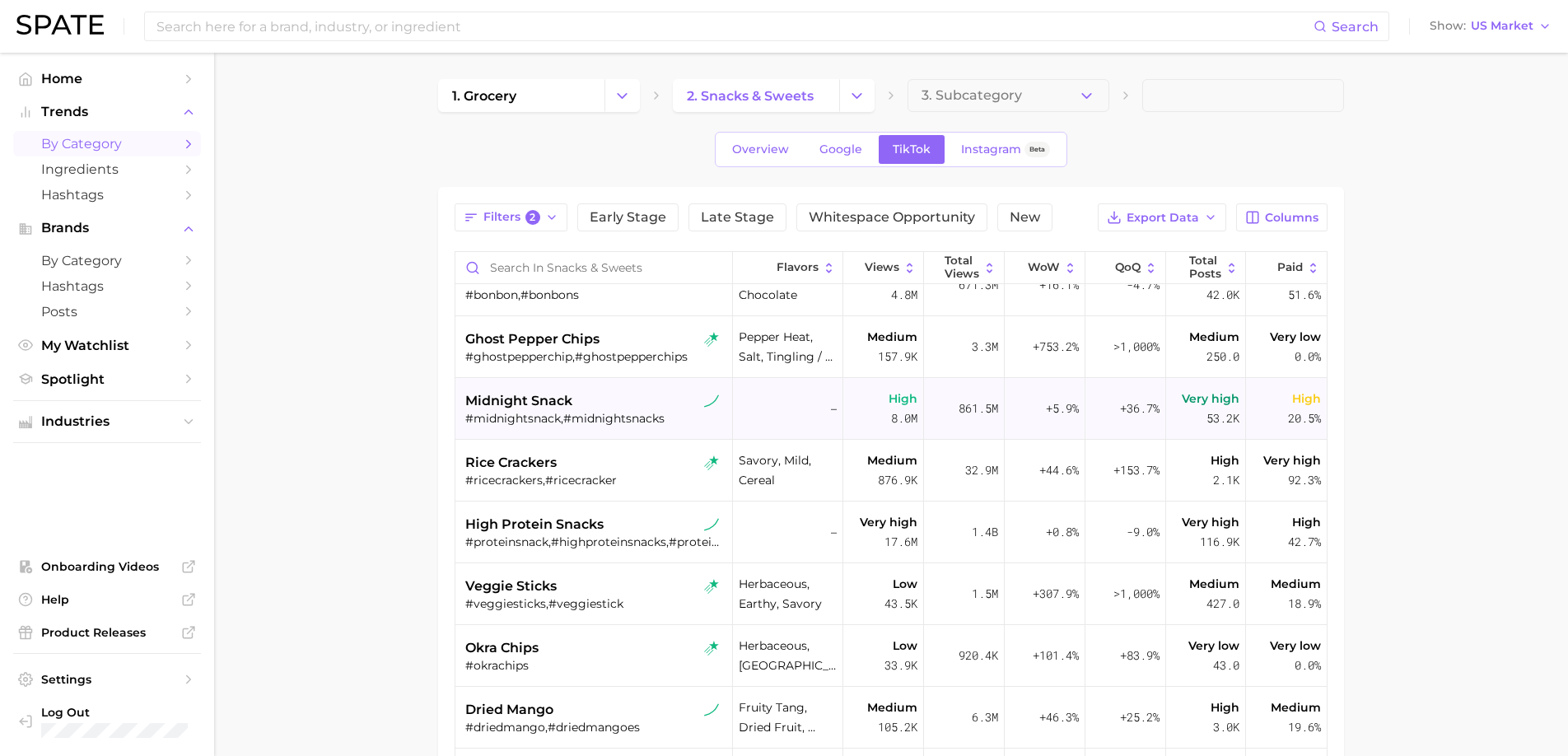
click at [666, 382] on div "midnight snack #midnightsnack,#midnightsnacks" at bounding box center [595, 408] width 261 height 61
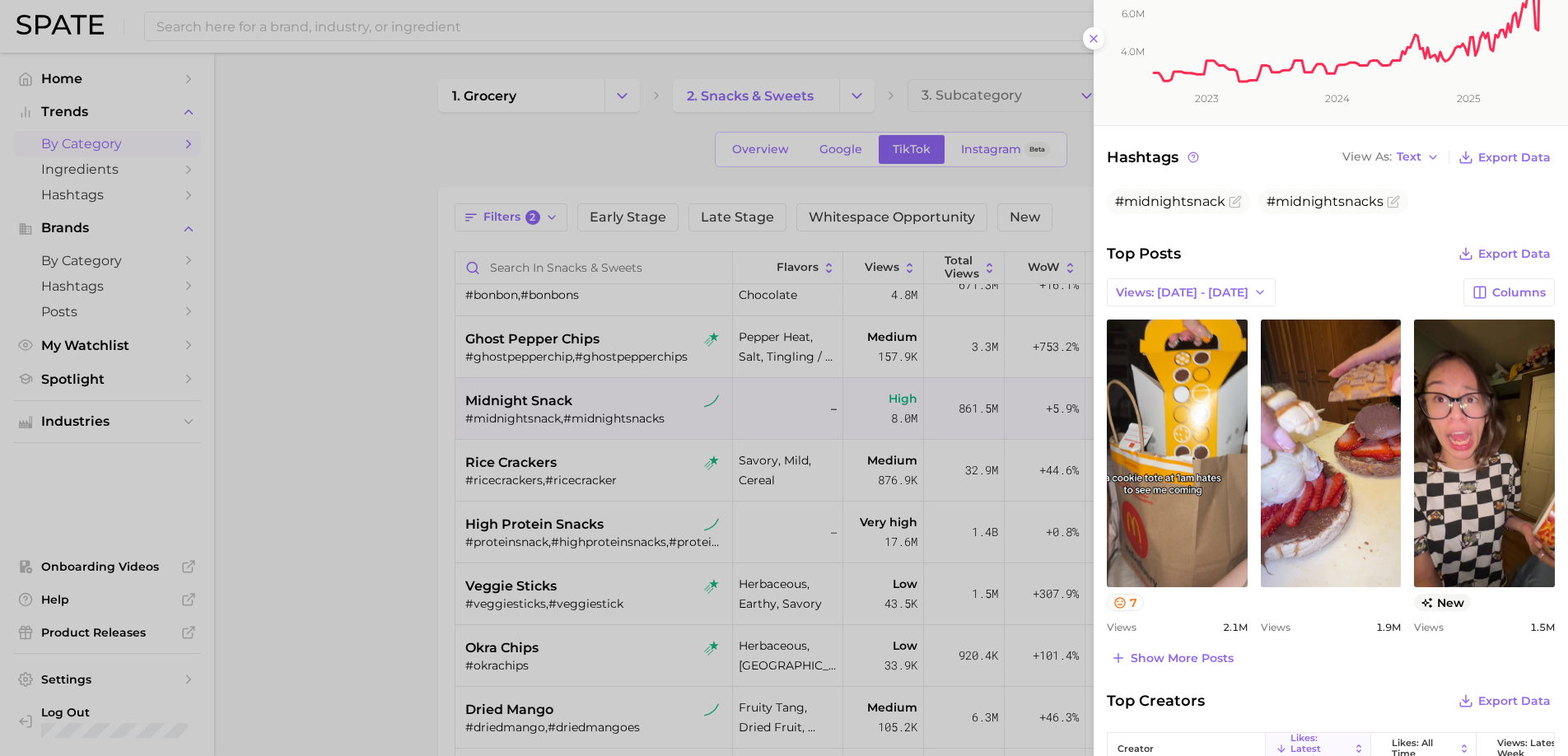
scroll to position [406, 0]
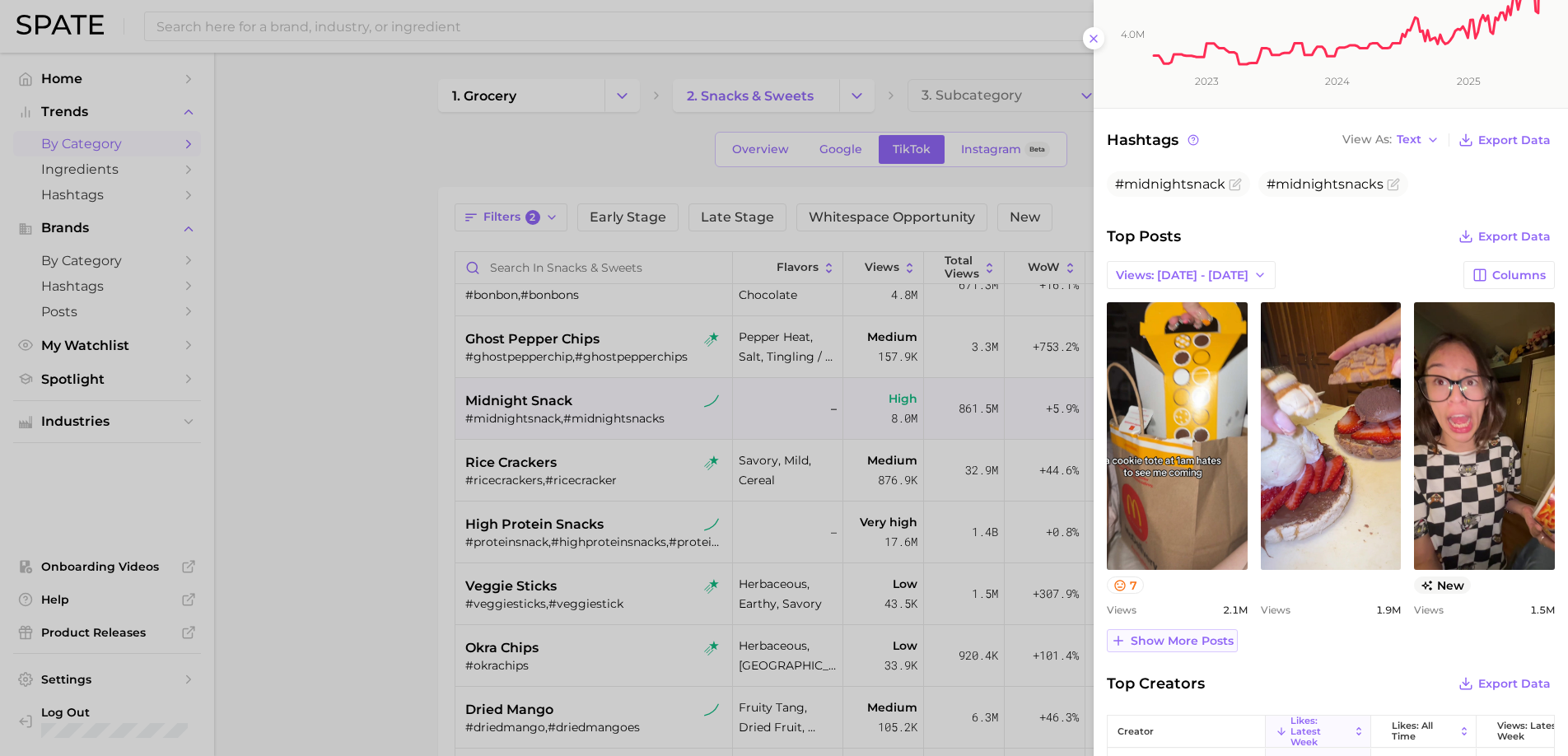
click at [1182, 643] on span "Show more posts" at bounding box center [1181, 641] width 102 height 14
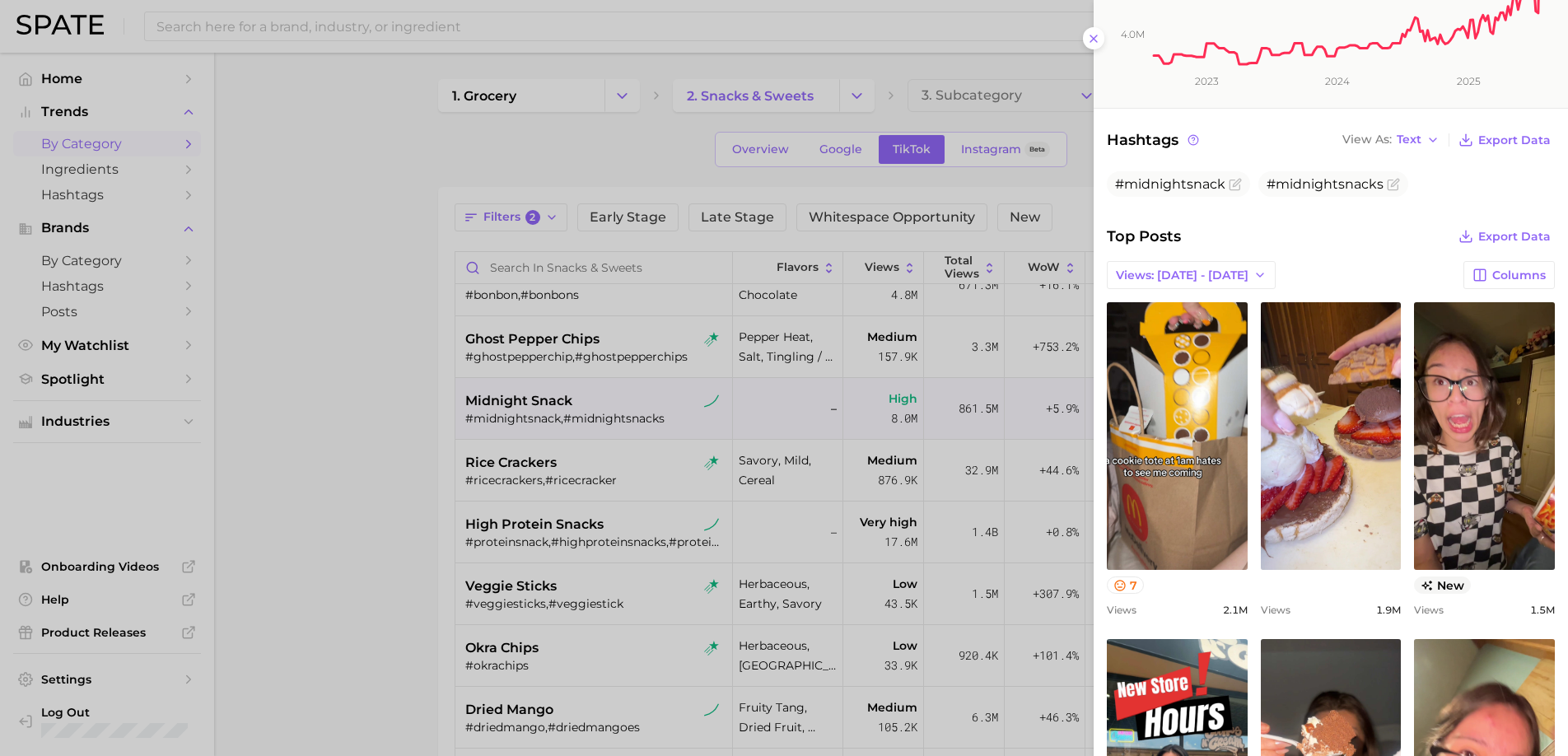
scroll to position [0, 0]
click at [456, 556] on div at bounding box center [784, 378] width 1568 height 756
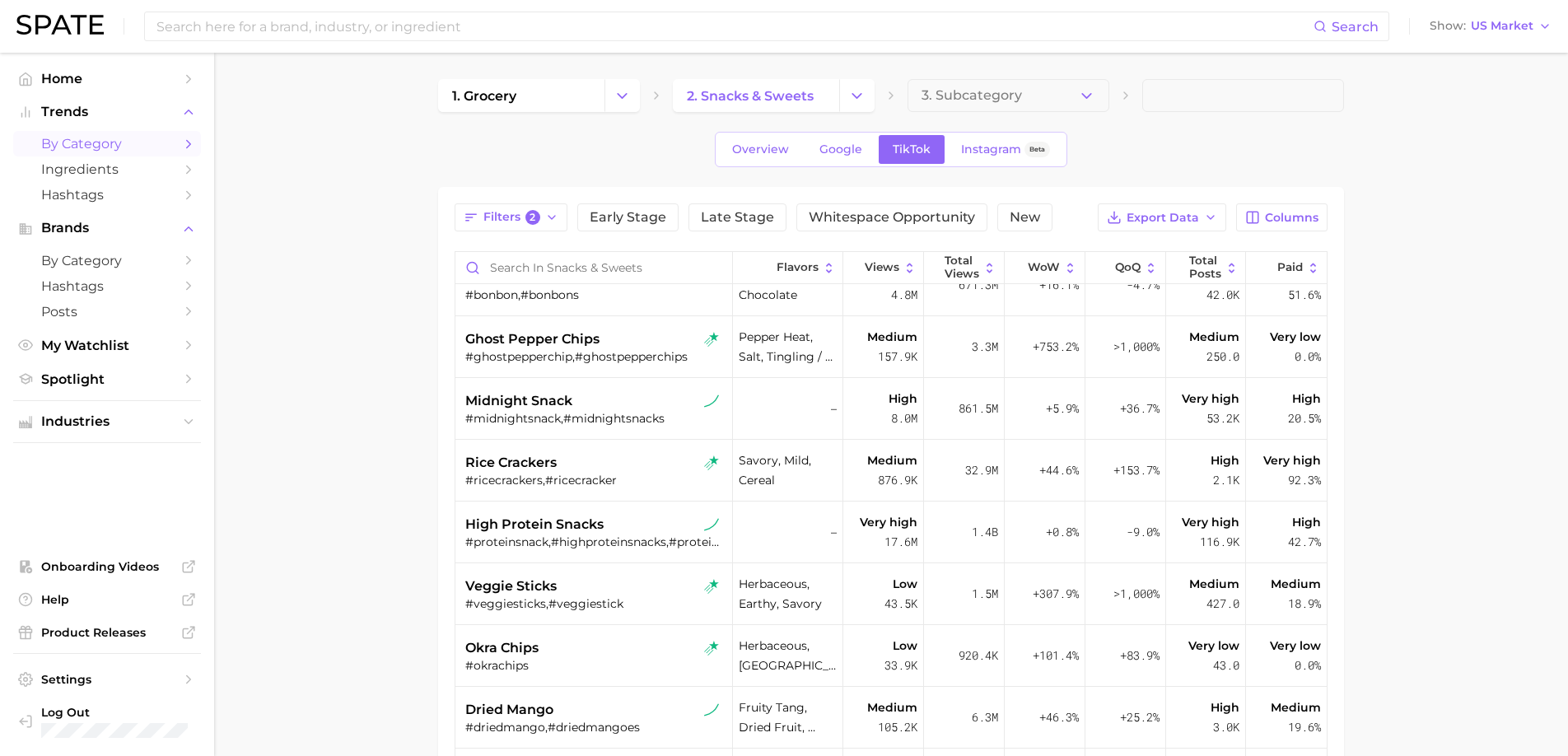
scroll to position [739, 0]
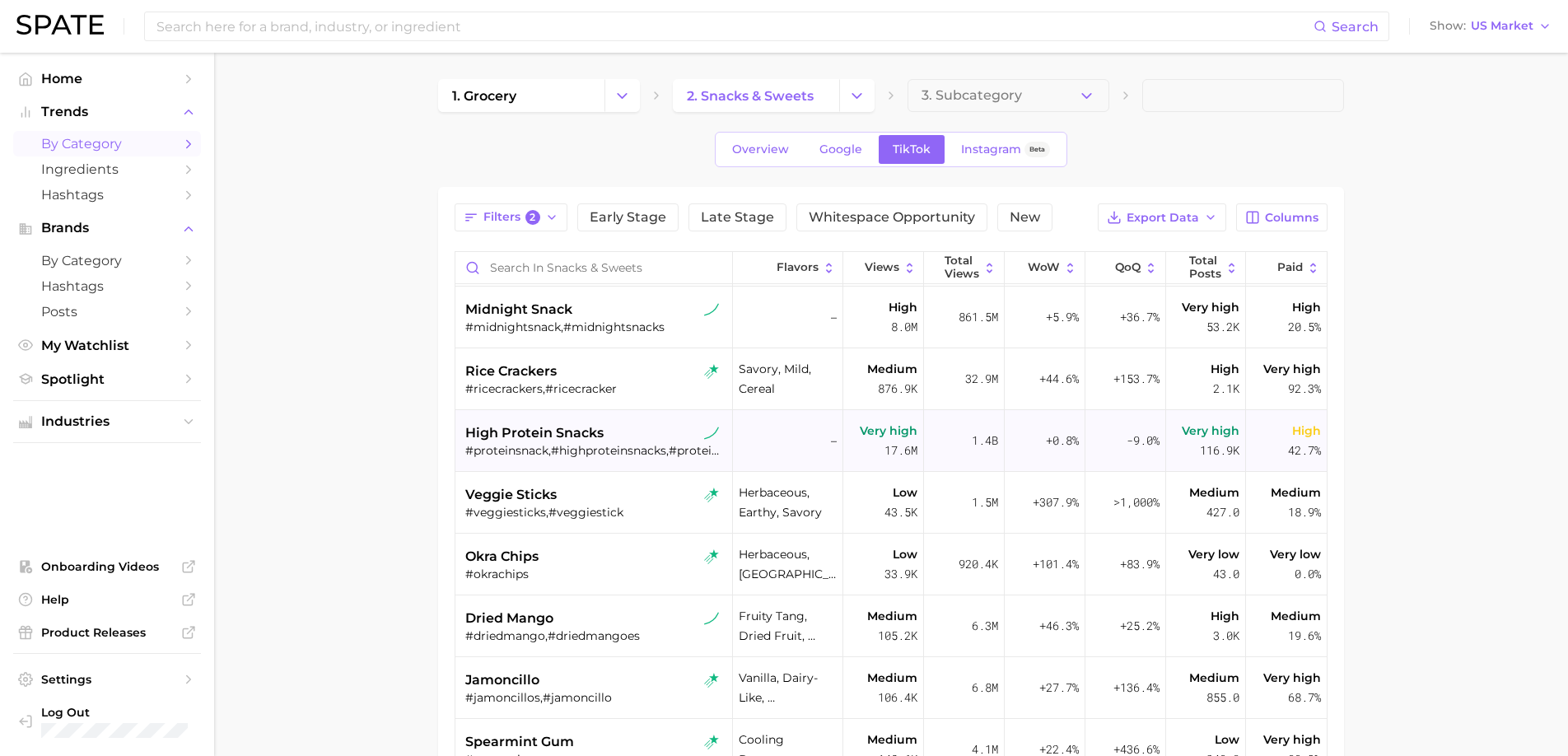
click at [583, 439] on span "high protein snacks" at bounding box center [535, 433] width 139 height 20
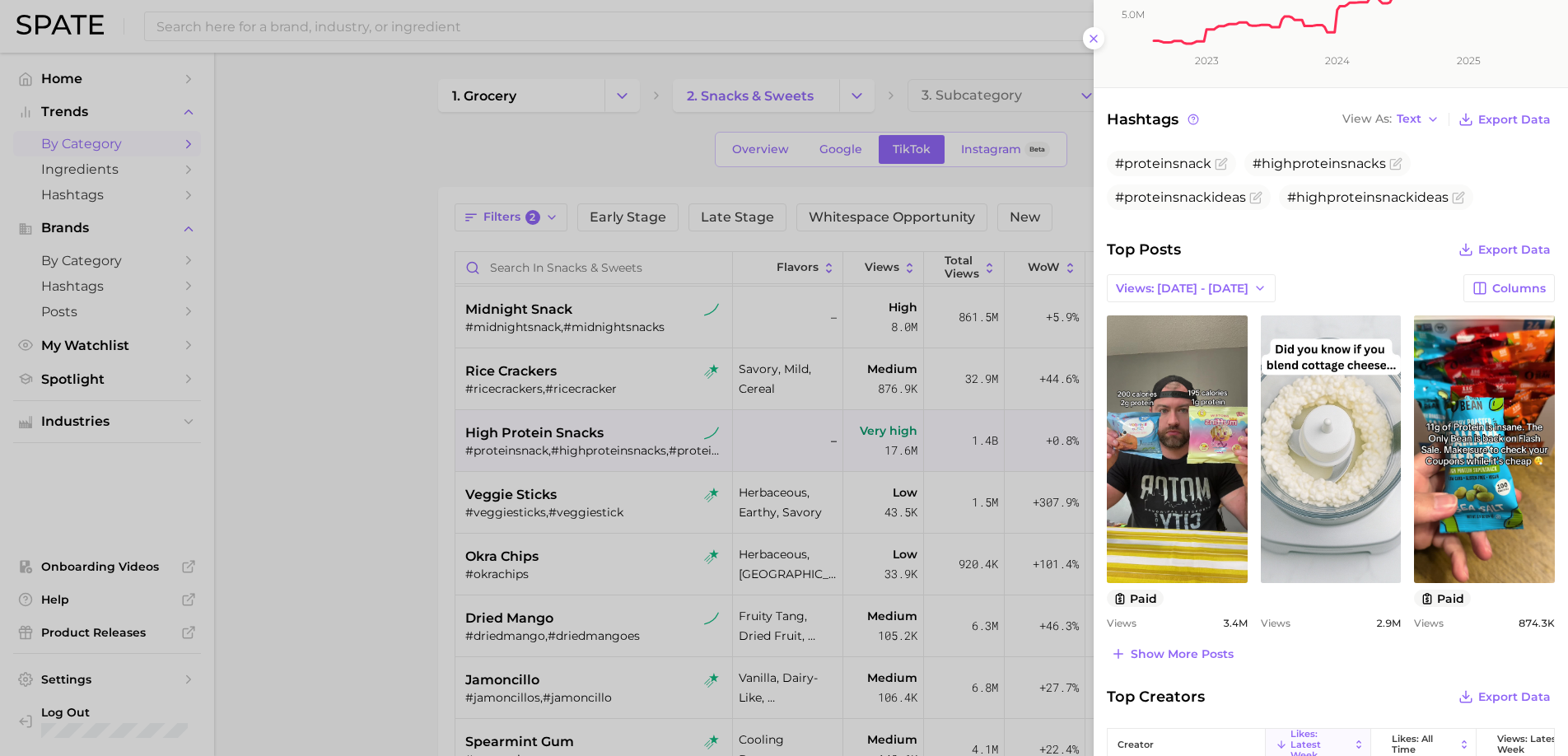
scroll to position [570, 0]
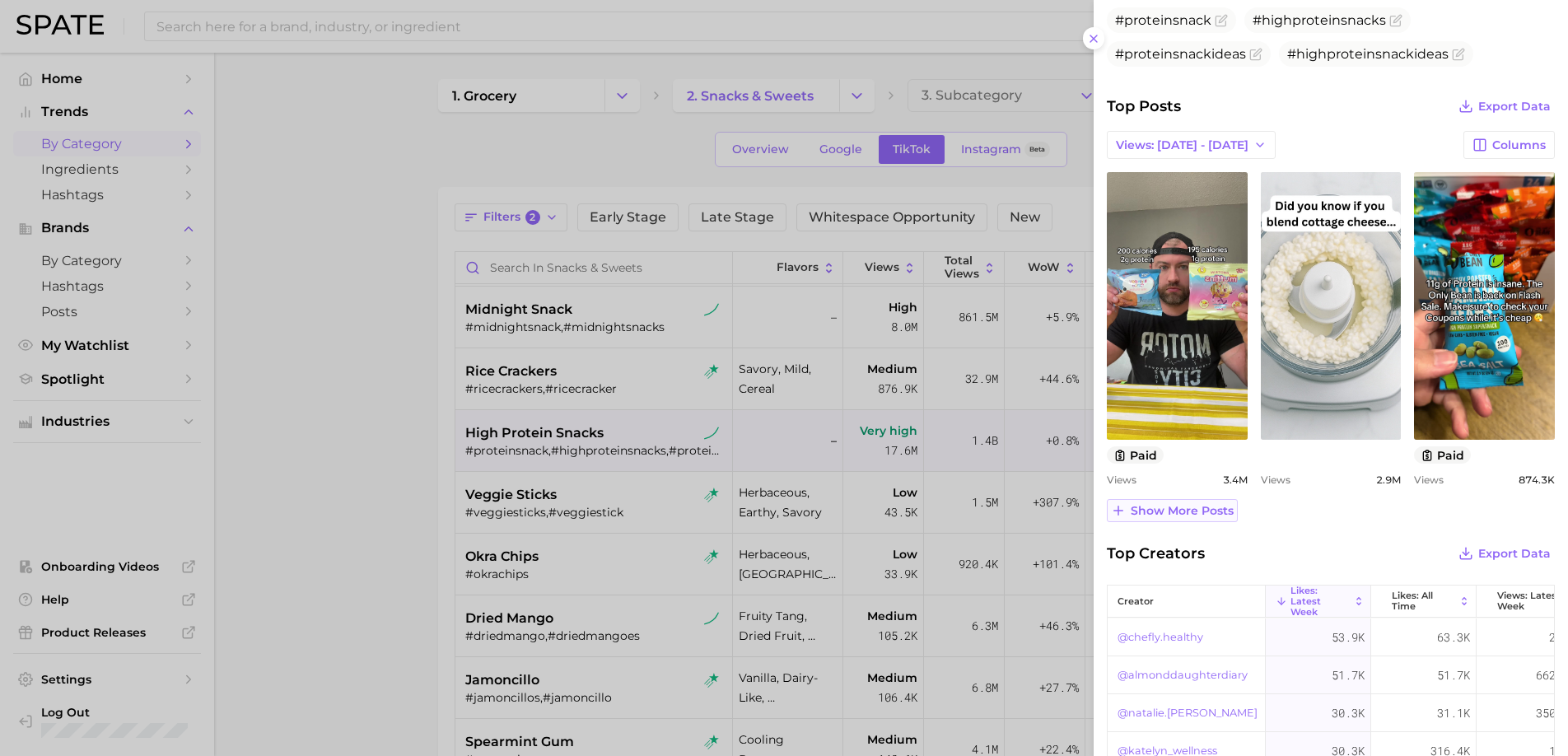
click at [1173, 508] on span "Show more posts" at bounding box center [1181, 510] width 102 height 14
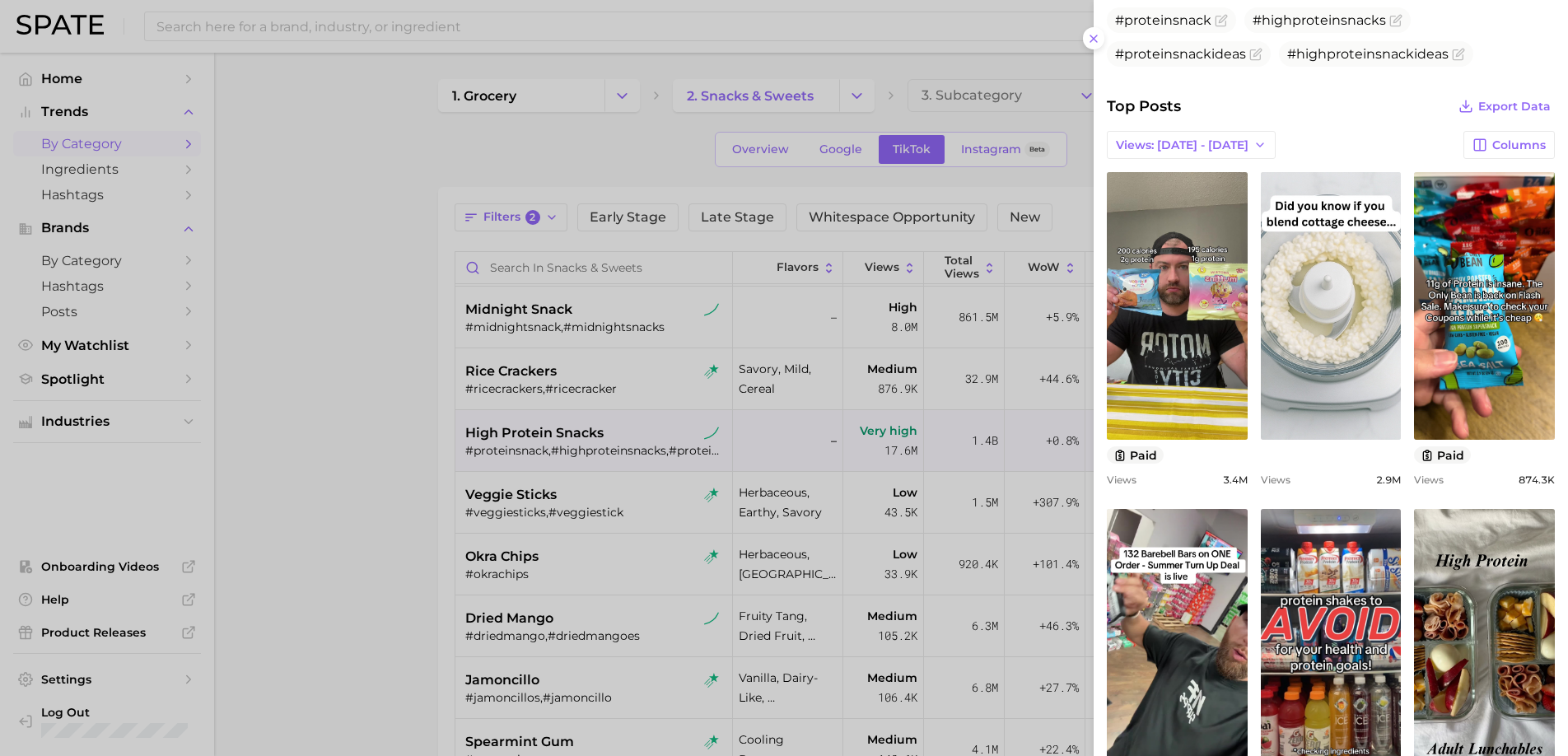
scroll to position [0, 0]
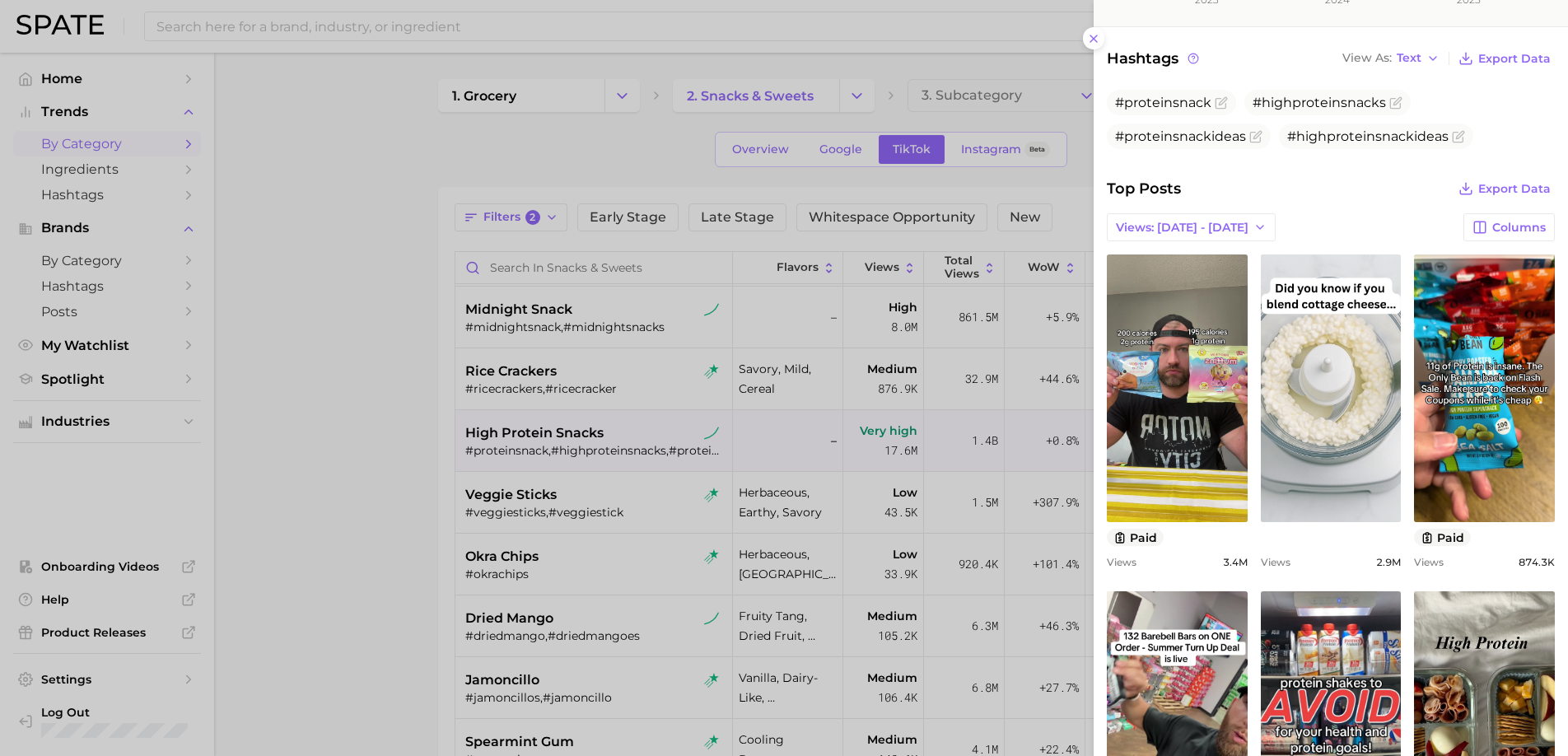
click at [419, 575] on div at bounding box center [784, 378] width 1568 height 756
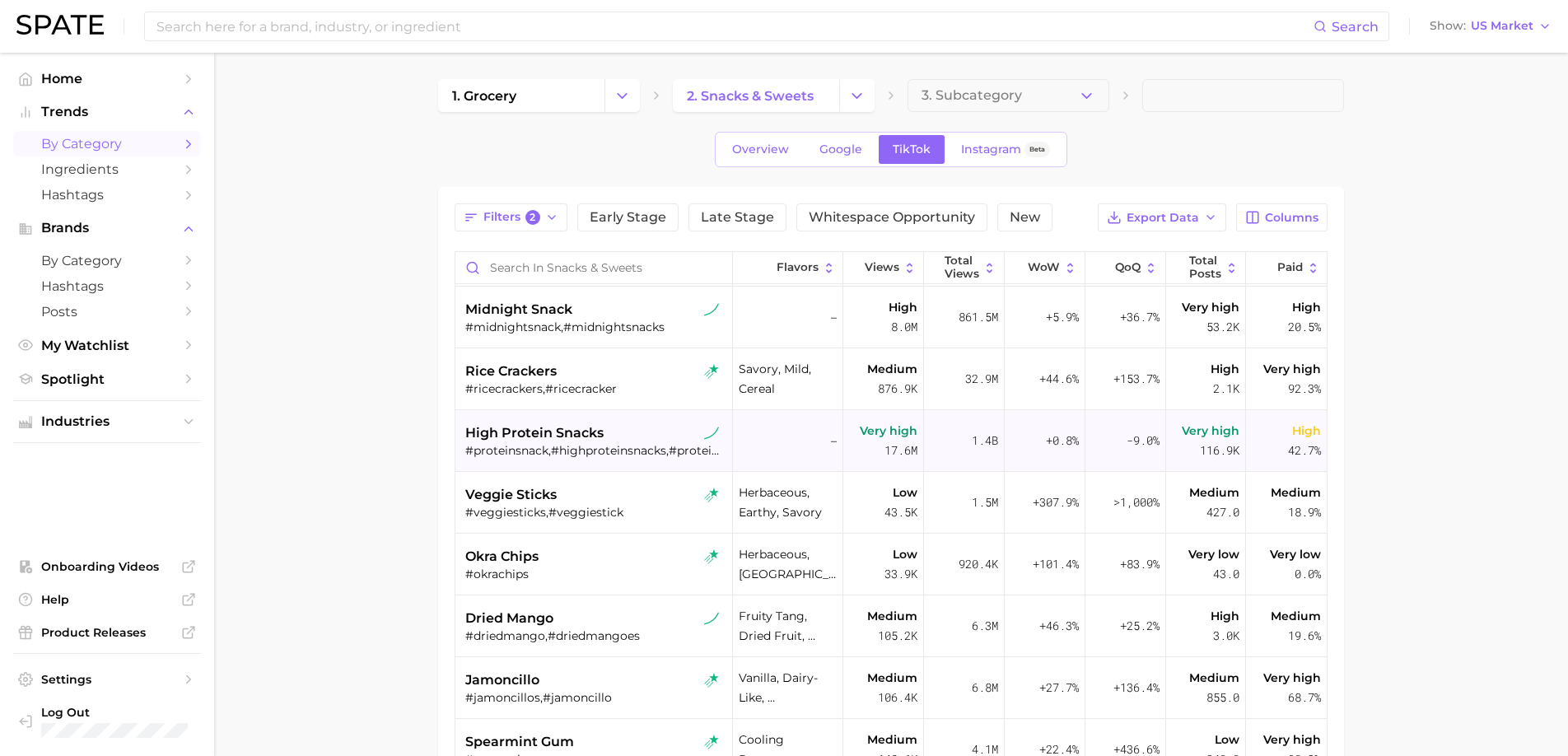
click at [589, 433] on span "high protein snacks" at bounding box center [535, 433] width 139 height 20
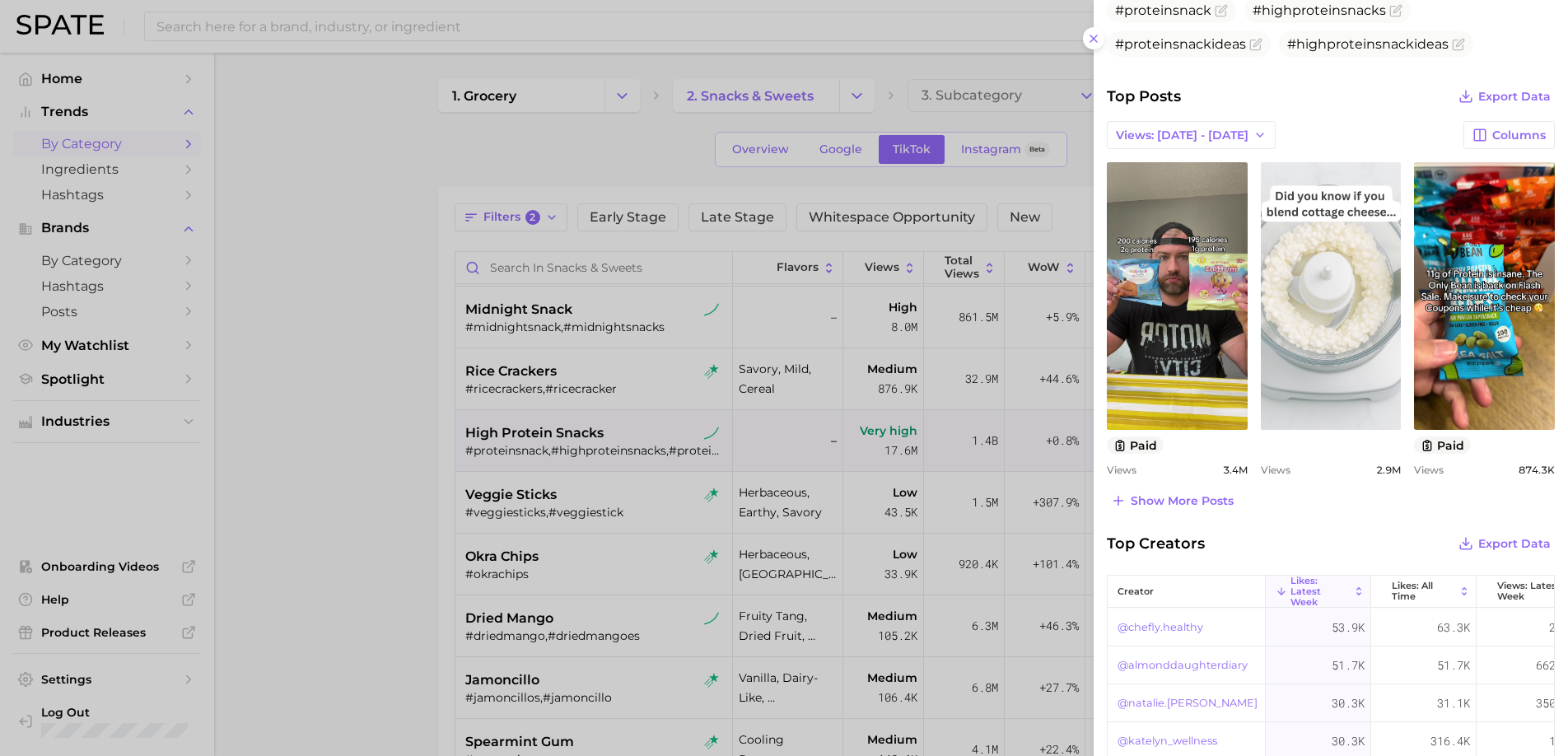
click at [1333, 343] on link "view post on TikTok" at bounding box center [1331, 296] width 141 height 267
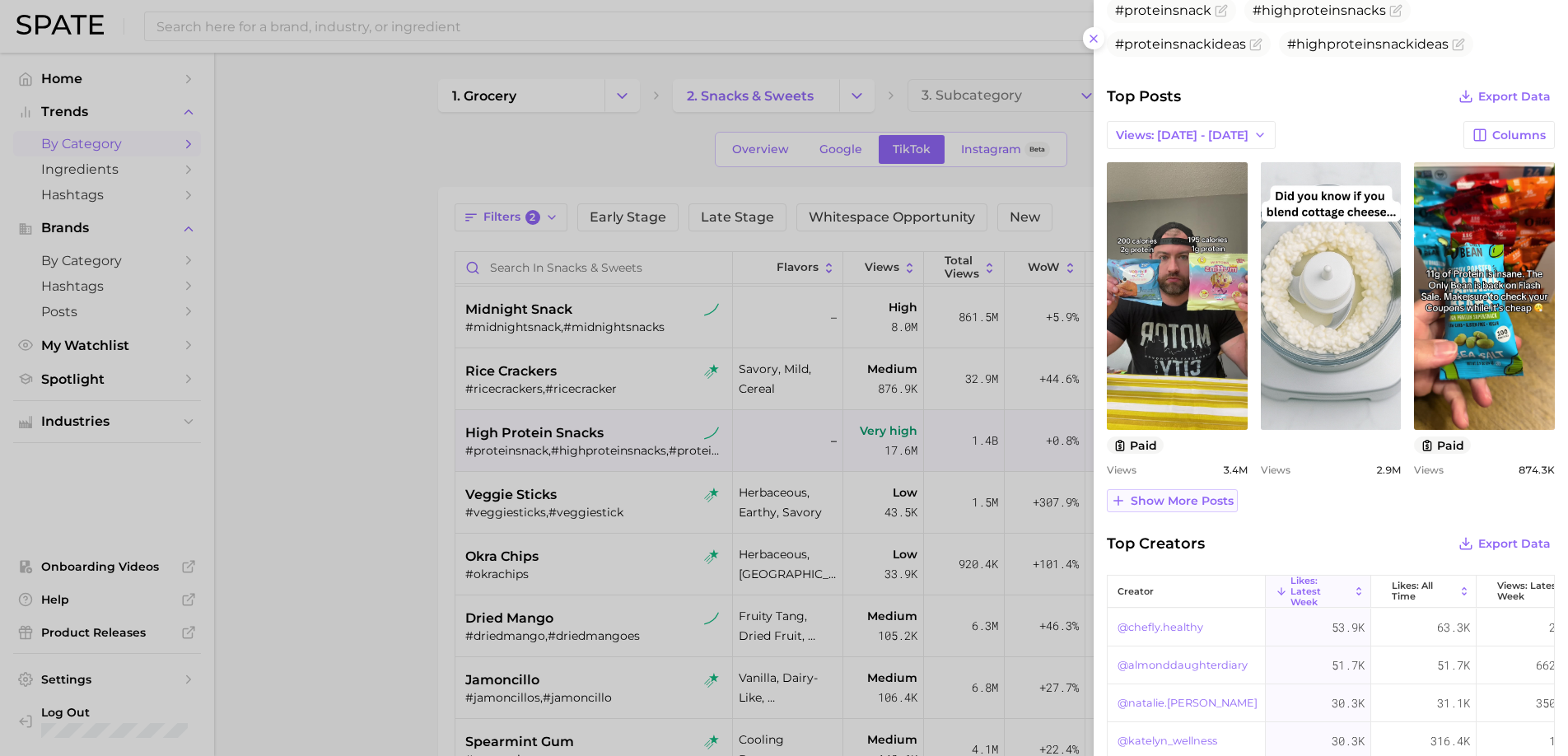
click at [1191, 503] on span "Show more posts" at bounding box center [1181, 500] width 102 height 14
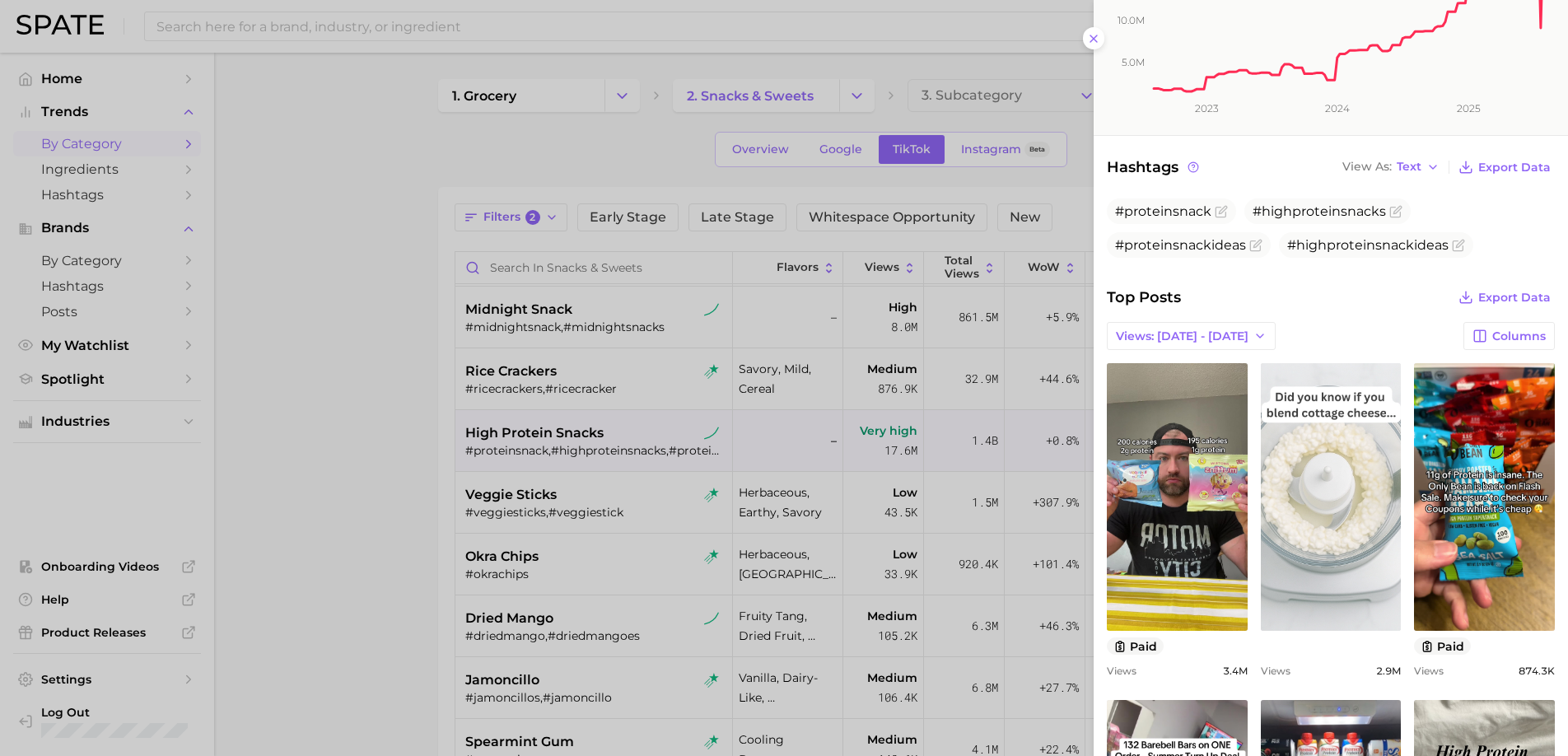
click at [1327, 543] on link "view post on TikTok" at bounding box center [1331, 497] width 141 height 267
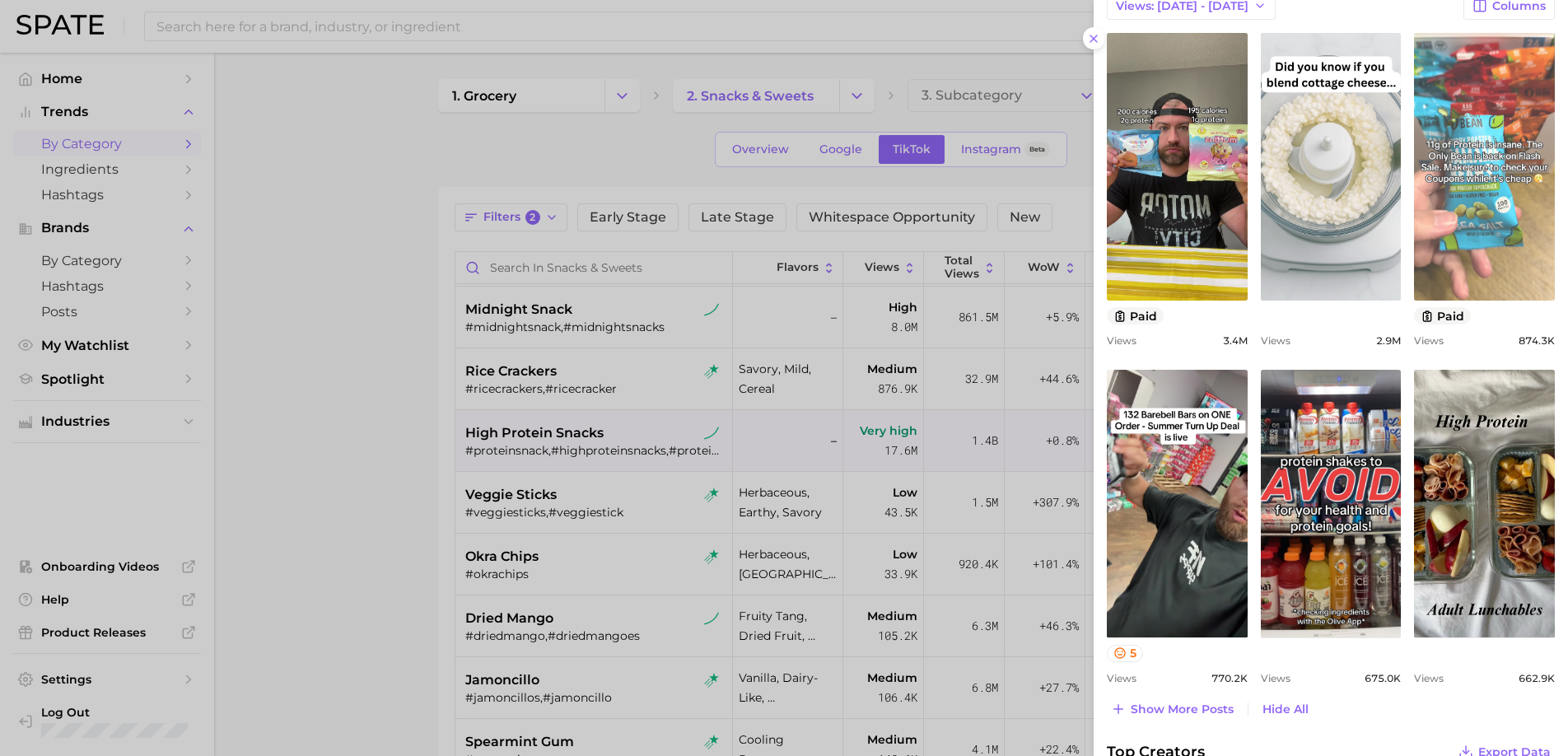
scroll to position [700, 0]
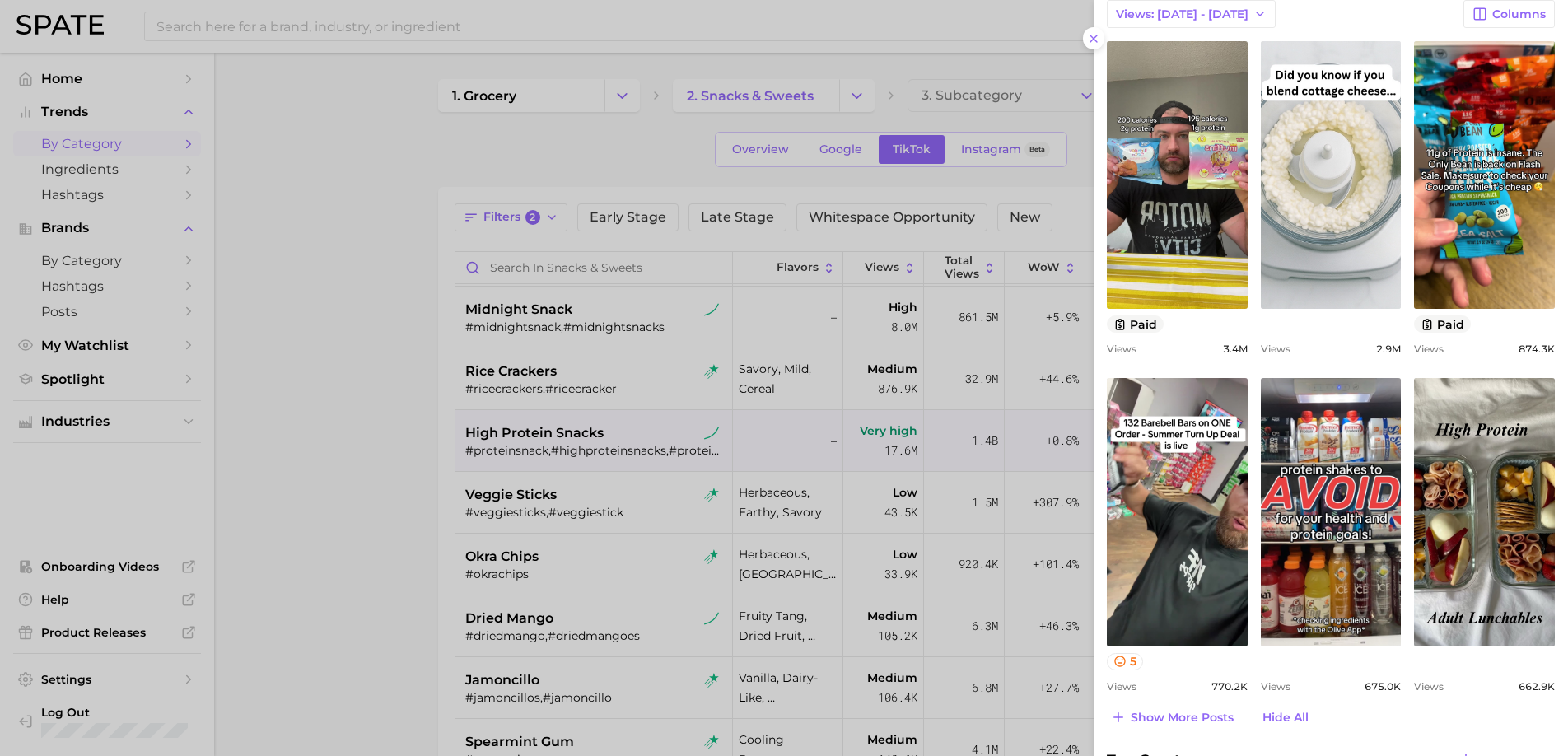
click at [625, 577] on div at bounding box center [784, 378] width 1568 height 756
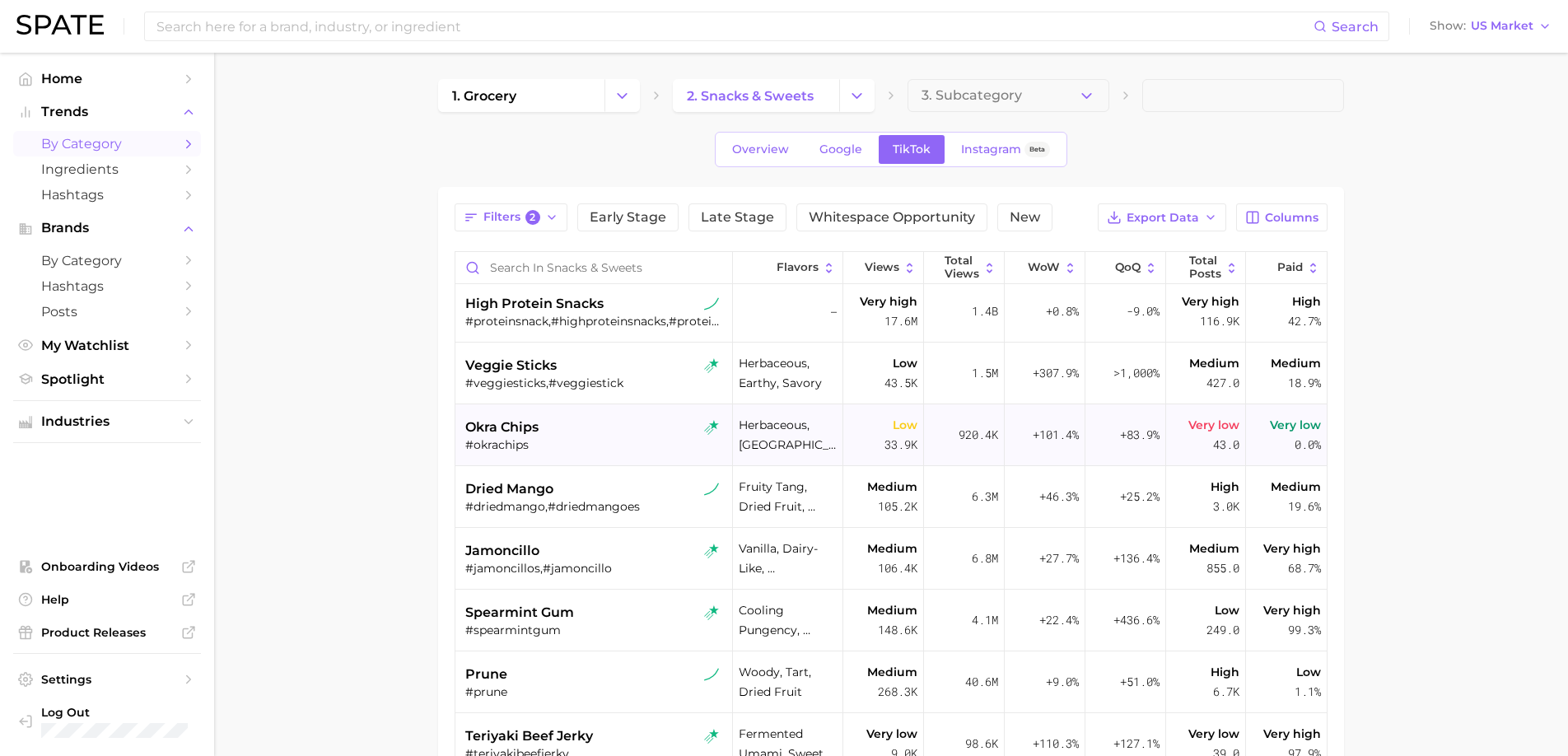
scroll to position [954, 0]
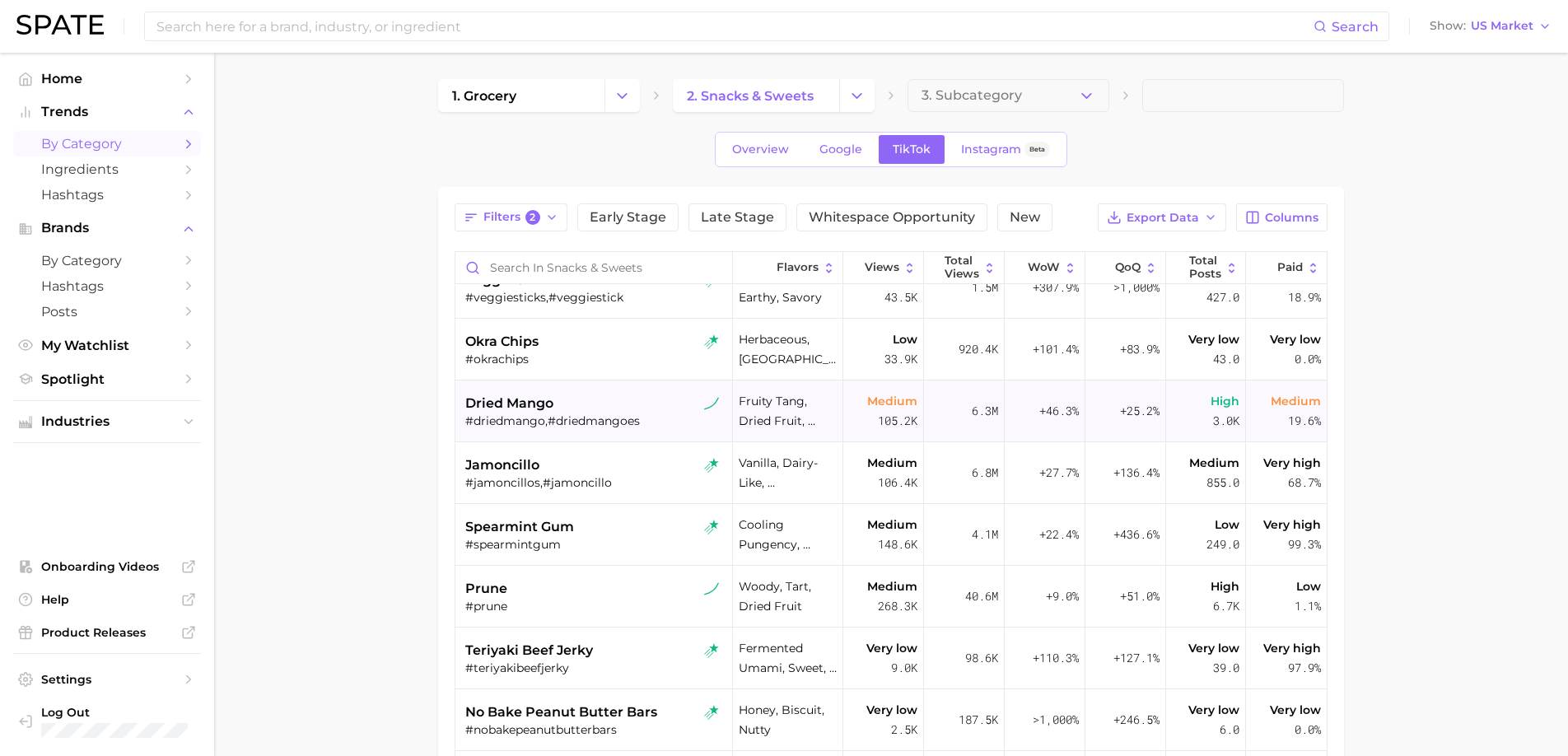
click at [635, 426] on div "#driedmango,#driedmangoes" at bounding box center [595, 420] width 261 height 15
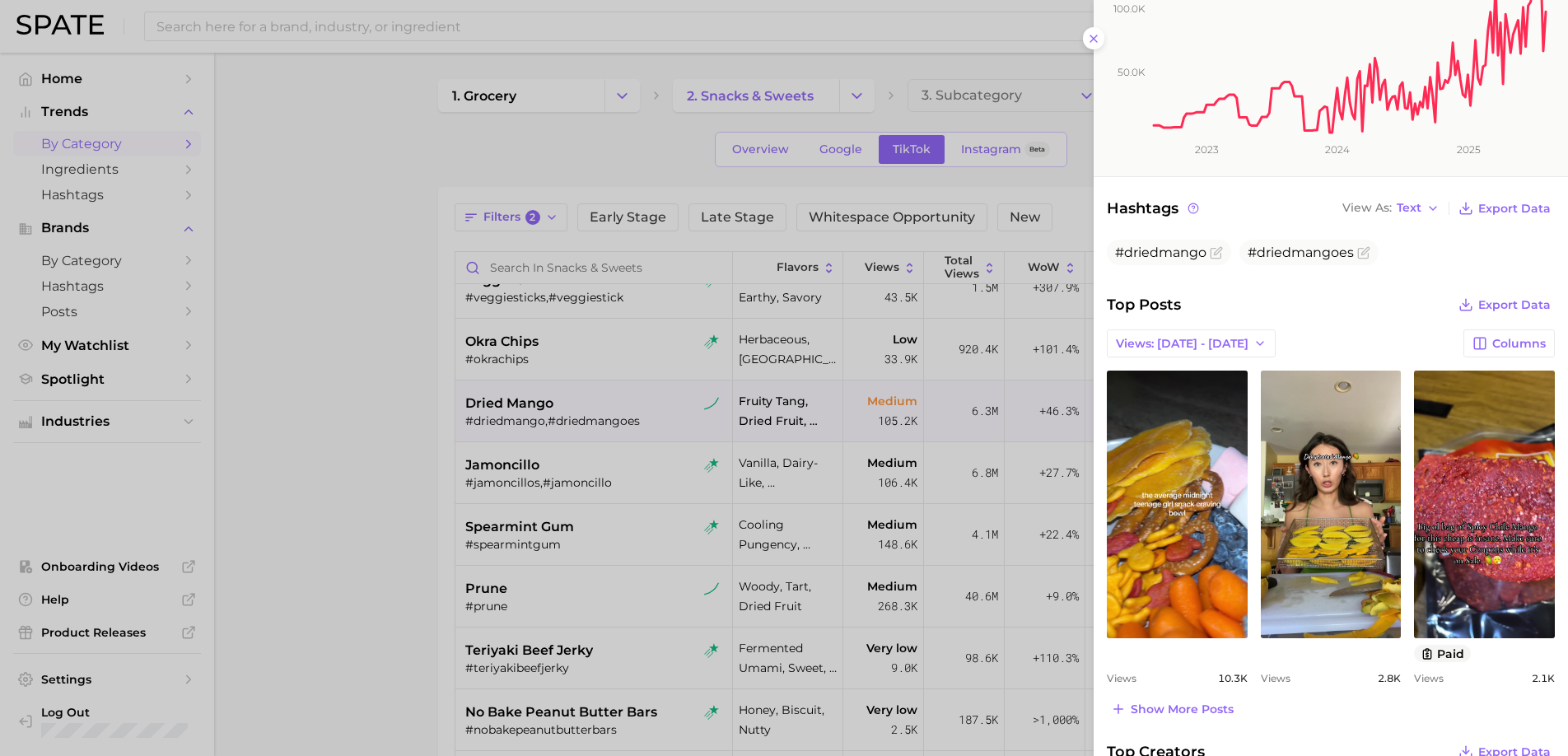
scroll to position [451, 0]
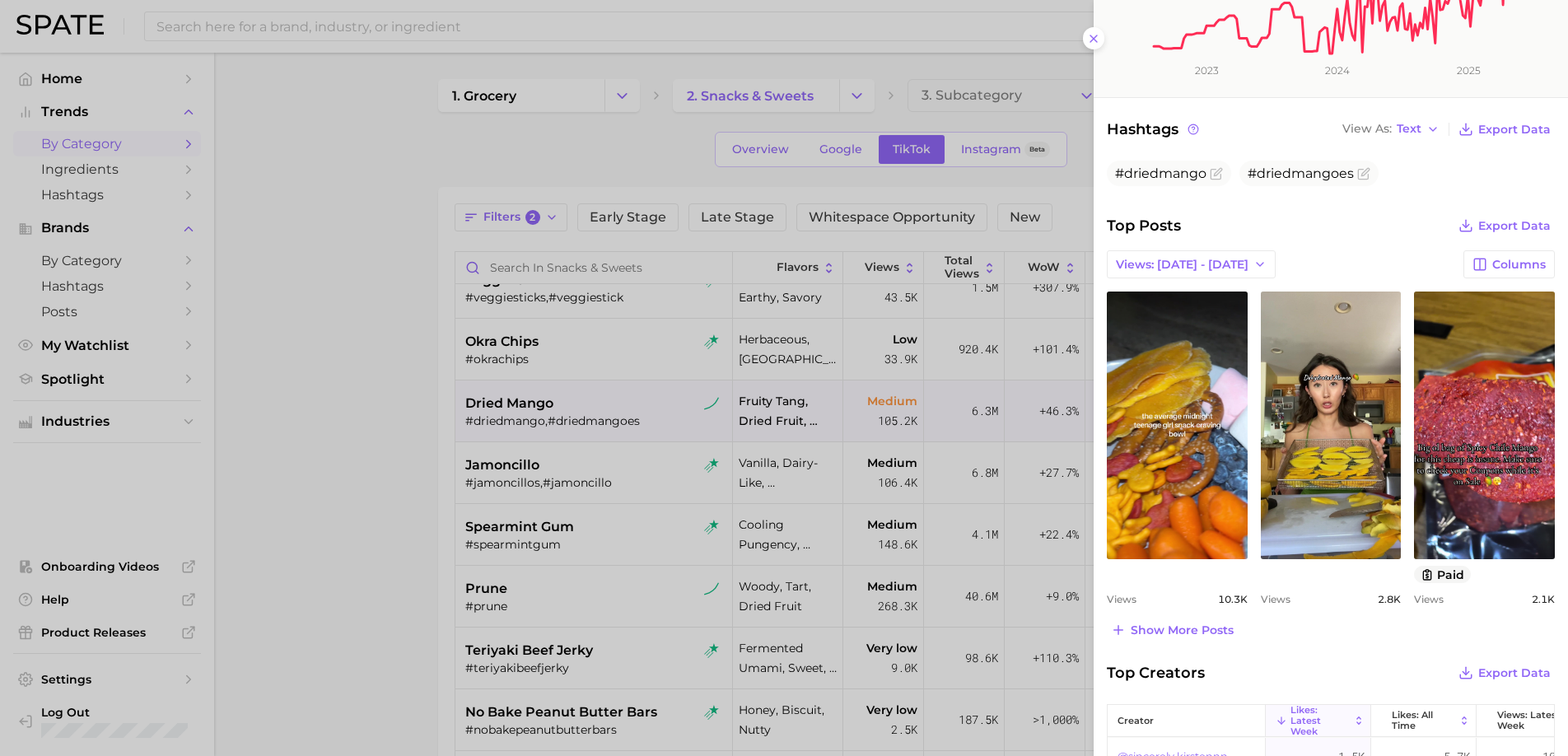
click at [652, 578] on div at bounding box center [784, 378] width 1568 height 756
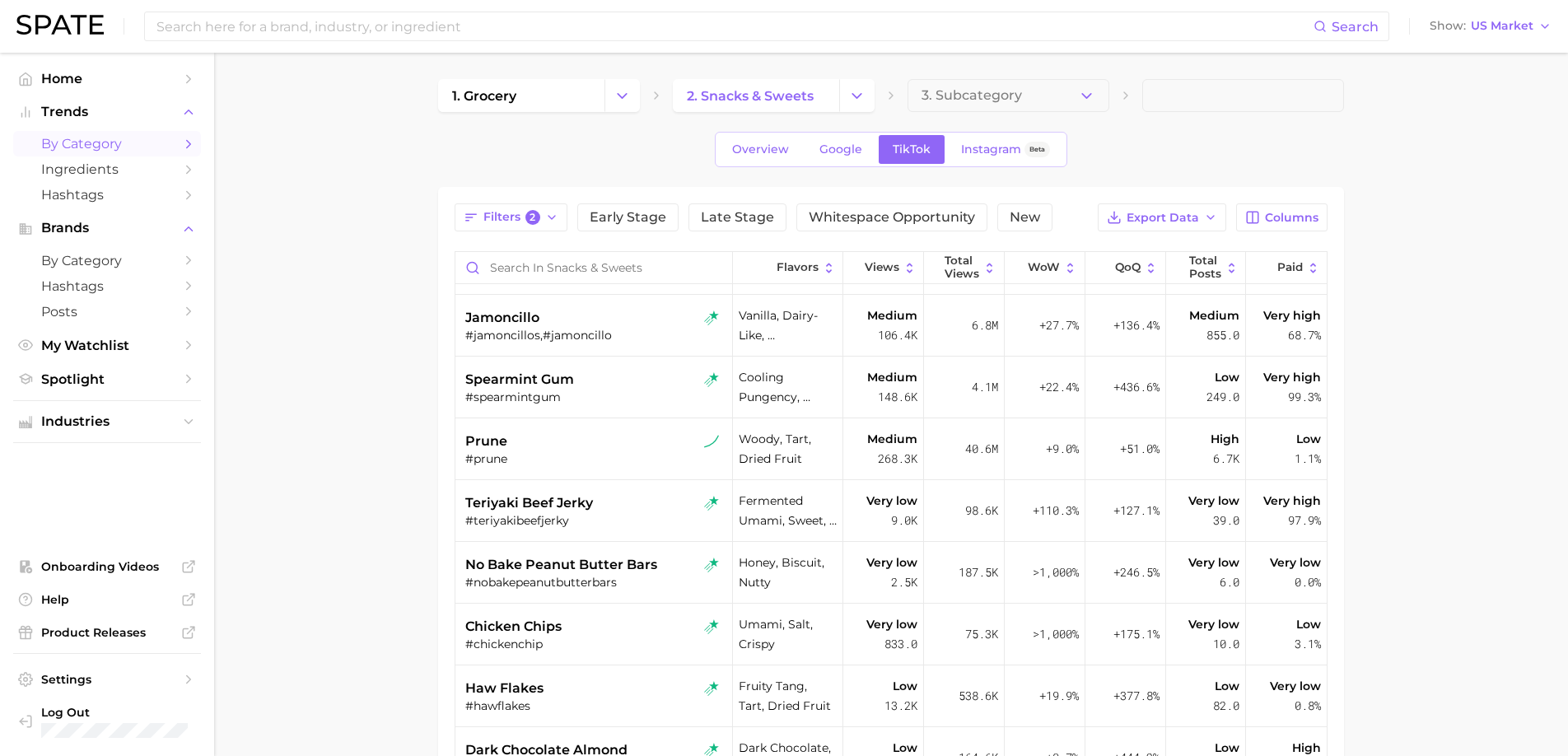
scroll to position [1138, 0]
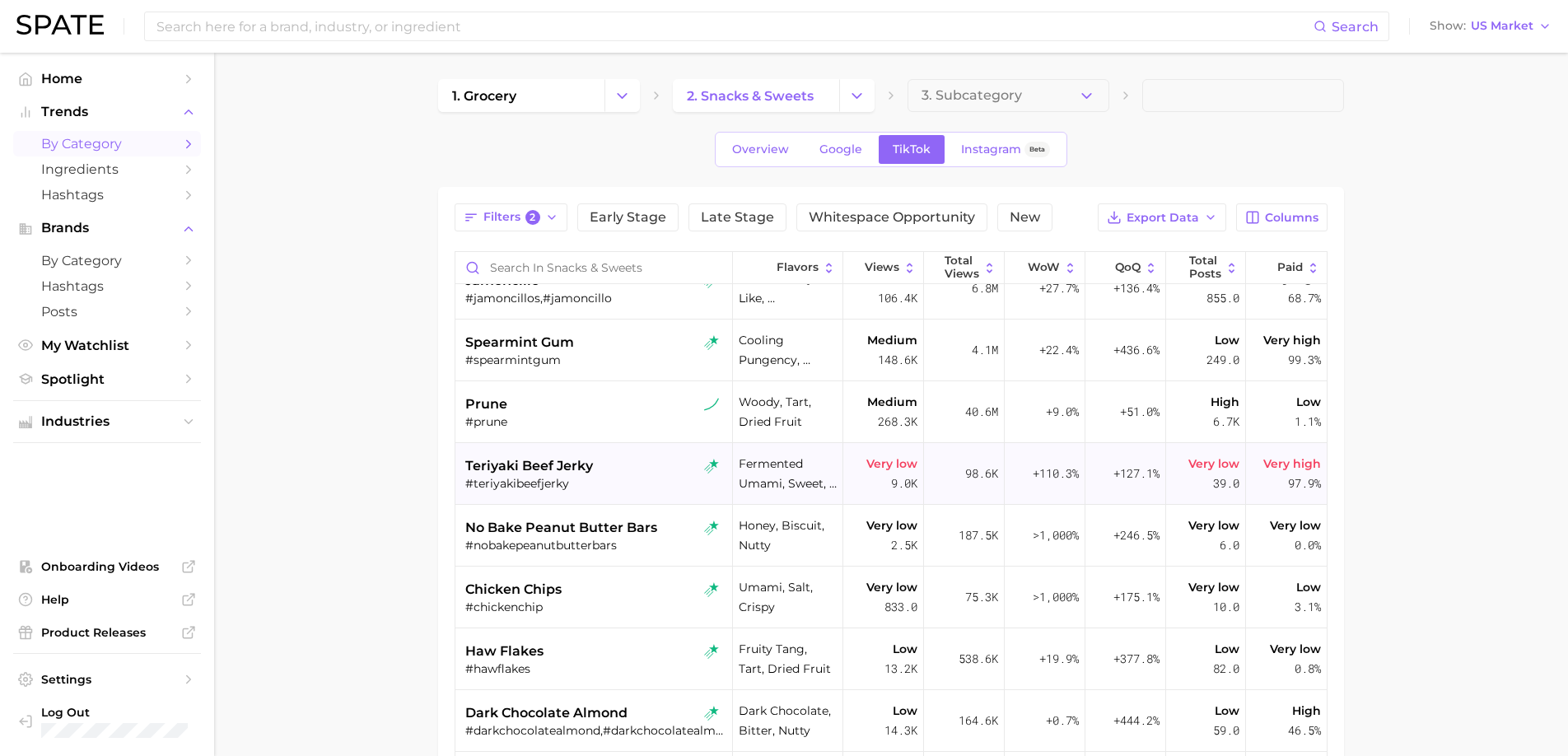
click at [640, 482] on div "#teriyakibeefjerky" at bounding box center [595, 483] width 261 height 15
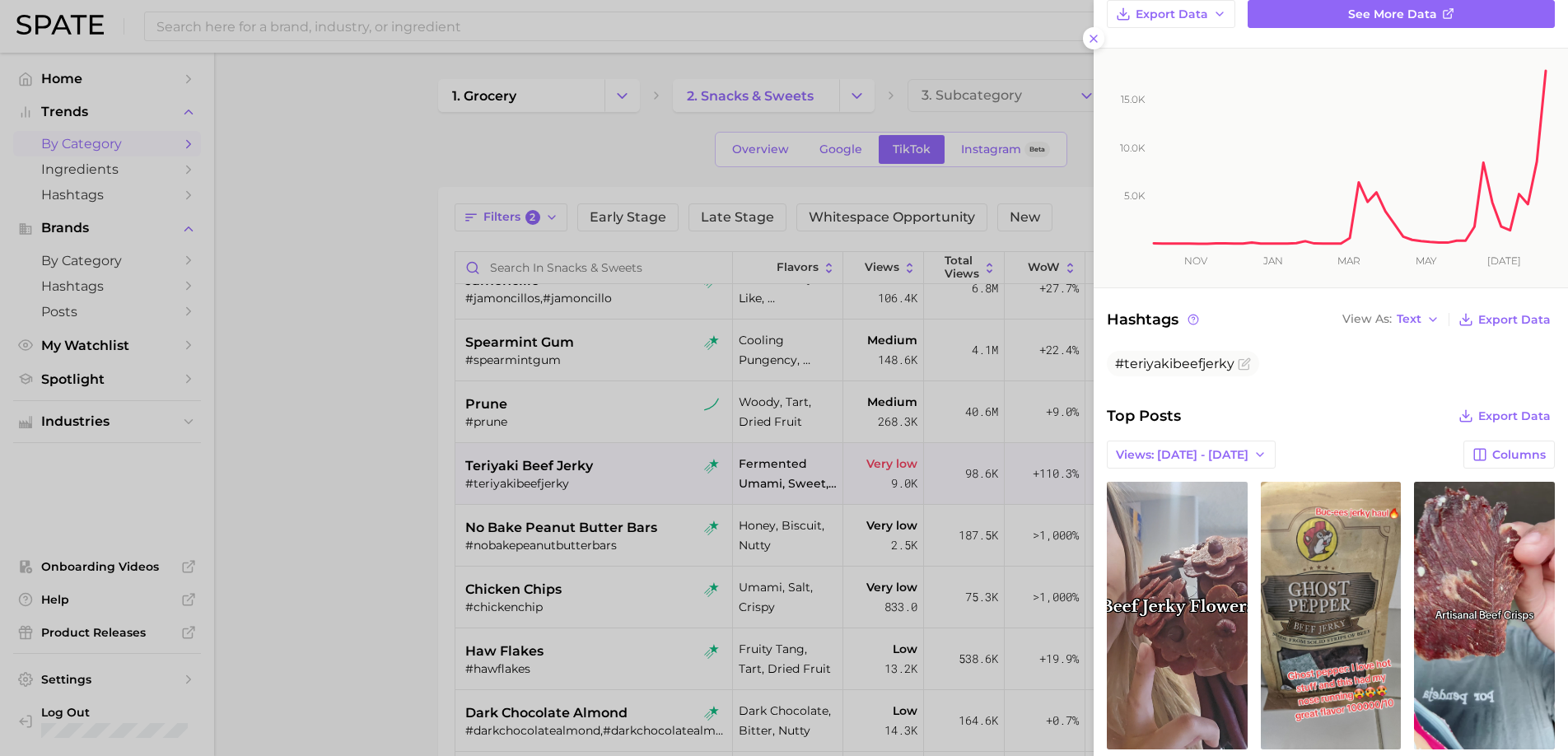
scroll to position [353, 0]
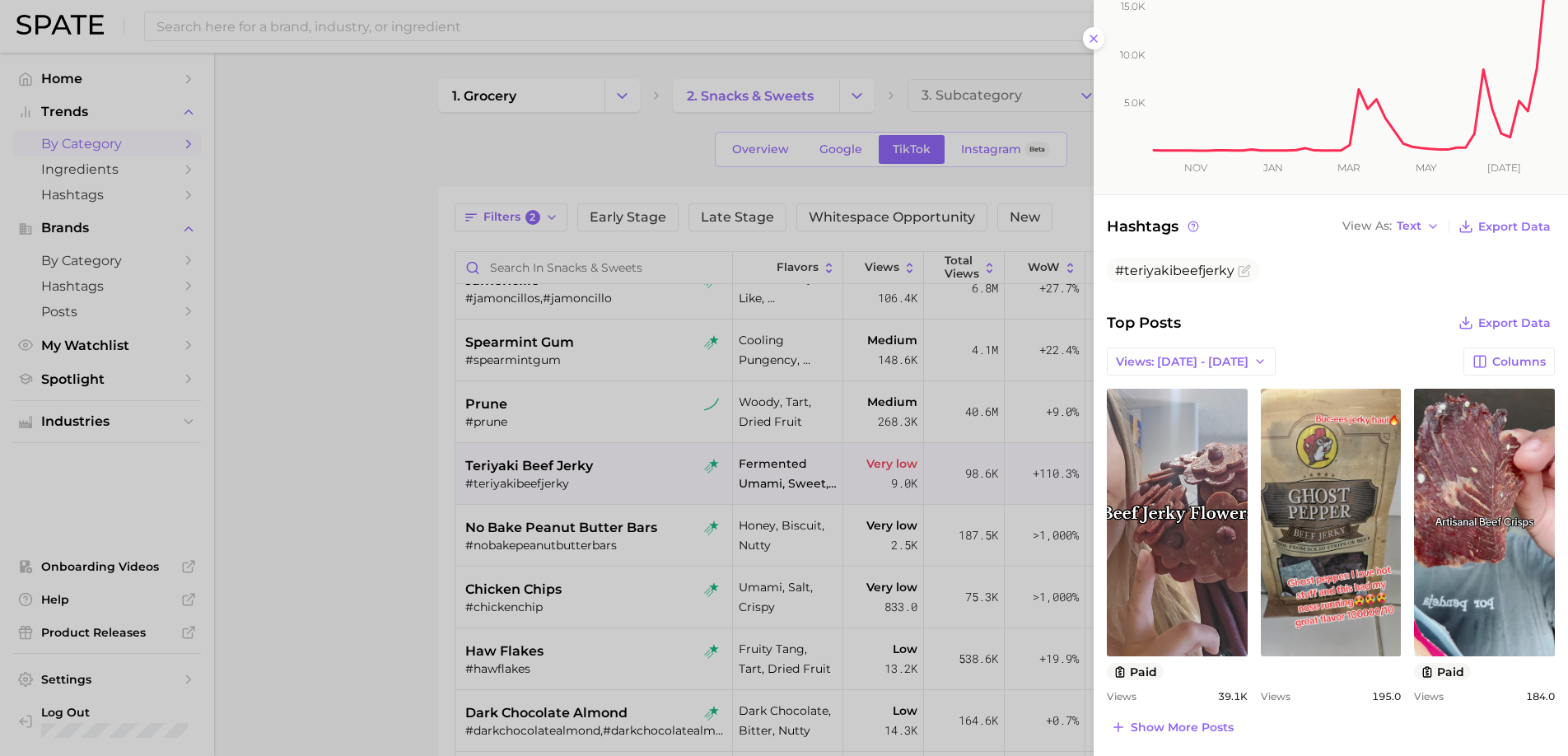
click at [663, 497] on div at bounding box center [784, 378] width 1568 height 756
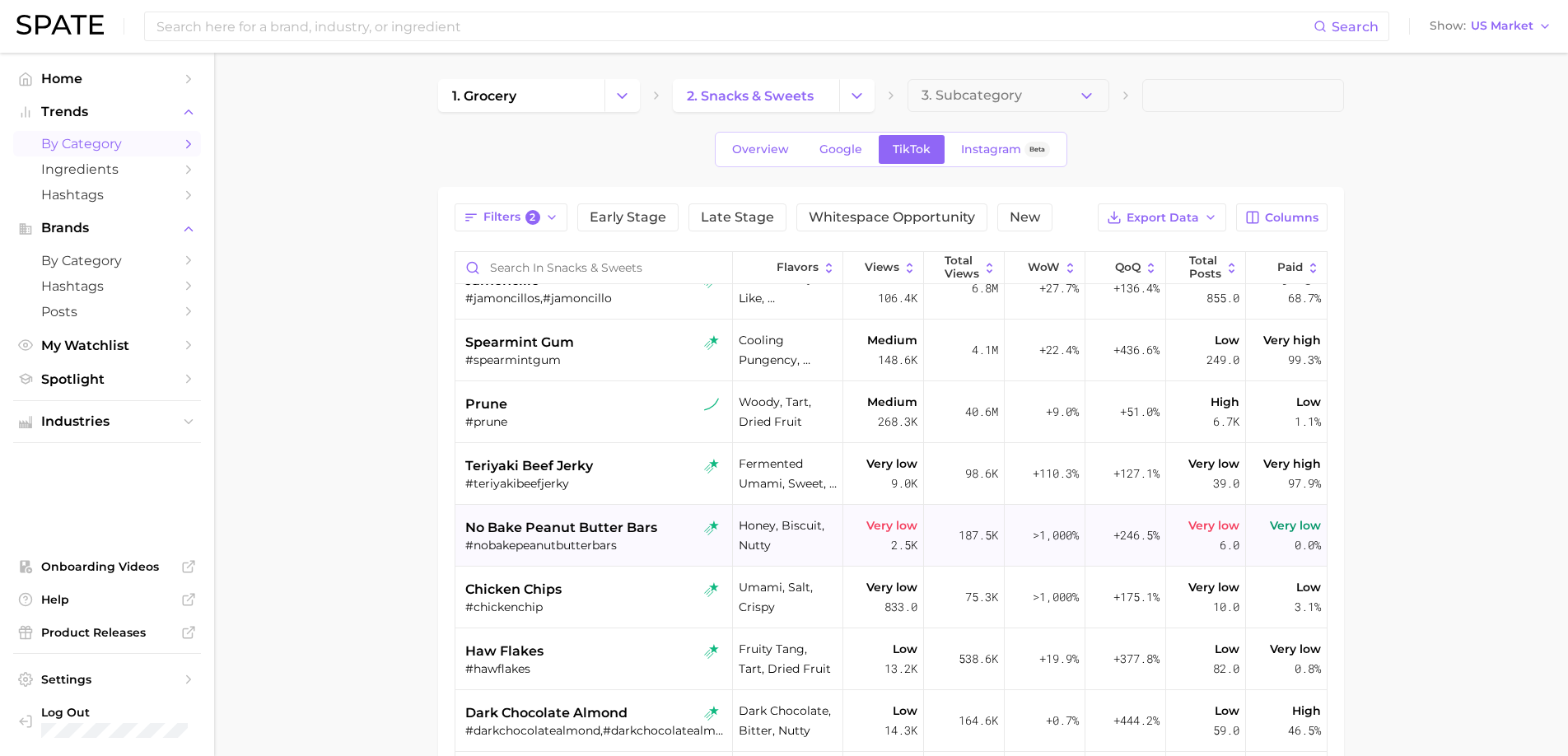
click at [635, 537] on div "#nobakepeanutbutterbars" at bounding box center [595, 544] width 261 height 15
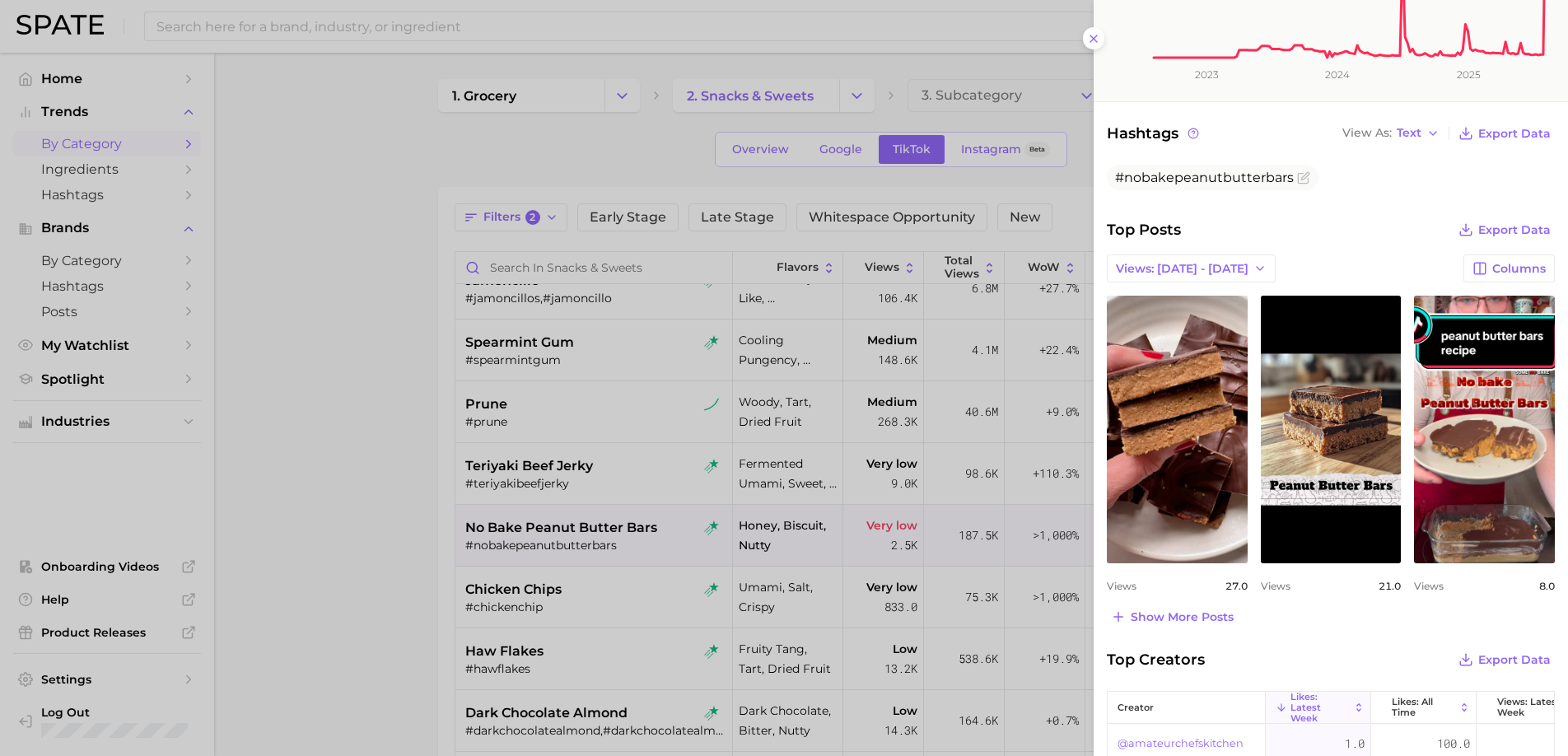
scroll to position [450, 0]
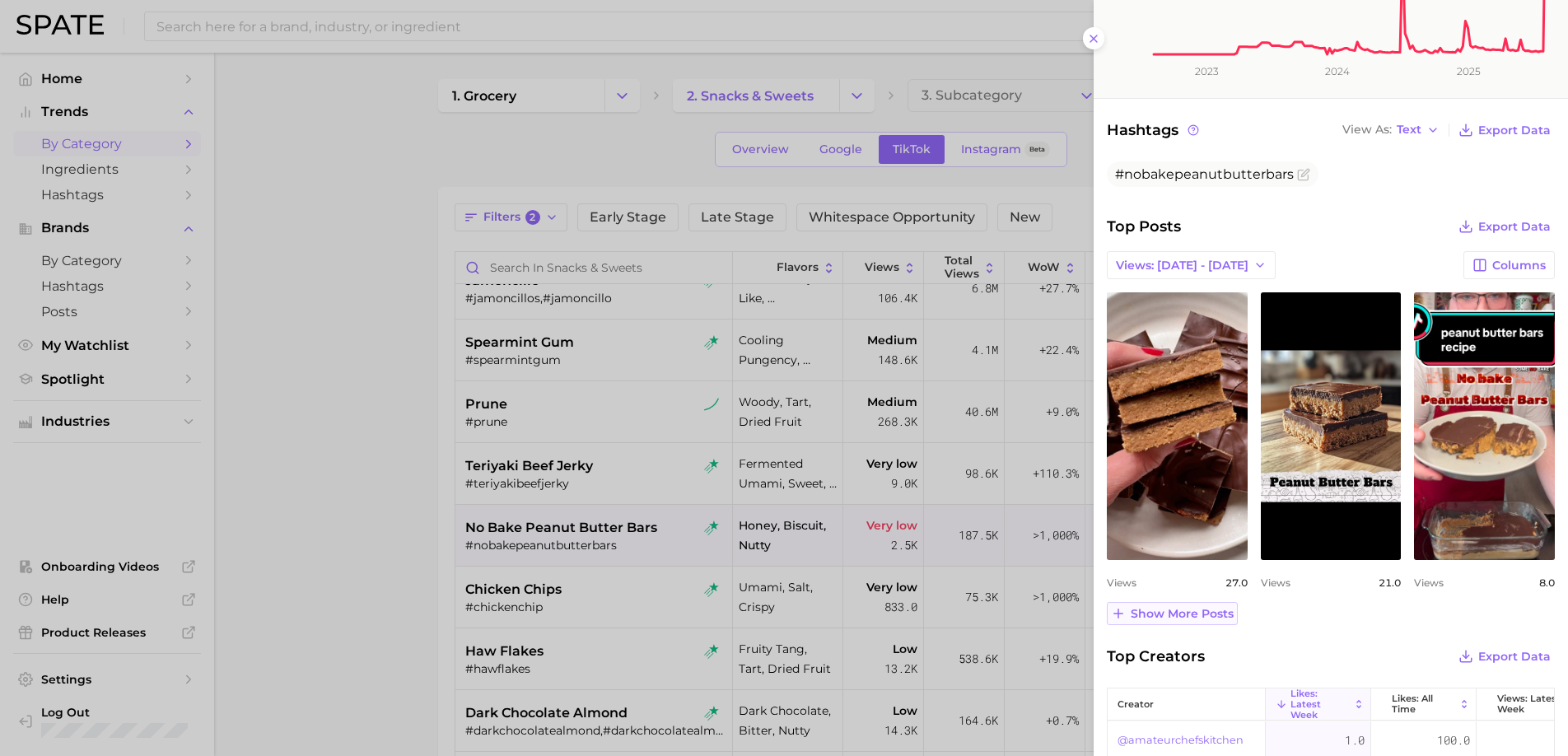
click at [1167, 620] on span "Show more posts" at bounding box center [1181, 614] width 102 height 14
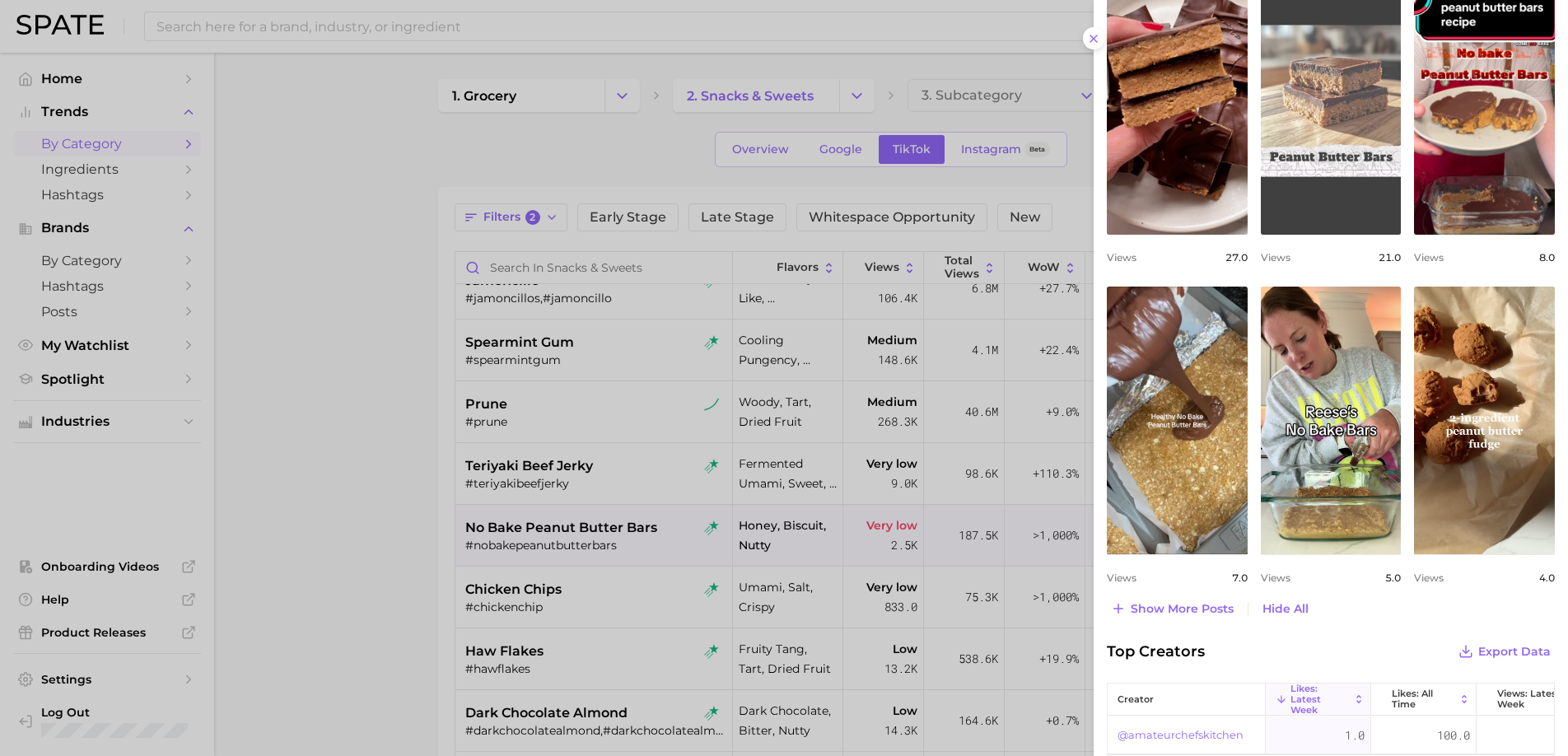
scroll to position [778, 0]
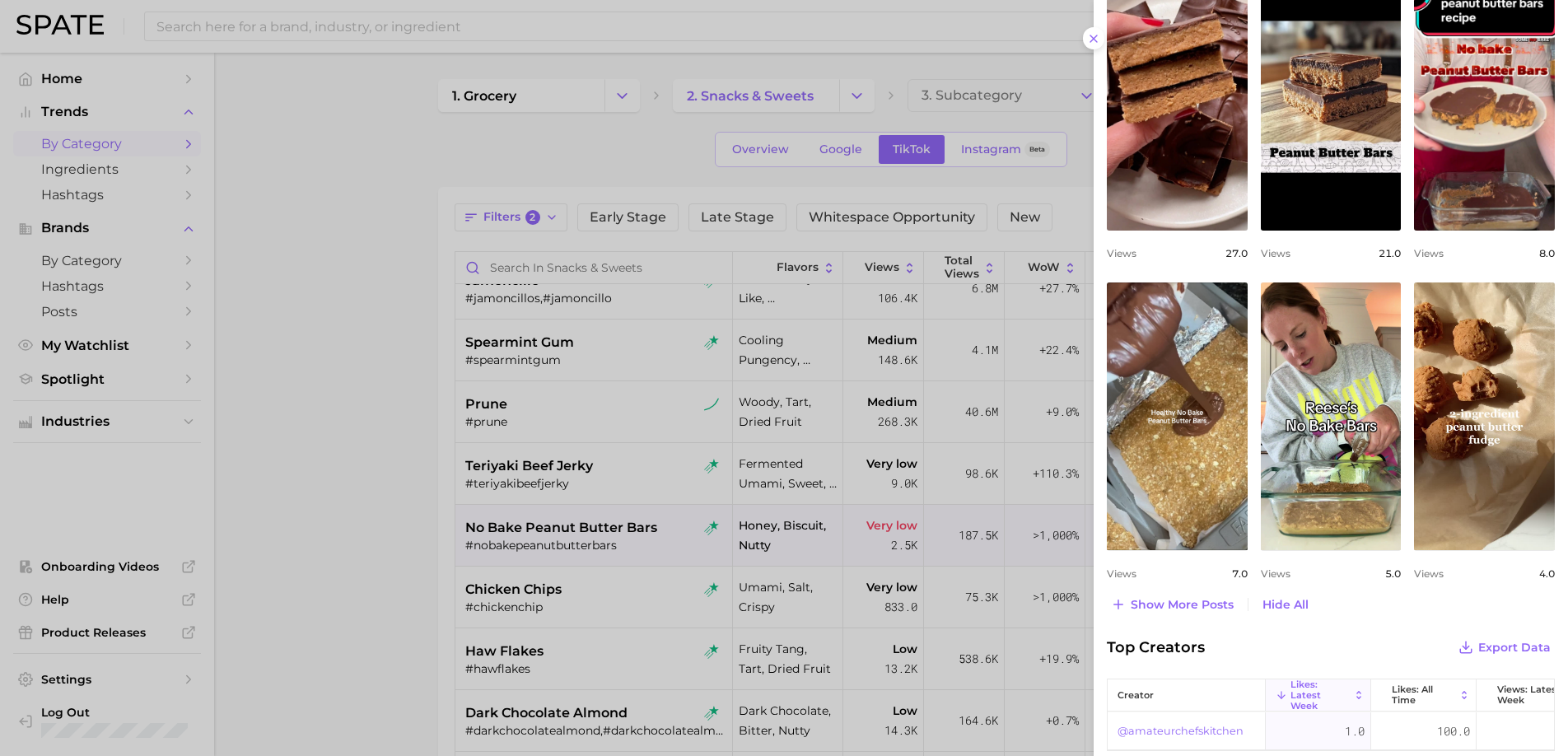
click at [621, 499] on div at bounding box center [784, 378] width 1568 height 756
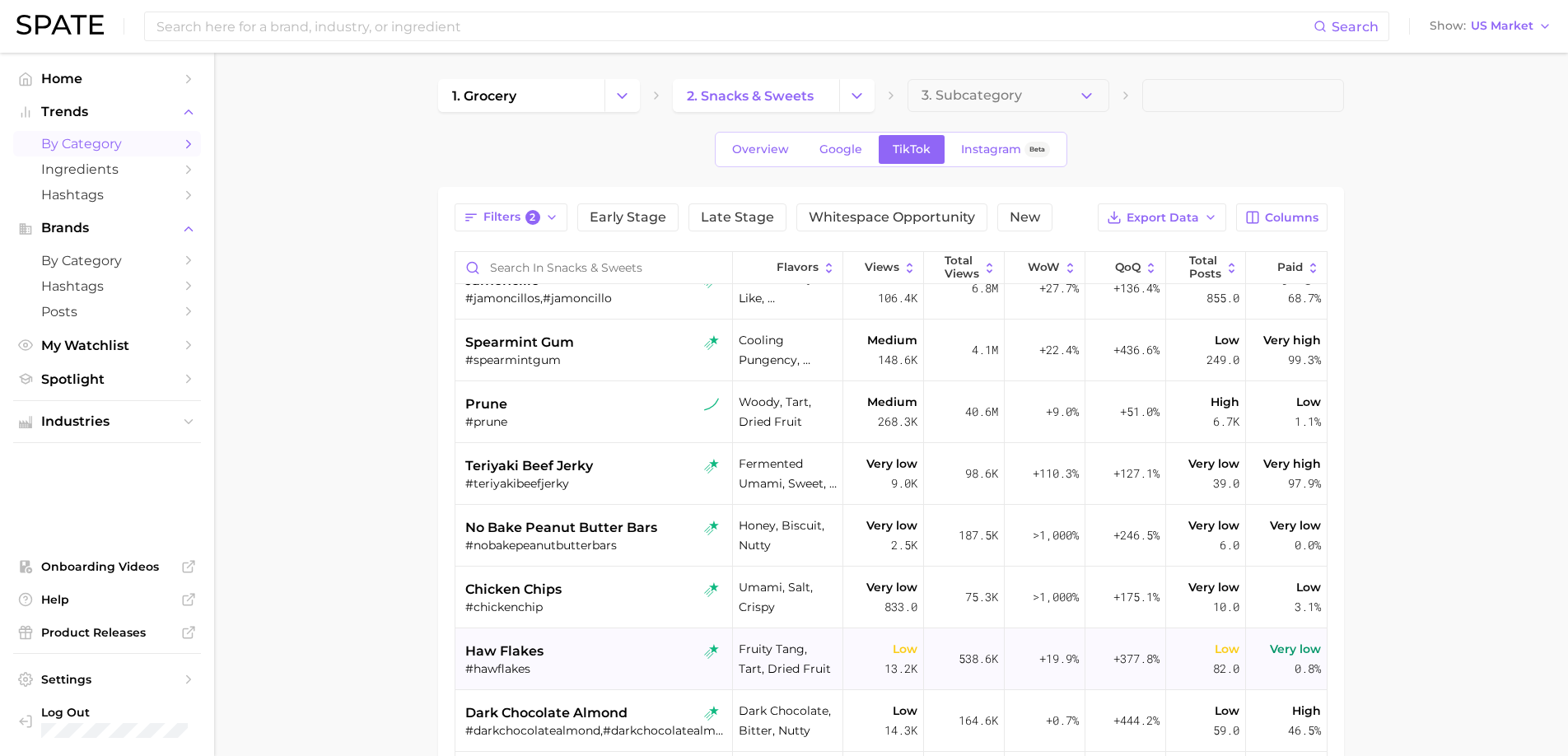
click at [638, 655] on div "haw flakes" at bounding box center [595, 651] width 261 height 20
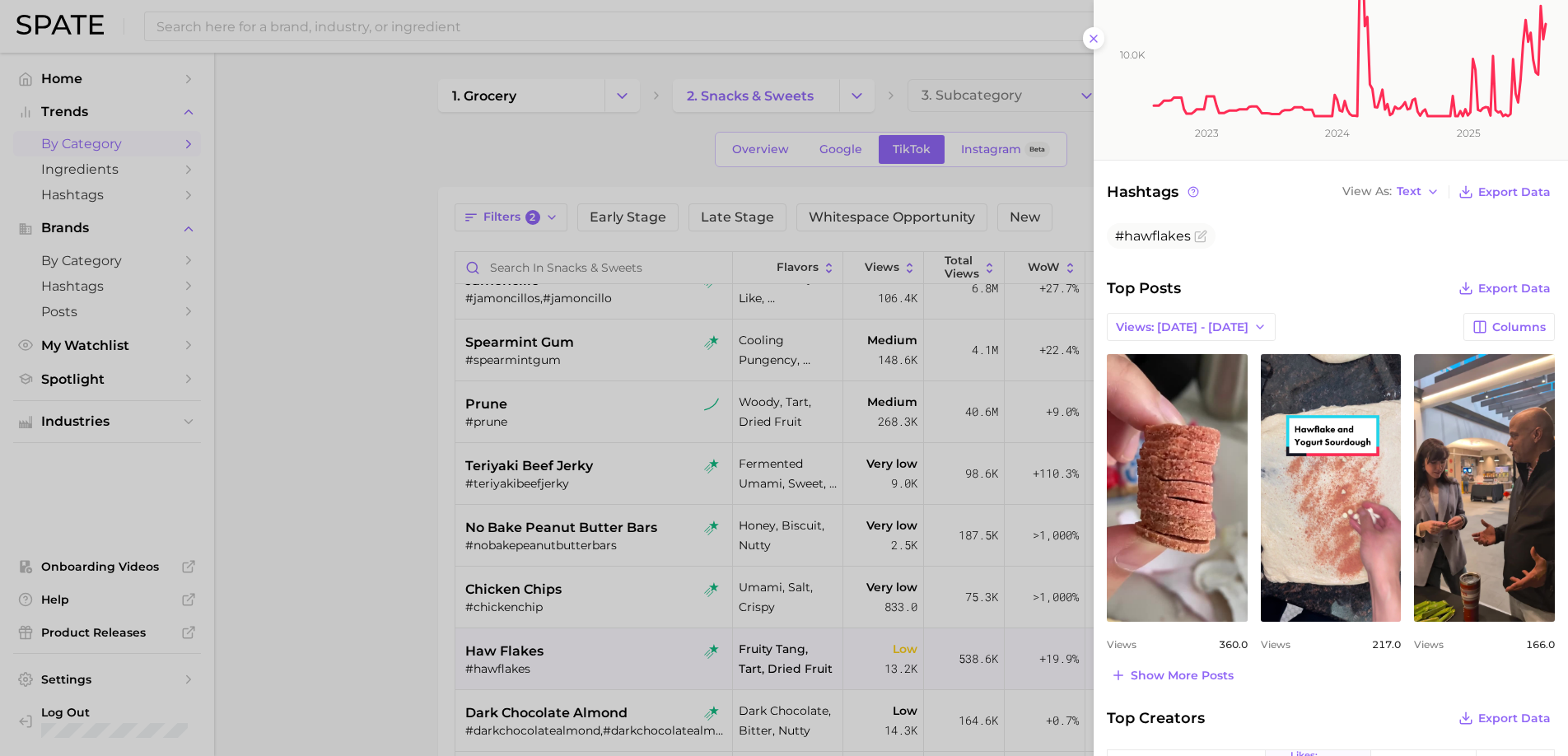
scroll to position [399, 0]
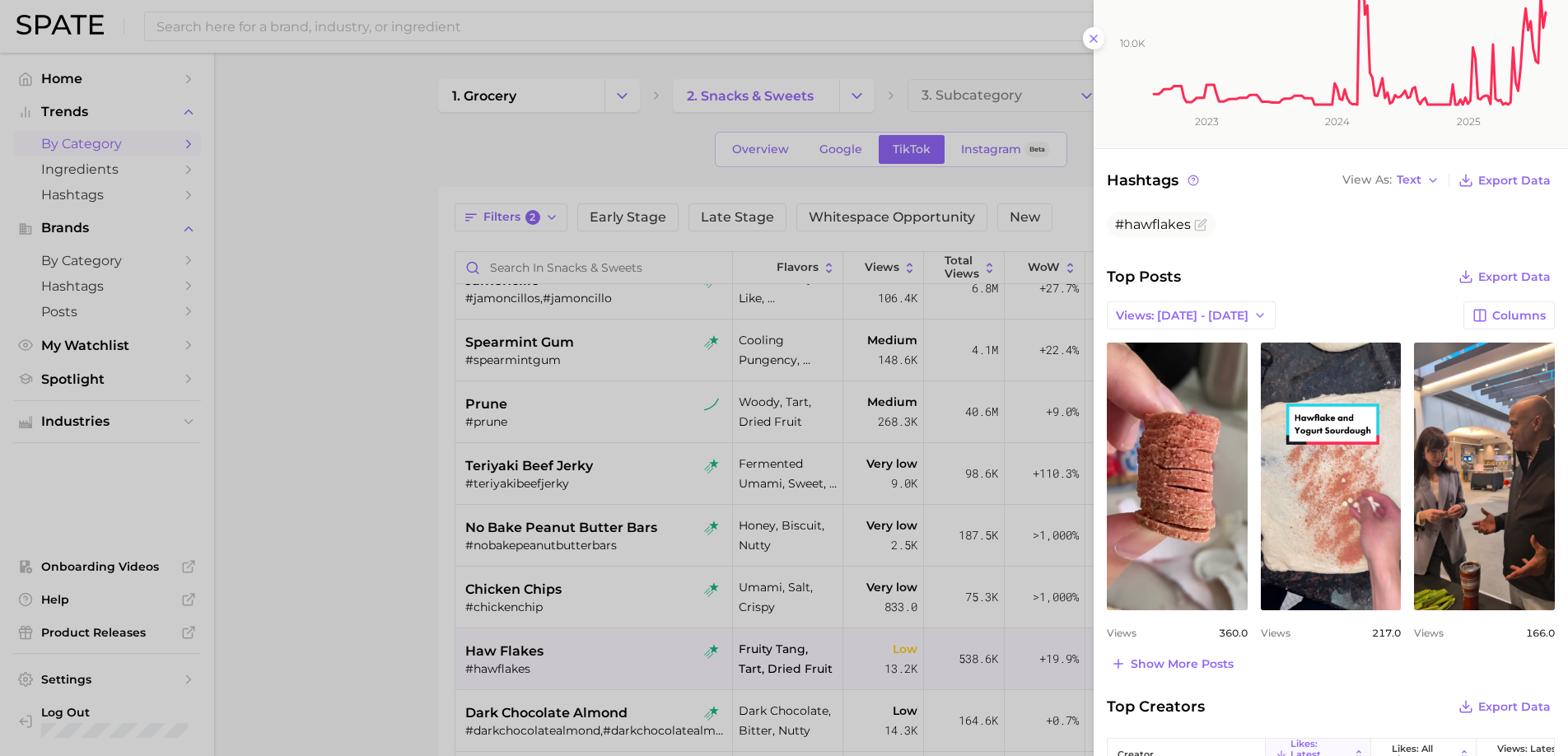
click at [336, 356] on div at bounding box center [784, 378] width 1568 height 756
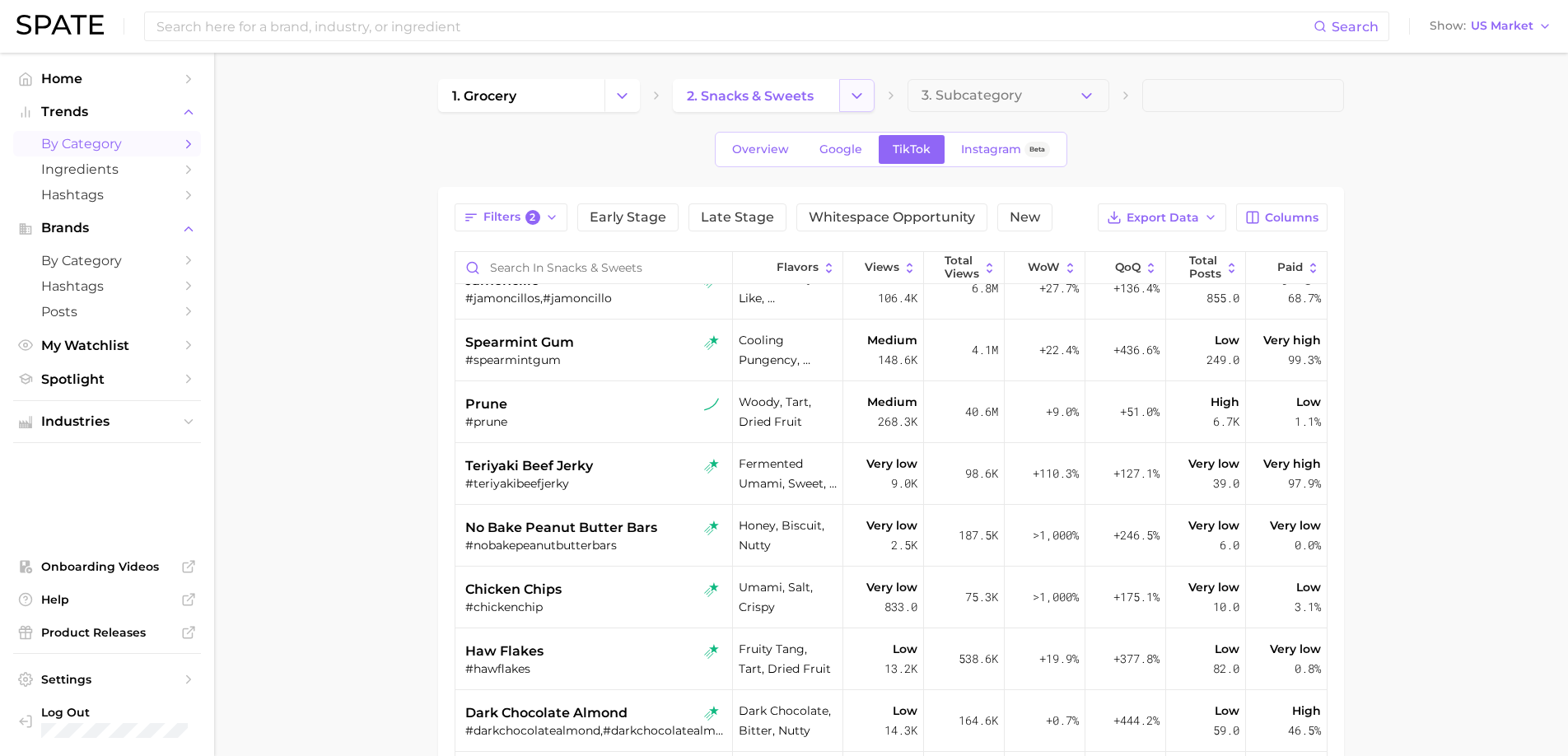
click at [864, 99] on icon "Change Category" at bounding box center [857, 96] width 18 height 18
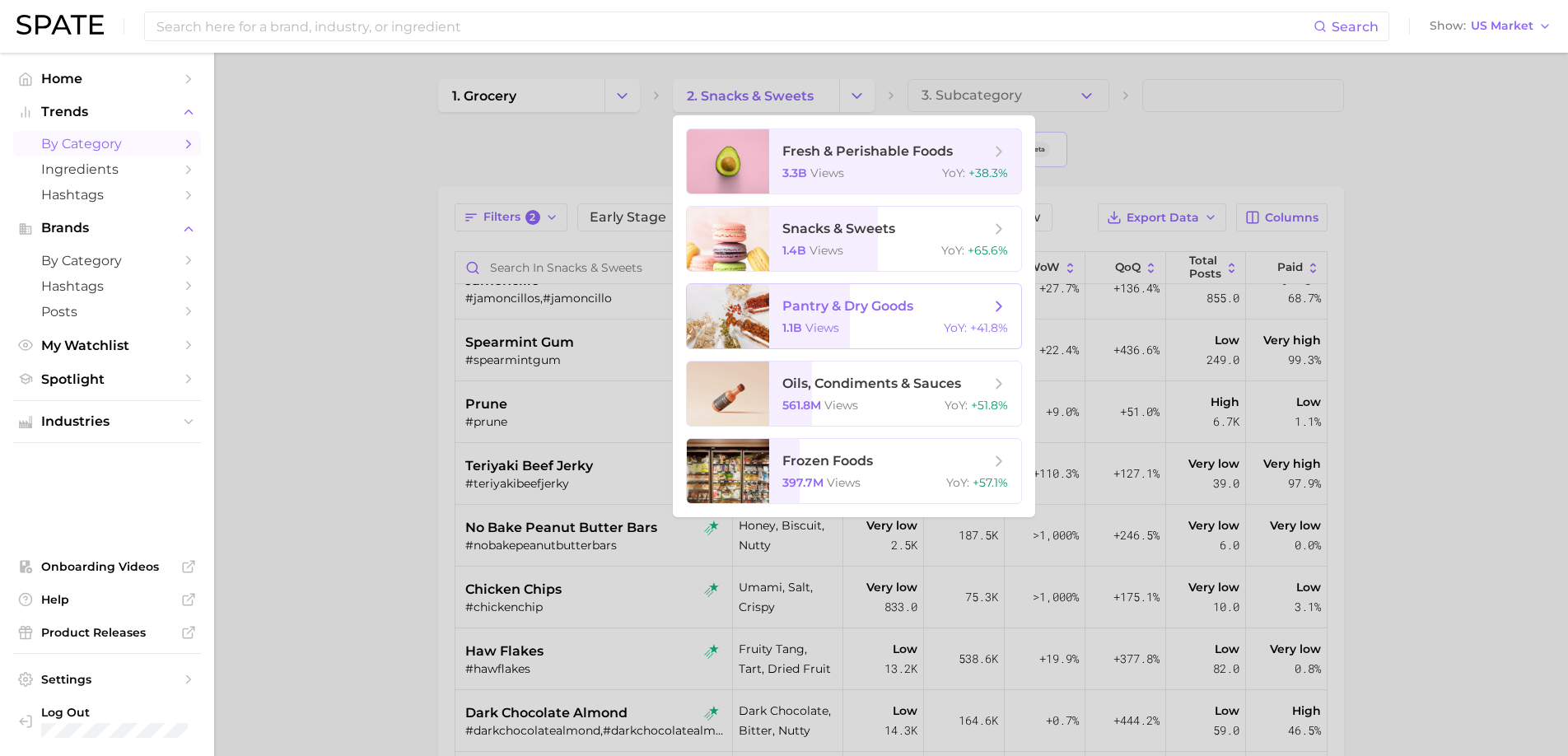
click at [906, 315] on span "pantry & dry goods 1.1b views YoY : +41.8%" at bounding box center [895, 316] width 252 height 64
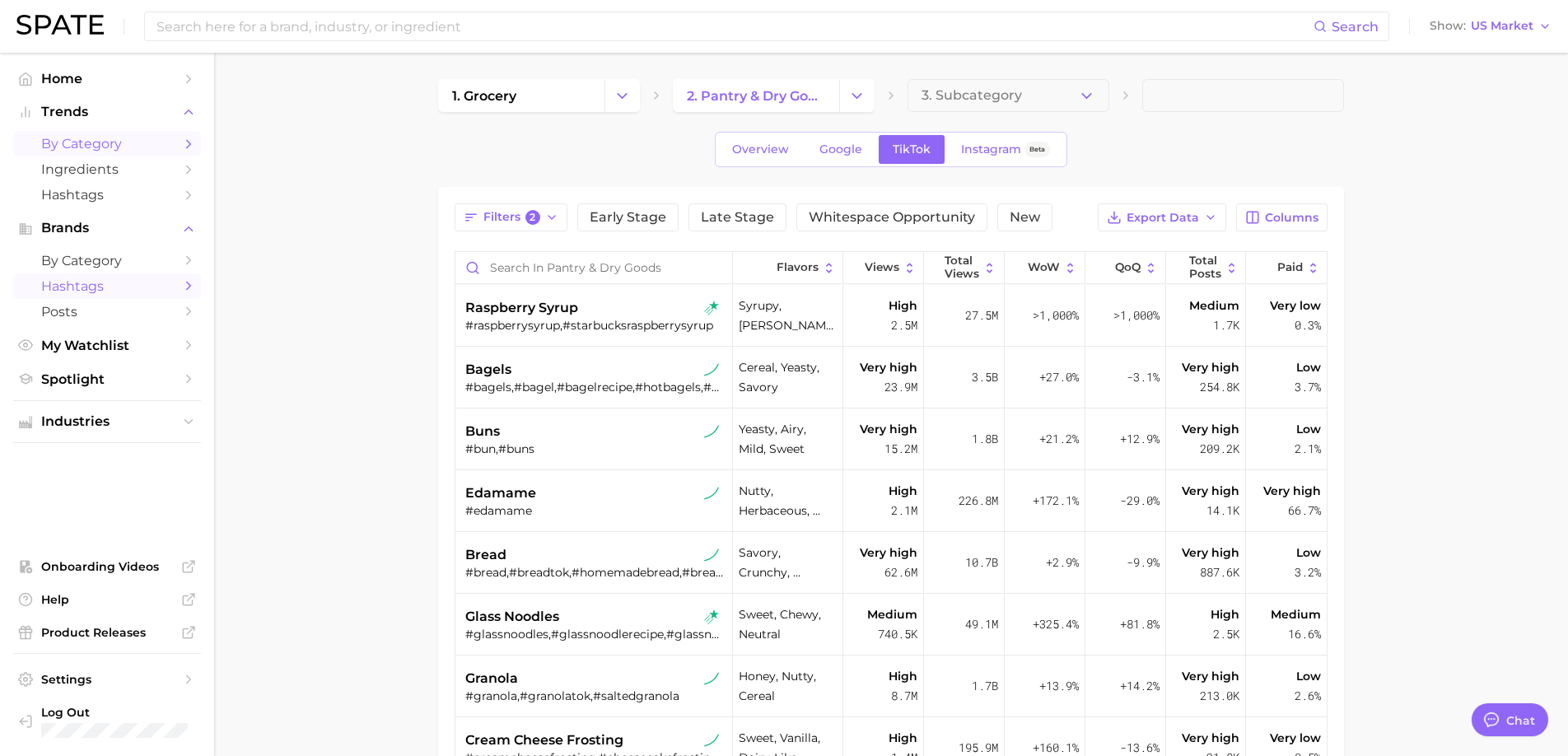
click at [98, 286] on span "Hashtags" at bounding box center [106, 286] width 132 height 16
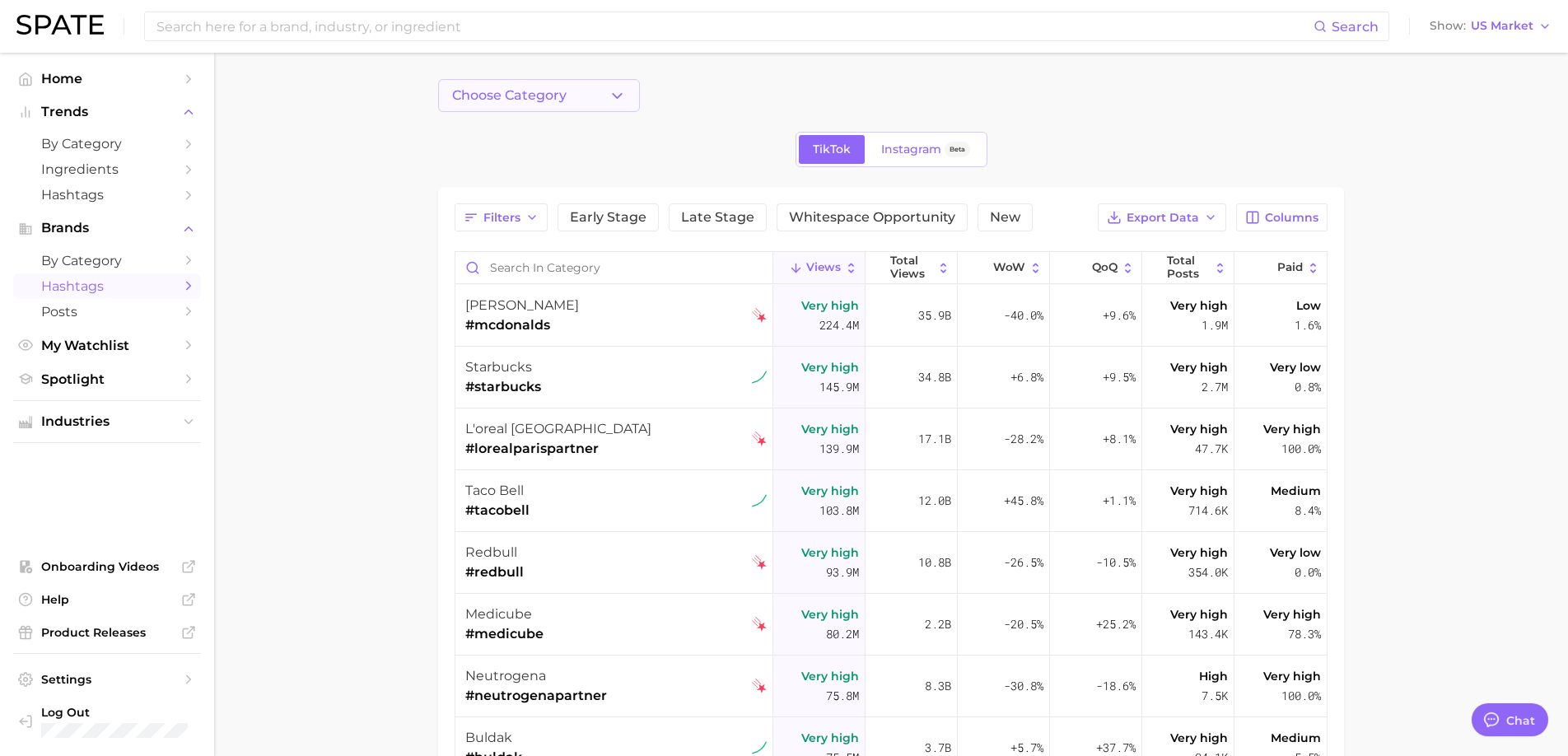
click at [551, 107] on button "Choose Category" at bounding box center [539, 96] width 202 height 33
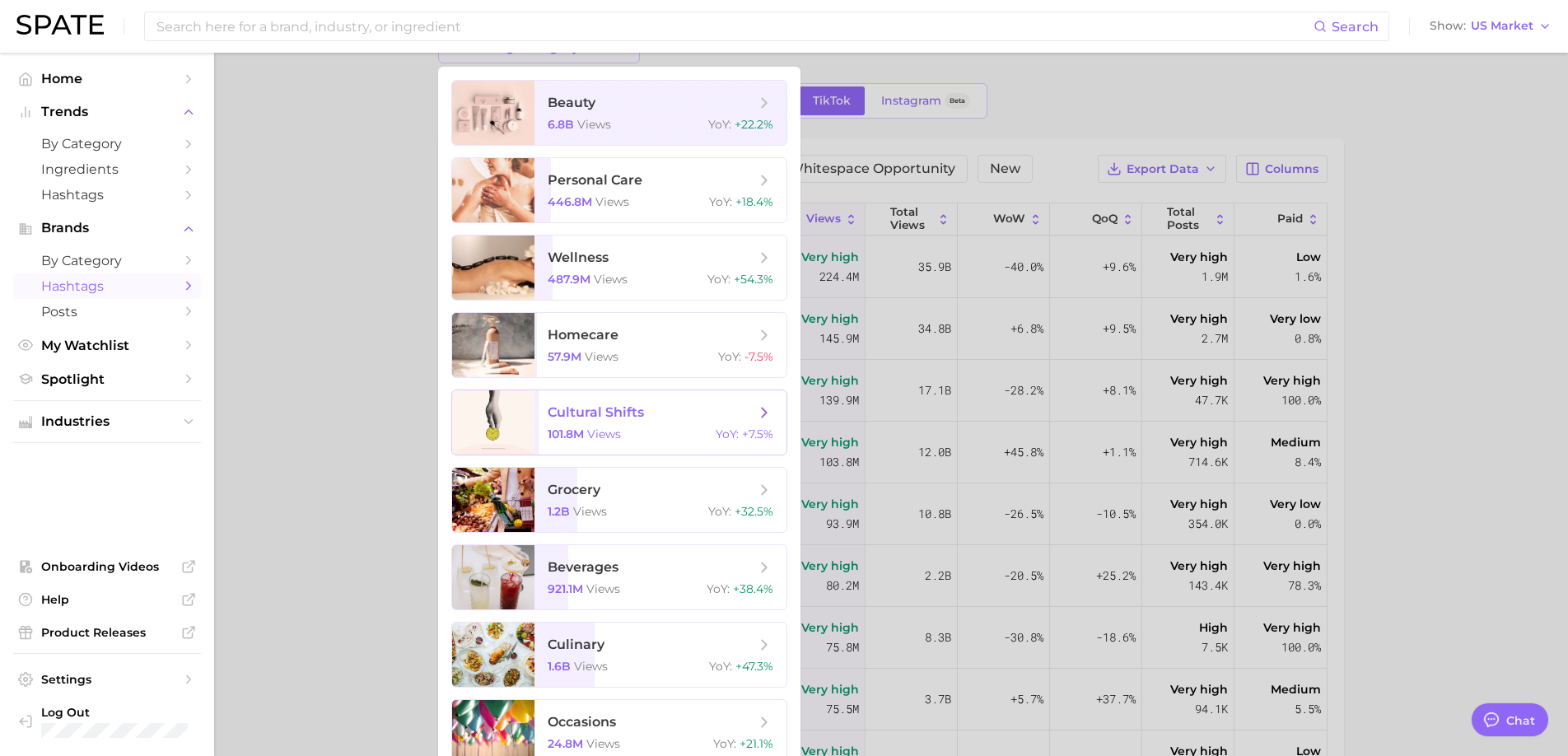
scroll to position [57, 0]
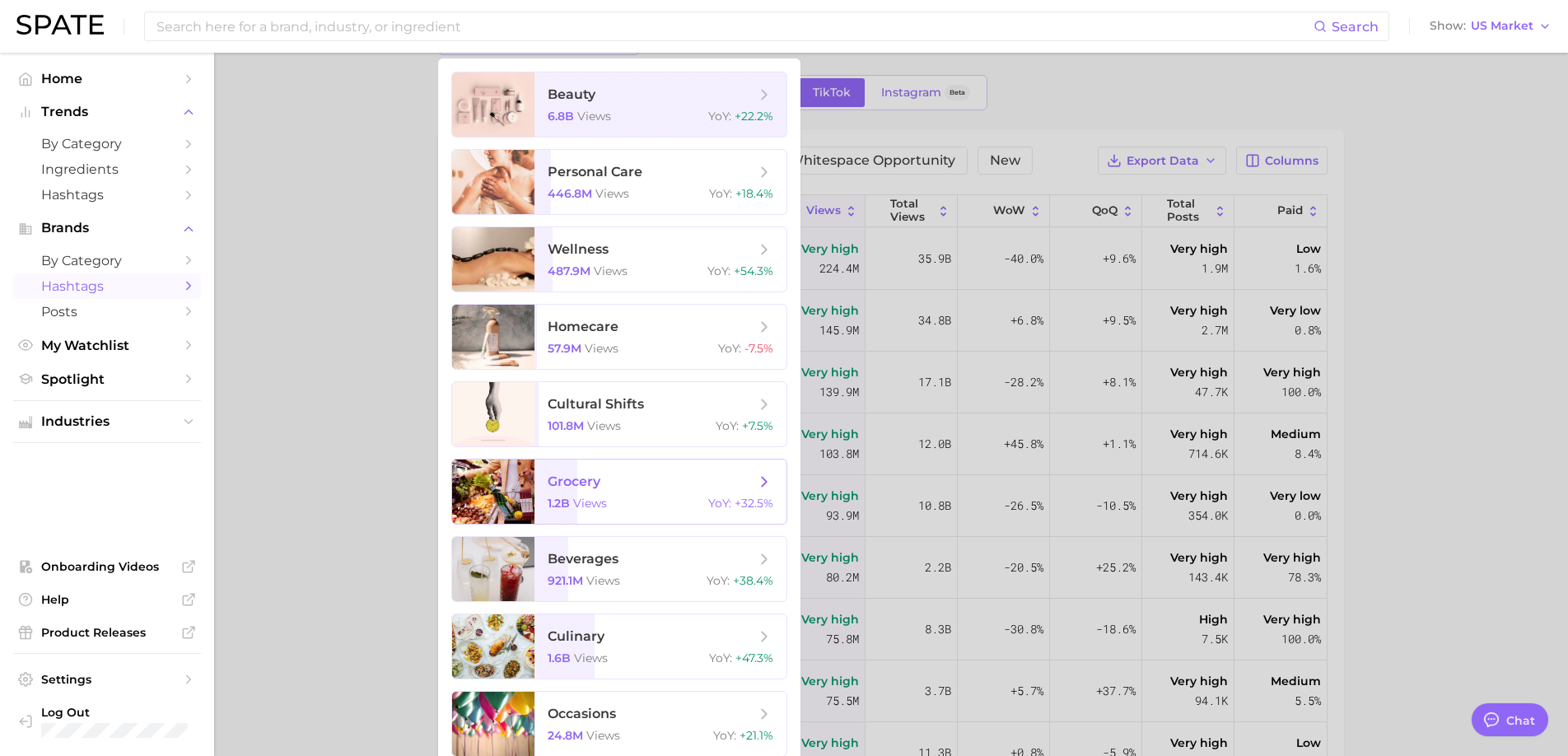
click at [624, 494] on span "grocery 1.2b views YoY : +32.5%" at bounding box center [661, 492] width 252 height 64
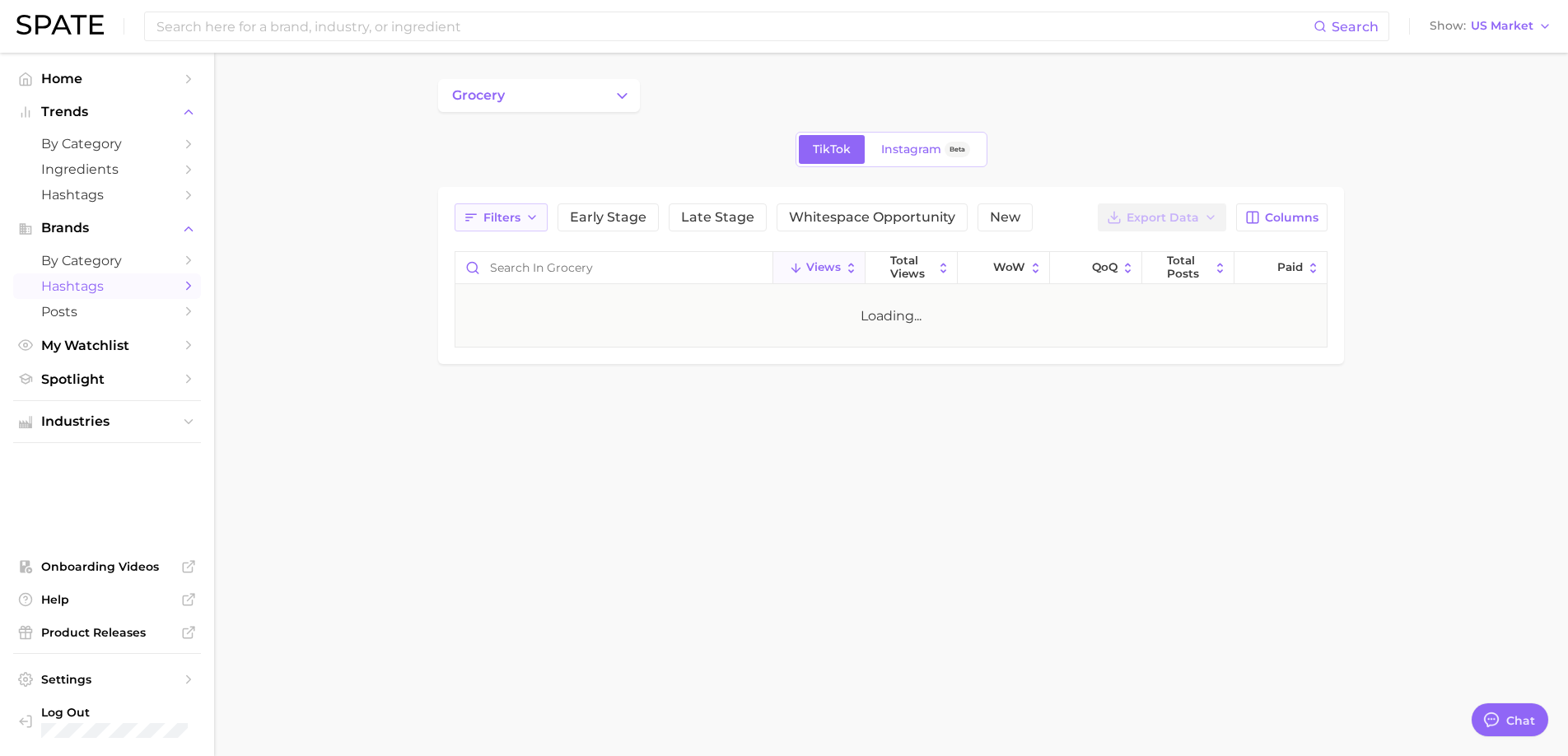
click at [490, 223] on span "Filters" at bounding box center [502, 218] width 37 height 14
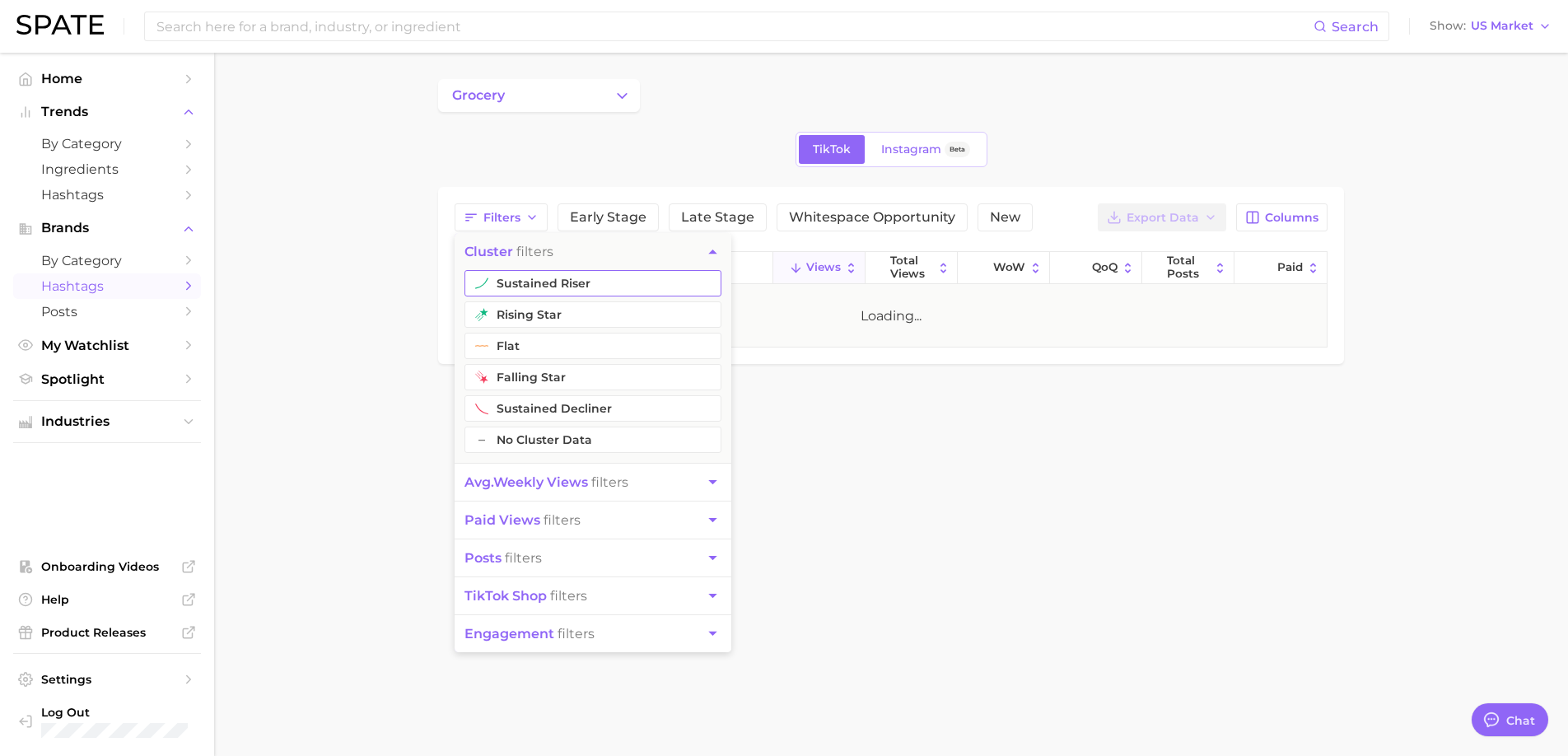
click at [563, 277] on button "sustained riser" at bounding box center [592, 283] width 257 height 26
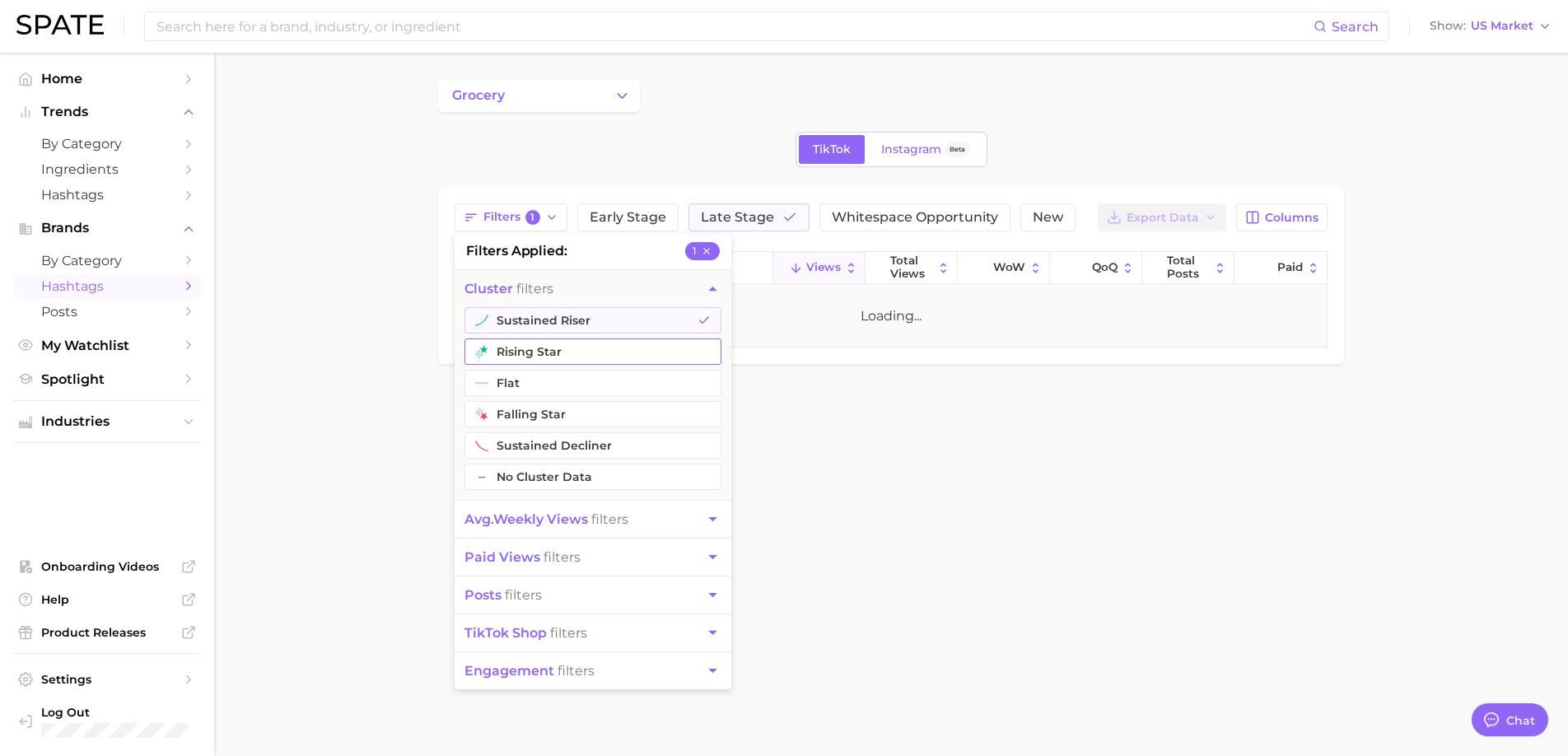
click at [561, 351] on button "rising star" at bounding box center [592, 351] width 257 height 26
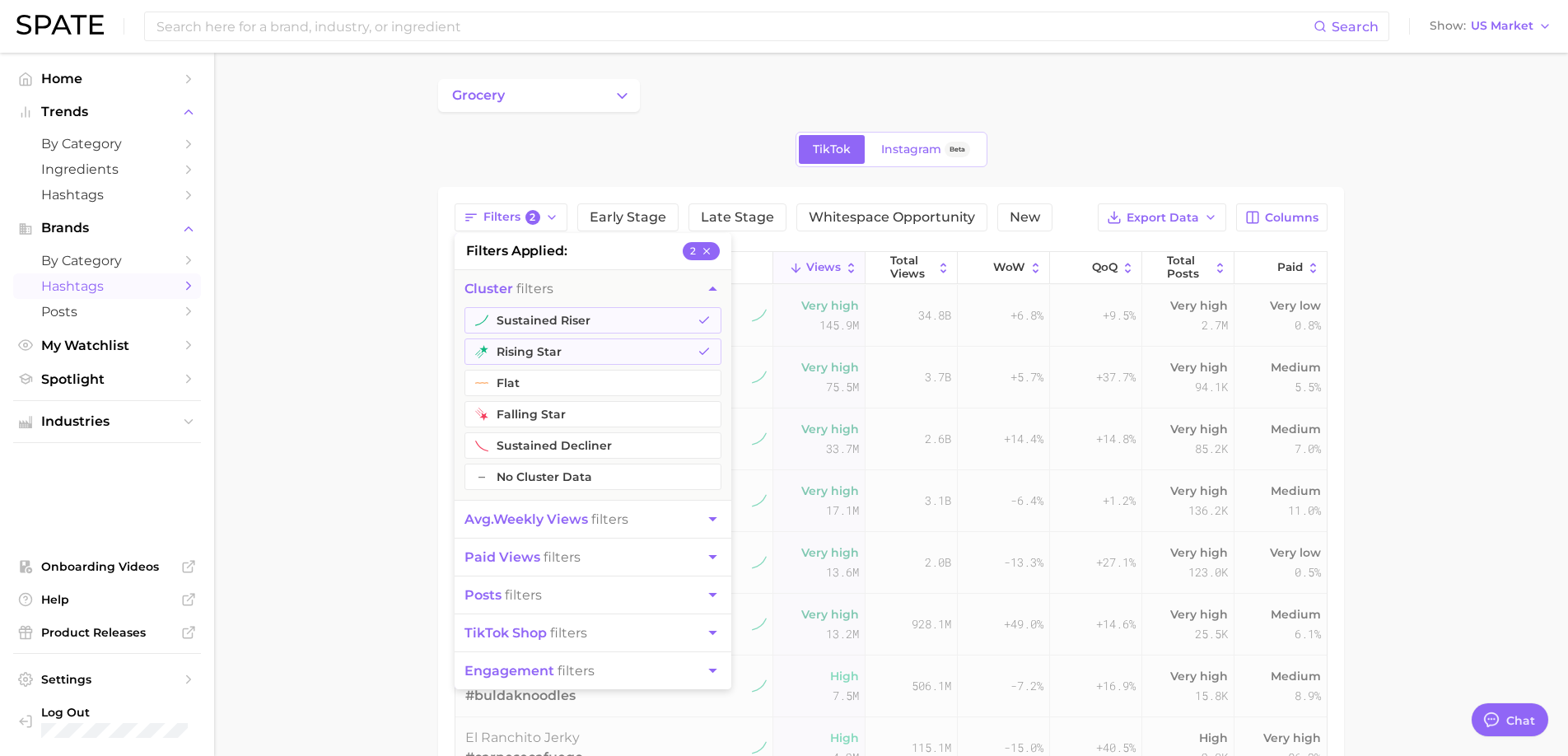
click at [346, 465] on main "grocery TikTok Instagram Beta Filters 2 filters applied 2 cluster filters susta…" at bounding box center [890, 578] width 1353 height 1053
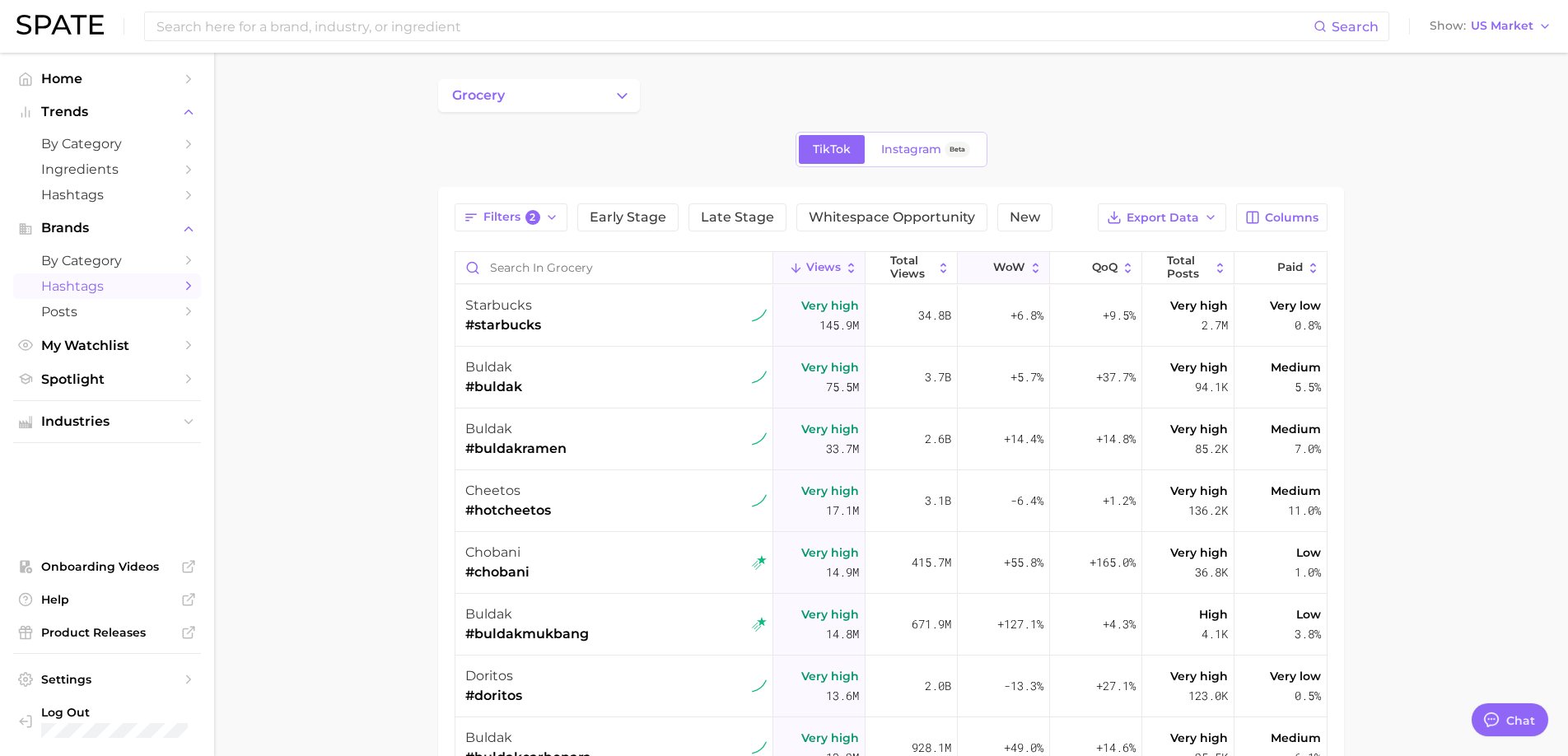
click at [1001, 266] on span "WoW" at bounding box center [1009, 267] width 32 height 14
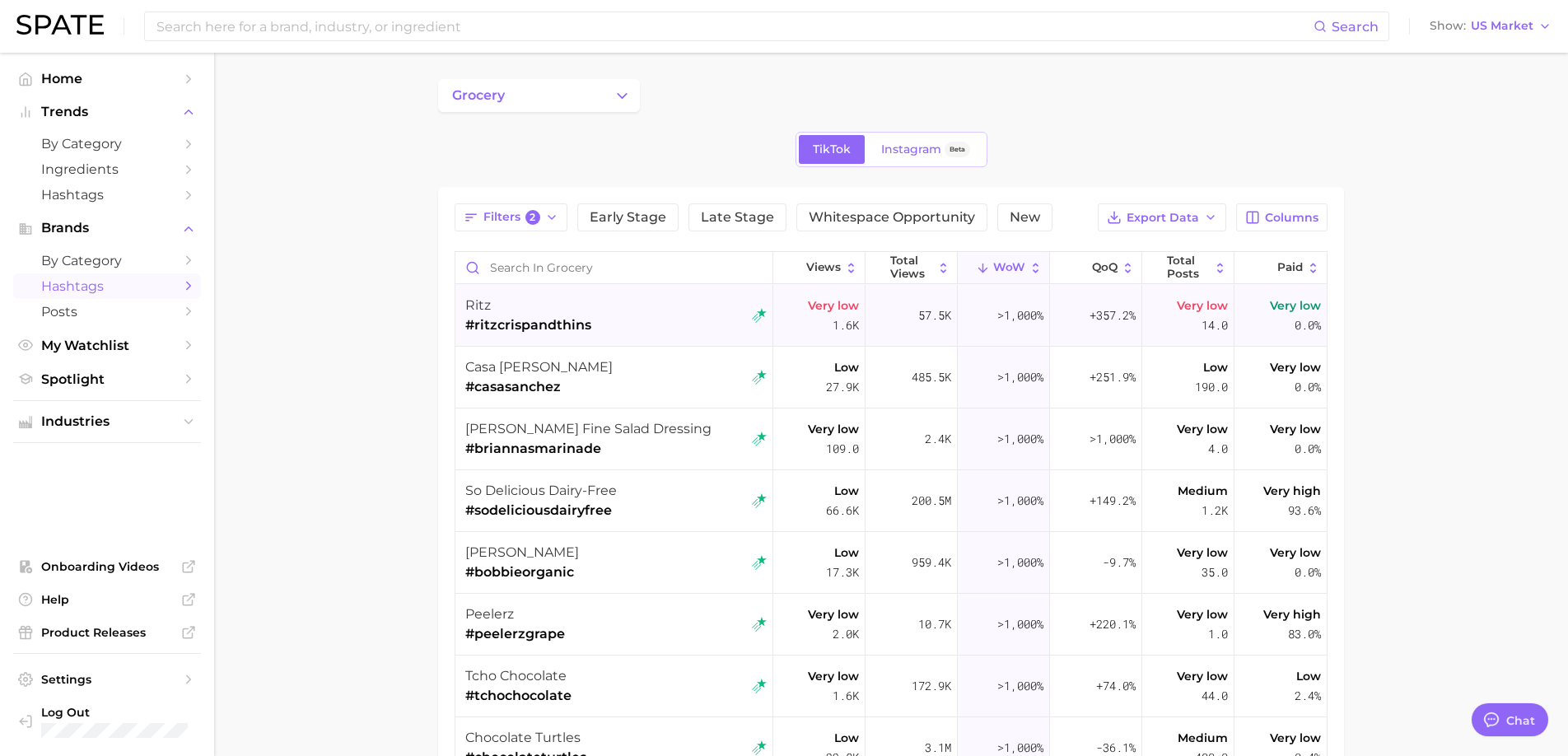
click at [648, 316] on div "ritz #ritzcrispandthins" at bounding box center [616, 315] width 302 height 61
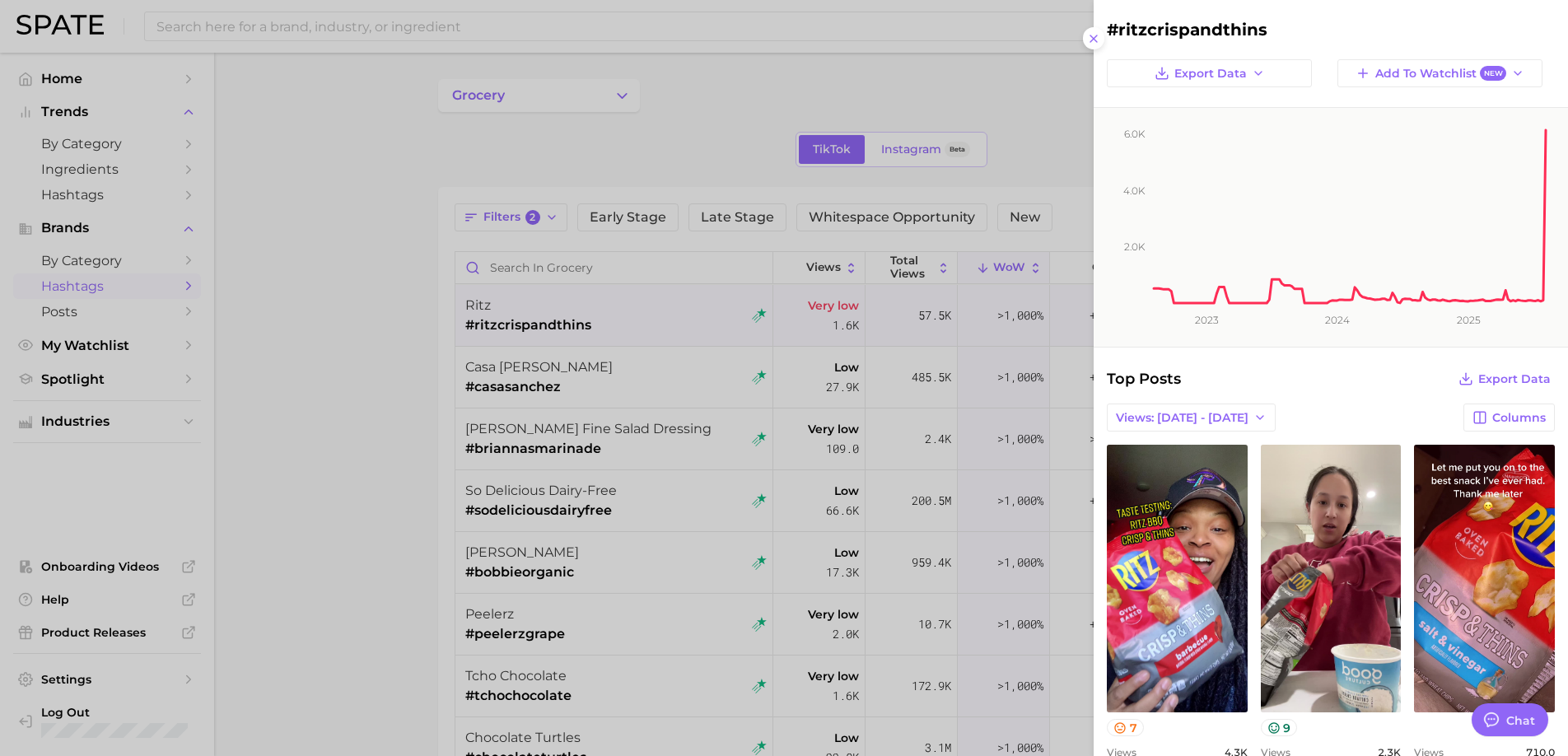
click at [1202, 20] on h2 "#ritzcrispandthins" at bounding box center [1330, 29] width 448 height 20
copy div "#ritzcrispandthins Export Data Add to Watchlist New"
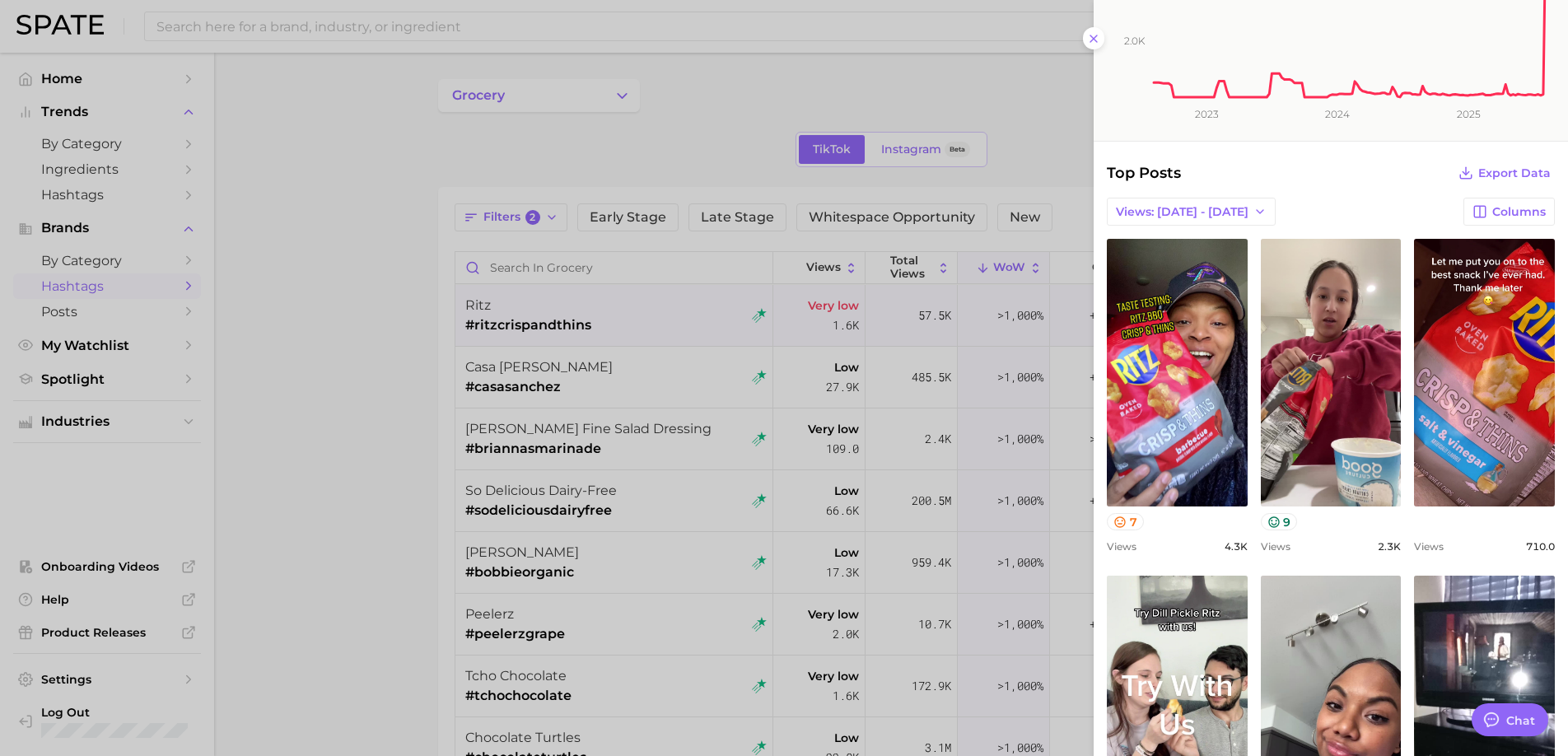
scroll to position [256, 0]
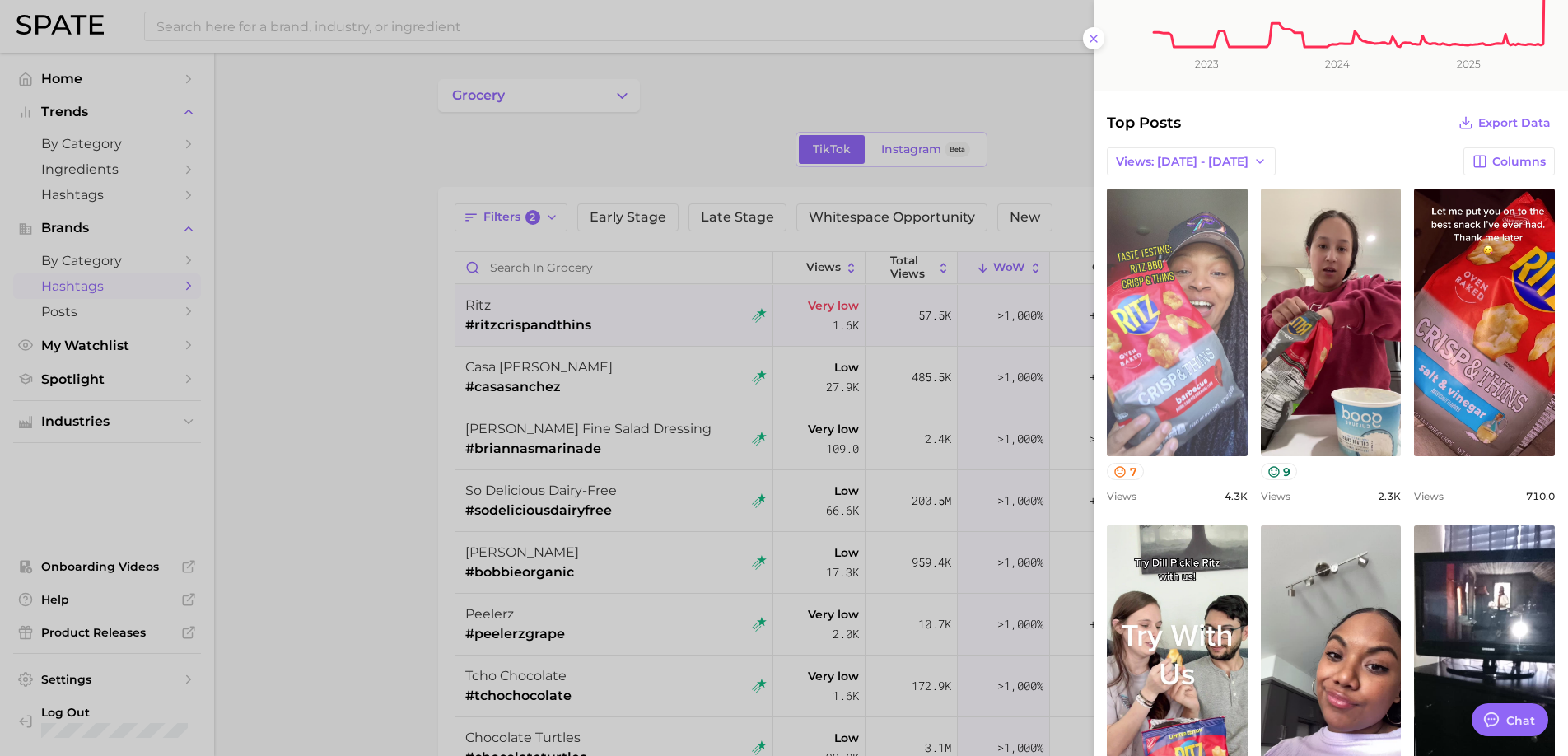
click at [1201, 397] on link "view post on TikTok" at bounding box center [1177, 322] width 141 height 267
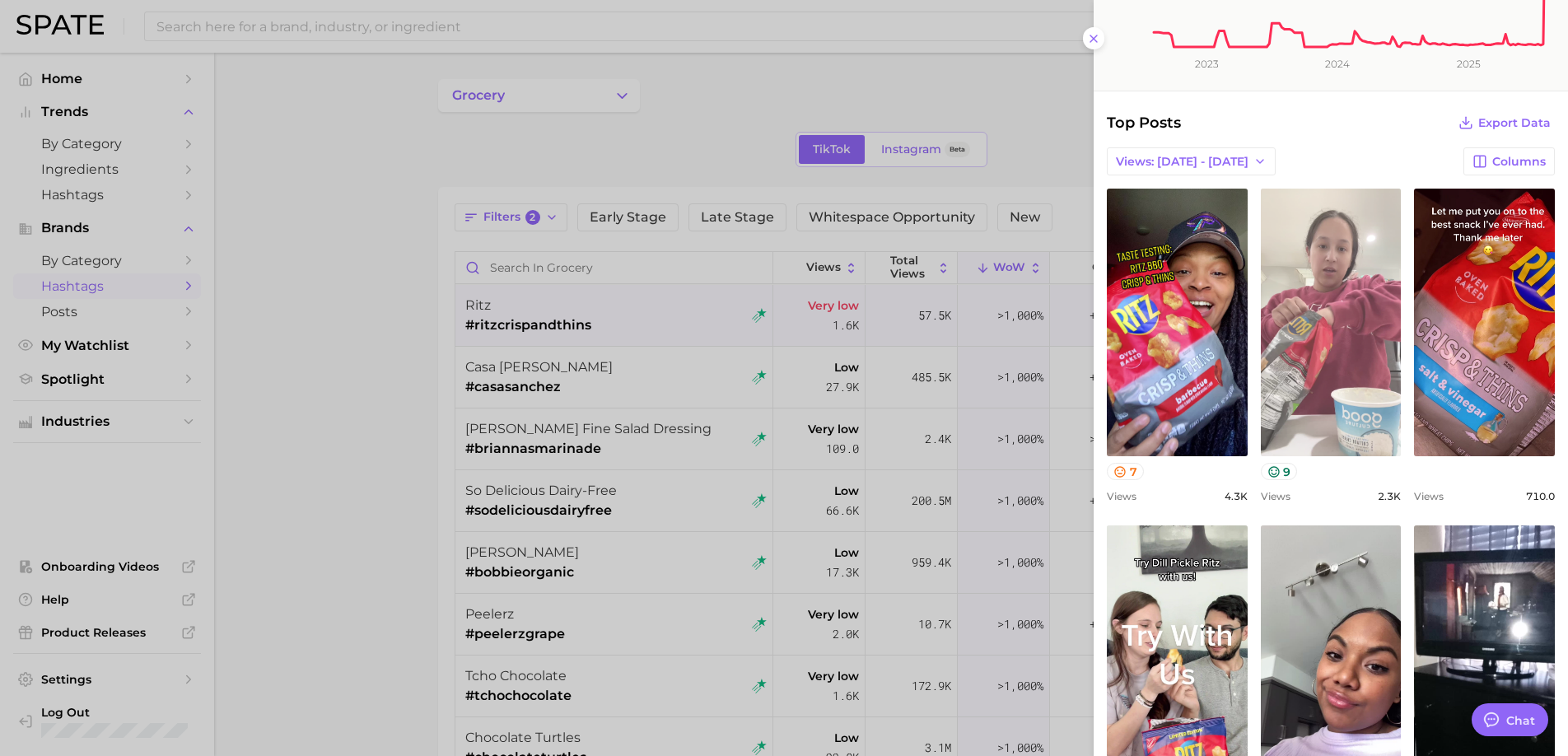
click at [1320, 303] on link "view post on TikTok" at bounding box center [1331, 322] width 141 height 267
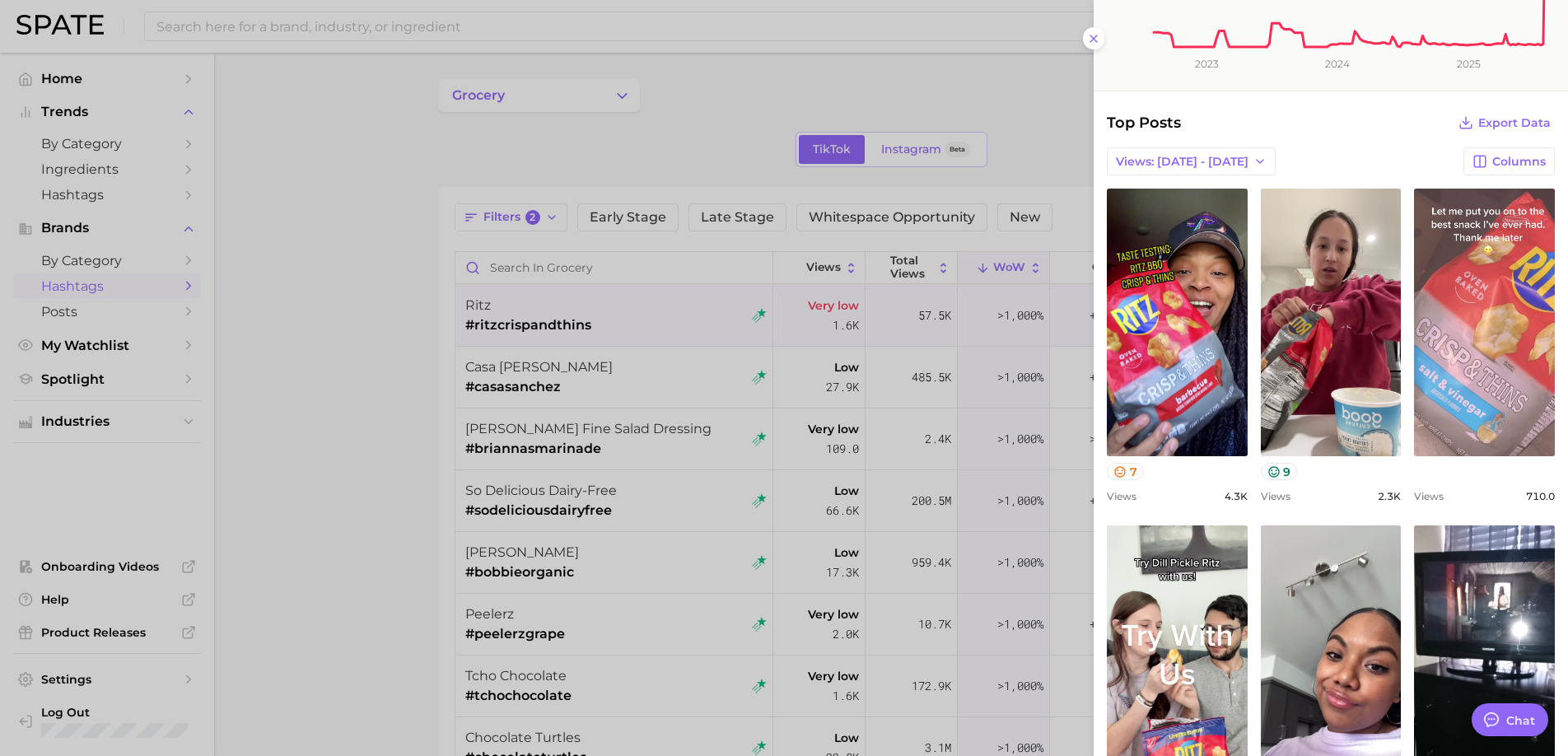
click at [1471, 380] on link "view post on TikTok" at bounding box center [1484, 322] width 141 height 267
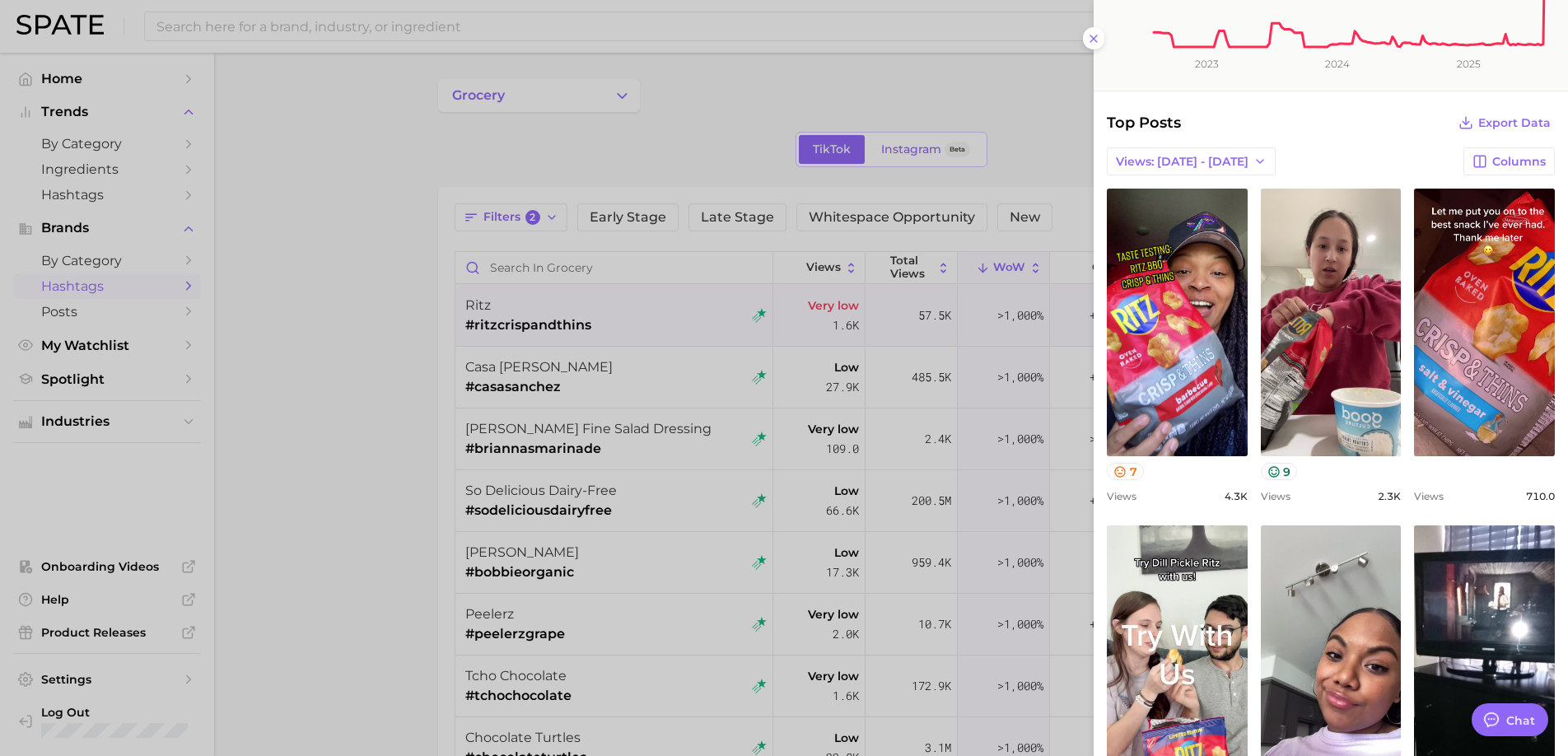
click at [810, 324] on div at bounding box center [784, 378] width 1568 height 756
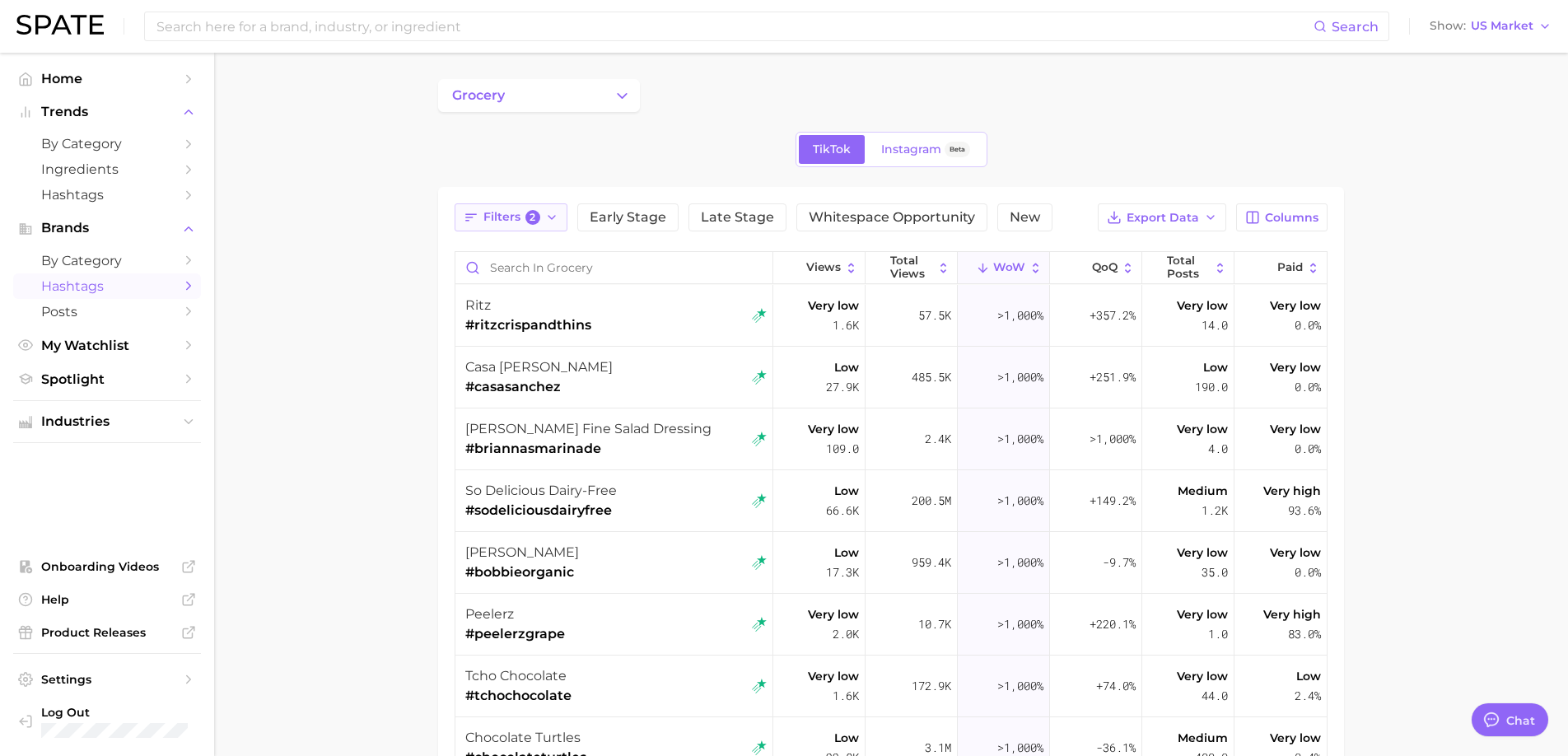
click at [549, 223] on icon "button" at bounding box center [552, 218] width 14 height 14
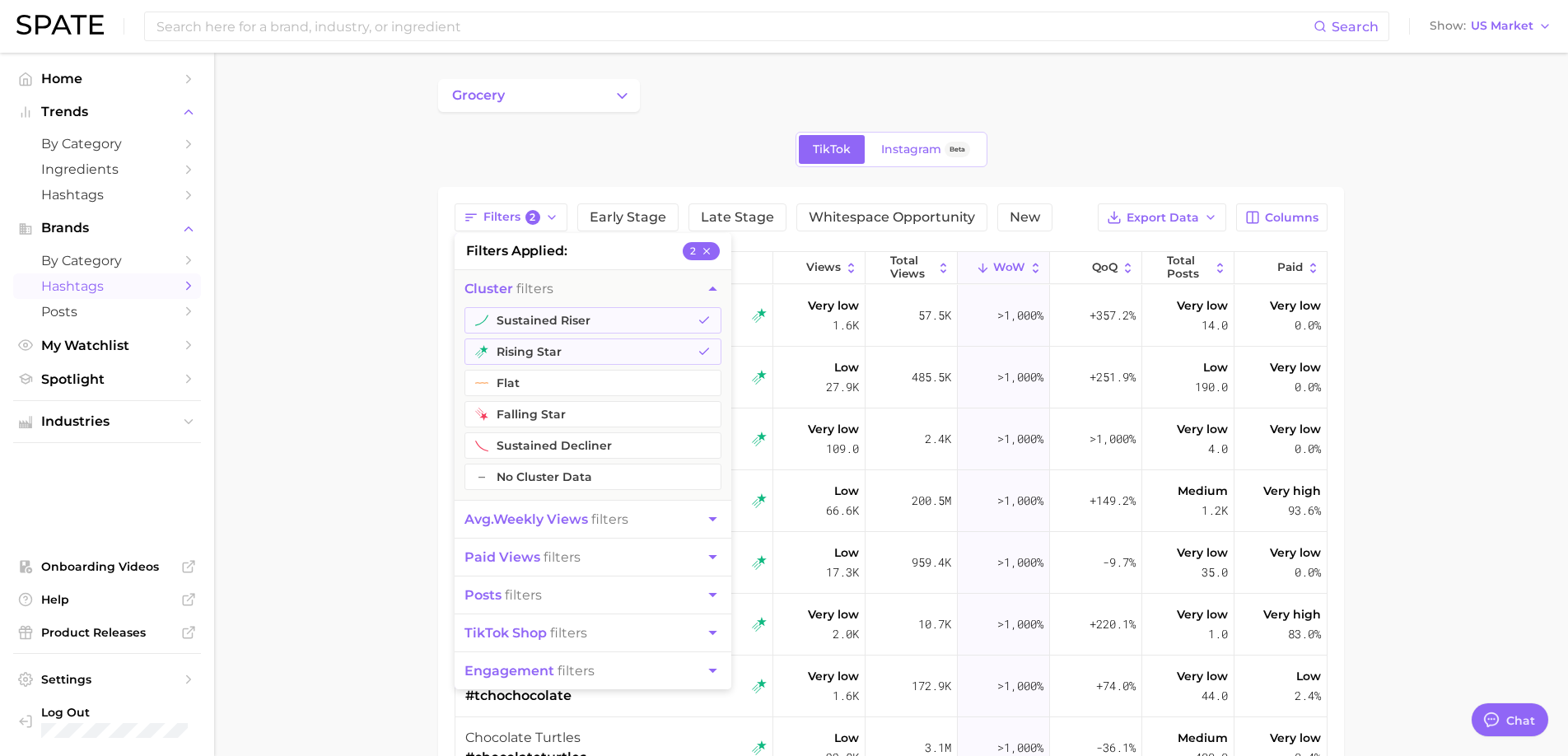
click at [651, 519] on button "avg. weekly views filters" at bounding box center [593, 519] width 277 height 37
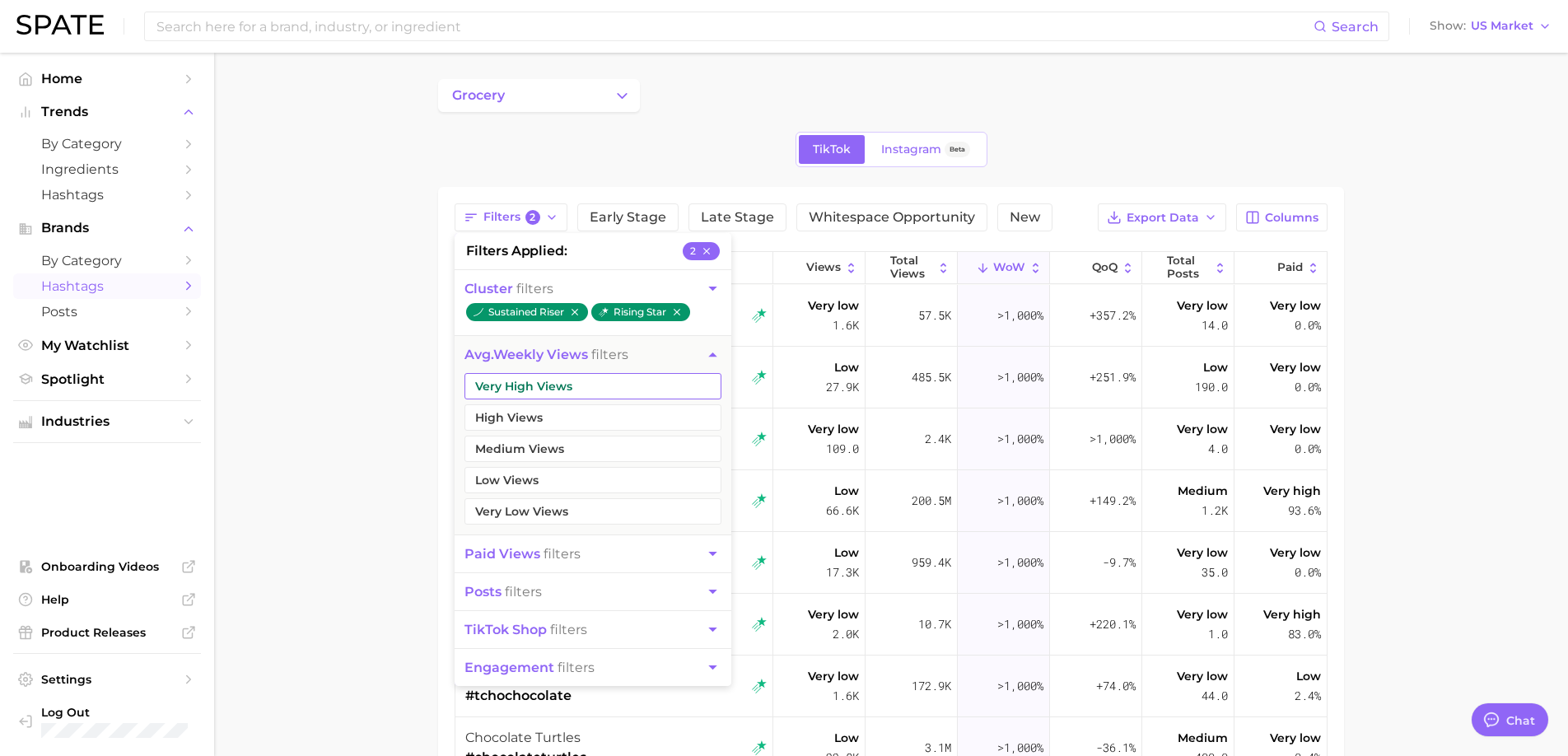
click at [640, 382] on button "Very High Views" at bounding box center [592, 385] width 257 height 26
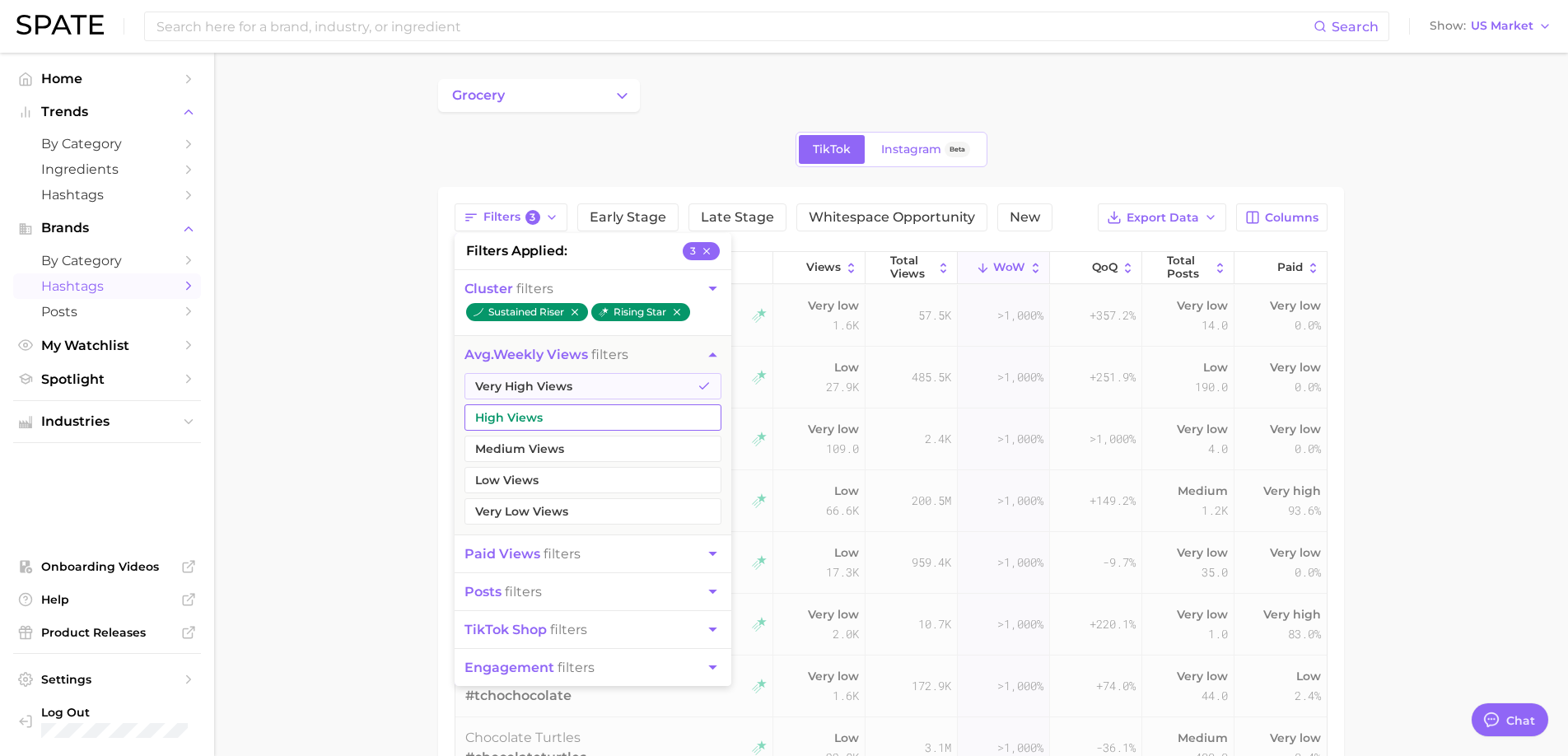
click at [623, 418] on button "High Views" at bounding box center [592, 417] width 257 height 26
click at [619, 454] on button "Medium Views" at bounding box center [592, 448] width 257 height 26
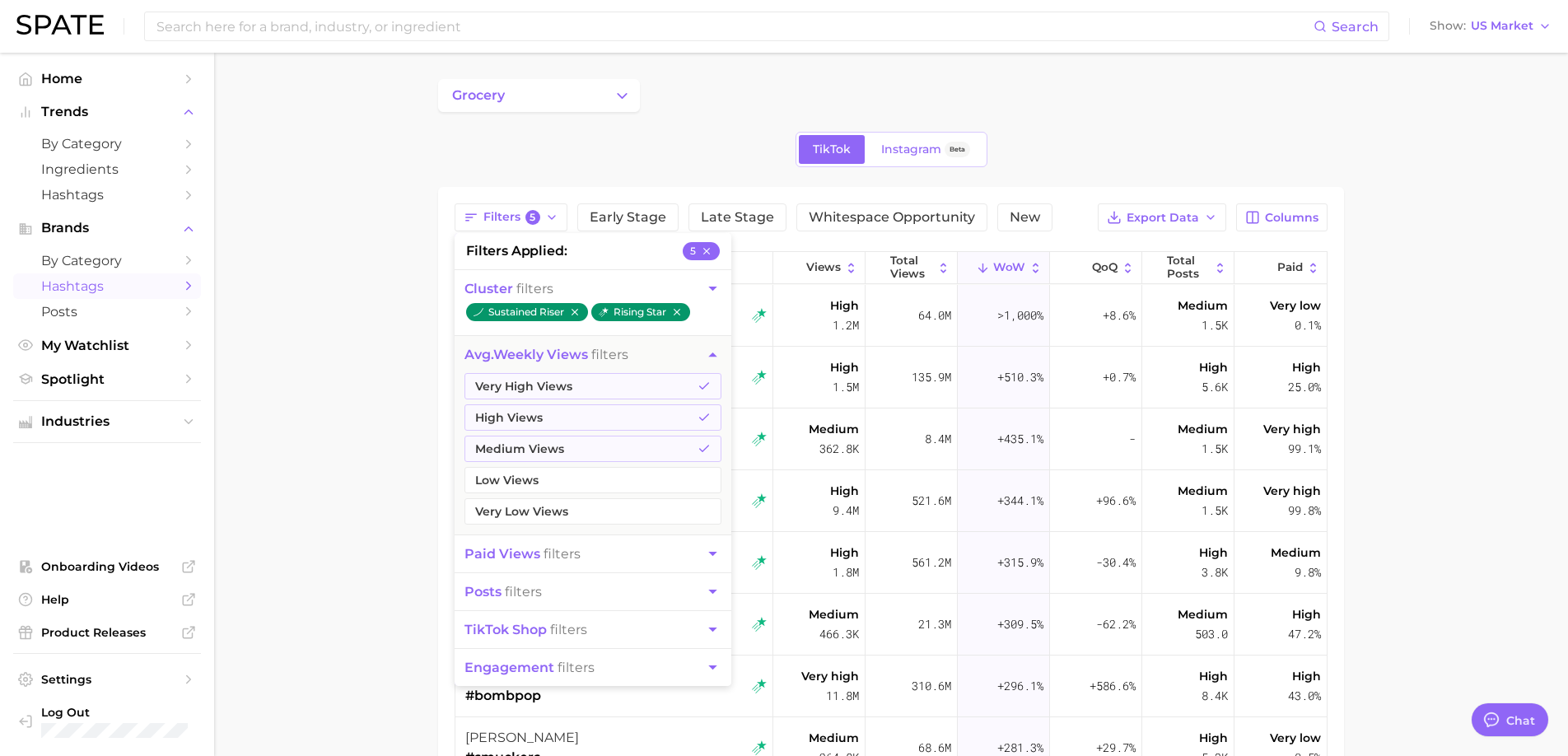
click at [1110, 137] on div "TikTok Instagram Beta" at bounding box center [891, 149] width 905 height 35
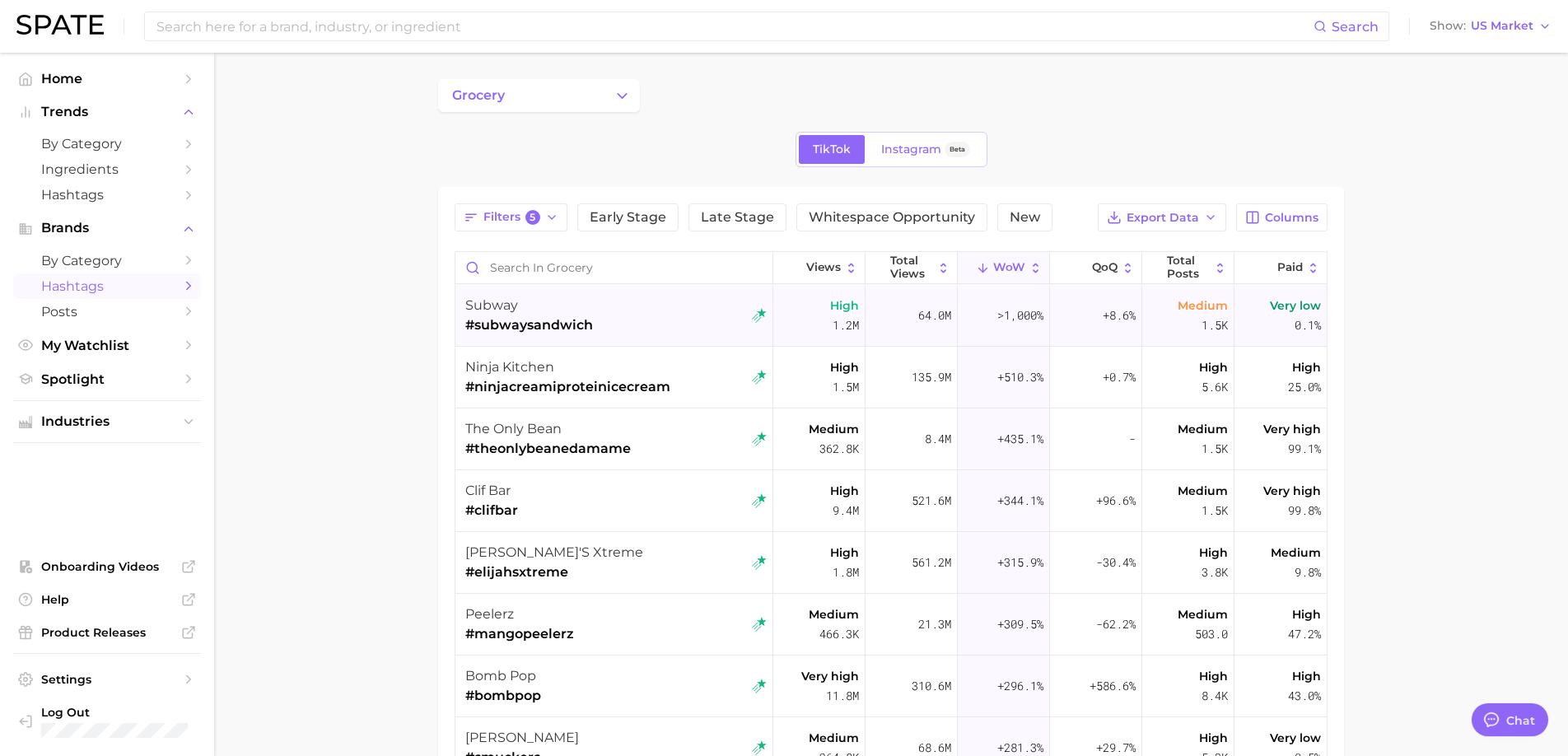
click at [622, 314] on div "subway #subwaysandwich" at bounding box center [616, 315] width 302 height 61
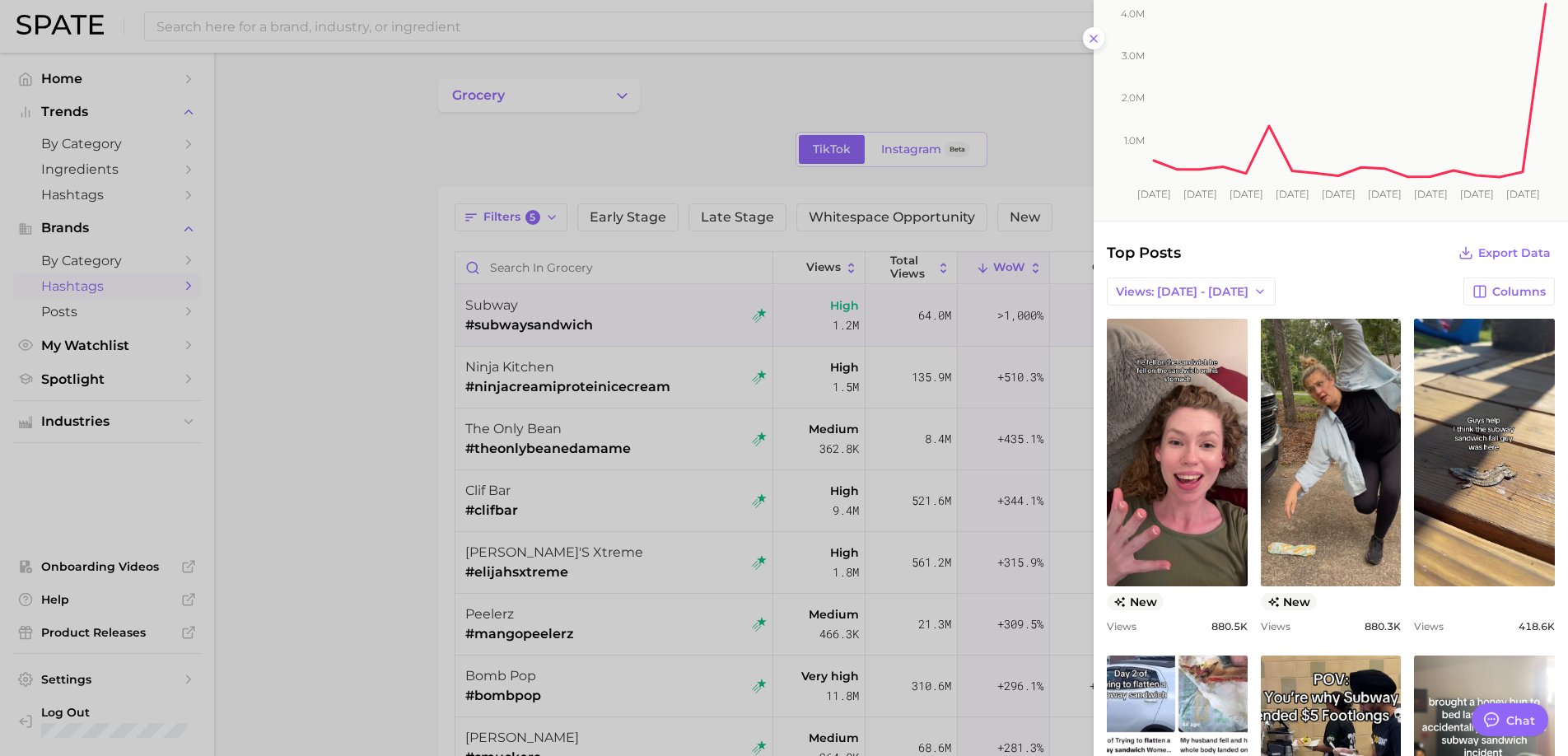
scroll to position [181, 0]
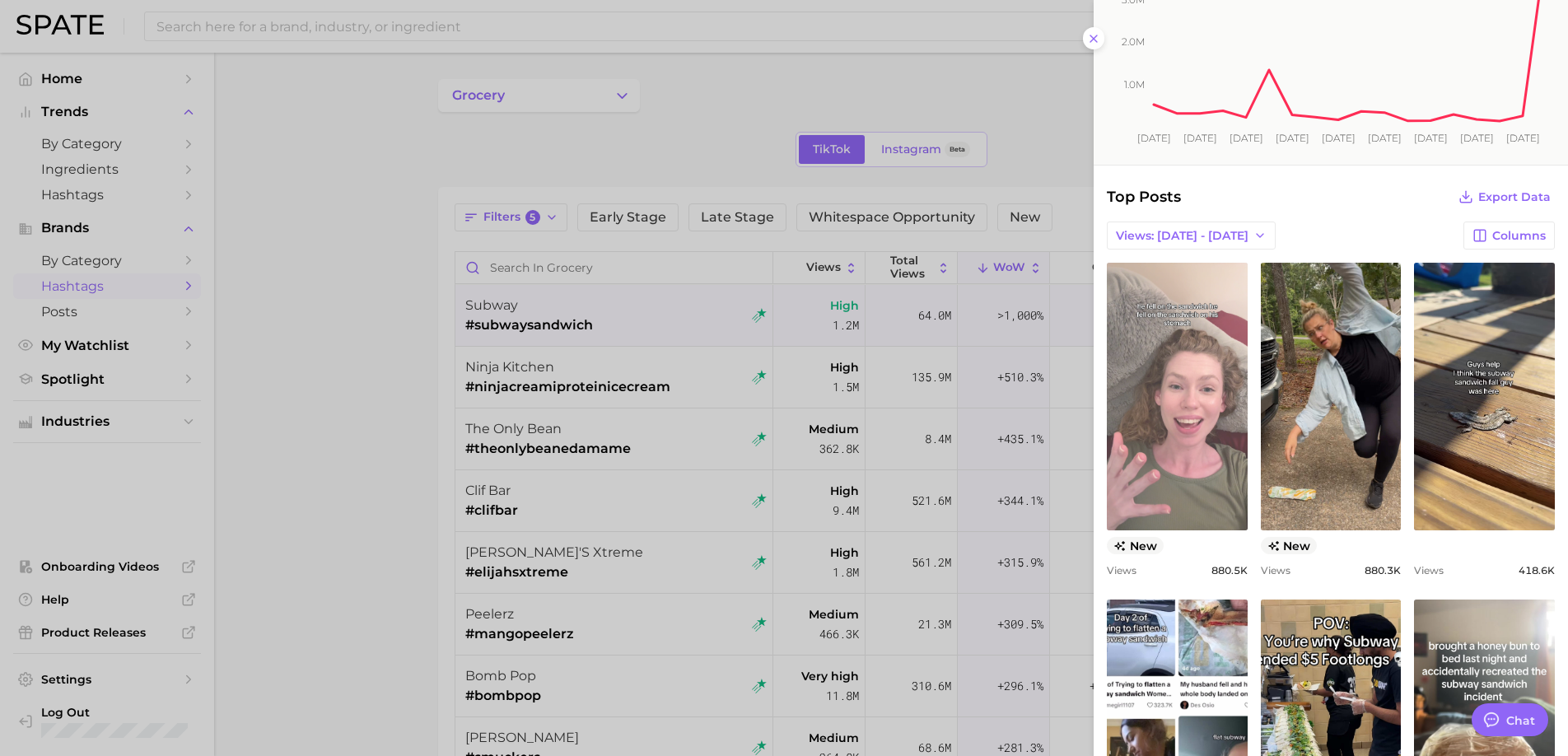
click at [1196, 411] on link "view post on TikTok" at bounding box center [1177, 396] width 141 height 267
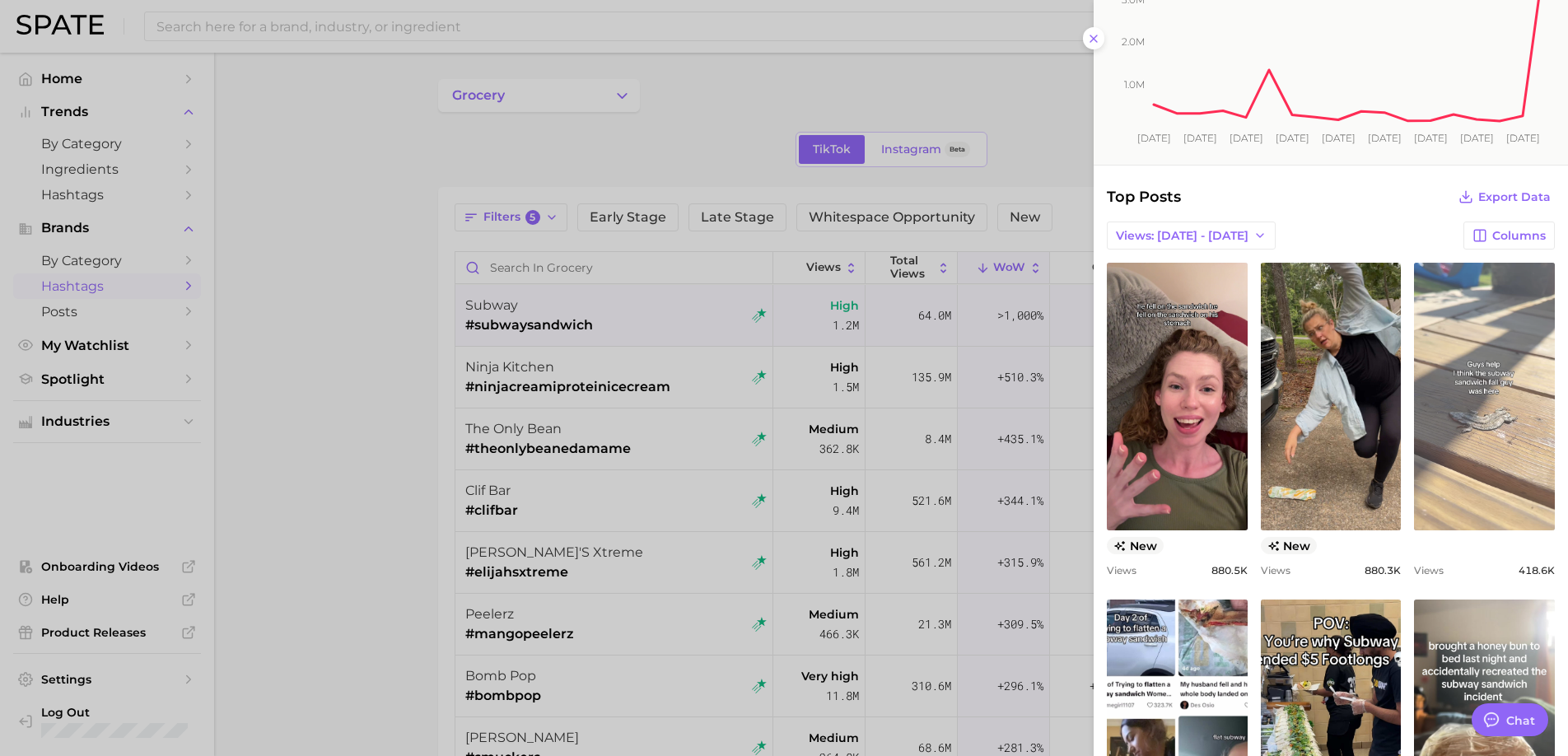
click at [1515, 333] on link "view post on TikTok" at bounding box center [1484, 396] width 141 height 267
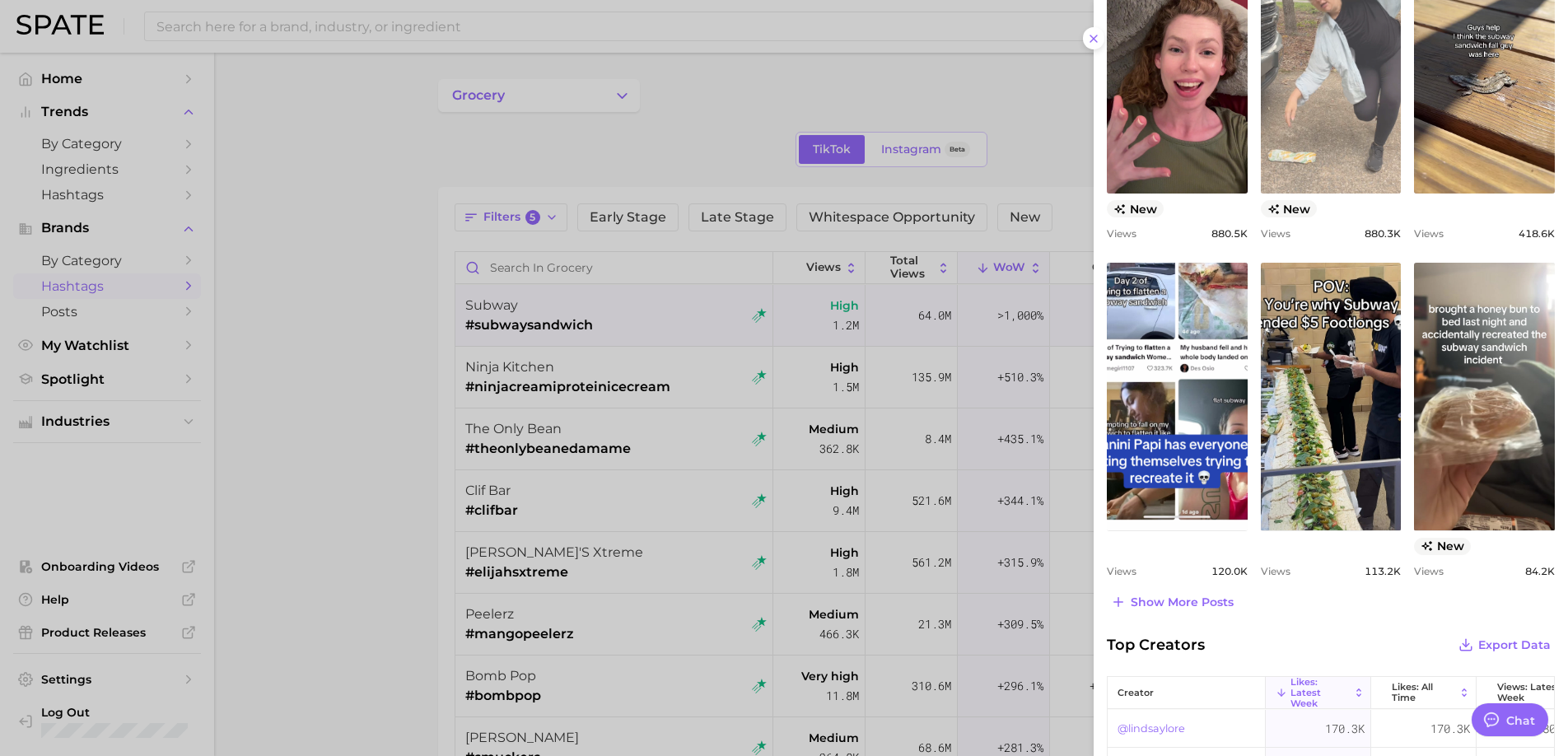
scroll to position [588, 0]
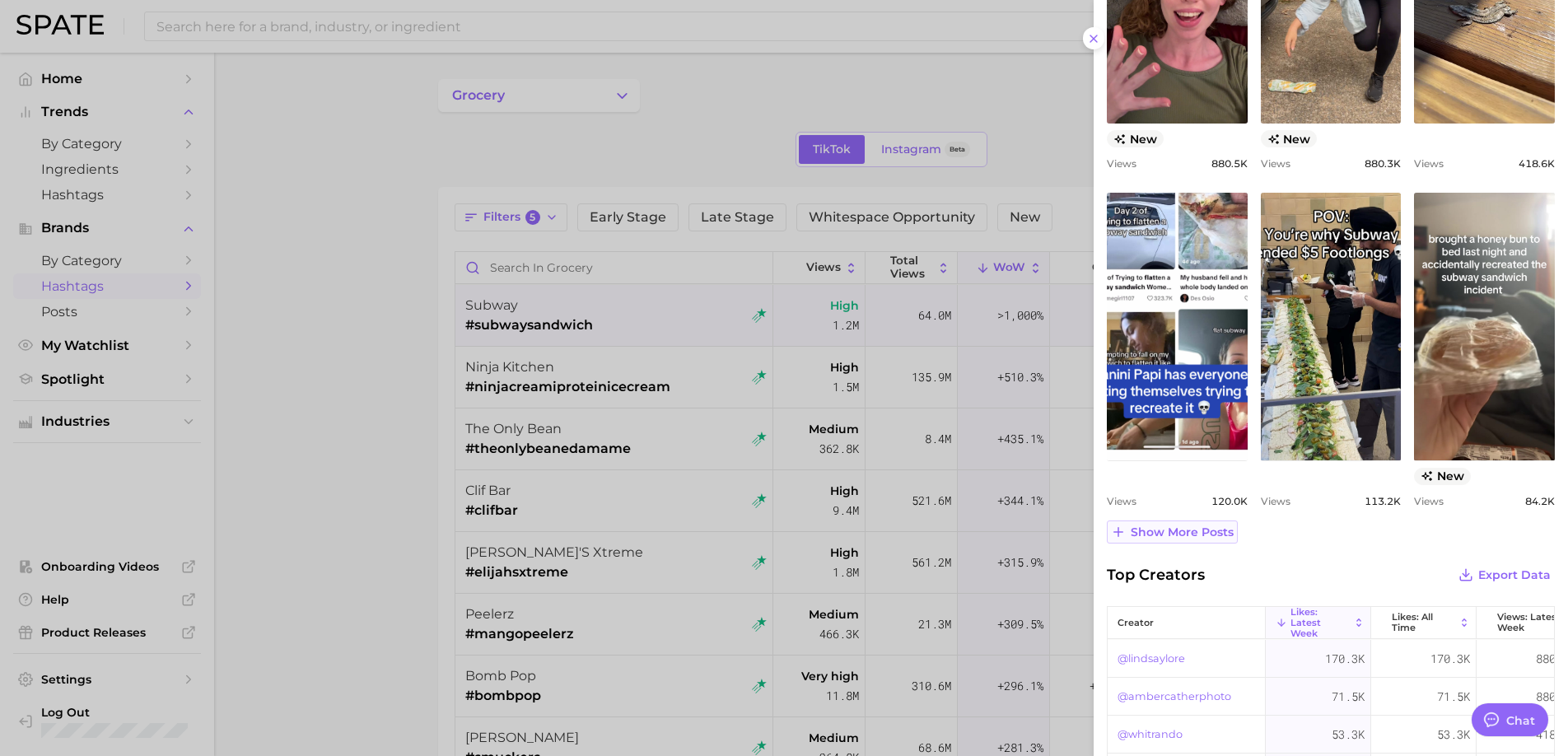
click at [1147, 526] on span "Show more posts" at bounding box center [1181, 532] width 102 height 14
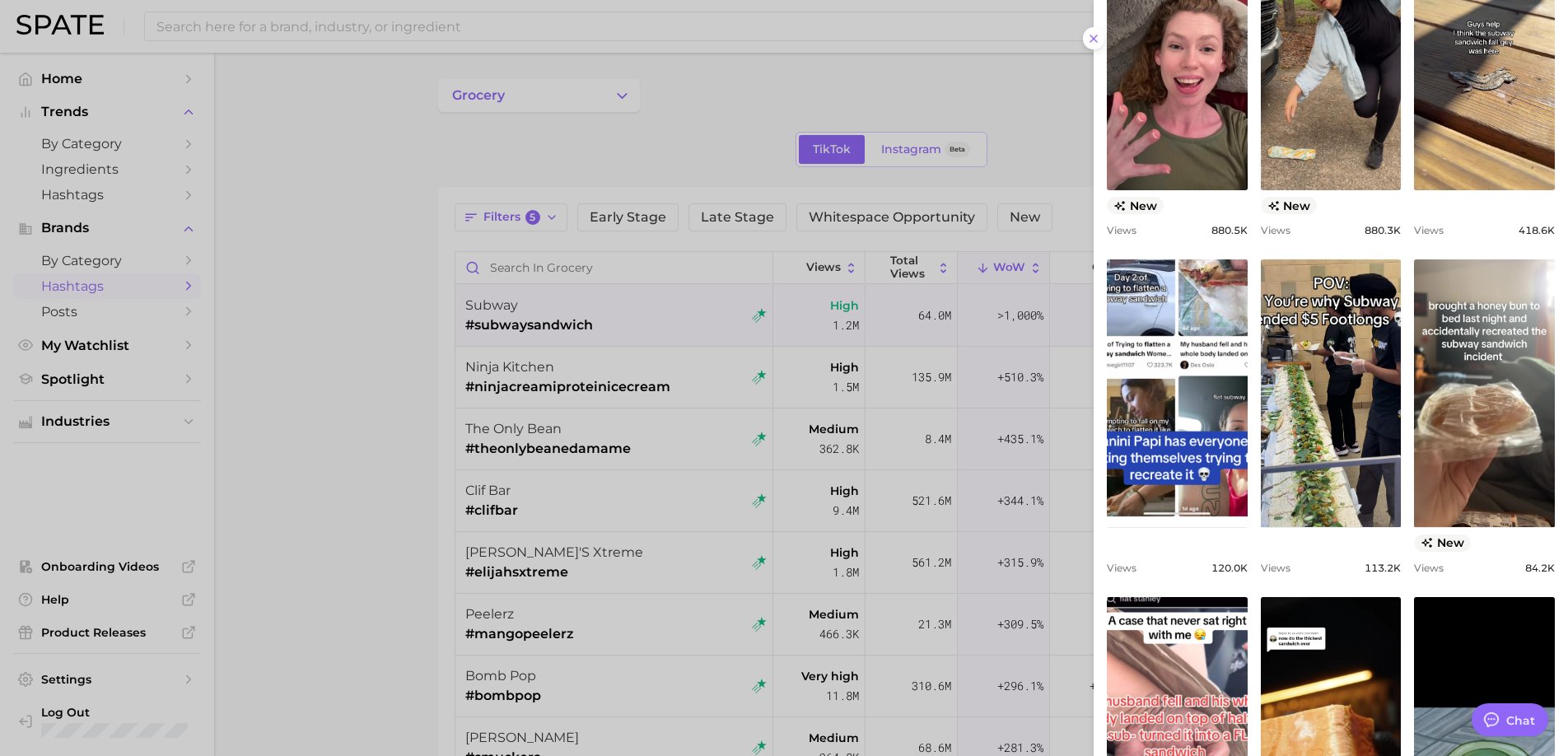
scroll to position [384, 0]
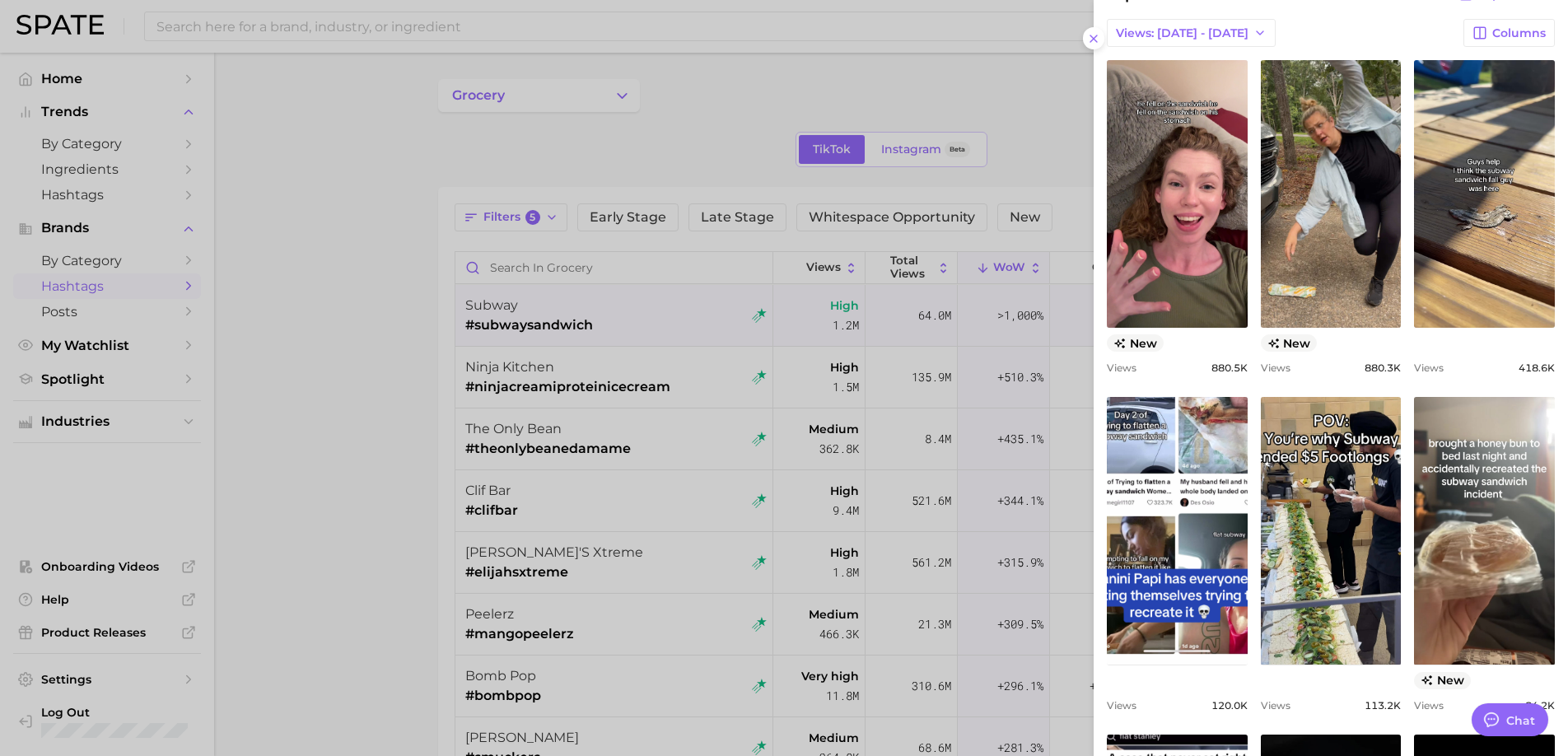
click at [658, 468] on div at bounding box center [784, 378] width 1568 height 756
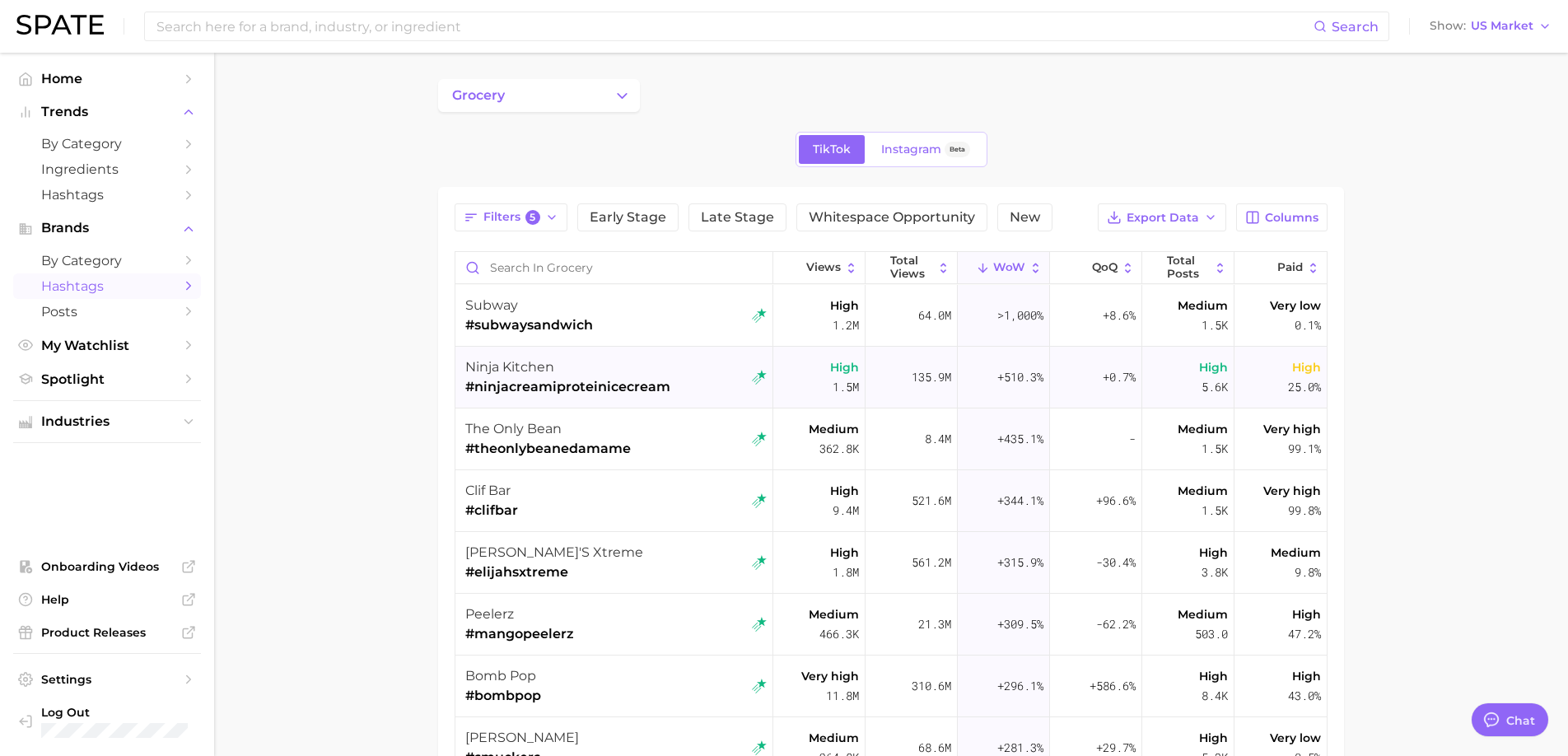
click at [662, 370] on div "ninja kitchen" at bounding box center [568, 367] width 205 height 20
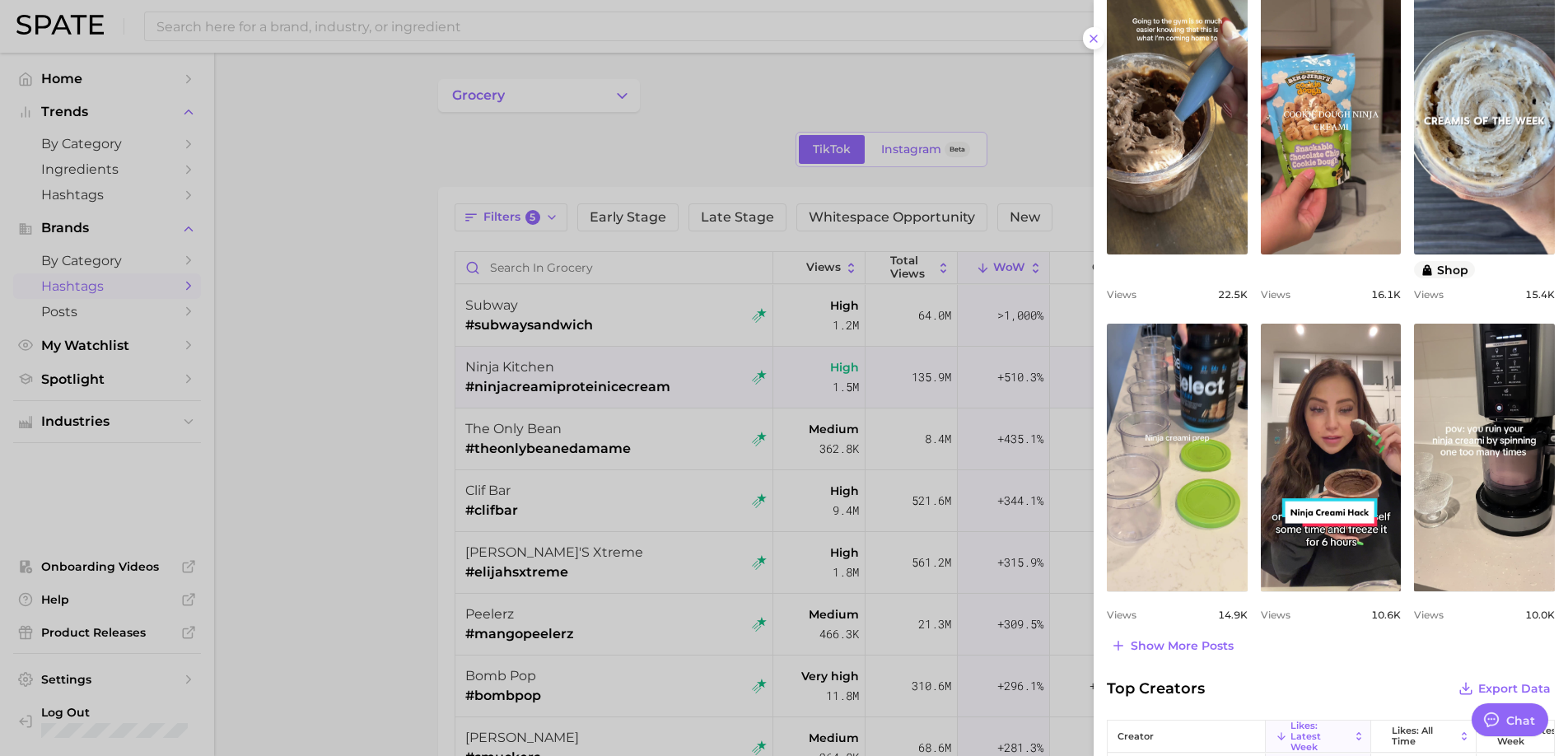
scroll to position [485, 0]
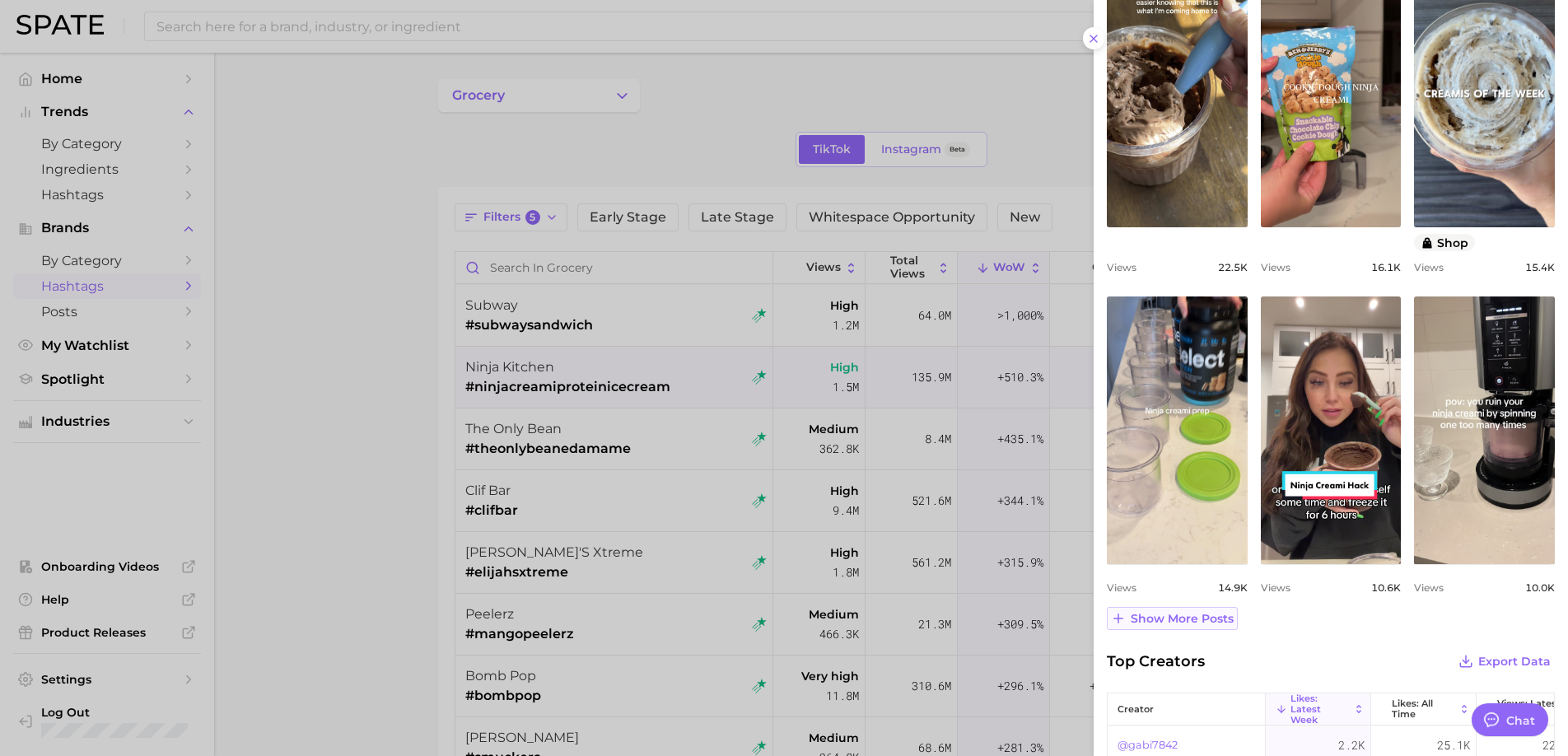
click at [1193, 621] on span "Show more posts" at bounding box center [1181, 618] width 102 height 14
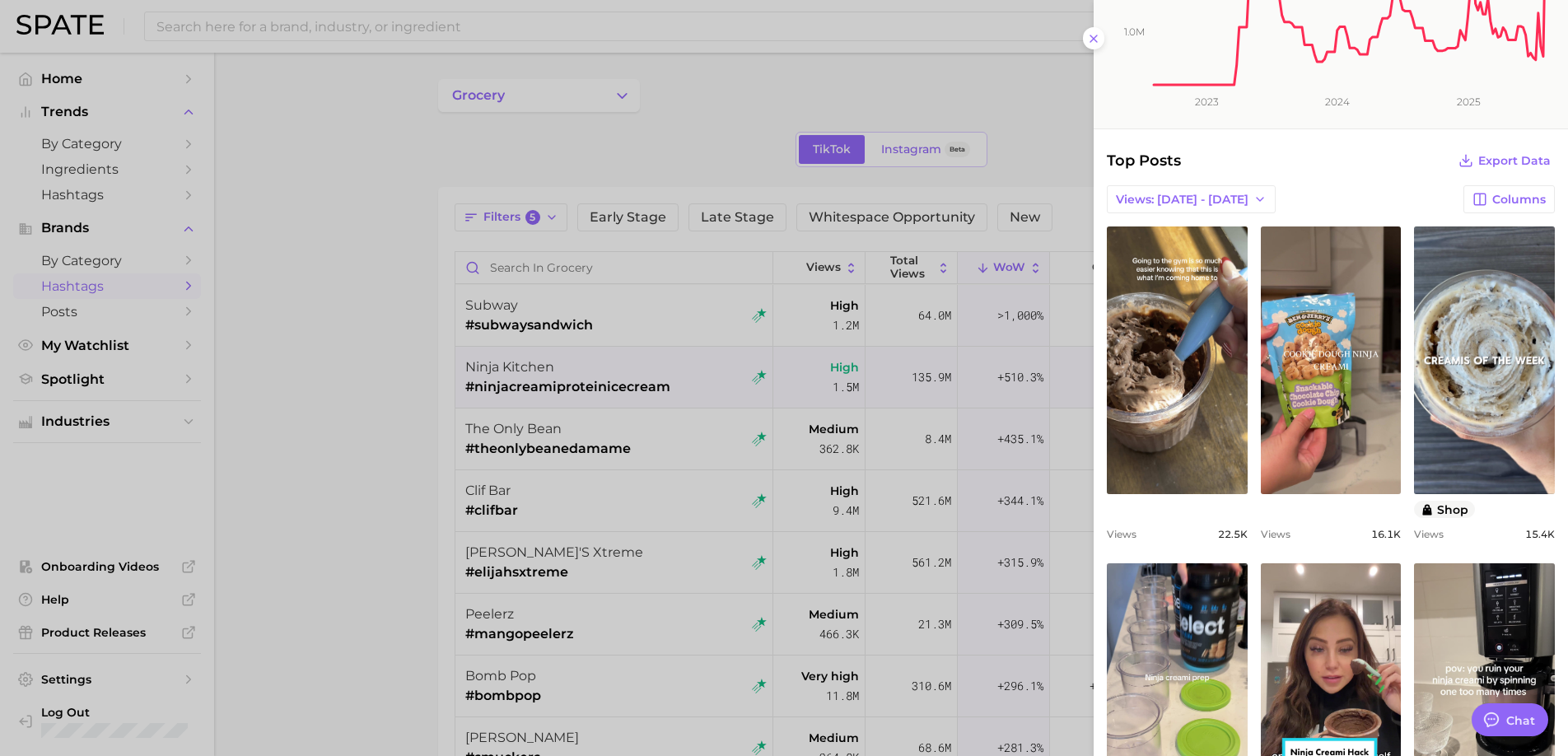
scroll to position [0, 0]
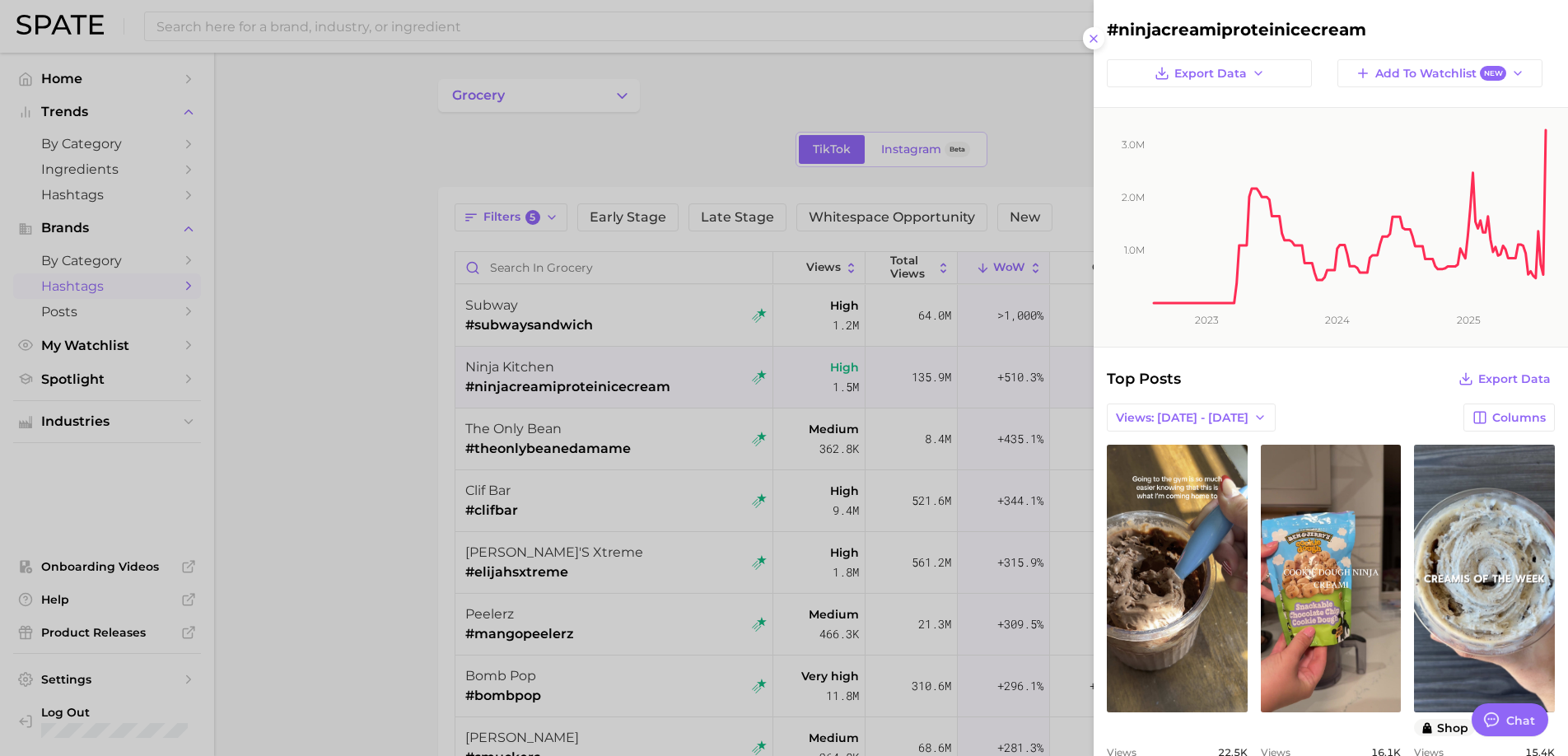
click at [1203, 29] on h2 "#ninjacreamiproteinicecream" at bounding box center [1330, 29] width 448 height 20
copy div "#ninjacreamiproteinicecream Export Data Add to Watchlist New"
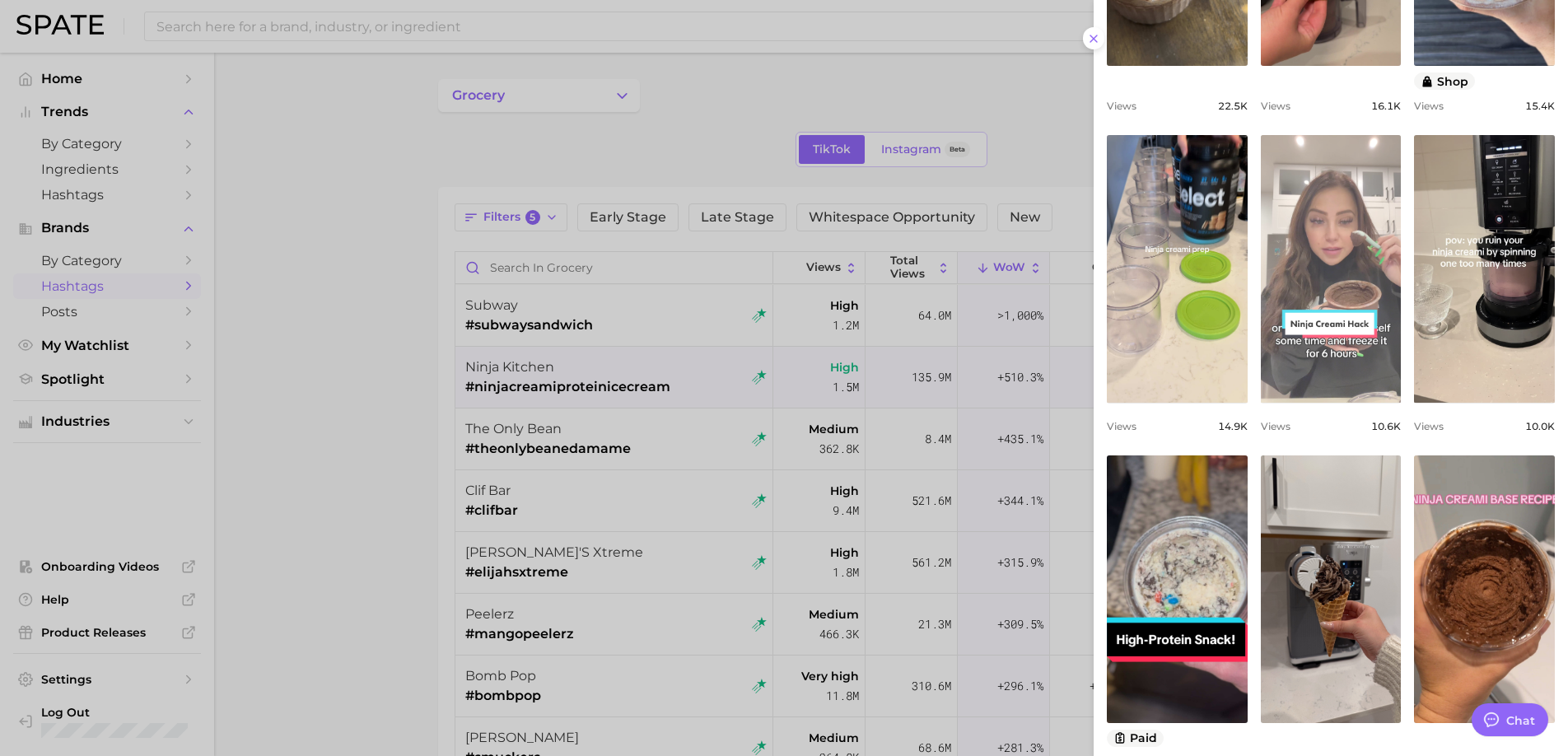
scroll to position [650, 0]
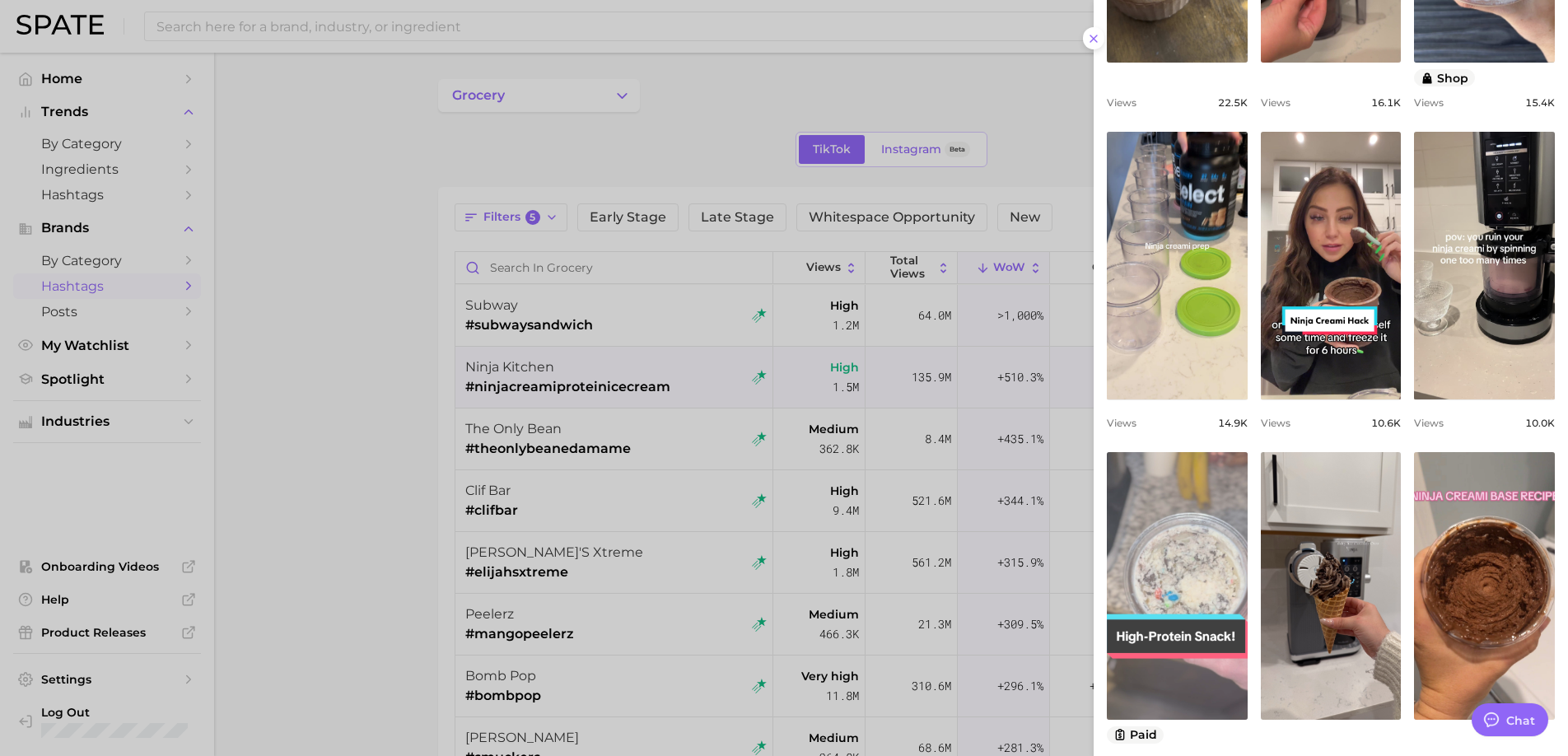
click at [1179, 583] on link "view post on TikTok" at bounding box center [1177, 585] width 141 height 267
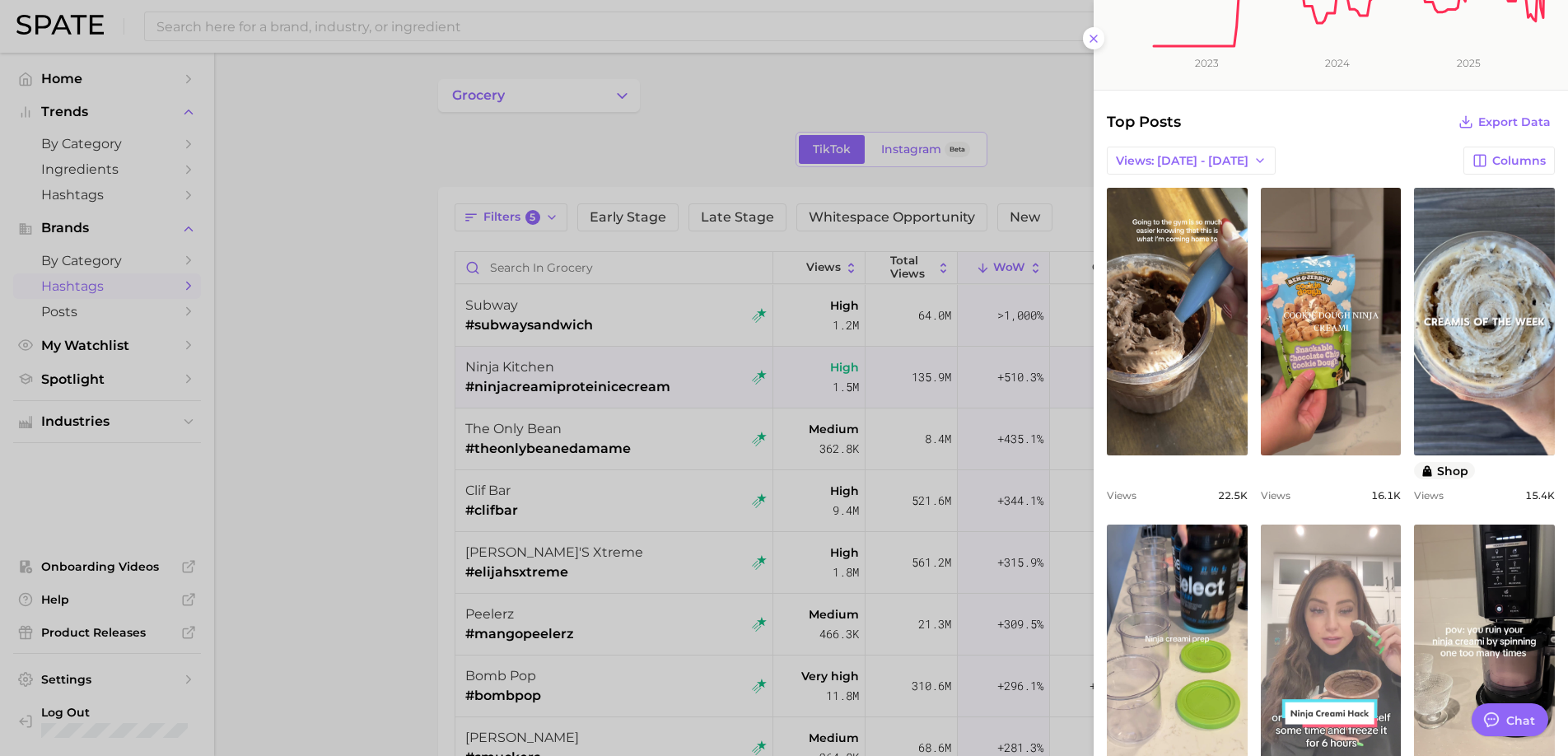
scroll to position [256, 0]
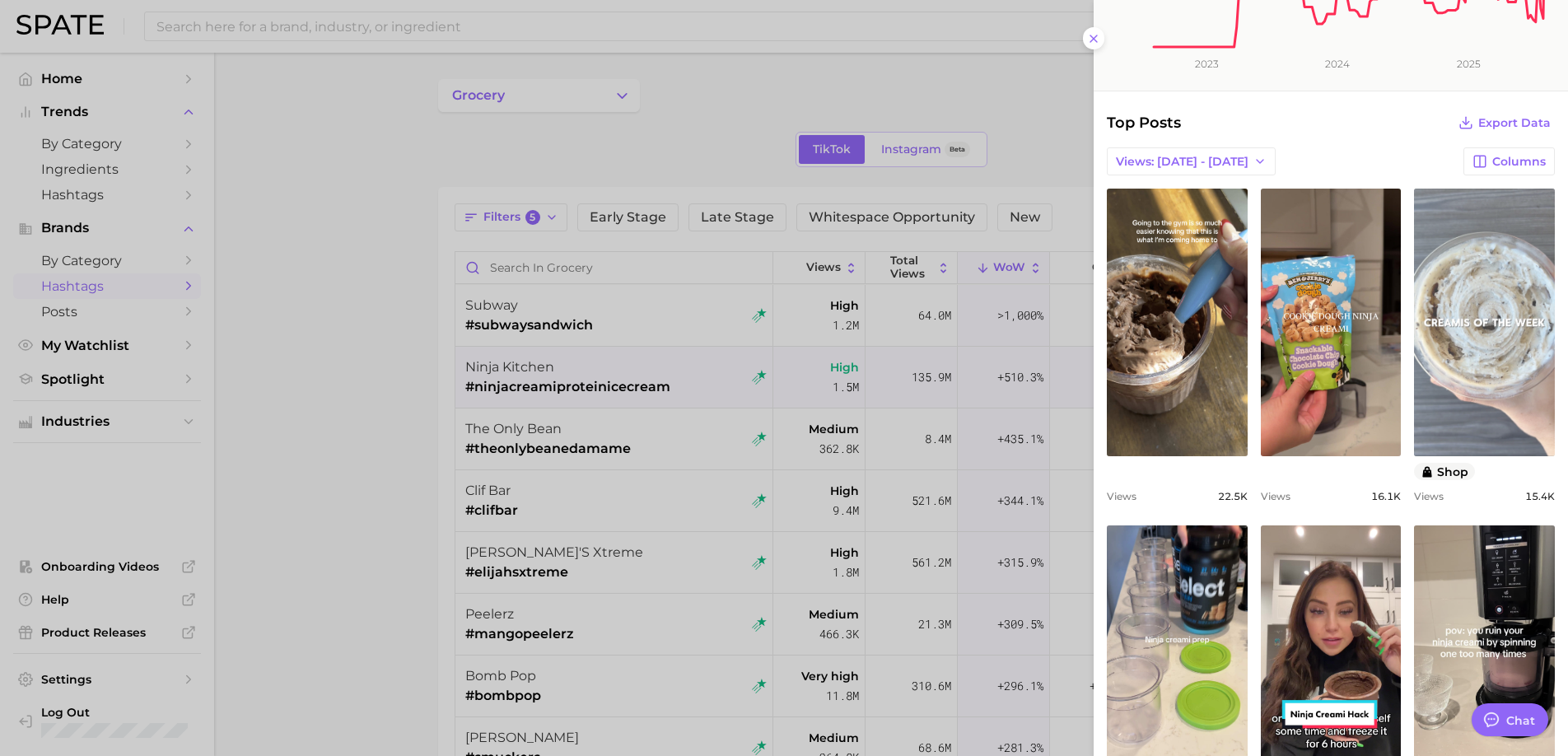
click at [1492, 359] on link "view post on TikTok" at bounding box center [1484, 322] width 141 height 267
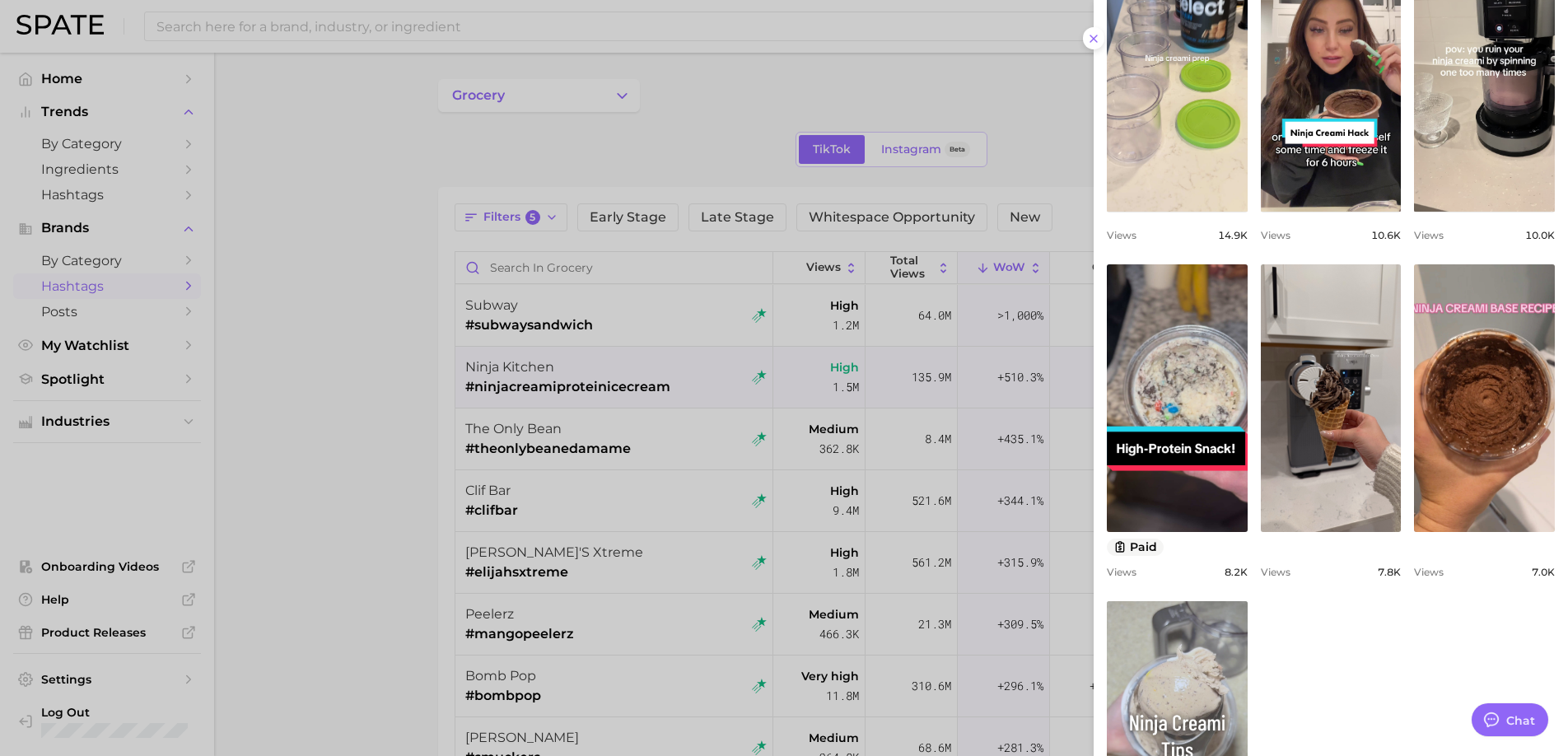
scroll to position [857, 0]
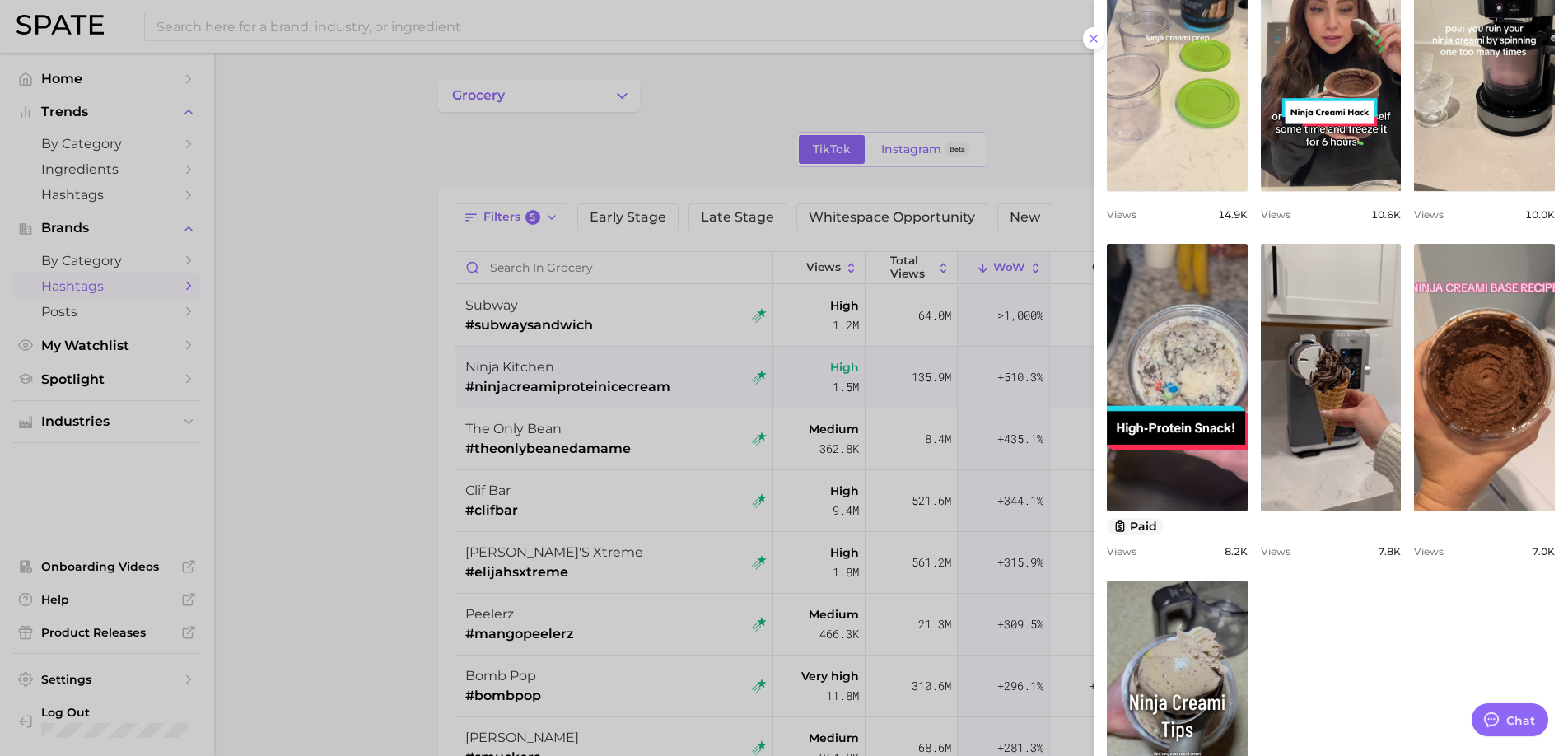
click at [620, 435] on div at bounding box center [784, 378] width 1568 height 756
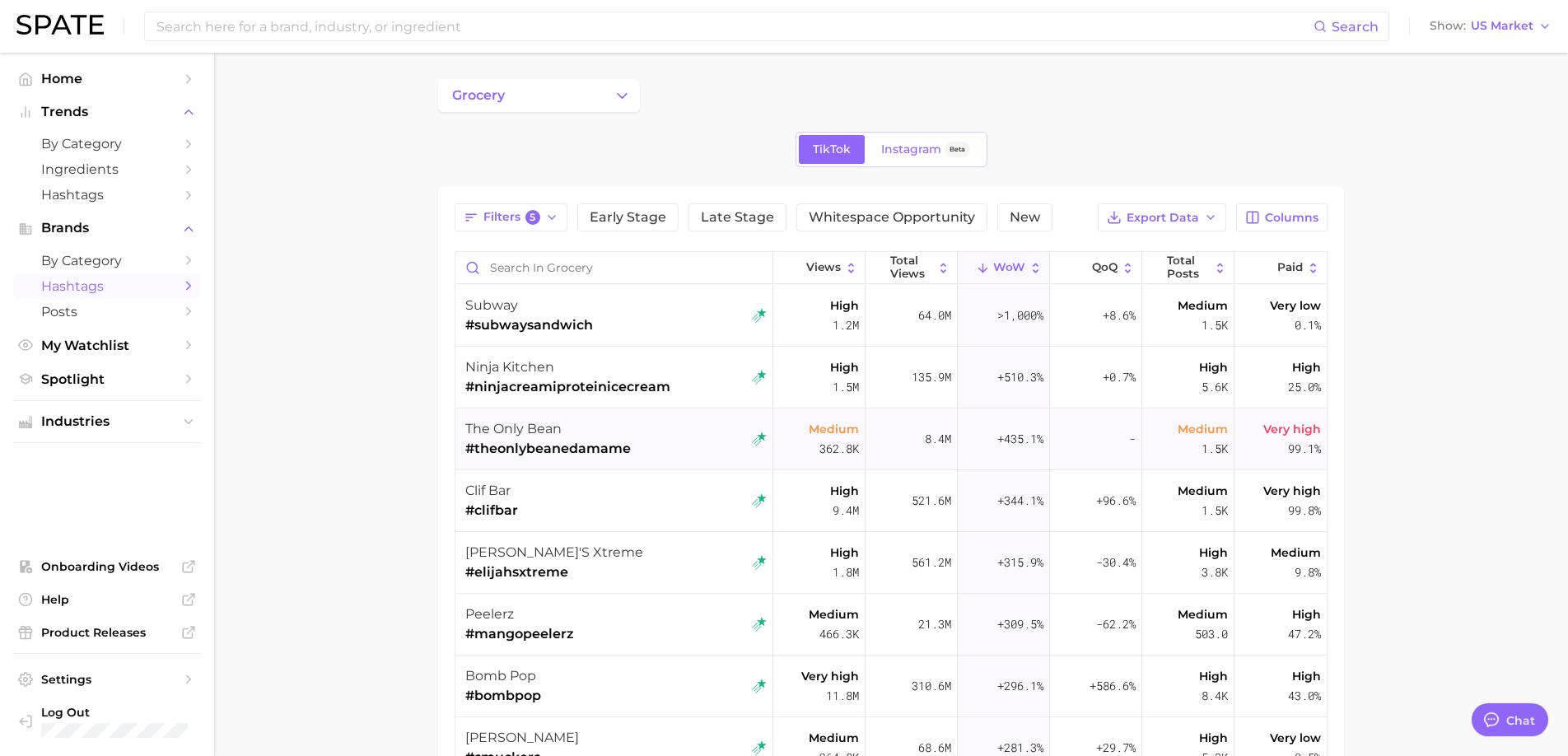
click at [650, 435] on div "the only bean #theonlybeanedamame" at bounding box center [616, 439] width 302 height 61
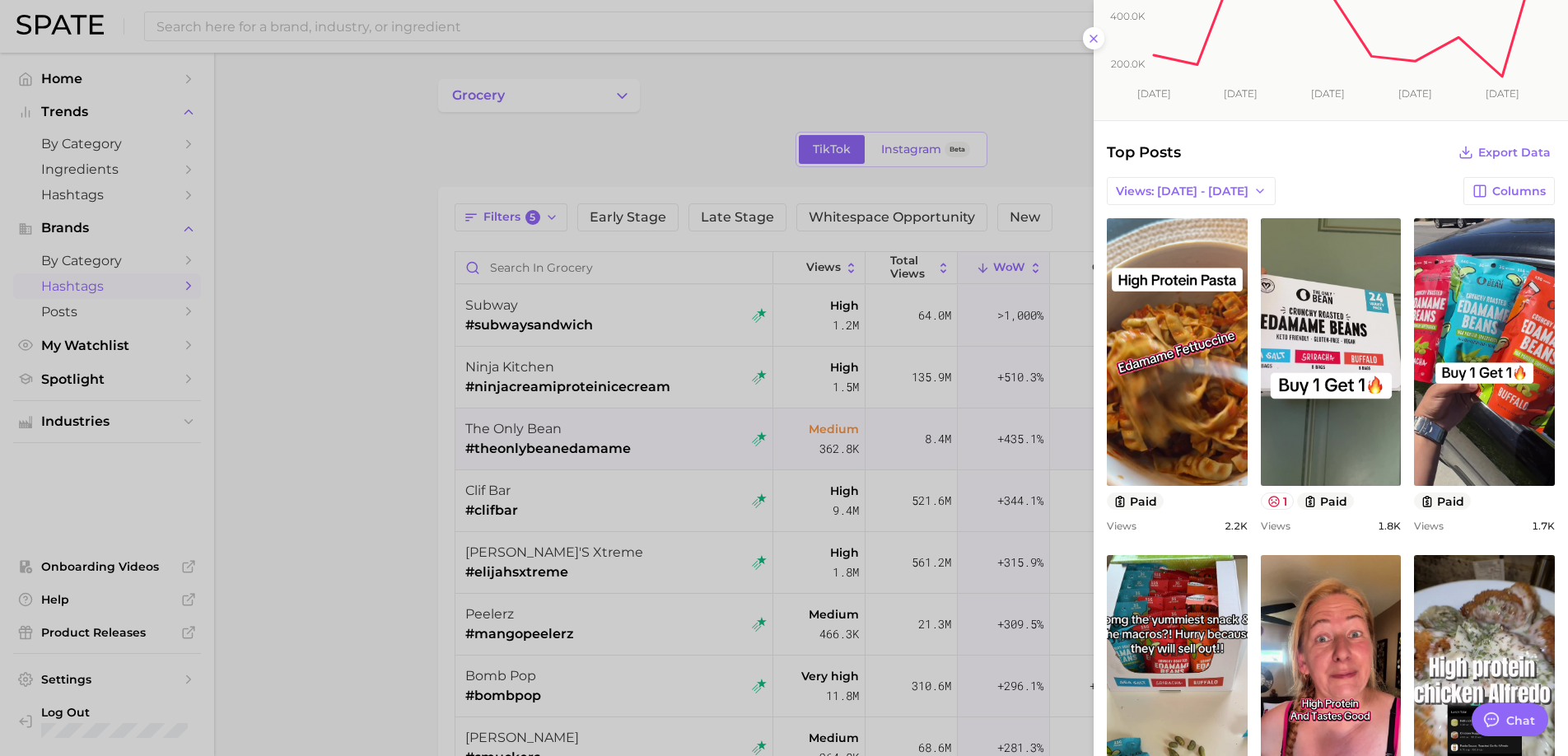
scroll to position [240, 0]
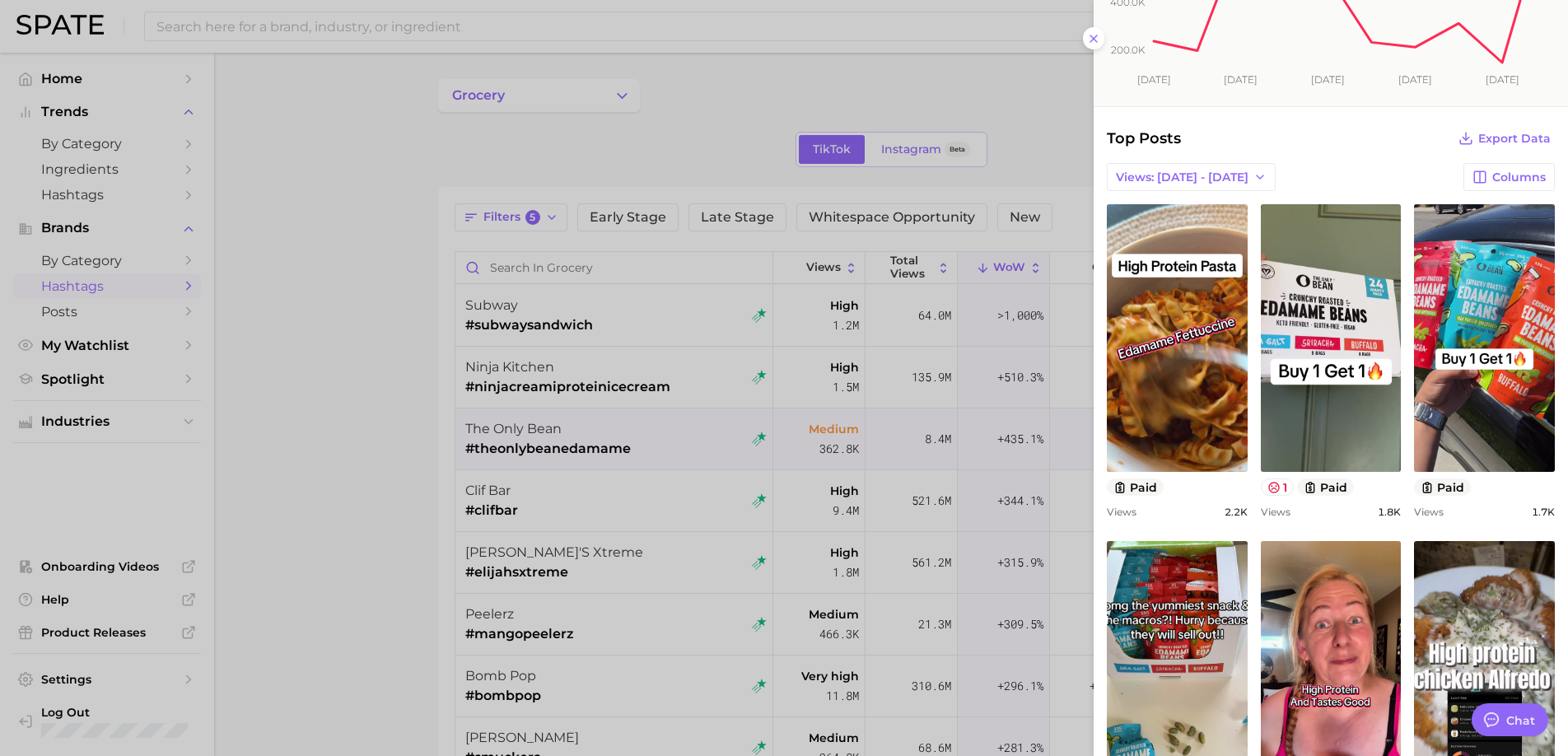
click at [548, 606] on div at bounding box center [784, 378] width 1568 height 756
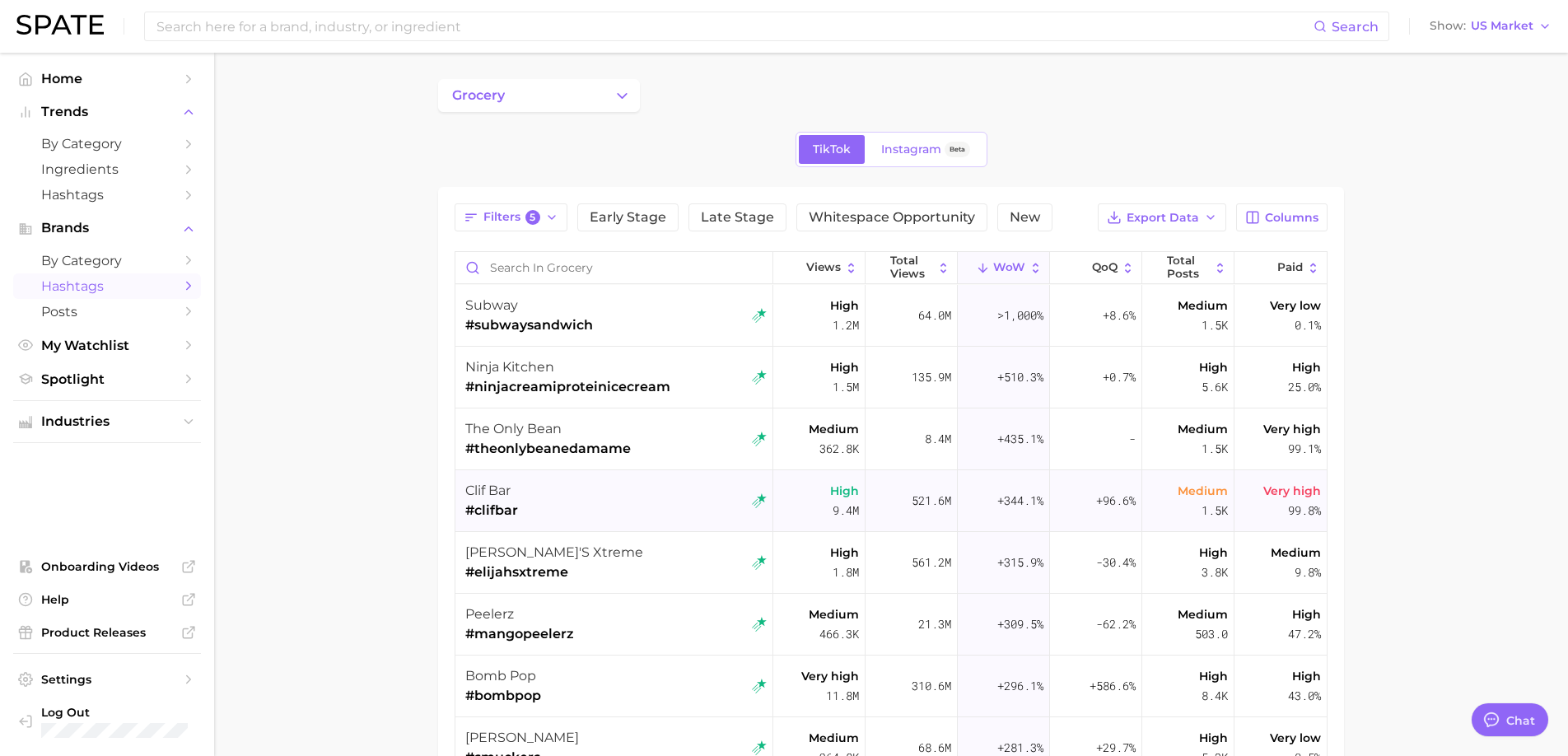
click at [630, 489] on div "clif bar #clifbar" at bounding box center [616, 500] width 302 height 61
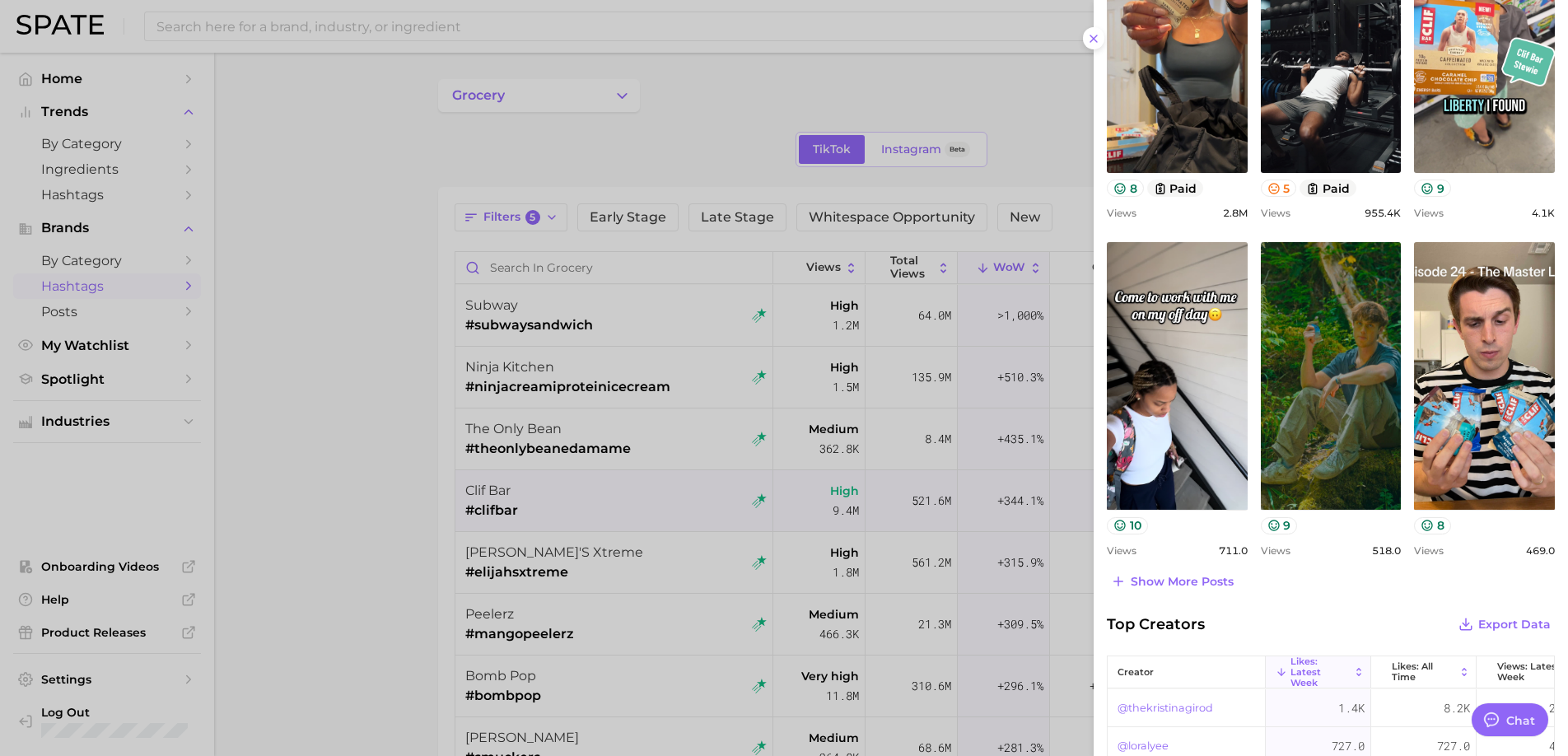
scroll to position [607, 0]
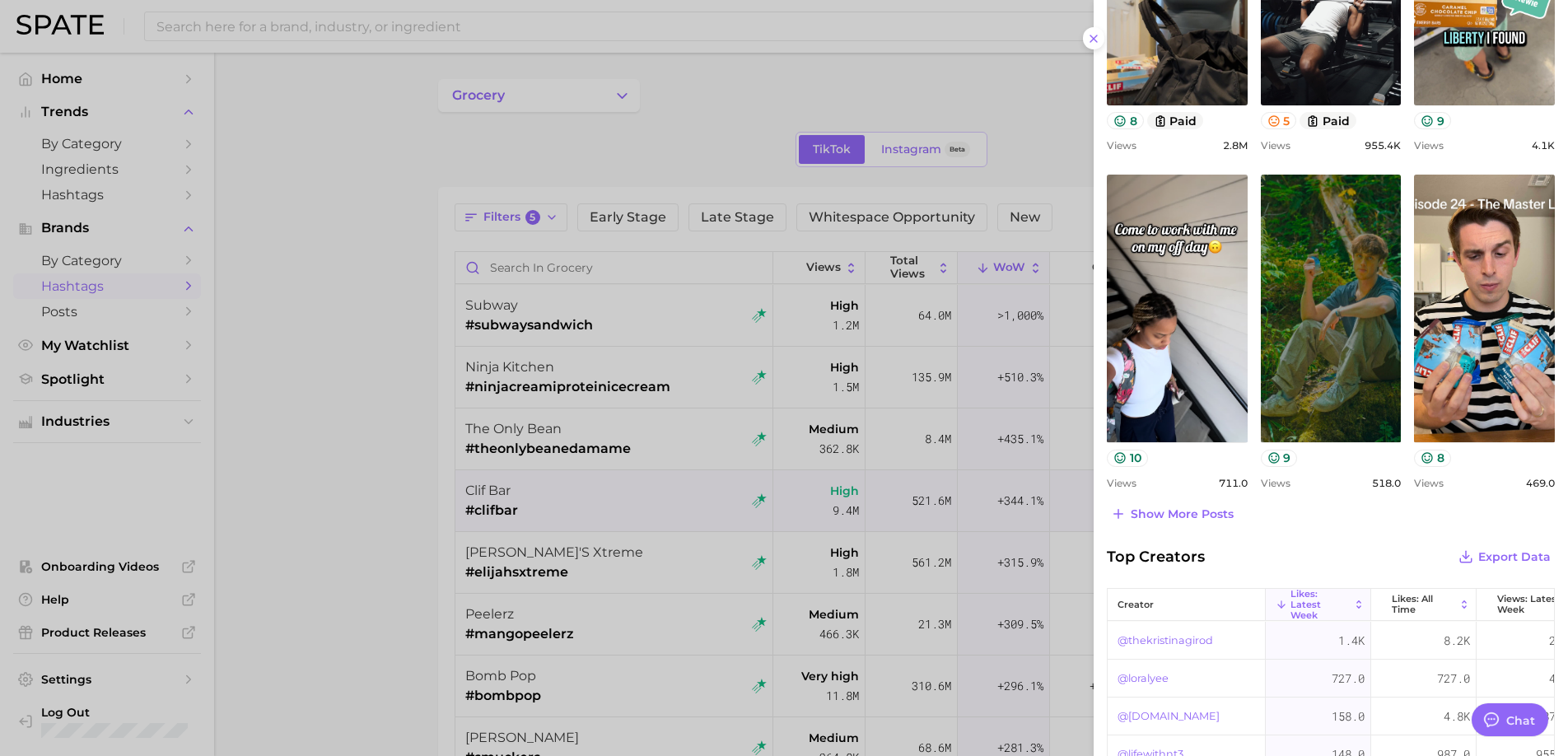
click at [641, 565] on div at bounding box center [784, 378] width 1568 height 756
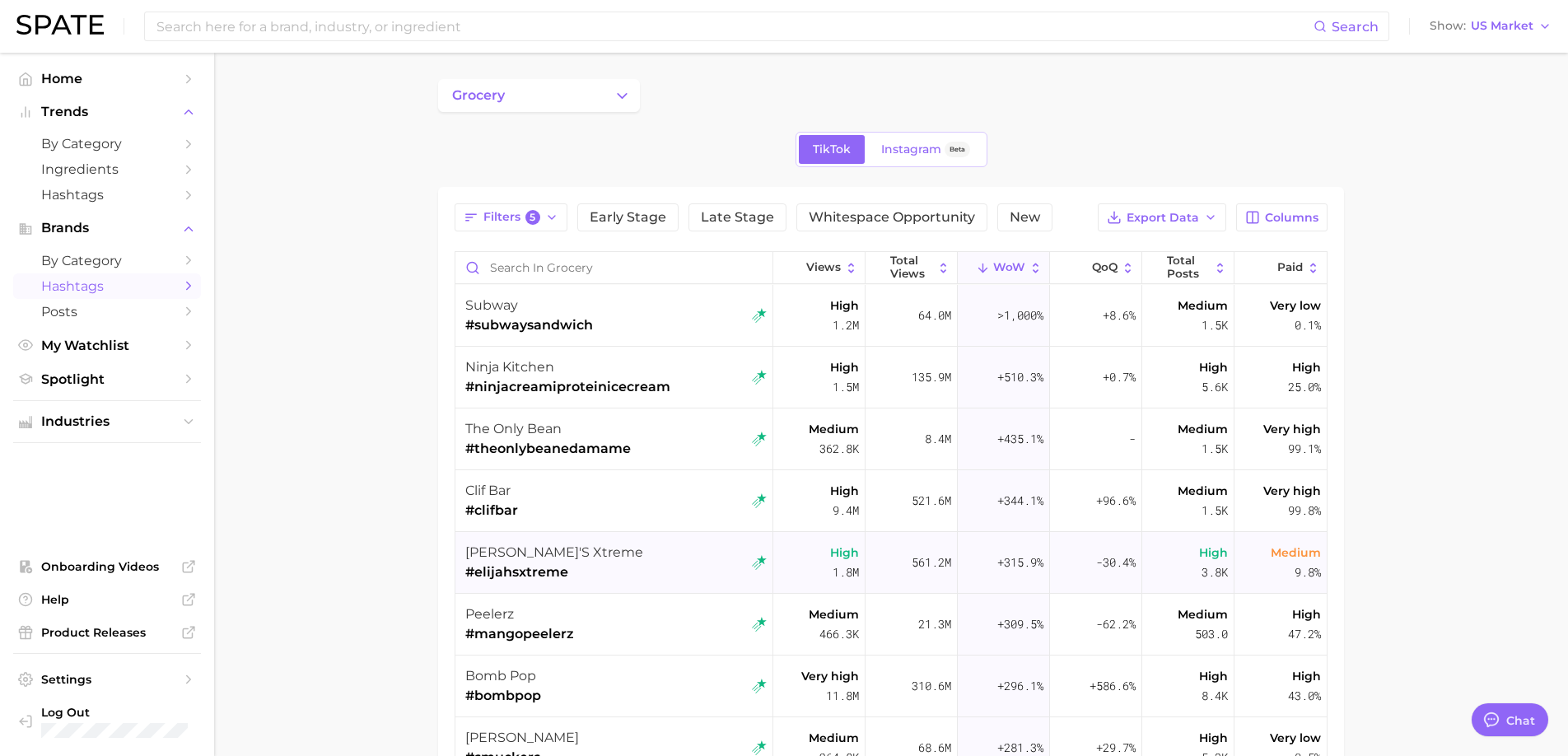
click at [609, 570] on div "elijah's xtreme #elijahsxtreme" at bounding box center [616, 562] width 302 height 61
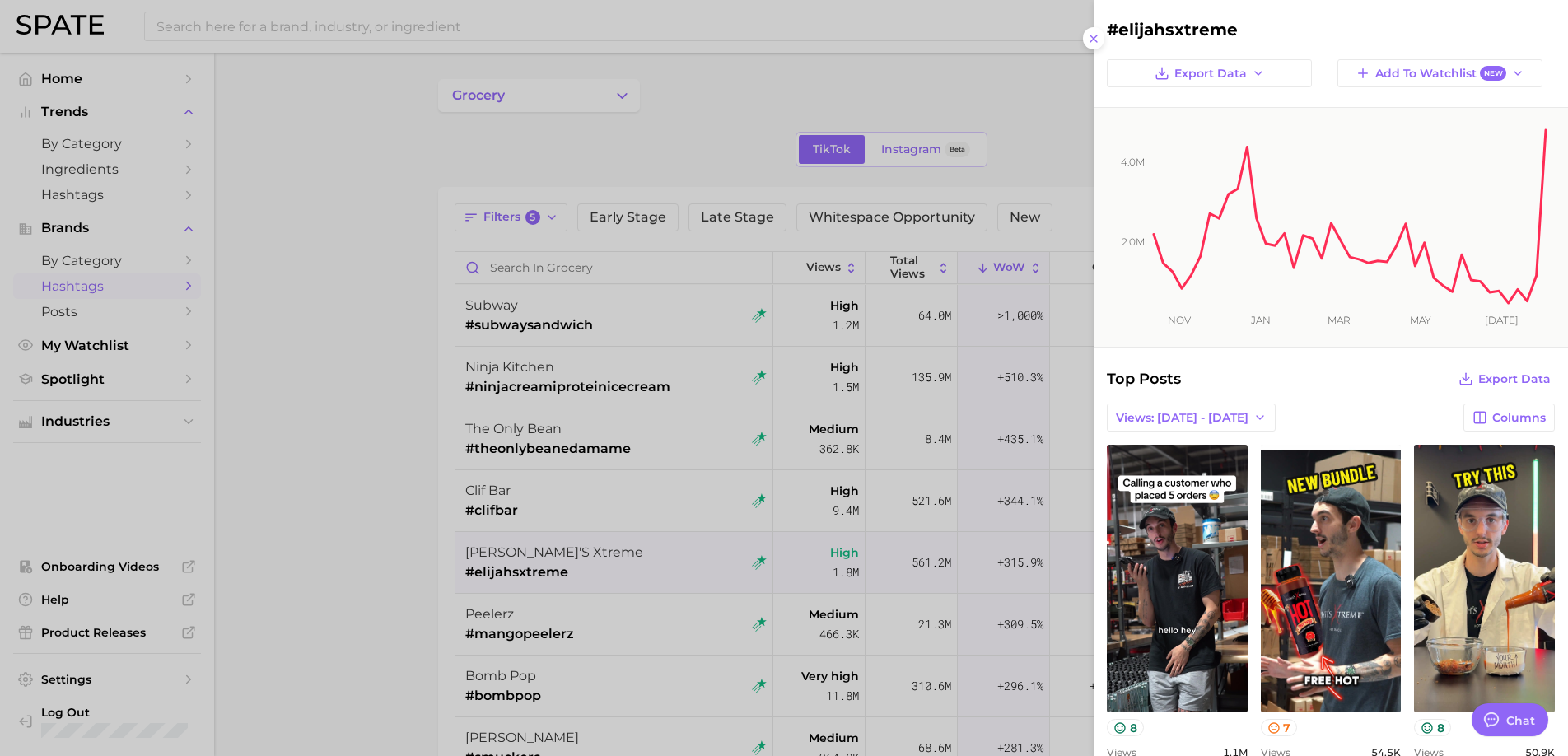
scroll to position [0, 0]
click at [656, 622] on div at bounding box center [784, 378] width 1568 height 756
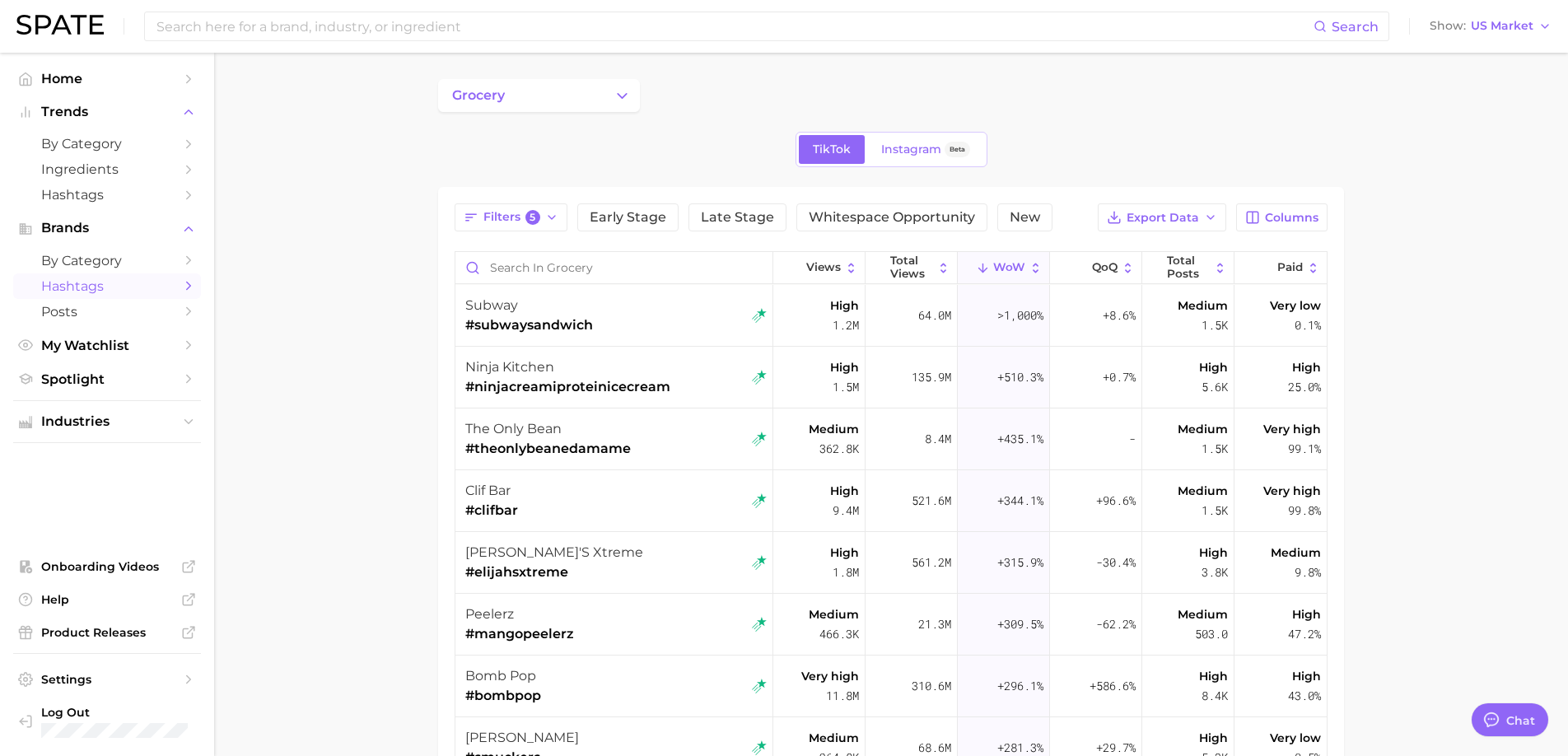
click at [628, 629] on div "peelerz #mangopeelerz" at bounding box center [616, 623] width 302 height 61
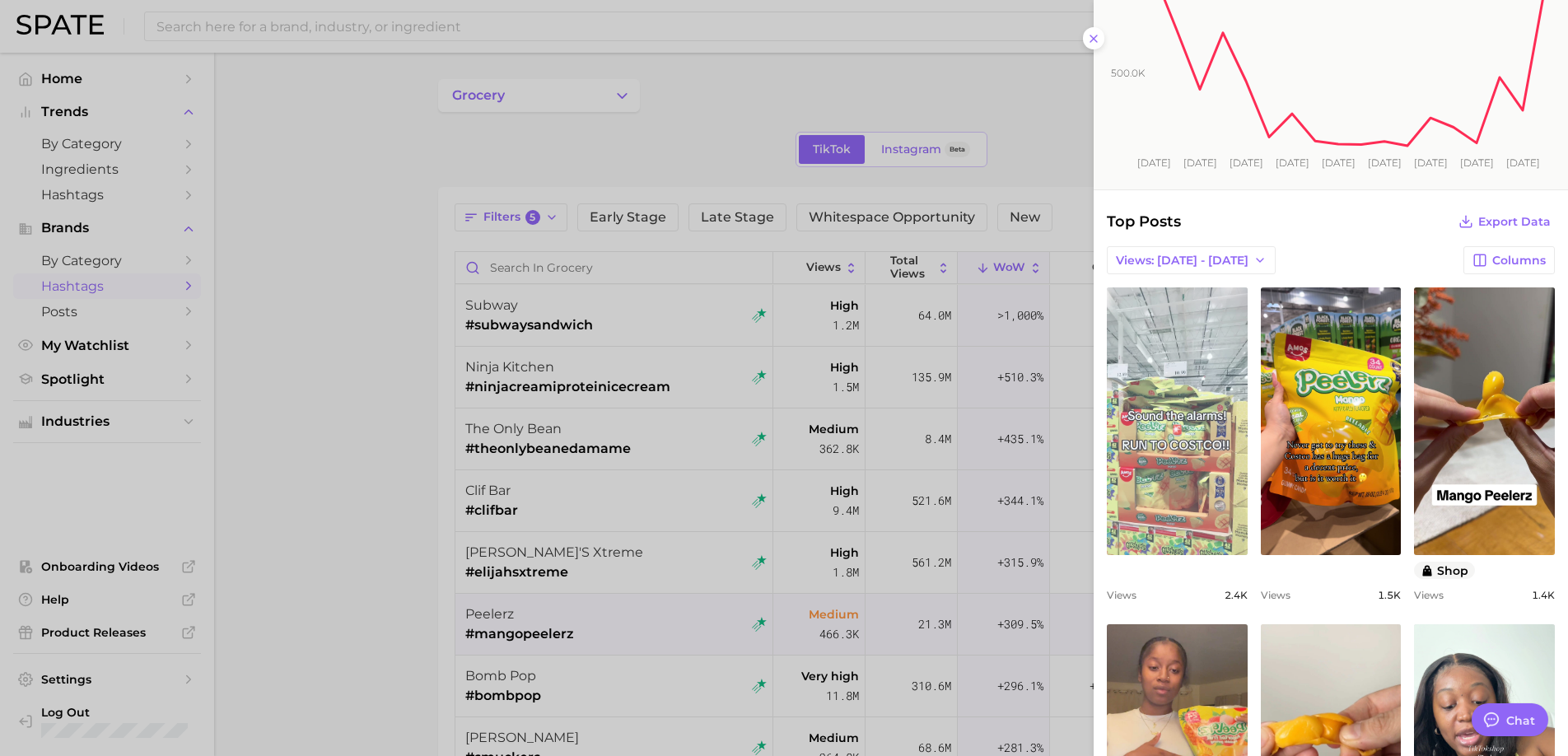
click at [1168, 450] on link "view post on TikTok" at bounding box center [1177, 420] width 141 height 267
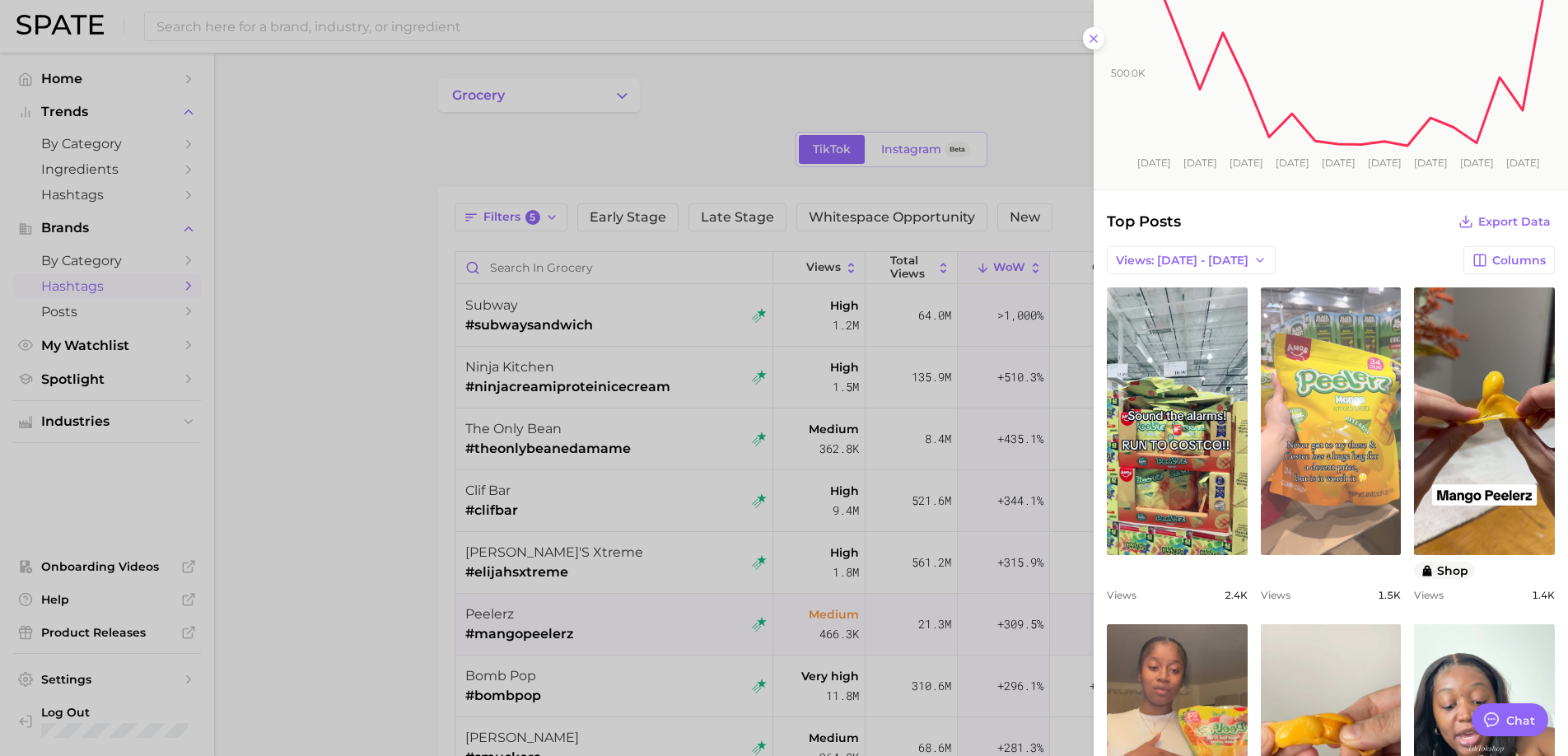
click at [1355, 466] on link "view post on TikTok" at bounding box center [1331, 420] width 141 height 267
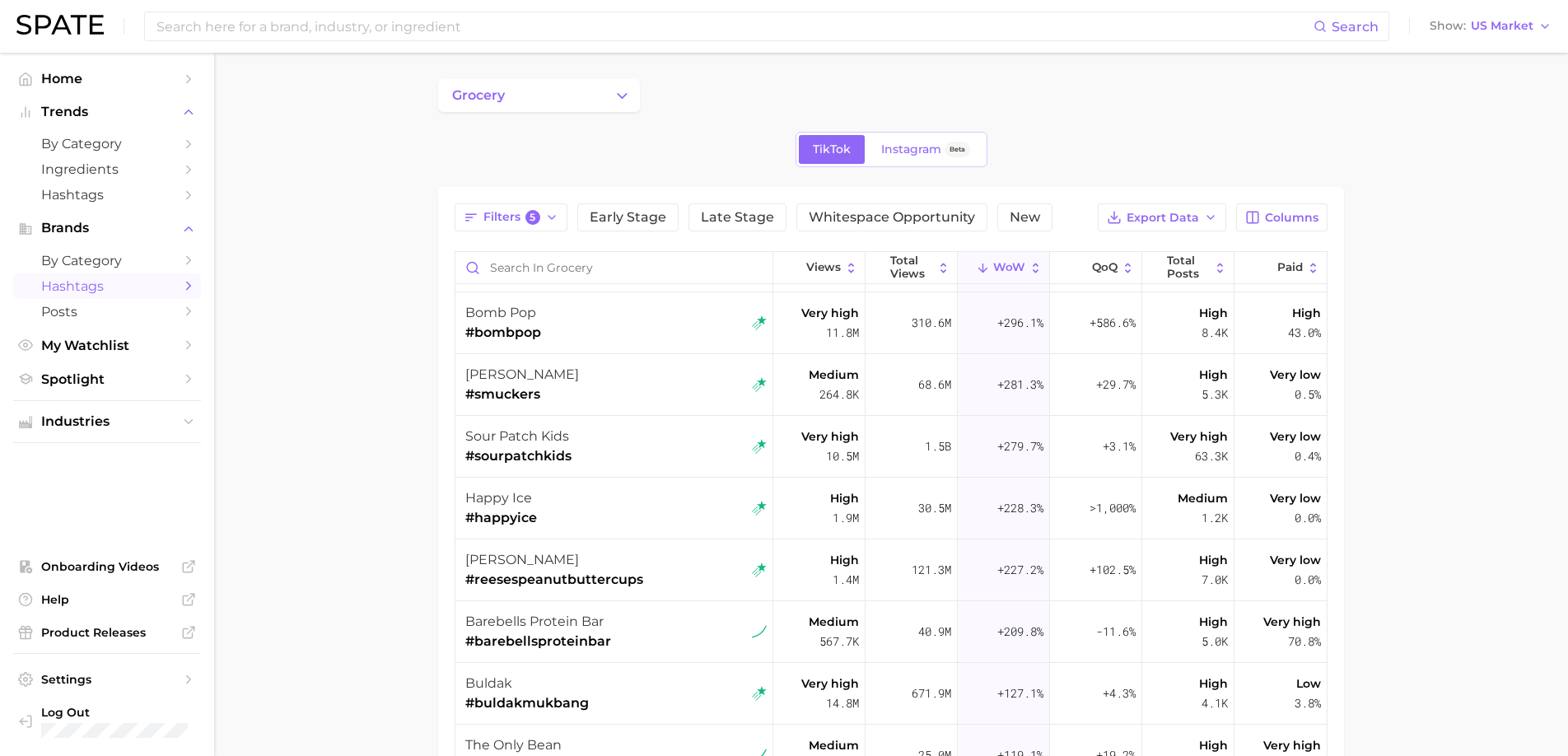
scroll to position [365, 0]
click at [684, 323] on div "bomb pop #bombpop" at bounding box center [616, 321] width 302 height 61
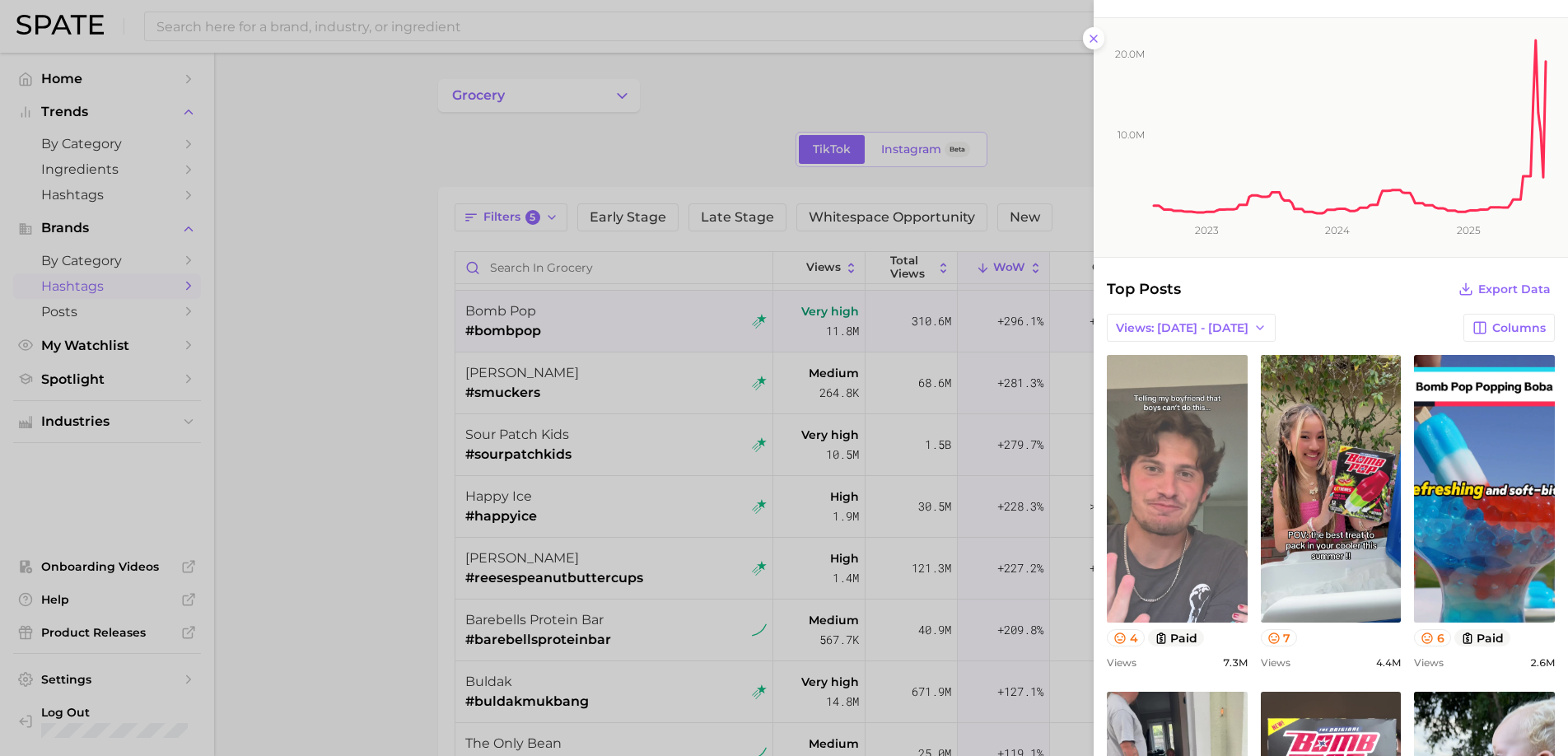
scroll to position [96, 0]
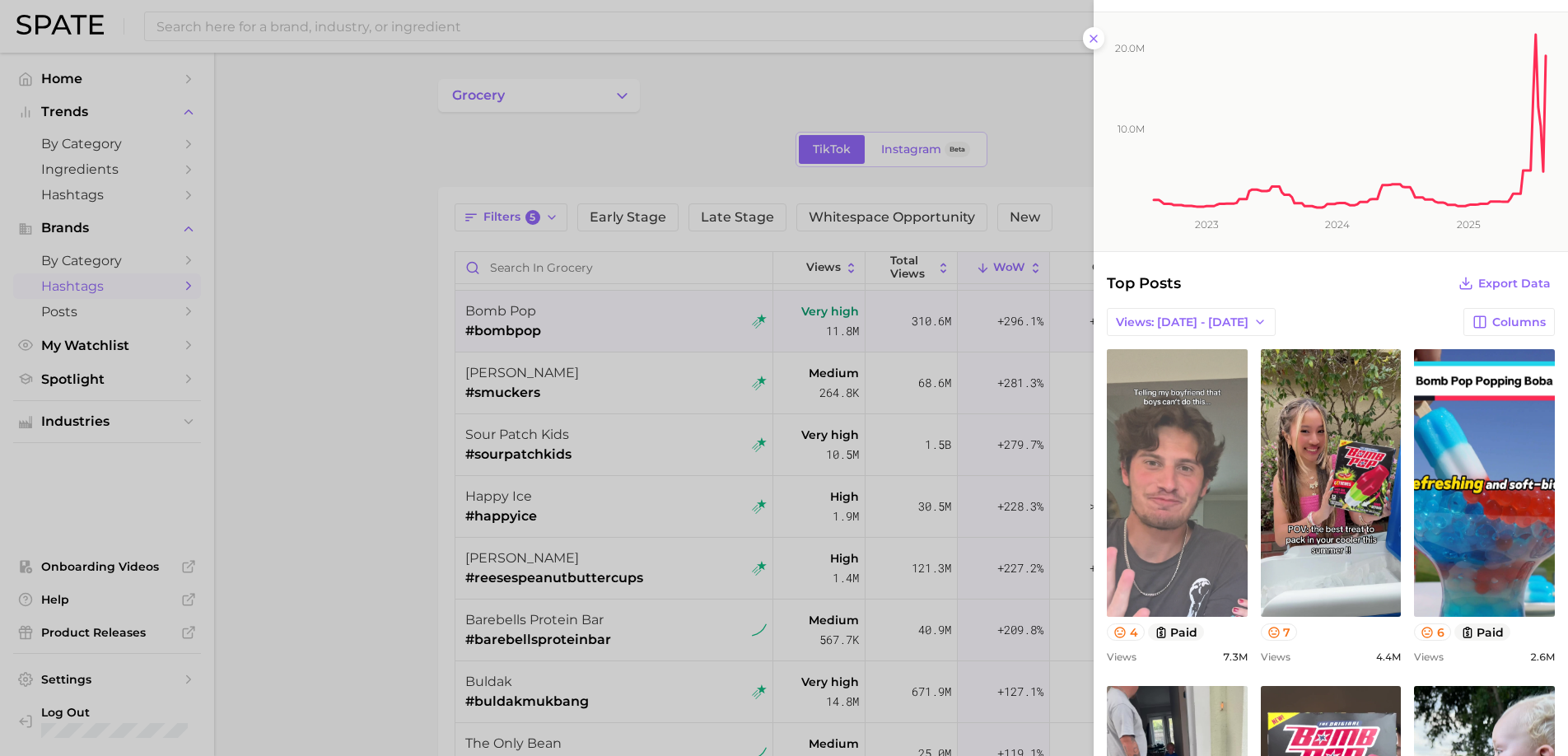
click at [1179, 446] on link "view post on TikTok" at bounding box center [1177, 483] width 141 height 267
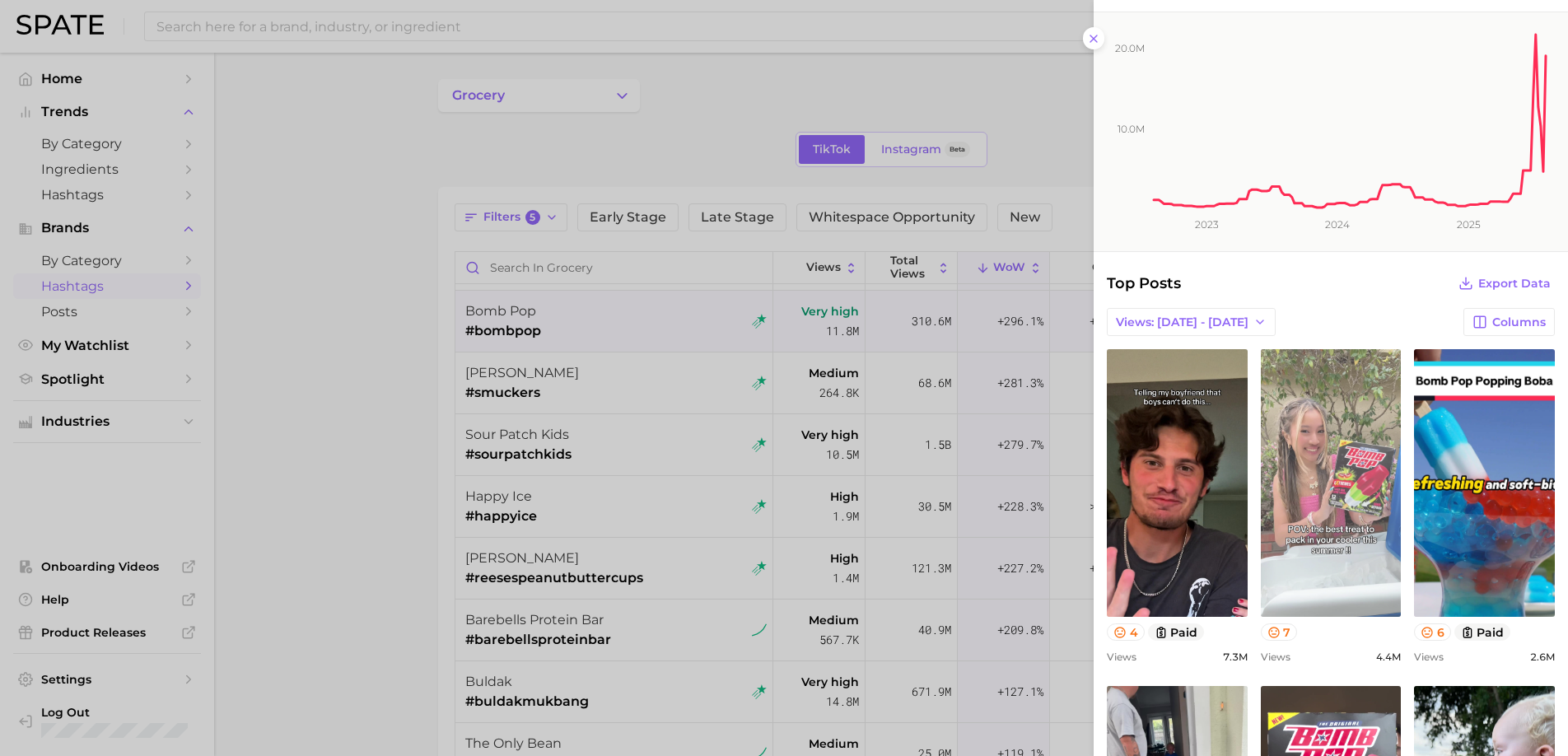
click at [1315, 493] on link "view post on TikTok" at bounding box center [1331, 483] width 141 height 267
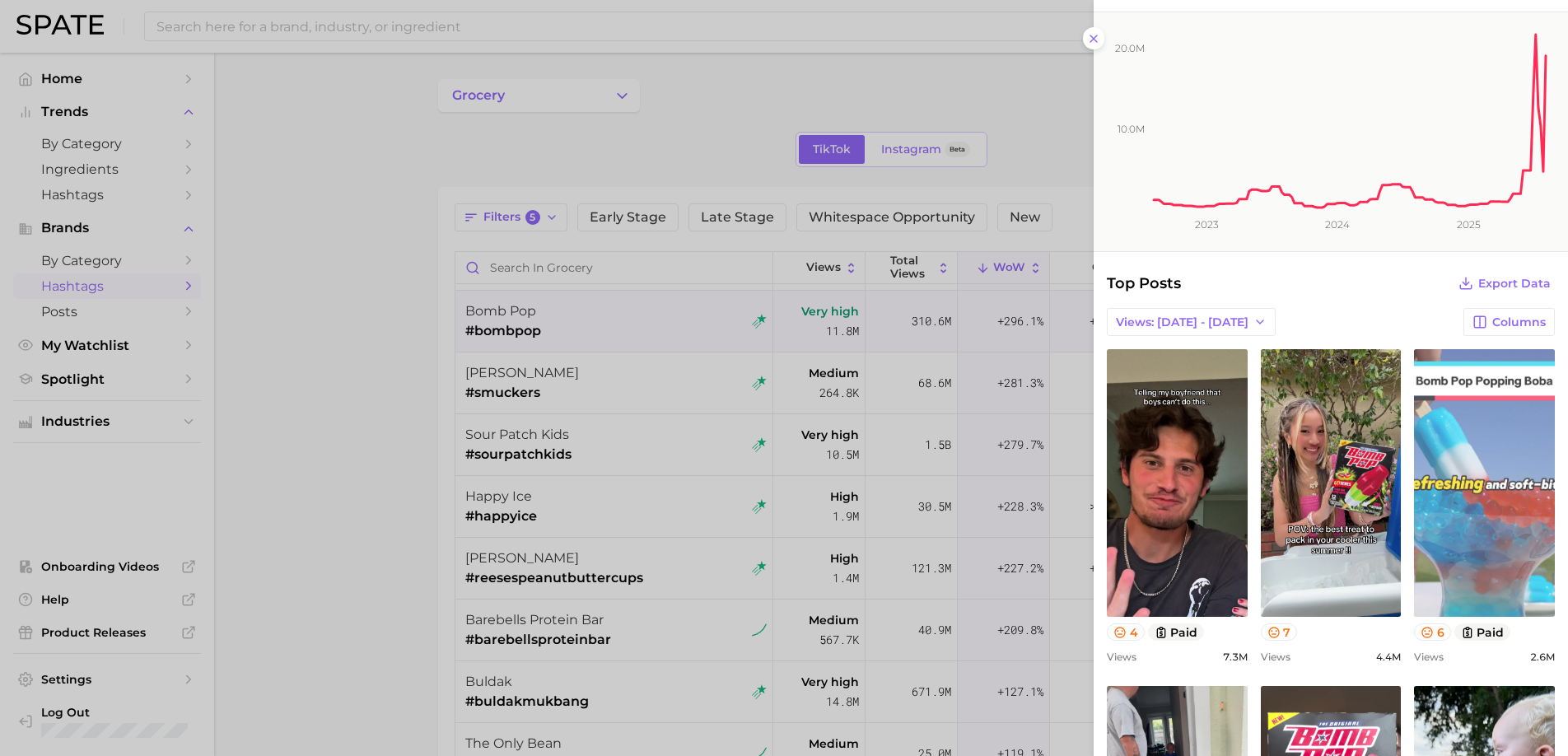
click at [1464, 544] on link "view post on TikTok" at bounding box center [1484, 483] width 141 height 267
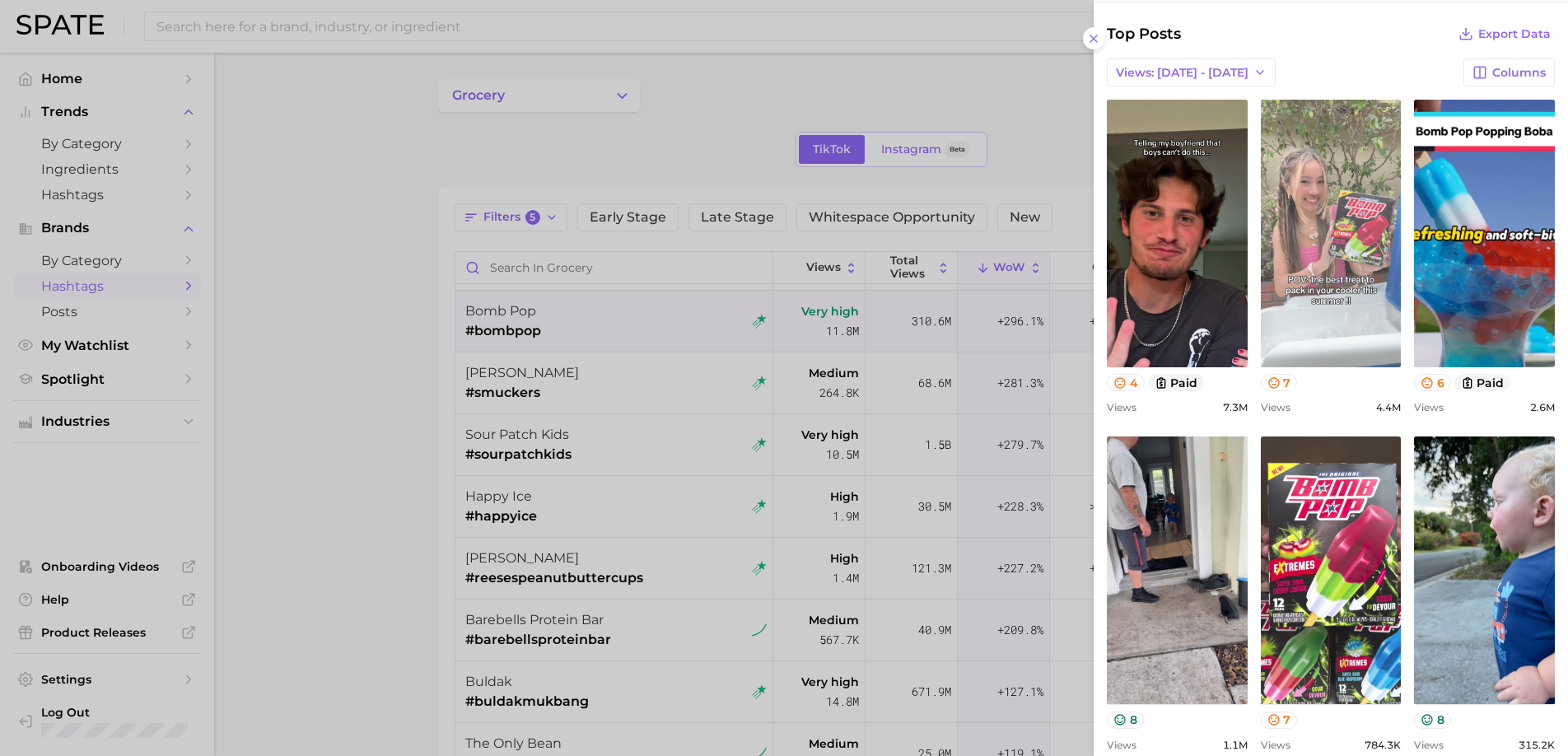
scroll to position [455, 0]
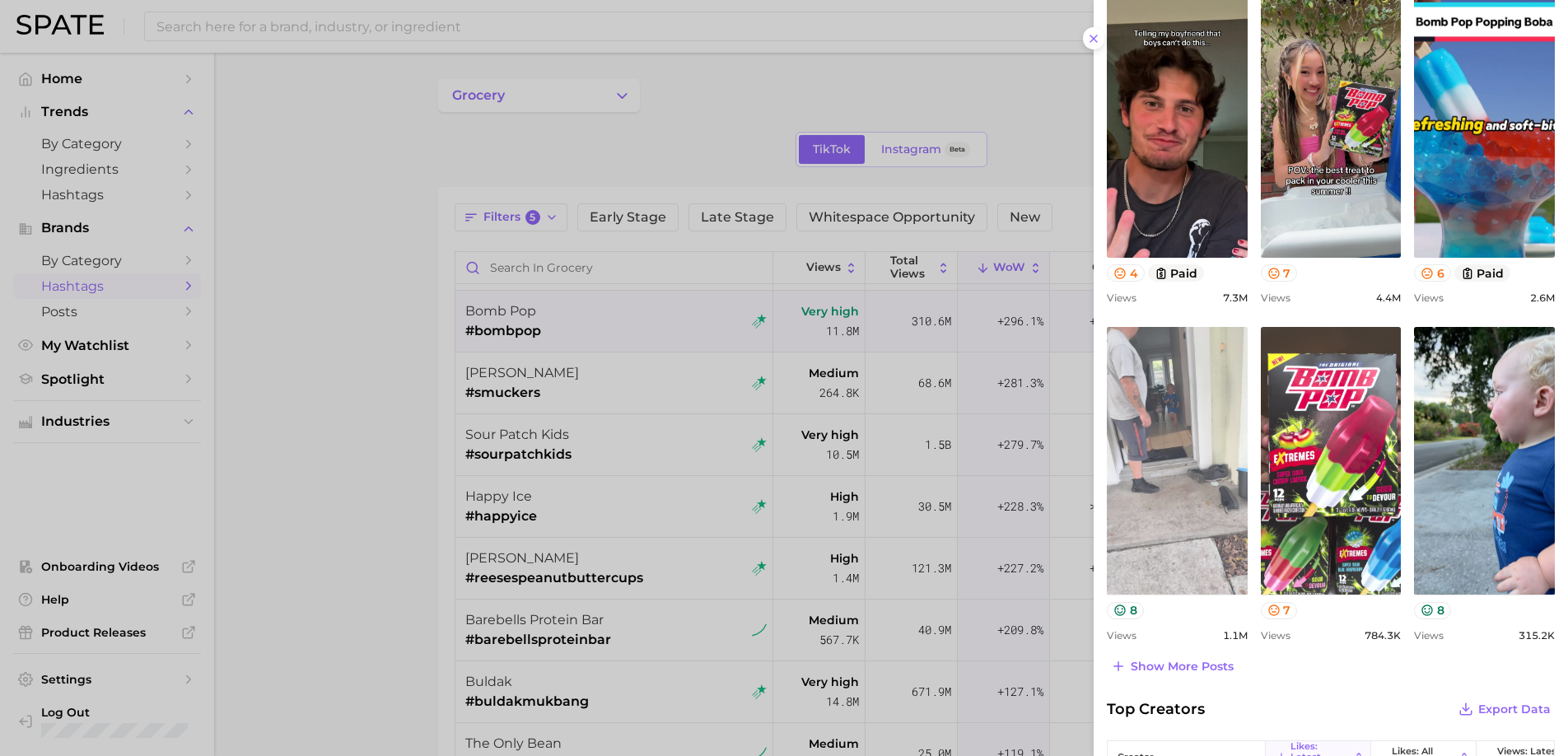
click at [1185, 487] on link "view post on TikTok" at bounding box center [1177, 460] width 141 height 267
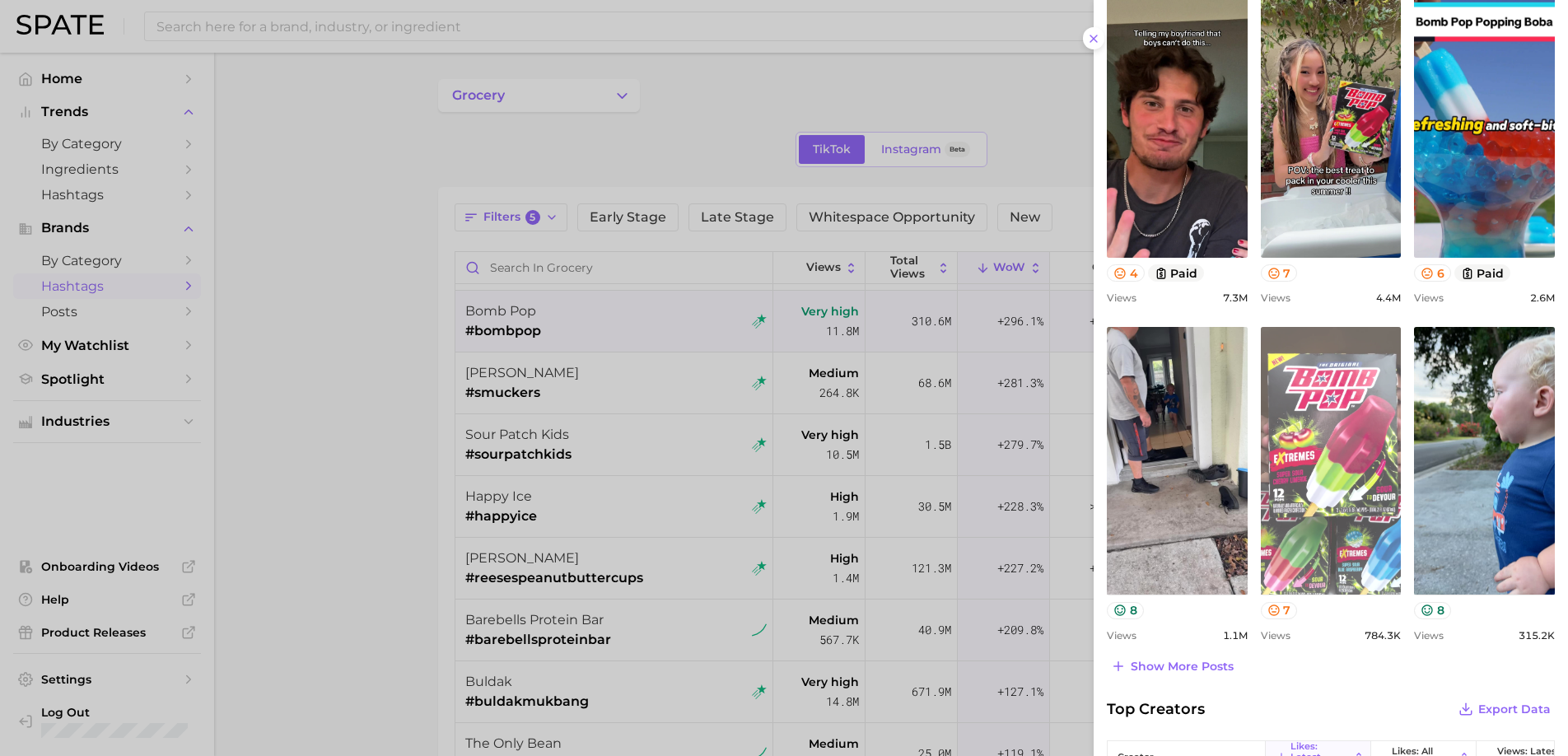
click at [1293, 428] on link "view post on TikTok" at bounding box center [1331, 460] width 141 height 267
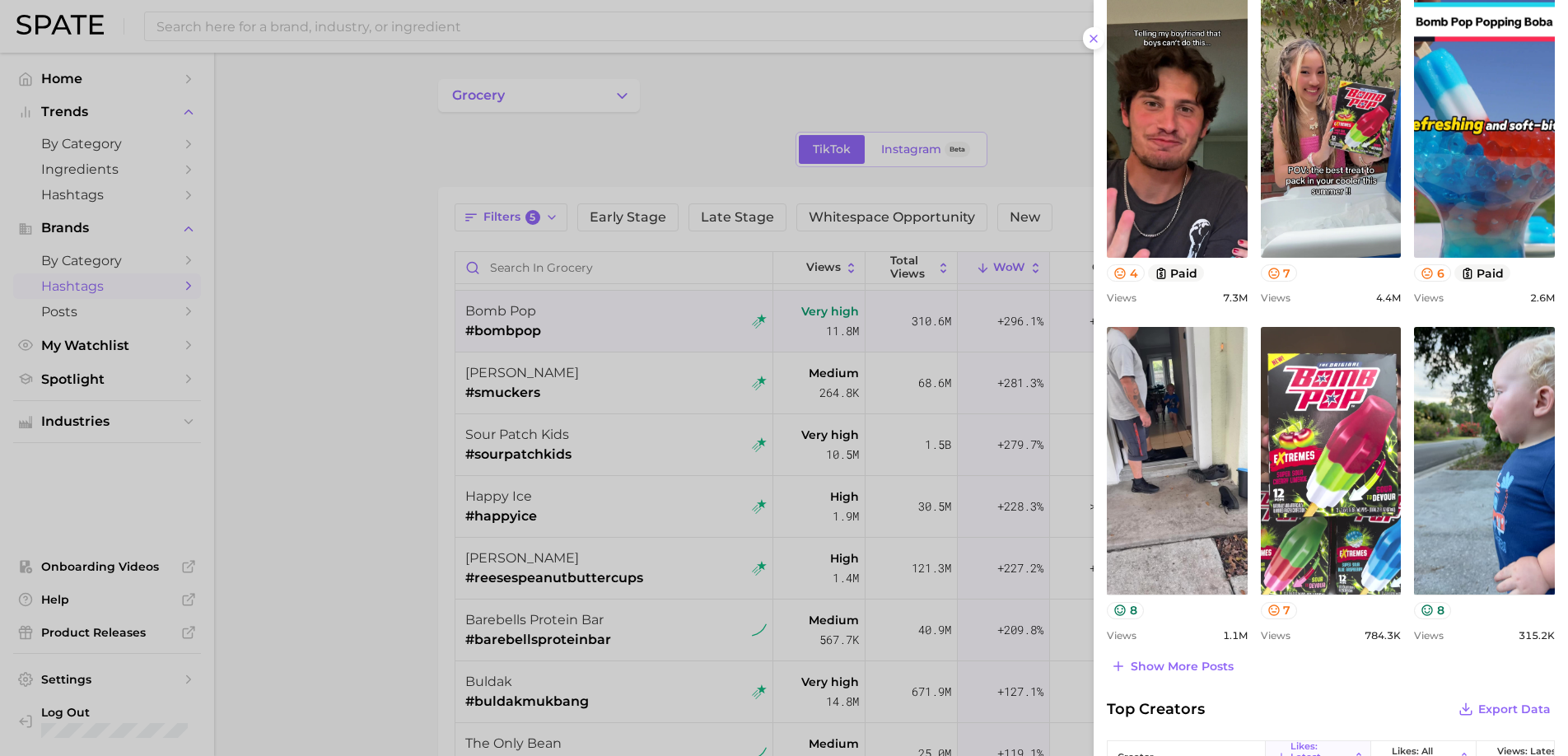
click at [701, 559] on div at bounding box center [784, 378] width 1568 height 756
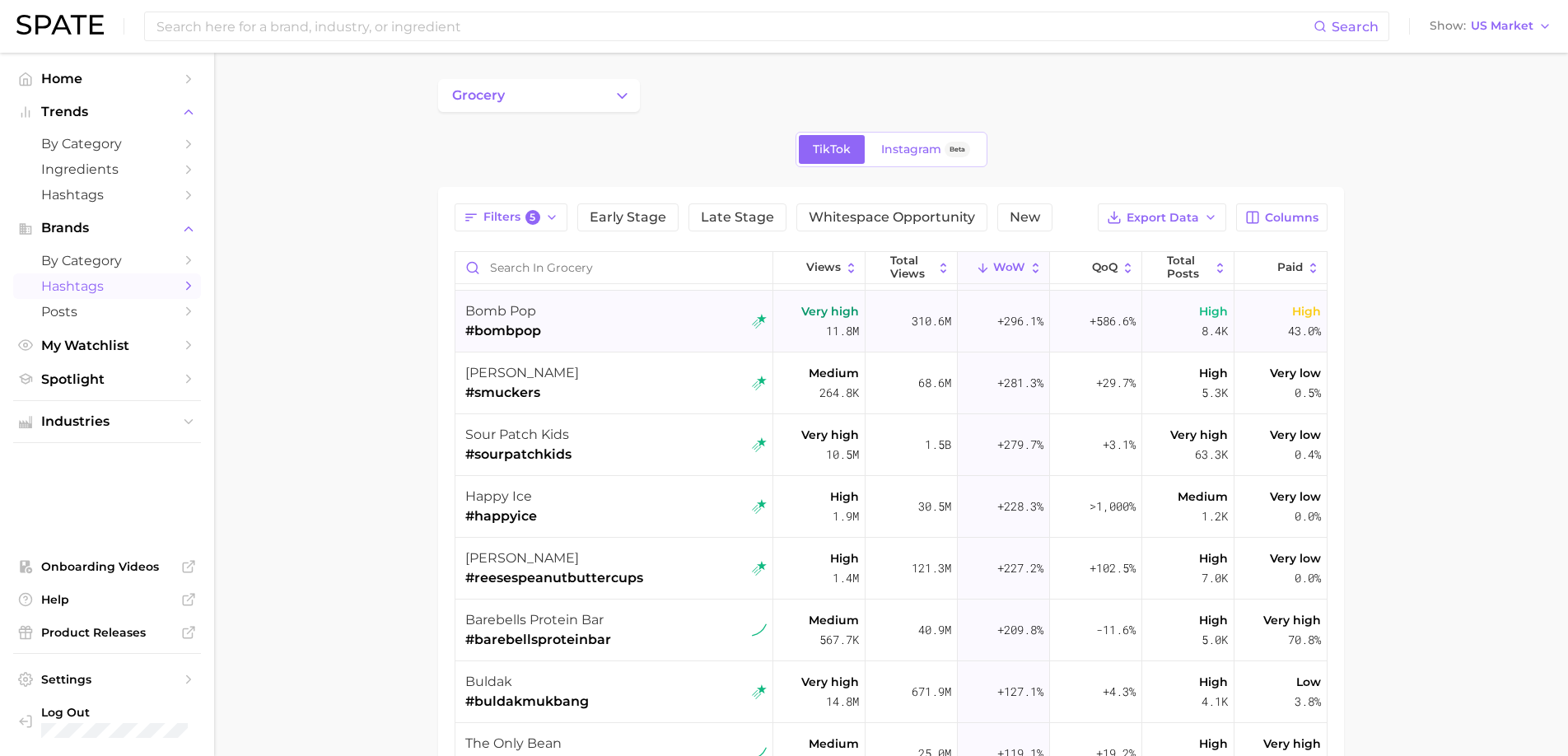
click at [666, 332] on div "bomb pop #bombpop" at bounding box center [616, 321] width 302 height 61
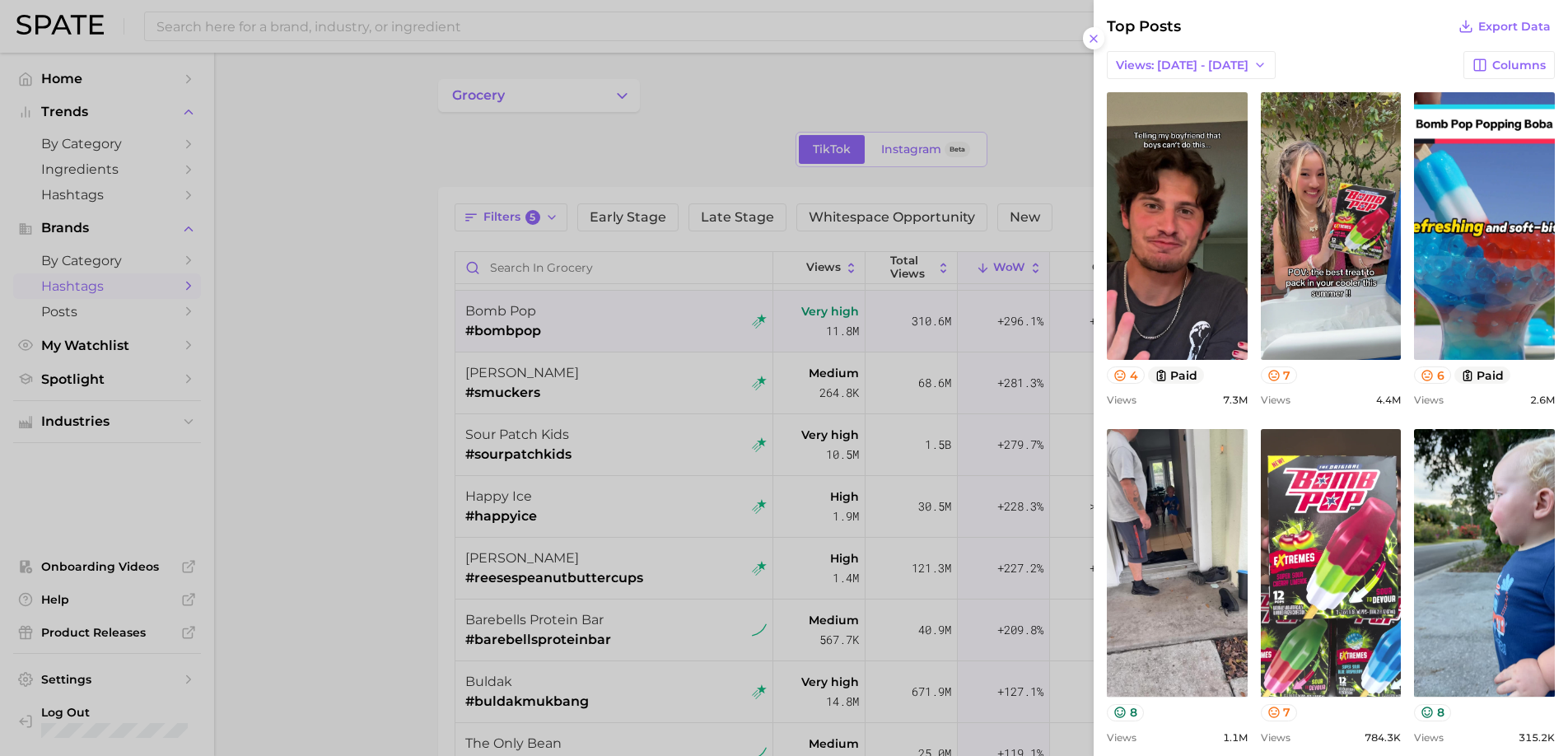
scroll to position [346, 0]
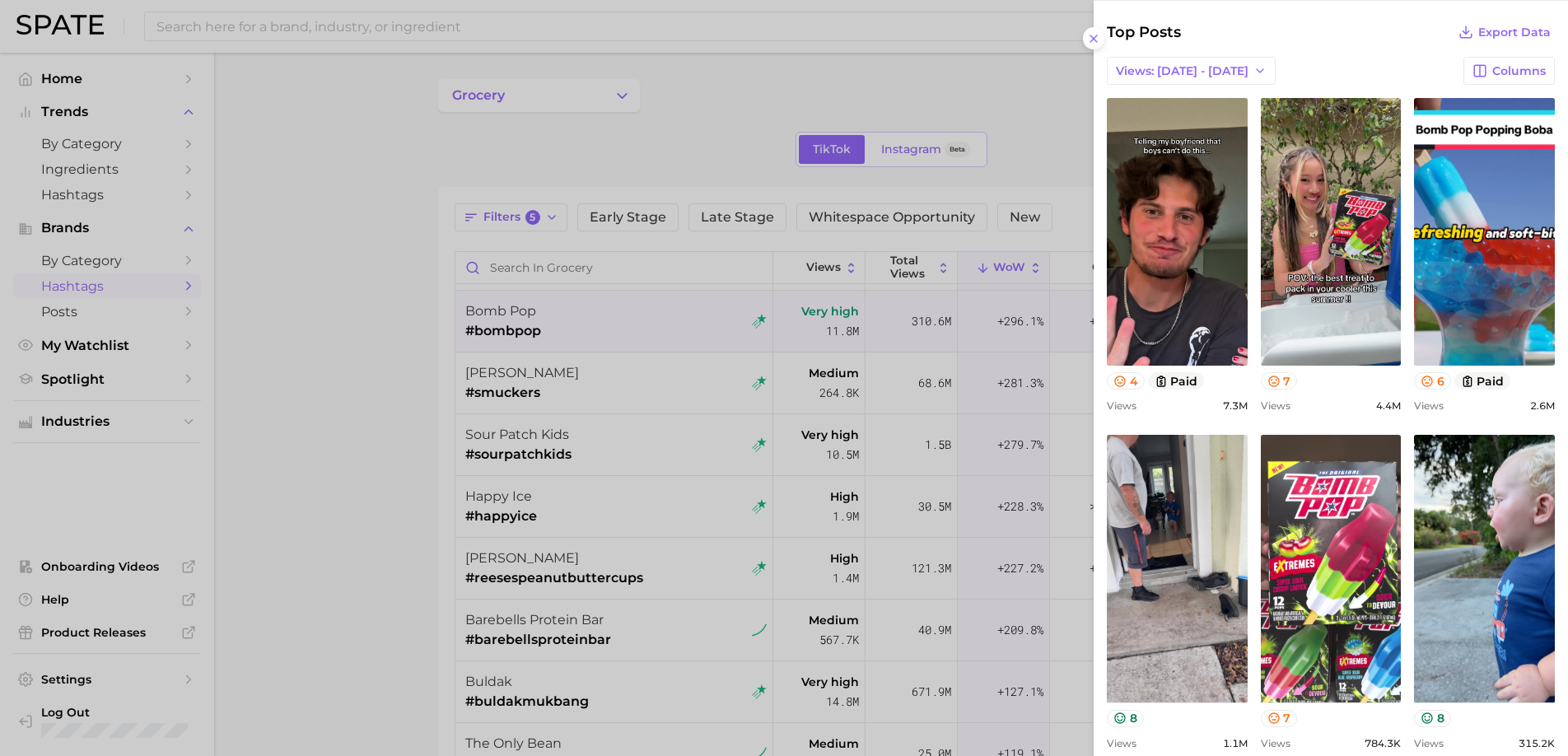
click at [635, 420] on div at bounding box center [784, 378] width 1568 height 756
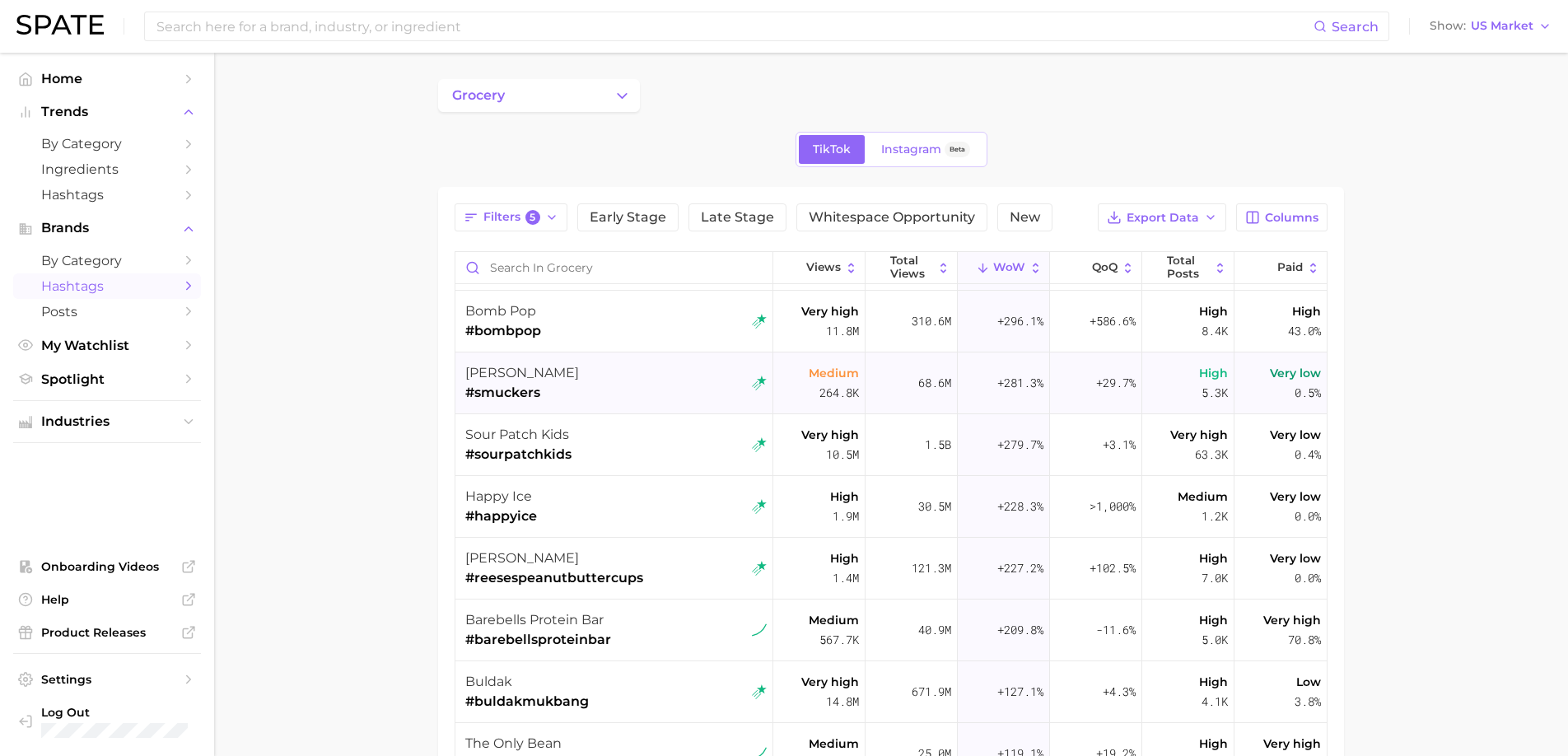
click at [609, 391] on div "[PERSON_NAME] #smuckers" at bounding box center [616, 382] width 302 height 61
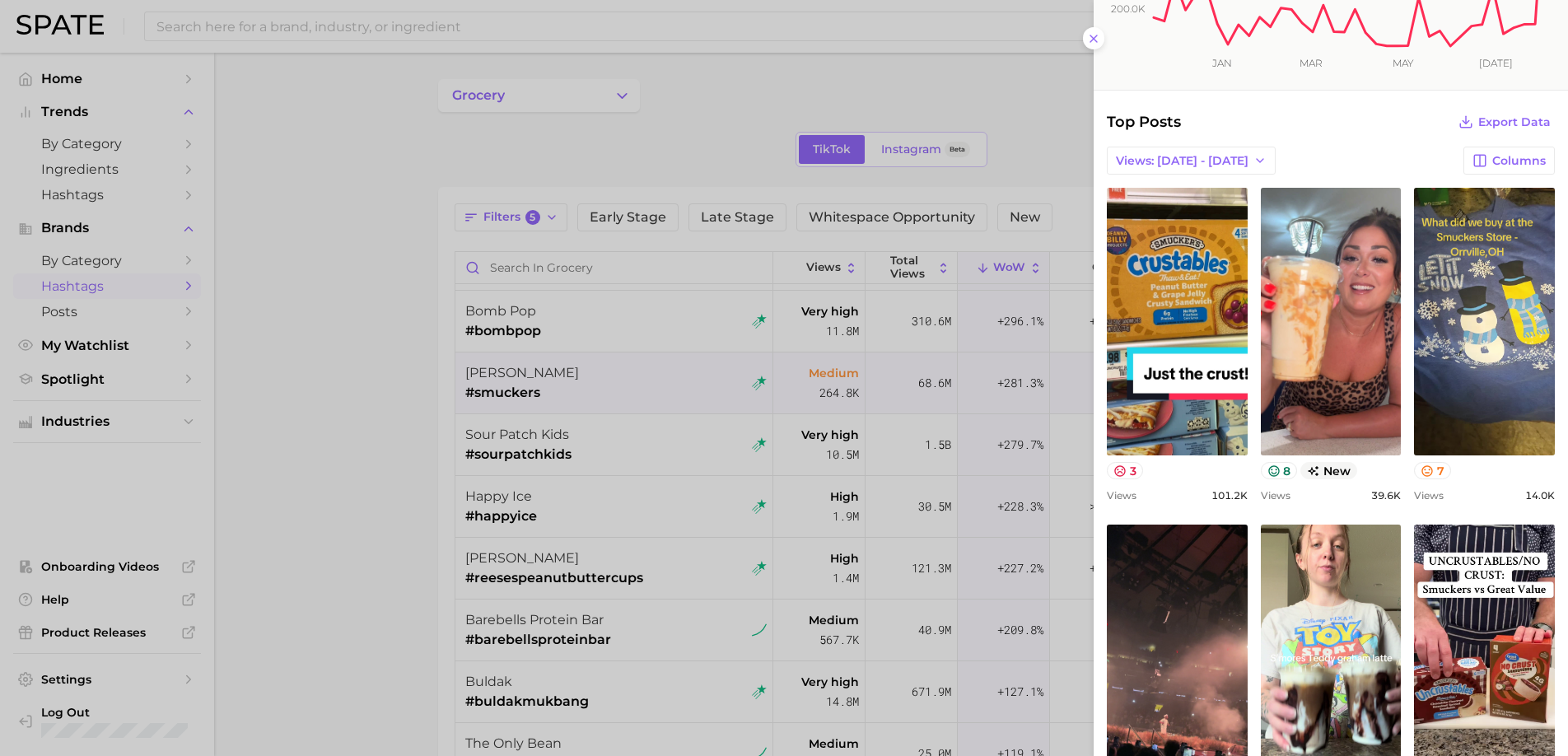
scroll to position [0, 0]
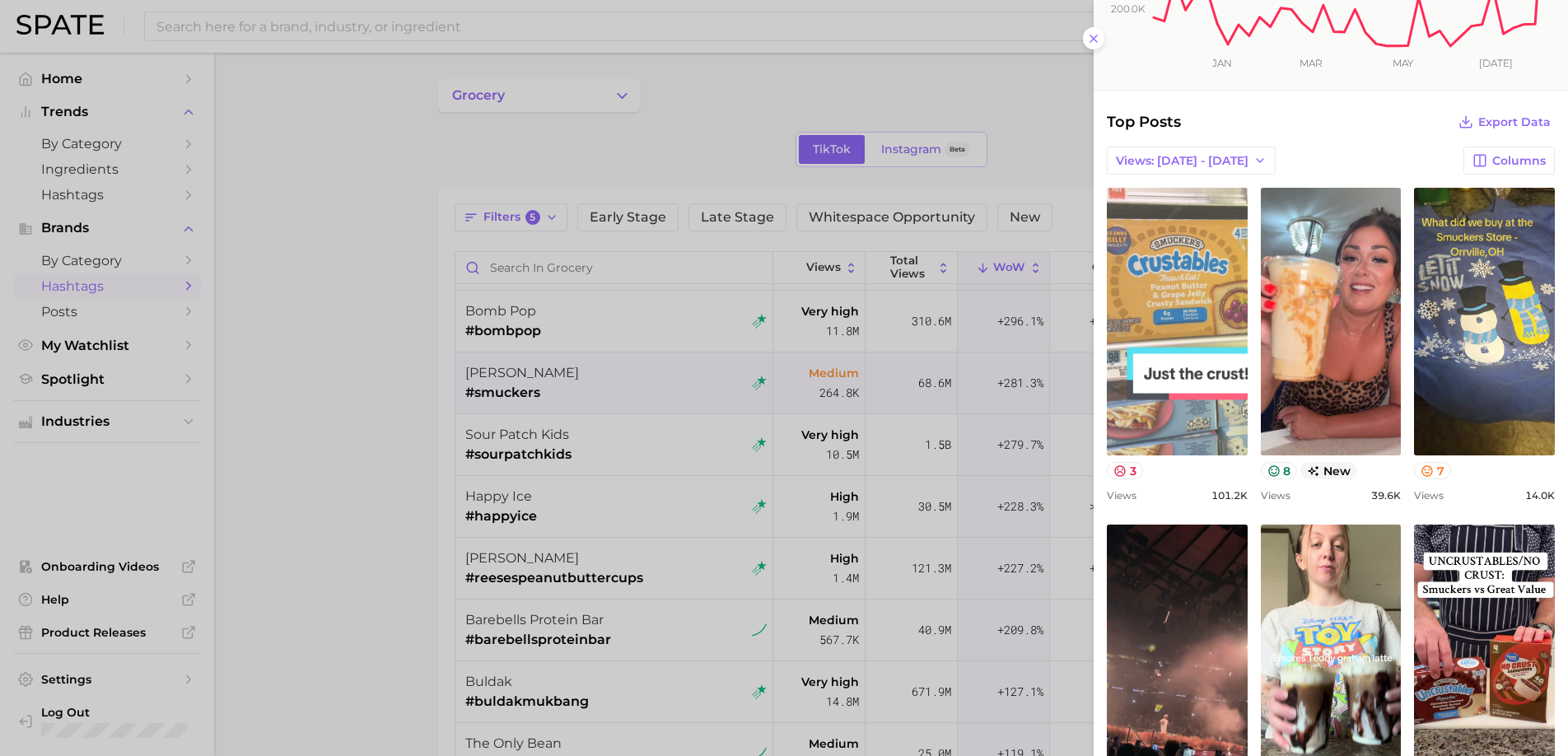
click at [1193, 382] on link "view post on TikTok" at bounding box center [1177, 321] width 141 height 267
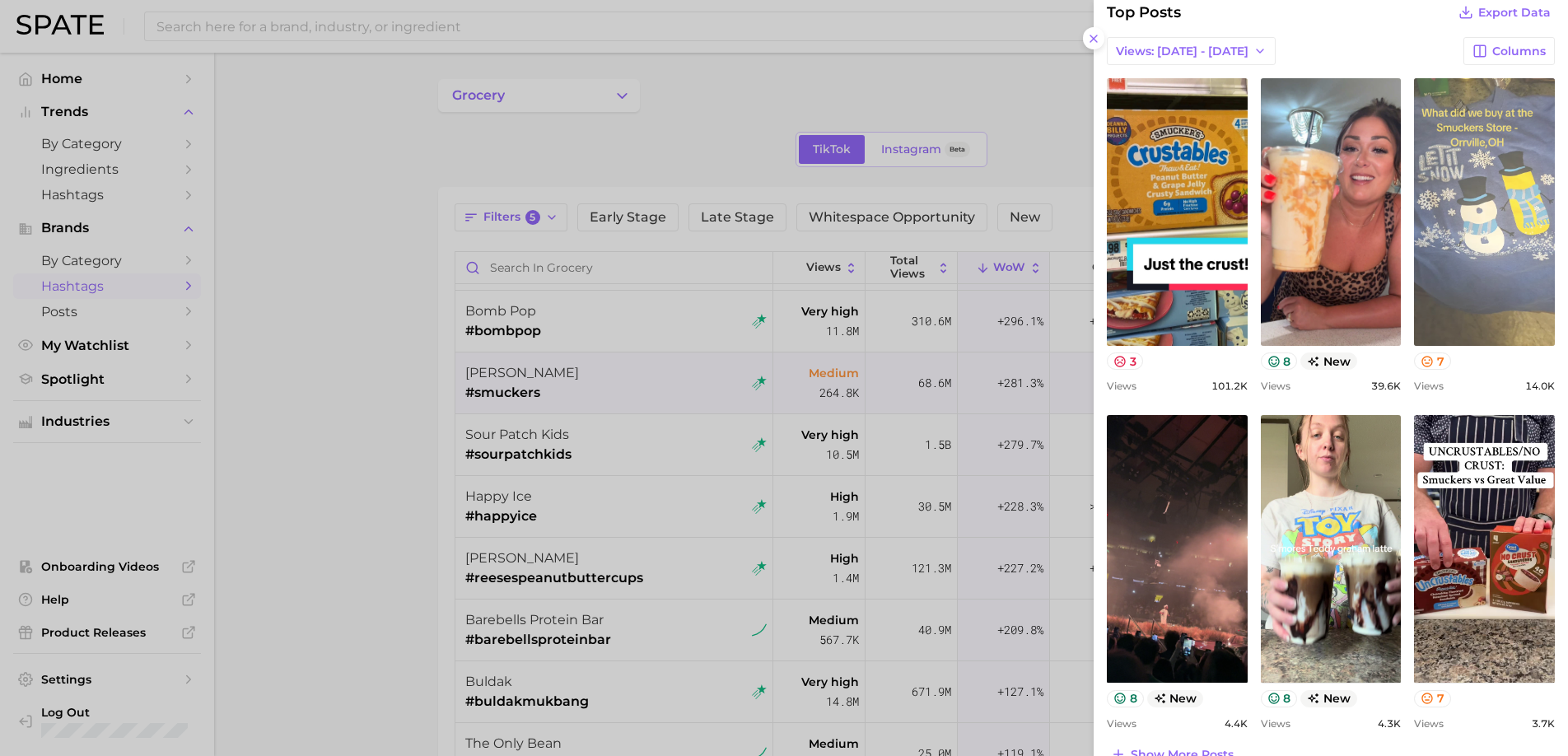
scroll to position [405, 0]
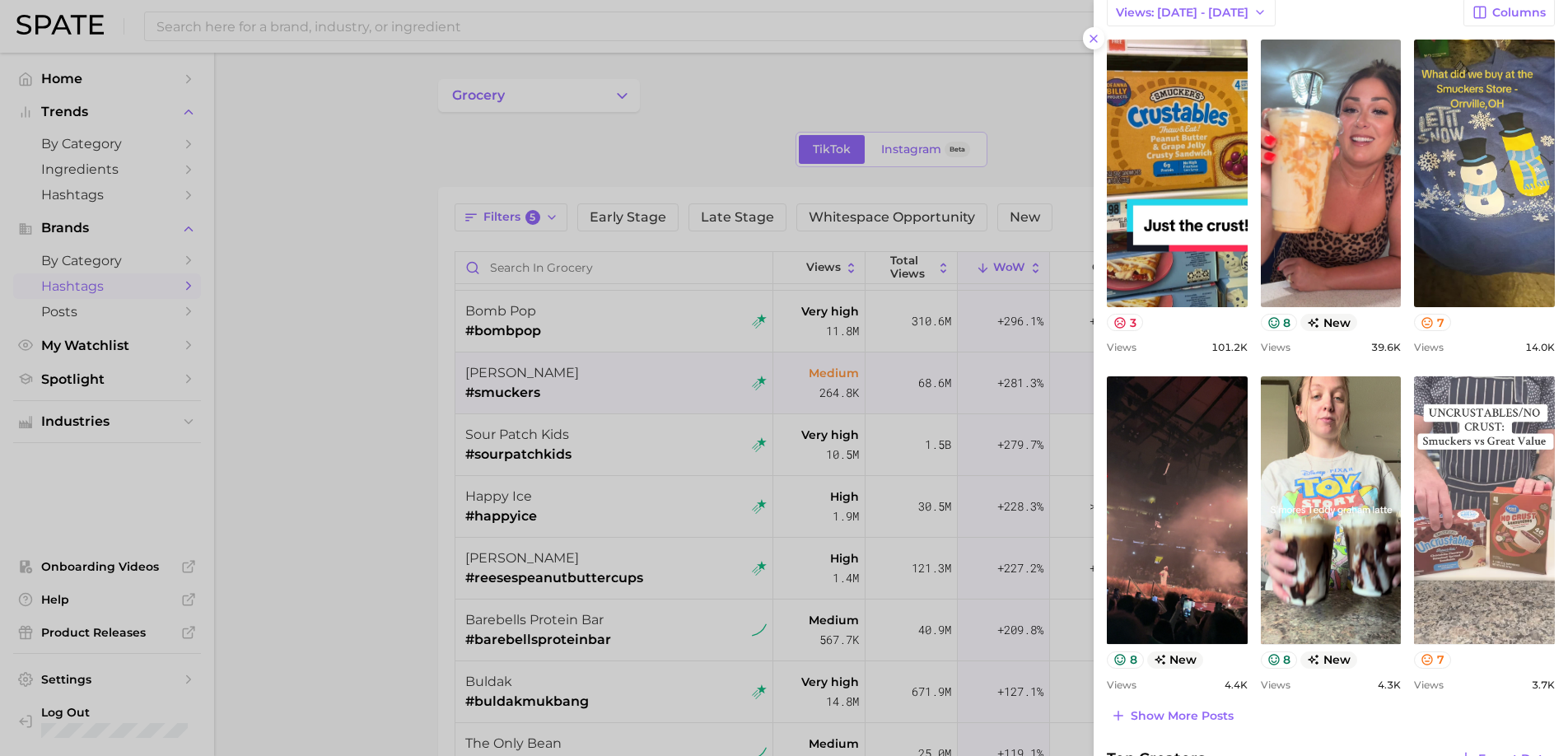
click at [1505, 509] on link "view post on TikTok" at bounding box center [1484, 510] width 141 height 267
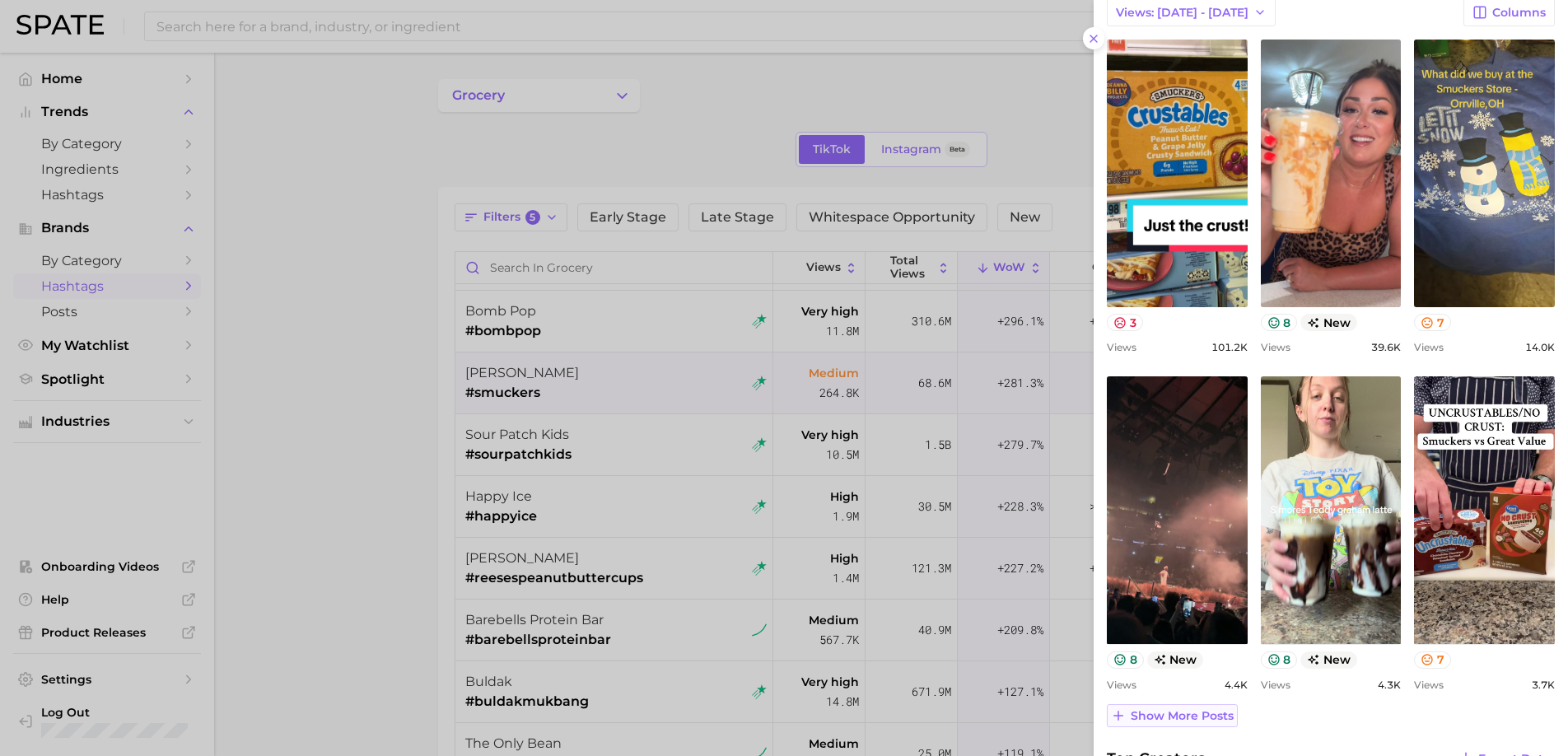
click at [1146, 719] on span "Show more posts" at bounding box center [1181, 715] width 102 height 14
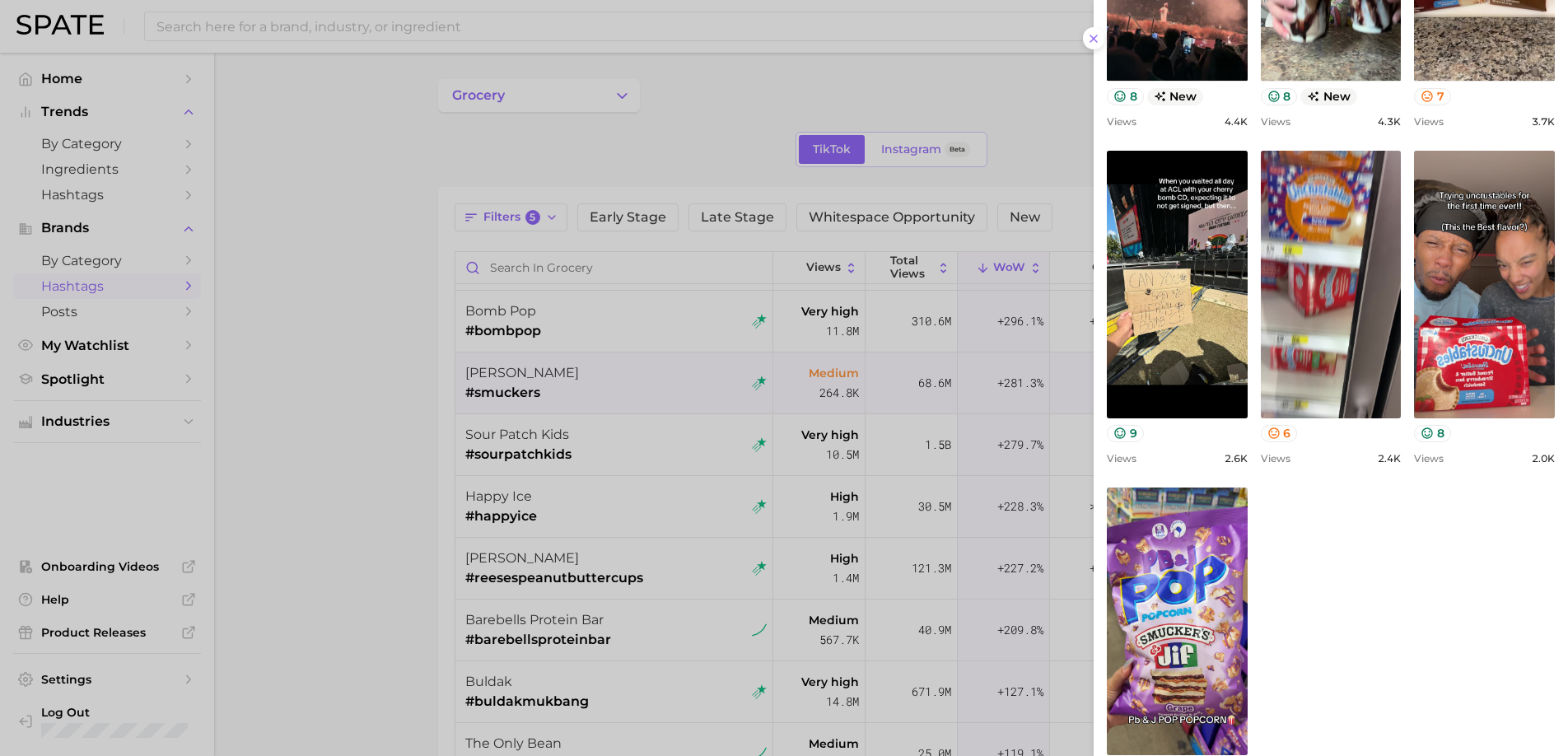
scroll to position [972, 0]
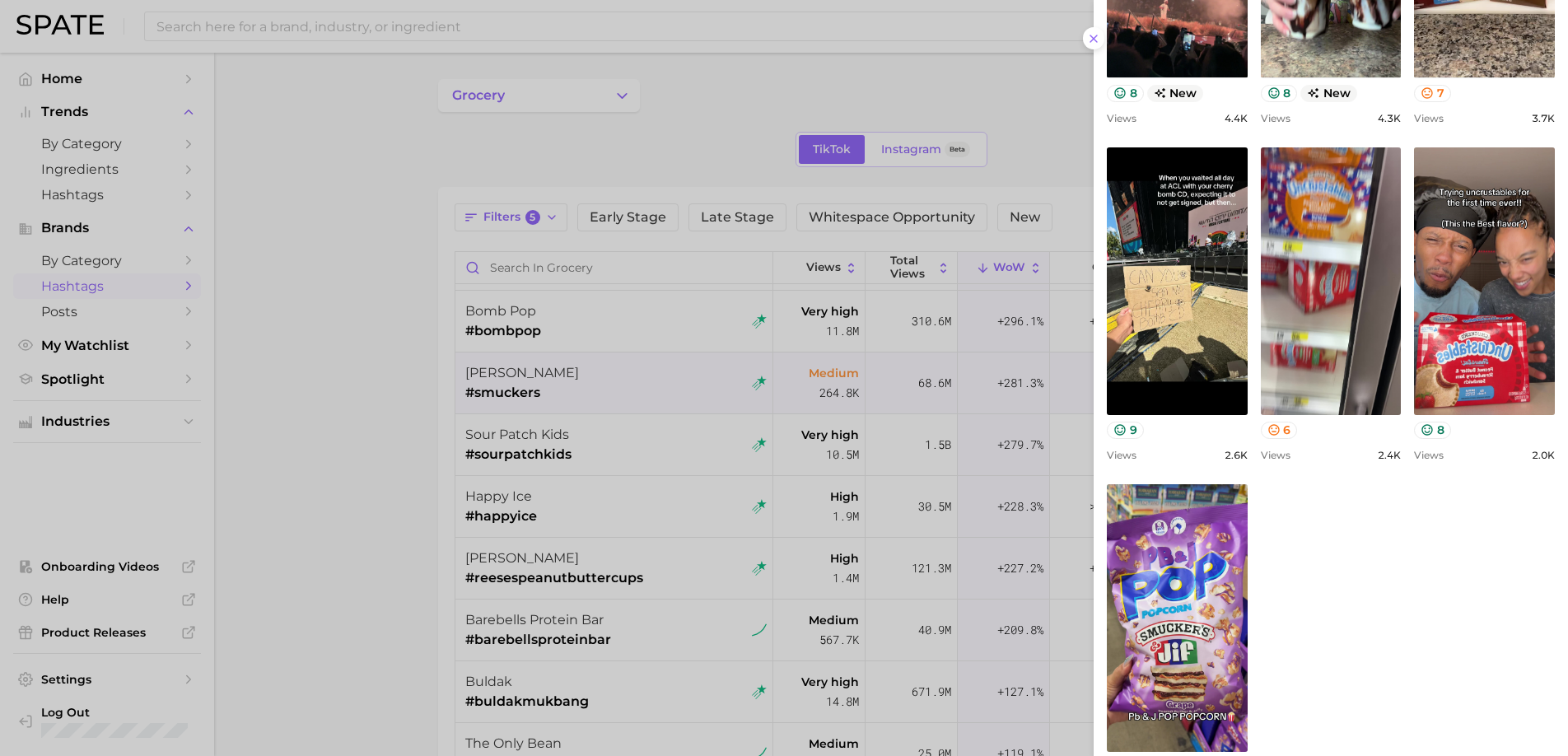
click at [603, 458] on div at bounding box center [784, 378] width 1568 height 756
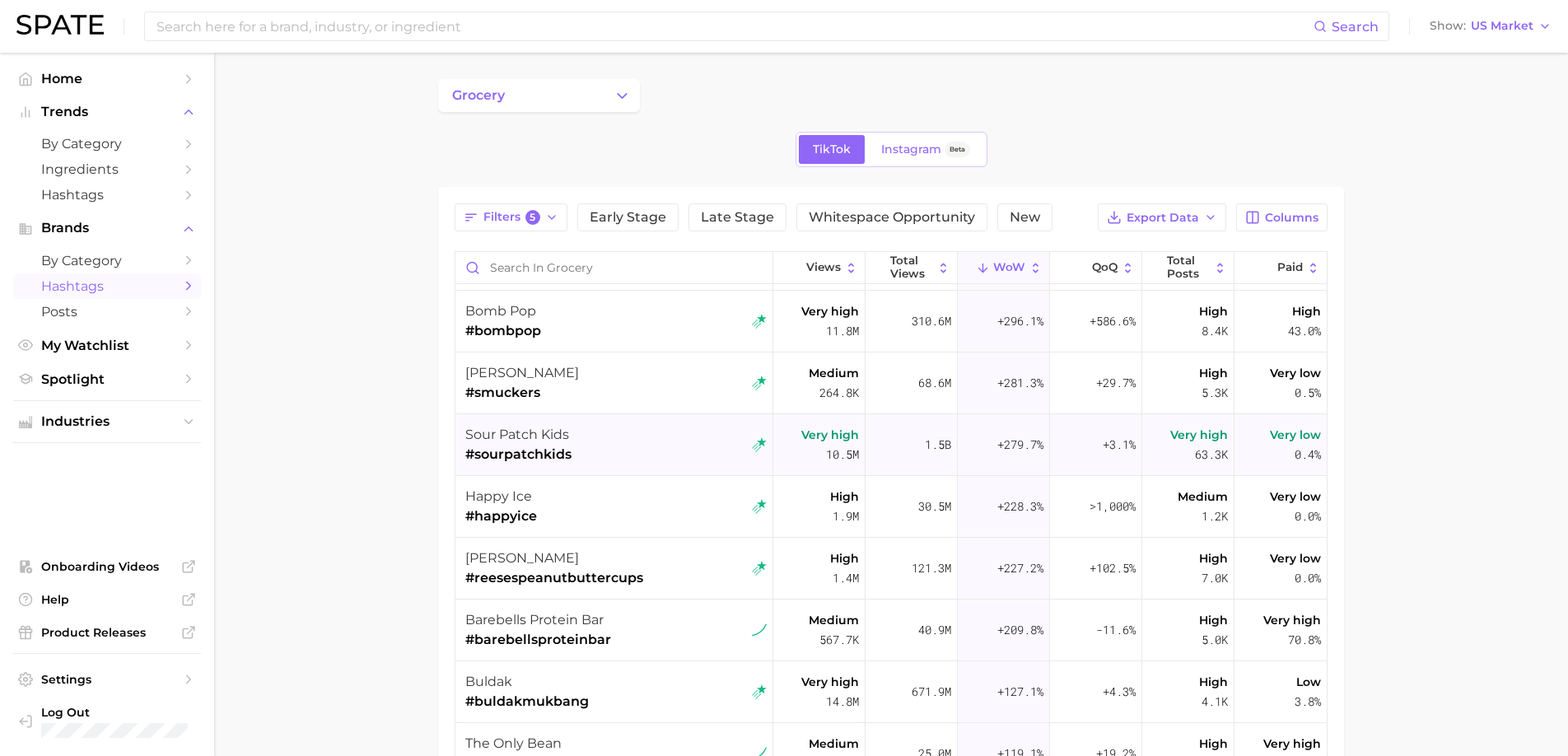
click at [693, 446] on div "sour patch kids #sourpatchkids" at bounding box center [616, 444] width 302 height 61
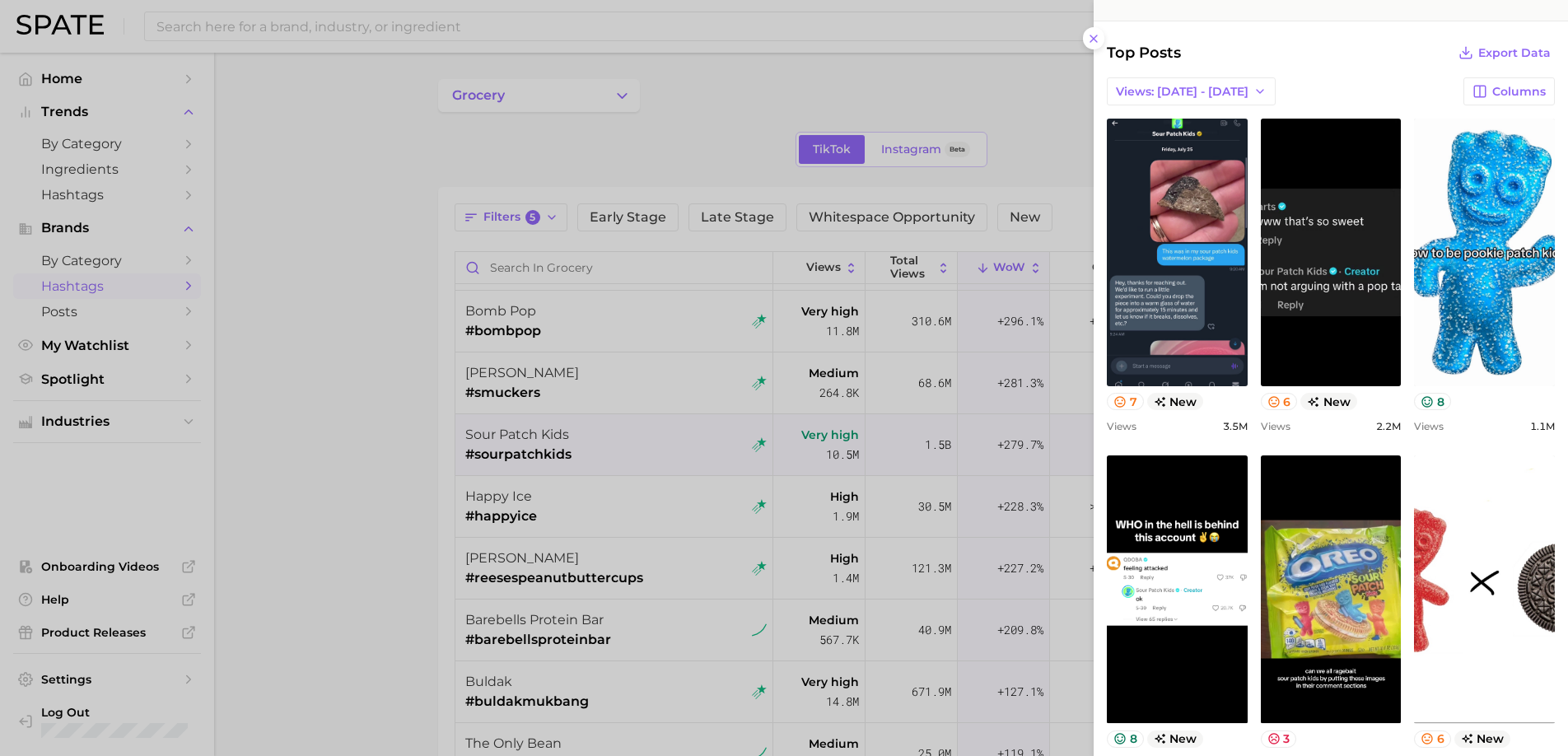
scroll to position [446, 0]
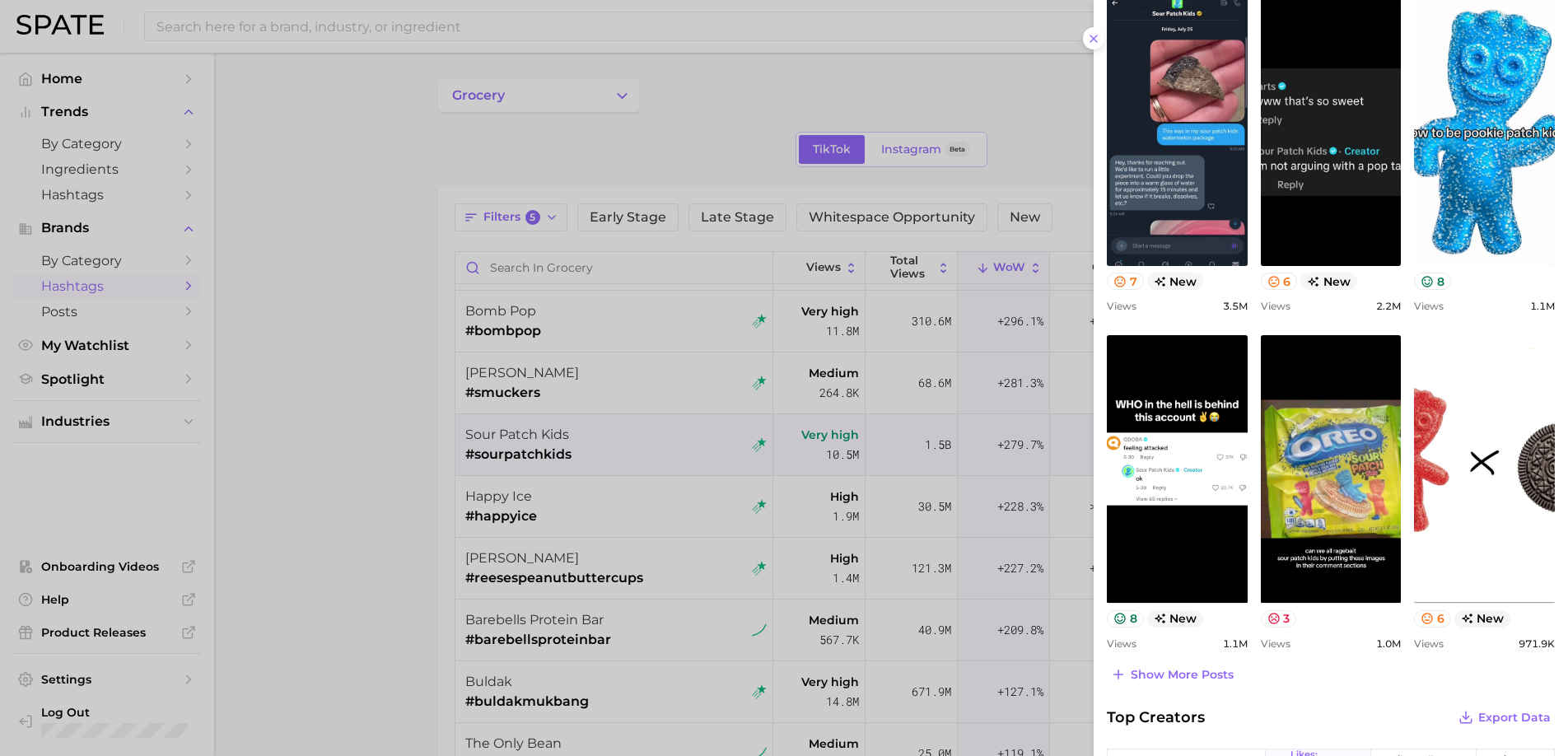
click at [621, 514] on div at bounding box center [784, 378] width 1568 height 756
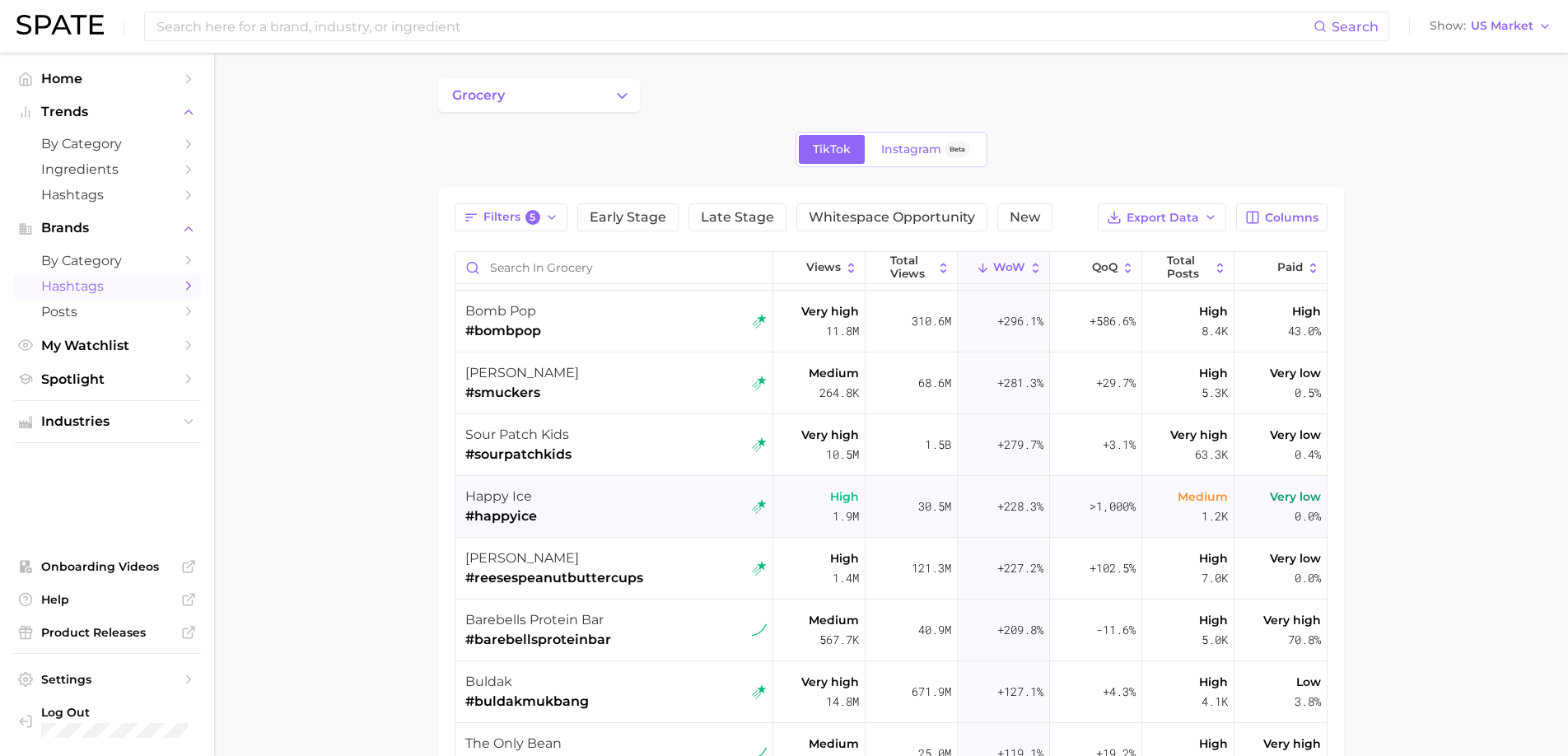
click at [575, 509] on div "happy ice #happyice" at bounding box center [616, 506] width 302 height 61
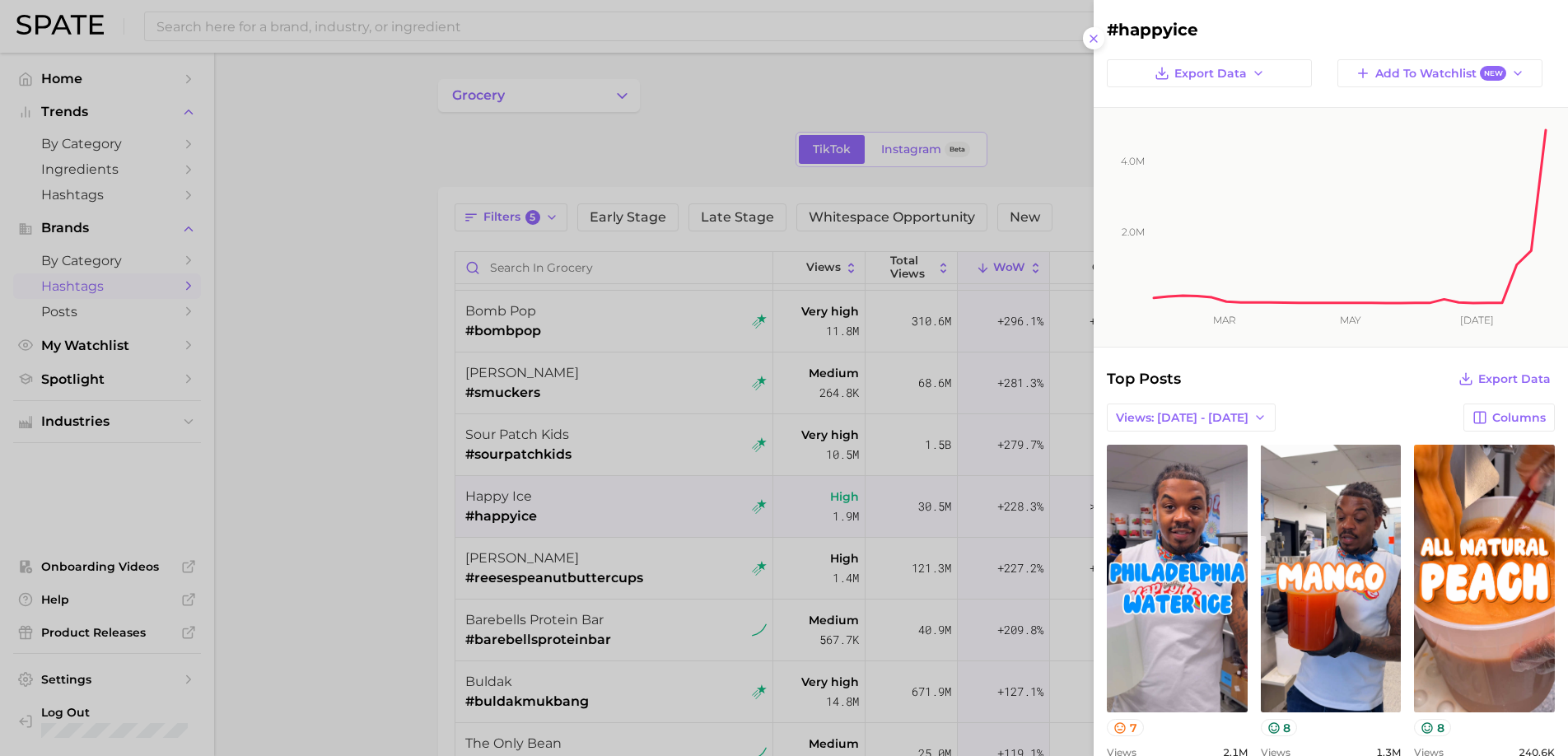
scroll to position [0, 0]
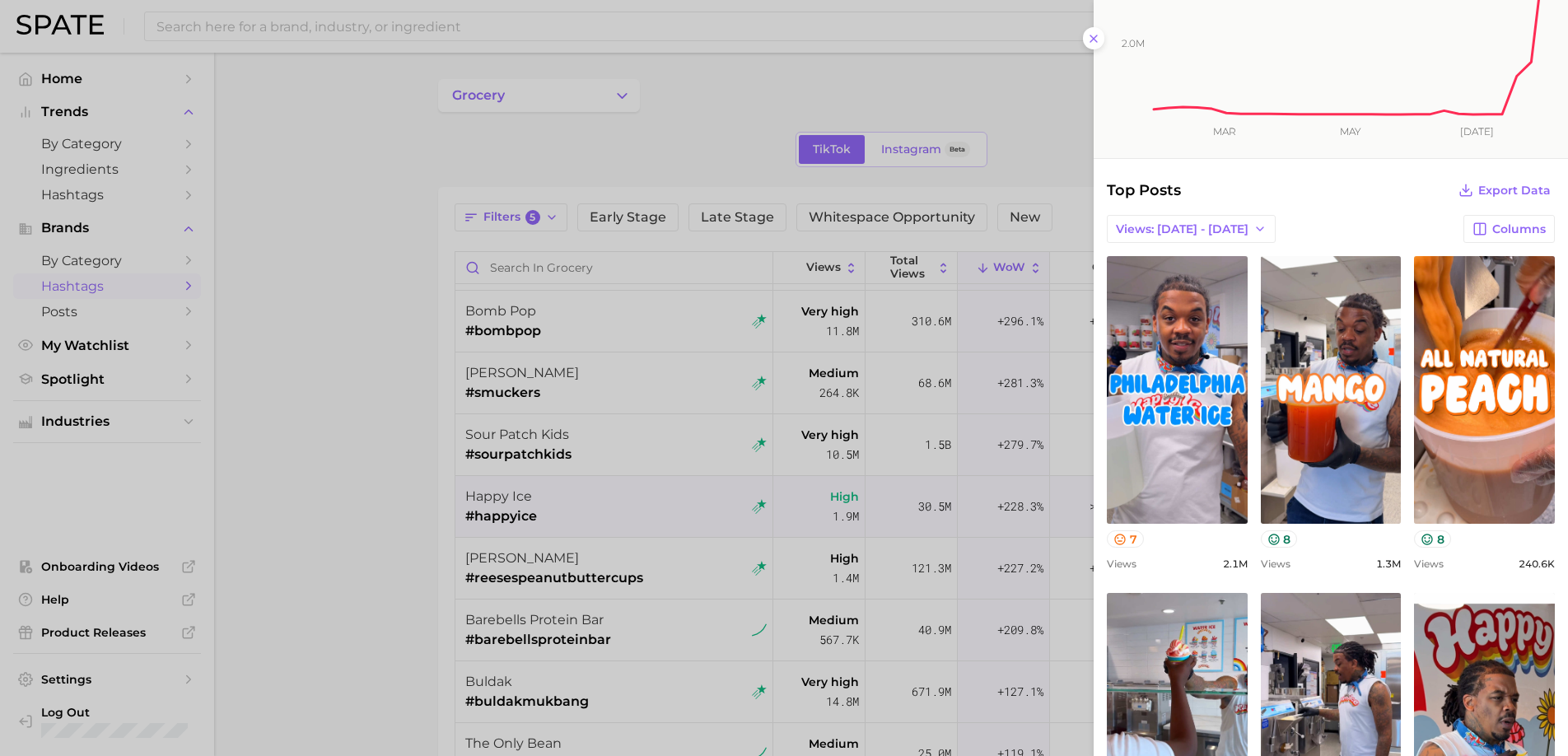
click at [670, 402] on div at bounding box center [784, 378] width 1568 height 756
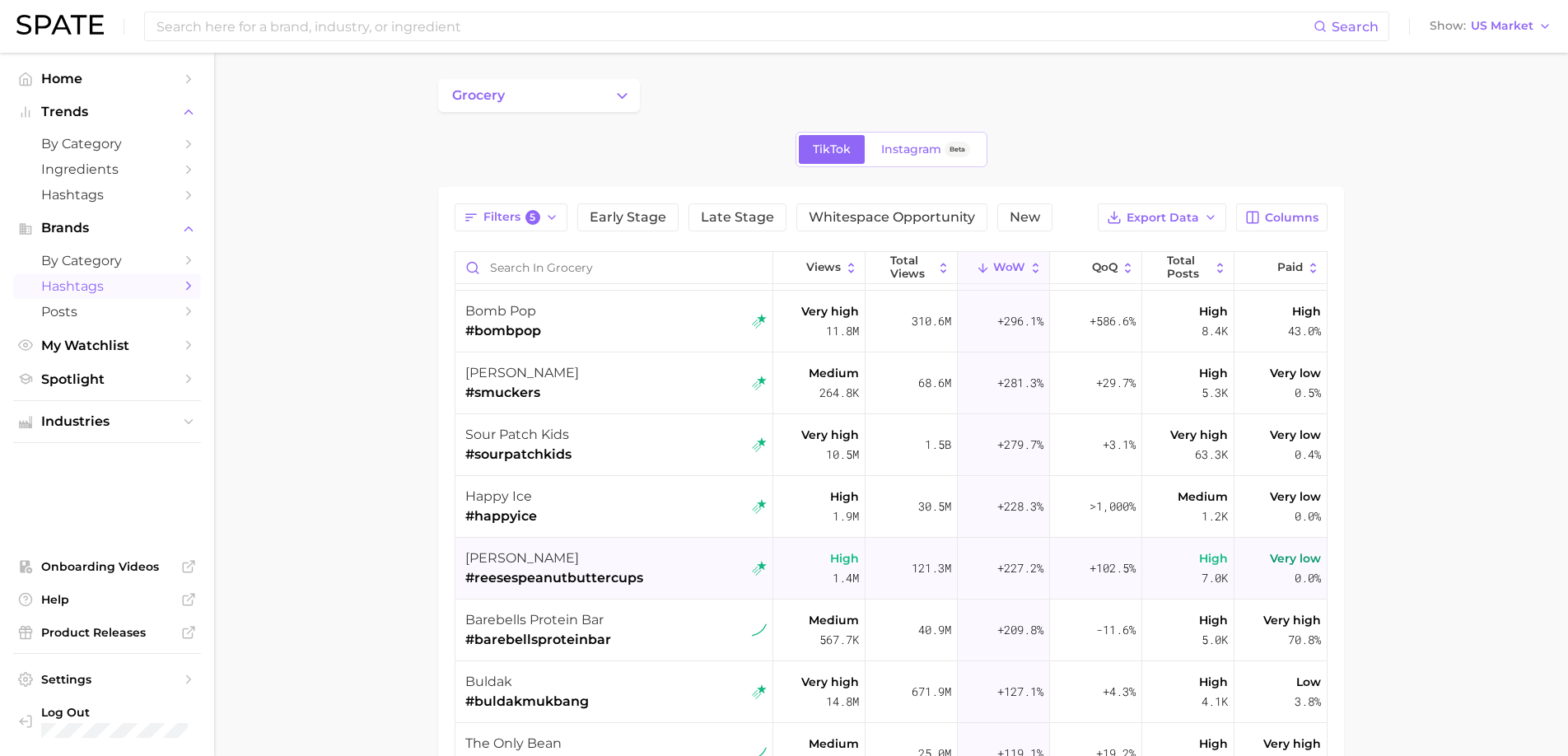
click at [643, 556] on div "[PERSON_NAME] #reesespeanutbuttercups" at bounding box center [616, 568] width 302 height 61
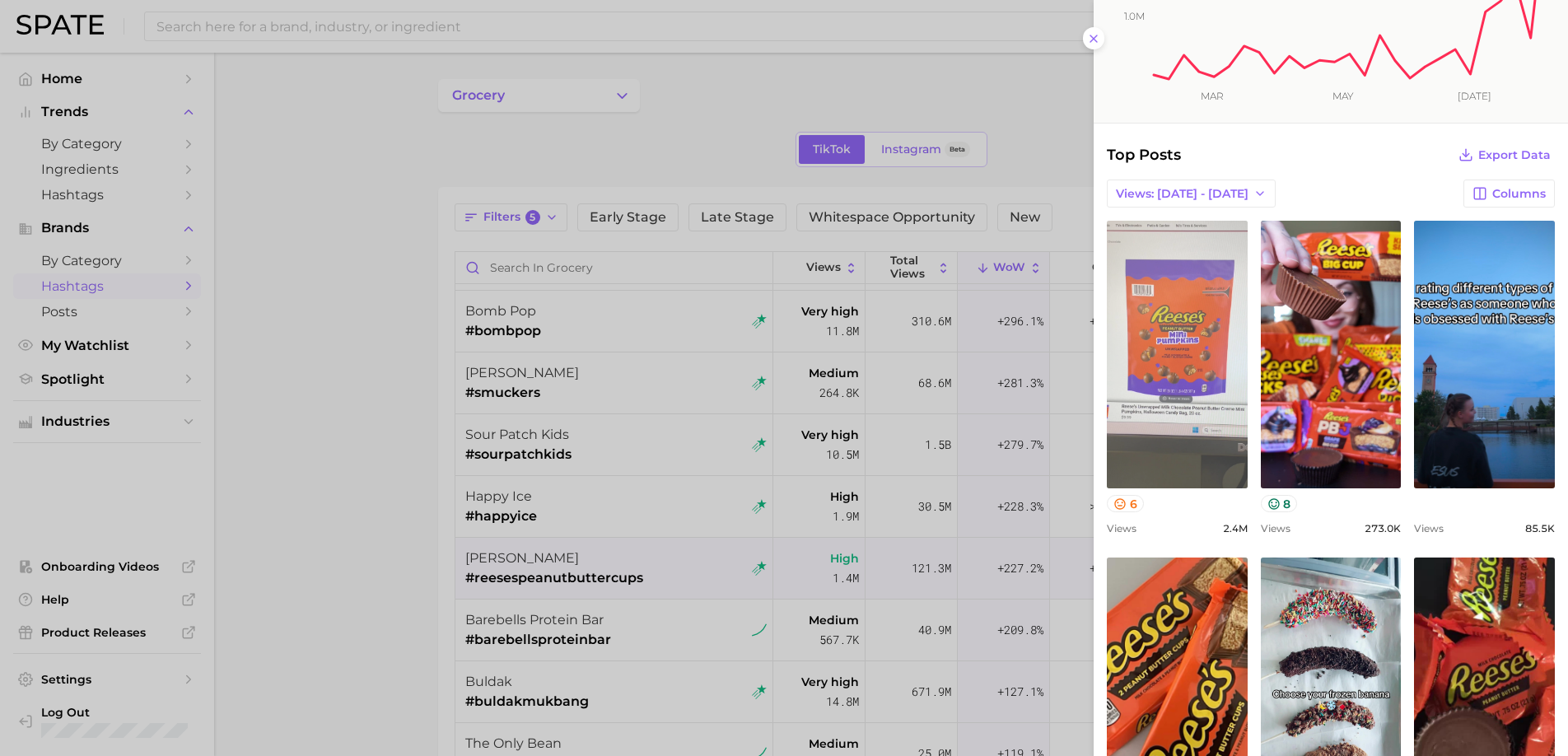
click at [1215, 446] on link "view post on TikTok" at bounding box center [1177, 354] width 141 height 267
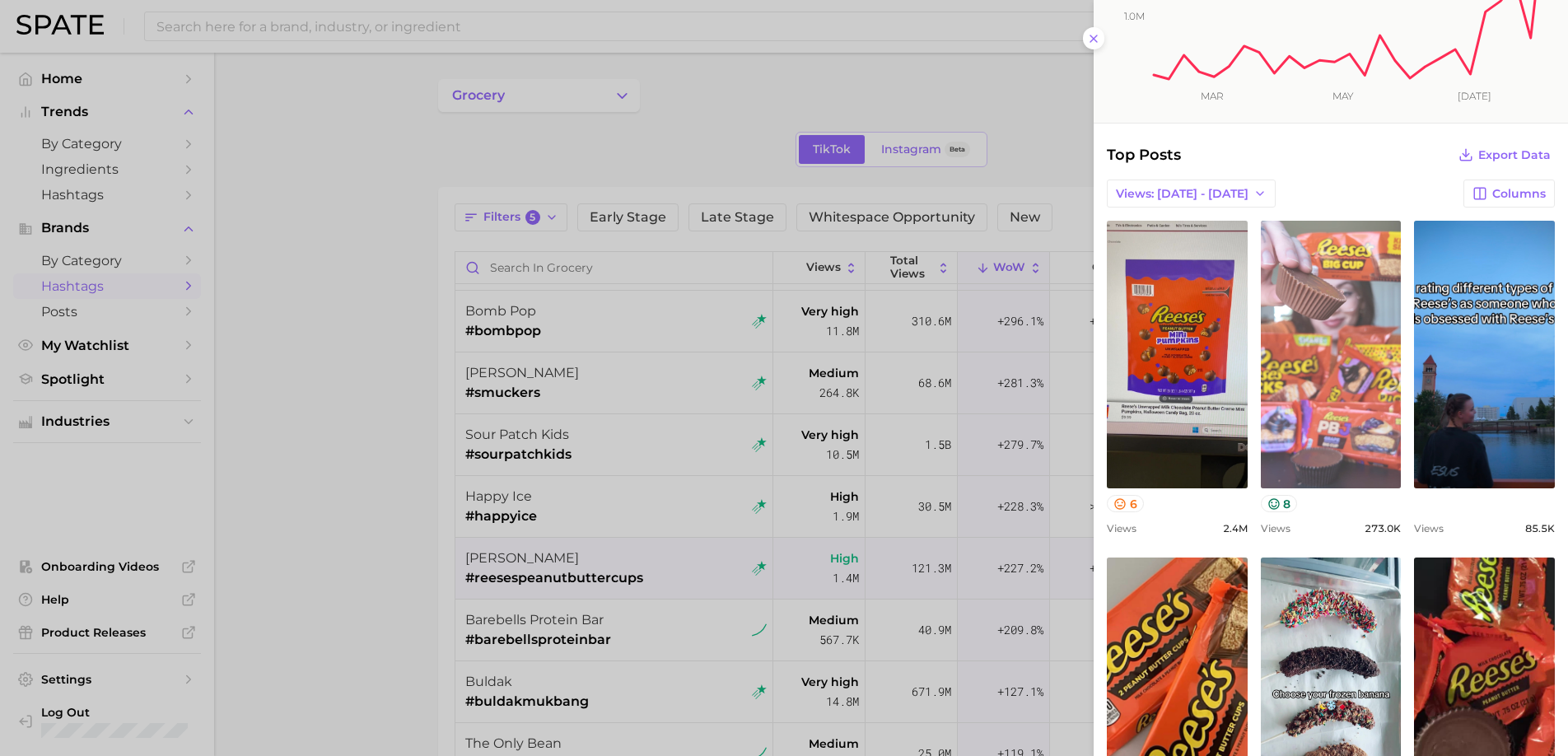
click at [1320, 362] on link "view post on TikTok" at bounding box center [1331, 354] width 141 height 267
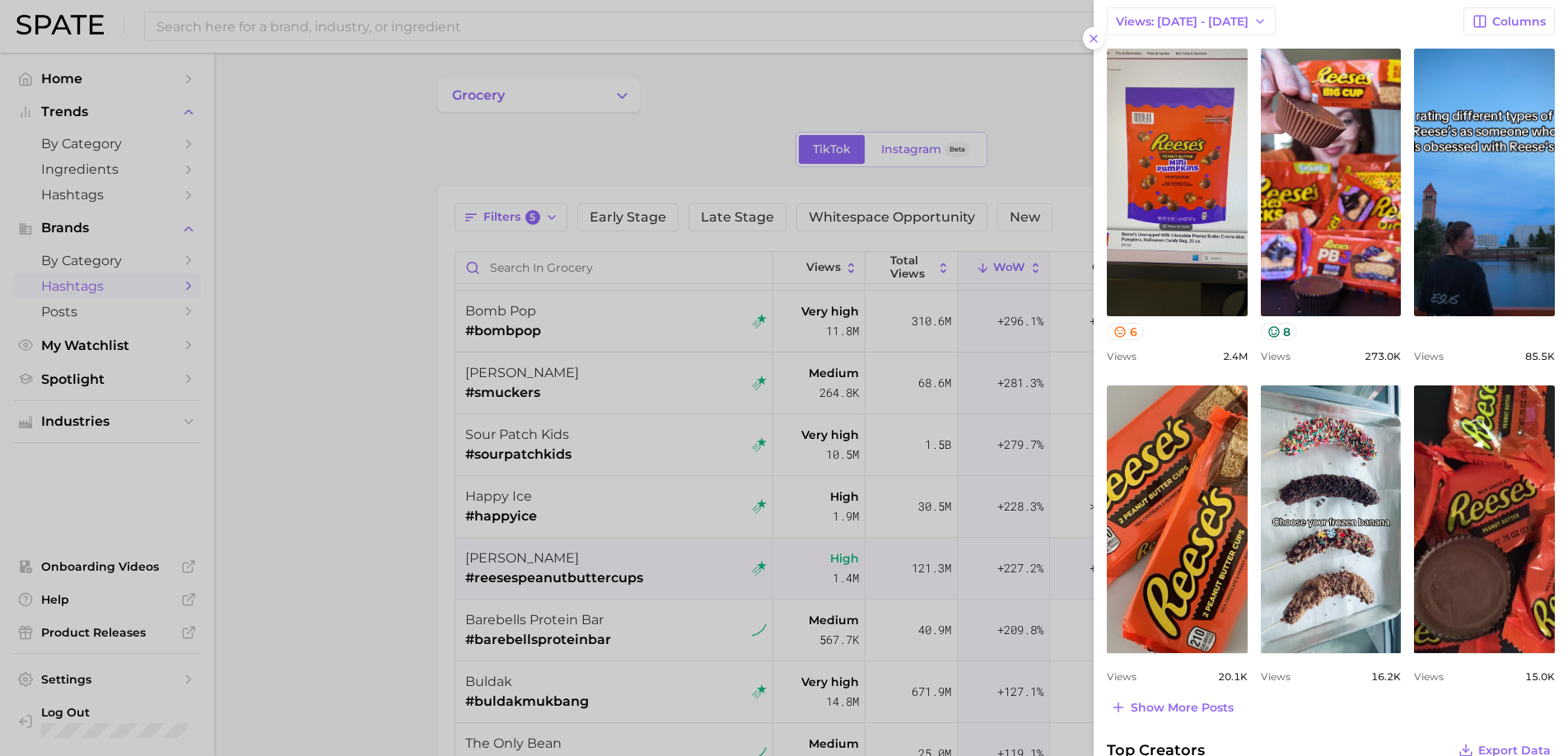
scroll to position [443, 0]
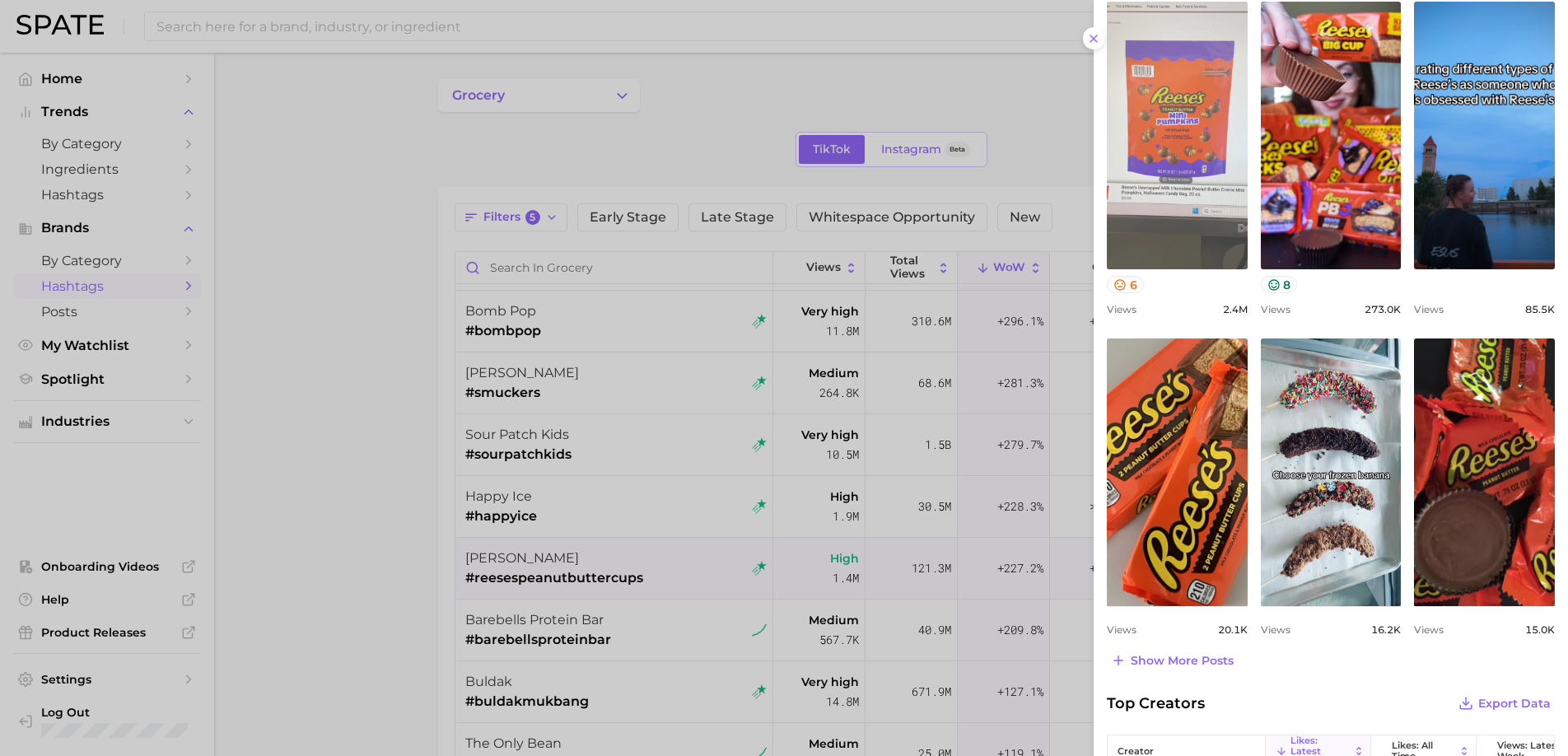
click at [1184, 224] on link "view post on TikTok" at bounding box center [1177, 136] width 141 height 267
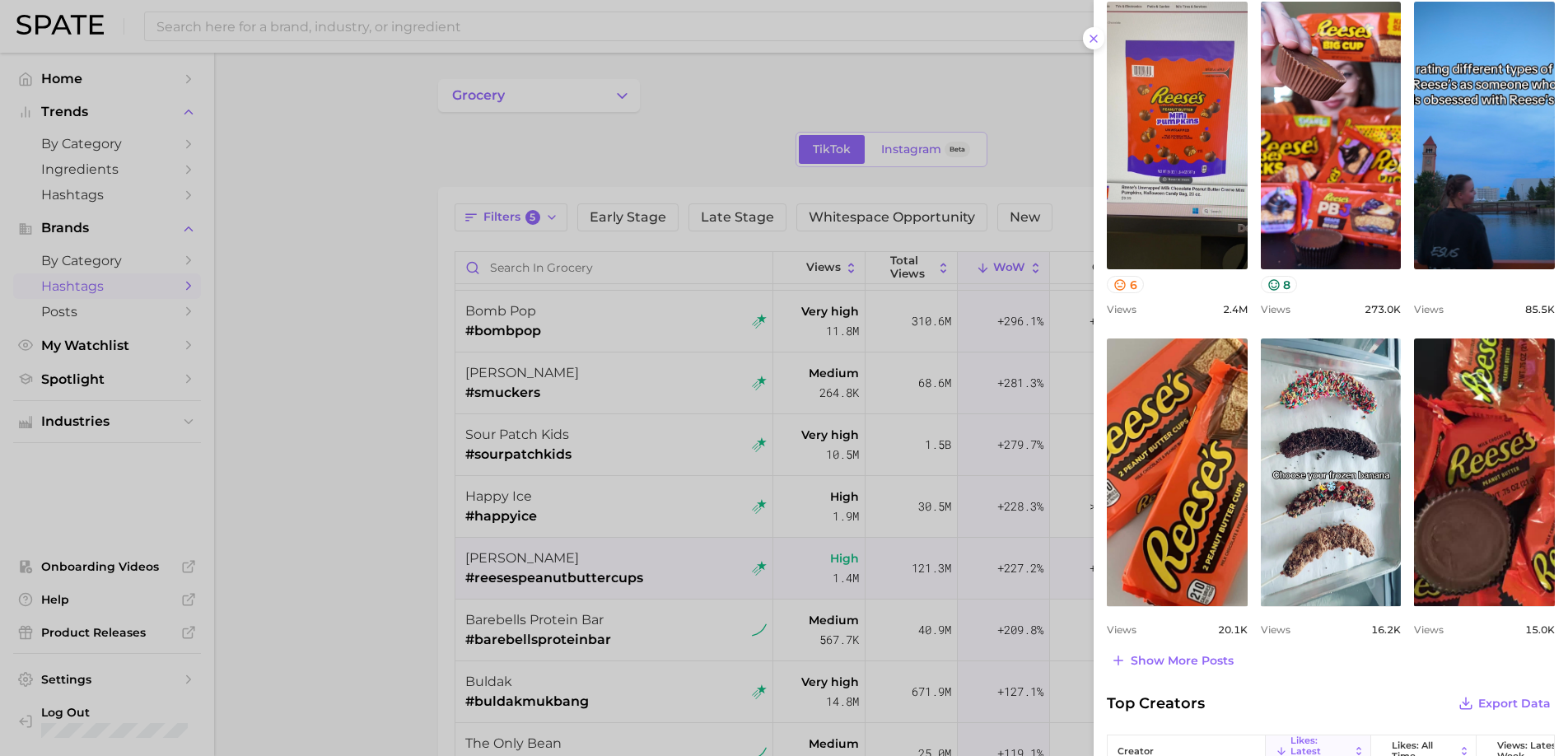
scroll to position [0, 0]
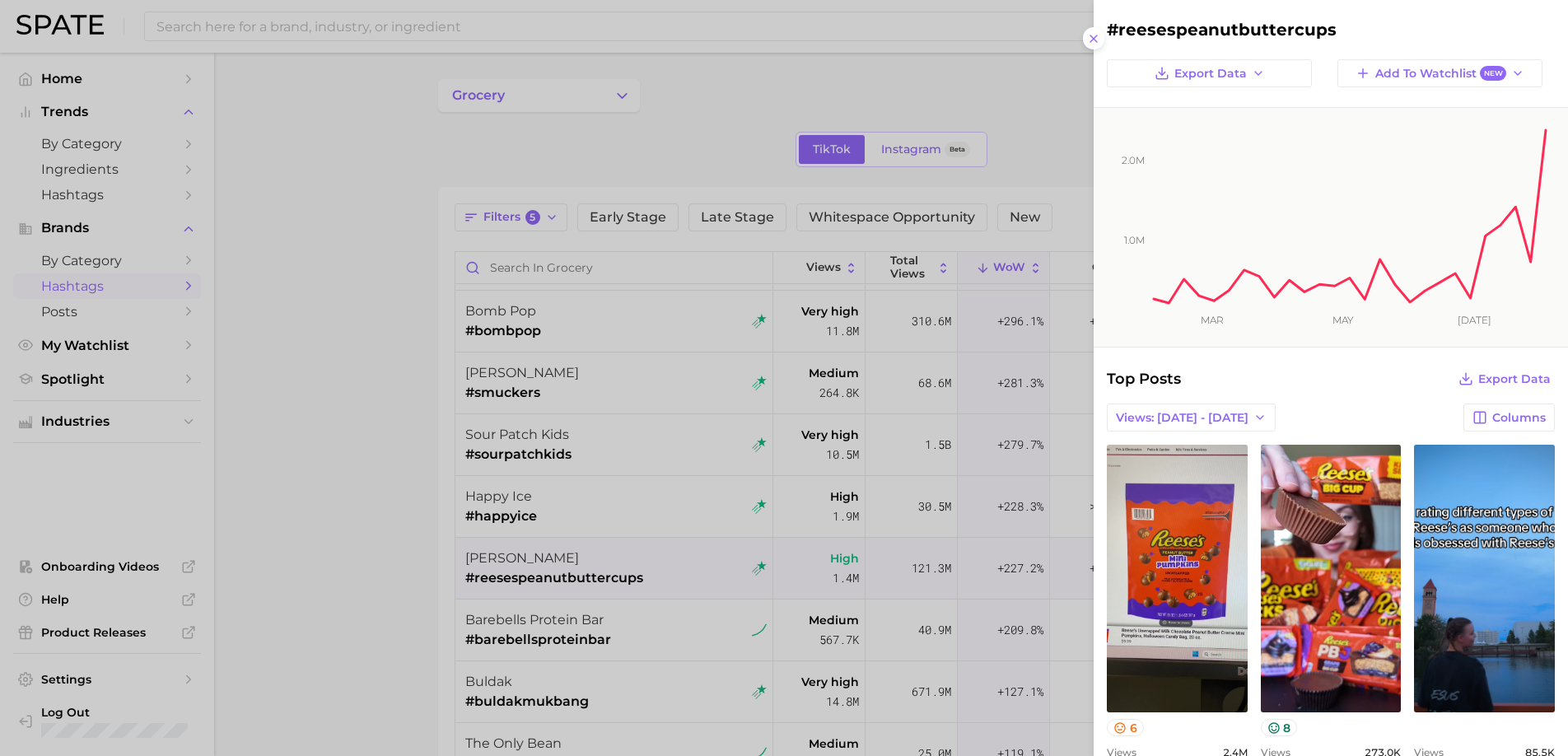
click at [1187, 26] on h2 "#reesespeanutbuttercups" at bounding box center [1330, 29] width 448 height 20
copy div "#reesespeanutbuttercups Export Data Add to Watchlist New"
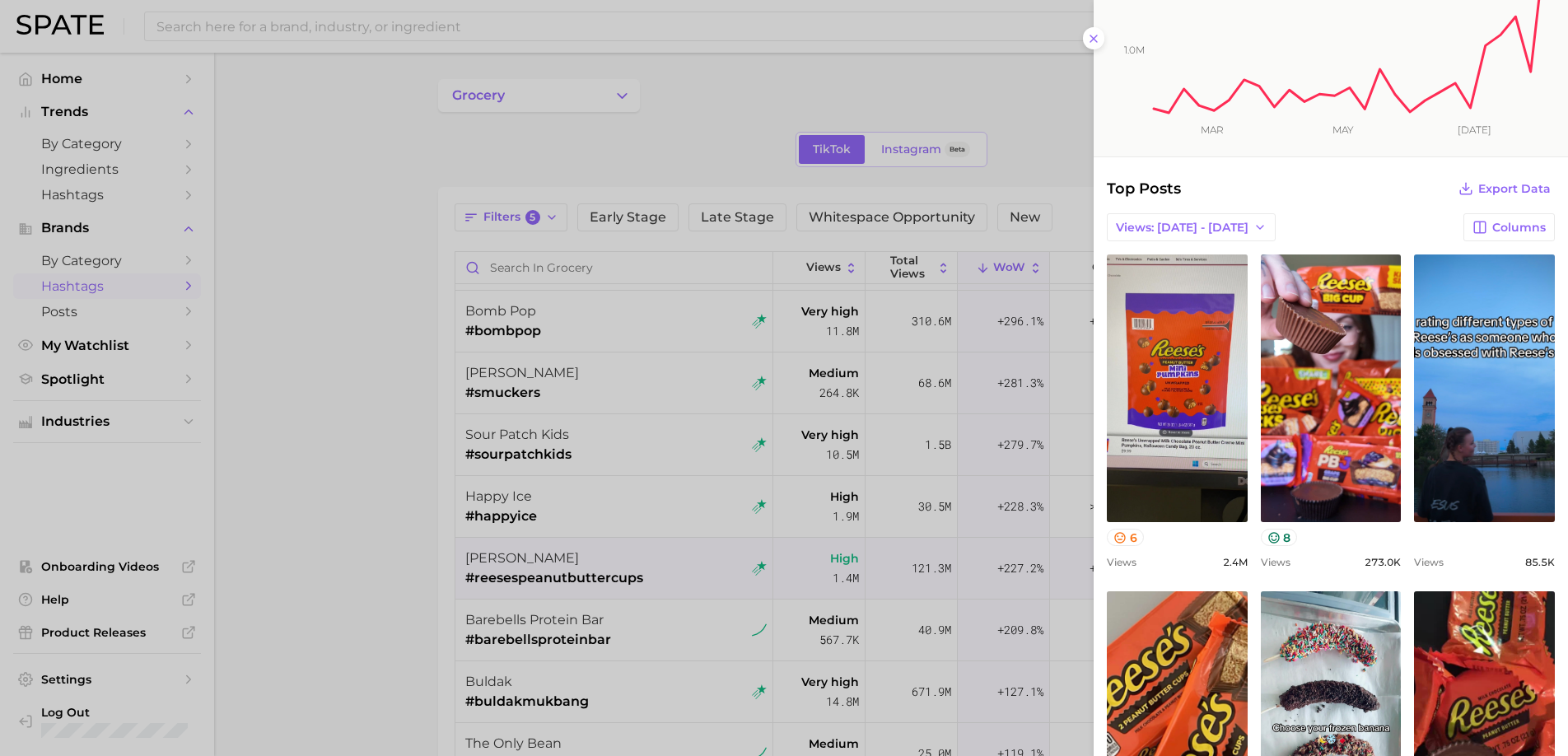
click at [653, 551] on div at bounding box center [784, 378] width 1568 height 756
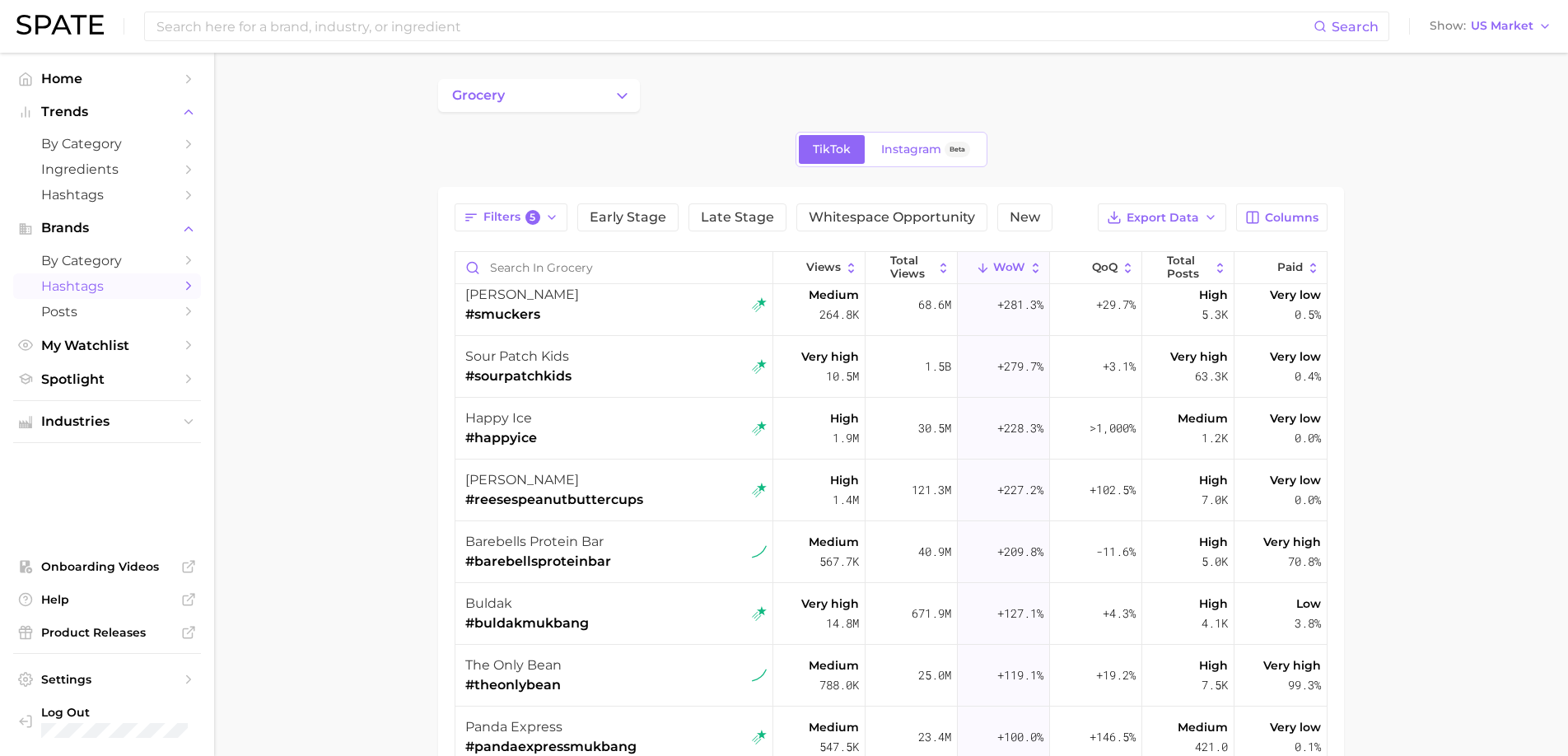
scroll to position [513, 0]
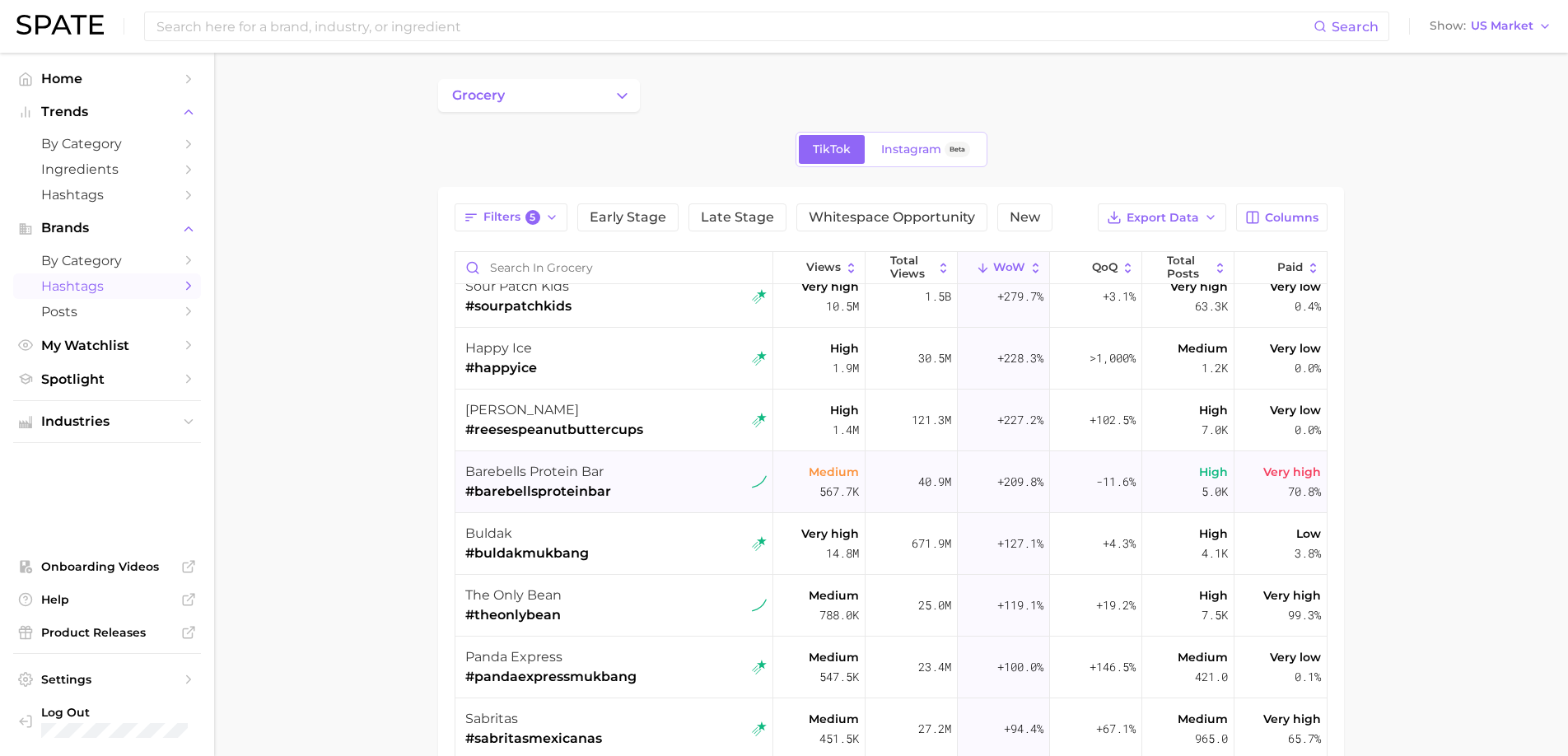
click at [662, 507] on div "barebells protein bar #barebellsproteinbar" at bounding box center [616, 481] width 302 height 61
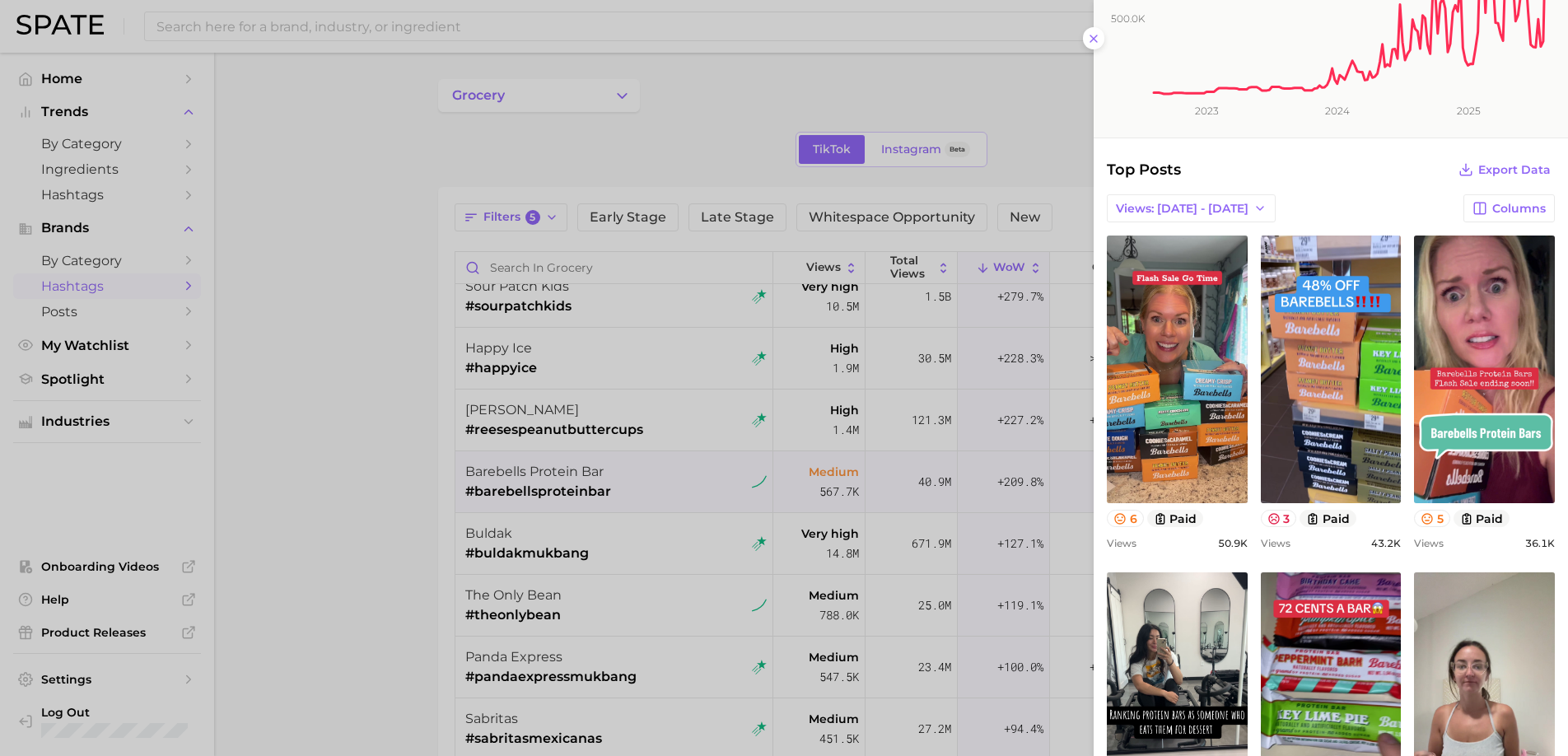
scroll to position [211, 0]
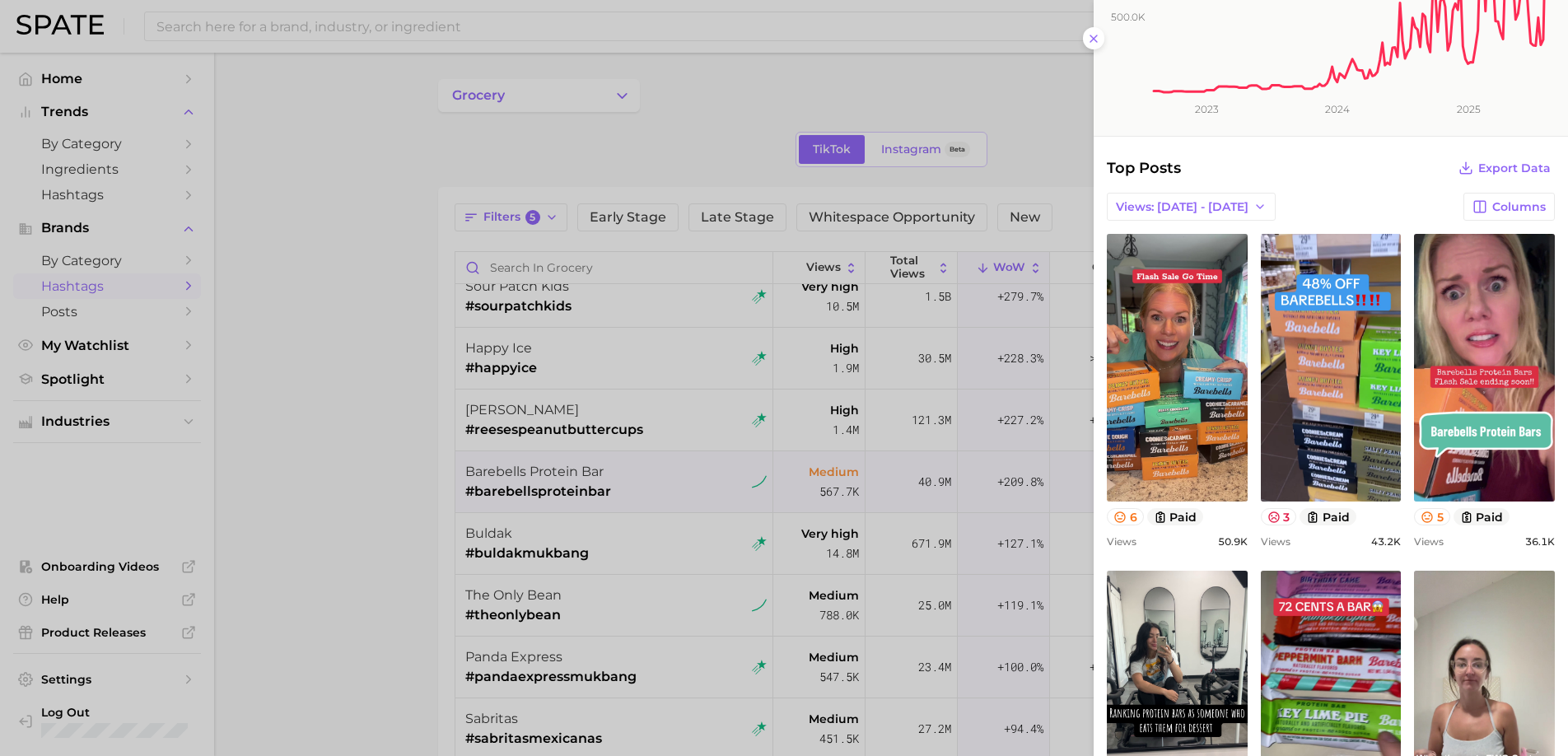
click at [617, 528] on div at bounding box center [784, 378] width 1568 height 756
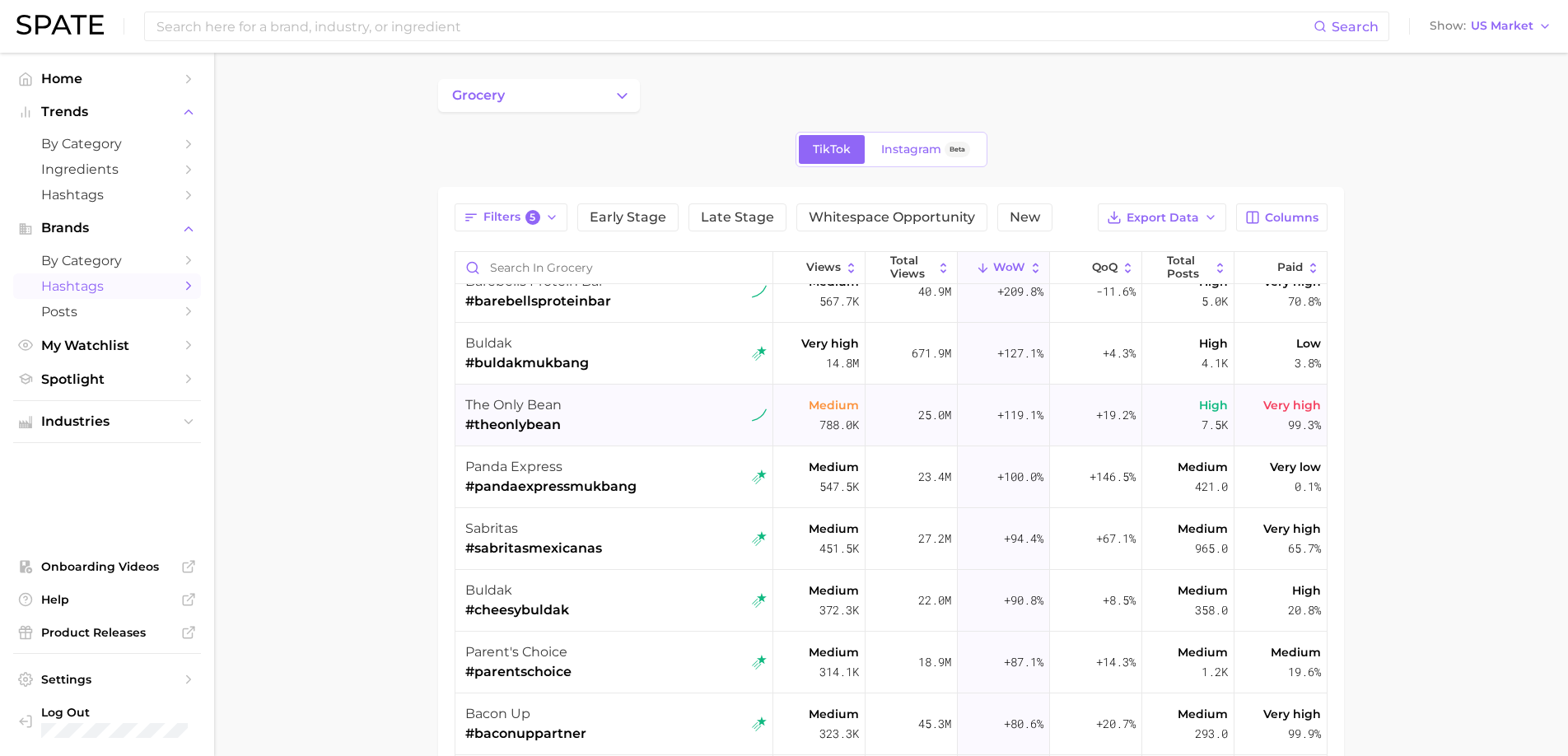
scroll to position [743, 0]
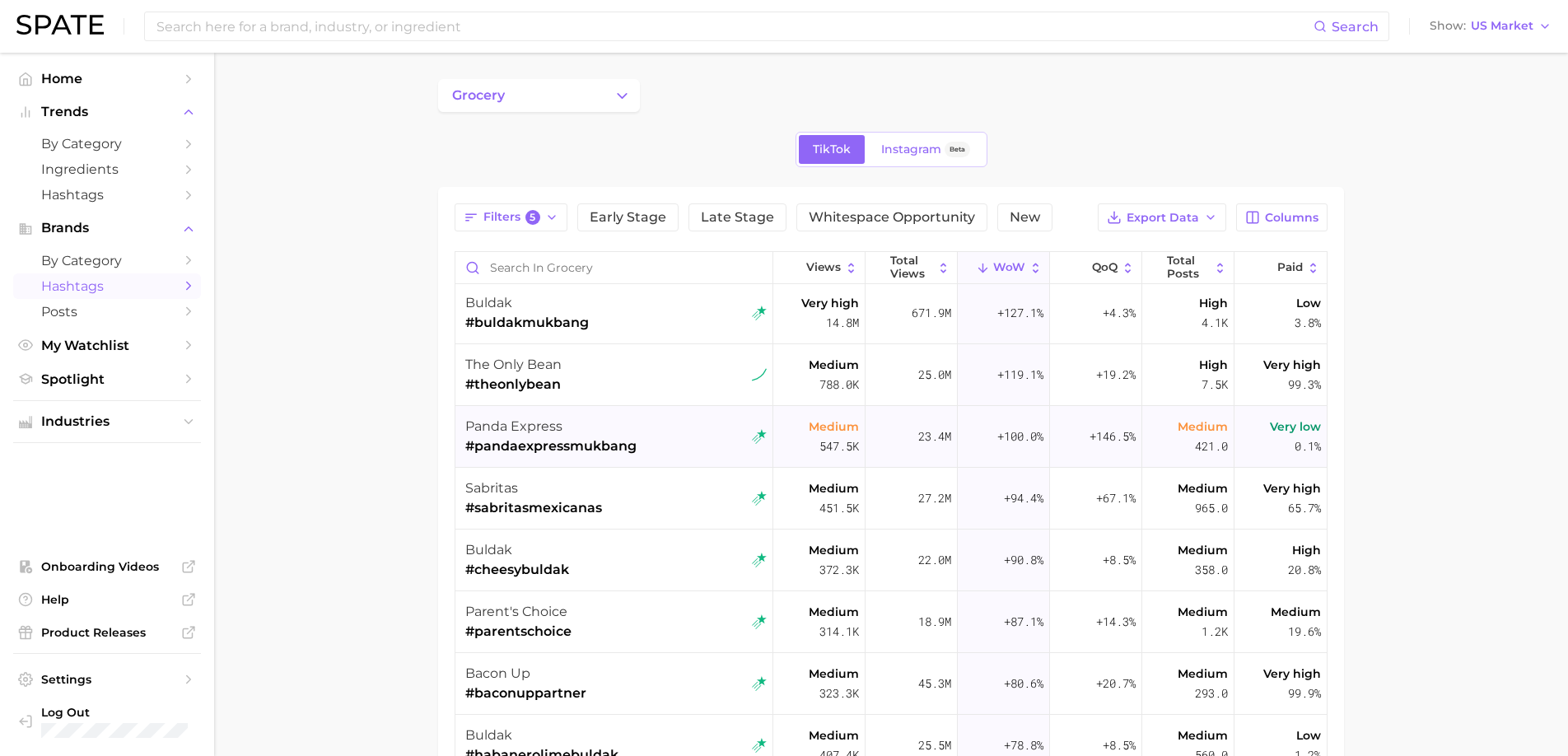
click at [693, 440] on div "panda express #pandaexpressmukbang" at bounding box center [616, 436] width 302 height 61
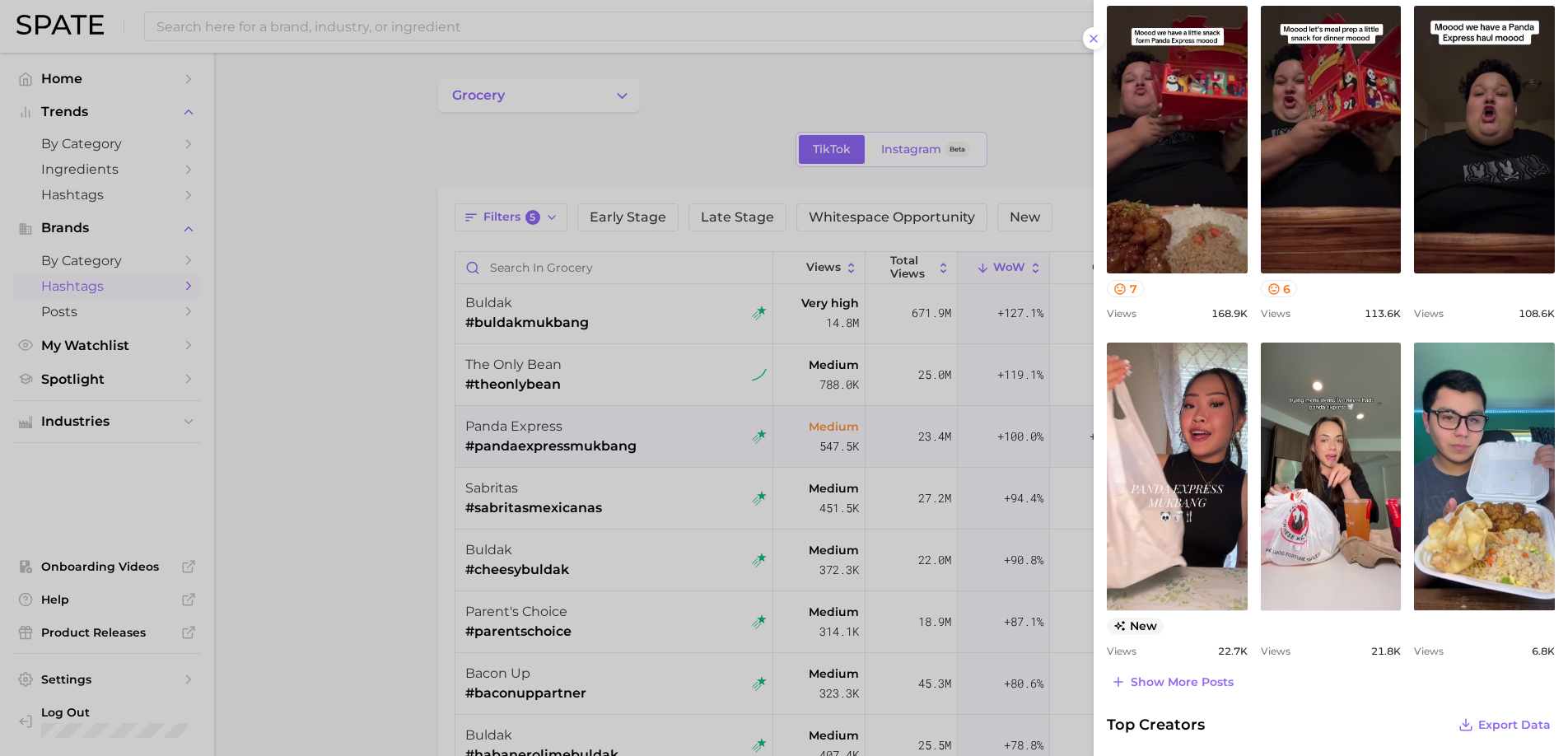
scroll to position [443, 0]
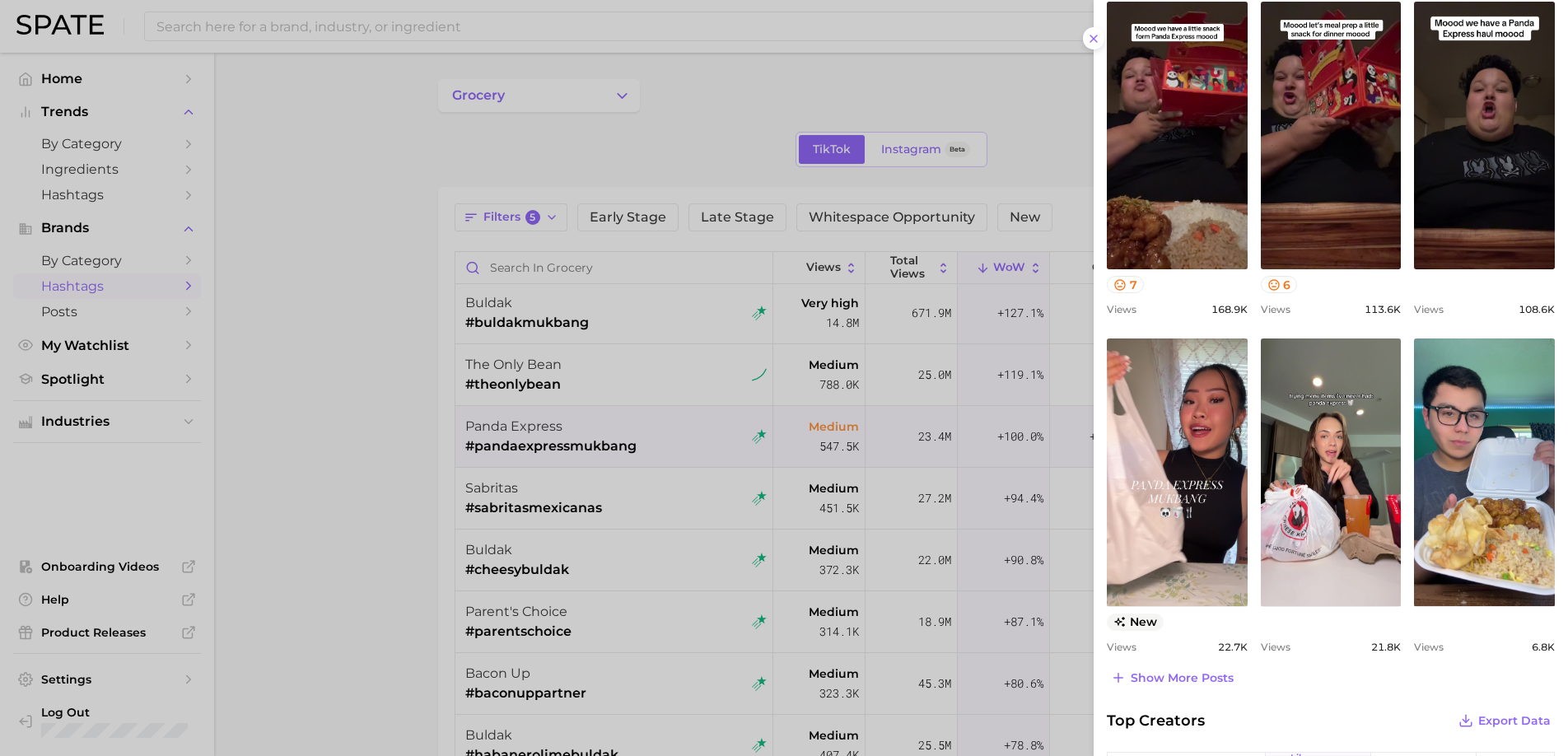
click at [646, 640] on div at bounding box center [784, 378] width 1568 height 756
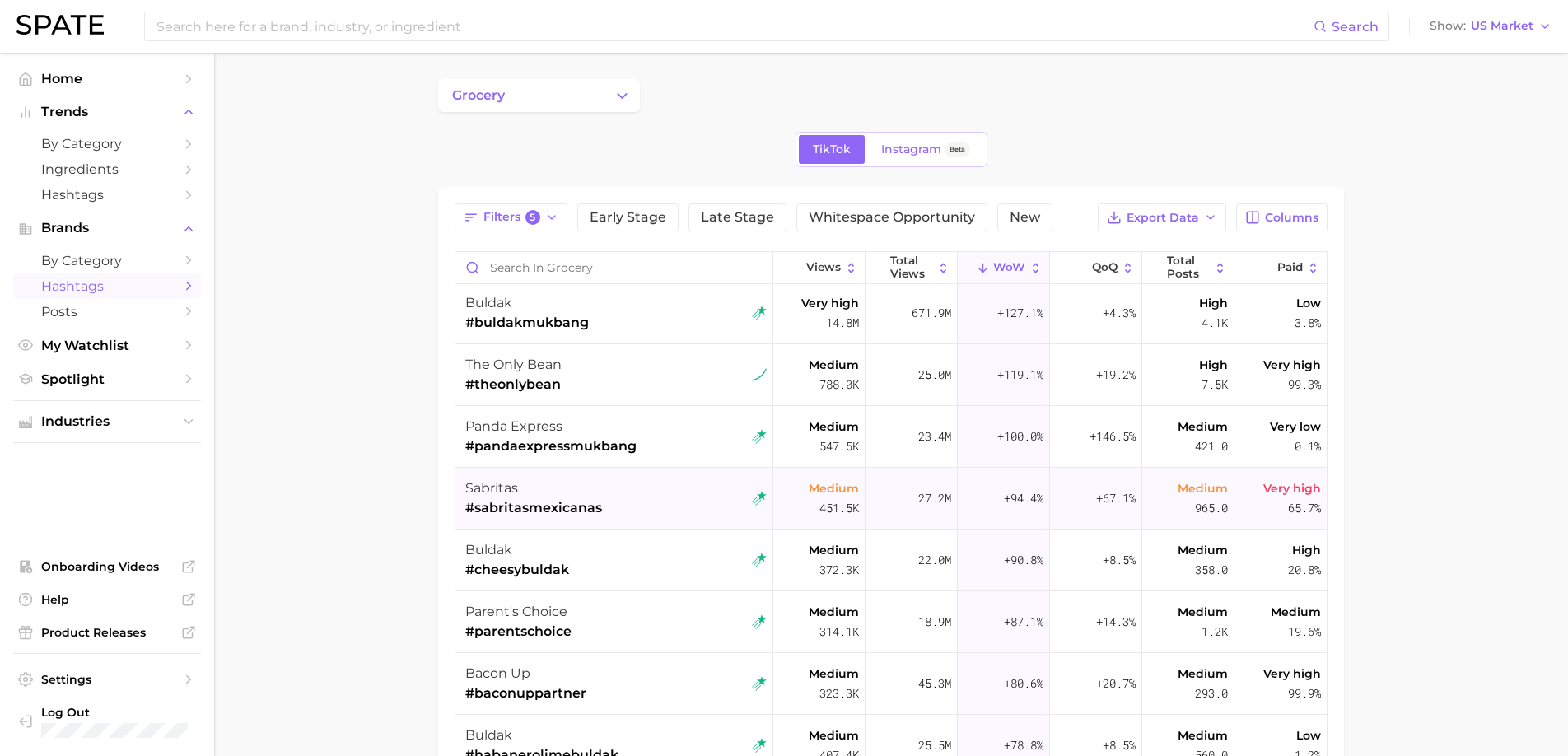
click at [667, 521] on div "sabritas #sabritasmexicanas" at bounding box center [616, 497] width 302 height 61
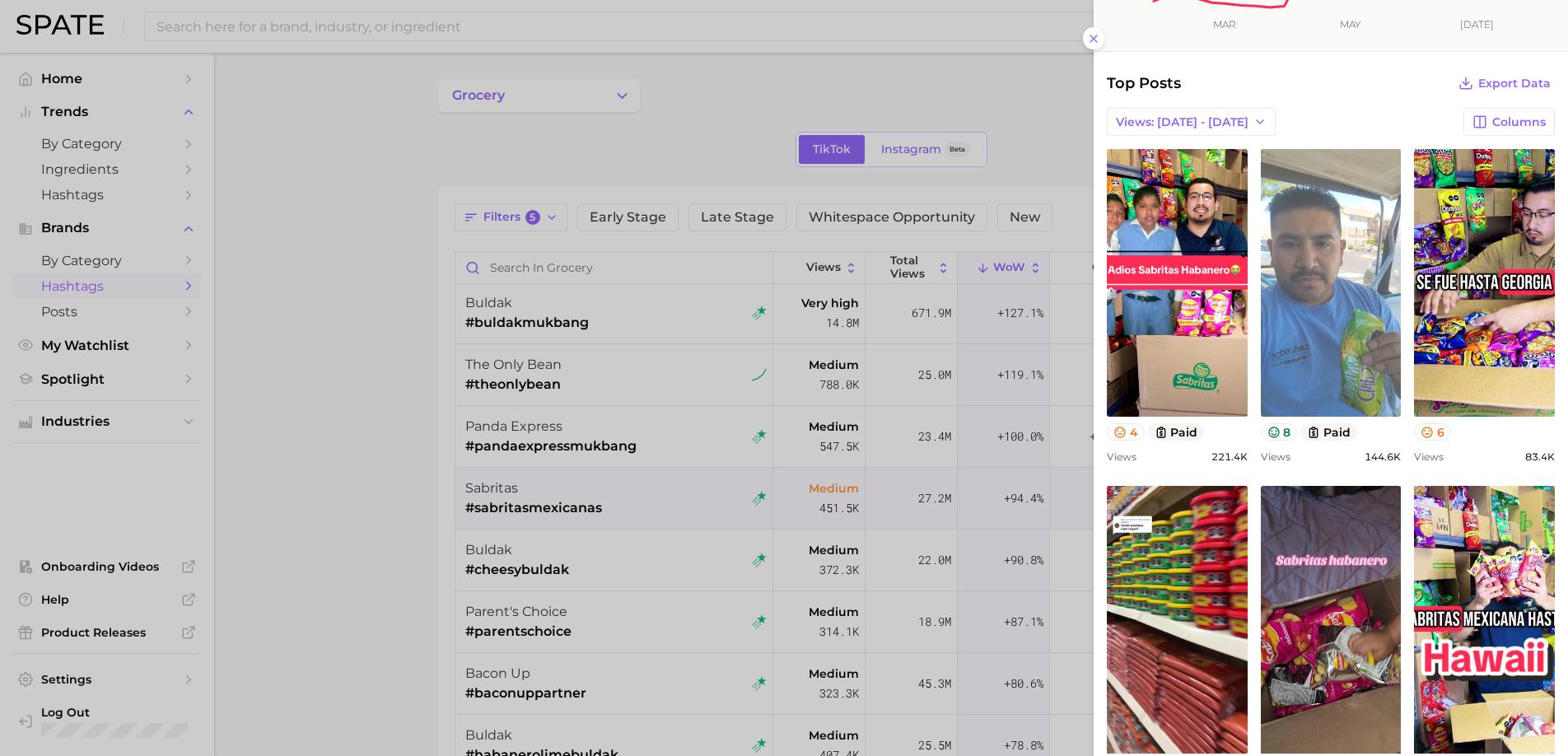
scroll to position [307, 0]
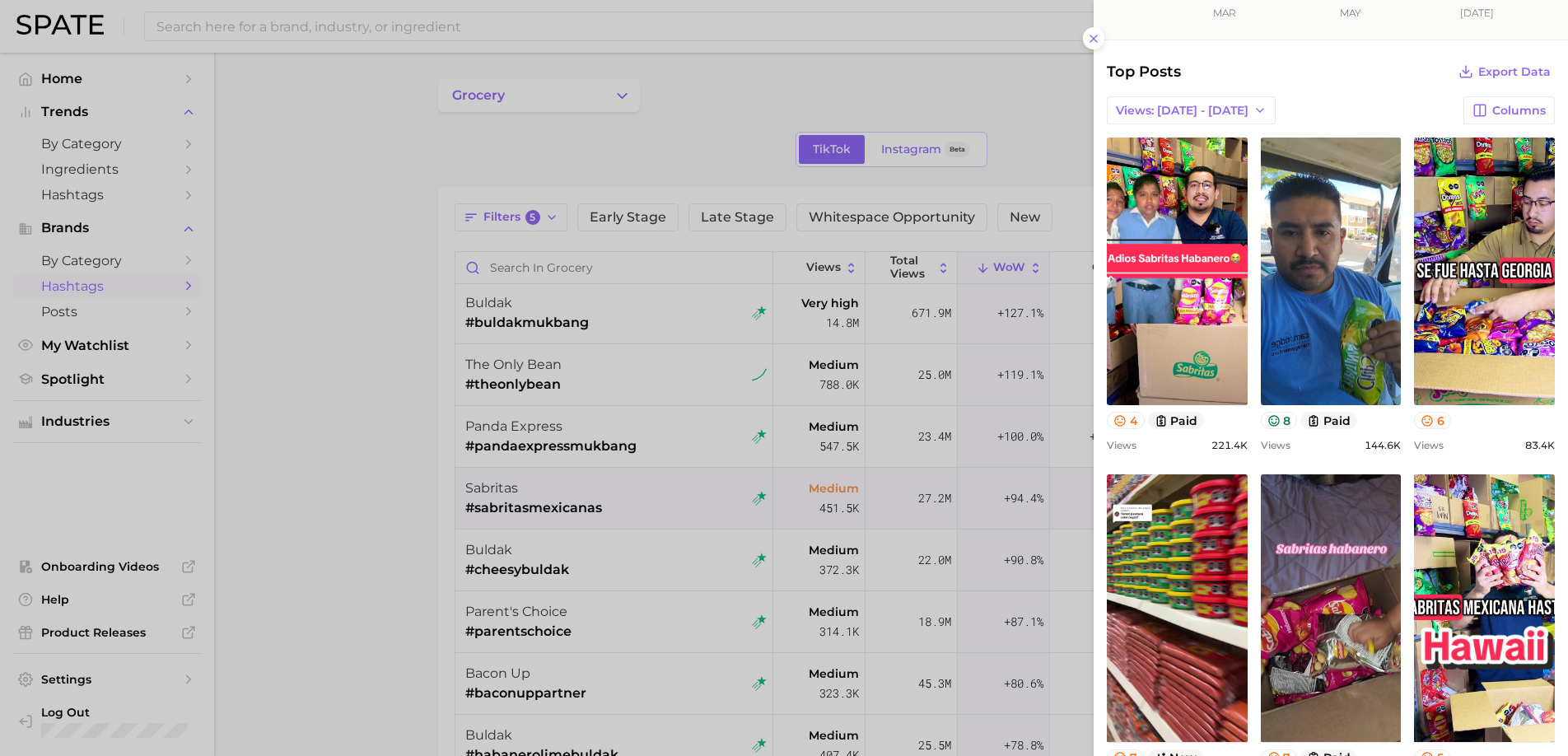
click at [625, 592] on div at bounding box center [784, 378] width 1568 height 756
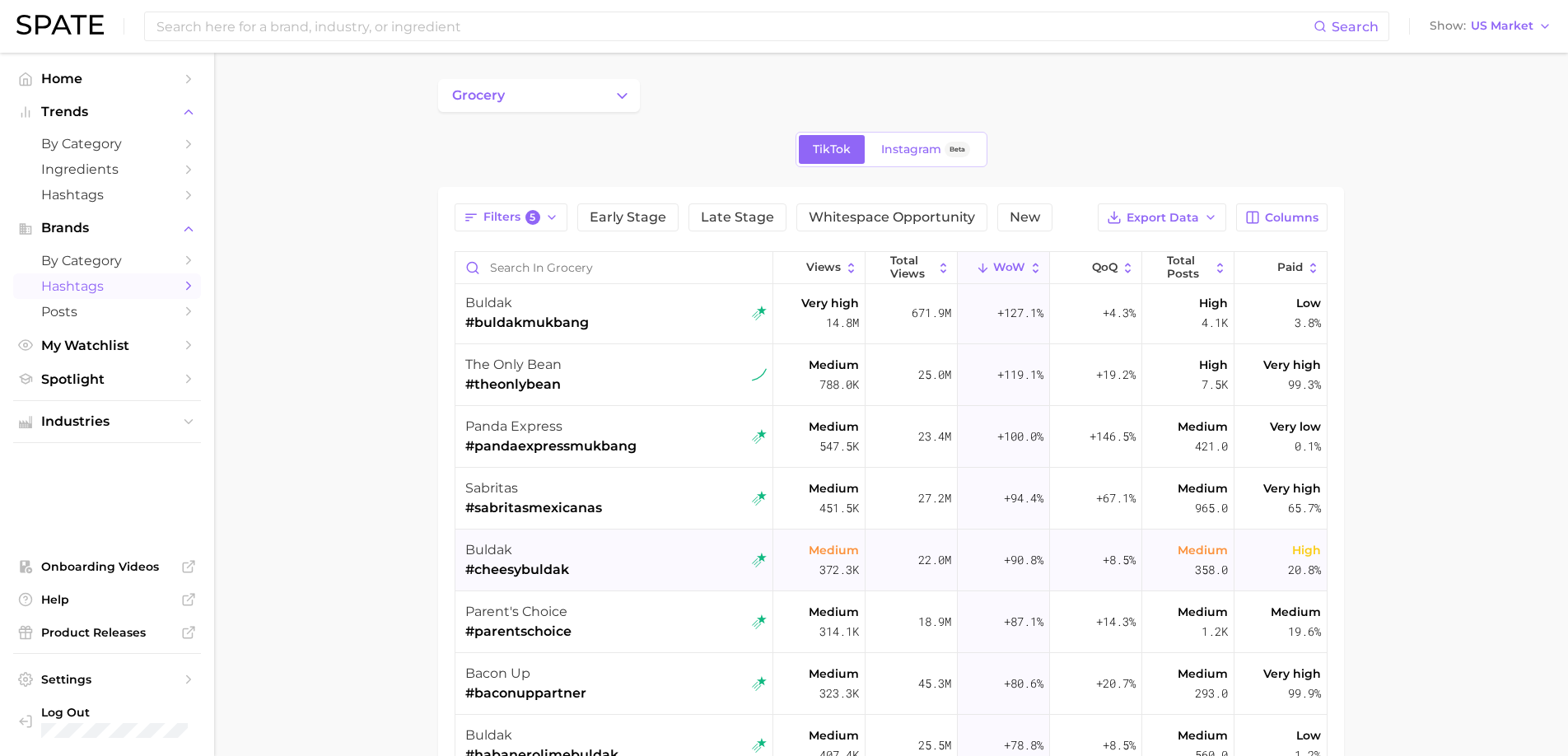
click at [643, 550] on div "buldak #cheesybuldak" at bounding box center [616, 560] width 302 height 61
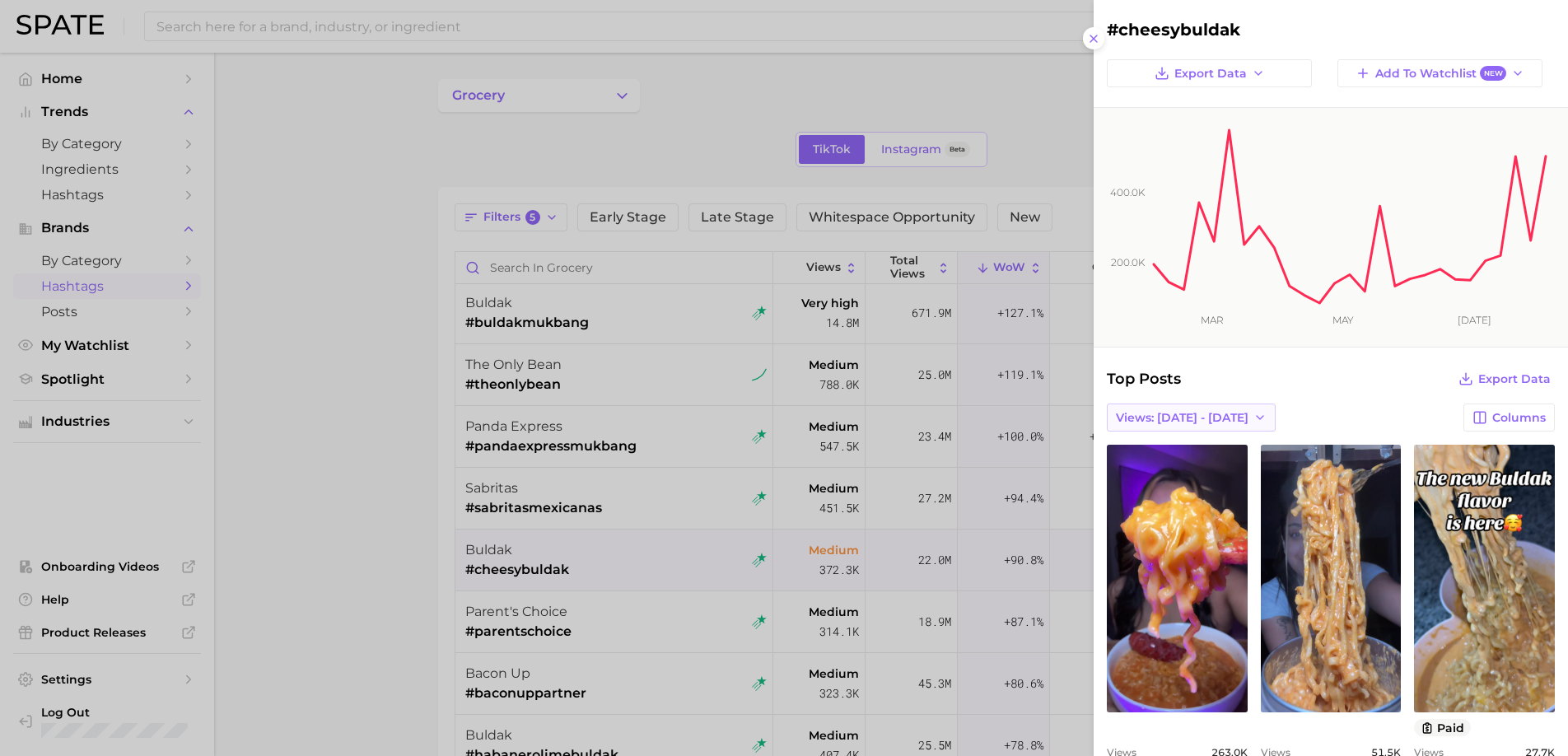
scroll to position [46, 0]
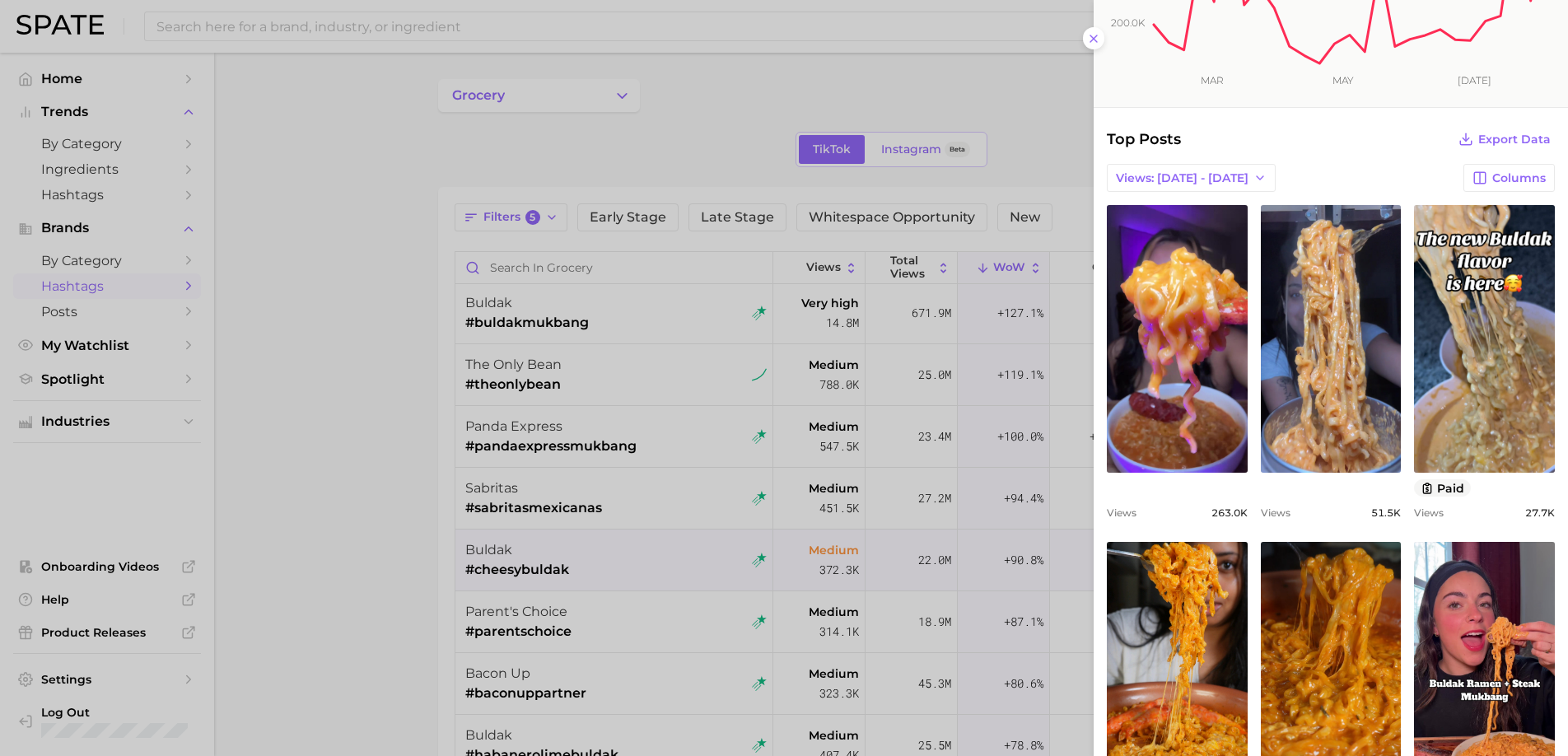
click at [674, 599] on div at bounding box center [784, 378] width 1568 height 756
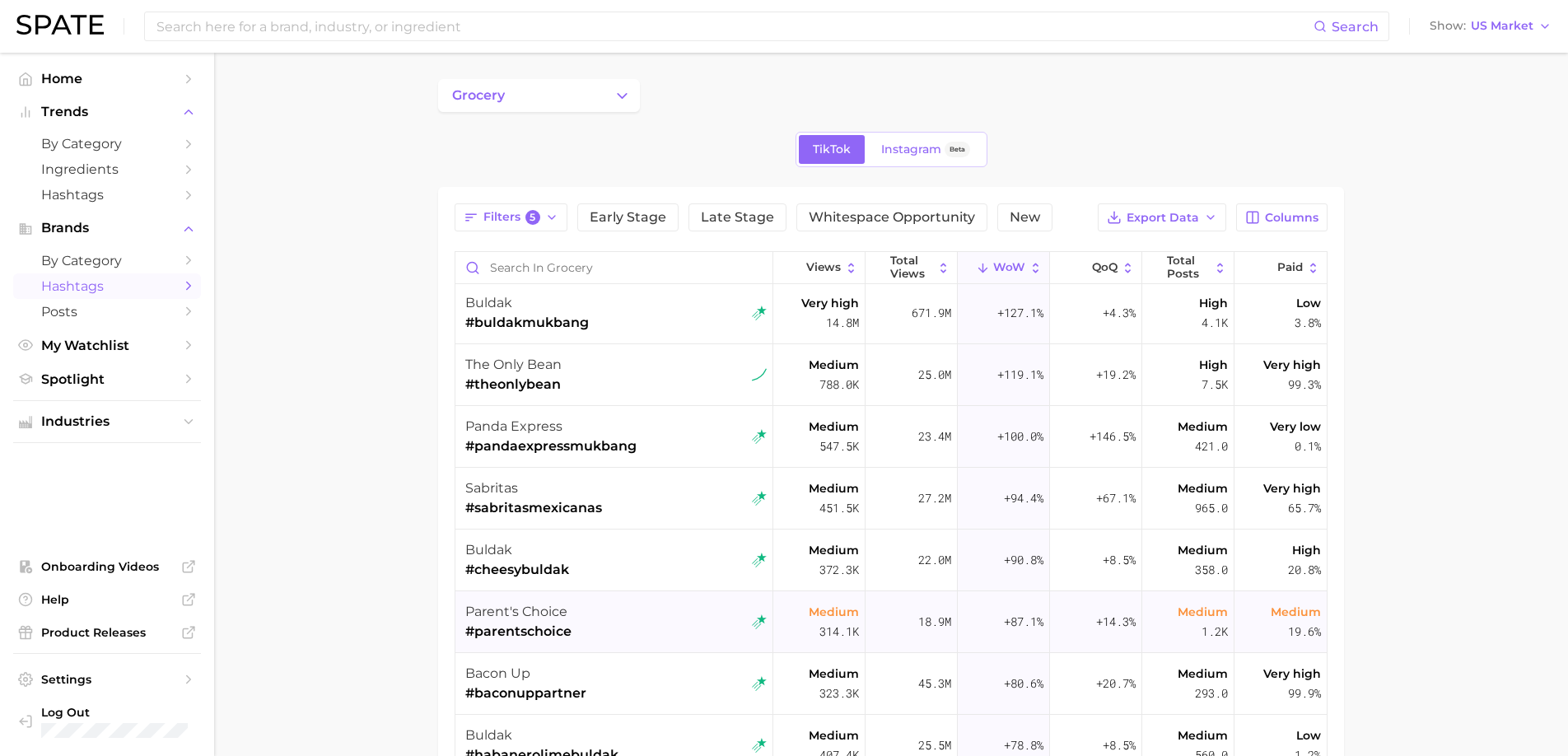
click at [648, 622] on div "parent's choice #parentschoice" at bounding box center [616, 621] width 302 height 61
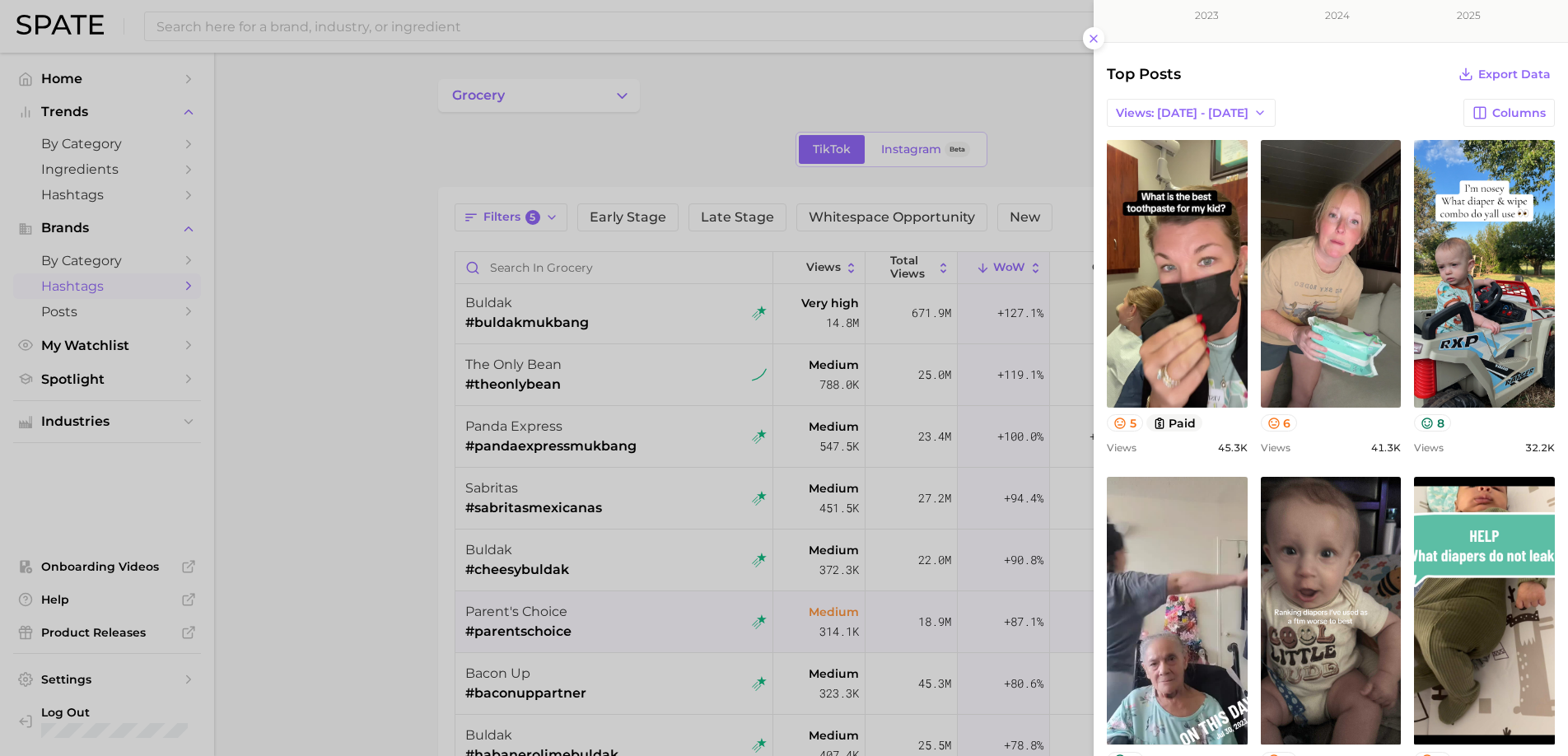
click at [801, 613] on div at bounding box center [784, 378] width 1568 height 756
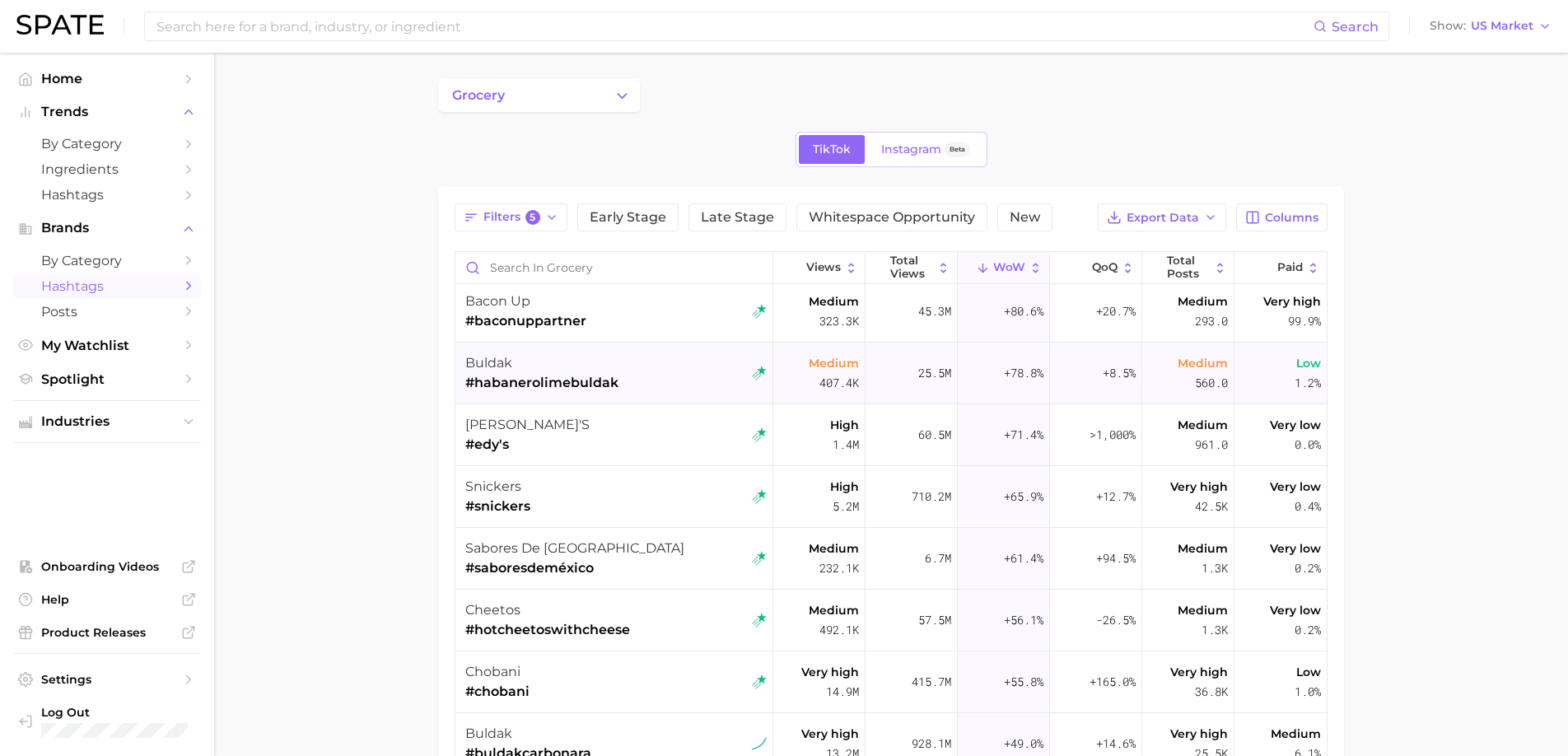
click at [649, 386] on div "buldak #habanerolimebuldak" at bounding box center [616, 373] width 302 height 61
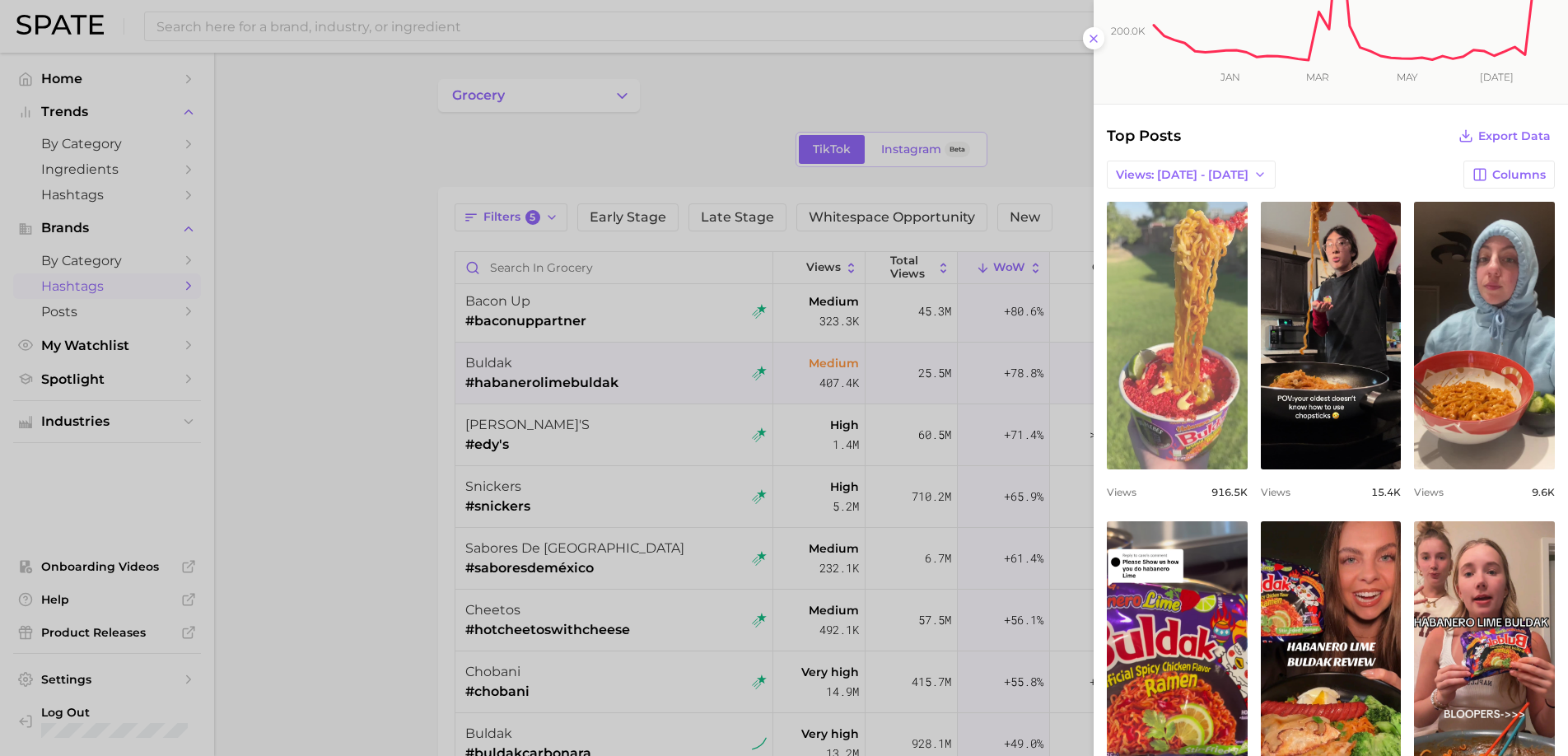
click at [1186, 313] on link "view post on TikTok" at bounding box center [1177, 336] width 141 height 267
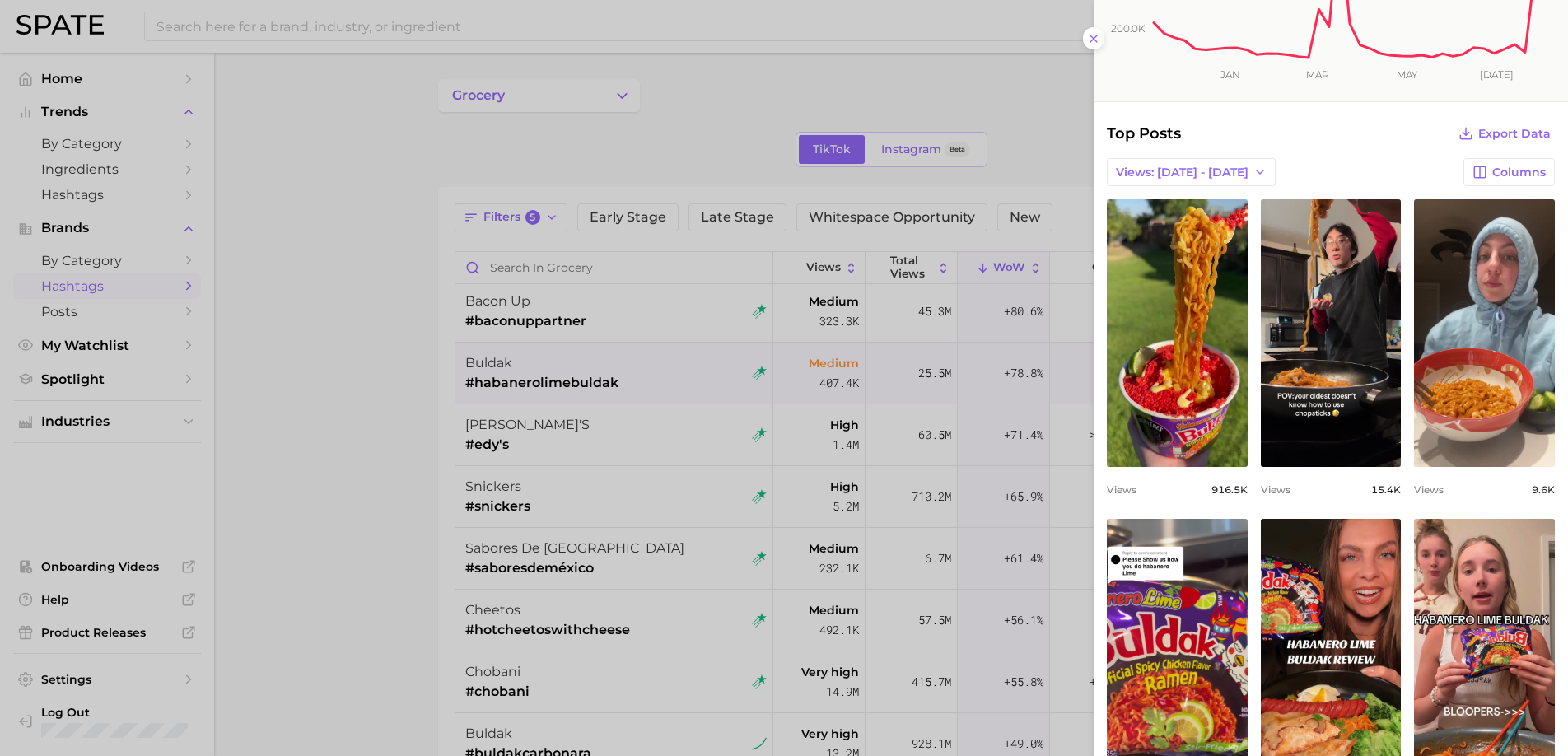
click at [649, 614] on div at bounding box center [784, 378] width 1568 height 756
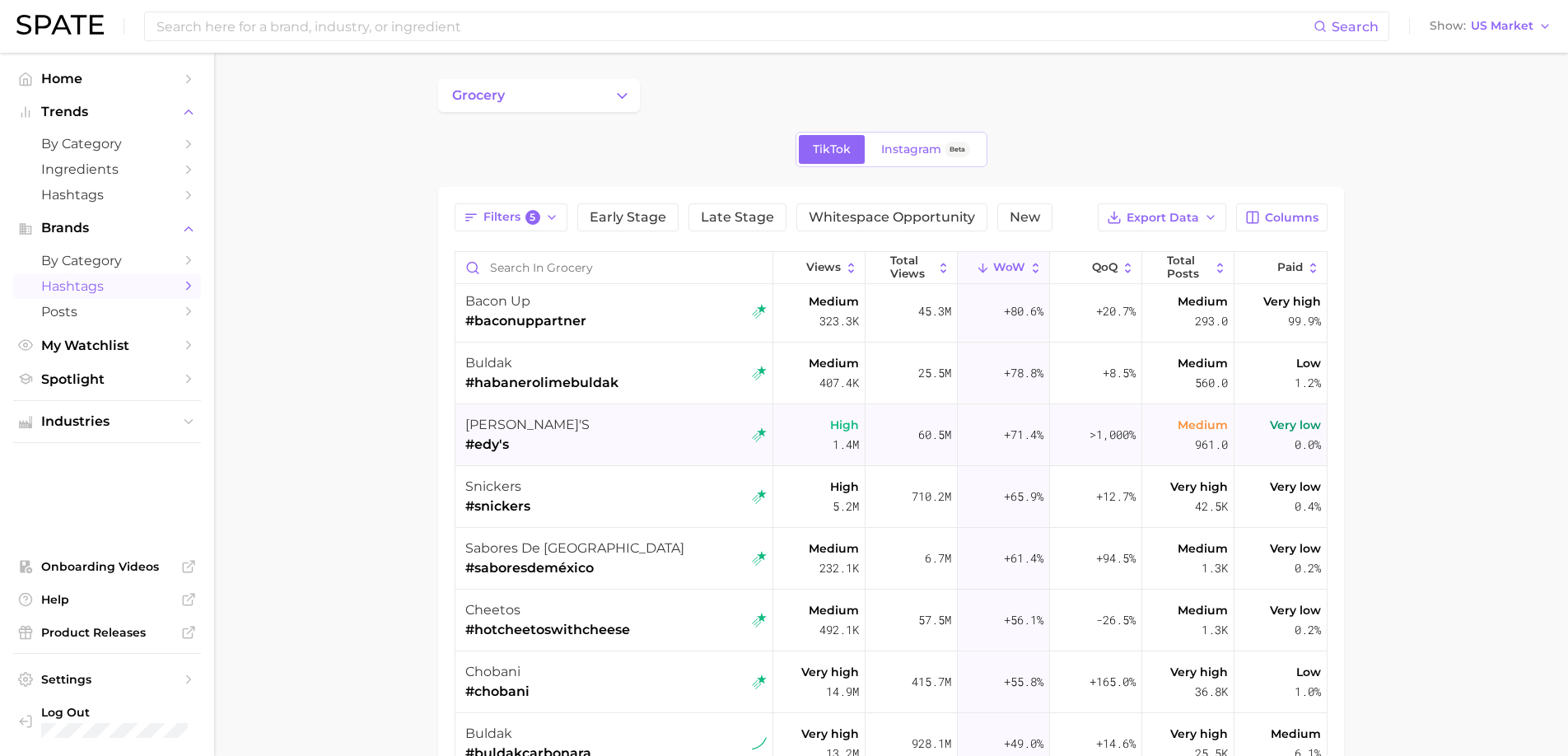
click at [631, 452] on div "[PERSON_NAME]'s #[PERSON_NAME]'s" at bounding box center [616, 434] width 302 height 61
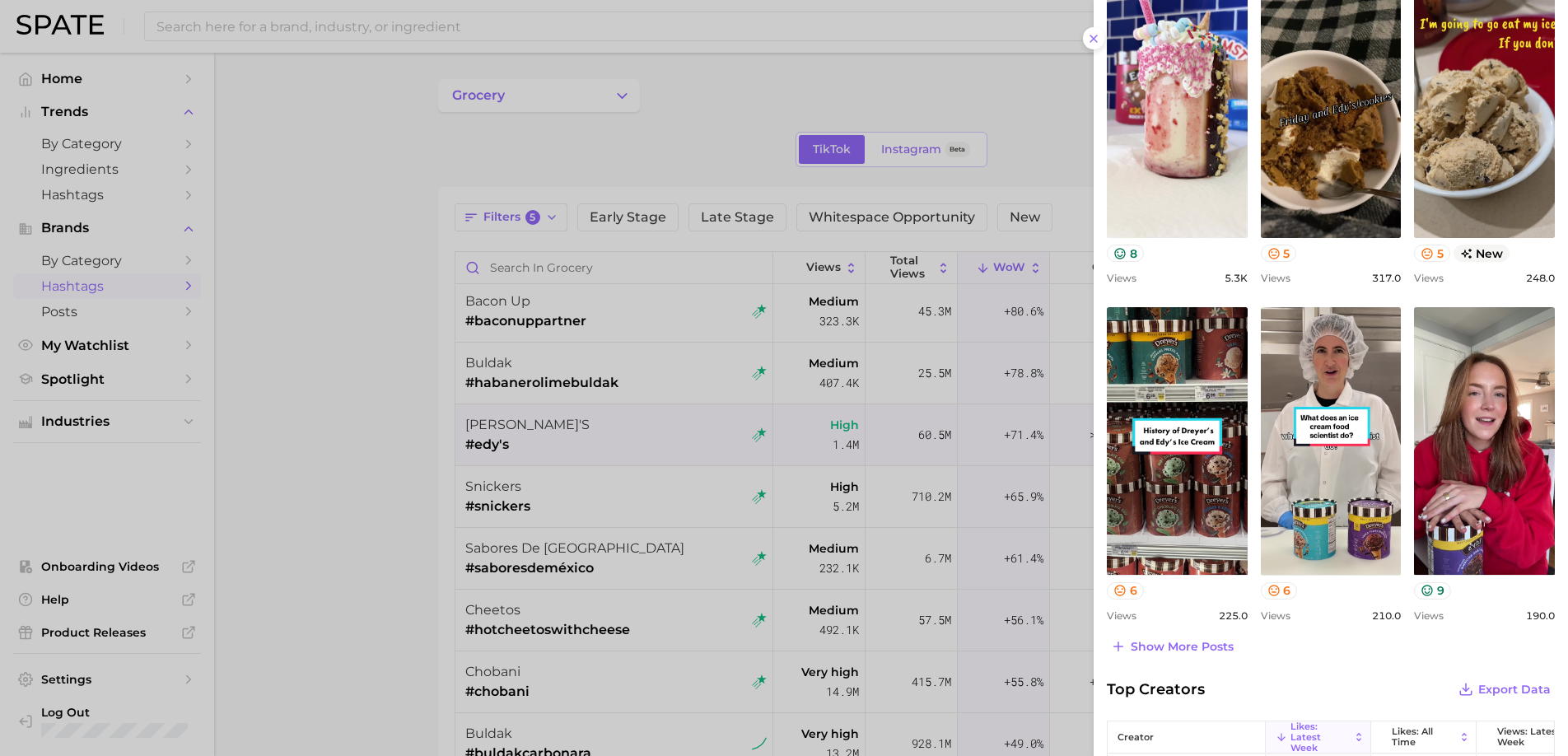
click at [629, 448] on div at bounding box center [784, 378] width 1568 height 756
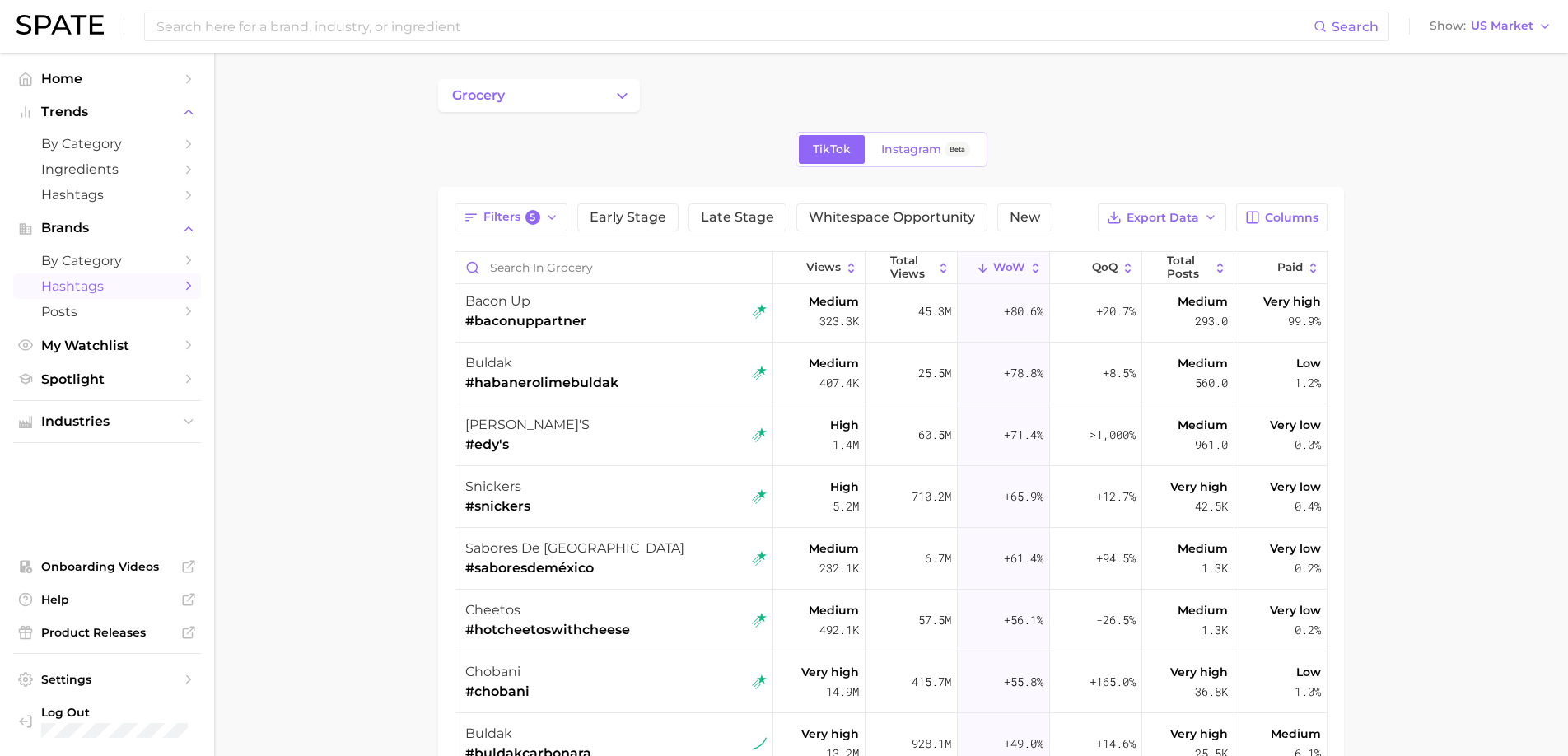
click at [614, 497] on div "snickers #snickers" at bounding box center [616, 497] width 302 height 61
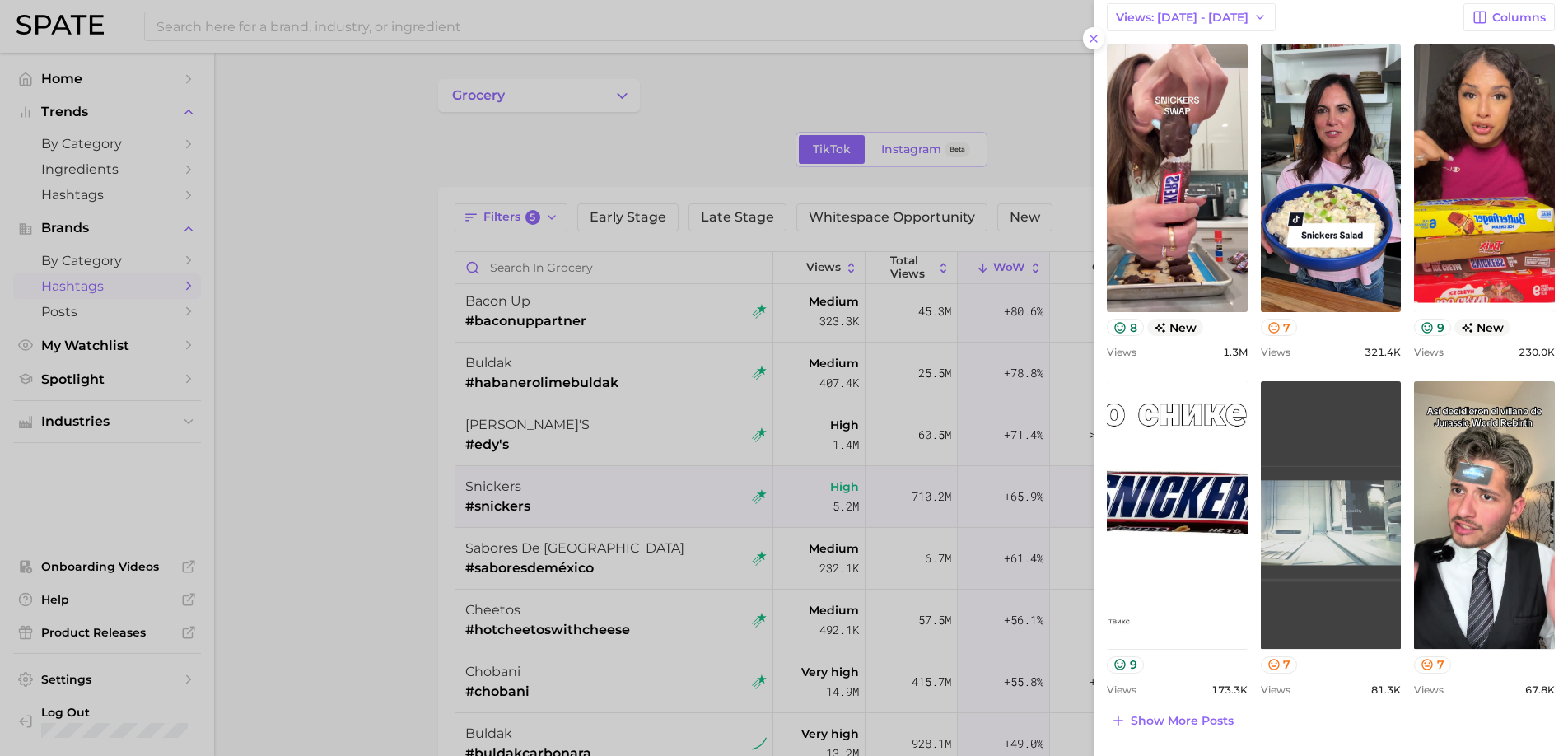
scroll to position [401, 0]
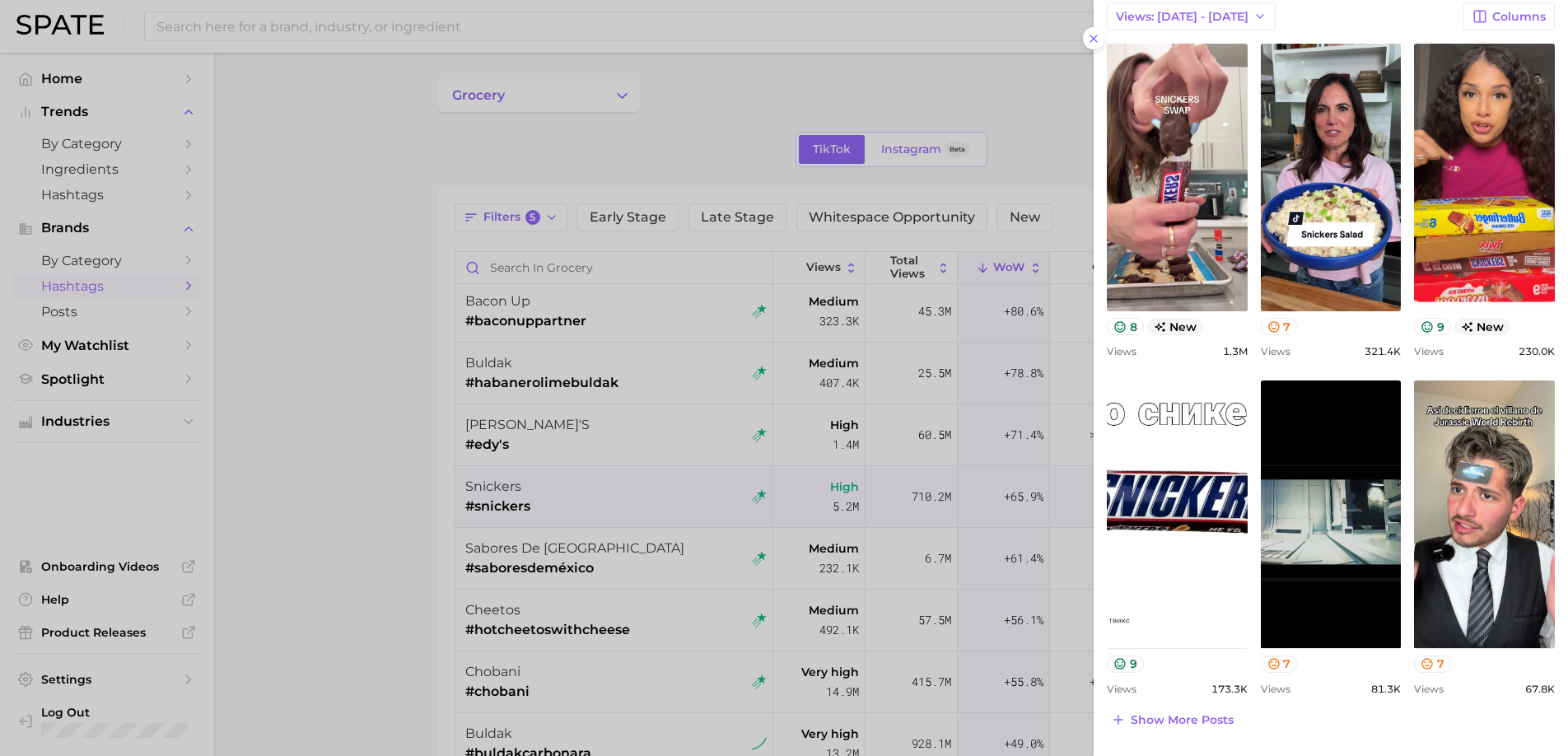
click at [599, 551] on div at bounding box center [784, 378] width 1568 height 756
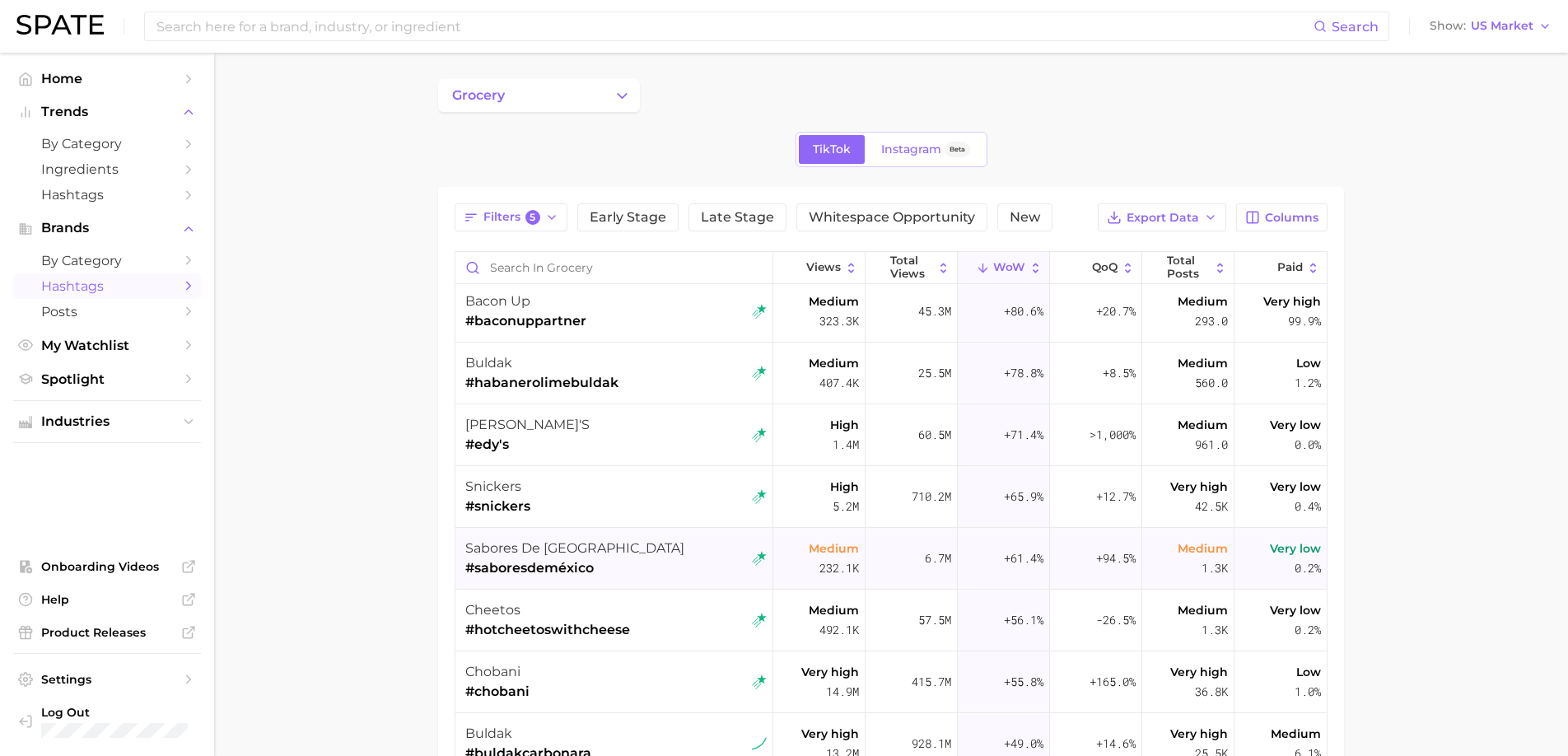
click at [663, 566] on div "sabores de mexico #saboresdeméxico" at bounding box center [616, 558] width 302 height 61
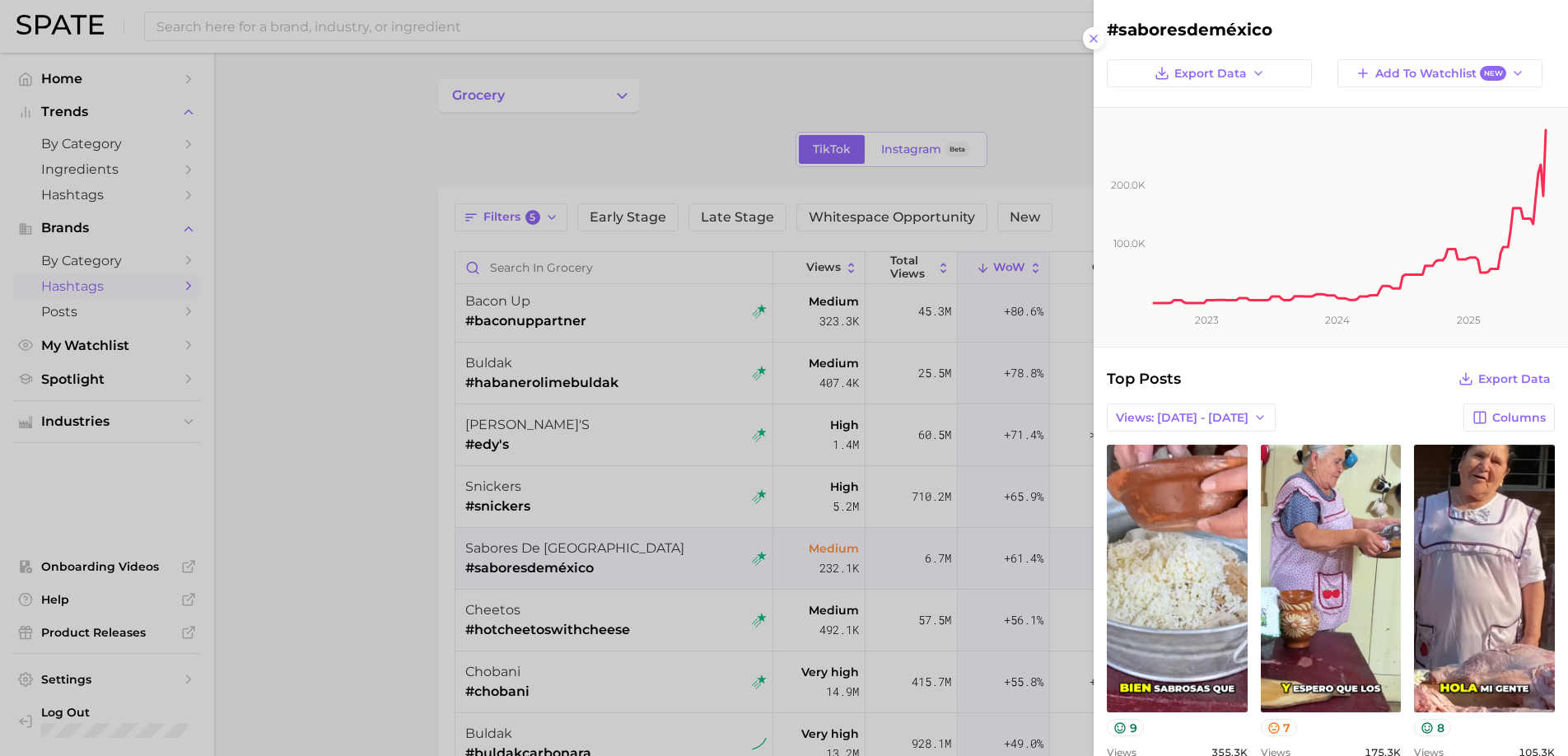
scroll to position [0, 0]
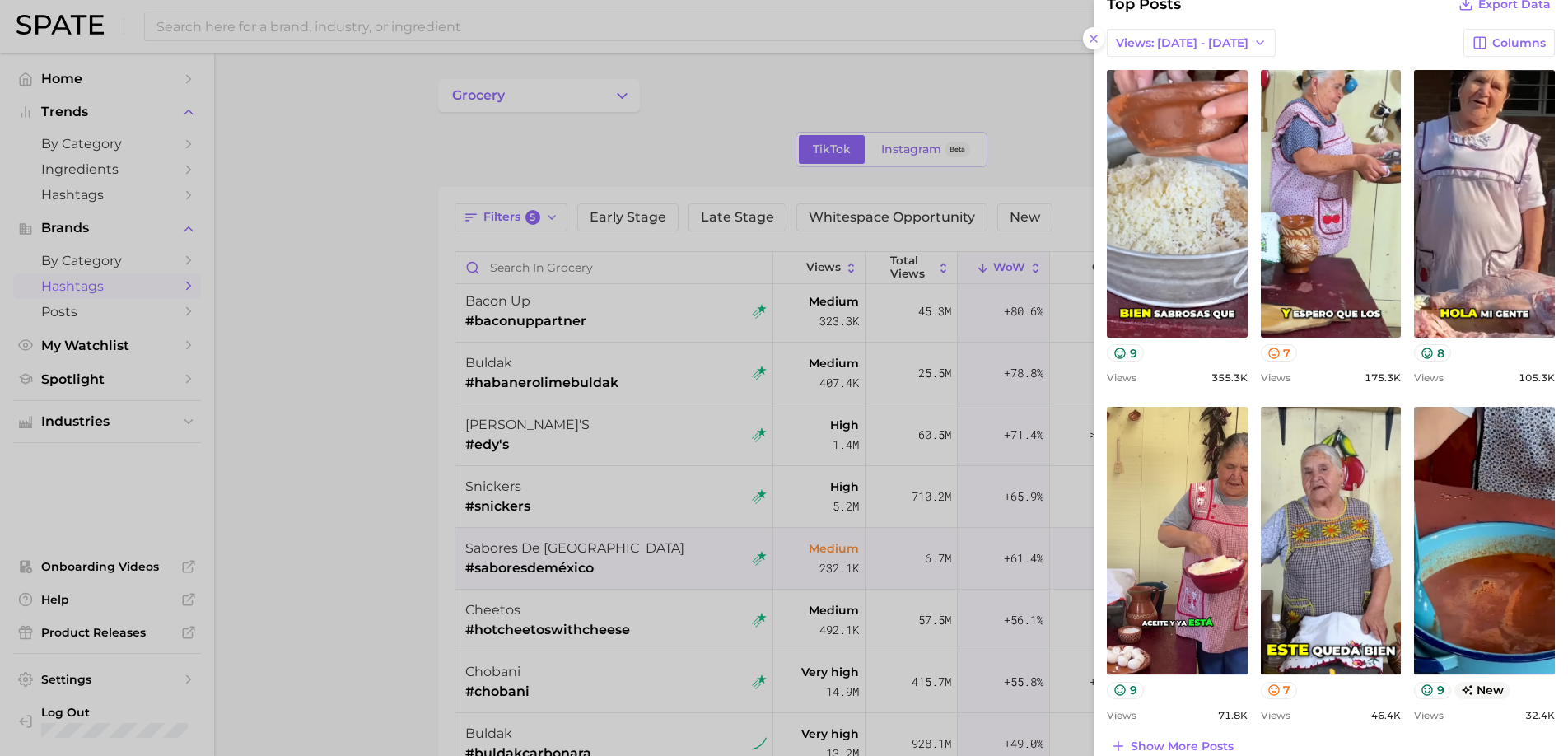
click at [763, 642] on div at bounding box center [784, 378] width 1568 height 756
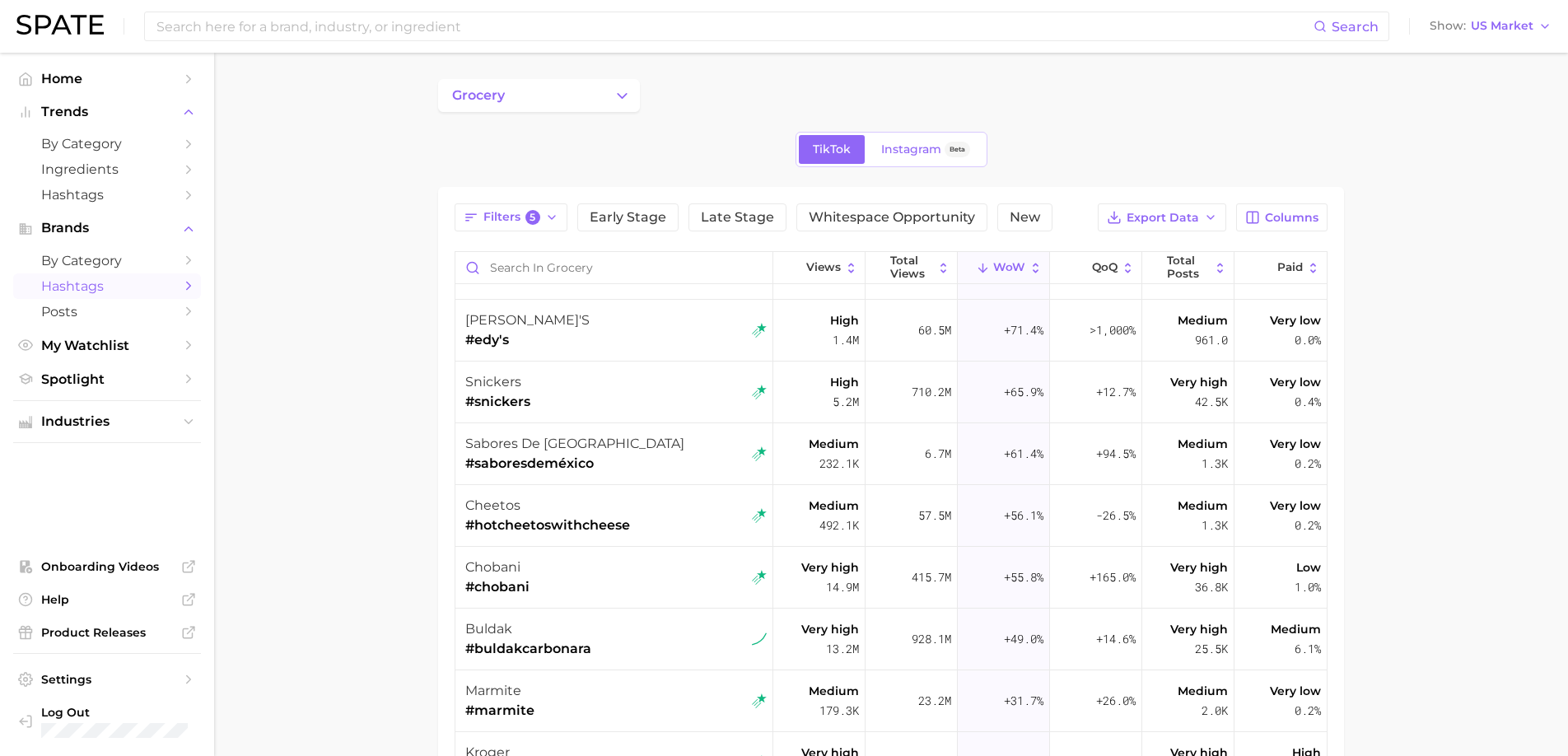
scroll to position [1273, 0]
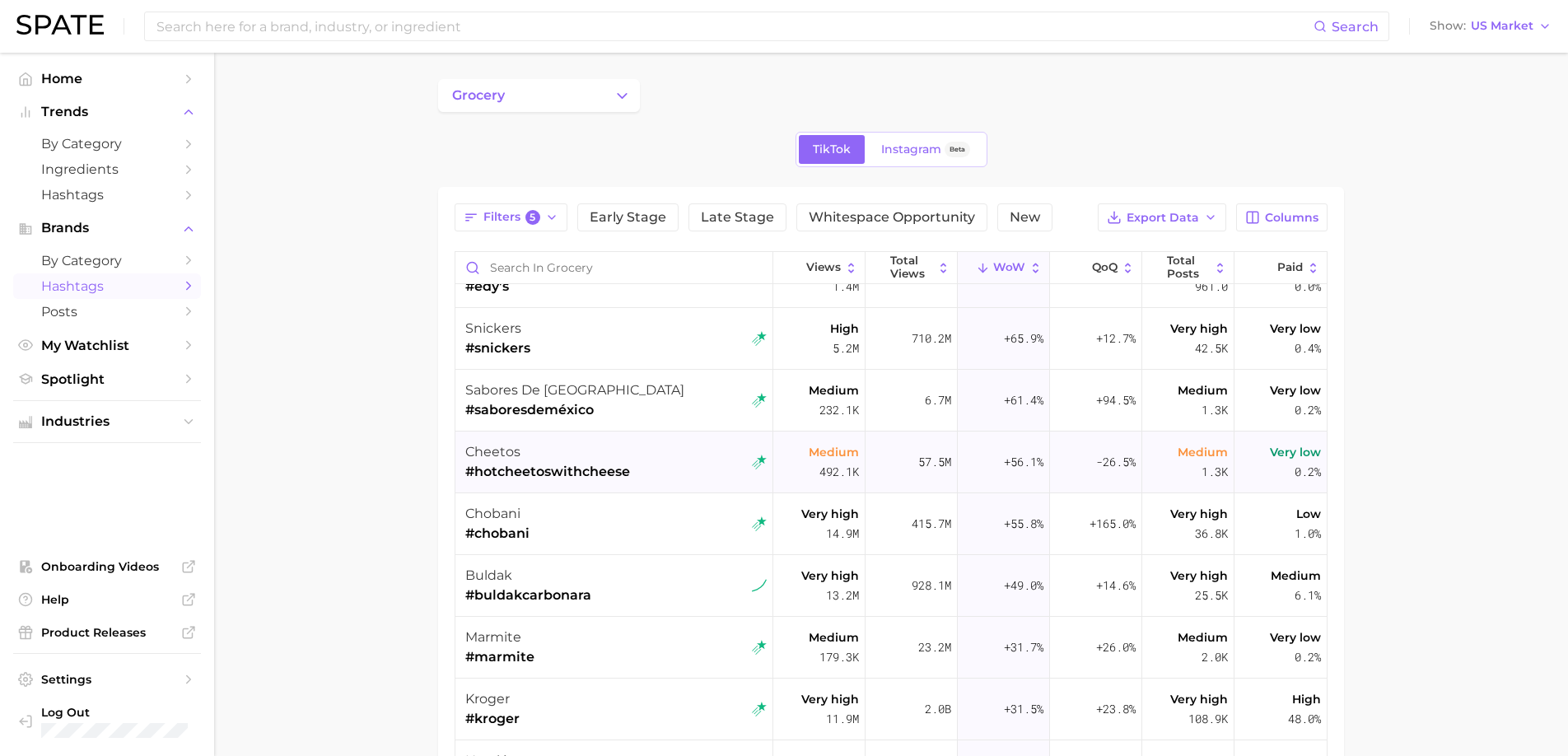
click at [613, 470] on span "#hotcheetoswithcheese" at bounding box center [547, 471] width 165 height 20
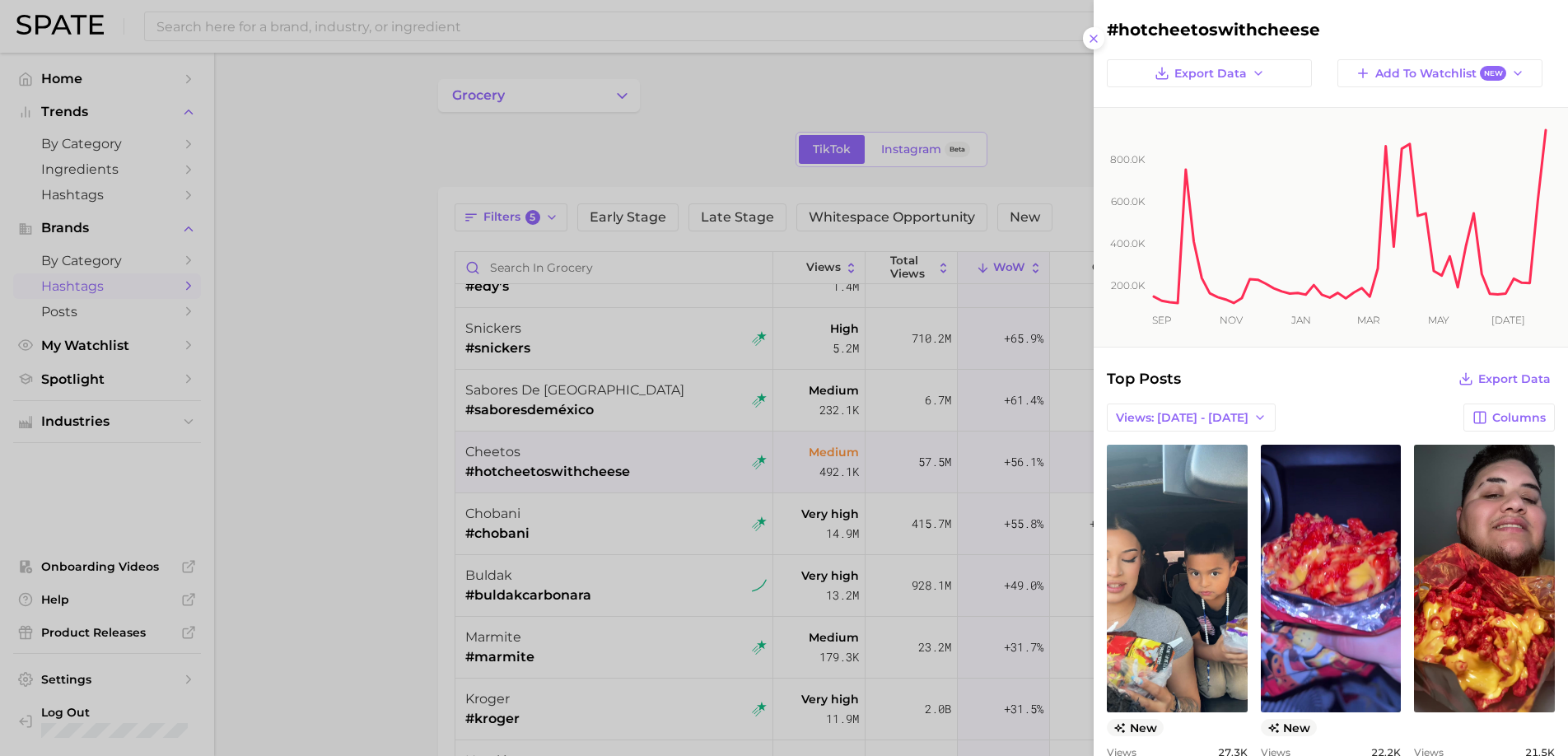
scroll to position [0, 0]
click at [635, 560] on div at bounding box center [784, 378] width 1568 height 756
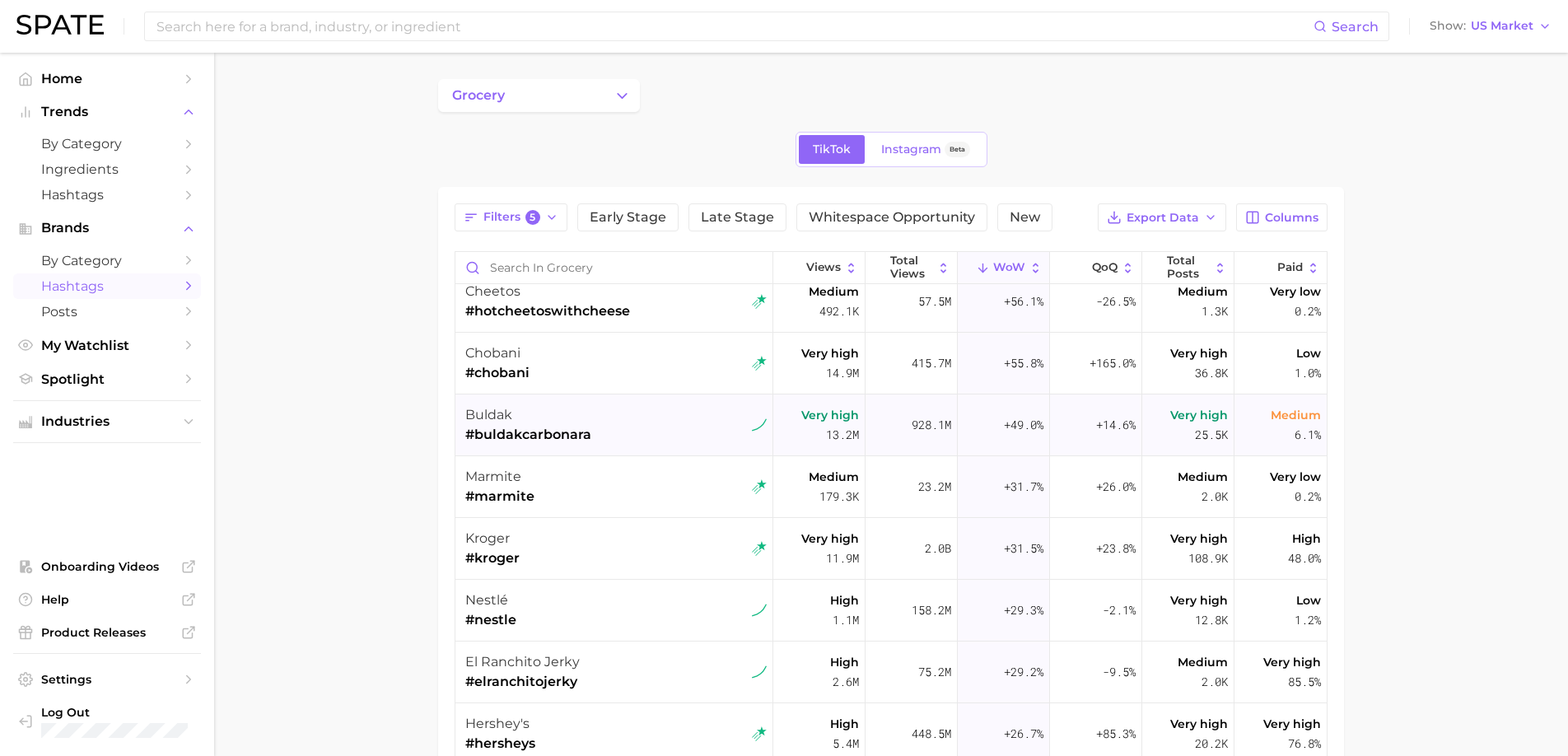
click at [644, 426] on div "buldak #buldakcarbonara" at bounding box center [616, 424] width 302 height 61
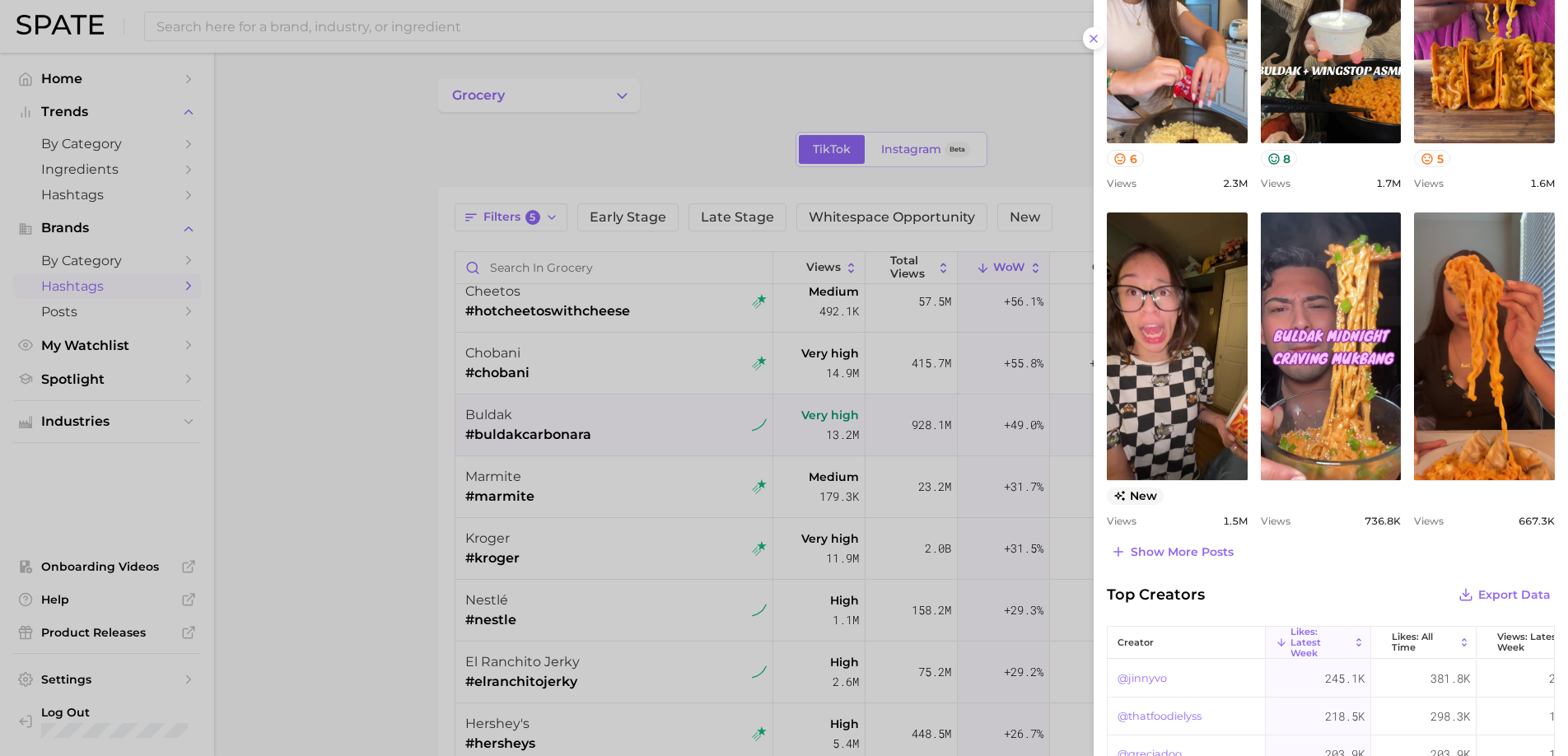
click at [631, 595] on div at bounding box center [784, 378] width 1568 height 756
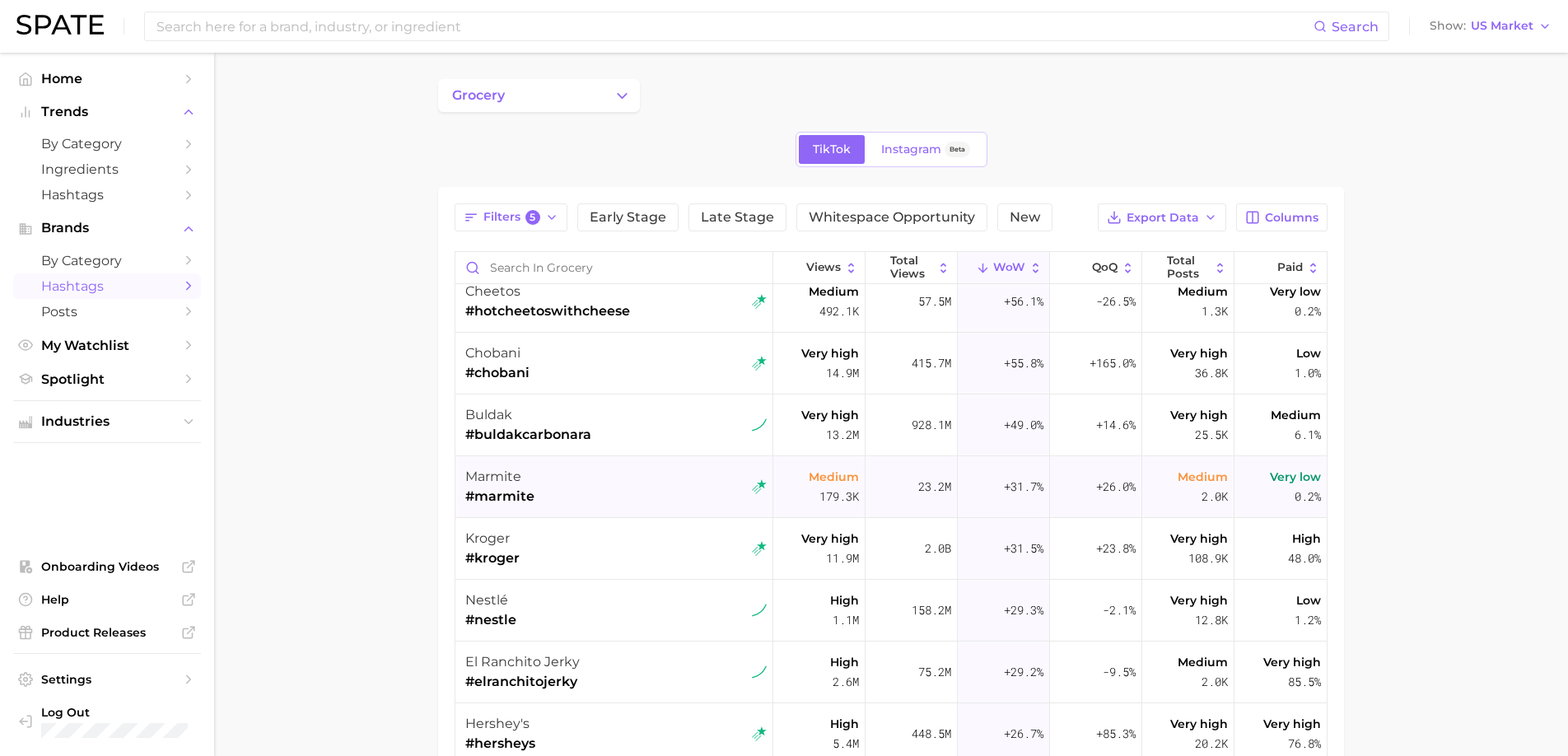
click at [629, 511] on div "marmite #marmite" at bounding box center [616, 486] width 302 height 61
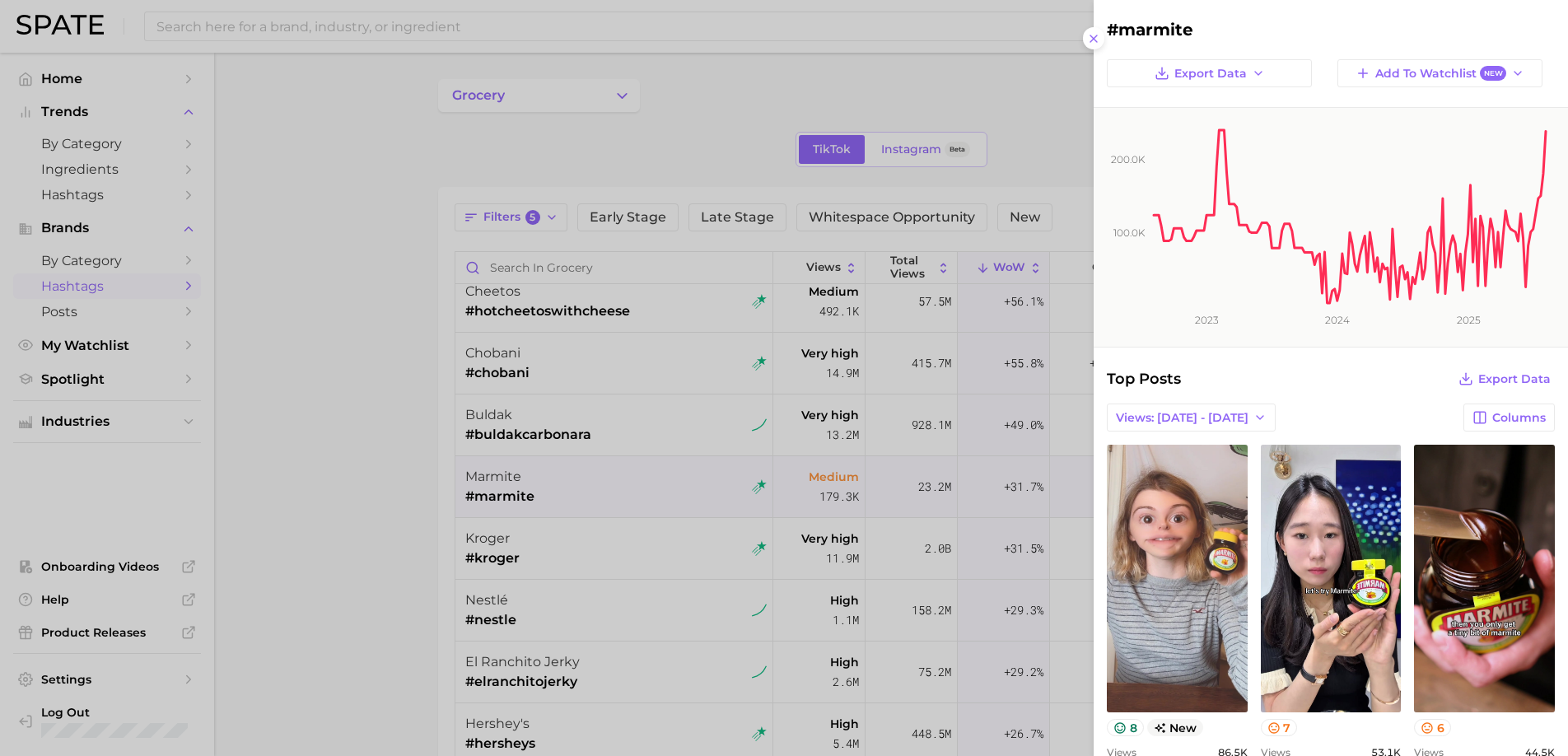
click at [642, 557] on div at bounding box center [784, 378] width 1568 height 756
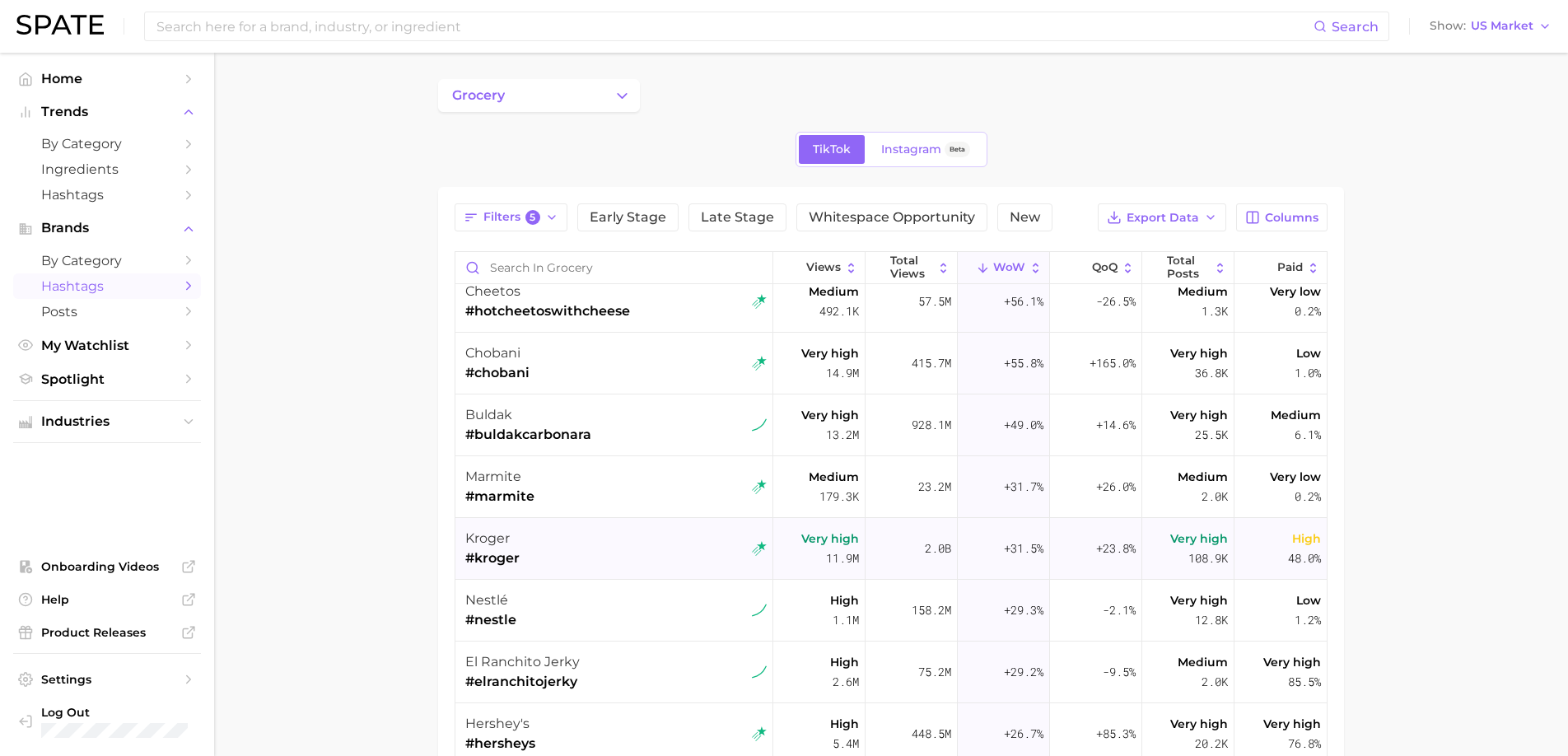
click at [642, 571] on div "kroger #kroger" at bounding box center [616, 548] width 302 height 61
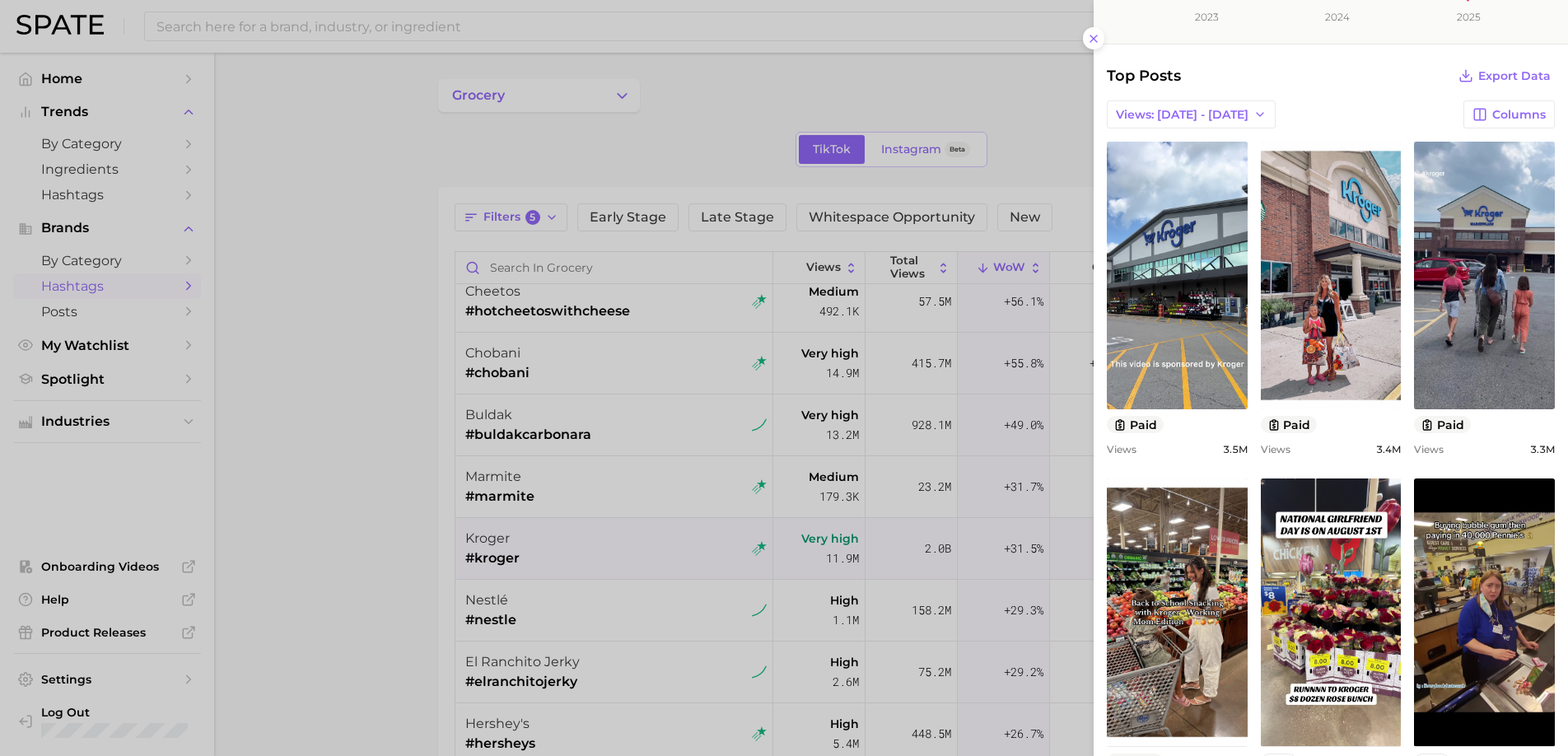
click at [620, 624] on div at bounding box center [784, 378] width 1568 height 756
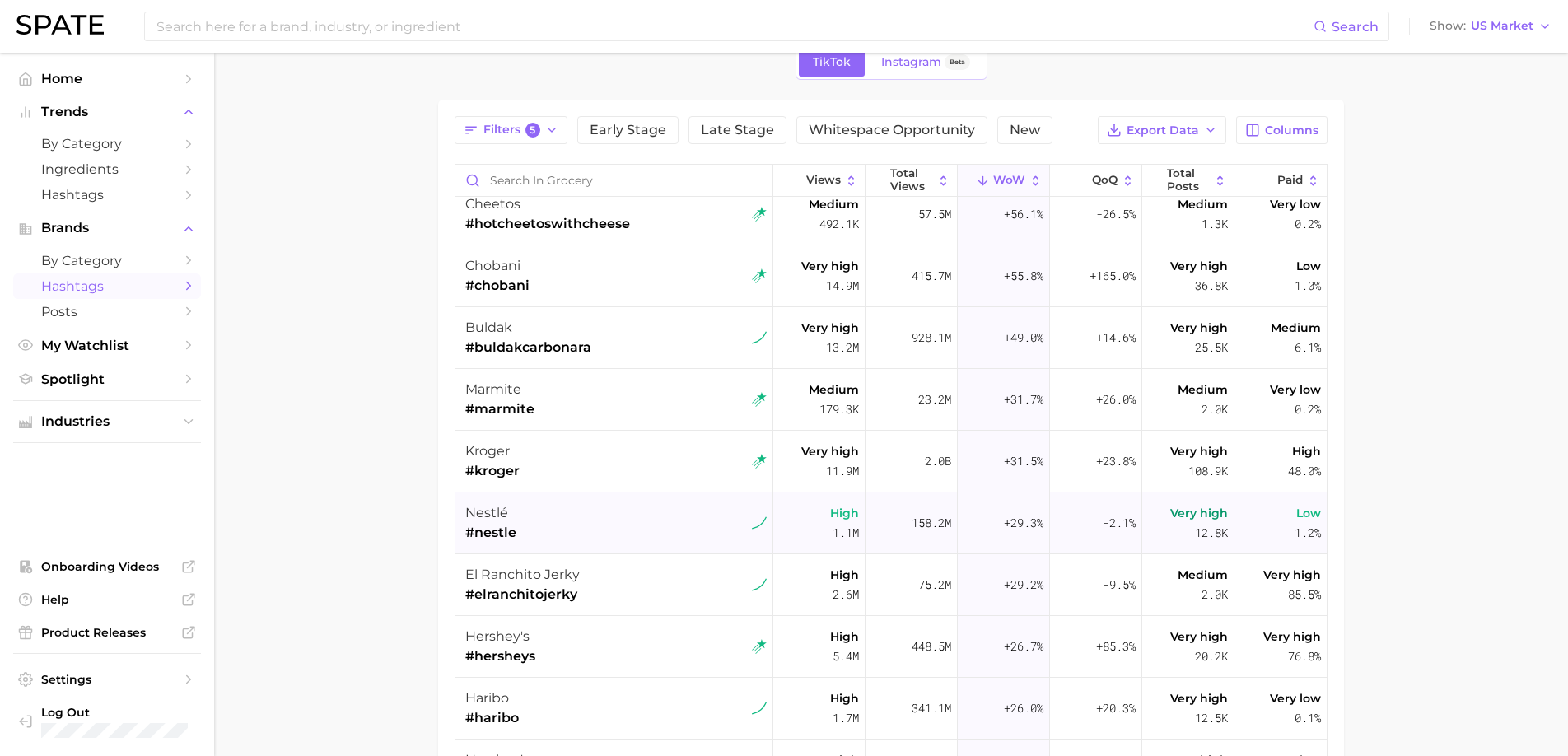
click at [654, 493] on div "nestlé #nestle" at bounding box center [616, 523] width 302 height 61
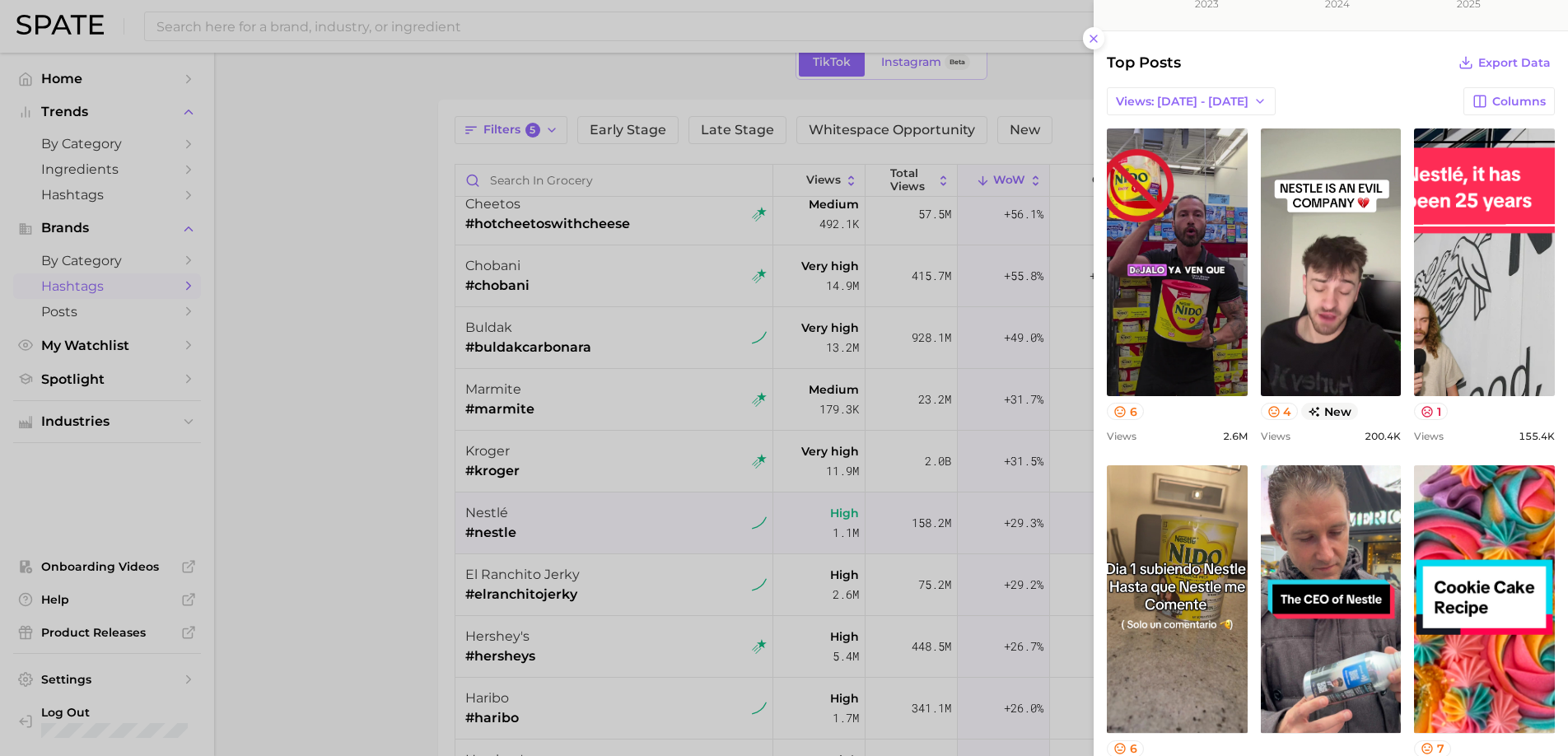
click at [704, 623] on div at bounding box center [784, 378] width 1568 height 756
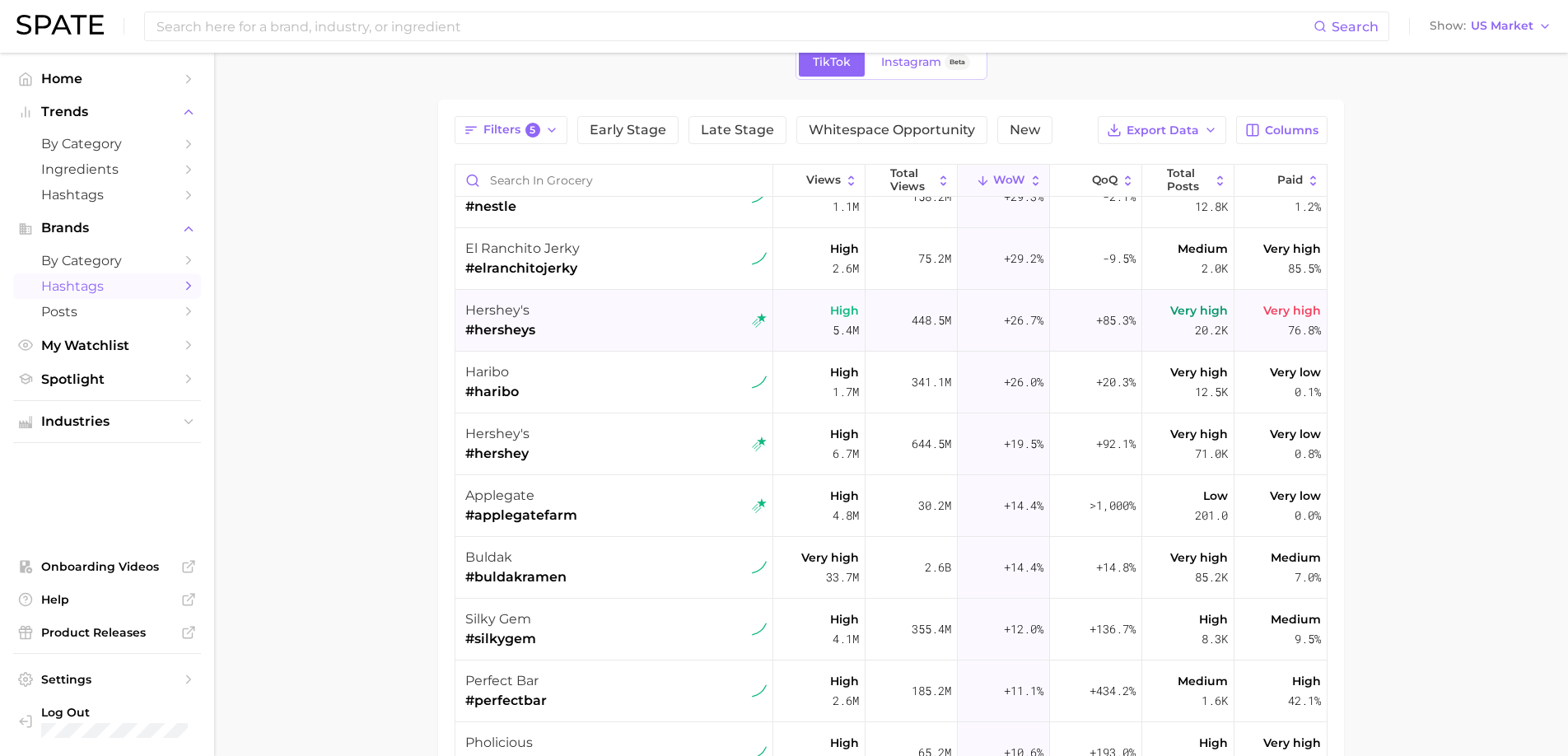
click at [633, 311] on div "hershey's #hersheys" at bounding box center [616, 320] width 302 height 61
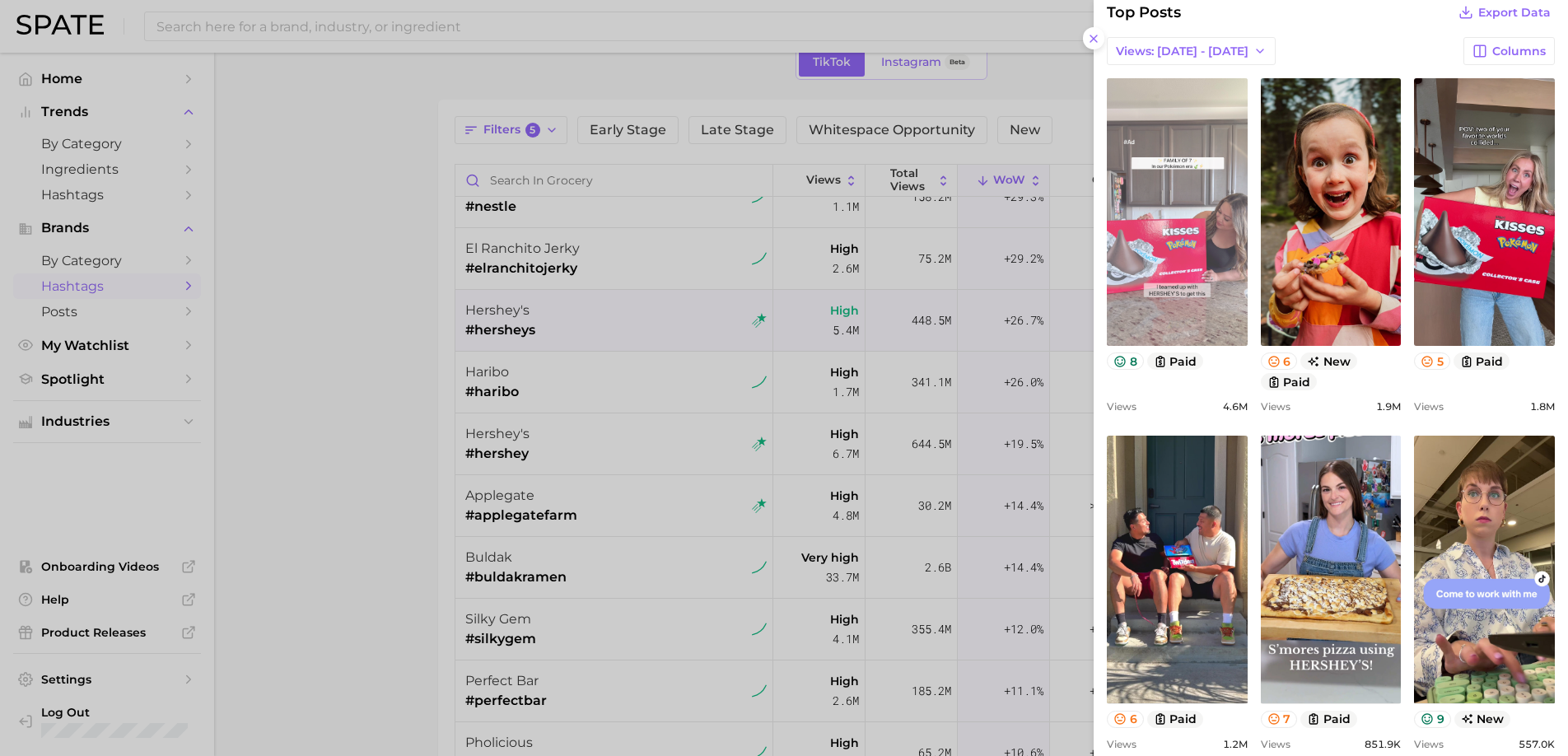
click at [1168, 223] on link "view post on TikTok" at bounding box center [1177, 212] width 141 height 267
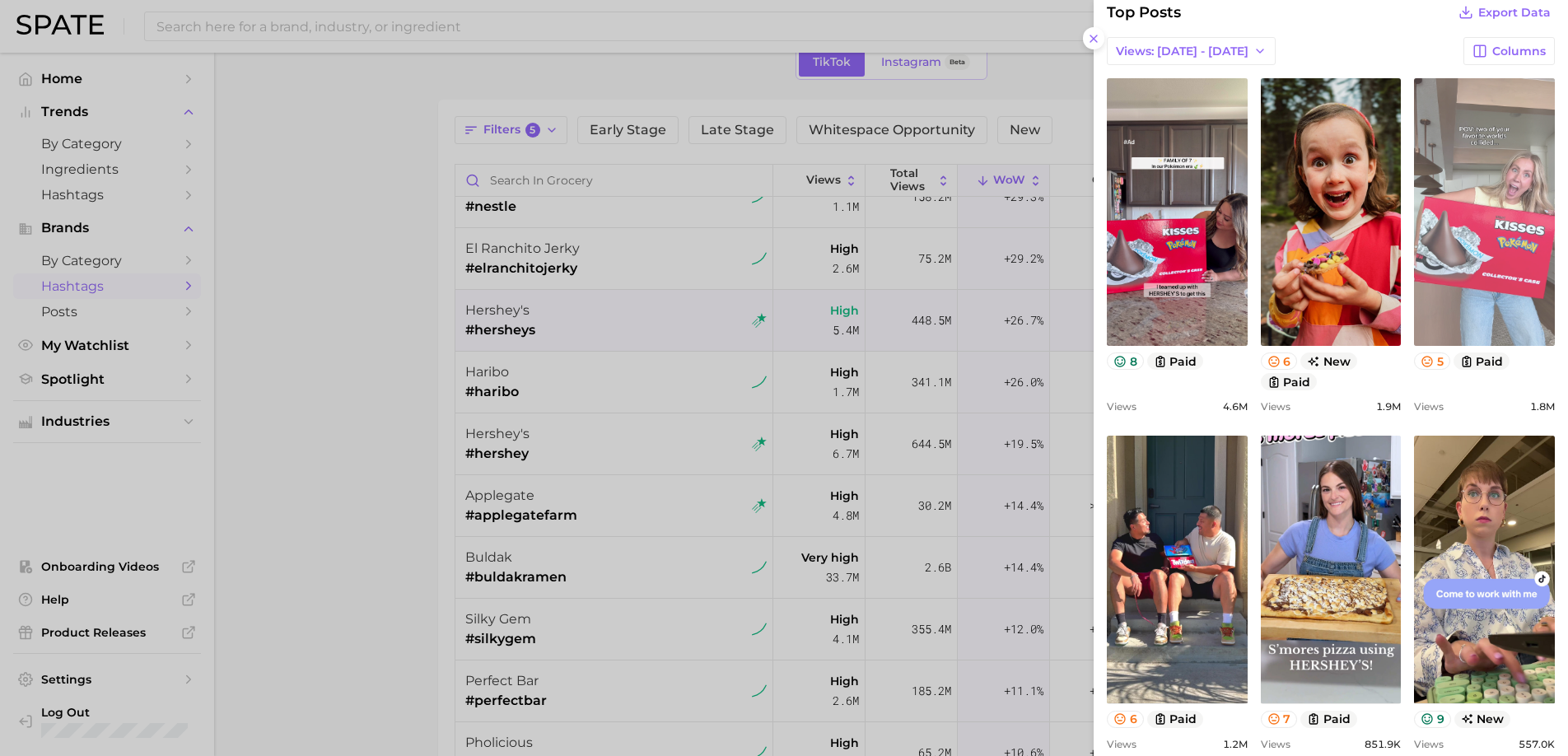
click at [1477, 261] on link "view post on TikTok" at bounding box center [1484, 212] width 141 height 267
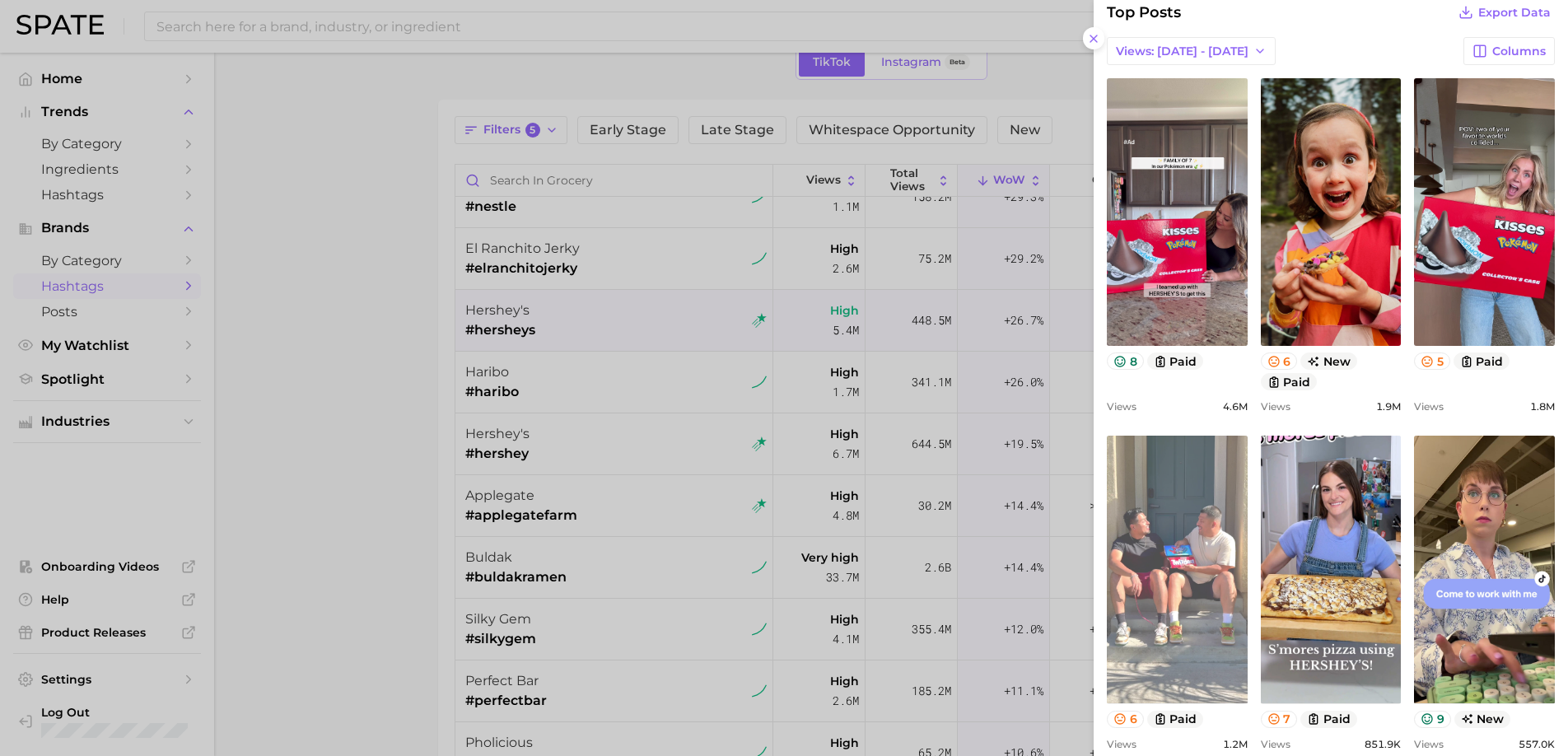
click at [1224, 582] on link "view post on TikTok" at bounding box center [1177, 569] width 141 height 267
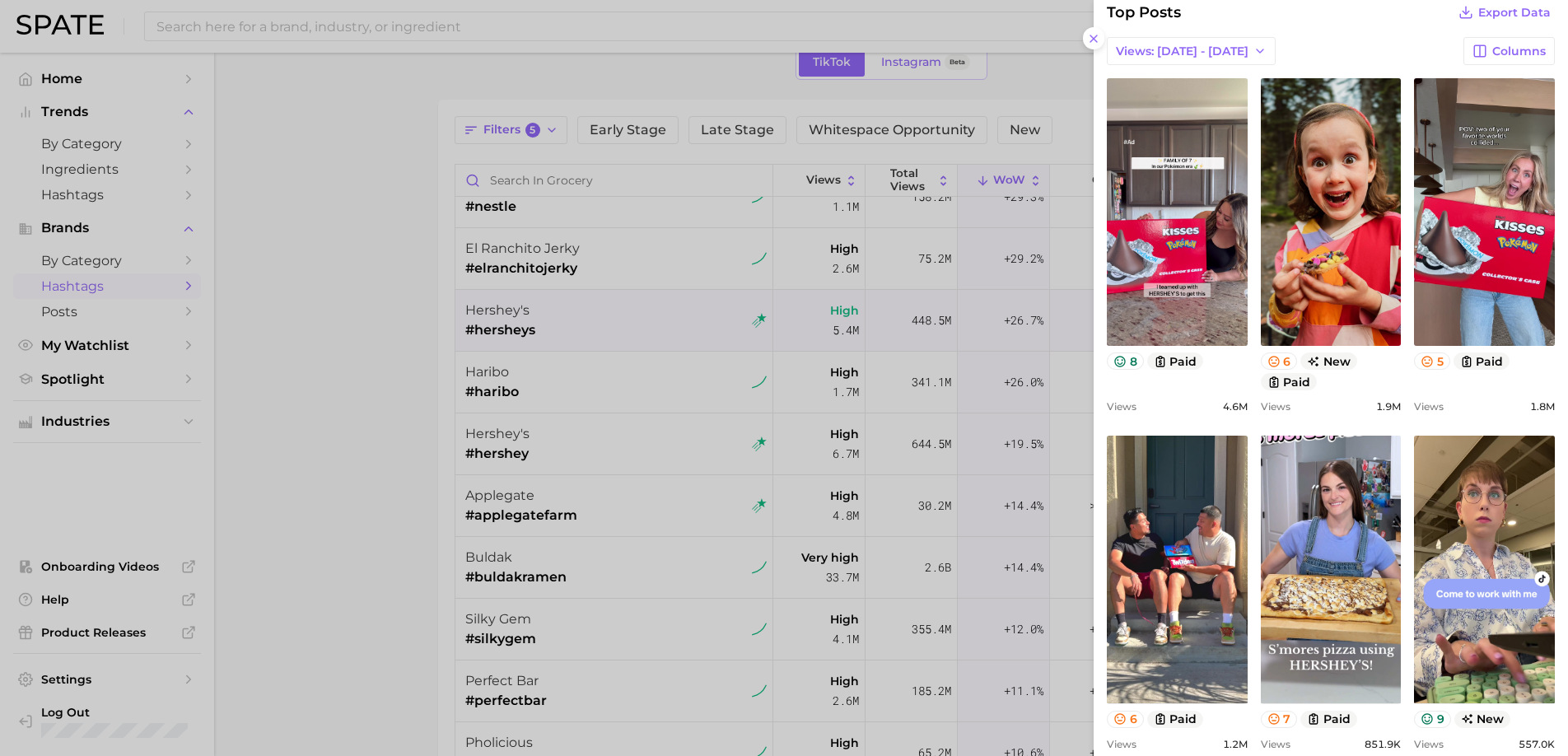
click at [749, 595] on div at bounding box center [784, 378] width 1568 height 756
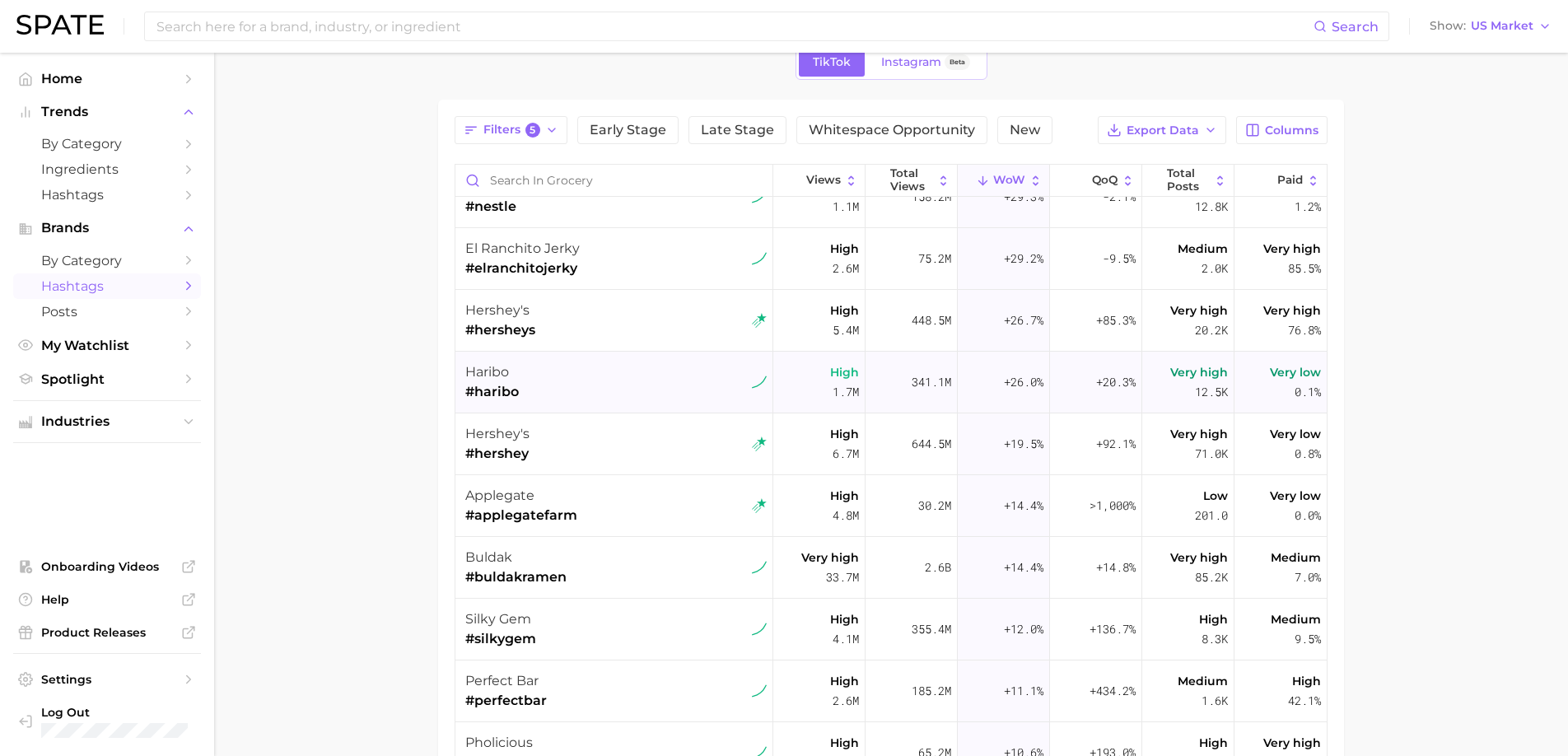
click at [666, 381] on div "haribo #haribo" at bounding box center [616, 381] width 302 height 61
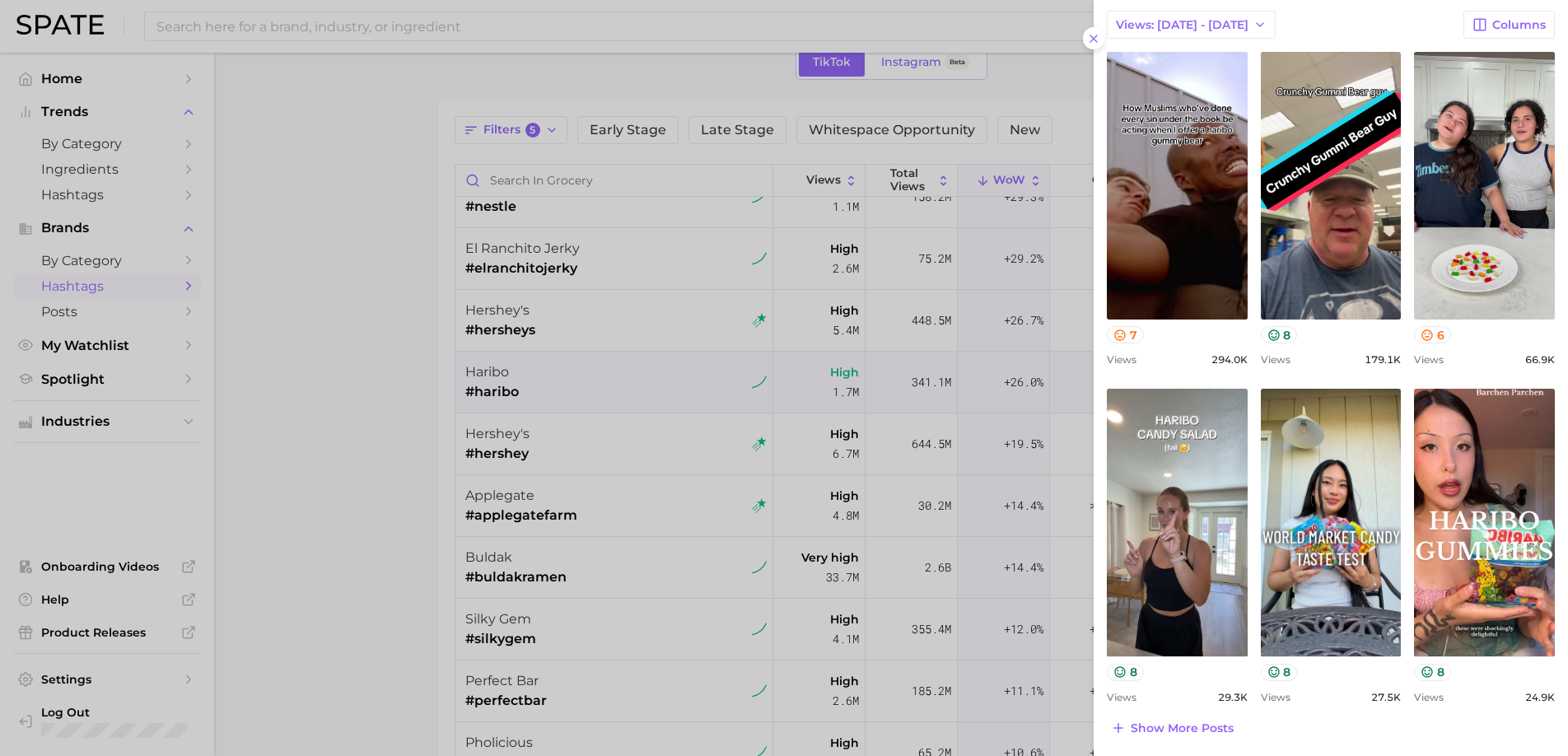
scroll to position [394, 0]
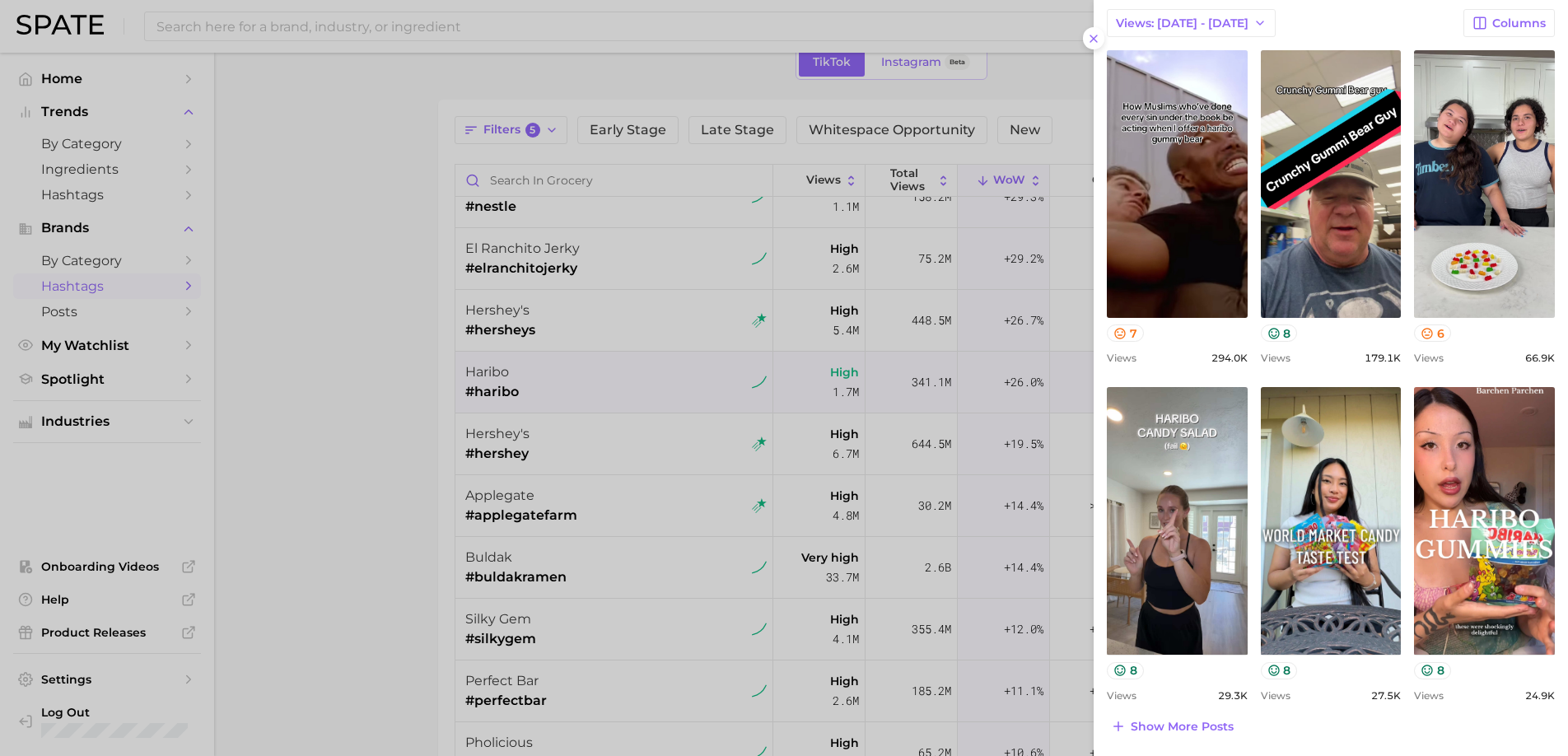
click at [550, 441] on div at bounding box center [784, 378] width 1568 height 756
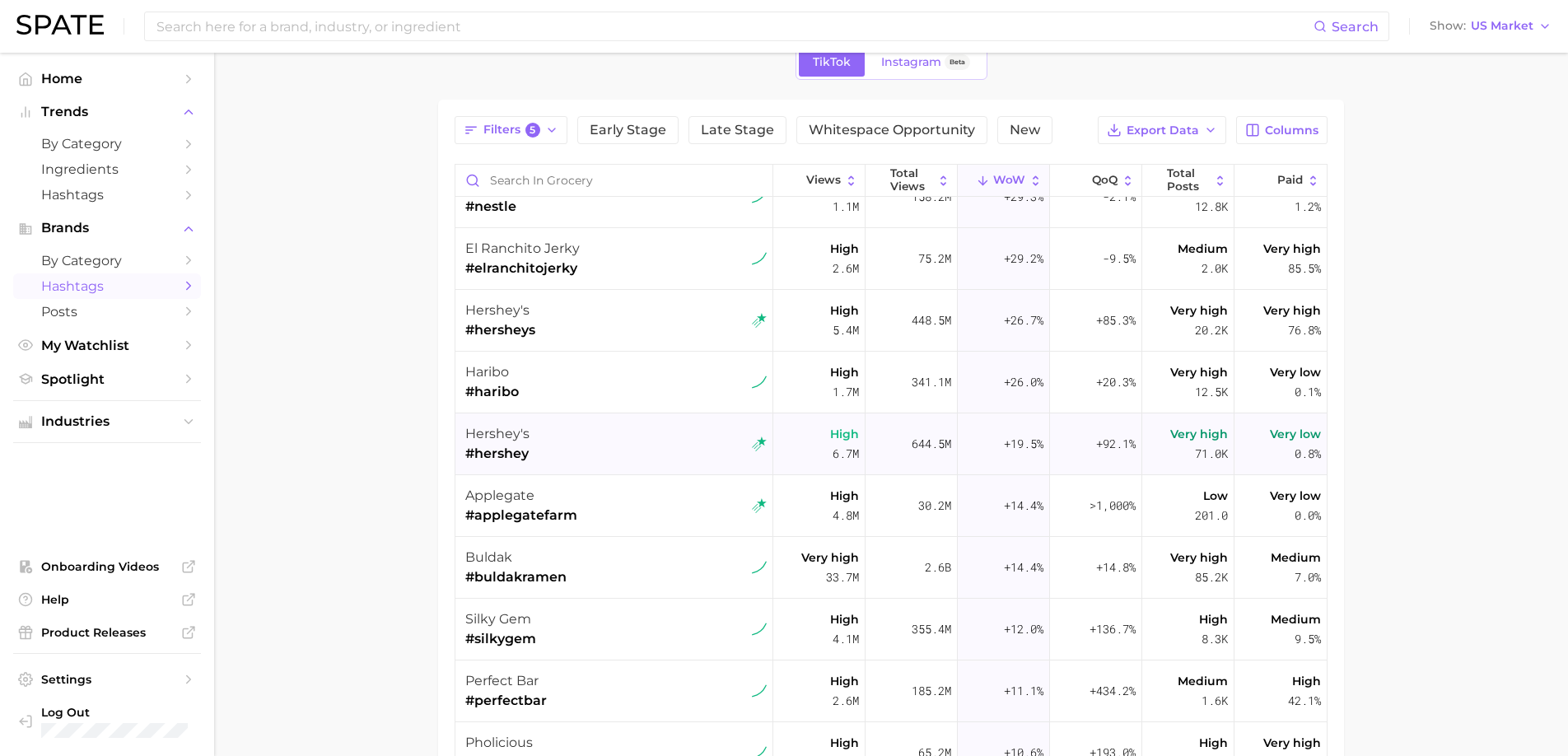
click at [609, 447] on div "hershey's #hershey" at bounding box center [616, 444] width 302 height 61
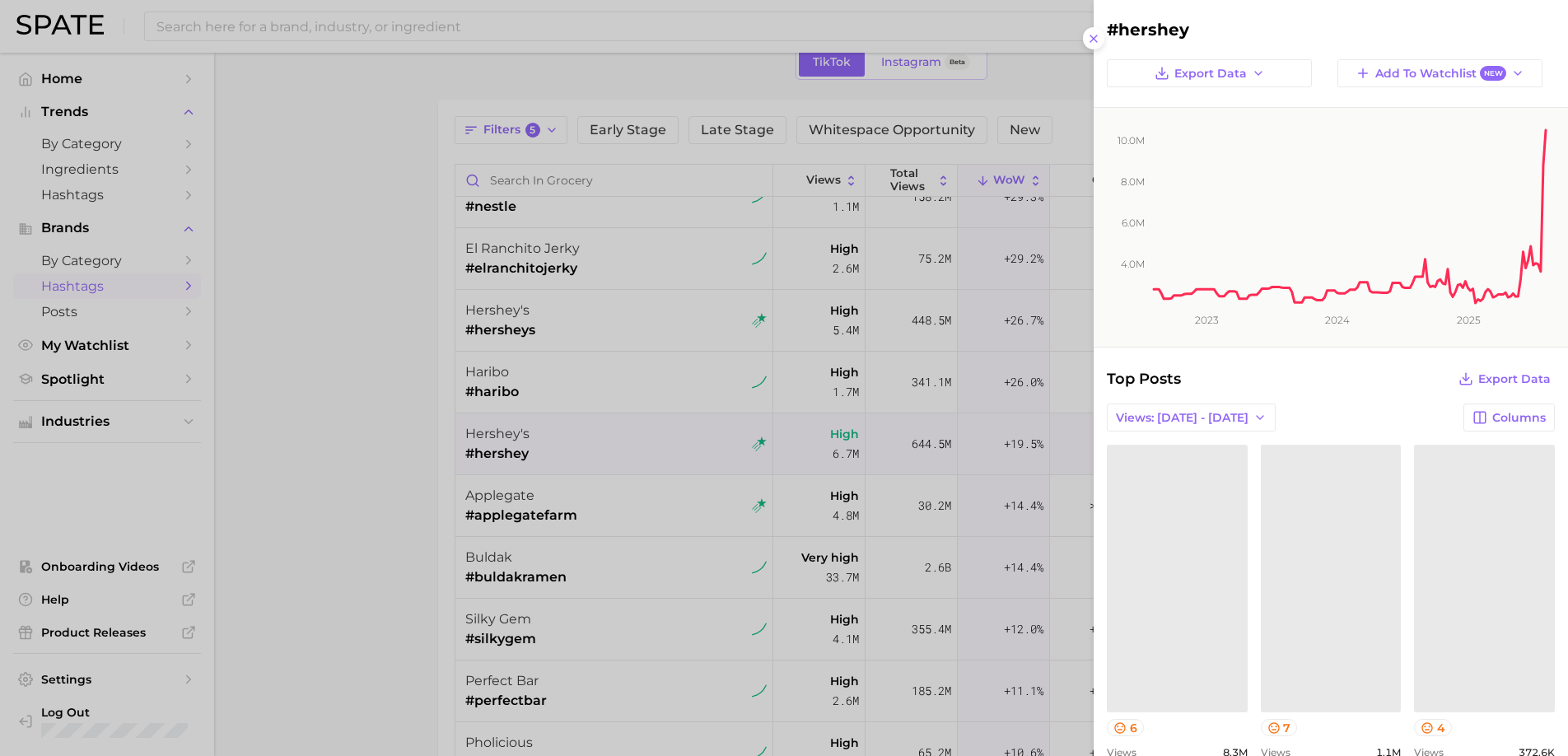
click at [611, 494] on div at bounding box center [784, 378] width 1568 height 756
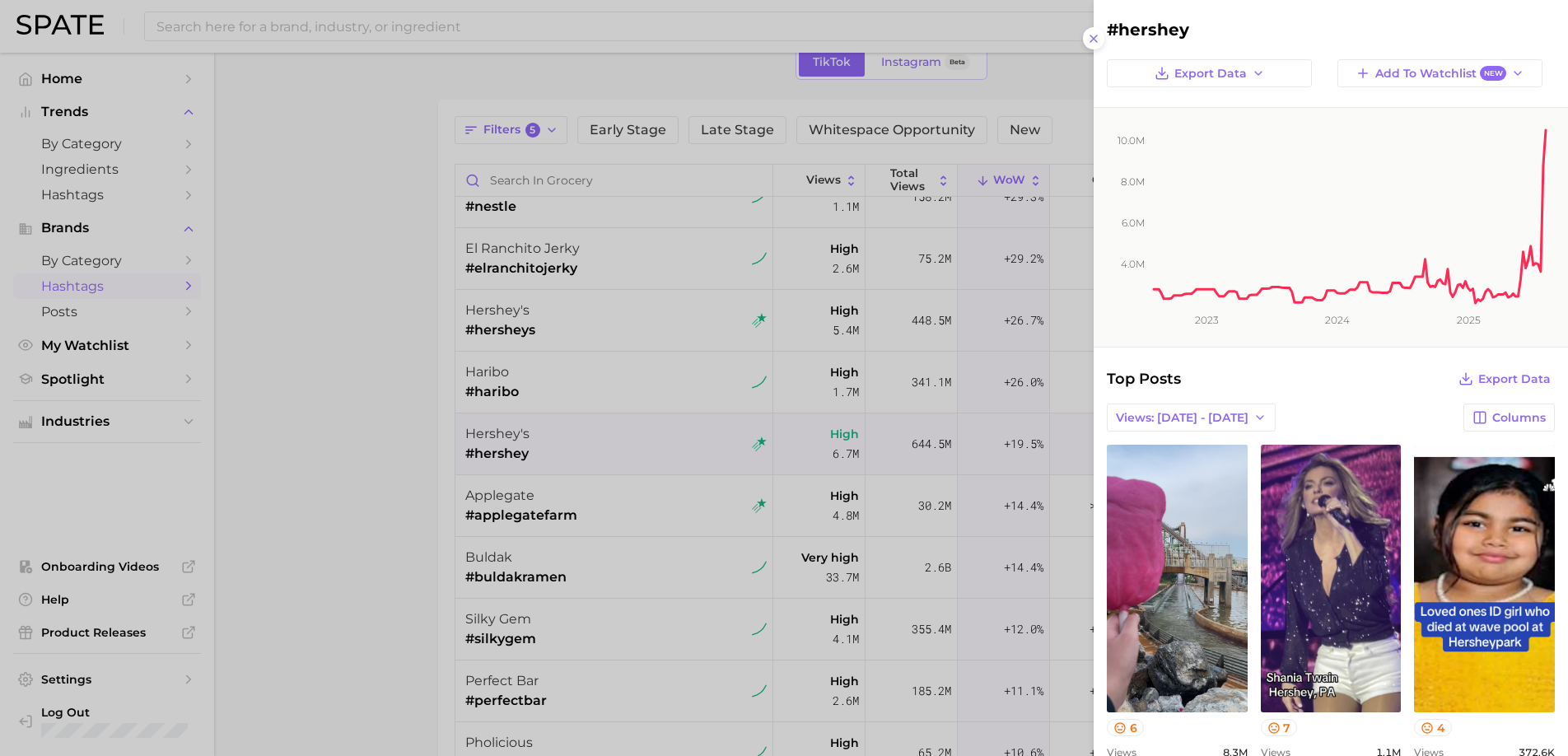
scroll to position [0, 0]
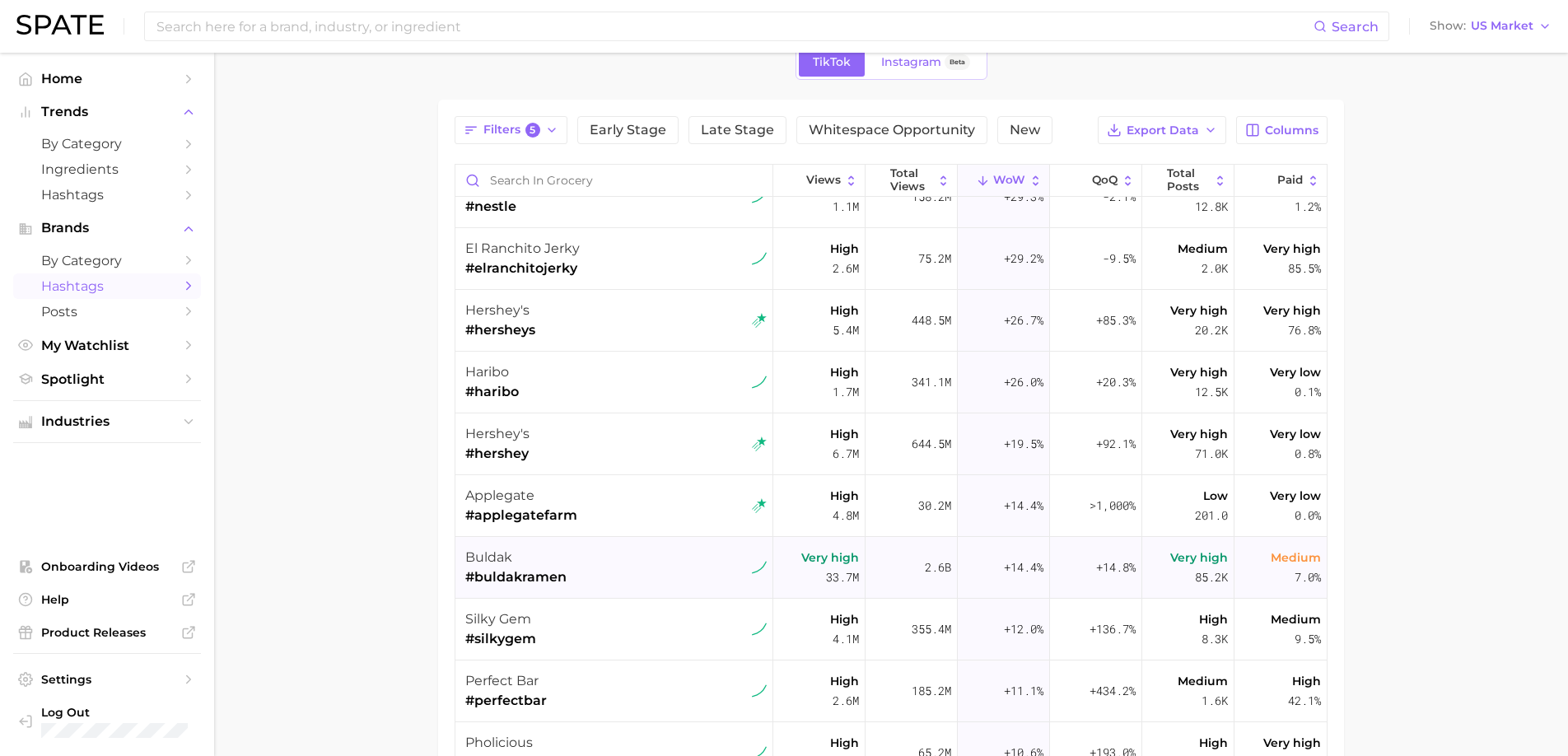
click at [634, 557] on div "buldak #buldakramen" at bounding box center [616, 567] width 302 height 61
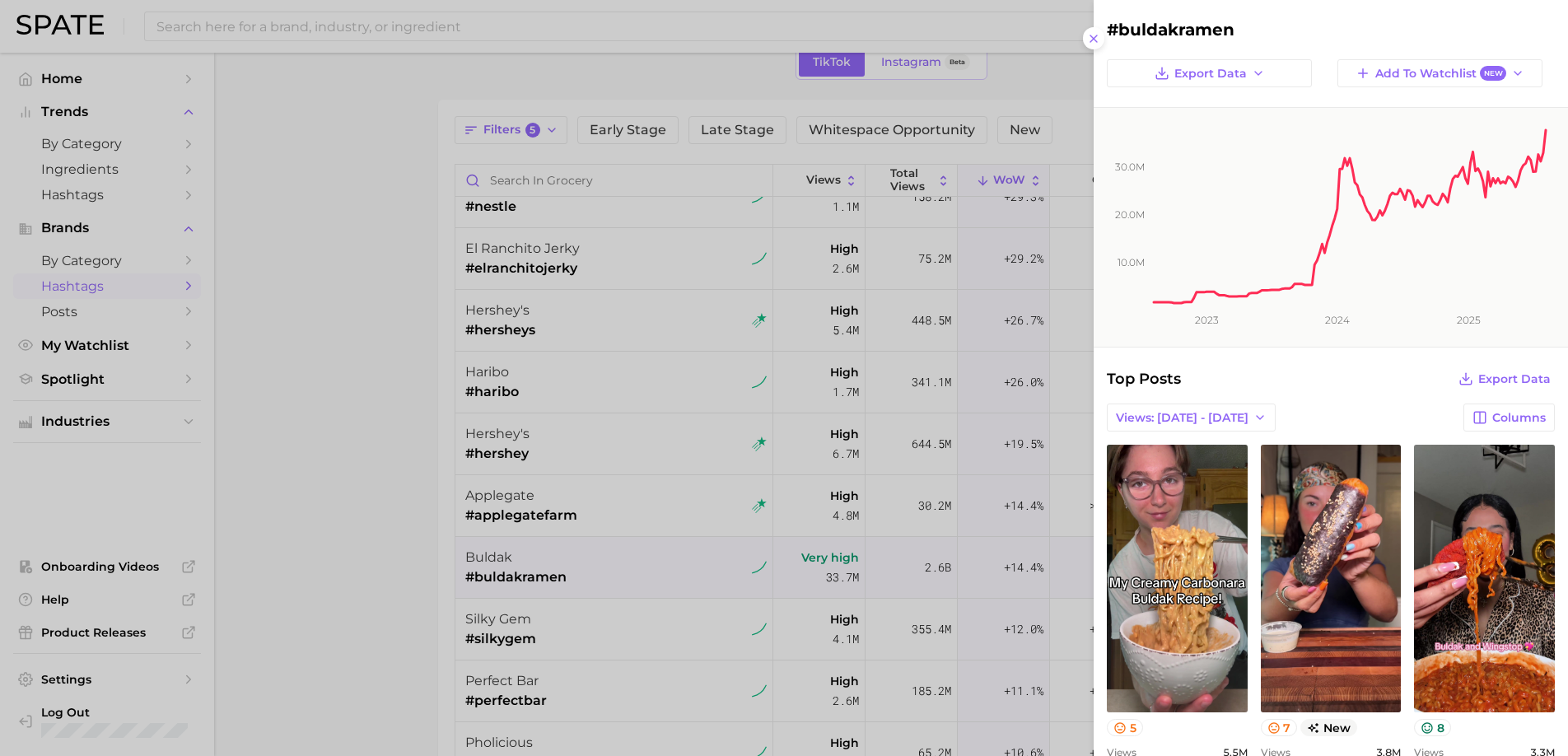
click at [650, 623] on div at bounding box center [784, 378] width 1568 height 756
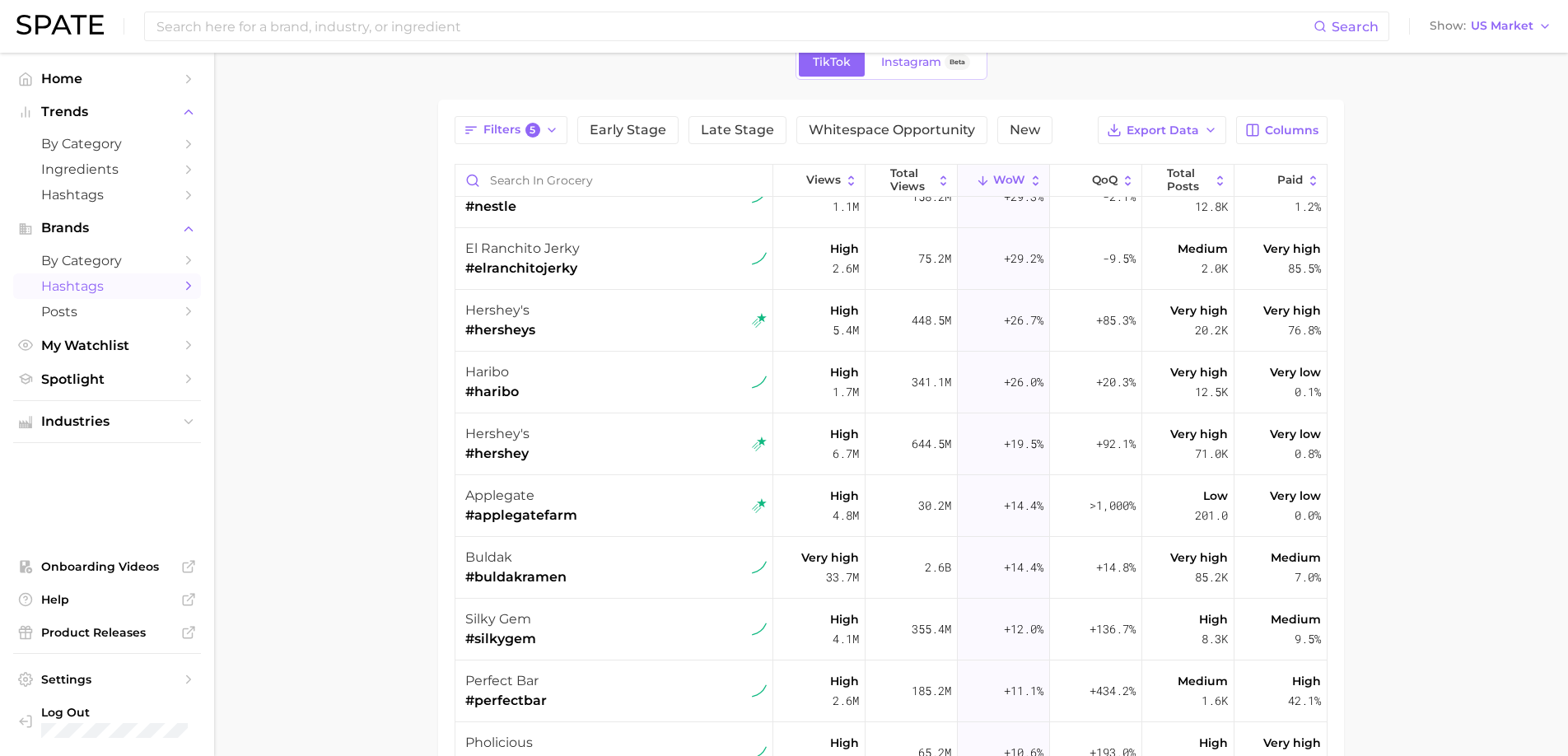
click at [650, 623] on div "silky gem #silkygem" at bounding box center [616, 628] width 302 height 61
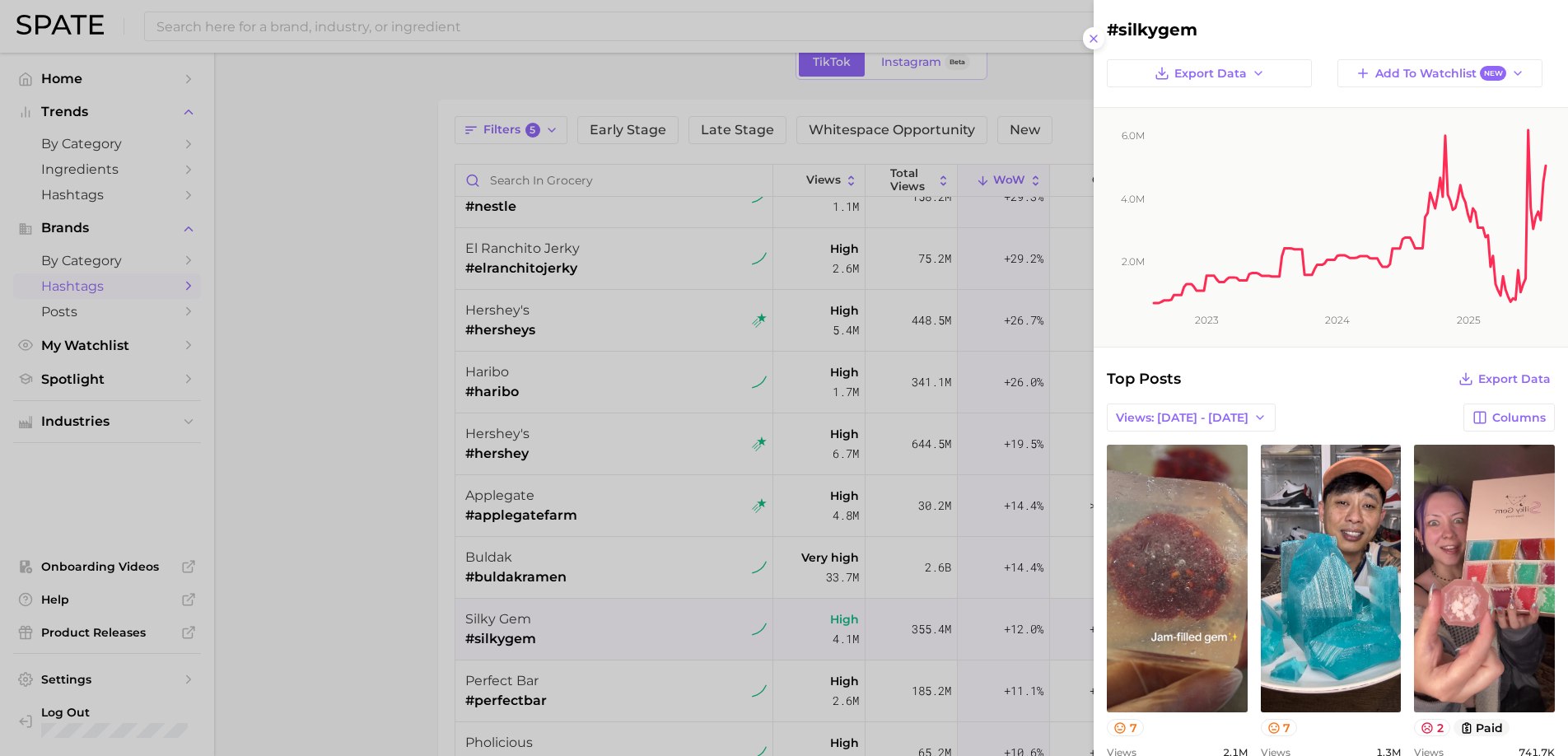
click at [650, 623] on div at bounding box center [784, 378] width 1568 height 756
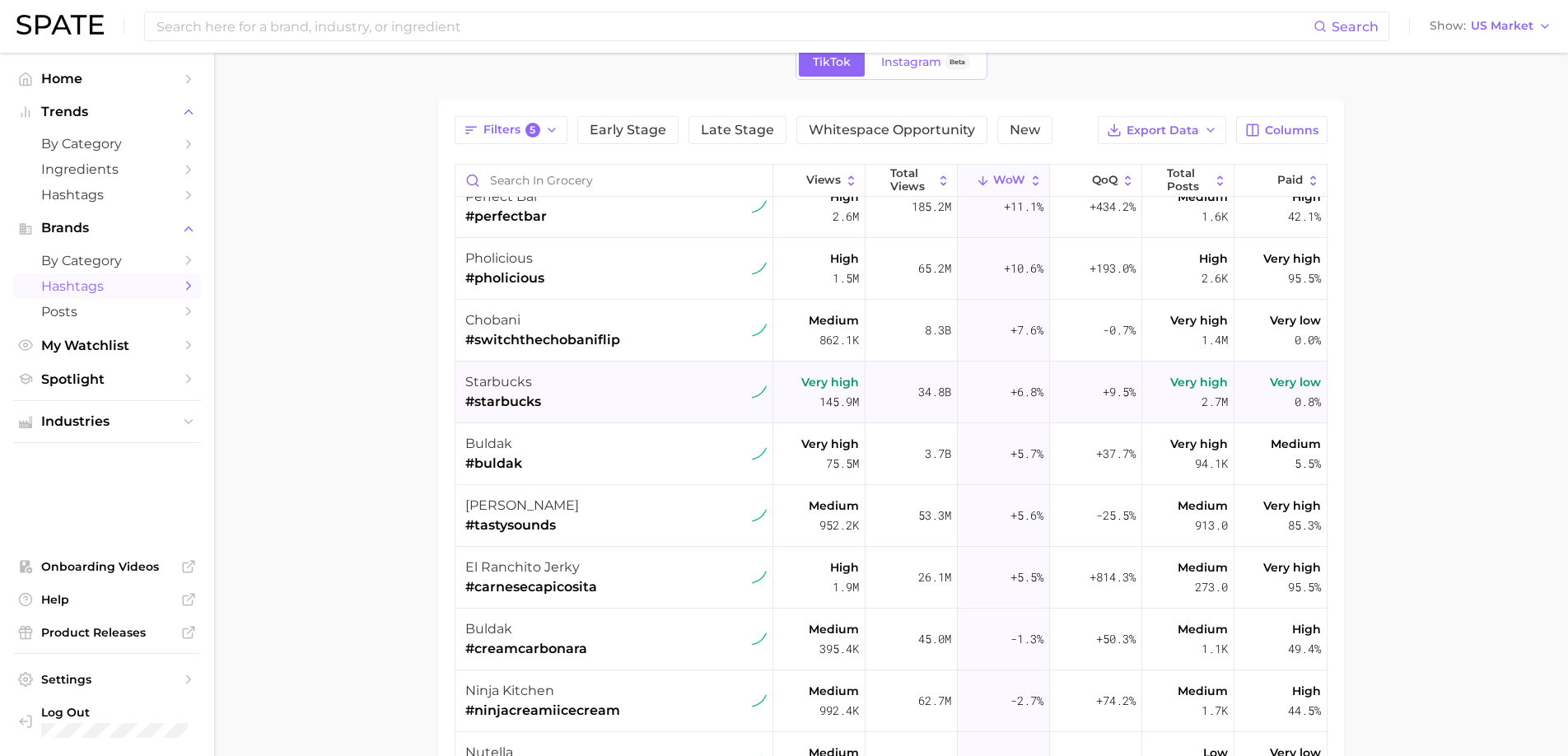
click at [571, 398] on div "starbucks #starbucks" at bounding box center [616, 391] width 302 height 61
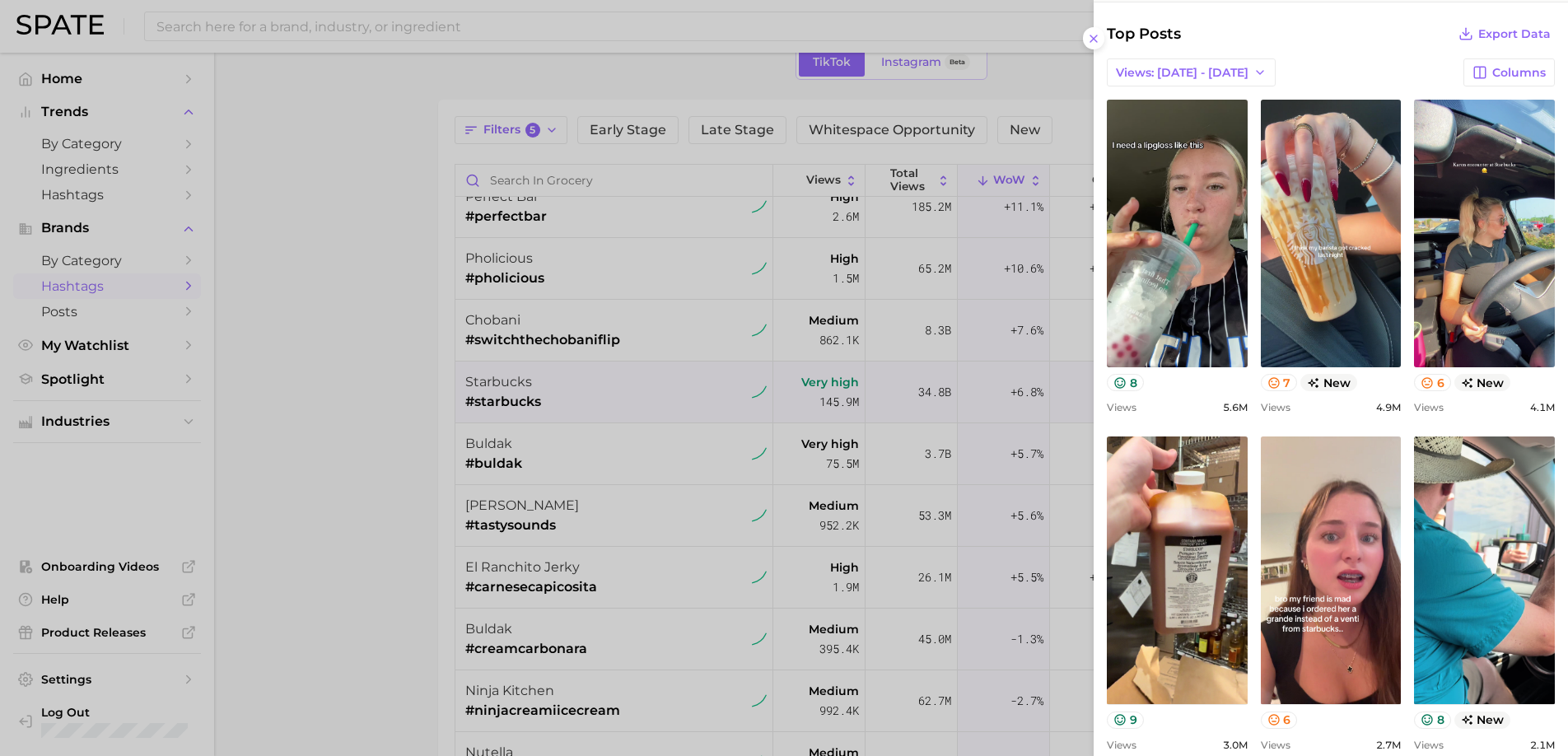
click at [691, 610] on div at bounding box center [784, 378] width 1568 height 756
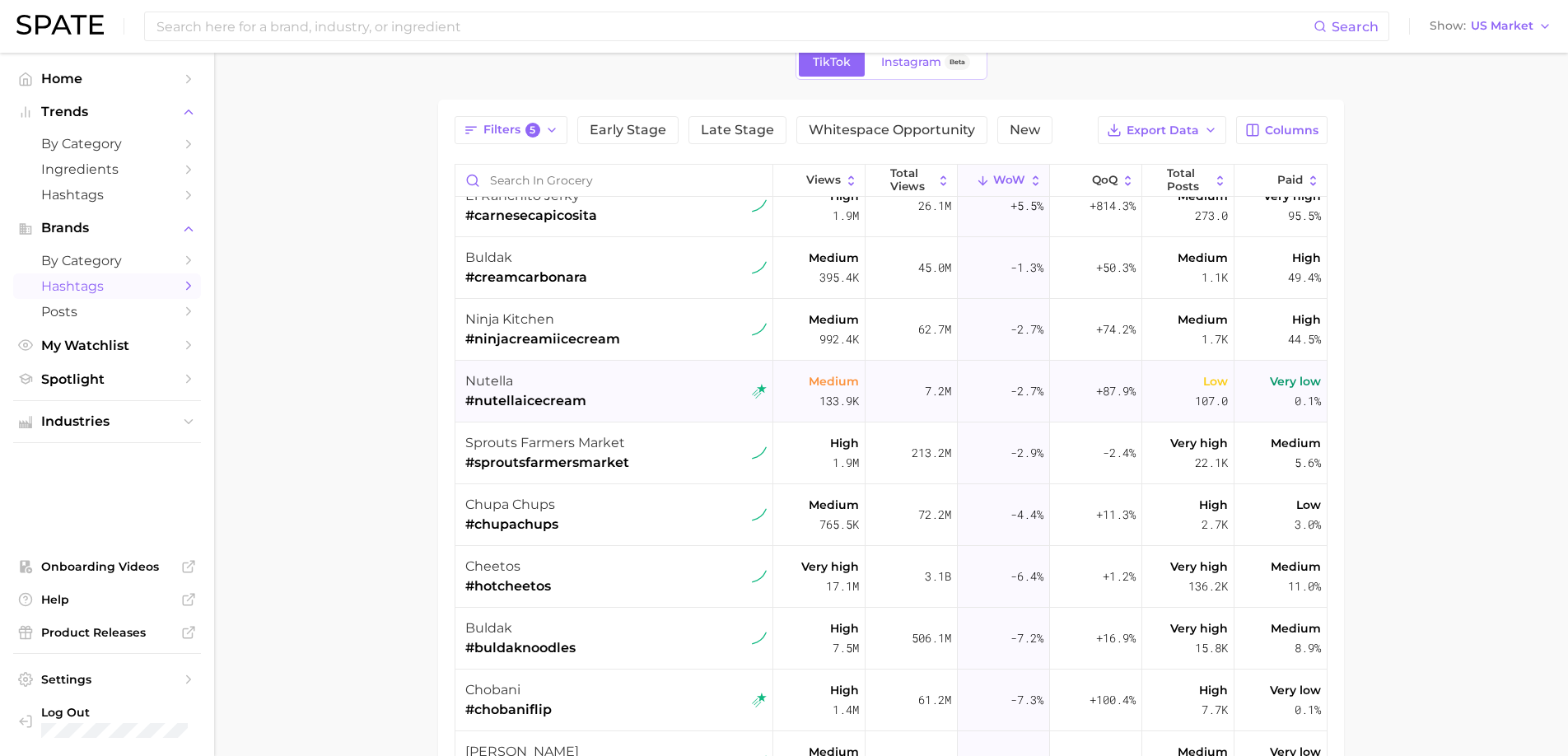
click at [661, 394] on div "nutella #nutellaicecream" at bounding box center [616, 391] width 302 height 61
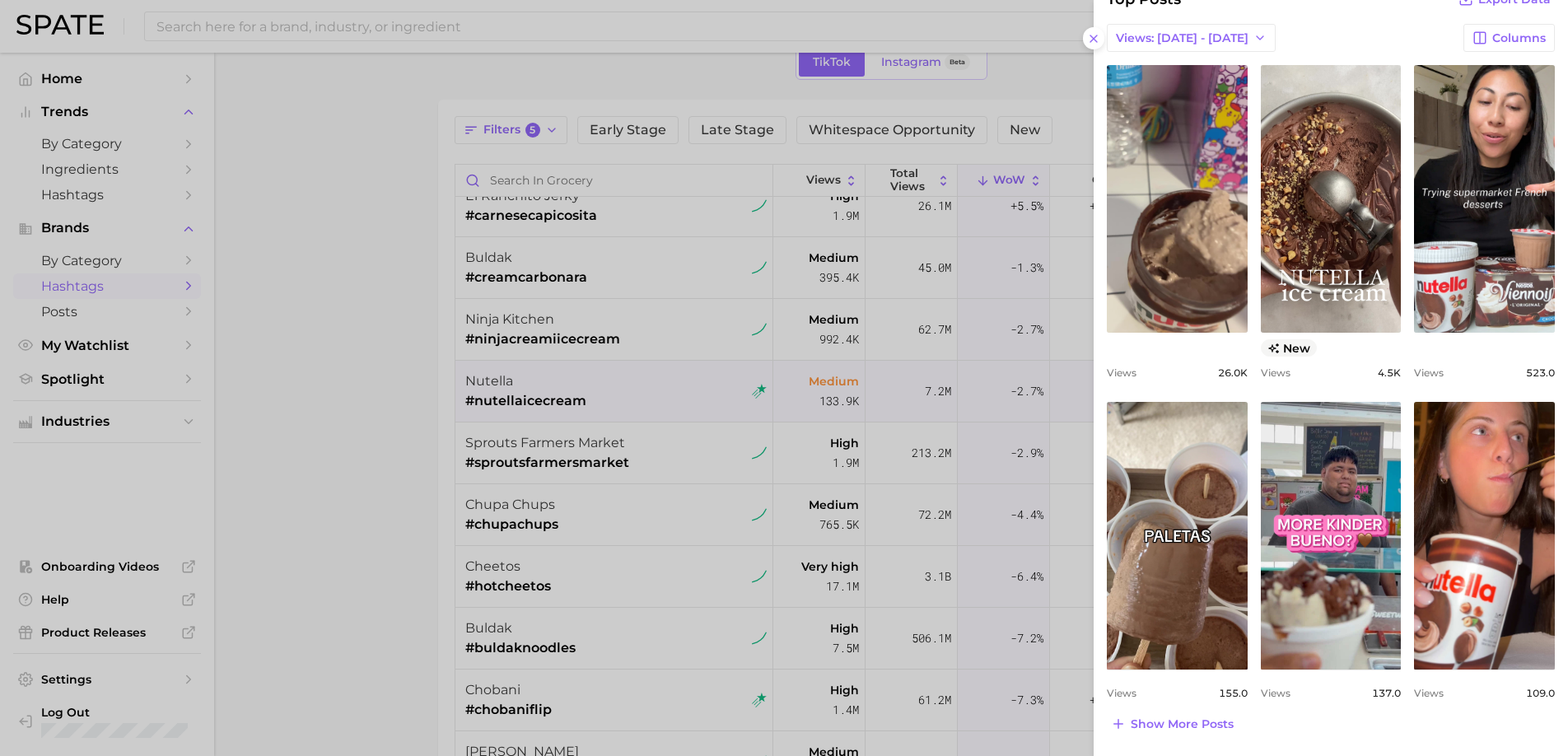
click at [620, 528] on div at bounding box center [784, 378] width 1568 height 756
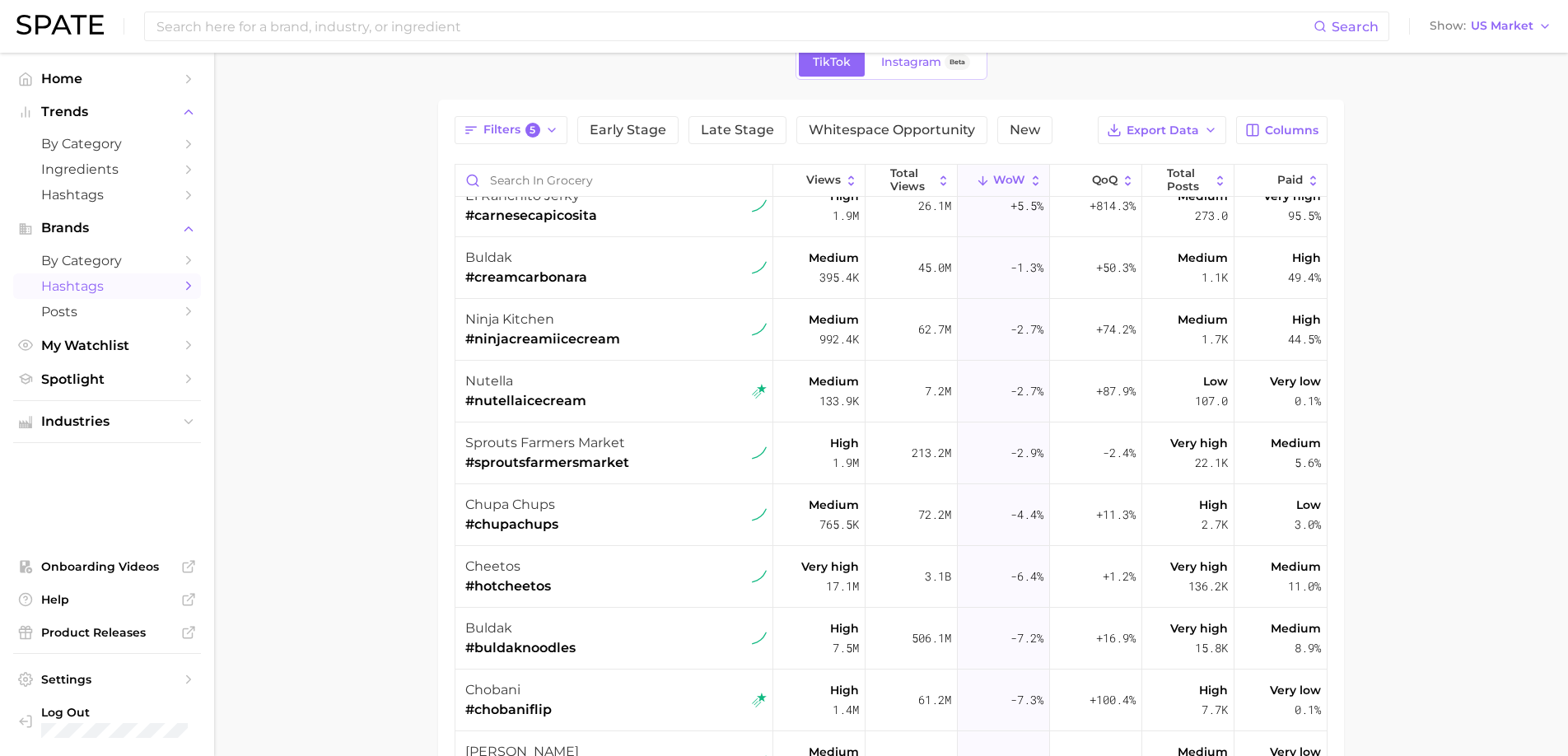
click at [620, 528] on div "chupa chups #chupachups" at bounding box center [616, 514] width 302 height 61
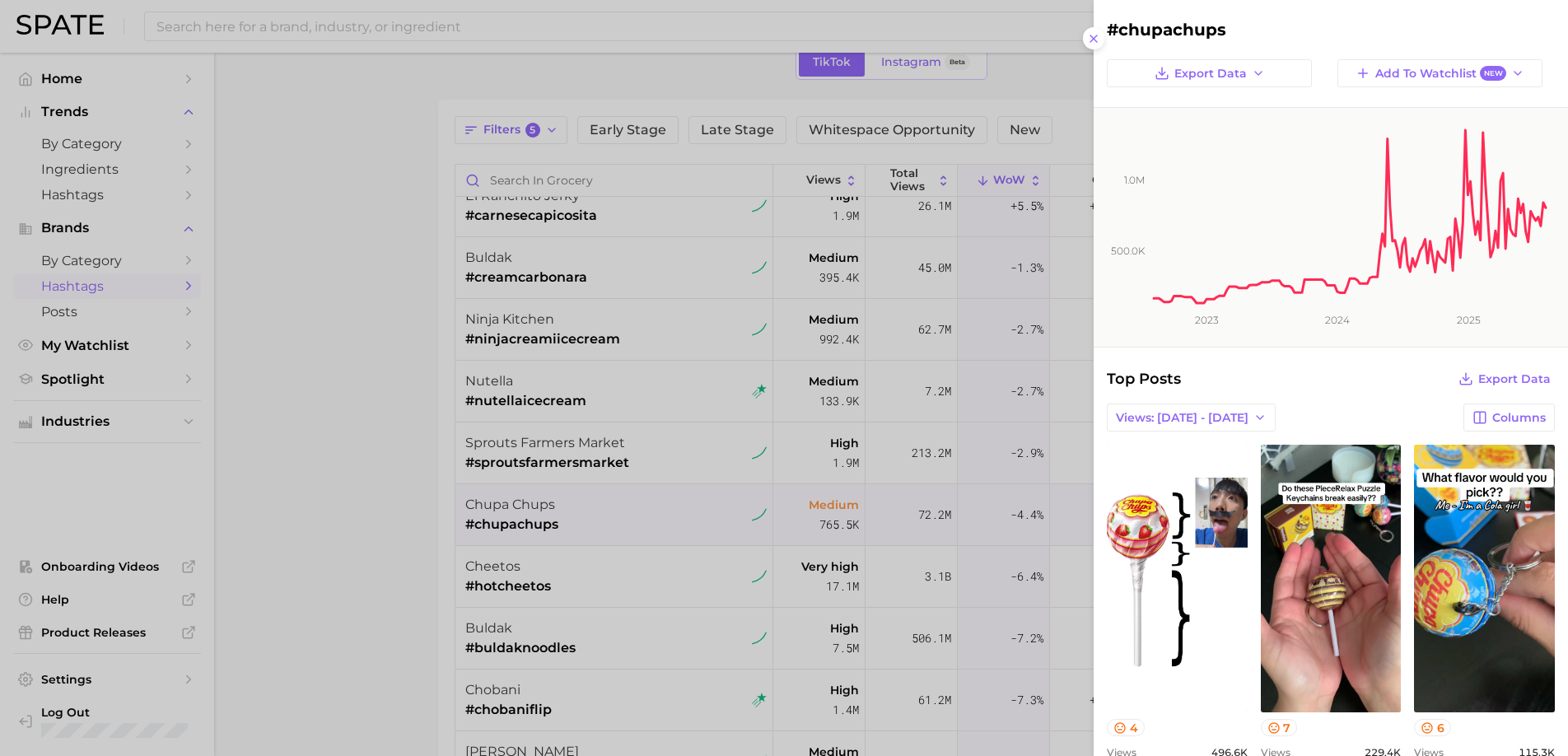
click at [656, 584] on div at bounding box center [784, 378] width 1568 height 756
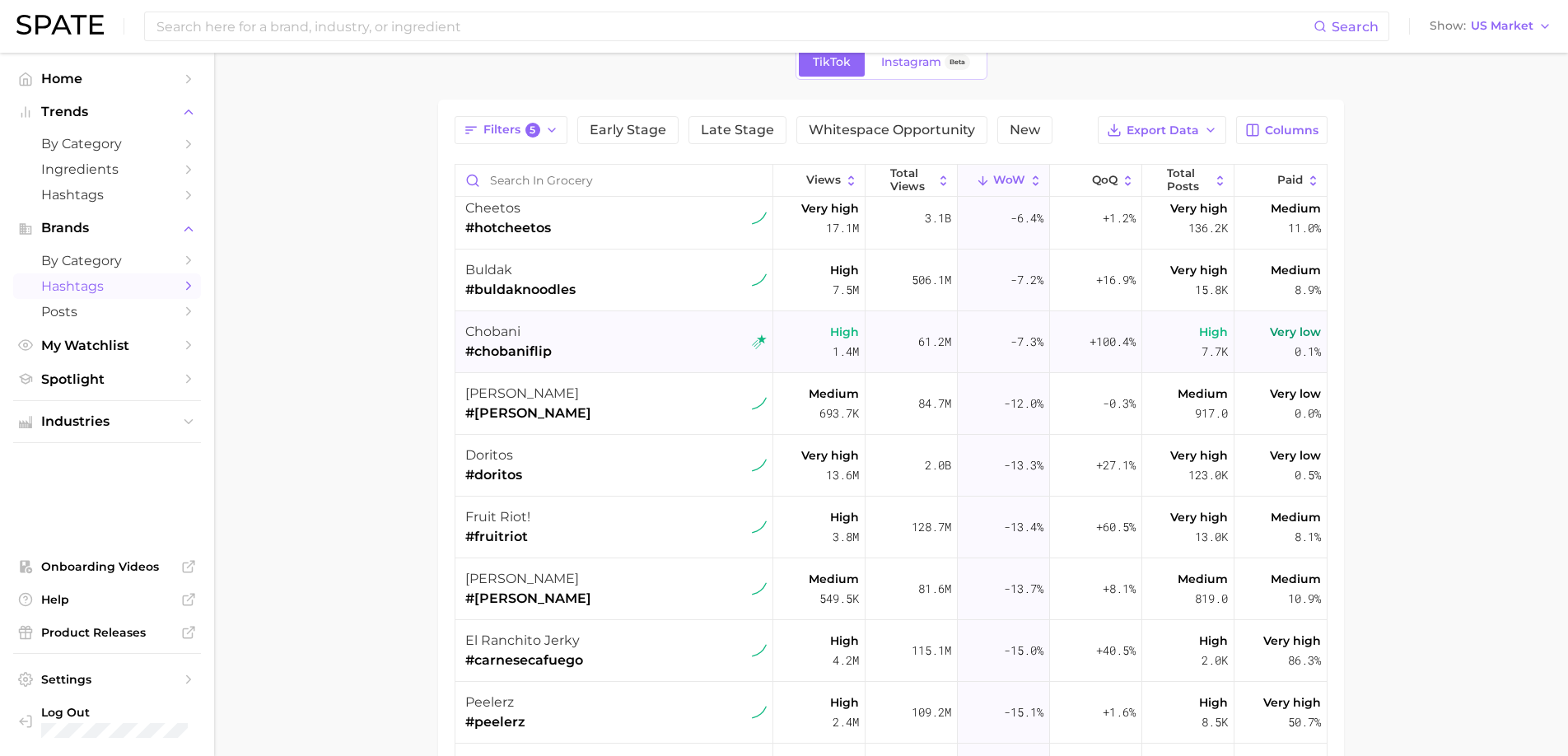
click at [629, 352] on div "chobani #chobaniflip" at bounding box center [616, 341] width 302 height 61
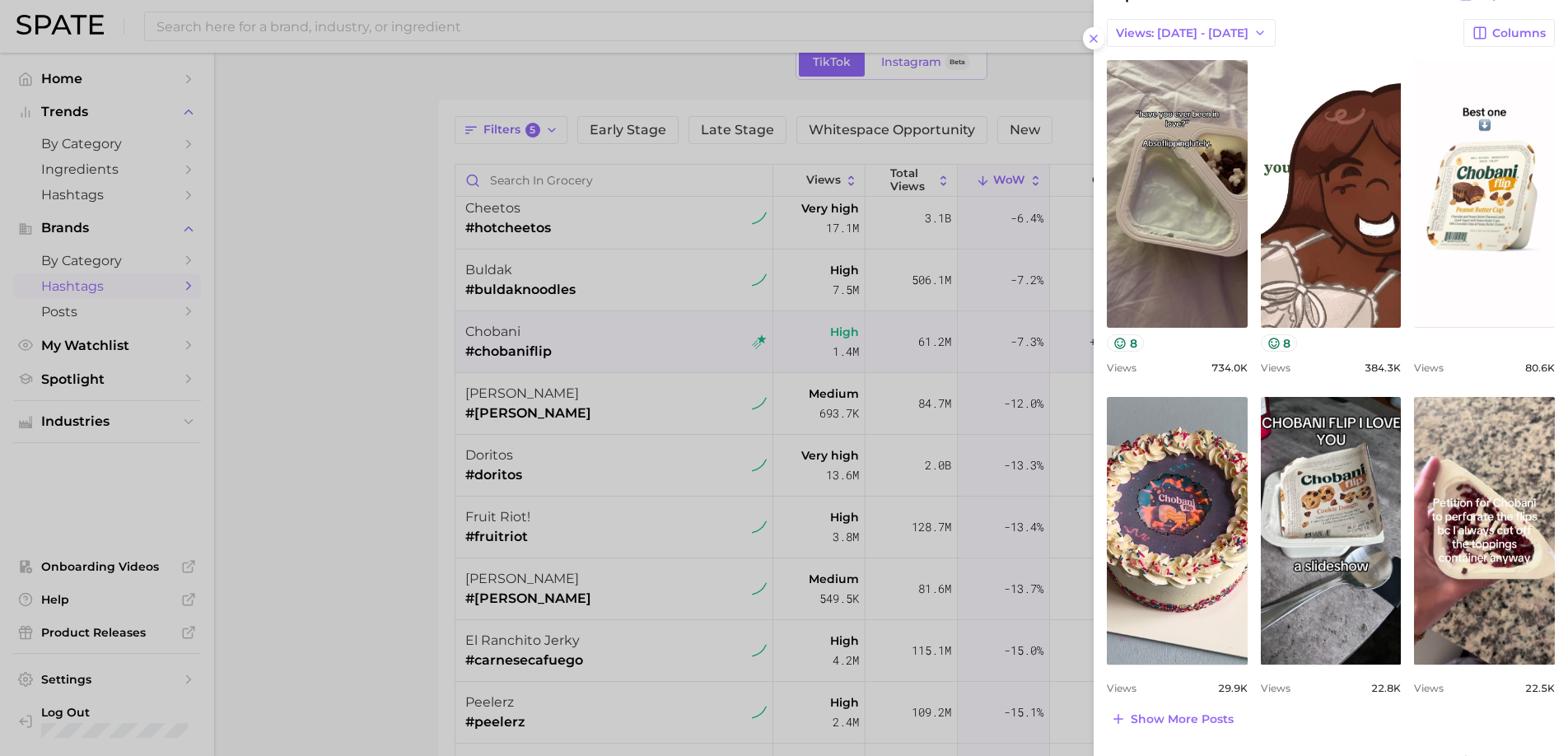
click at [661, 474] on div at bounding box center [784, 378] width 1568 height 756
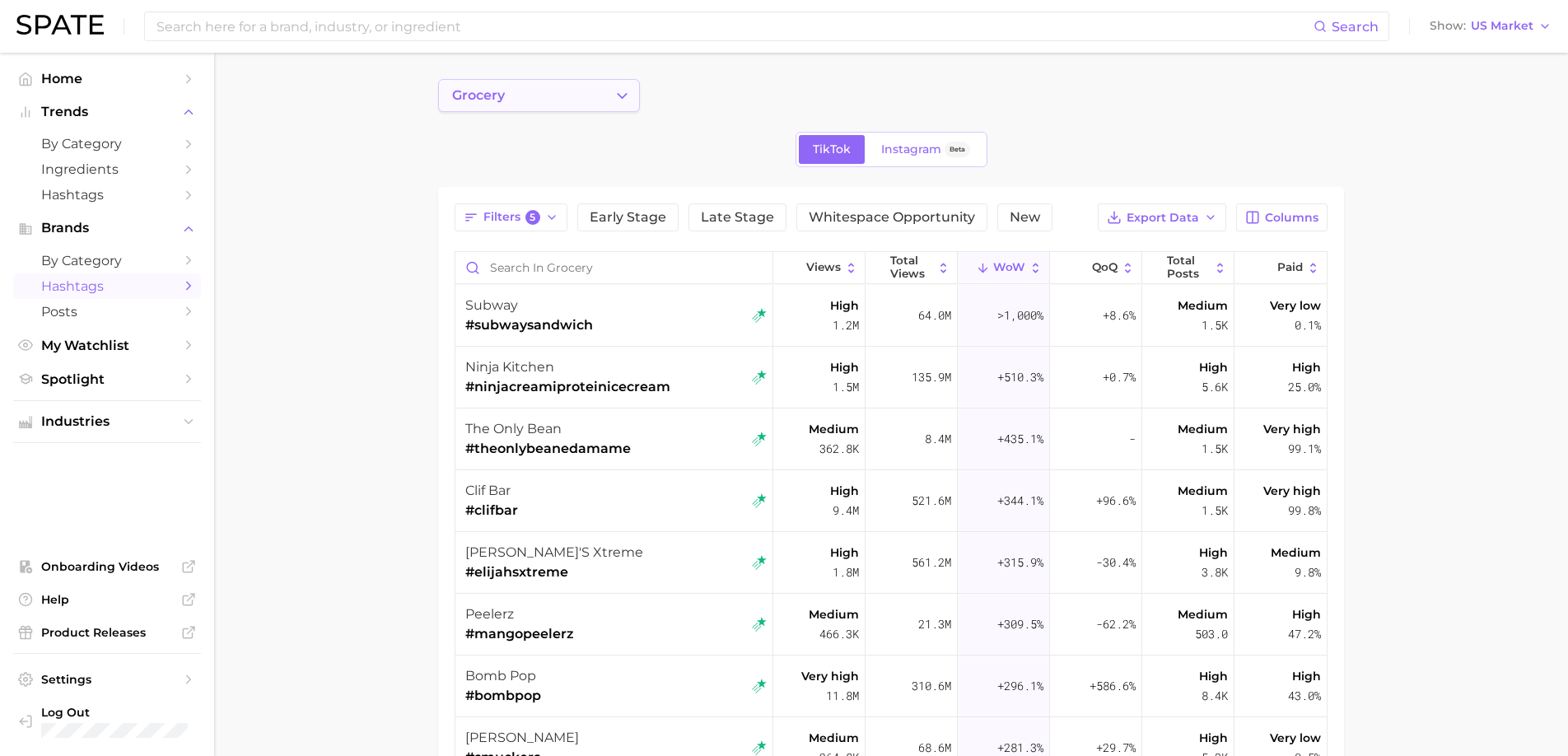
click at [596, 97] on button "grocery" at bounding box center [539, 96] width 202 height 33
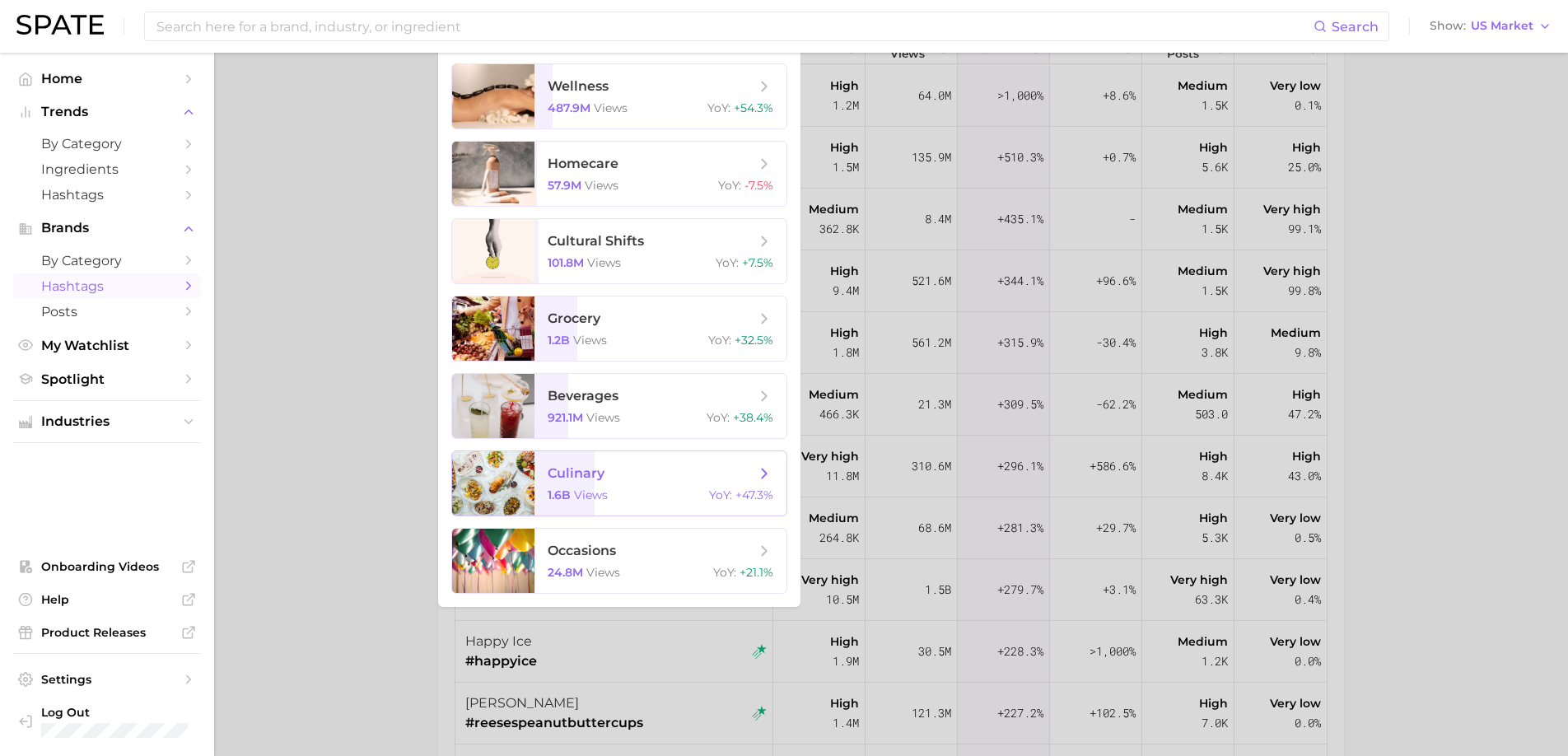
click at [635, 483] on span "culinary 1.6b views YoY : +47.3%" at bounding box center [661, 483] width 252 height 64
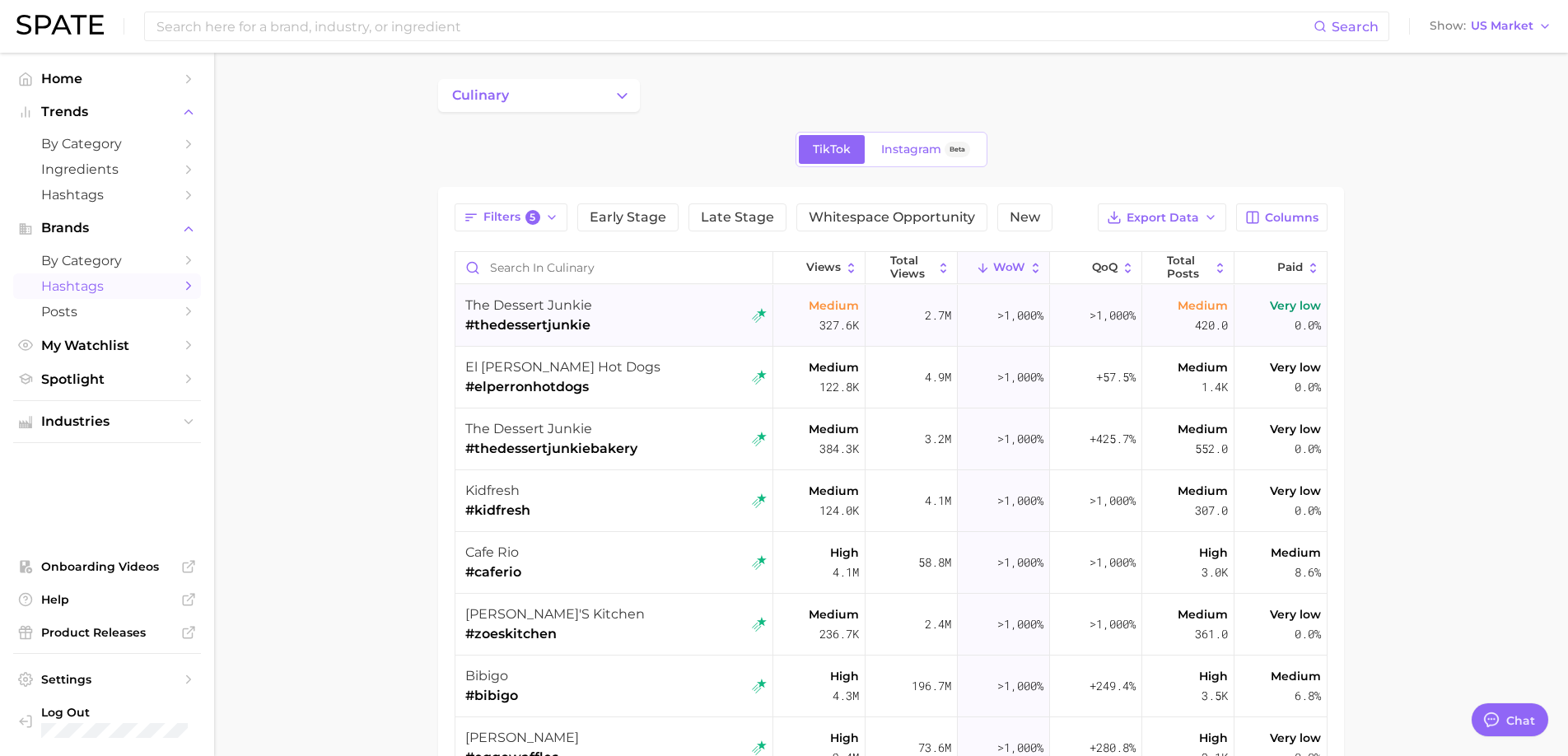
click at [656, 327] on div "the dessert junkie #thedessertjunkie" at bounding box center [616, 315] width 302 height 61
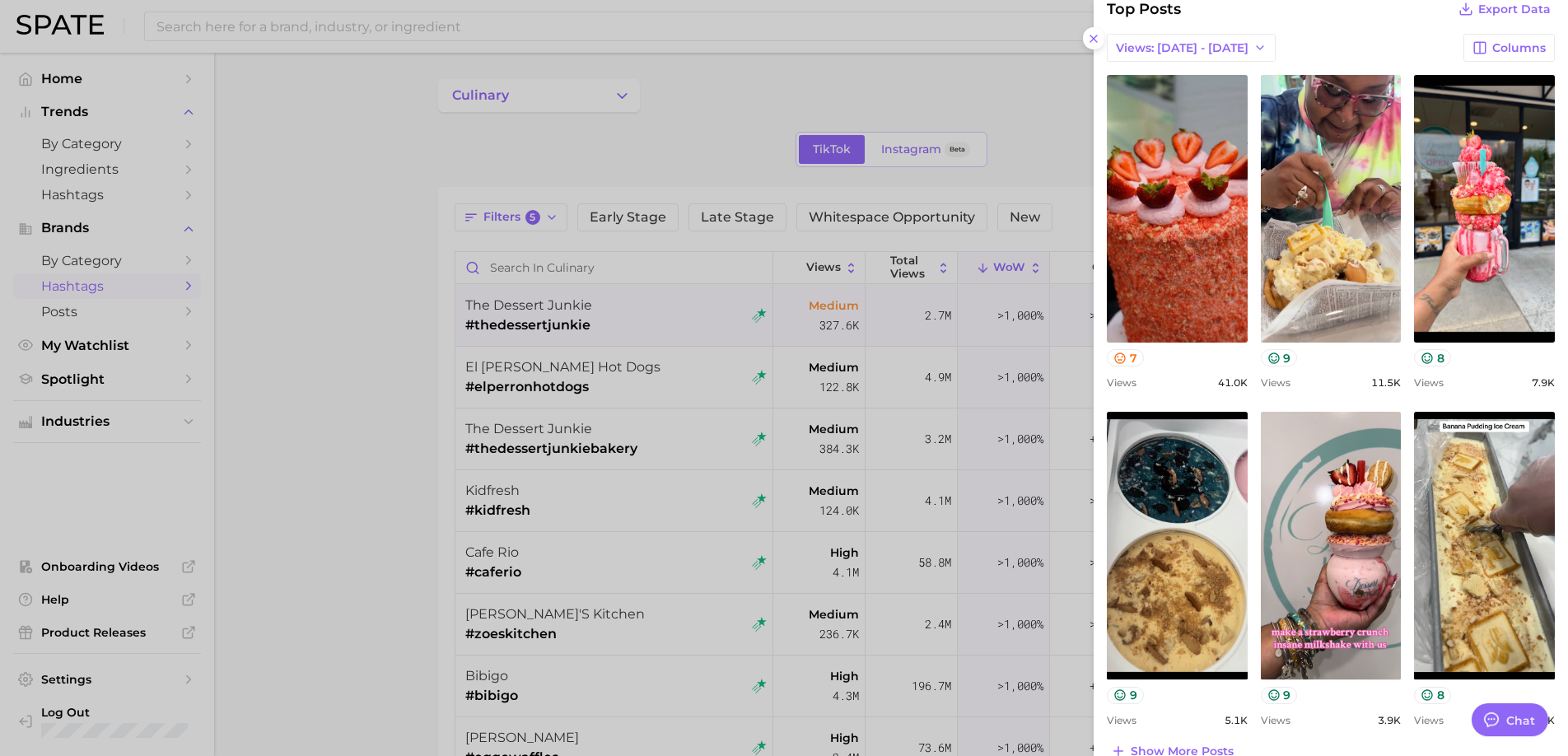
click at [834, 504] on div at bounding box center [784, 378] width 1568 height 756
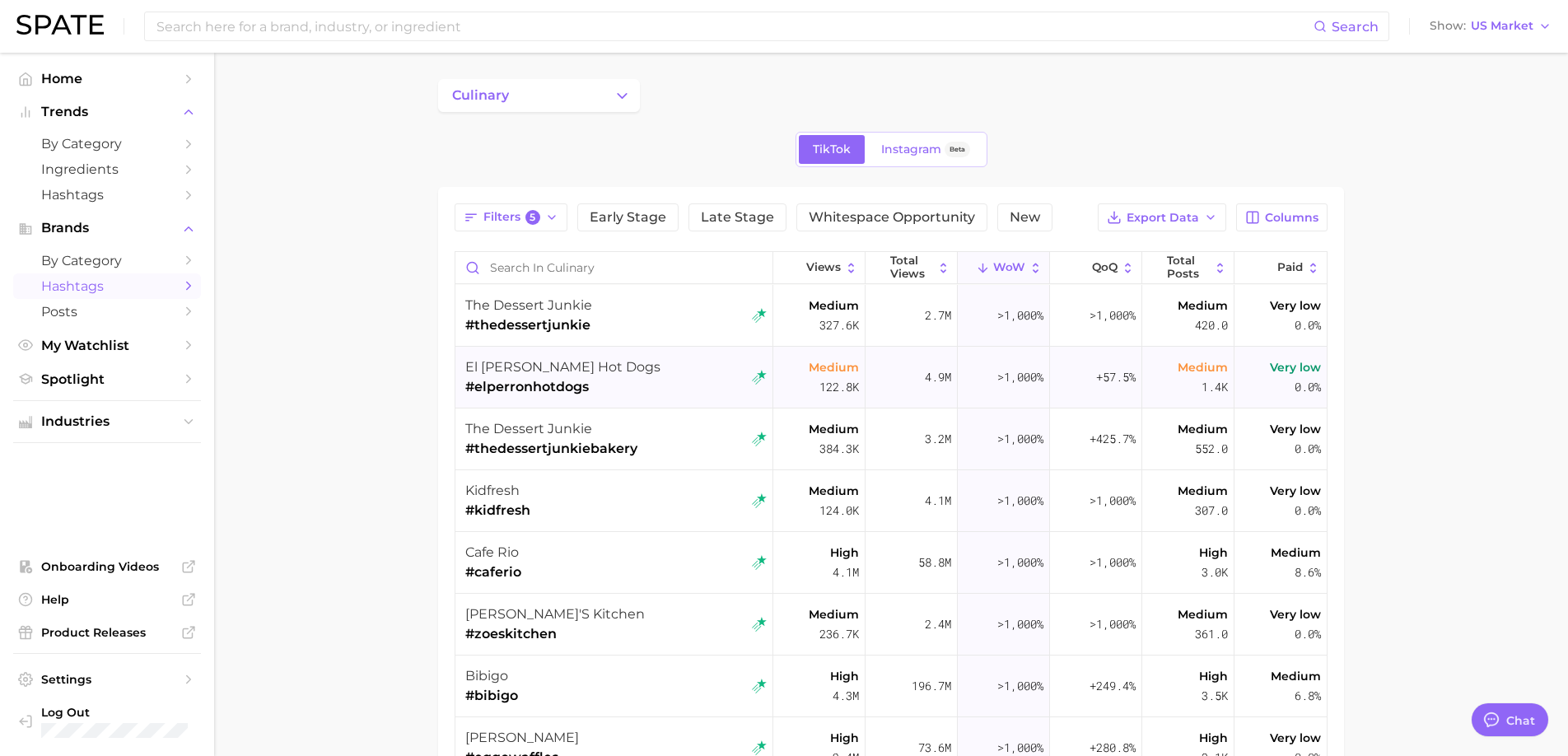
click at [556, 378] on span "#elperronhotdogs" at bounding box center [563, 386] width 195 height 20
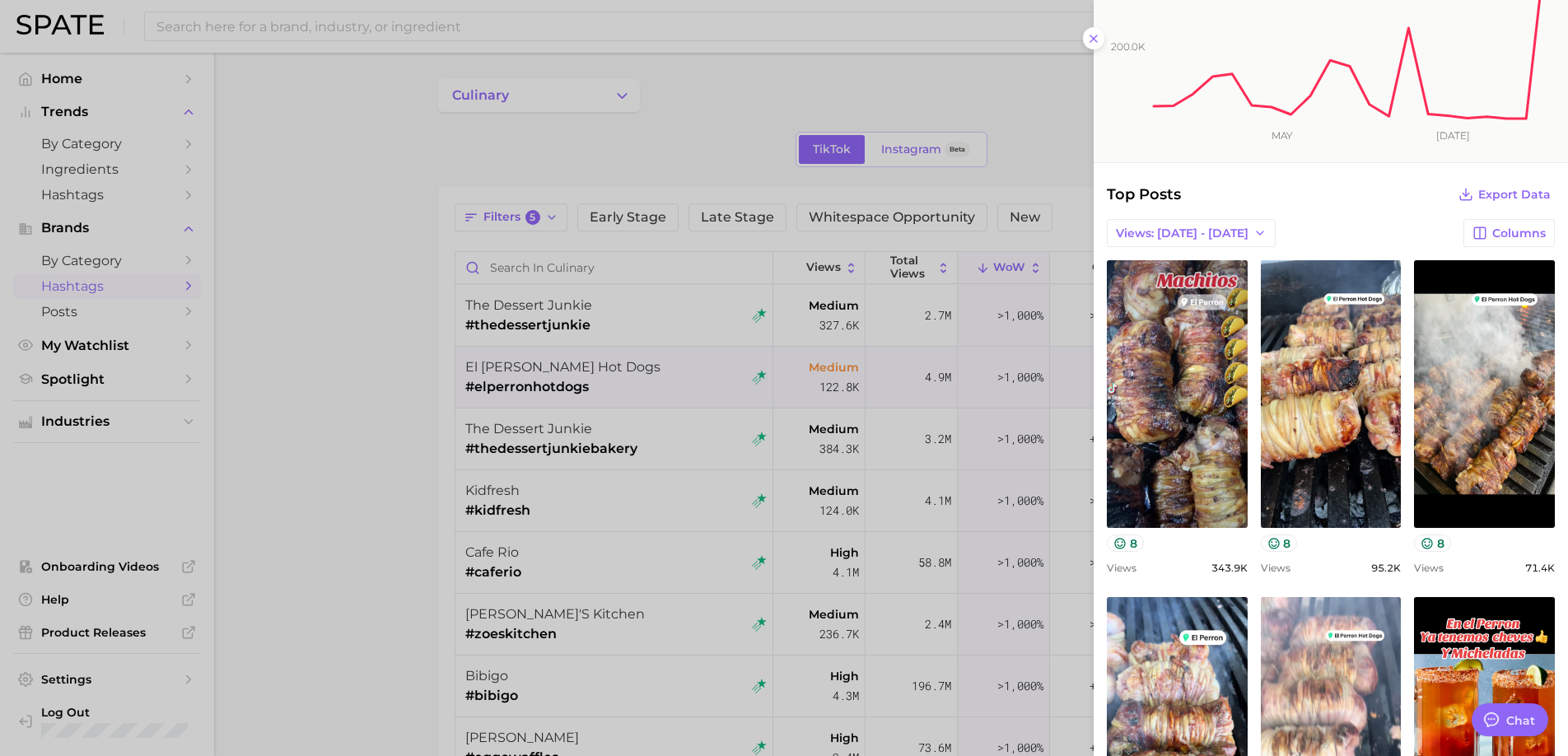
click at [779, 569] on div at bounding box center [784, 378] width 1568 height 756
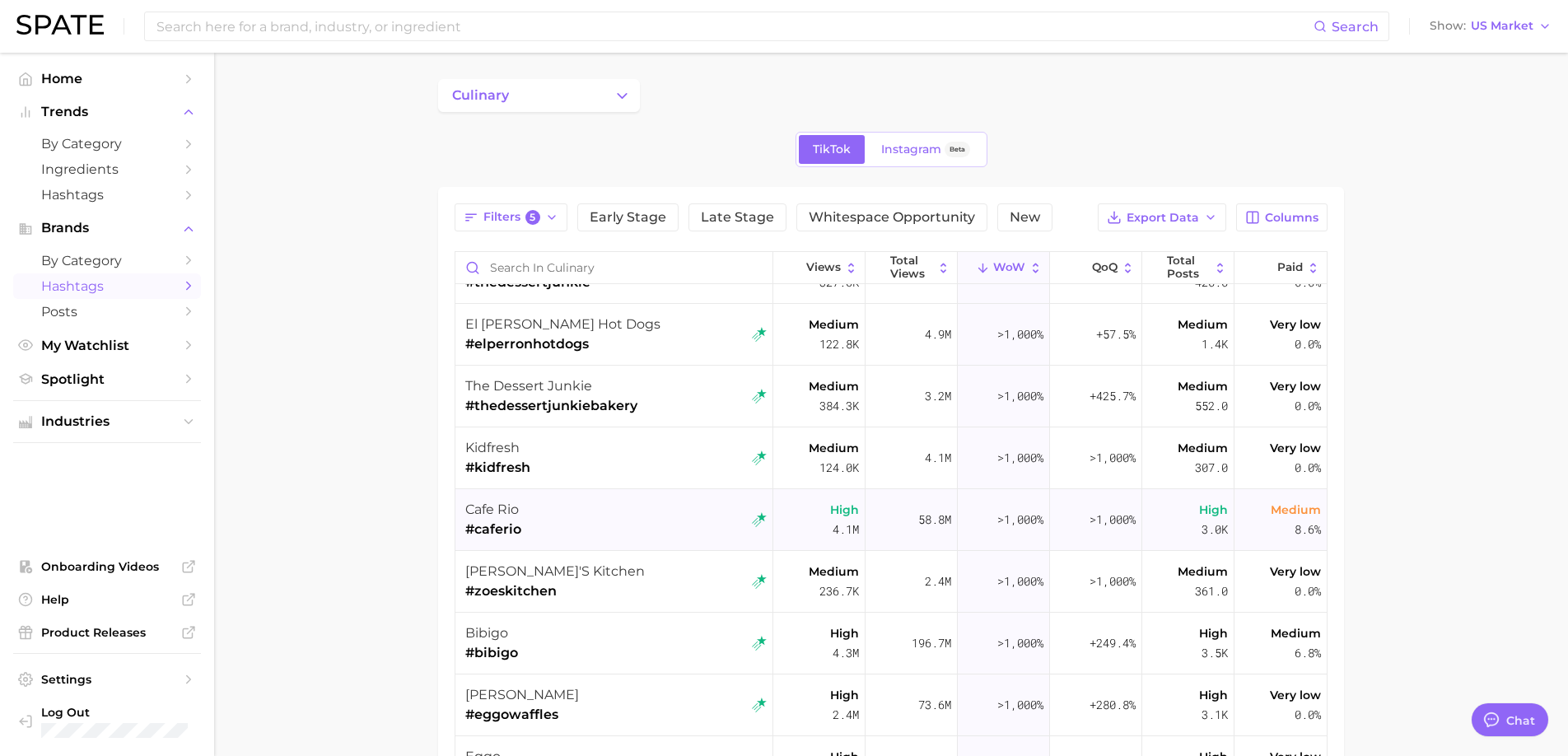
scroll to position [33, 0]
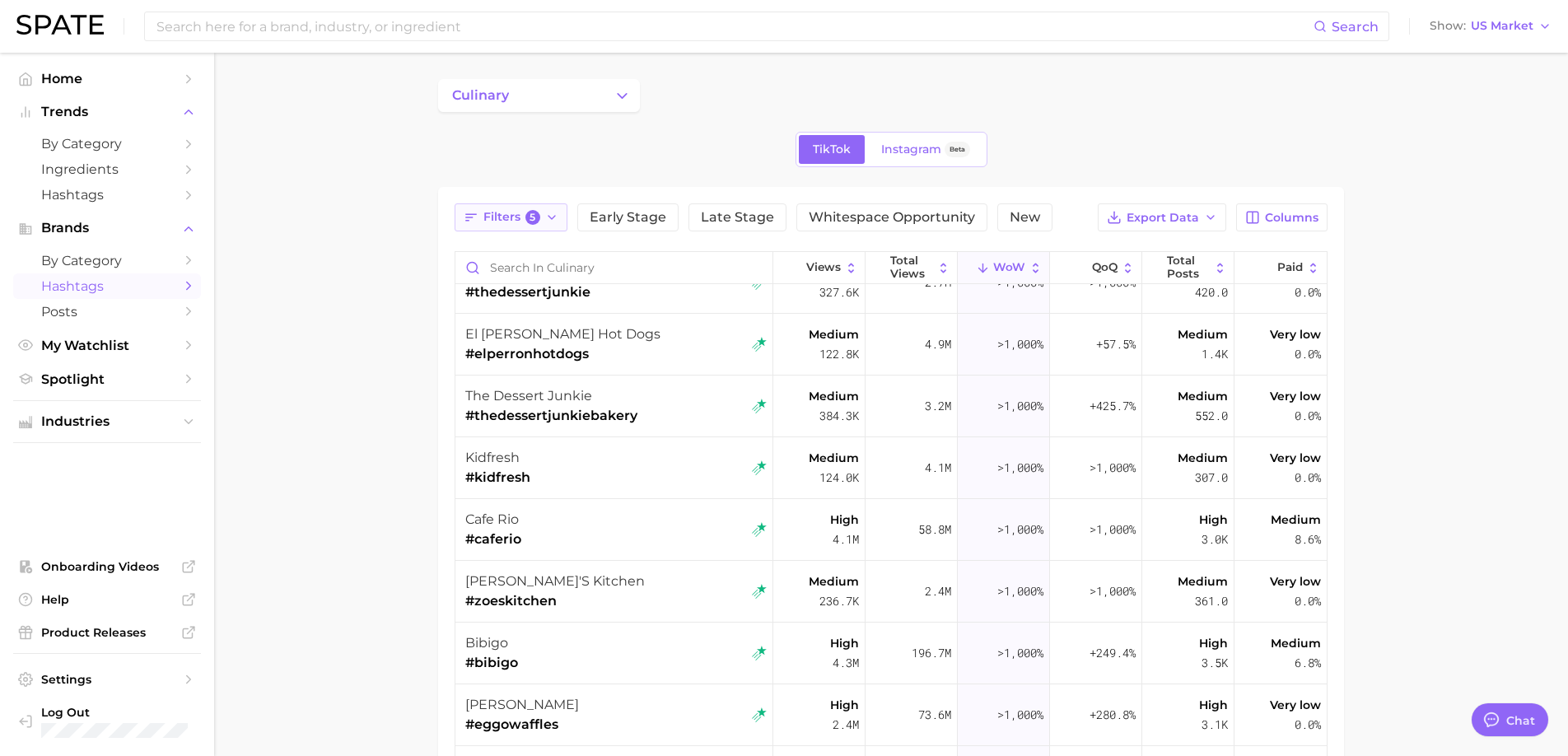
click at [508, 219] on span "Filters 5" at bounding box center [511, 217] width 57 height 15
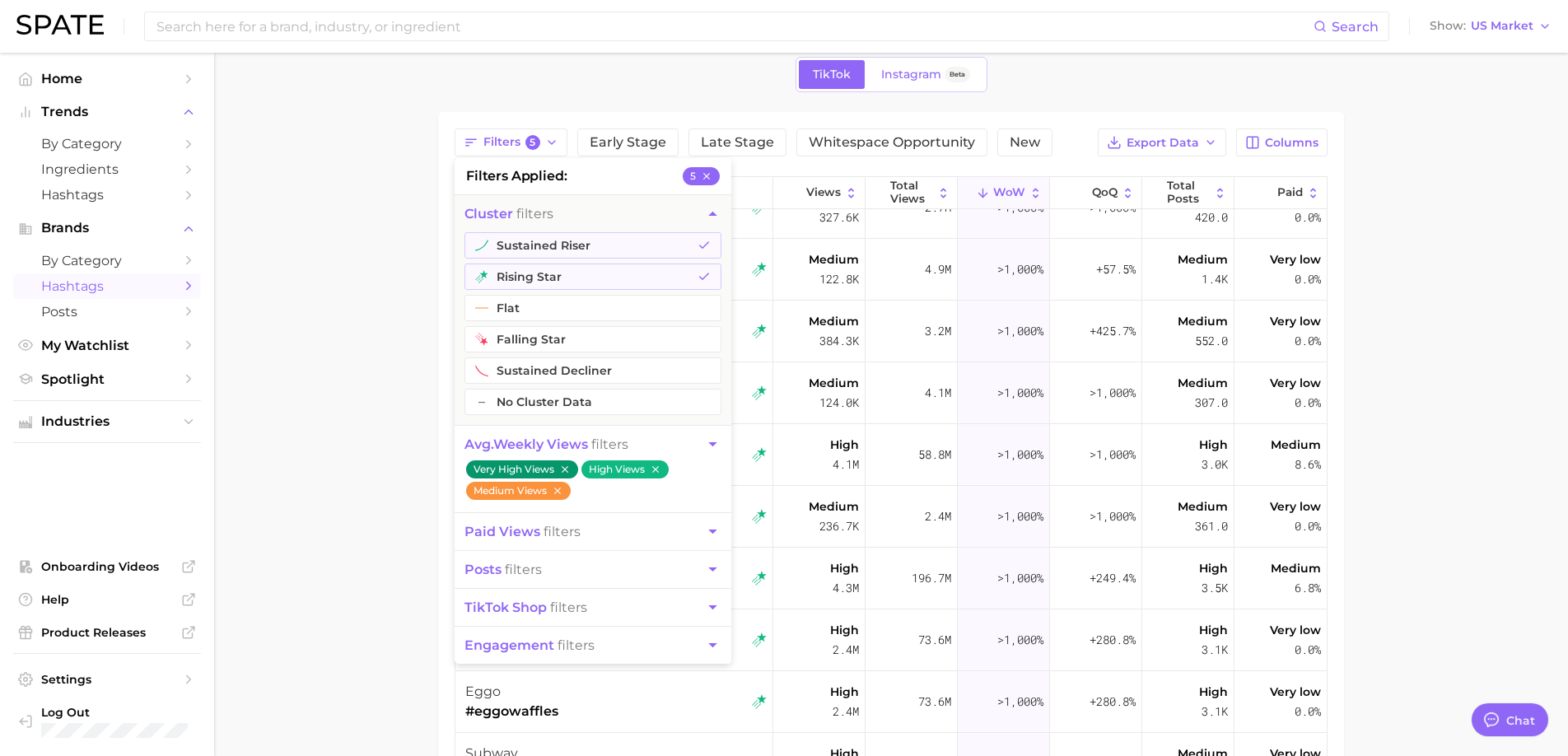
scroll to position [82, 0]
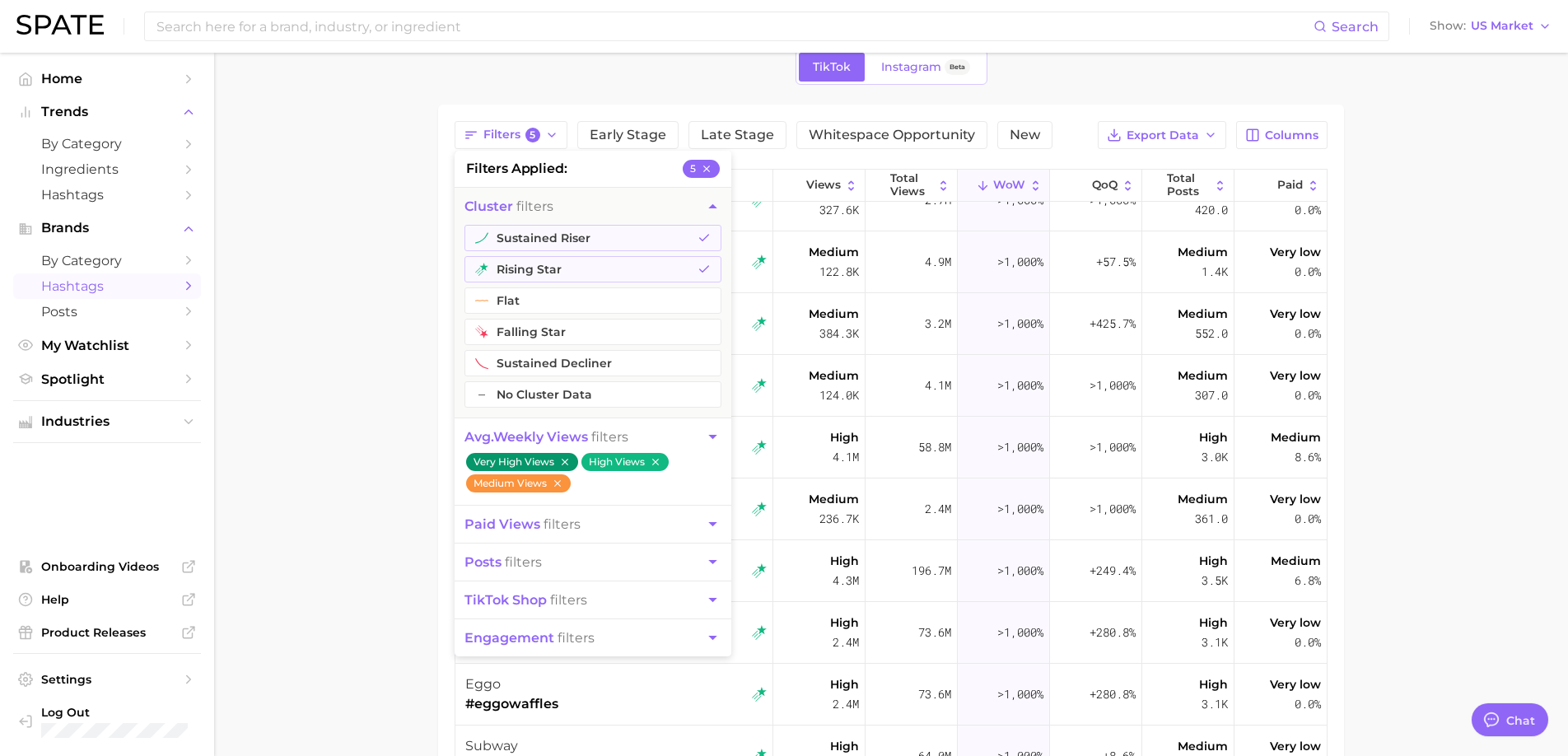
click at [715, 436] on icon "button" at bounding box center [712, 437] width 18 height 18
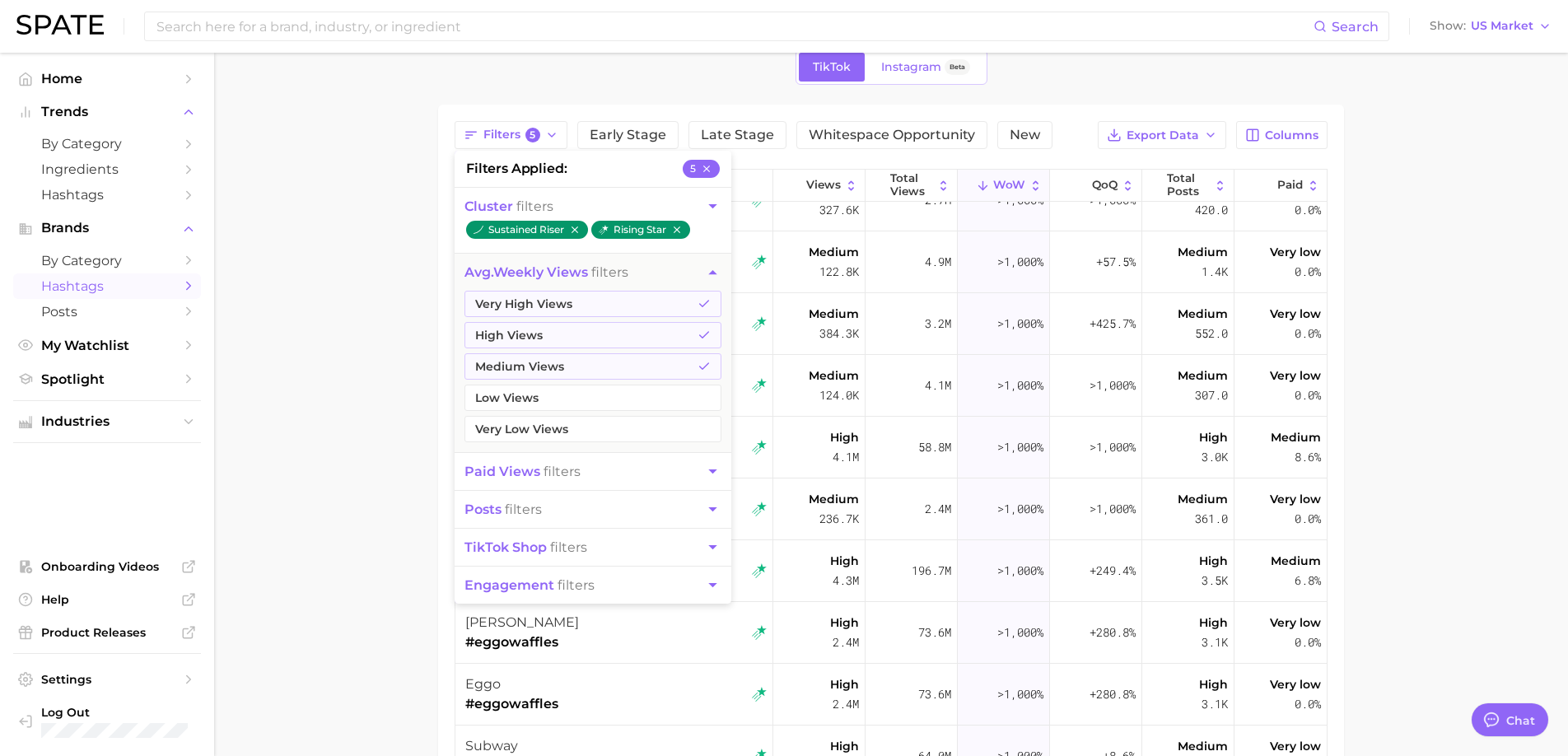
click at [362, 561] on main "culinary TikTok Instagram Beta Filters 5 filters applied 5 cluster filters sust…" at bounding box center [890, 497] width 1353 height 1053
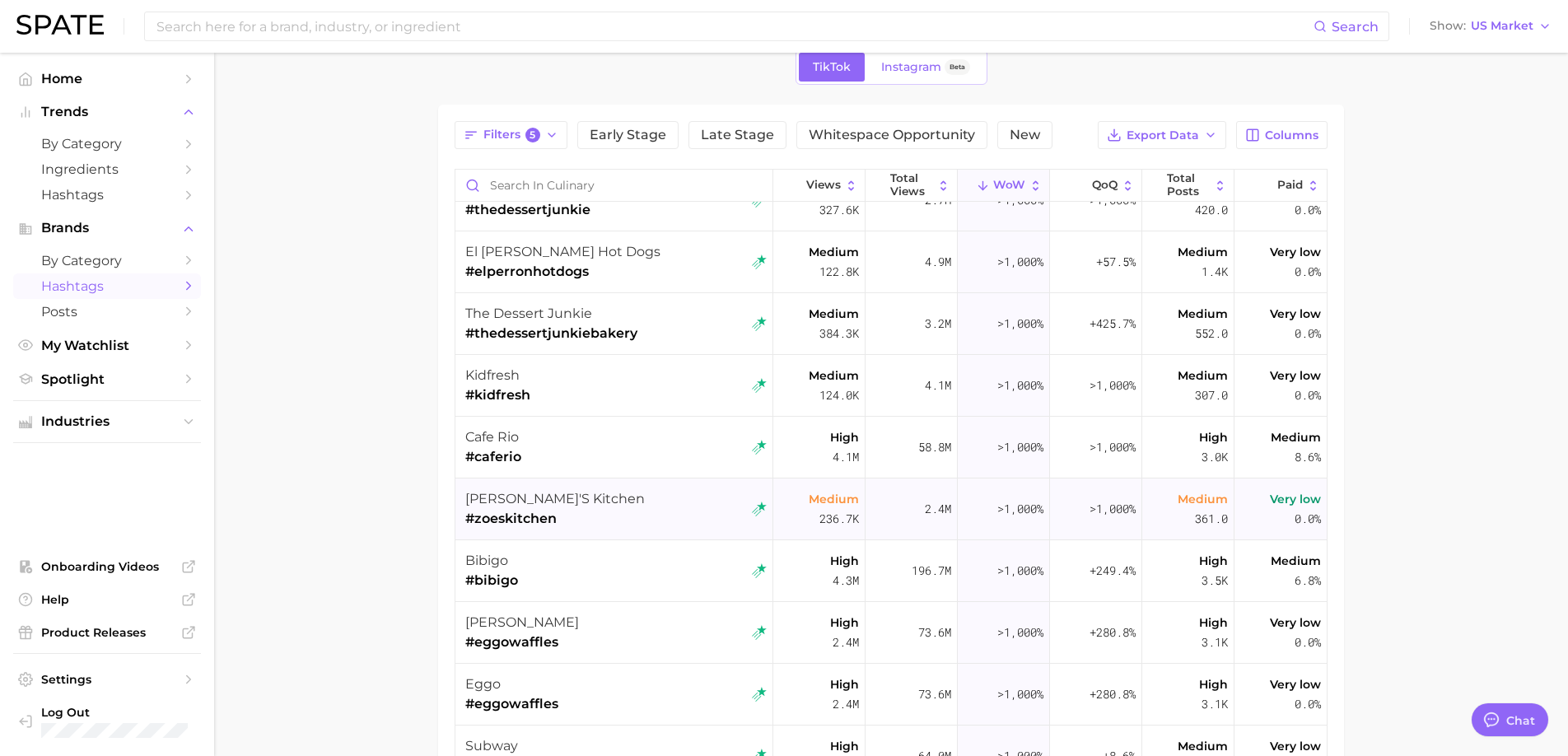
scroll to position [0, 0]
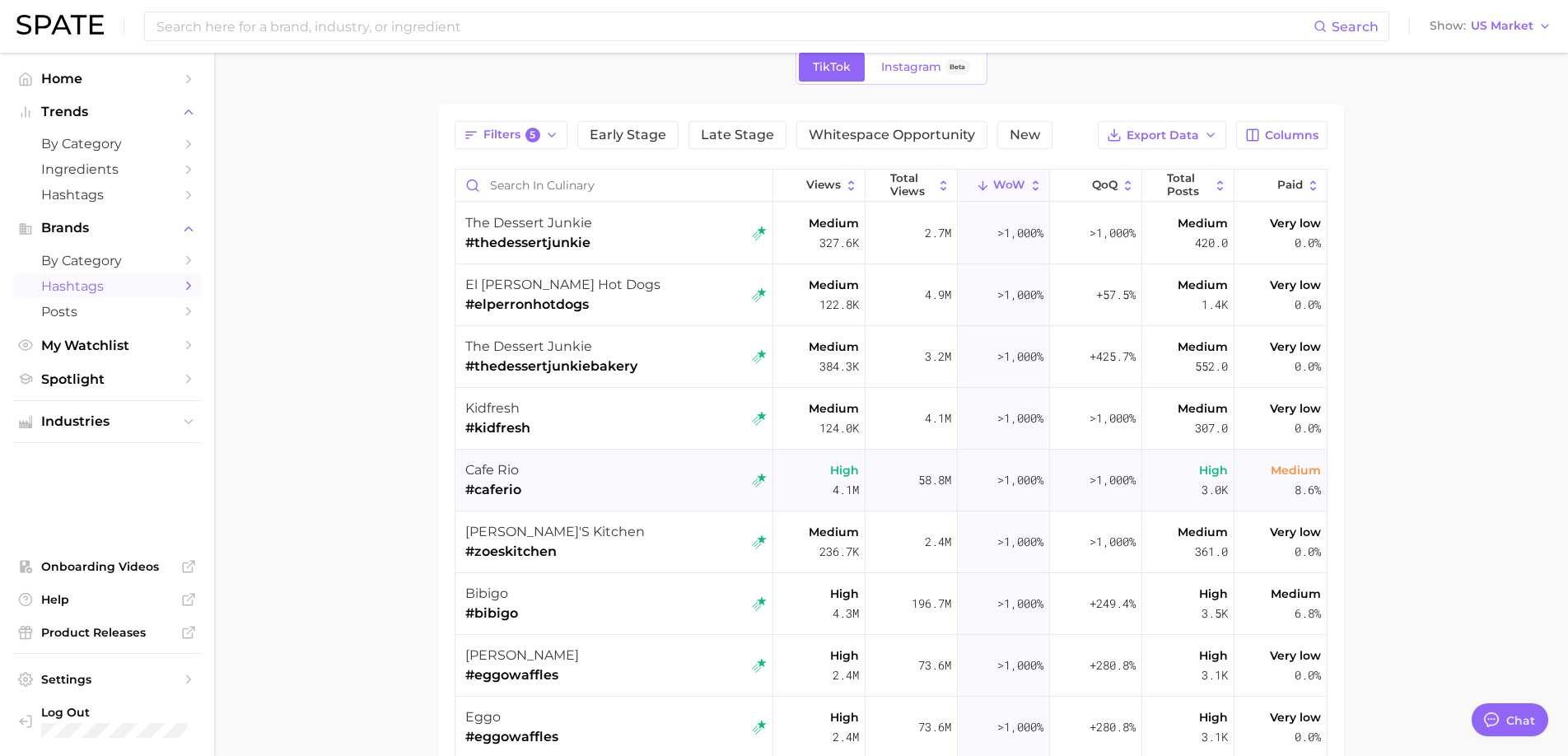
click at [668, 474] on div "cafe rio #caferio" at bounding box center [616, 480] width 302 height 61
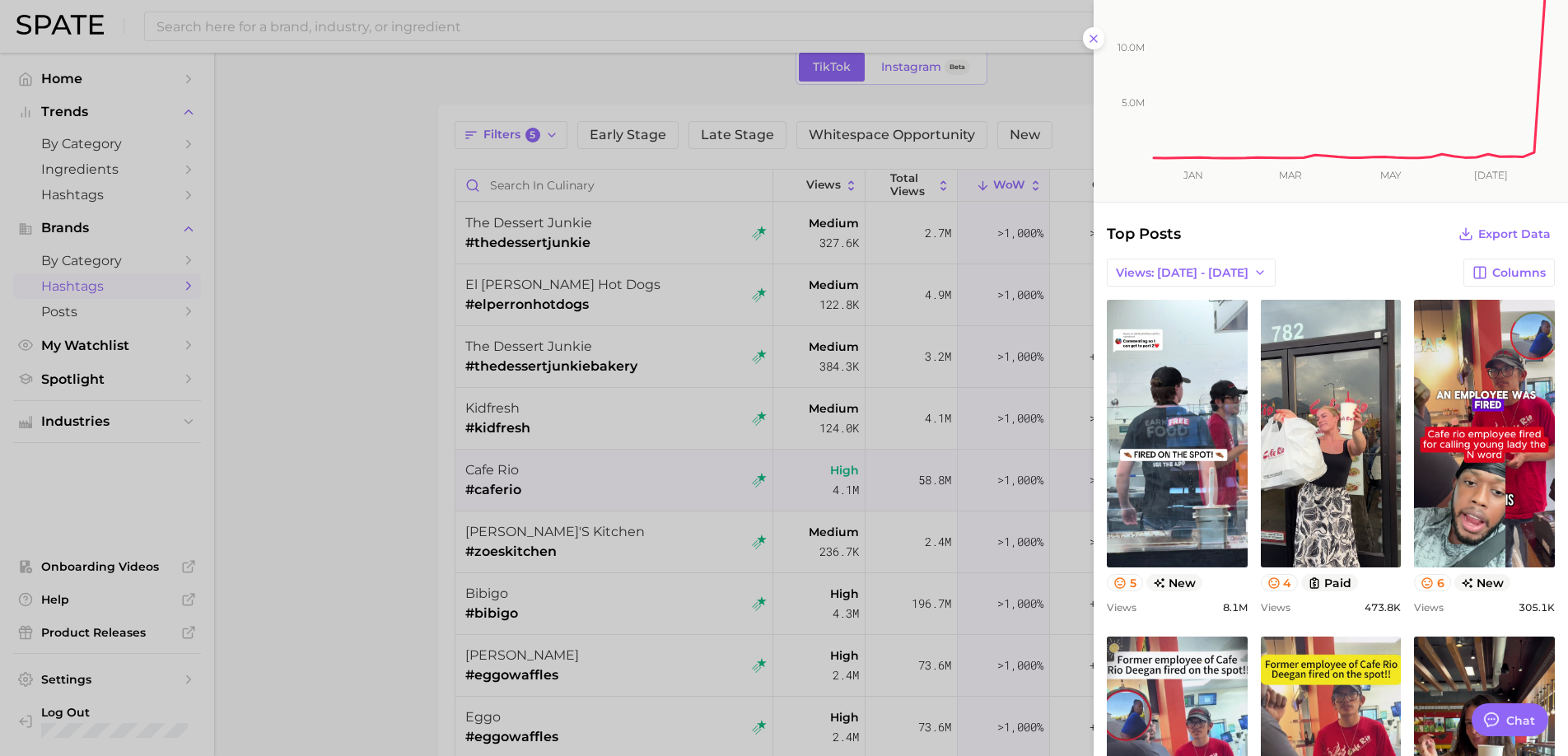
scroll to position [145, 0]
click at [616, 409] on div at bounding box center [784, 378] width 1568 height 756
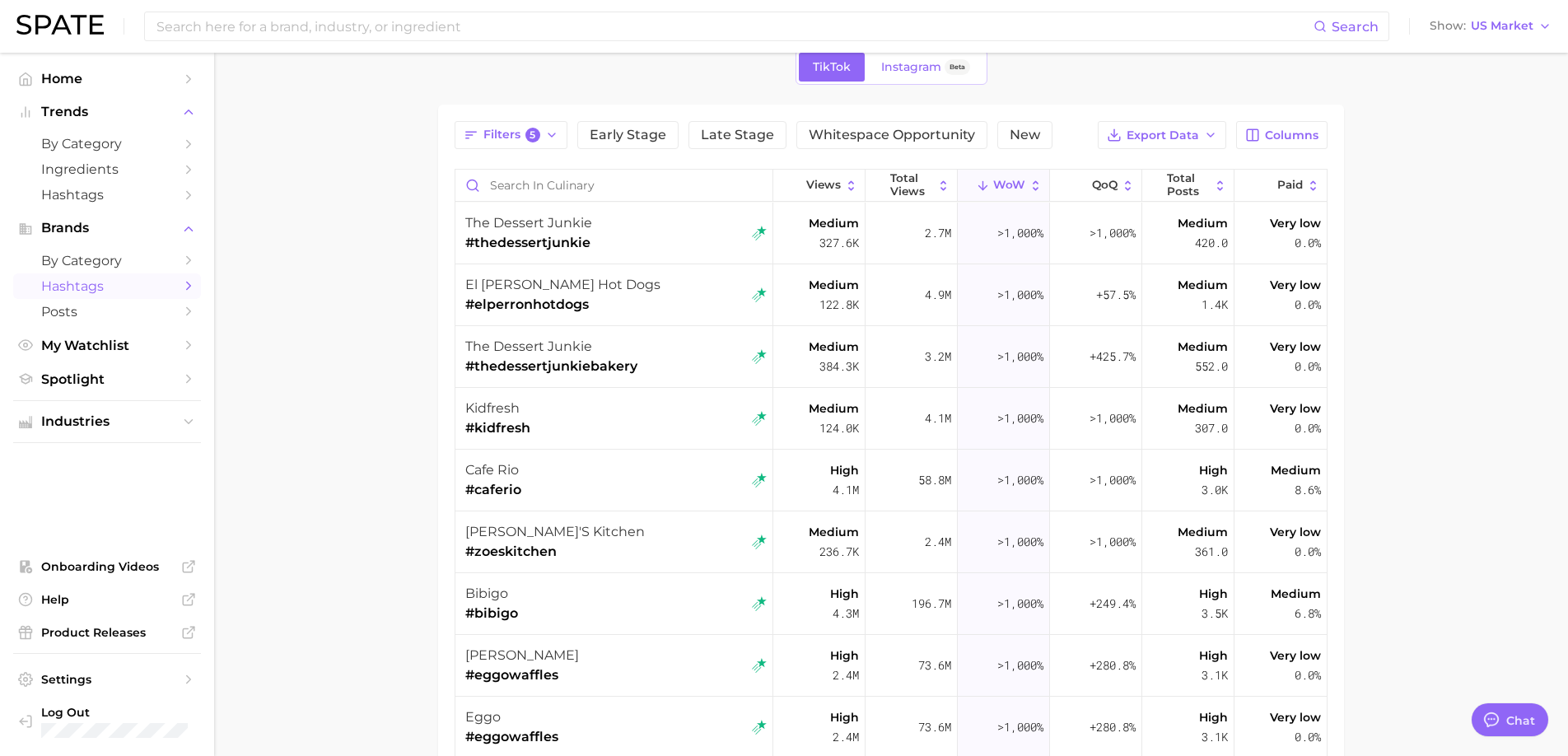
click at [599, 418] on div "kidfresh #kidfresh" at bounding box center [616, 418] width 302 height 61
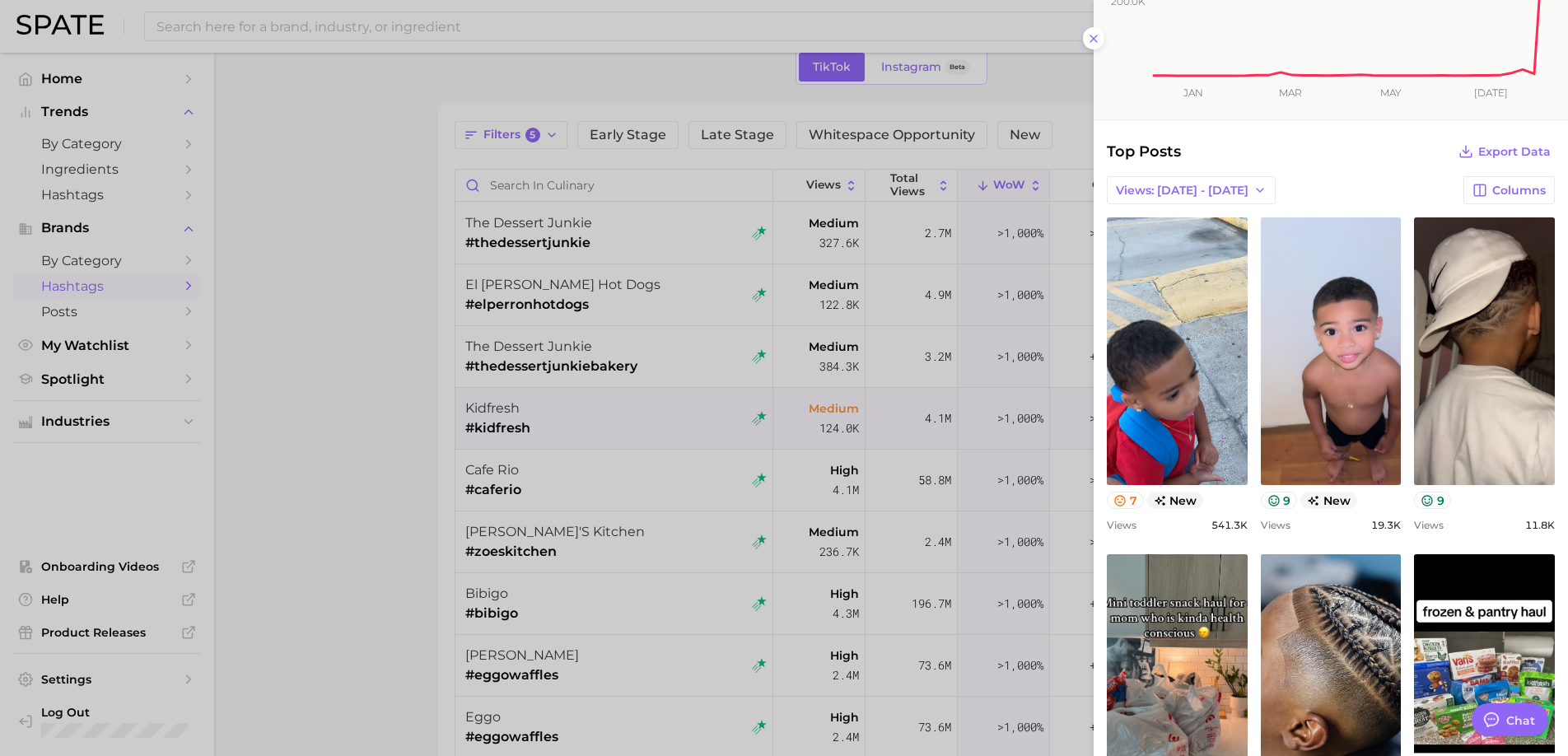
scroll to position [235, 0]
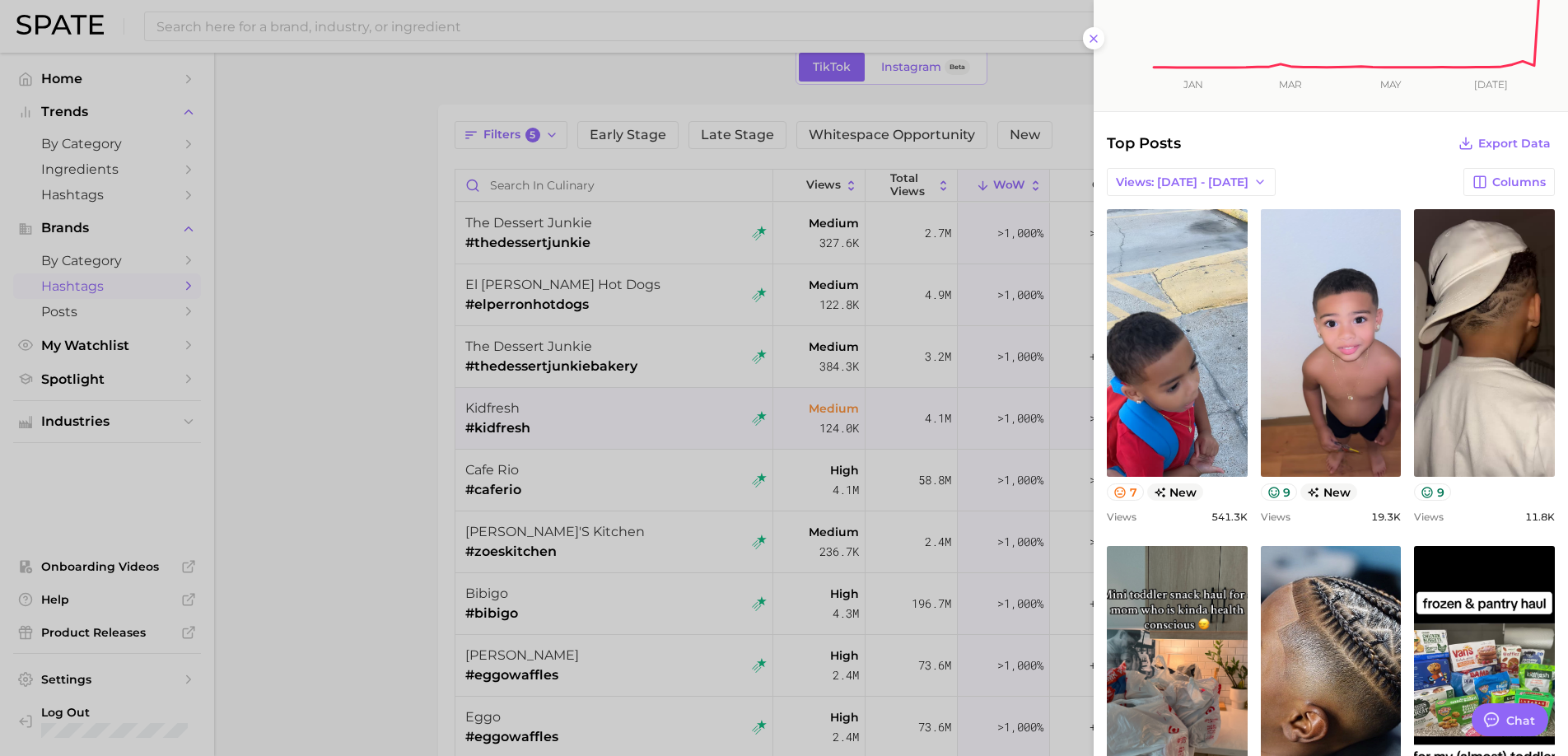
click at [666, 554] on div at bounding box center [784, 378] width 1568 height 756
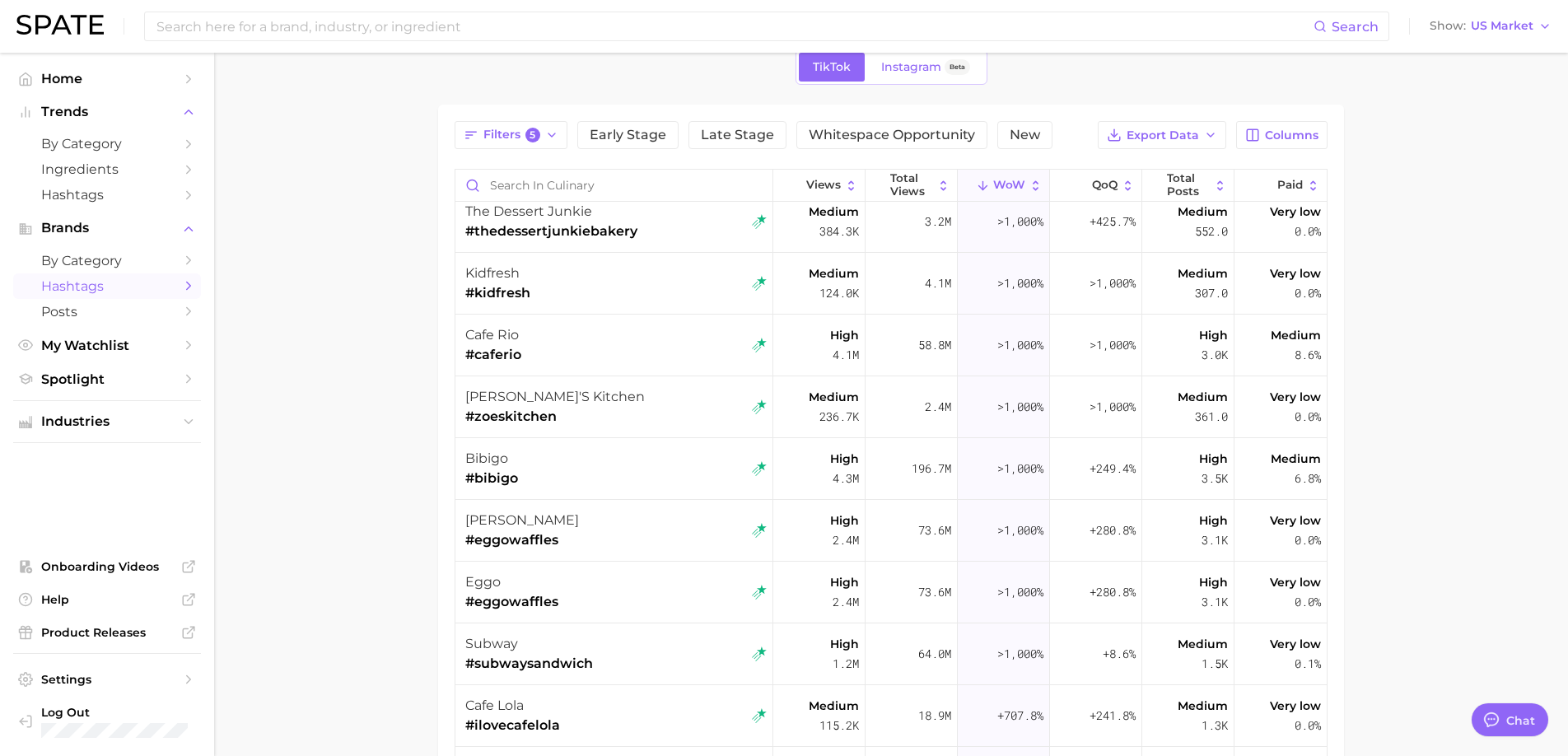
scroll to position [172, 0]
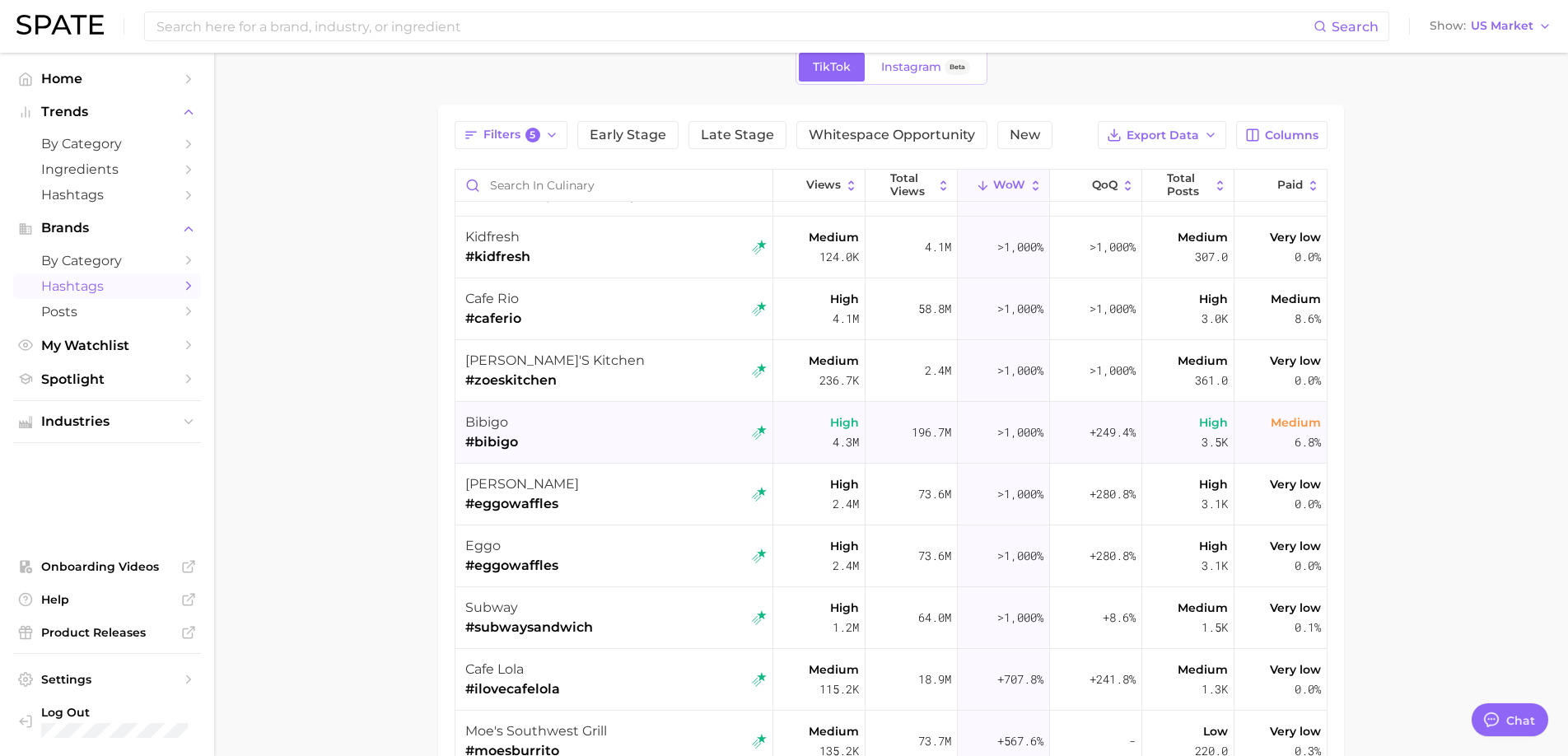
click at [661, 439] on div "bibigo #bibigo" at bounding box center [616, 432] width 302 height 61
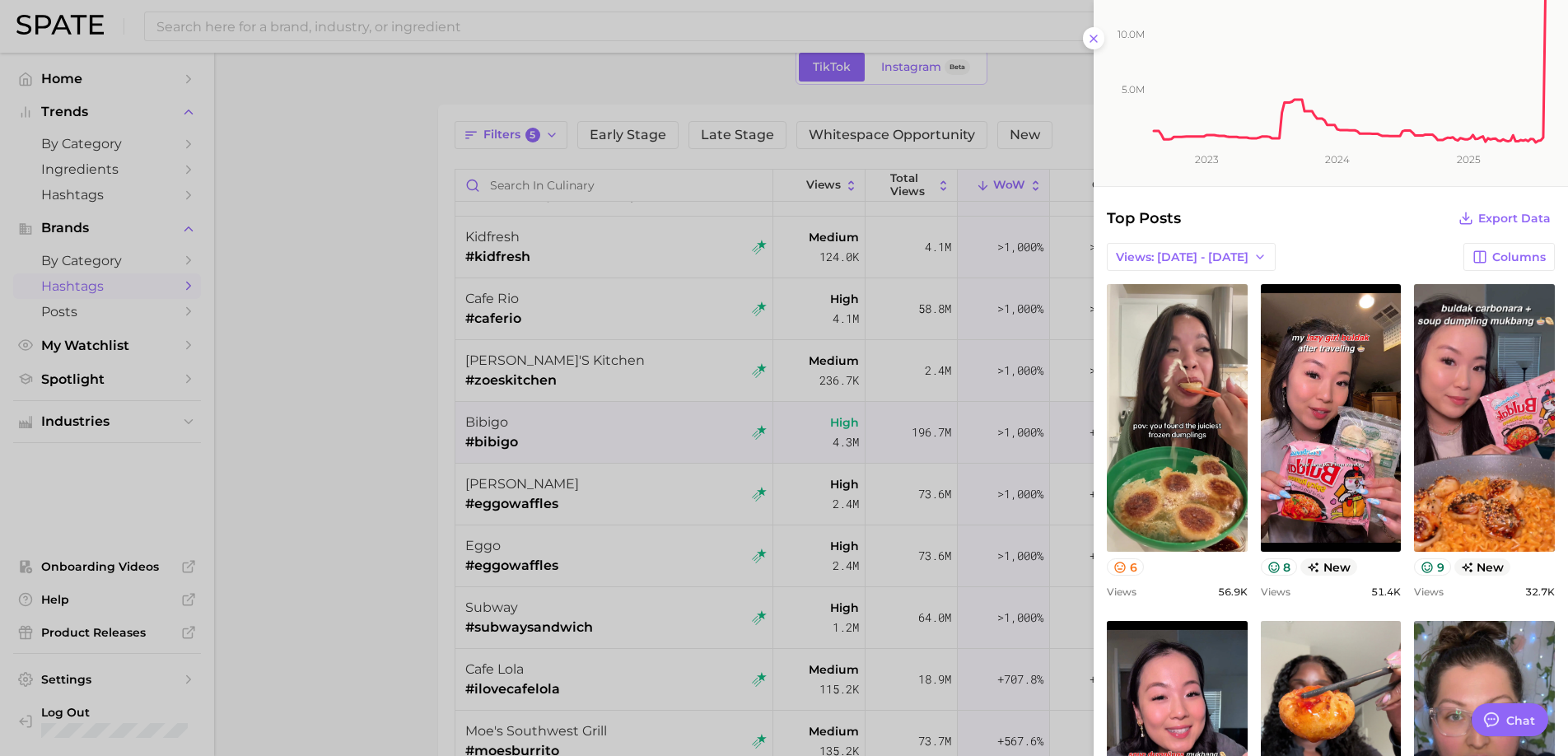
scroll to position [191, 0]
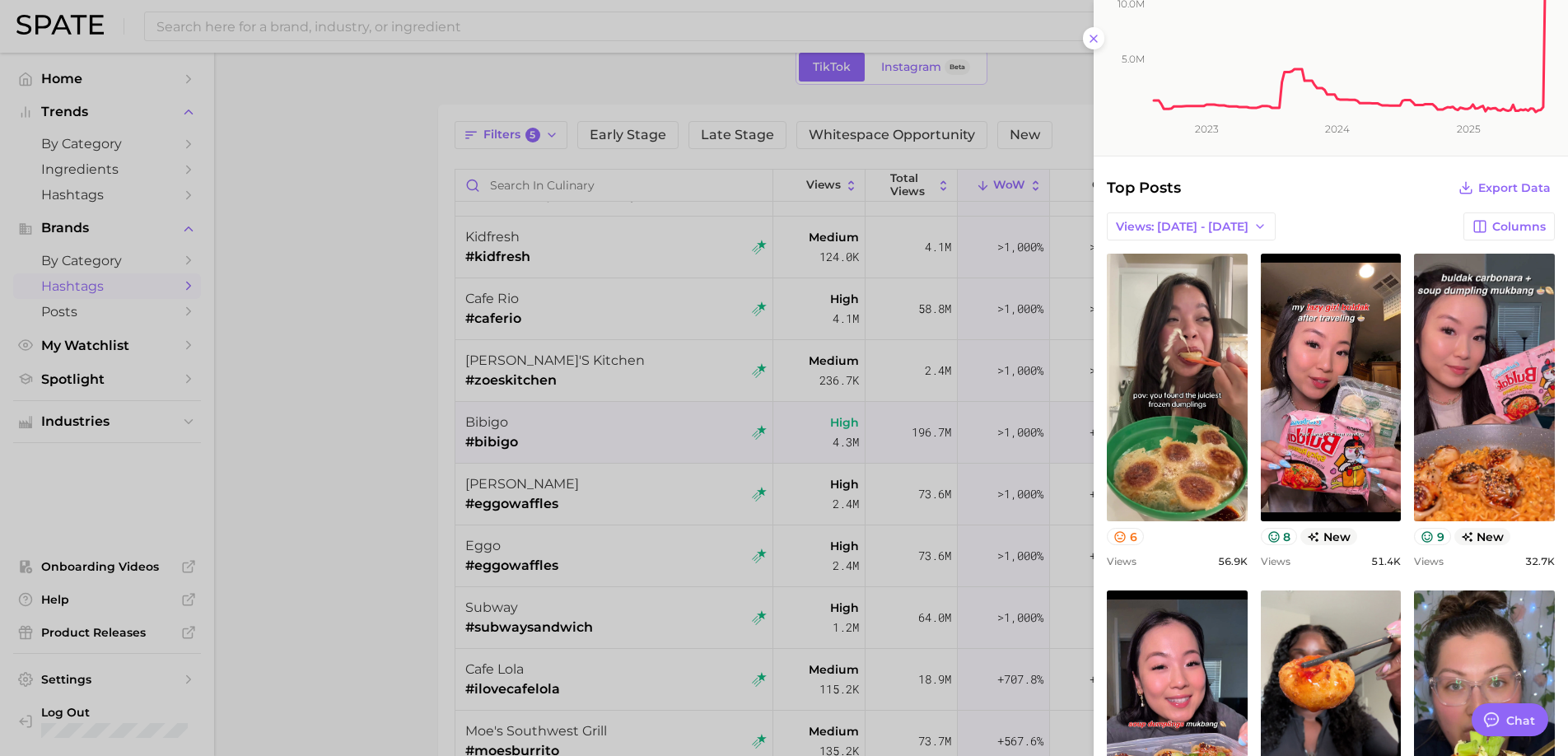
click at [620, 547] on div at bounding box center [784, 378] width 1568 height 756
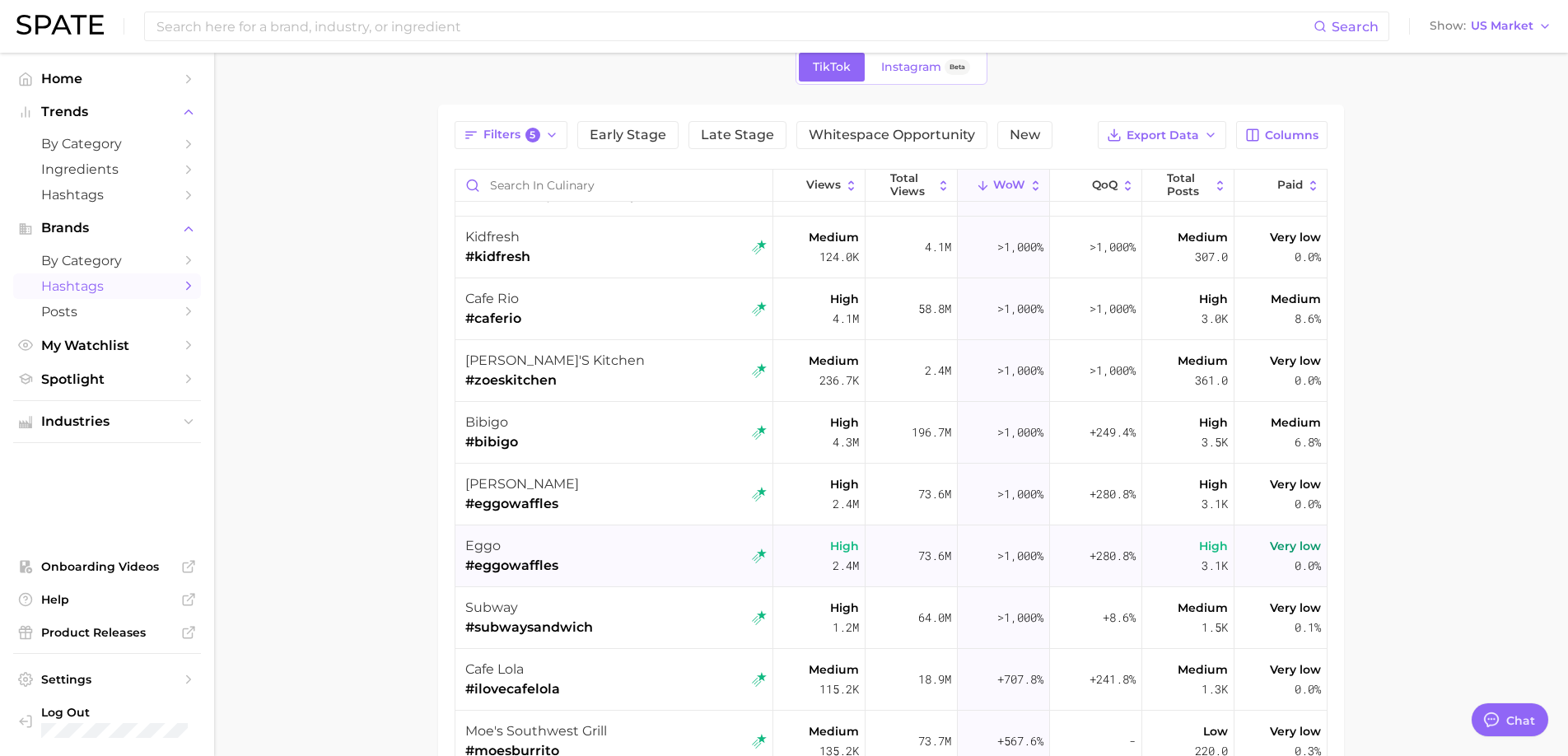
click at [616, 572] on div "eggo #eggowaffles" at bounding box center [616, 555] width 302 height 61
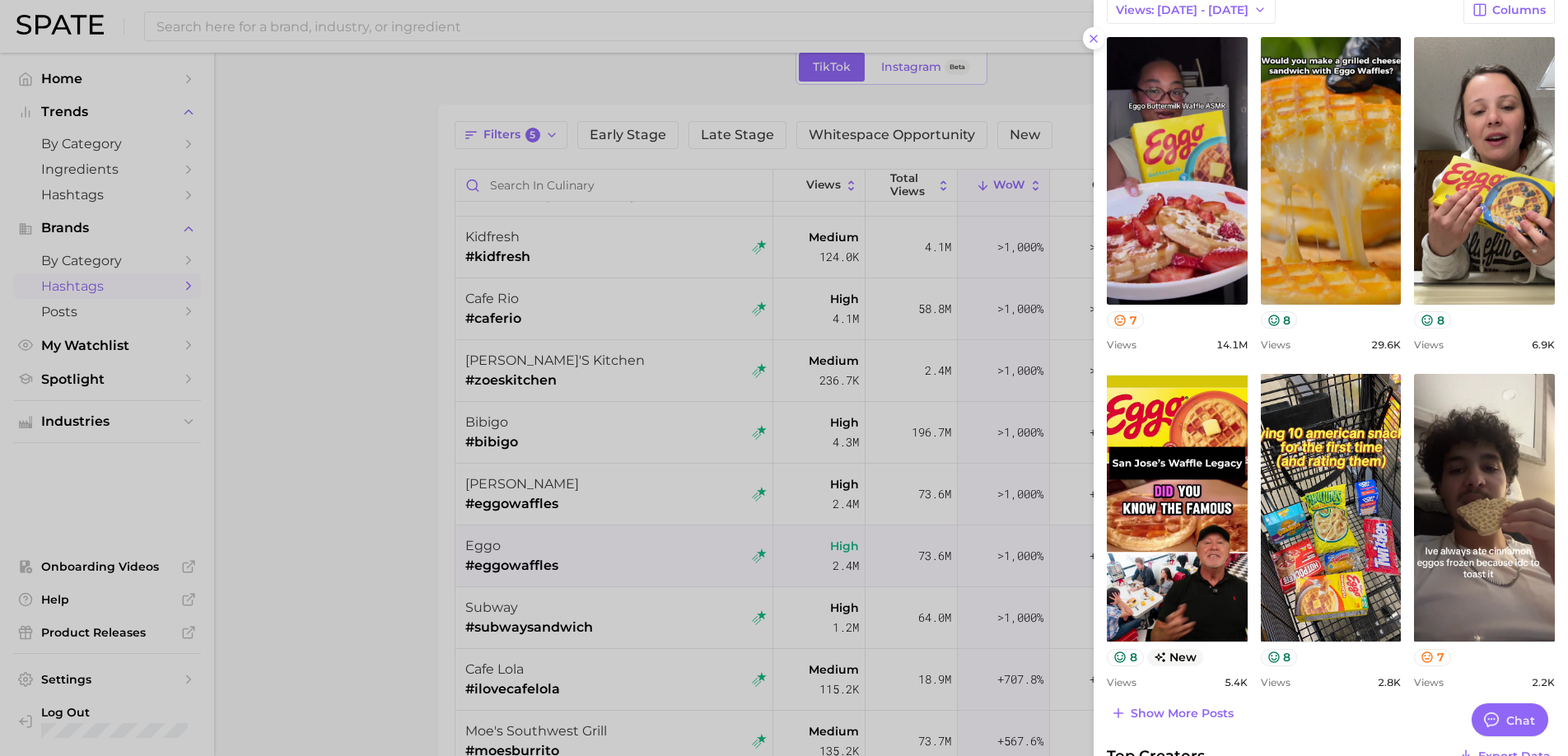
scroll to position [412, 0]
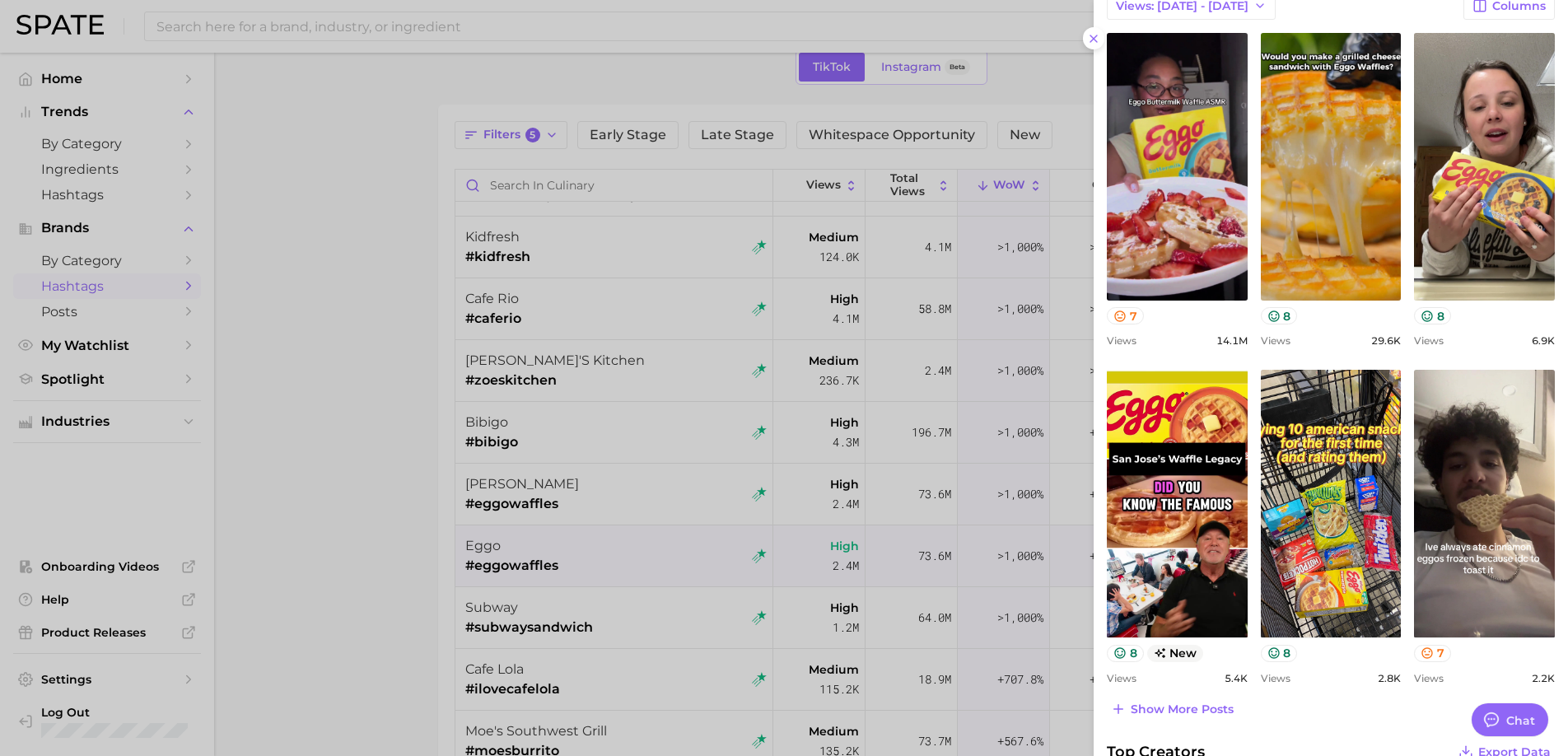
click at [587, 671] on div at bounding box center [784, 378] width 1568 height 756
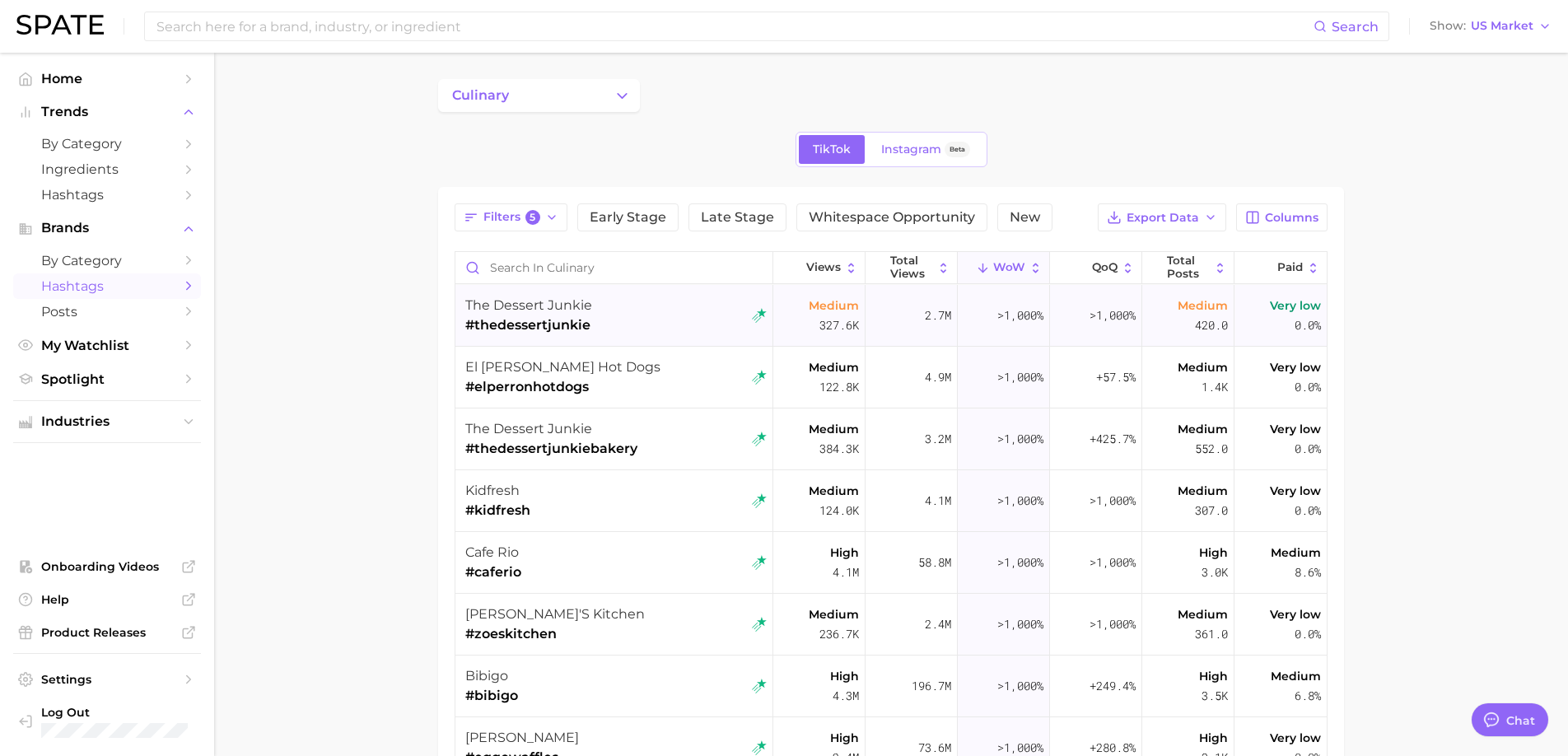
click at [629, 315] on div "the dessert junkie #thedessertjunkie" at bounding box center [616, 315] width 302 height 61
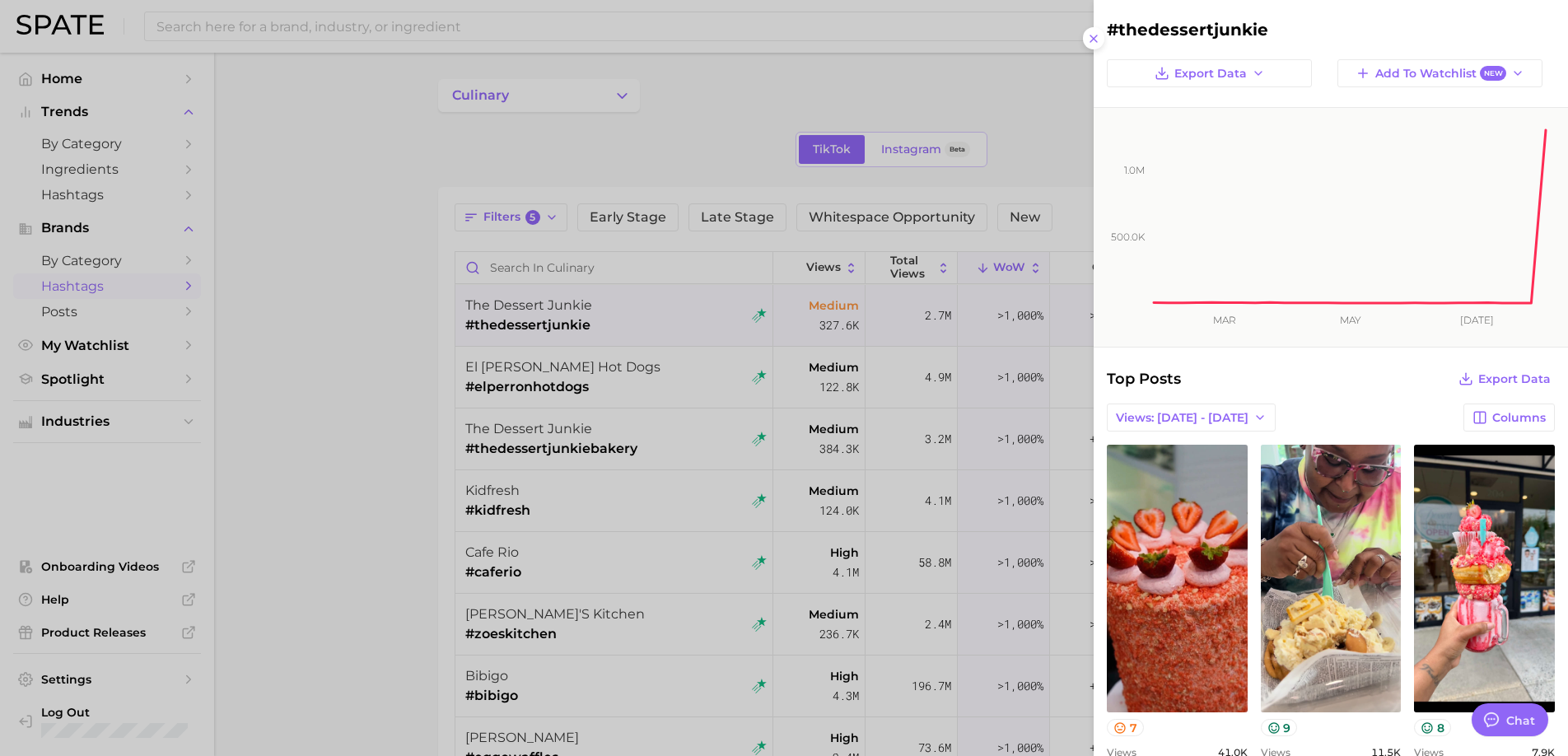
scroll to position [0, 0]
click at [1087, 41] on icon at bounding box center [1094, 39] width 14 height 14
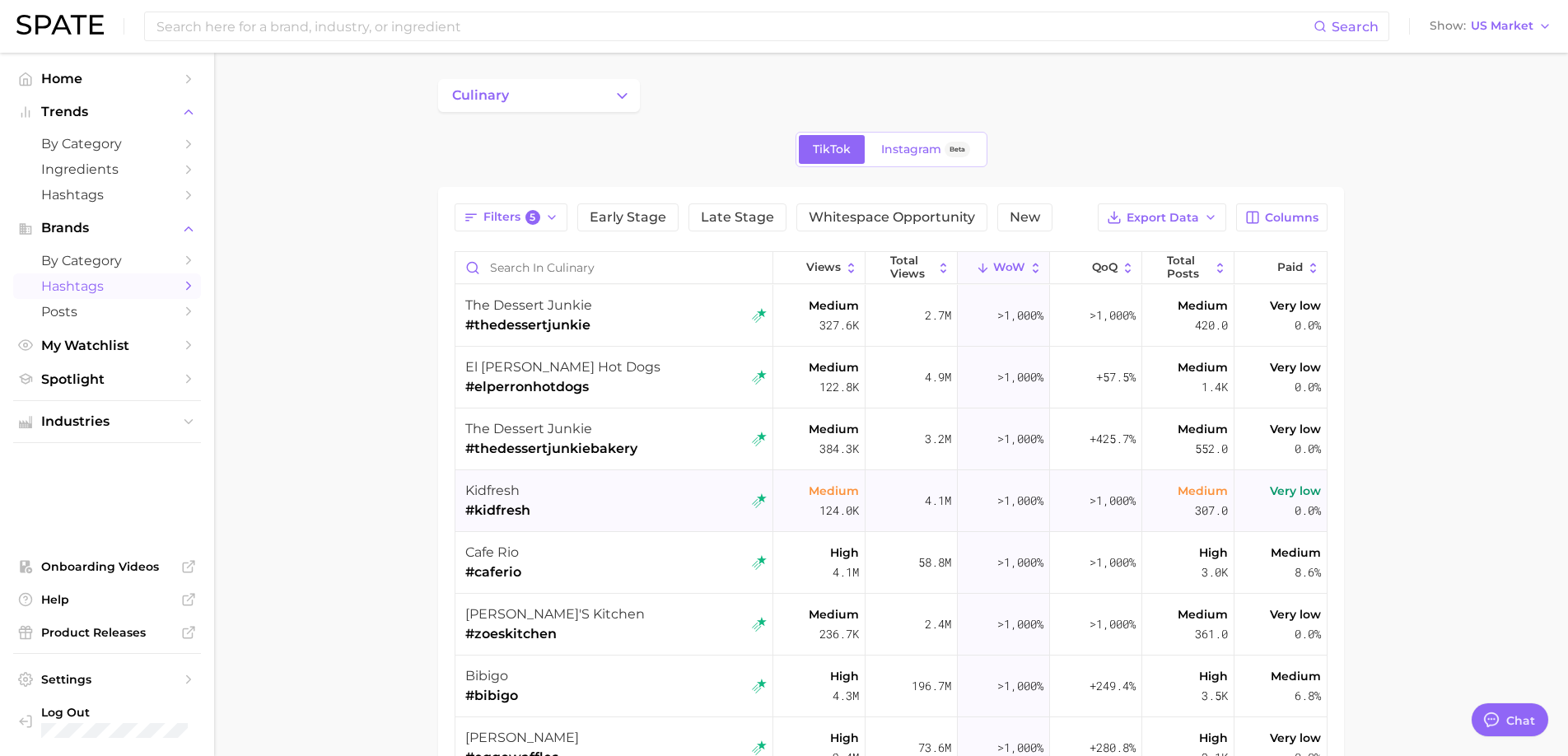
click at [668, 503] on div "kidfresh #kidfresh" at bounding box center [616, 500] width 302 height 61
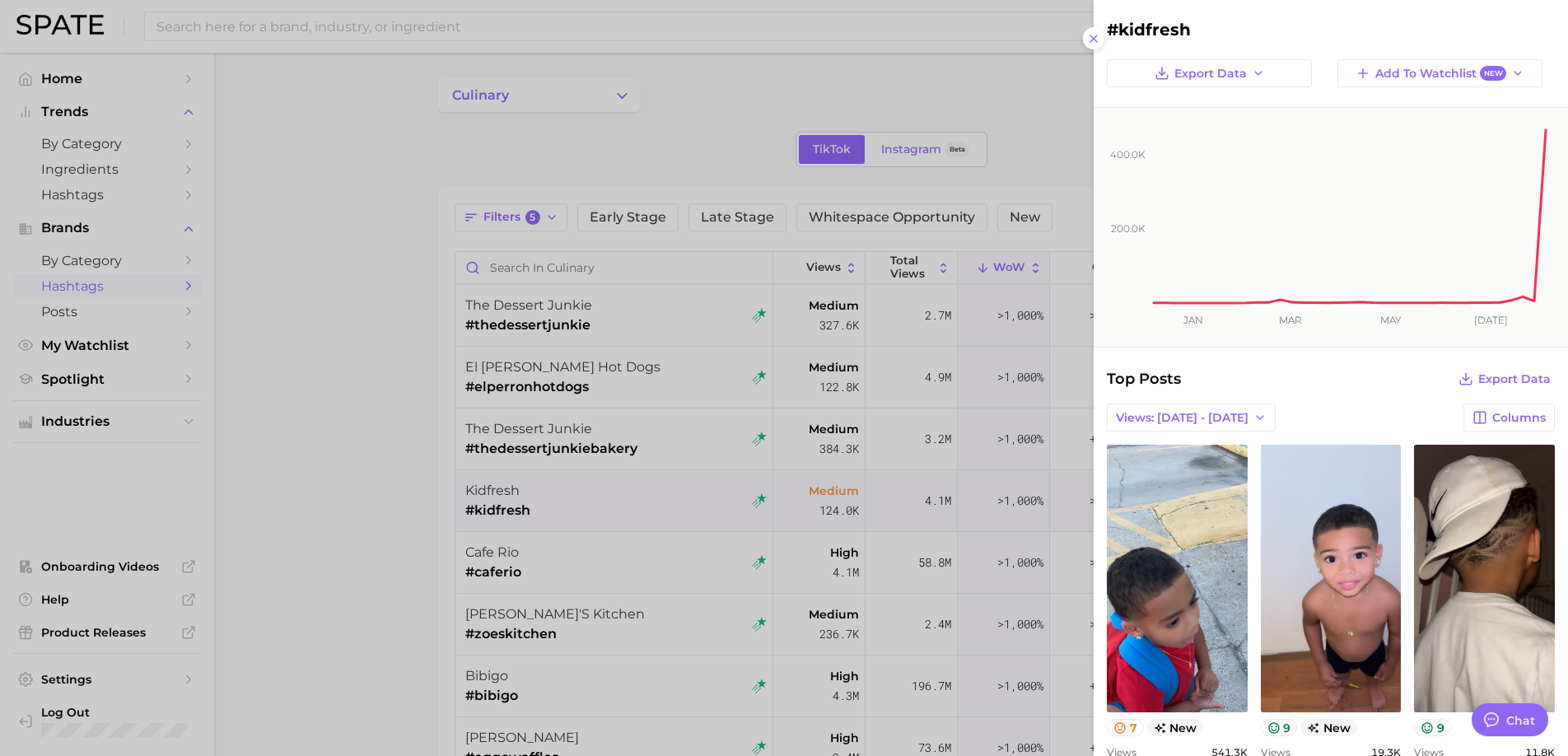
click at [656, 570] on div at bounding box center [784, 378] width 1568 height 756
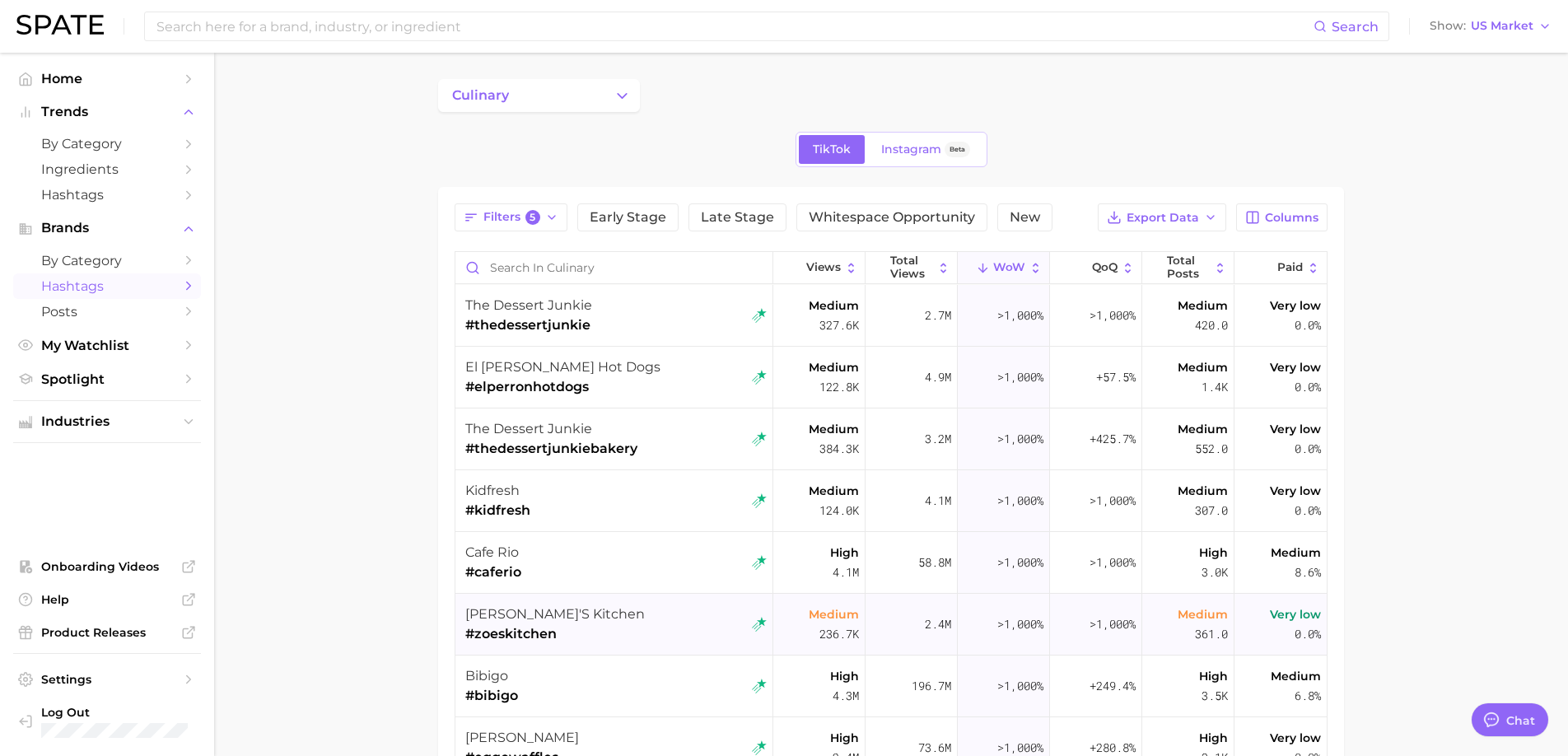
click at [647, 601] on div "[PERSON_NAME]'s kitchen #zoeskitchen" at bounding box center [616, 623] width 302 height 61
